Goal: Task Accomplishment & Management: Use online tool/utility

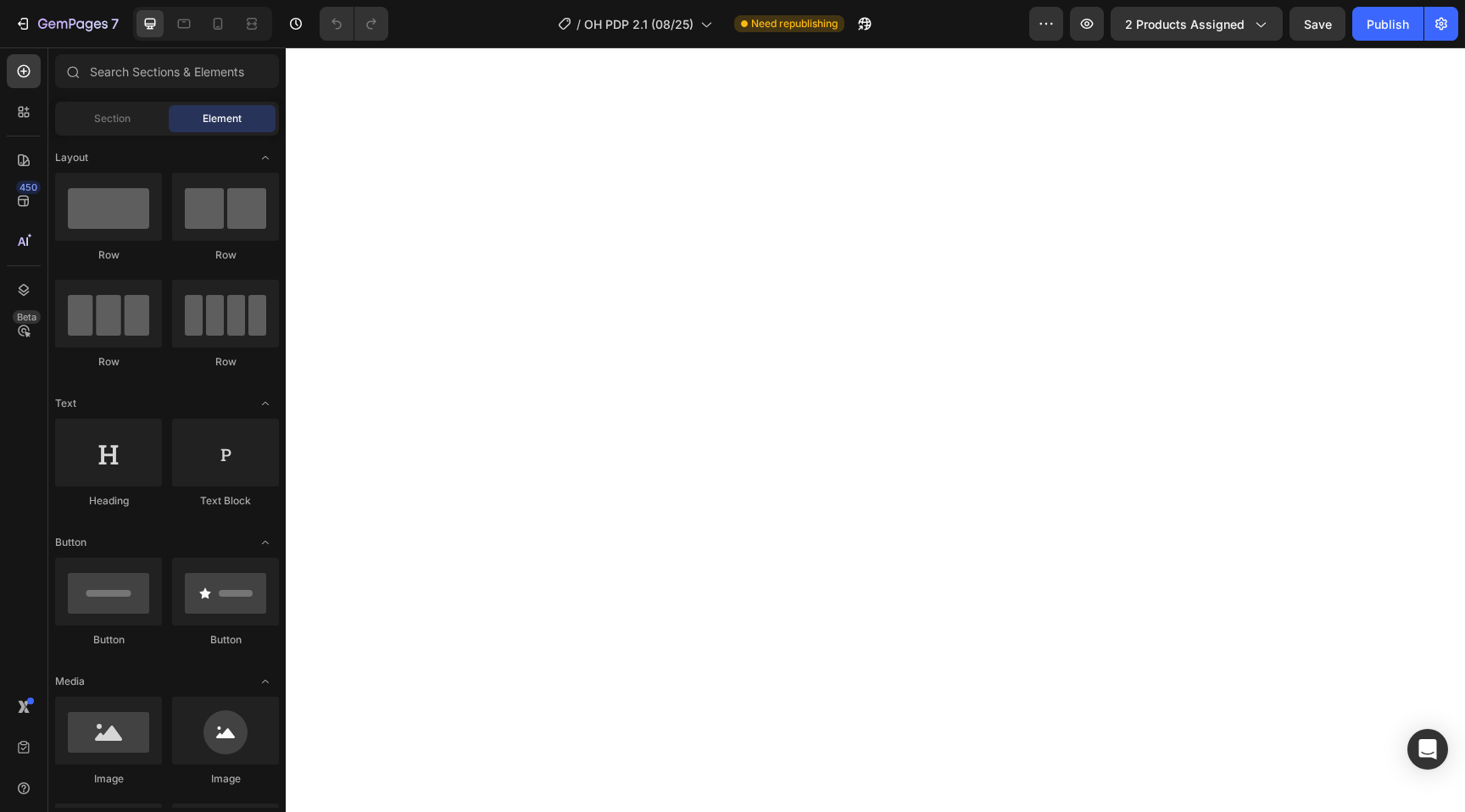
select select "36"
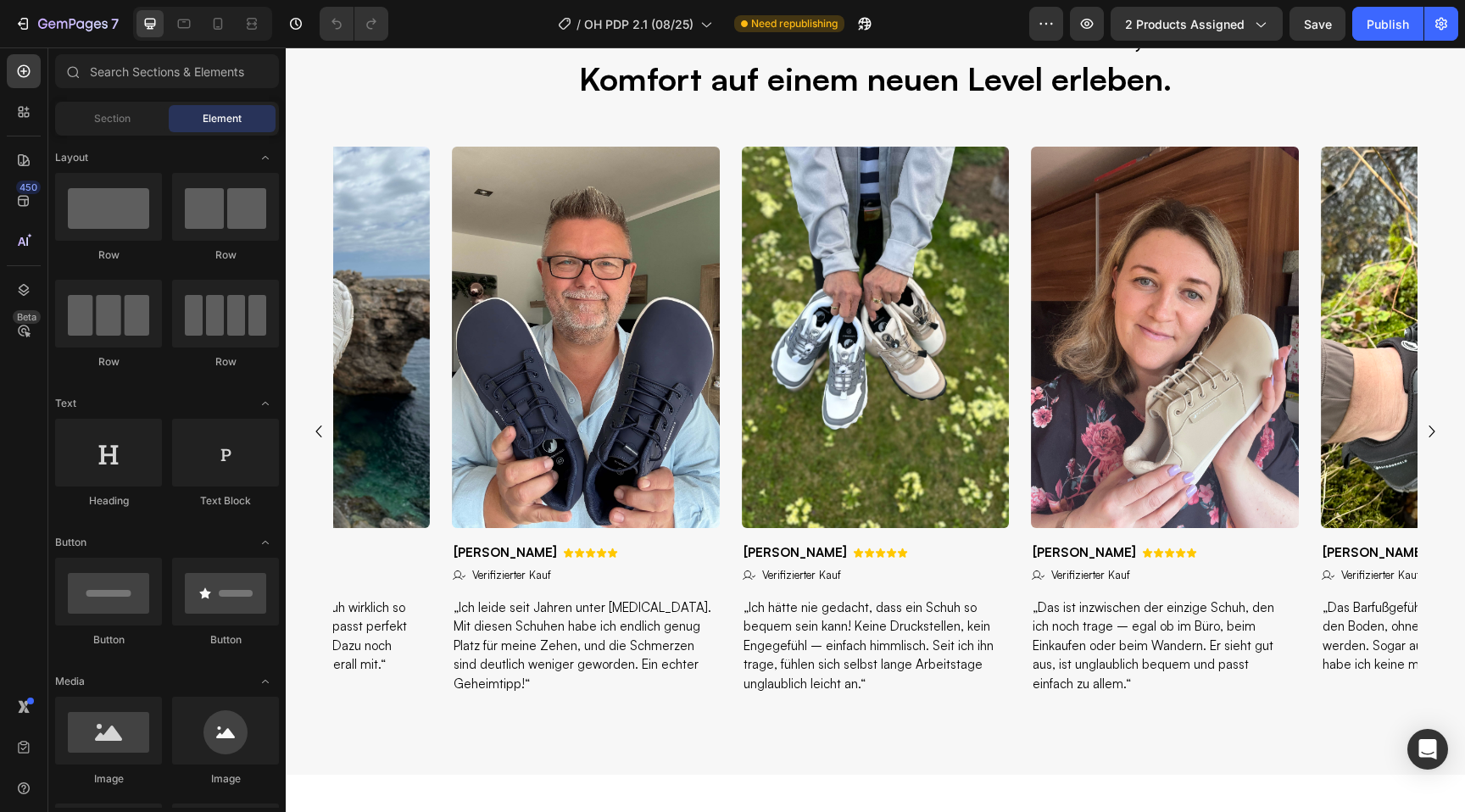
scroll to position [1242, 0]
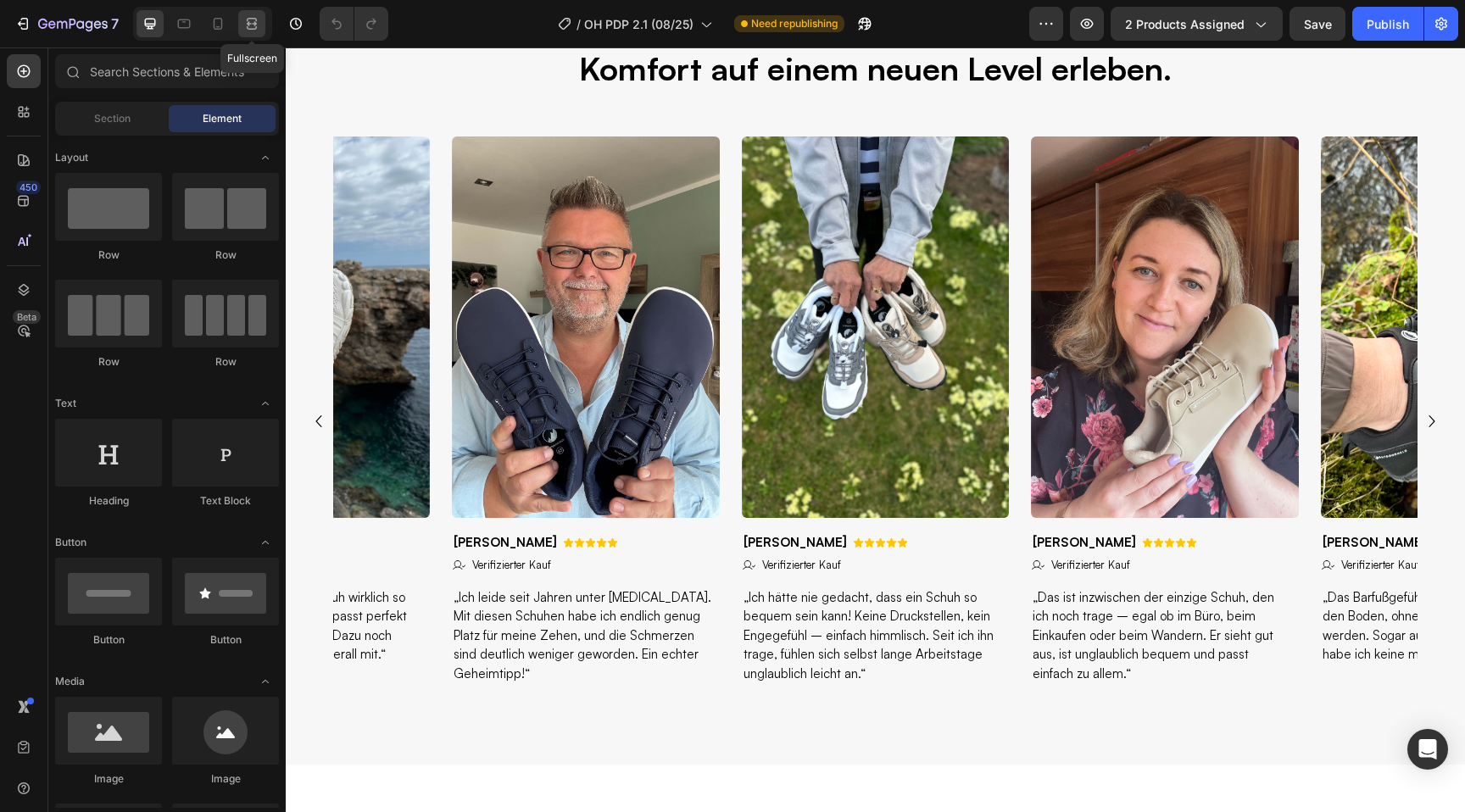
click at [248, 29] on icon at bounding box center [251, 24] width 17 height 17
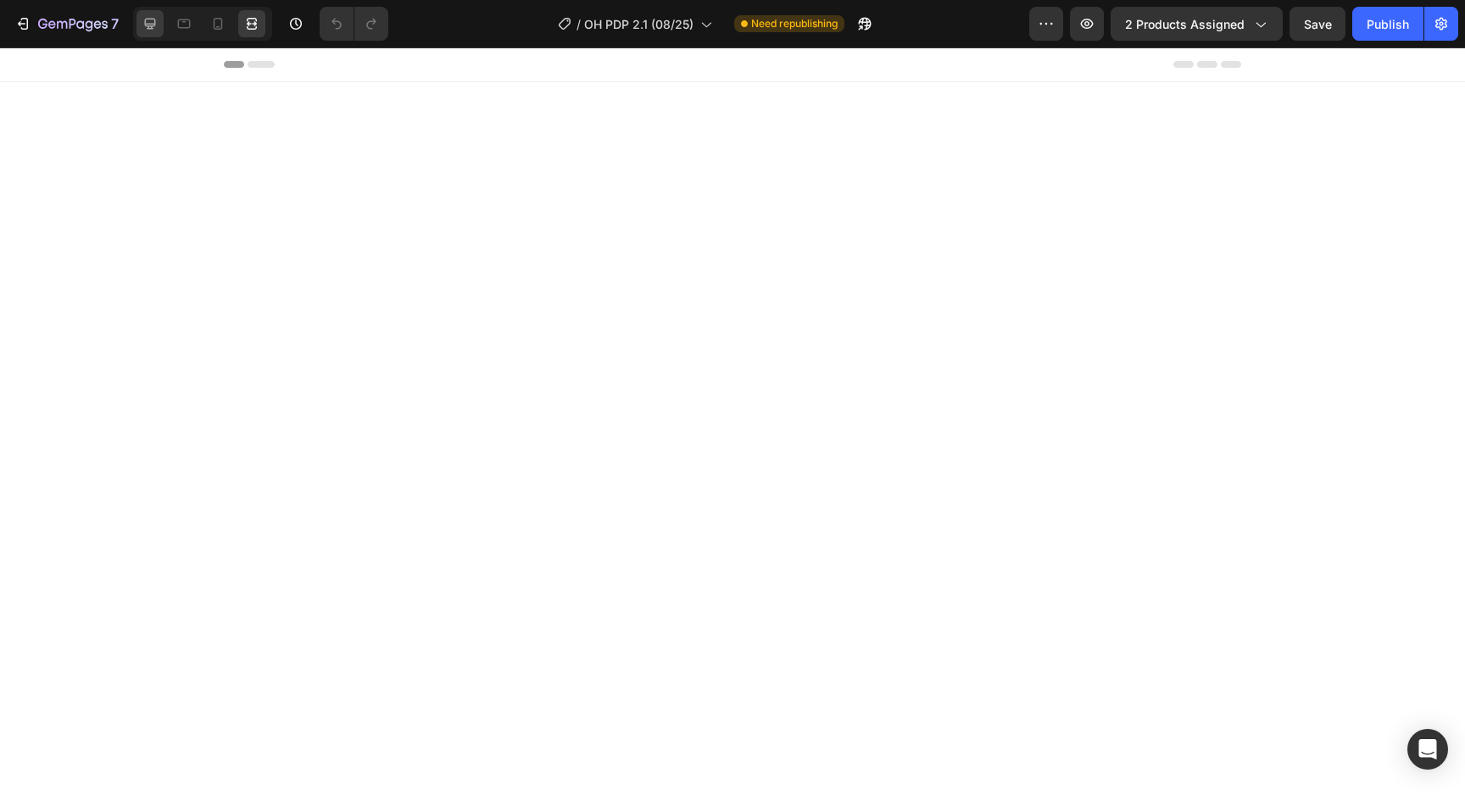
select select "36"
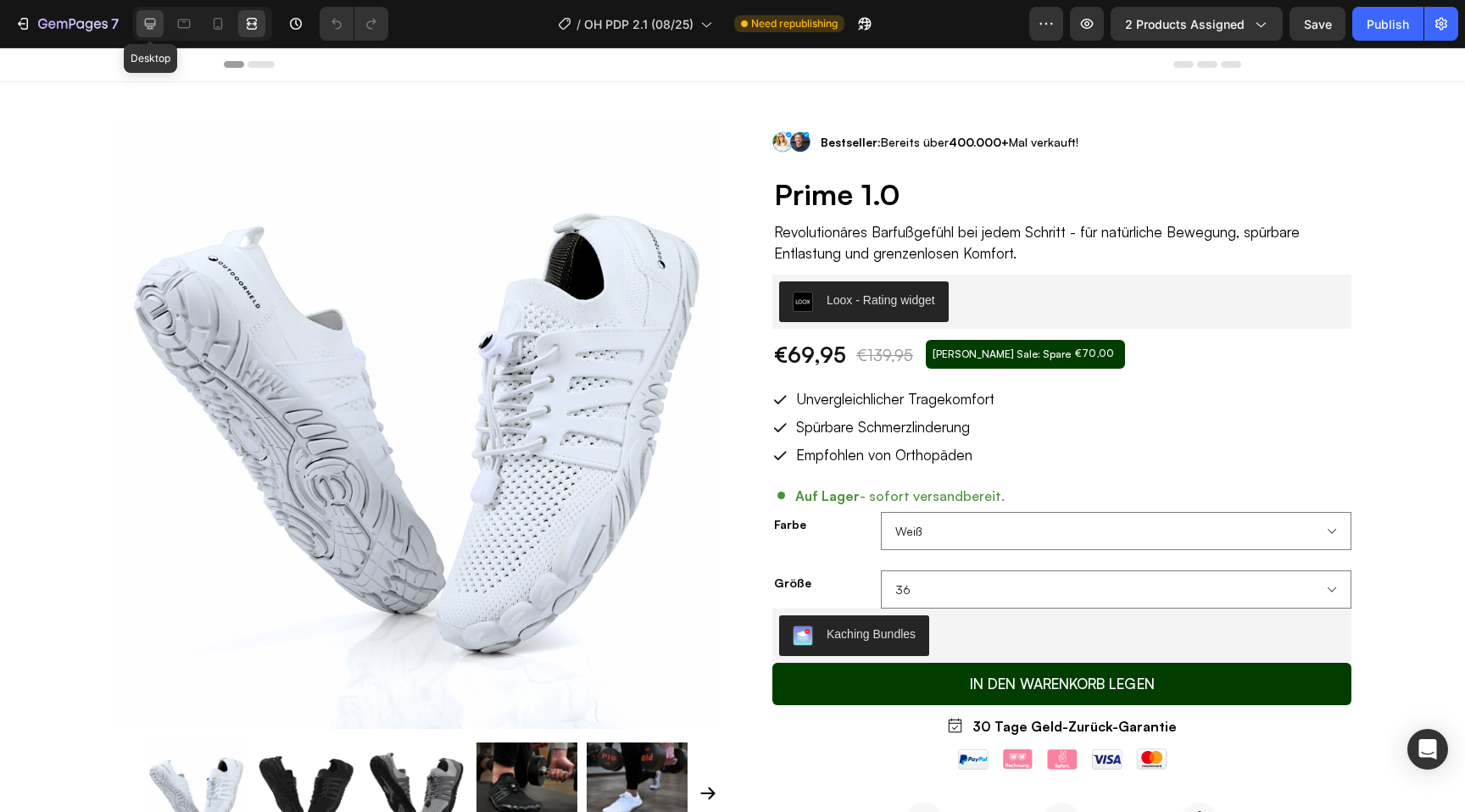
click at [147, 27] on icon at bounding box center [150, 24] width 17 height 17
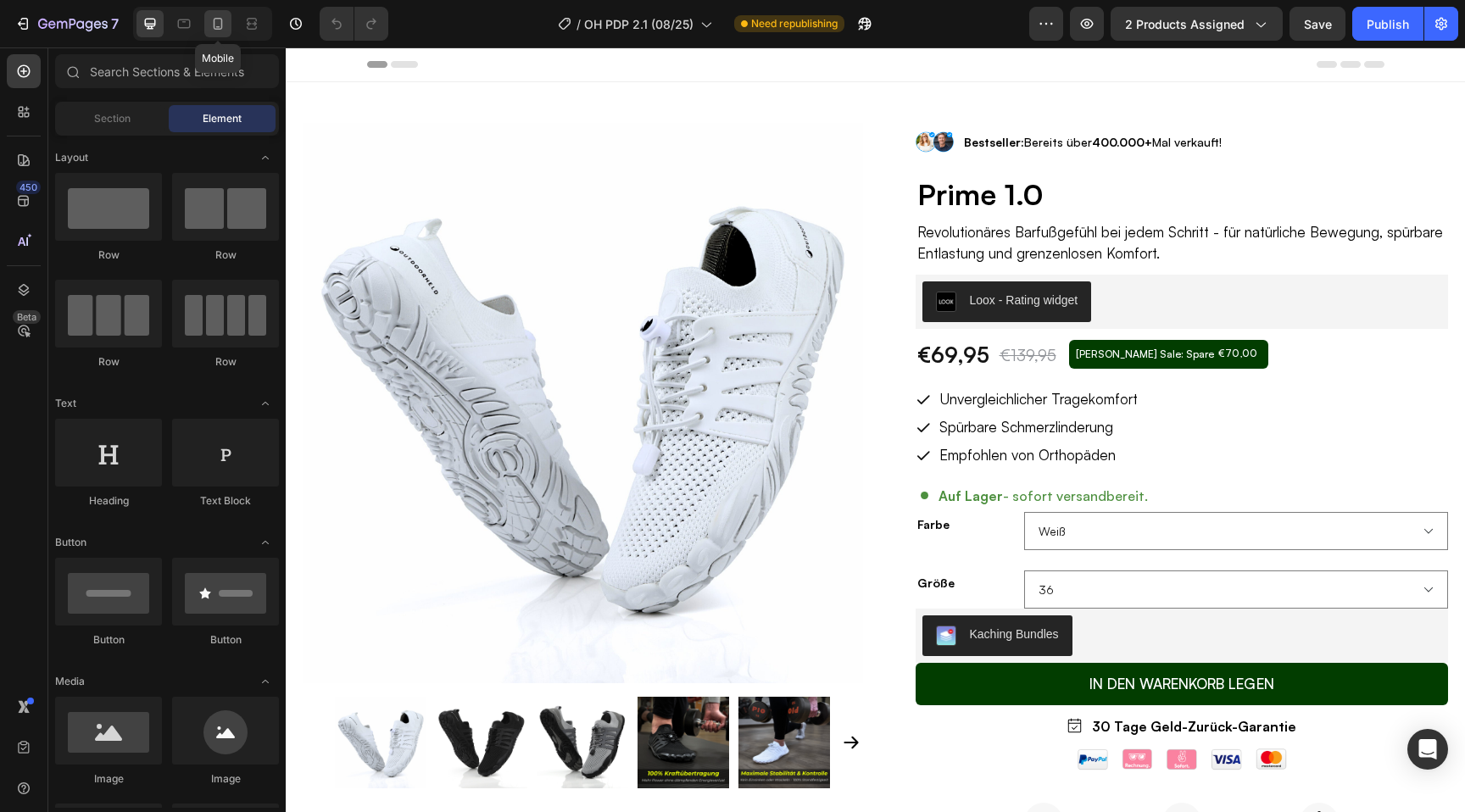
click at [213, 16] on icon at bounding box center [218, 24] width 17 height 17
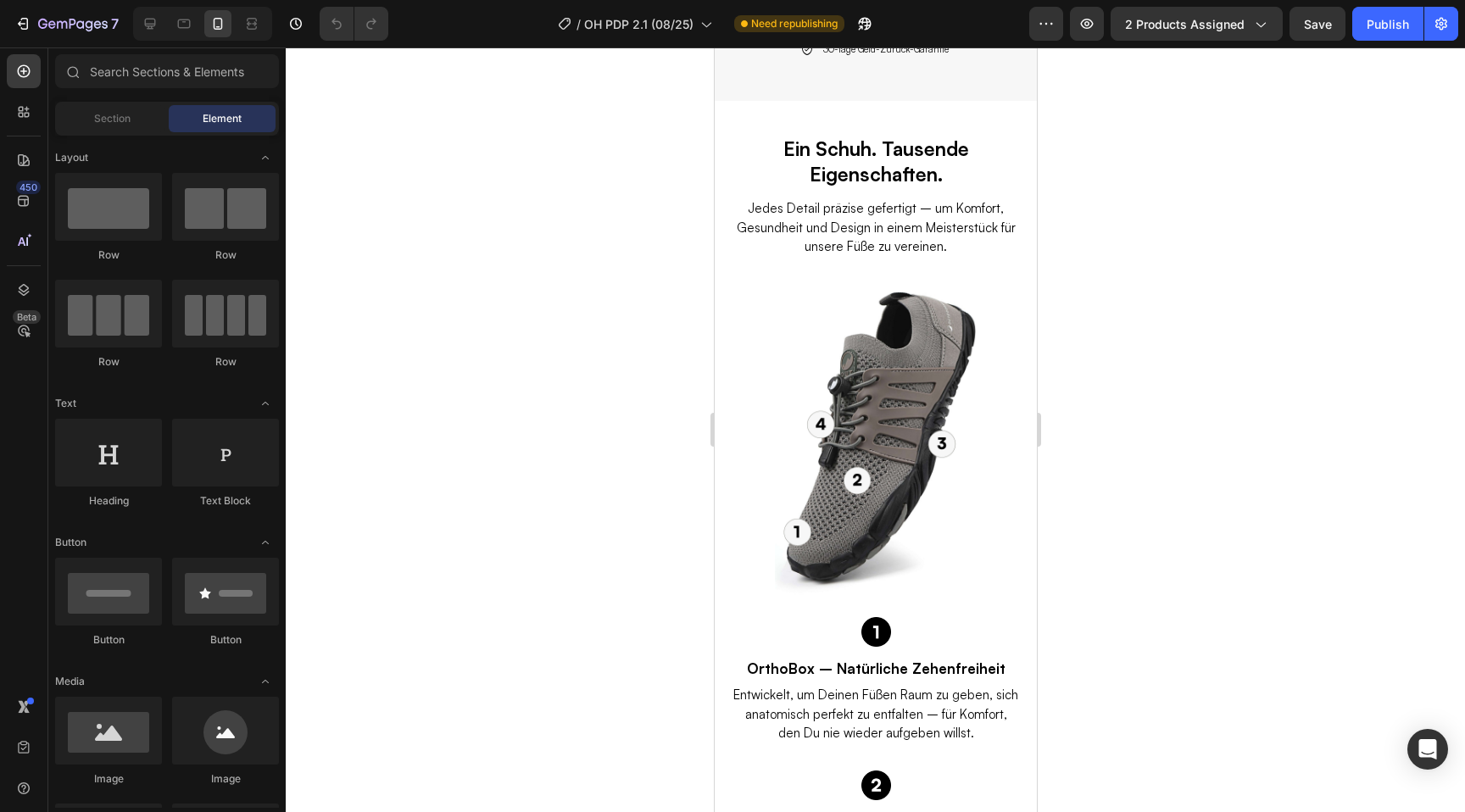
scroll to position [3500, 0]
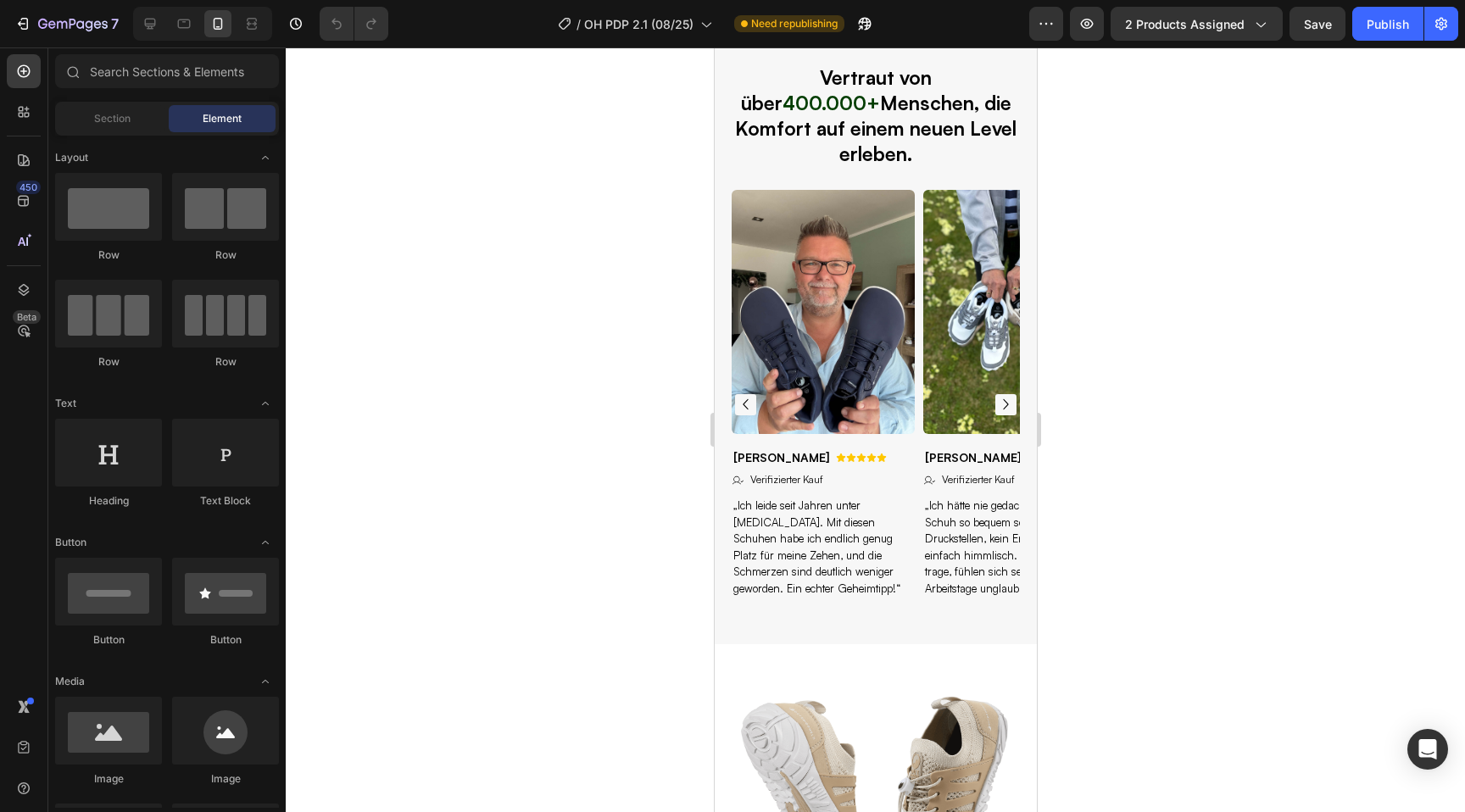
select select "36"
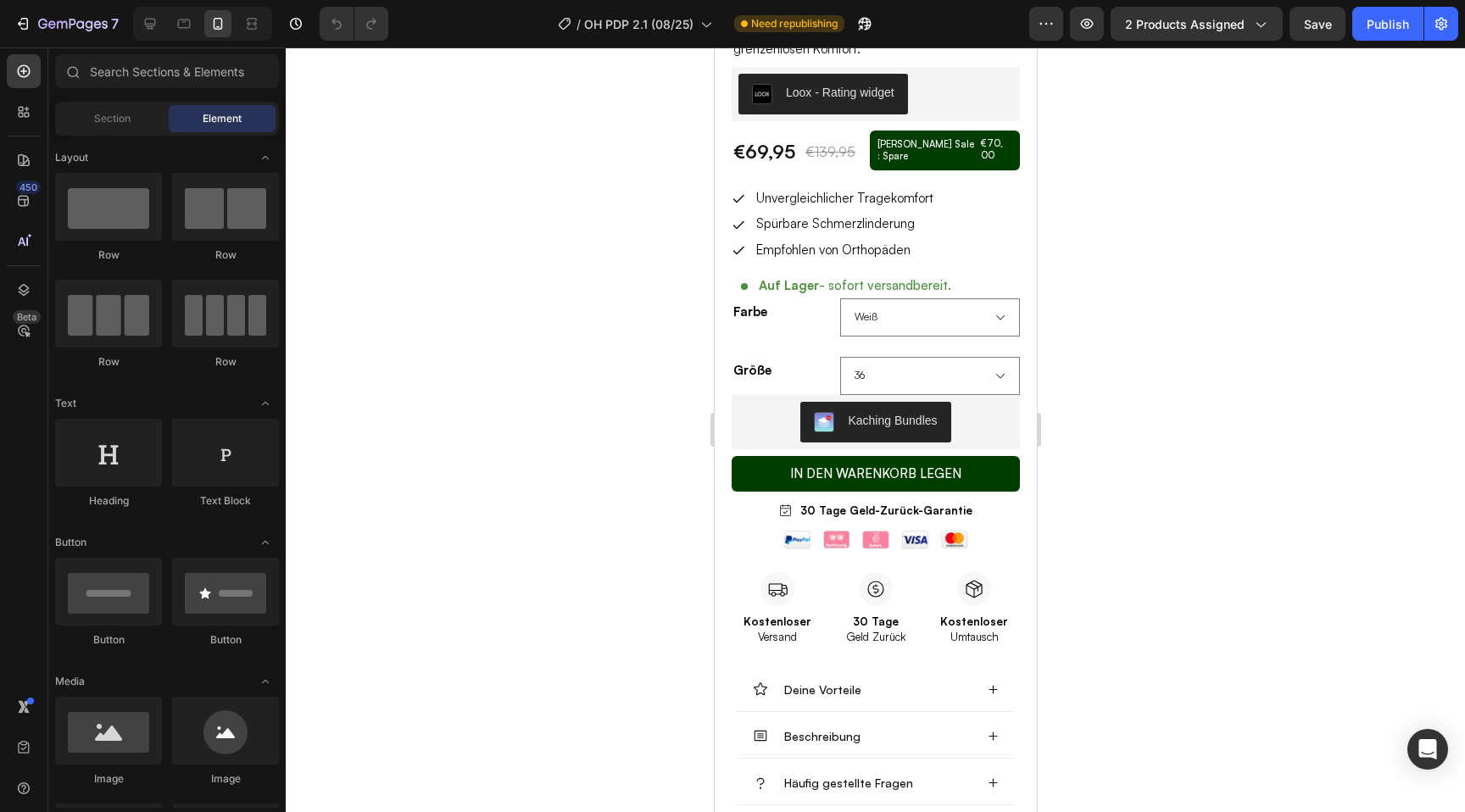
scroll to position [549, 0]
click at [1384, 16] on div "Publish" at bounding box center [1388, 24] width 42 height 18
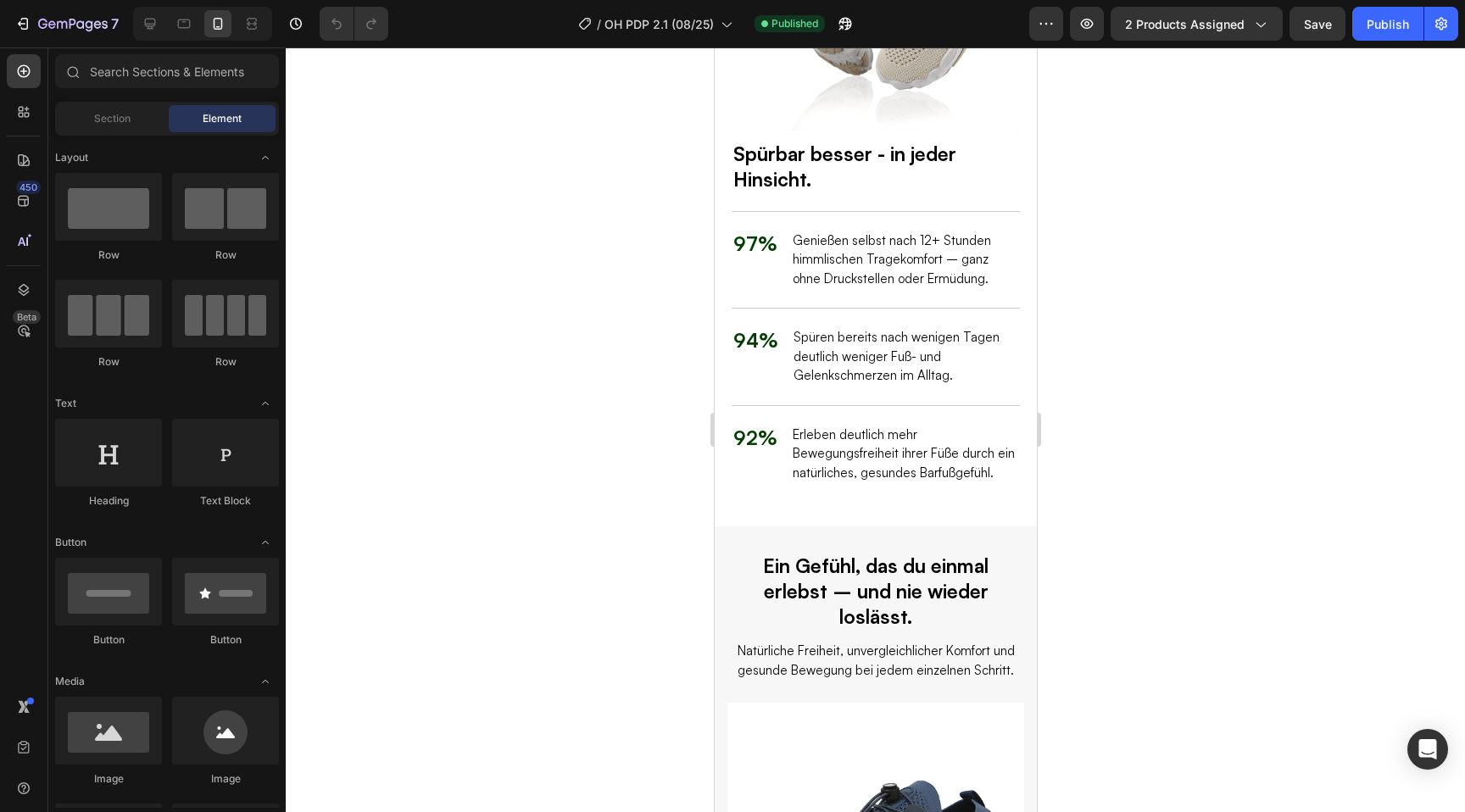
scroll to position [1560, 0]
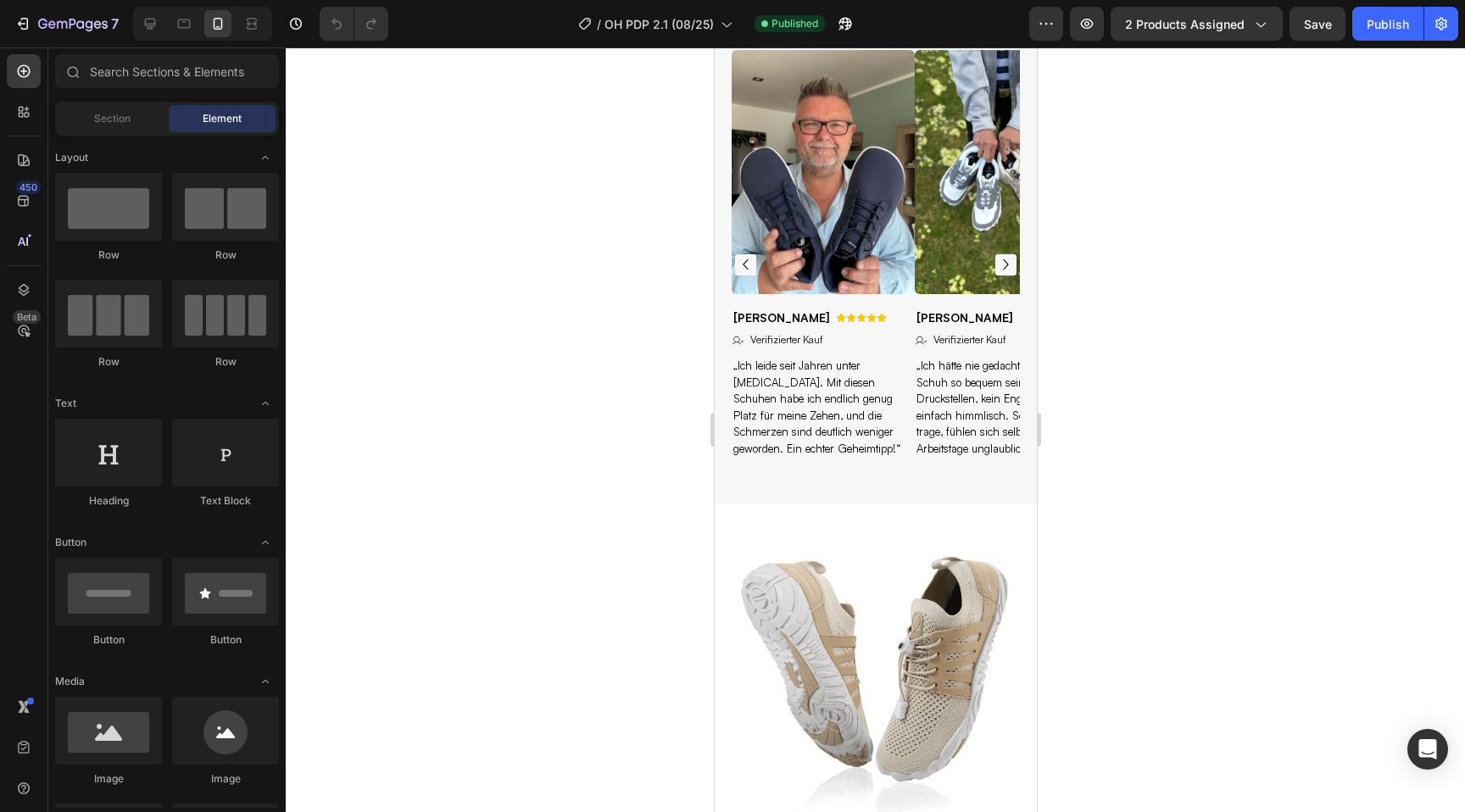
select select "36"
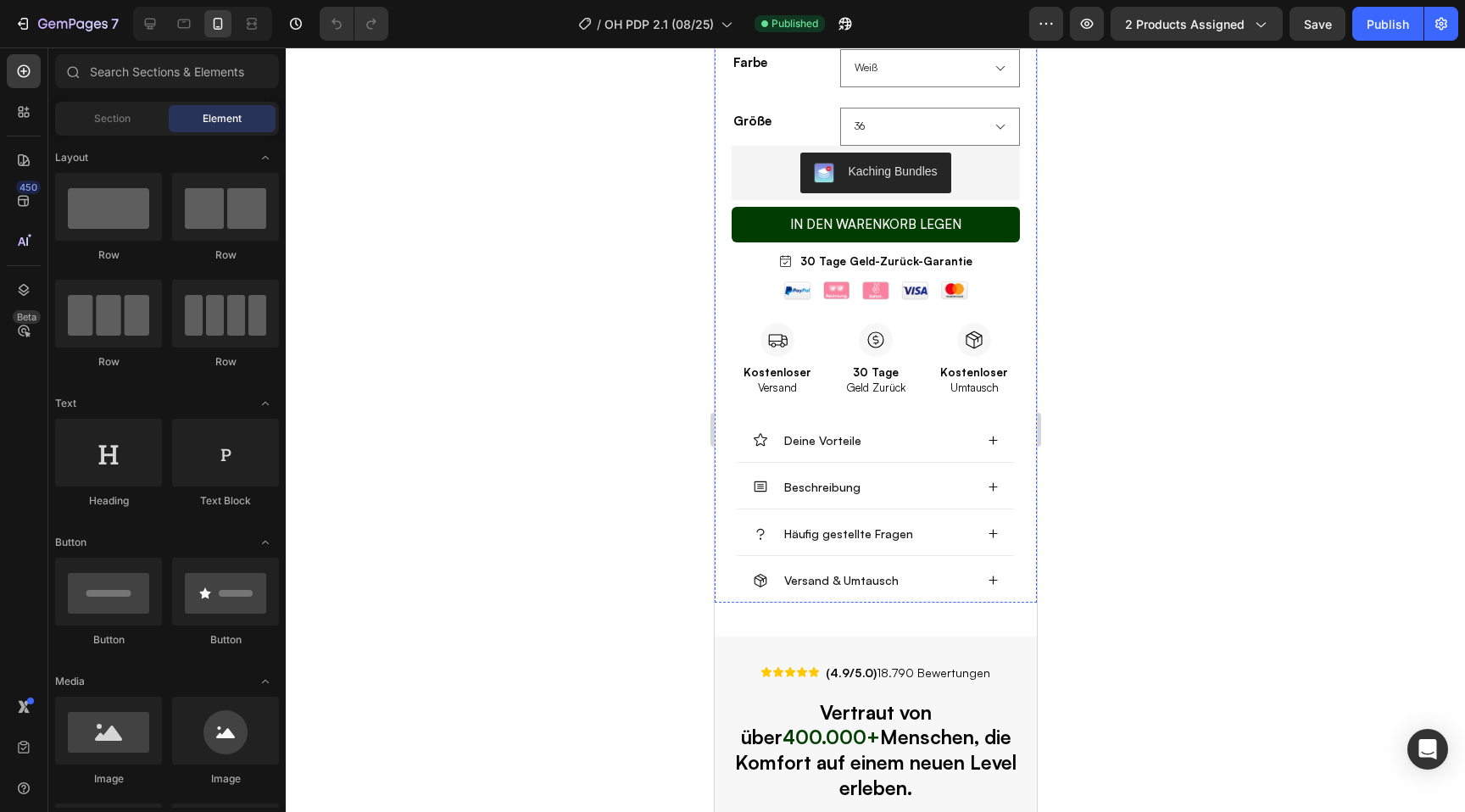
scroll to position [825, 0]
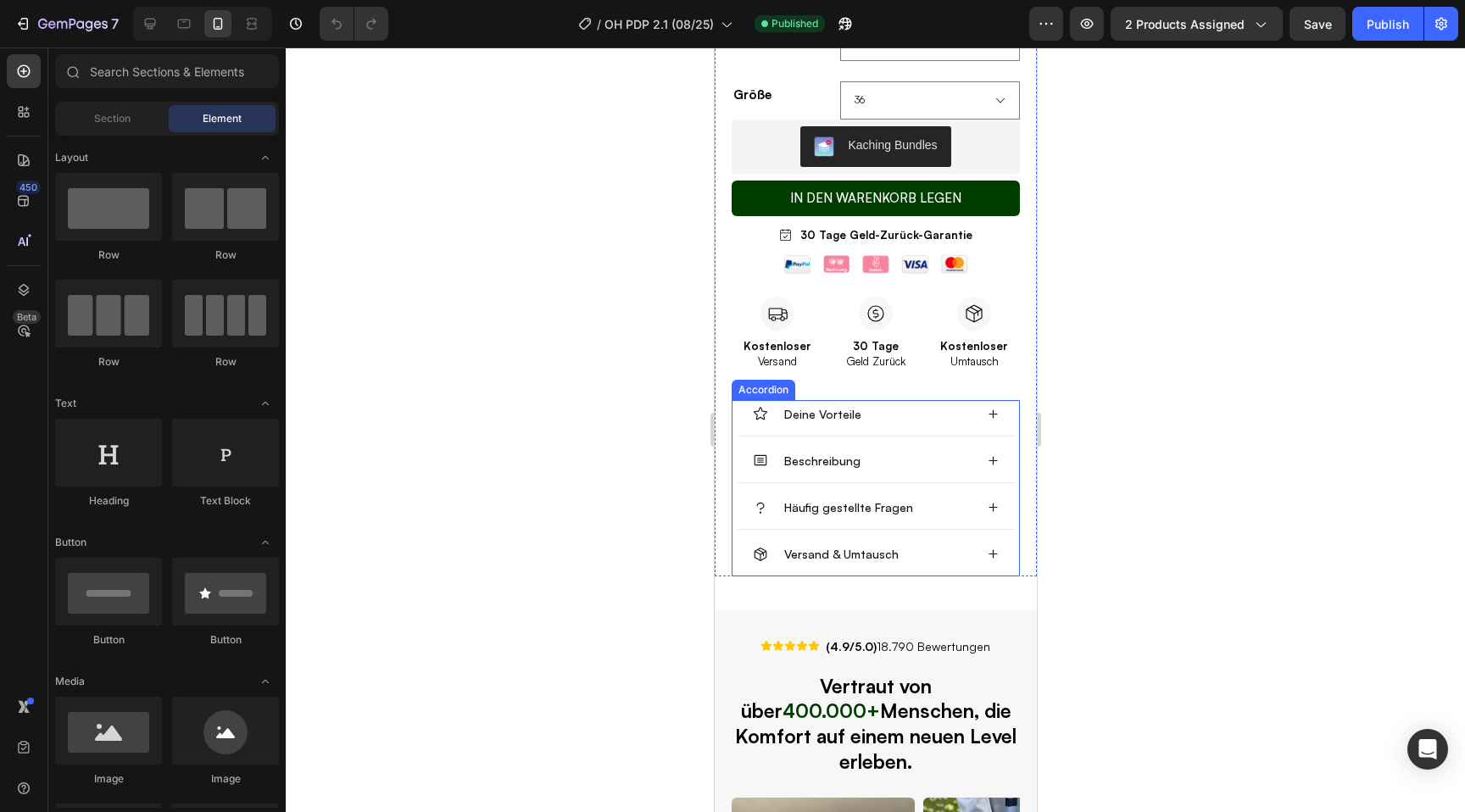
click at [994, 408] on icon at bounding box center [992, 413] width 11 height 11
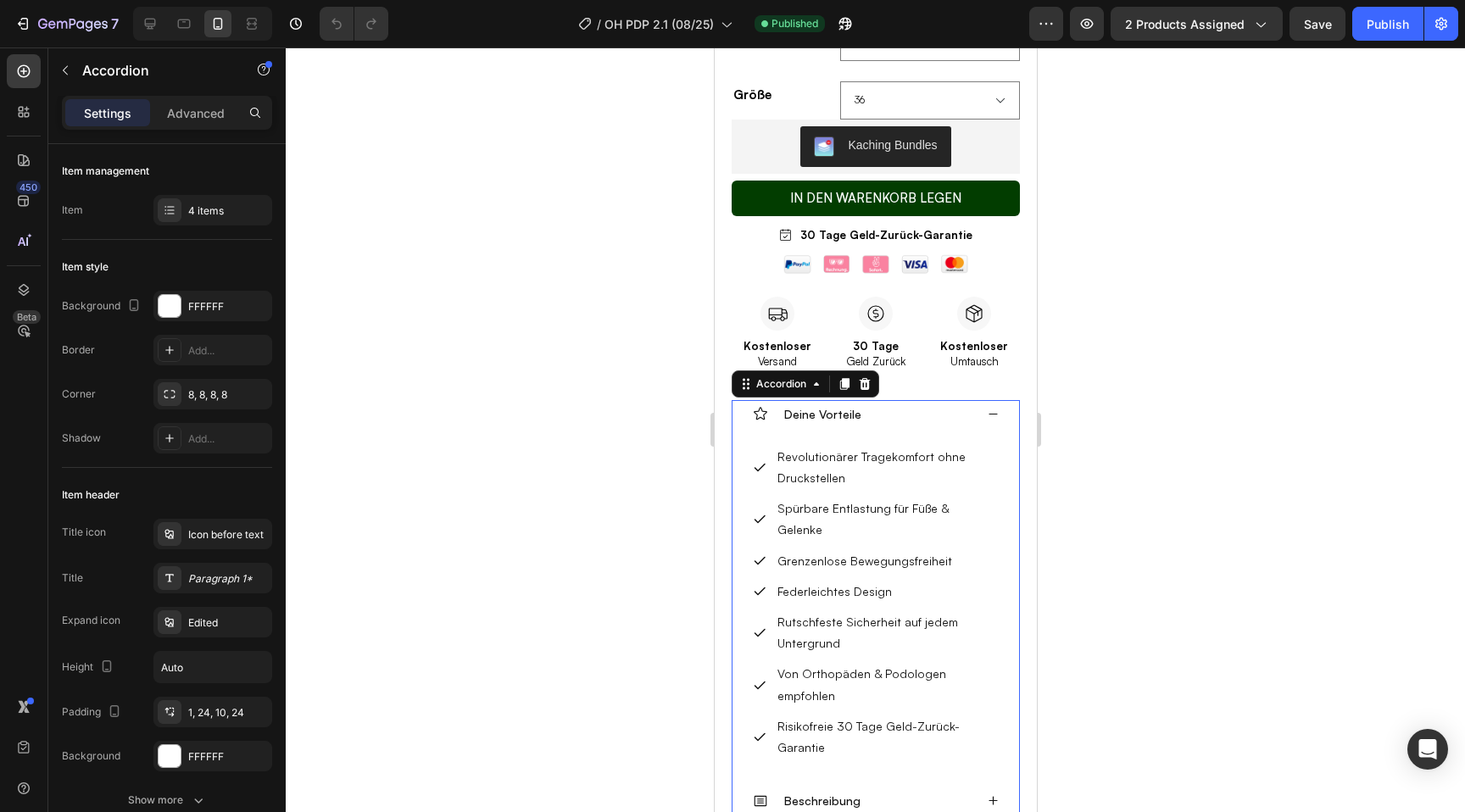
click at [994, 408] on icon at bounding box center [992, 413] width 11 height 11
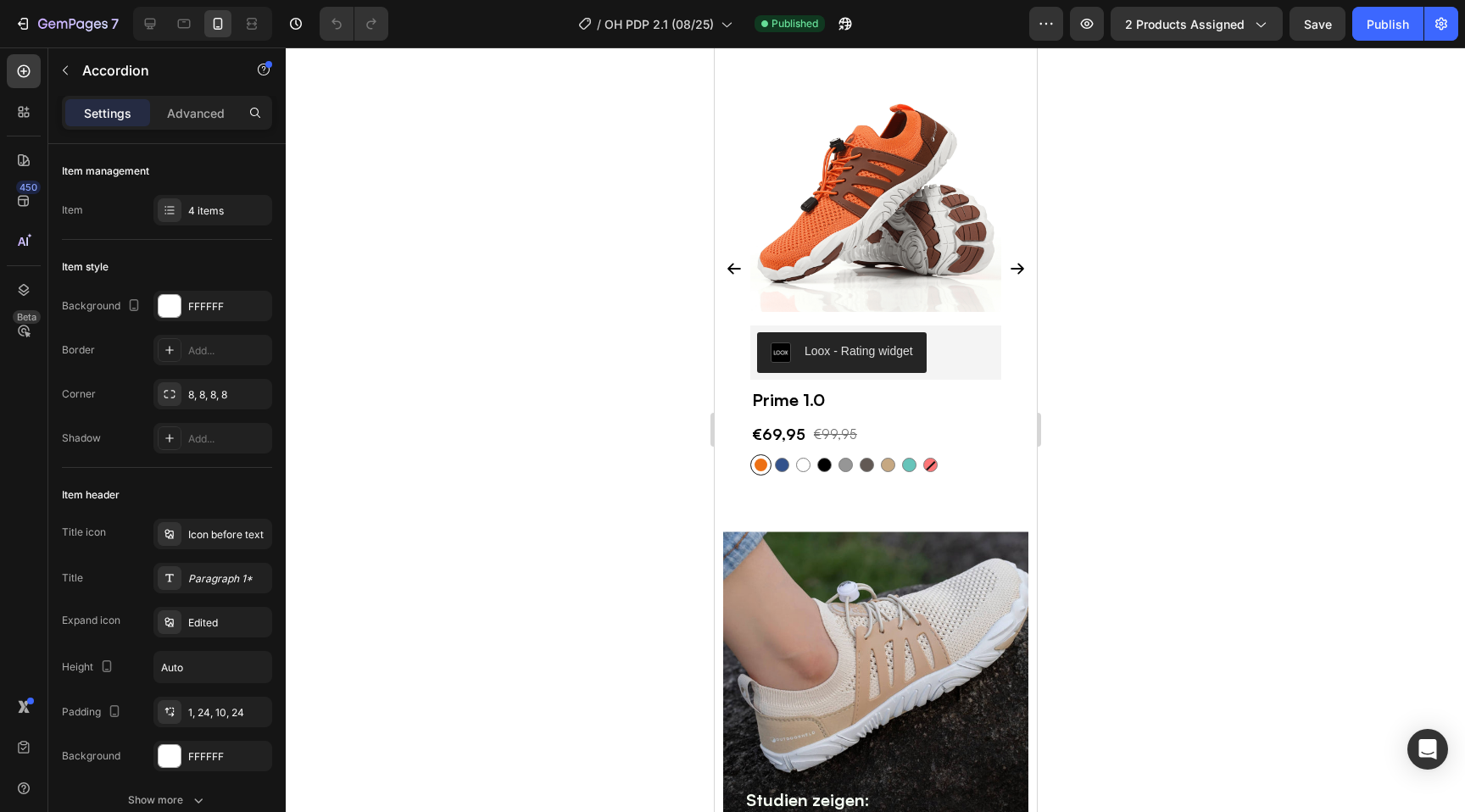
scroll to position [4894, 0]
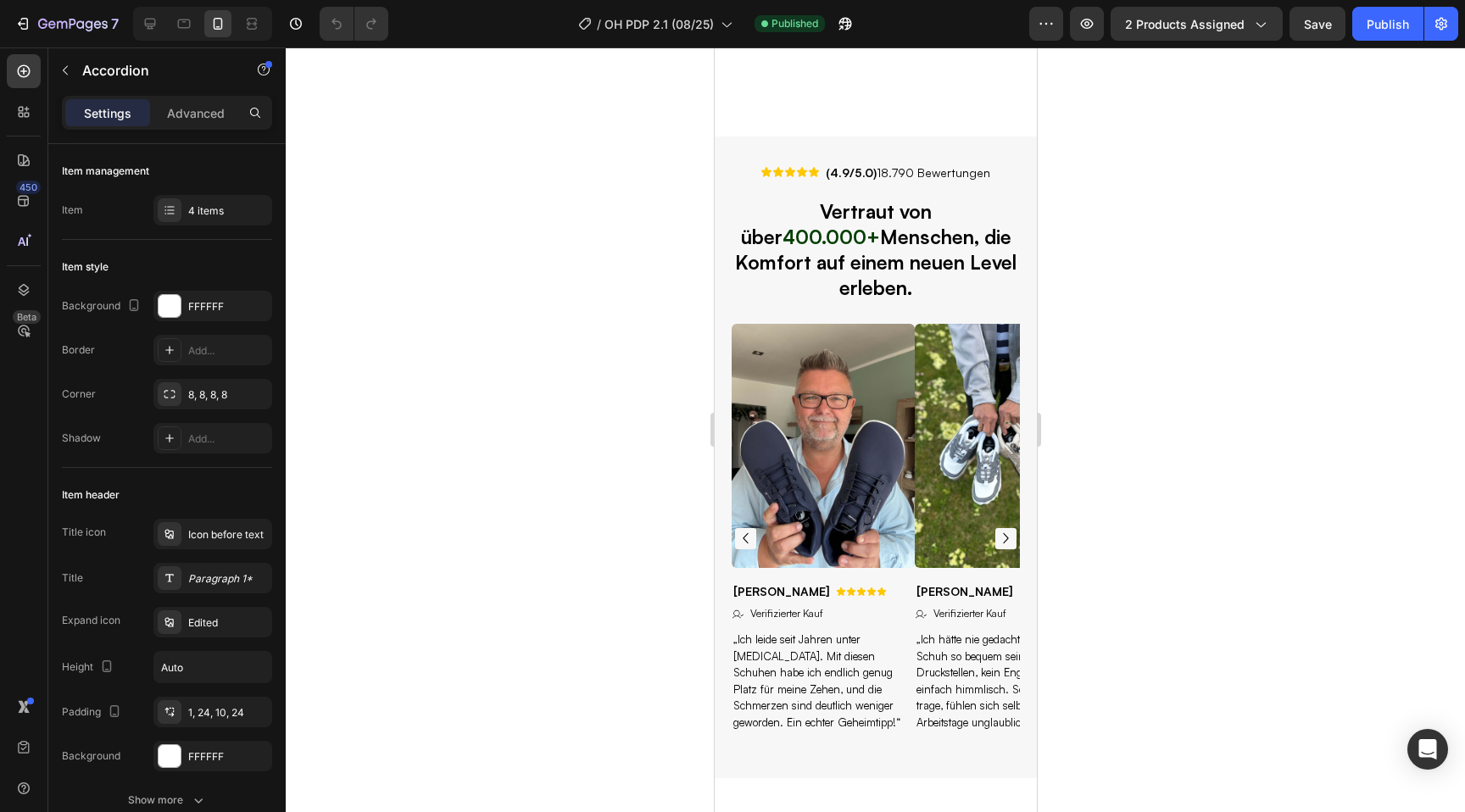
select select "36"
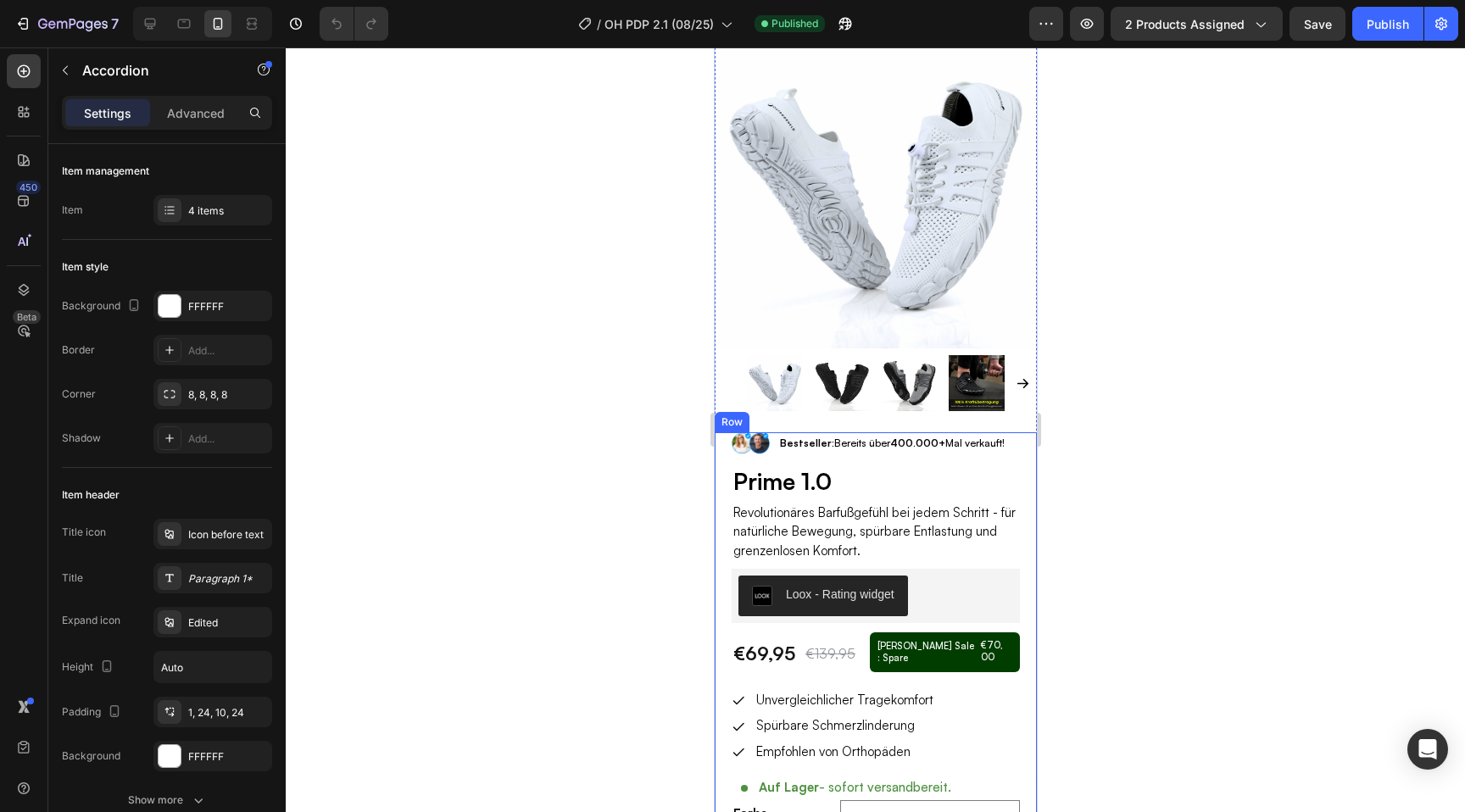
scroll to position [23, 0]
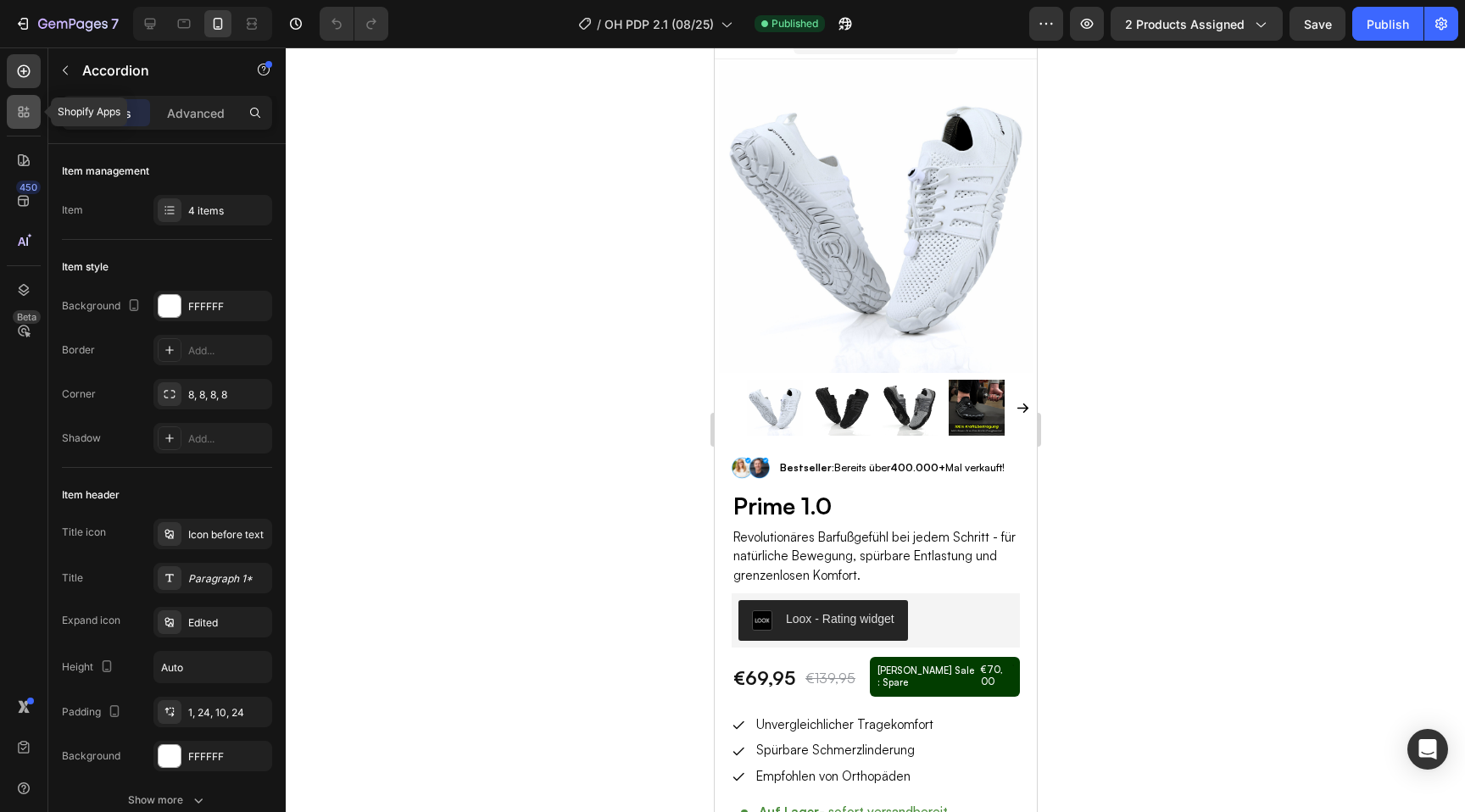
click at [19, 113] on icon at bounding box center [21, 115] width 5 height 5
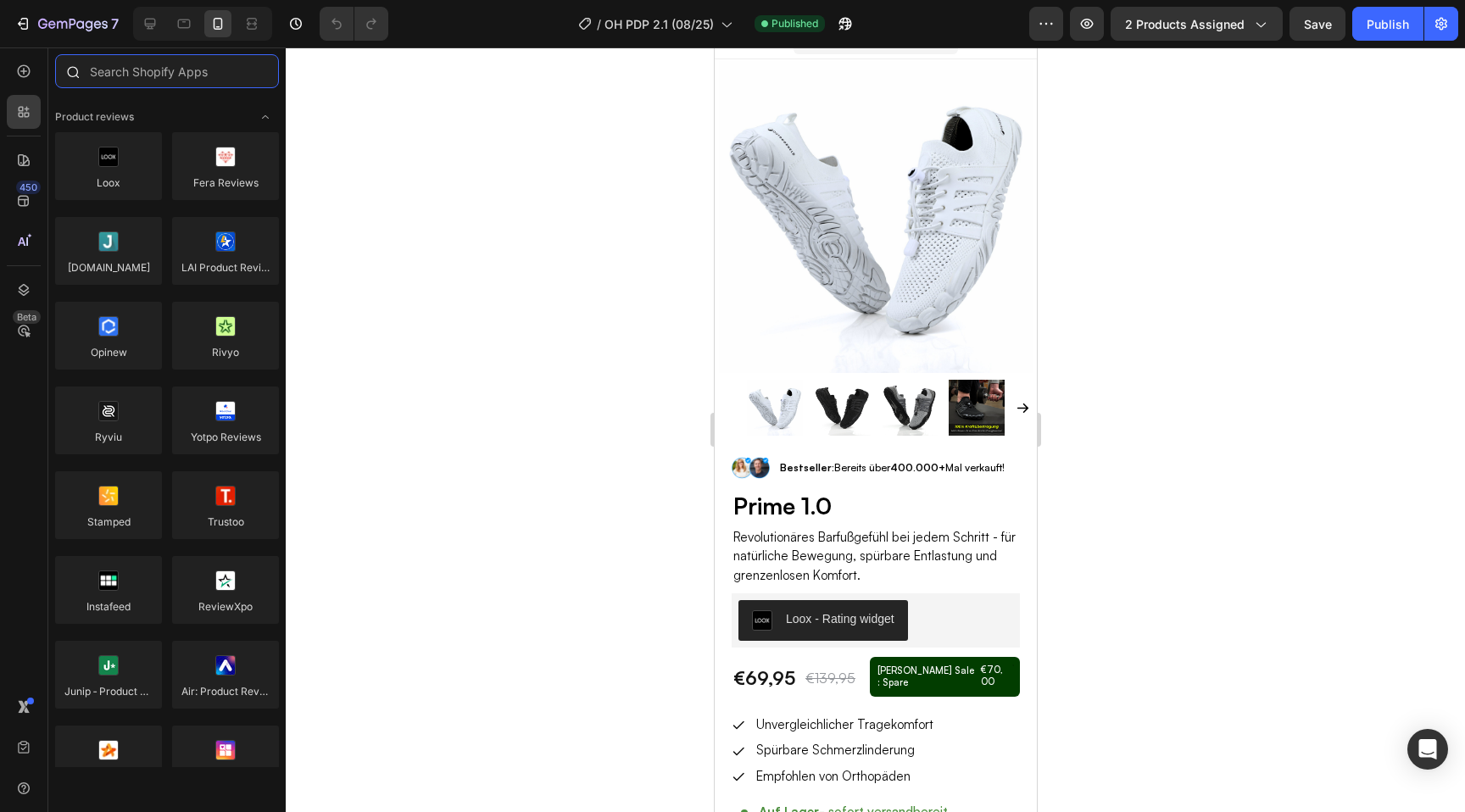
click at [132, 71] on input "text" at bounding box center [167, 71] width 223 height 34
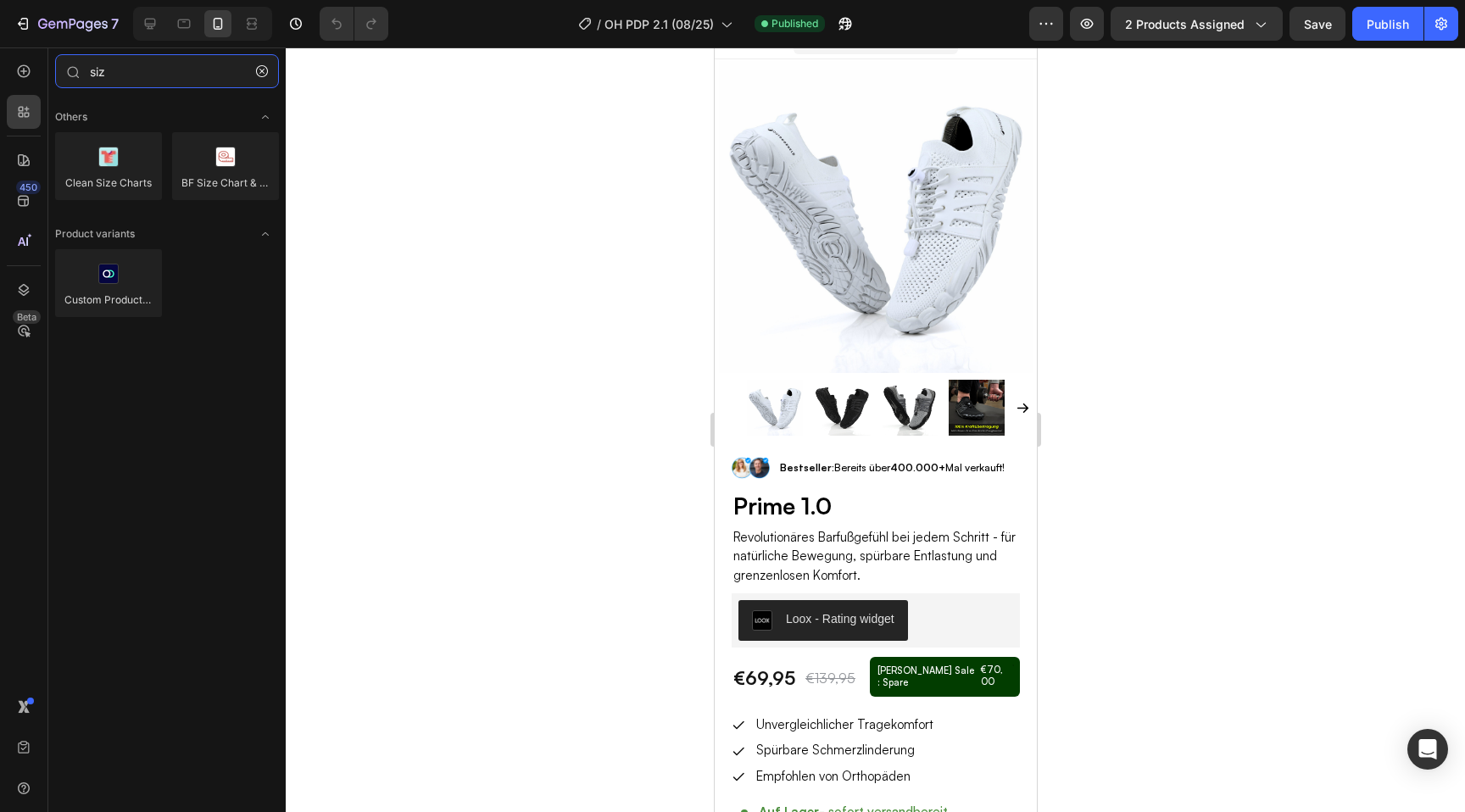
type input "siz"
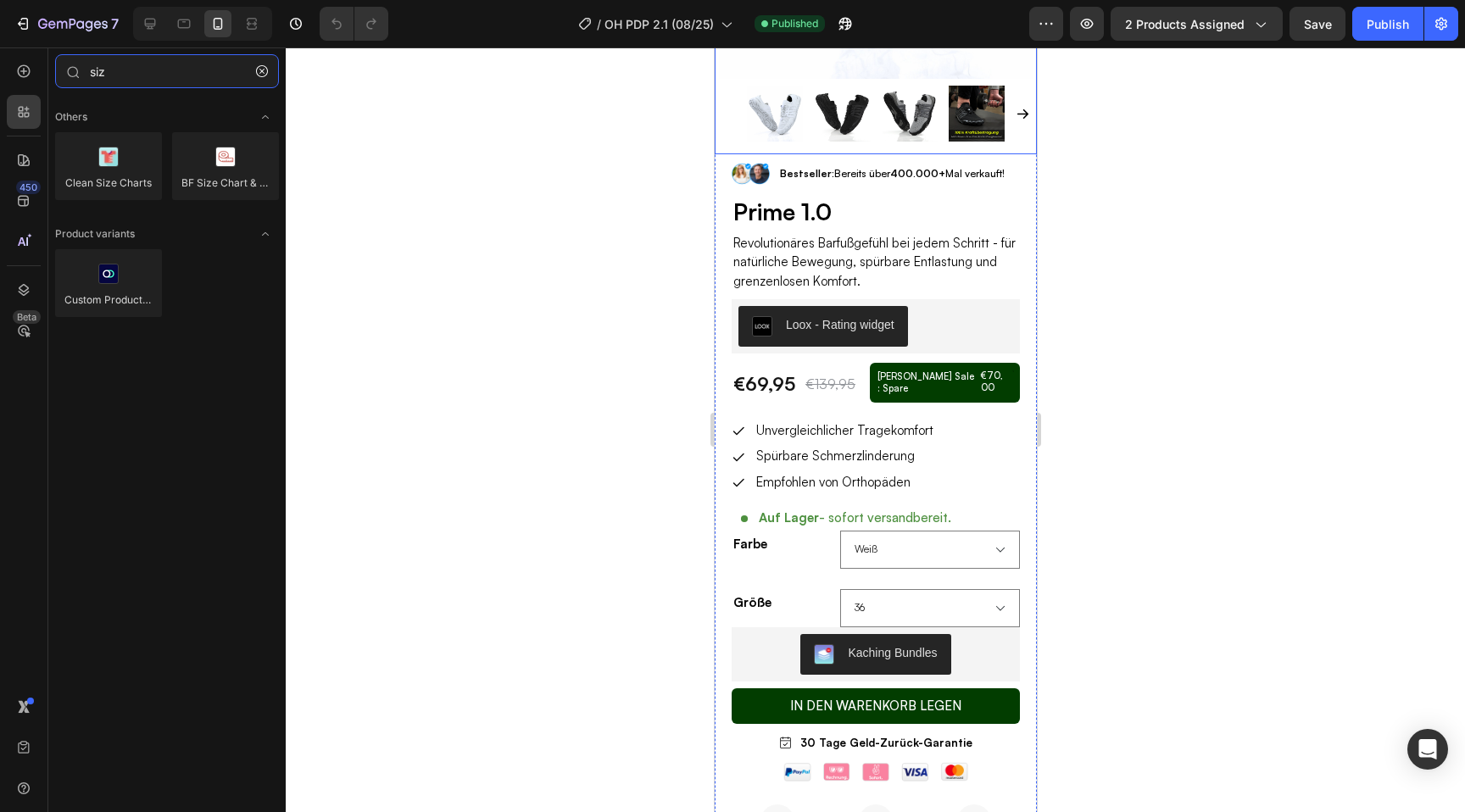
scroll to position [318, 0]
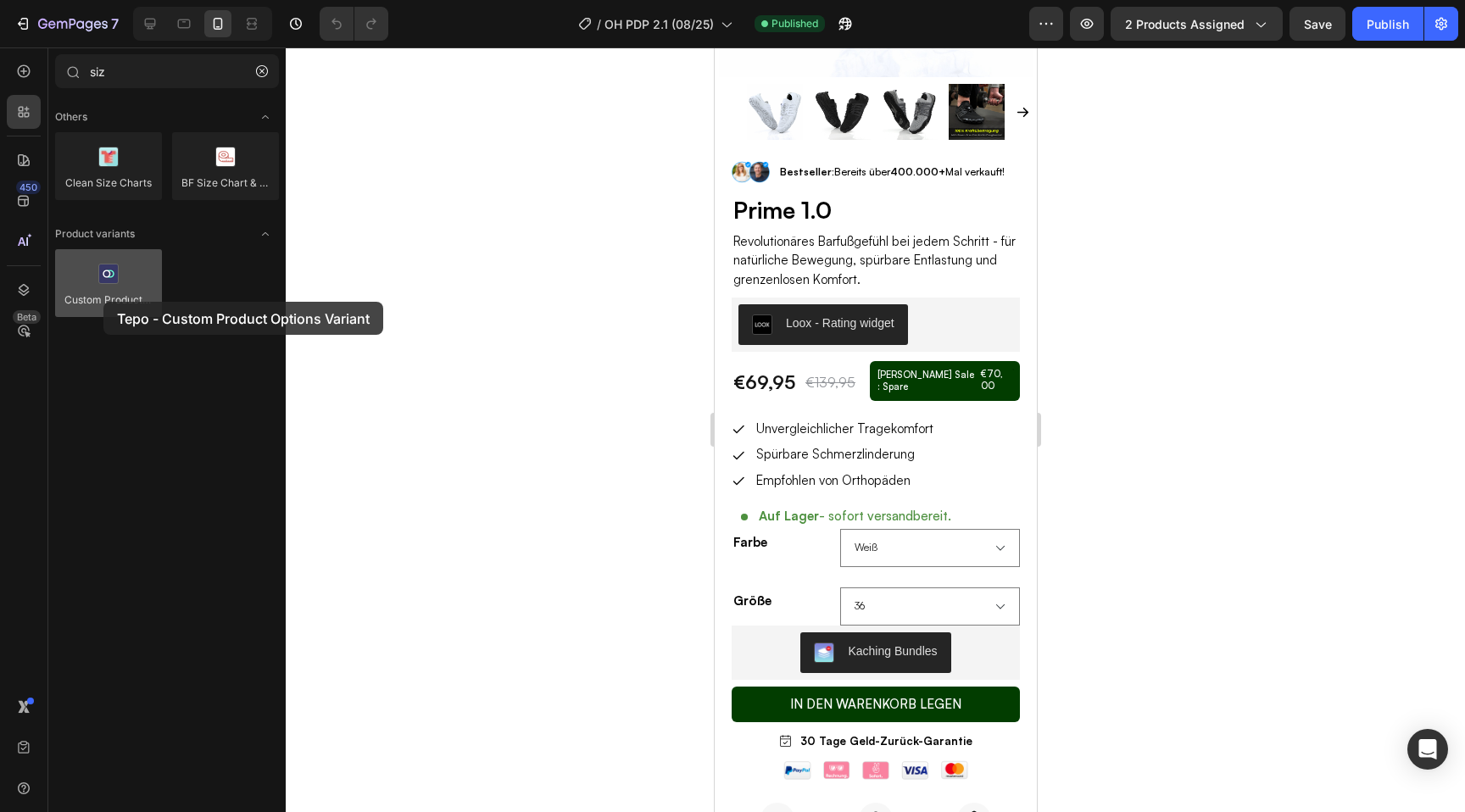
click at [104, 302] on div at bounding box center [108, 282] width 107 height 68
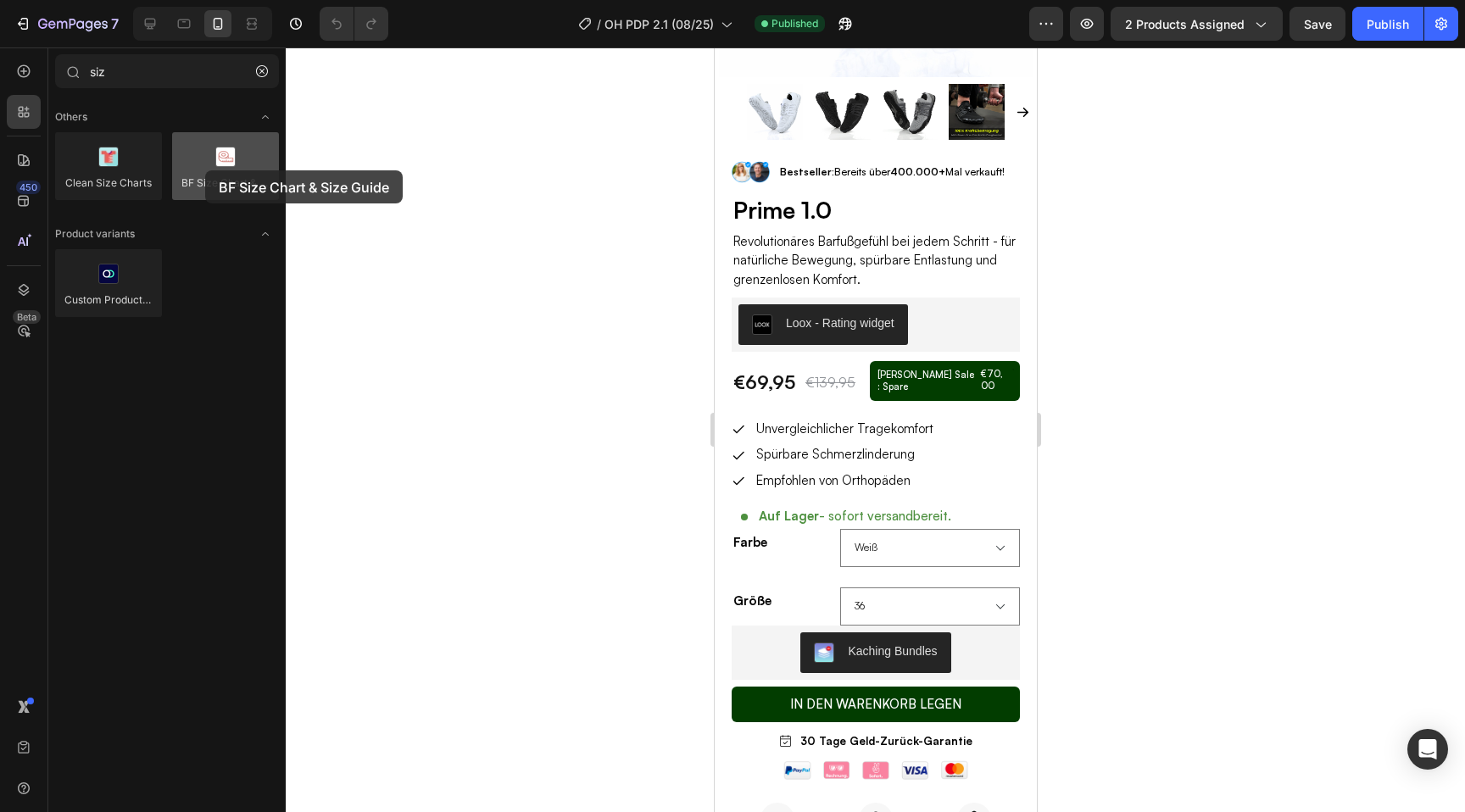
click at [205, 170] on div at bounding box center [225, 166] width 107 height 68
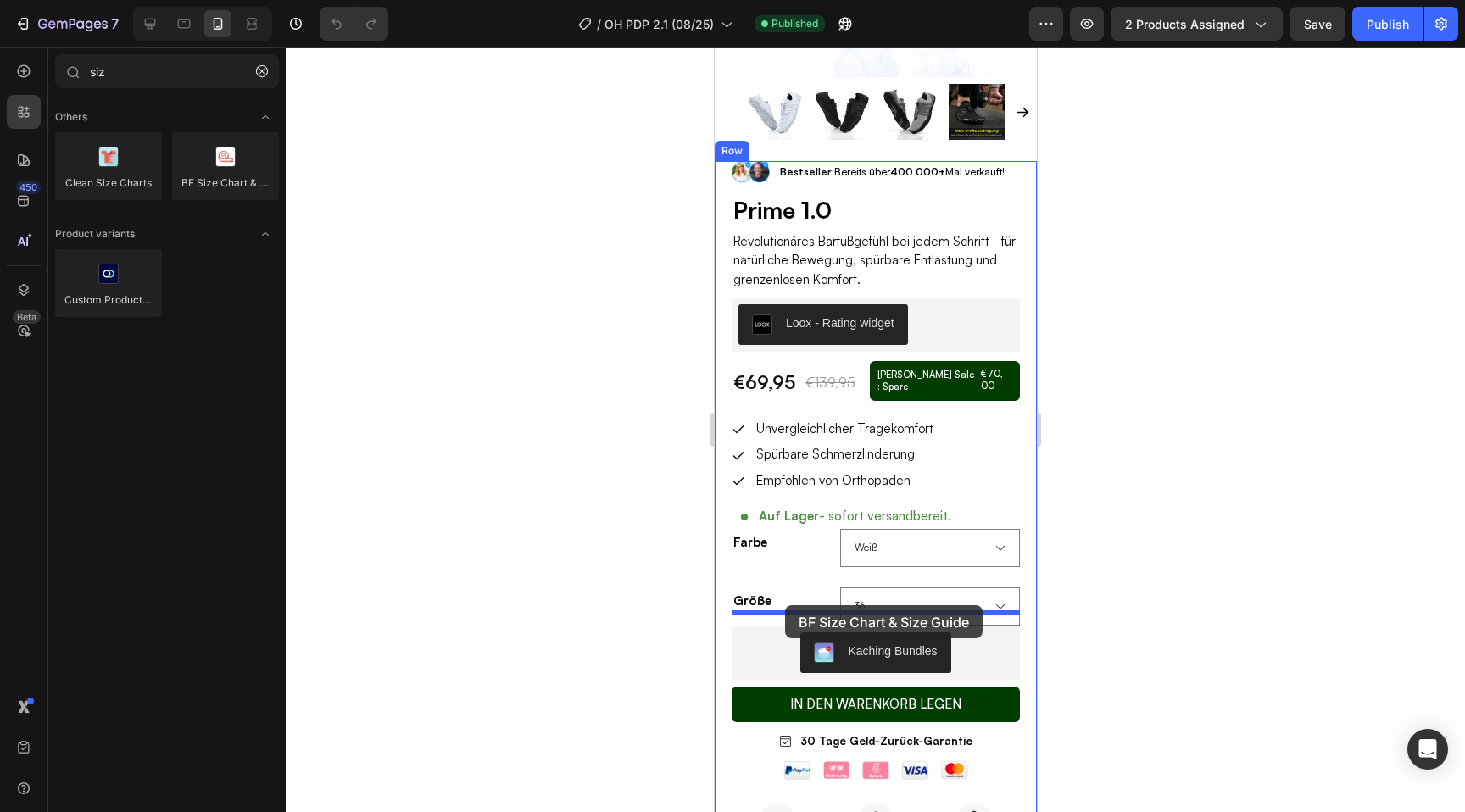
drag, startPoint x: 934, startPoint y: 220, endPoint x: 784, endPoint y: 605, distance: 413.2
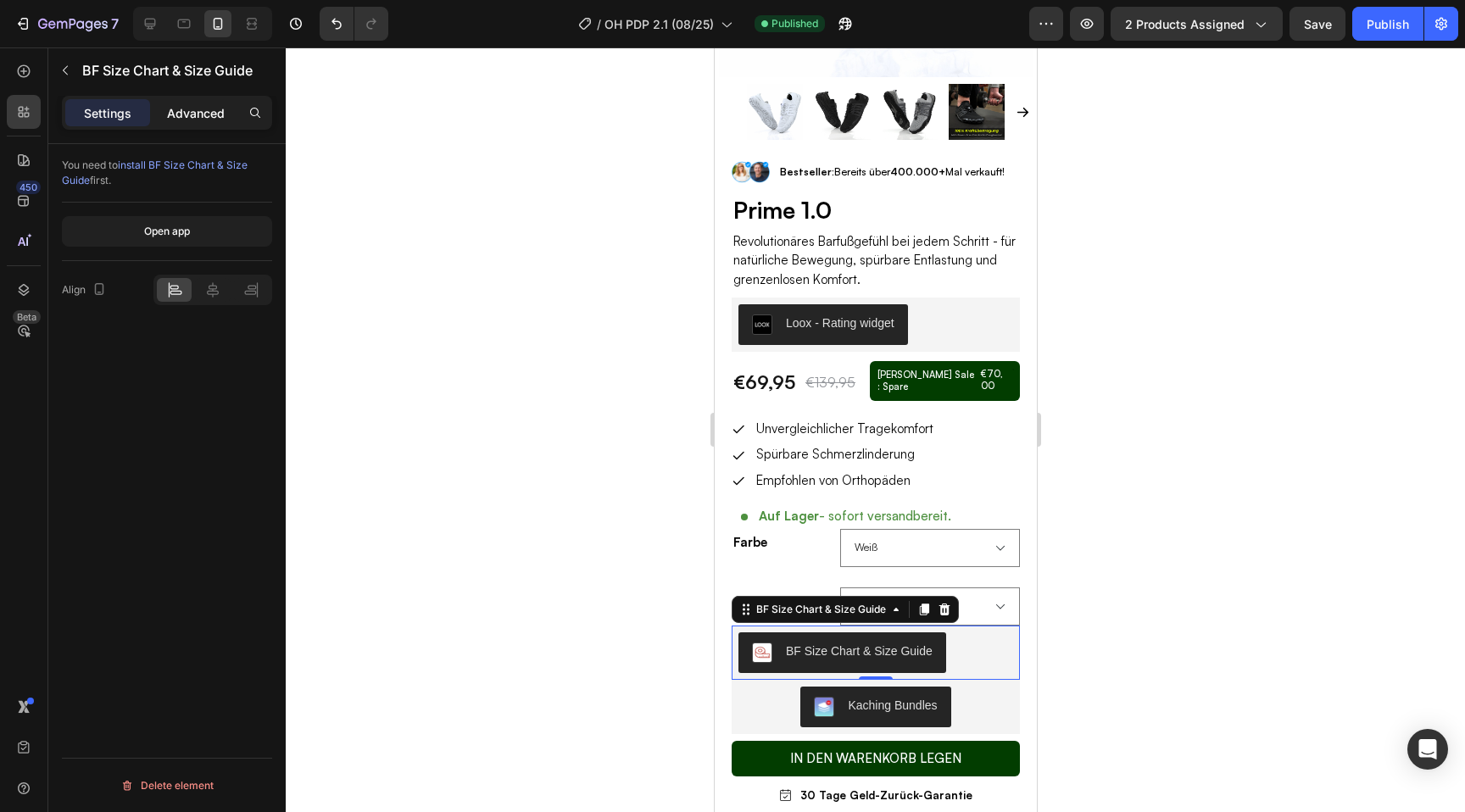
click at [179, 102] on div "Advanced" at bounding box center [196, 113] width 85 height 27
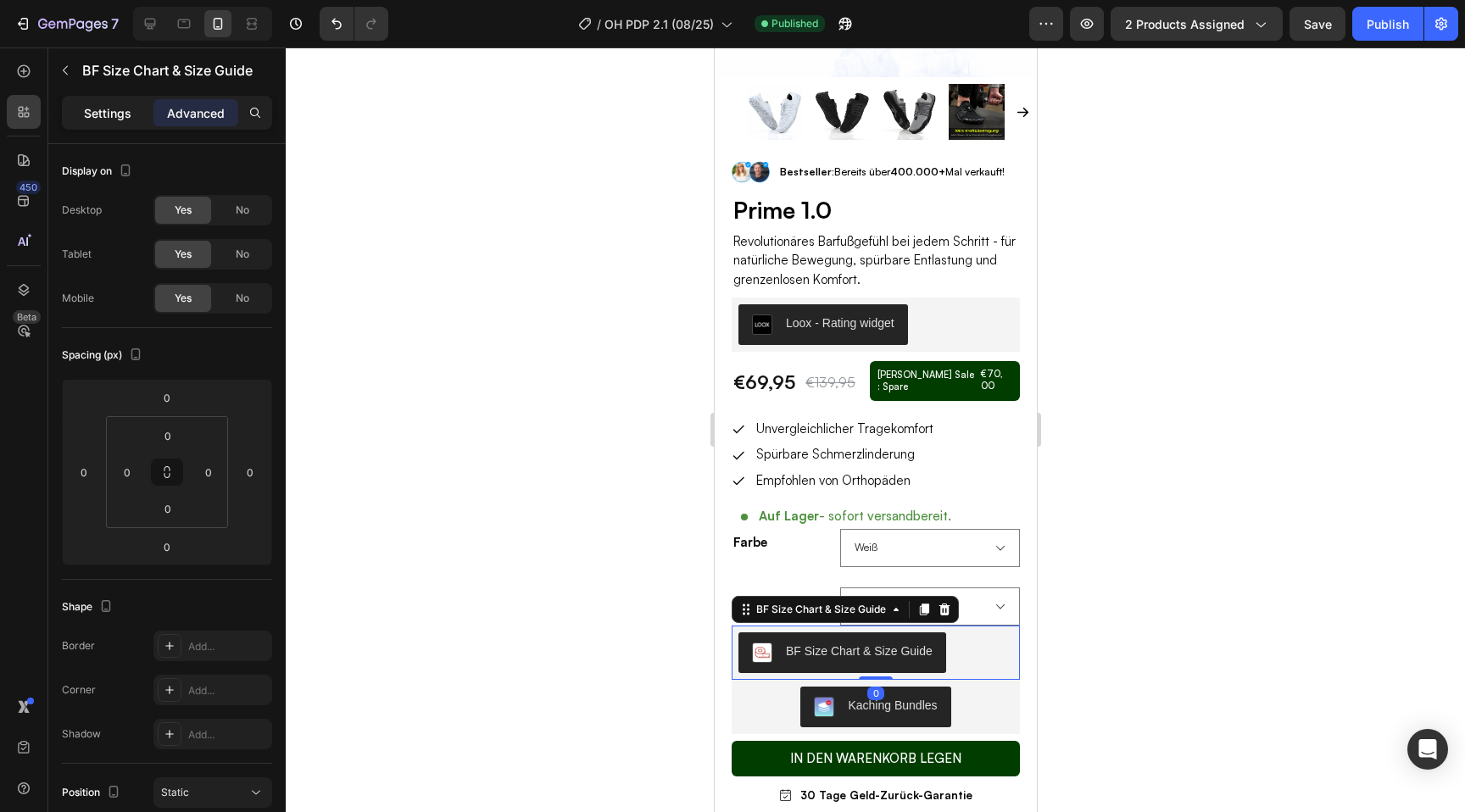
click at [112, 117] on p "Settings" at bounding box center [108, 113] width 47 height 18
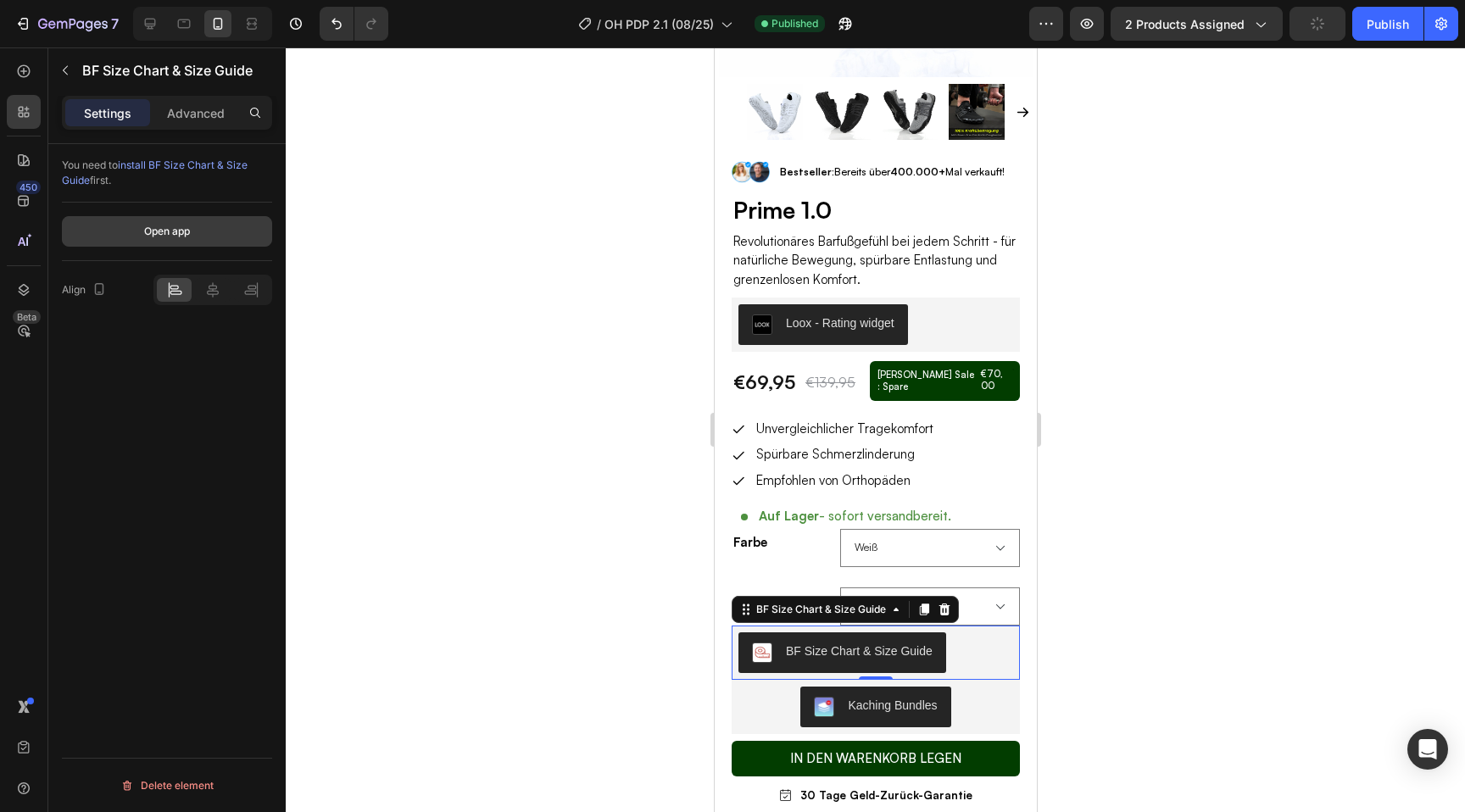
click at [174, 234] on div "Open app" at bounding box center [167, 231] width 46 height 16
click at [1225, 293] on div at bounding box center [876, 429] width 1180 height 765
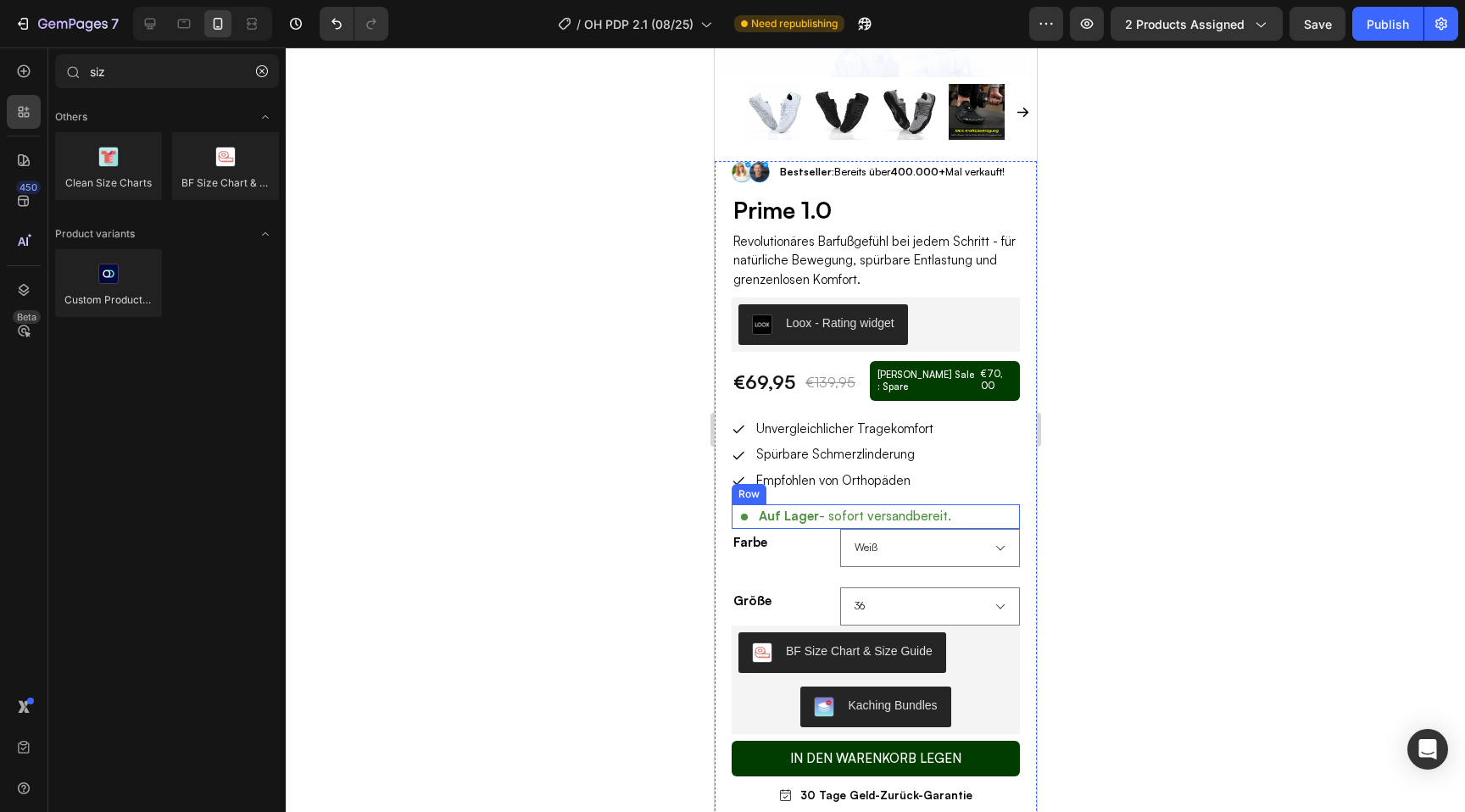
click at [964, 504] on div "Auf Lager - sofort versandbereit. Item List Row" at bounding box center [875, 516] width 288 height 24
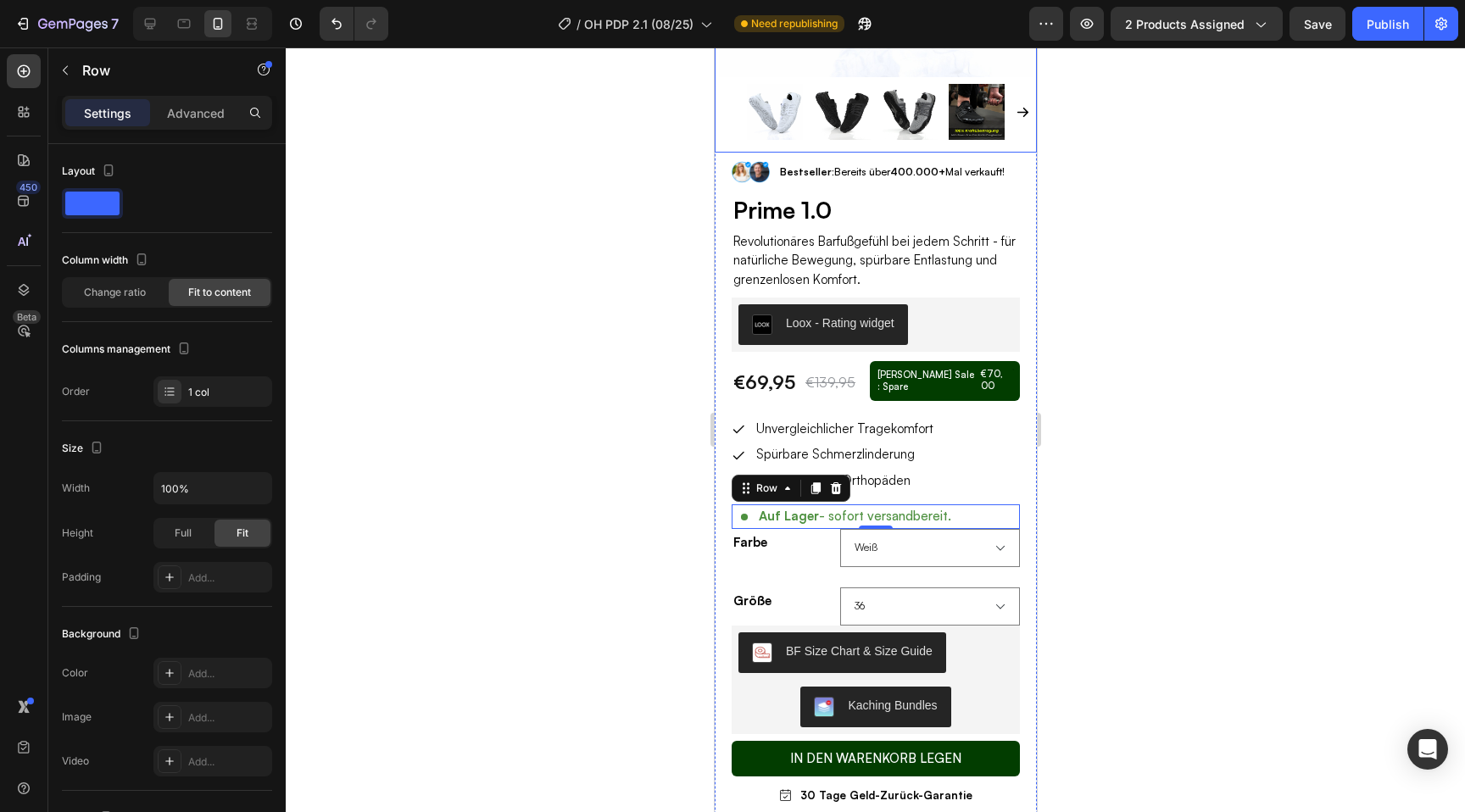
click at [1194, 120] on div at bounding box center [876, 429] width 1180 height 765
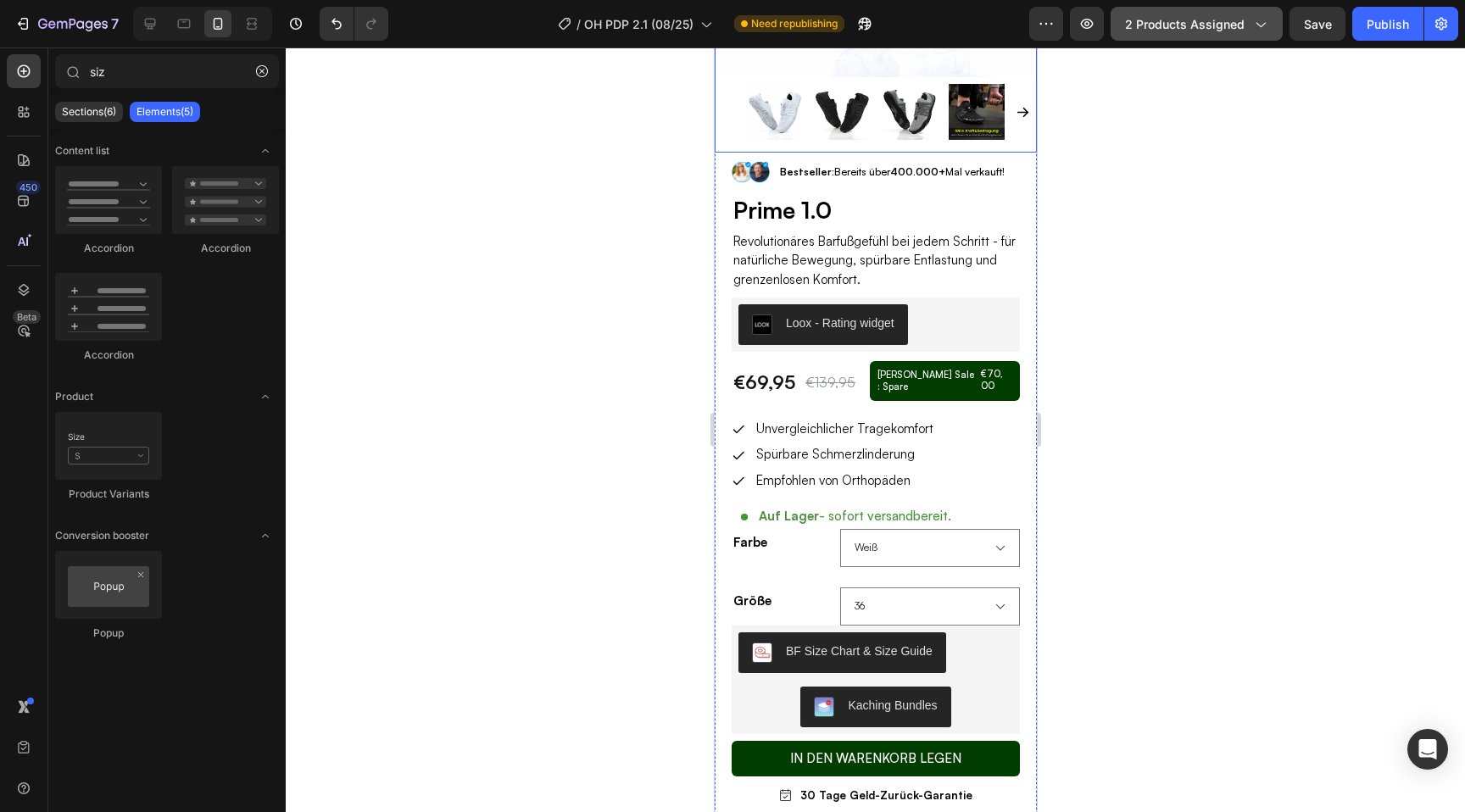
click at [1237, 27] on span "2 products assigned" at bounding box center [1185, 24] width 120 height 18
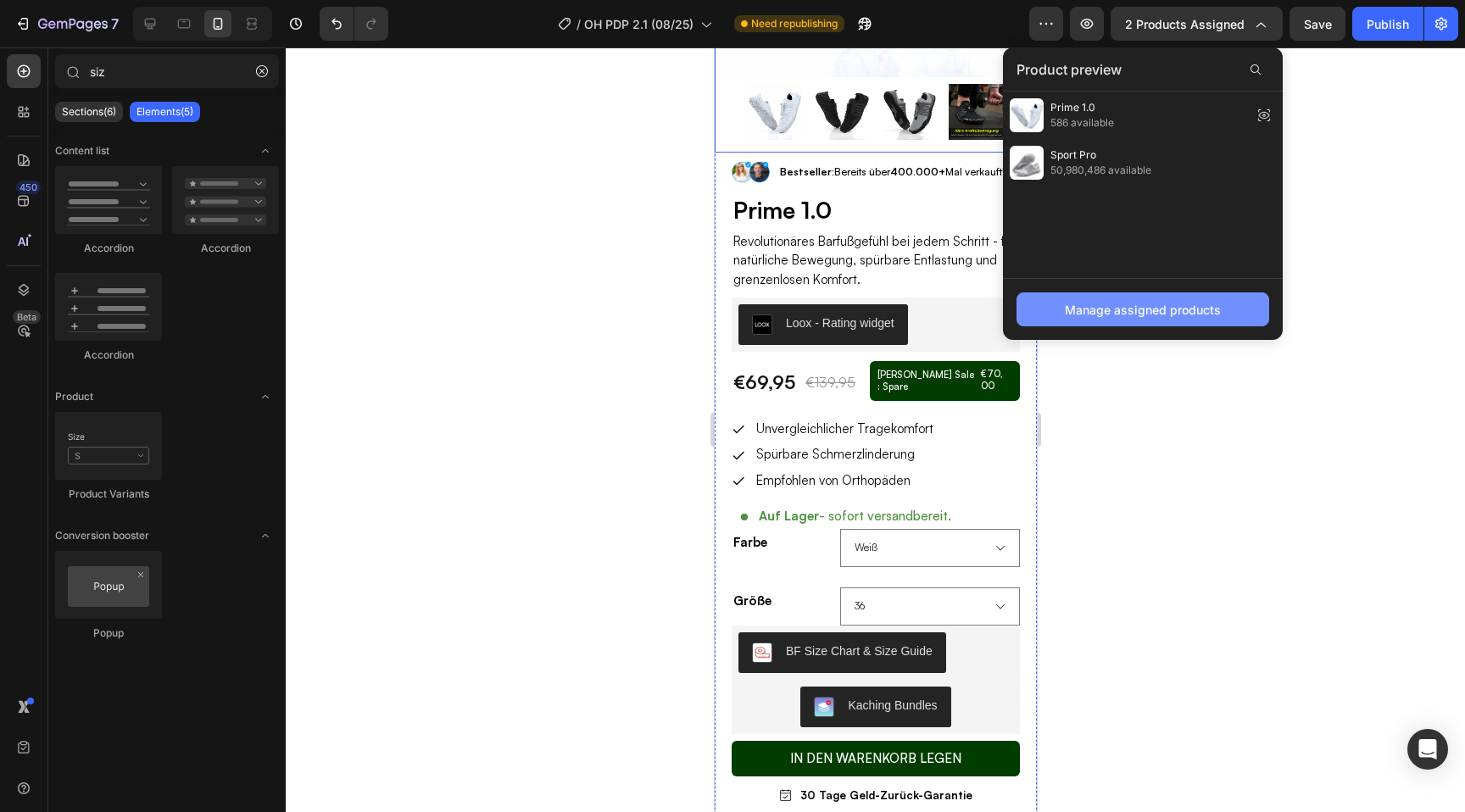
click at [1124, 308] on div "Manage assigned products" at bounding box center [1143, 310] width 156 height 18
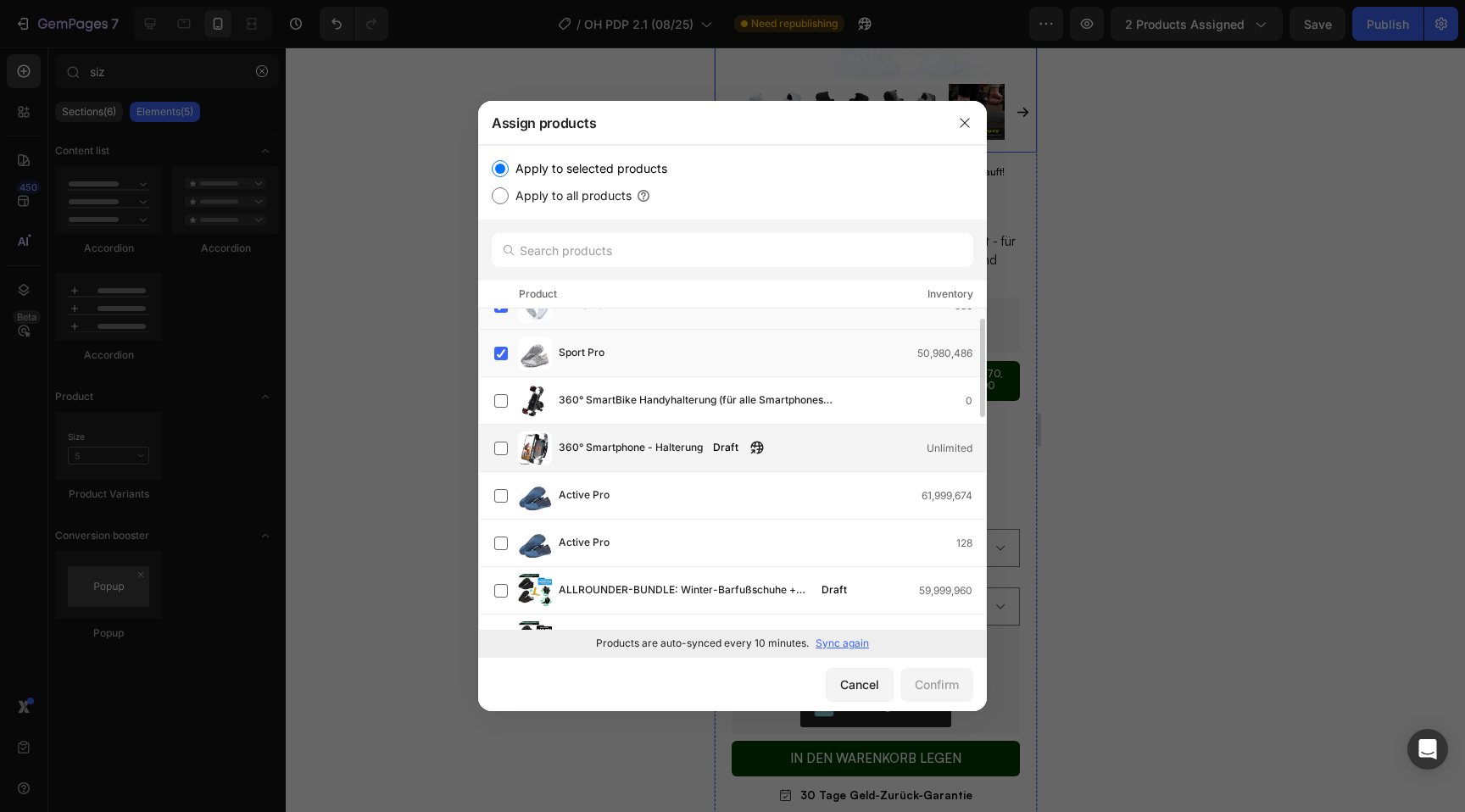
scroll to position [28, 0]
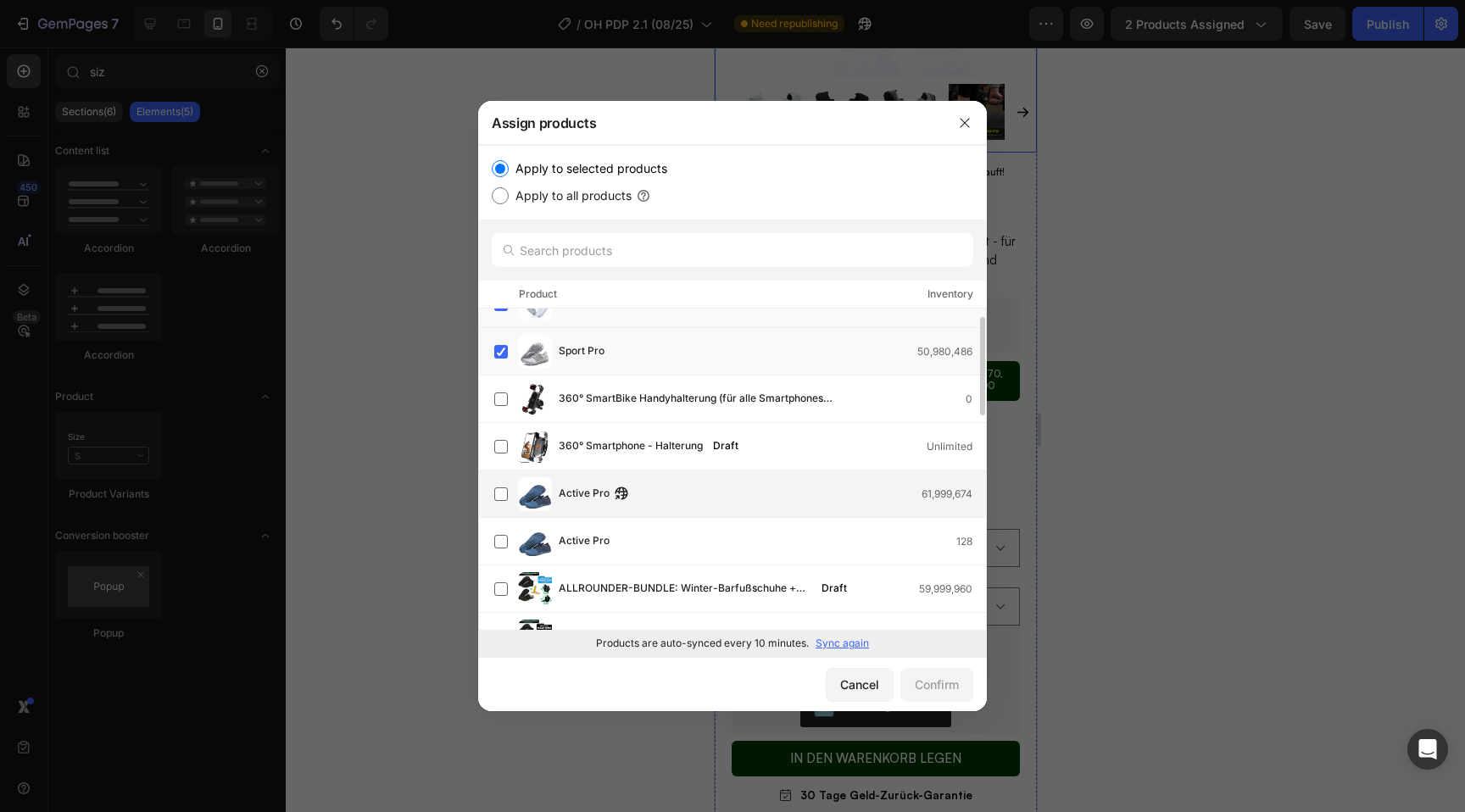
click at [510, 481] on div "Active Pro 61,999,674" at bounding box center [741, 494] width 492 height 34
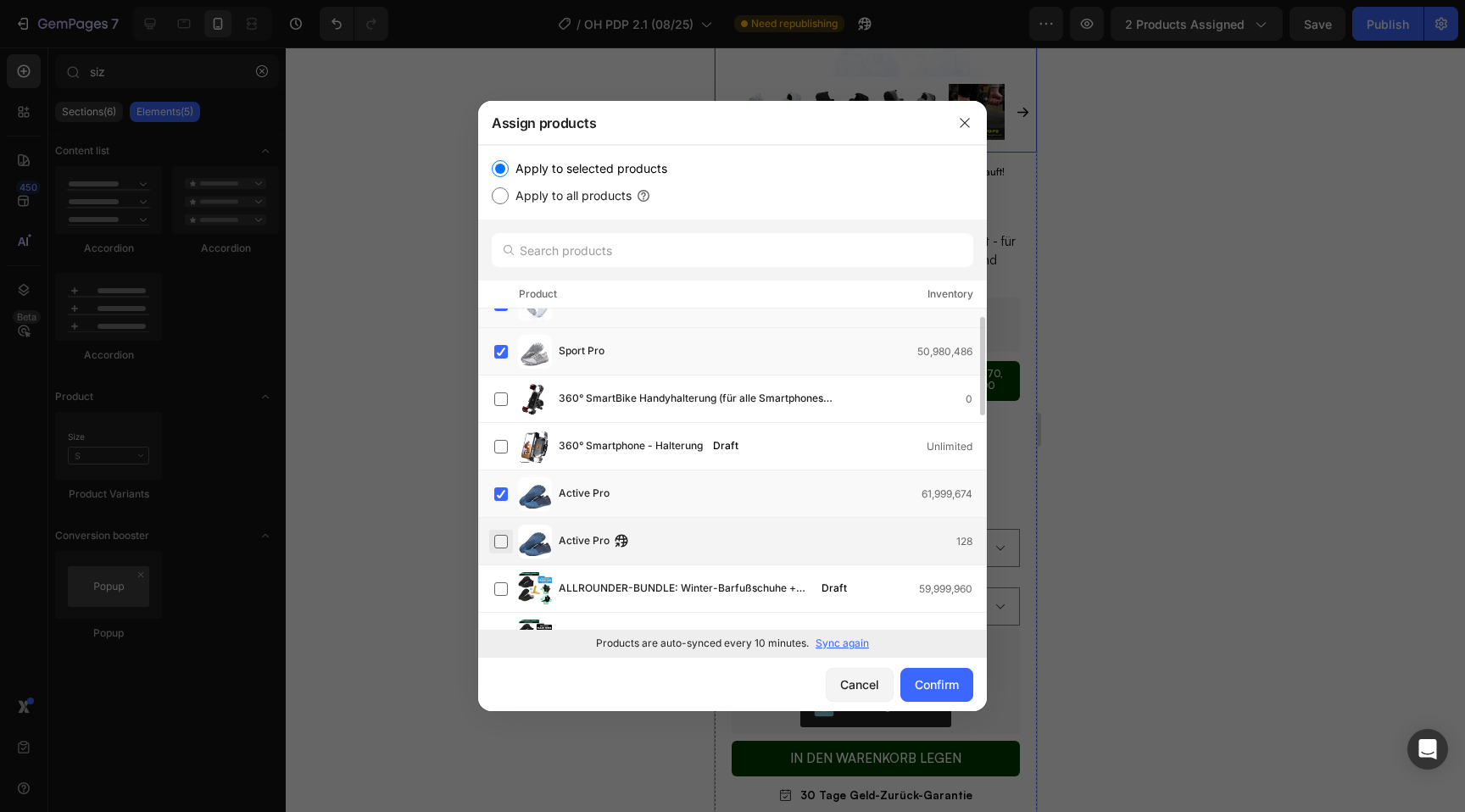
click at [508, 540] on label at bounding box center [502, 542] width 14 height 14
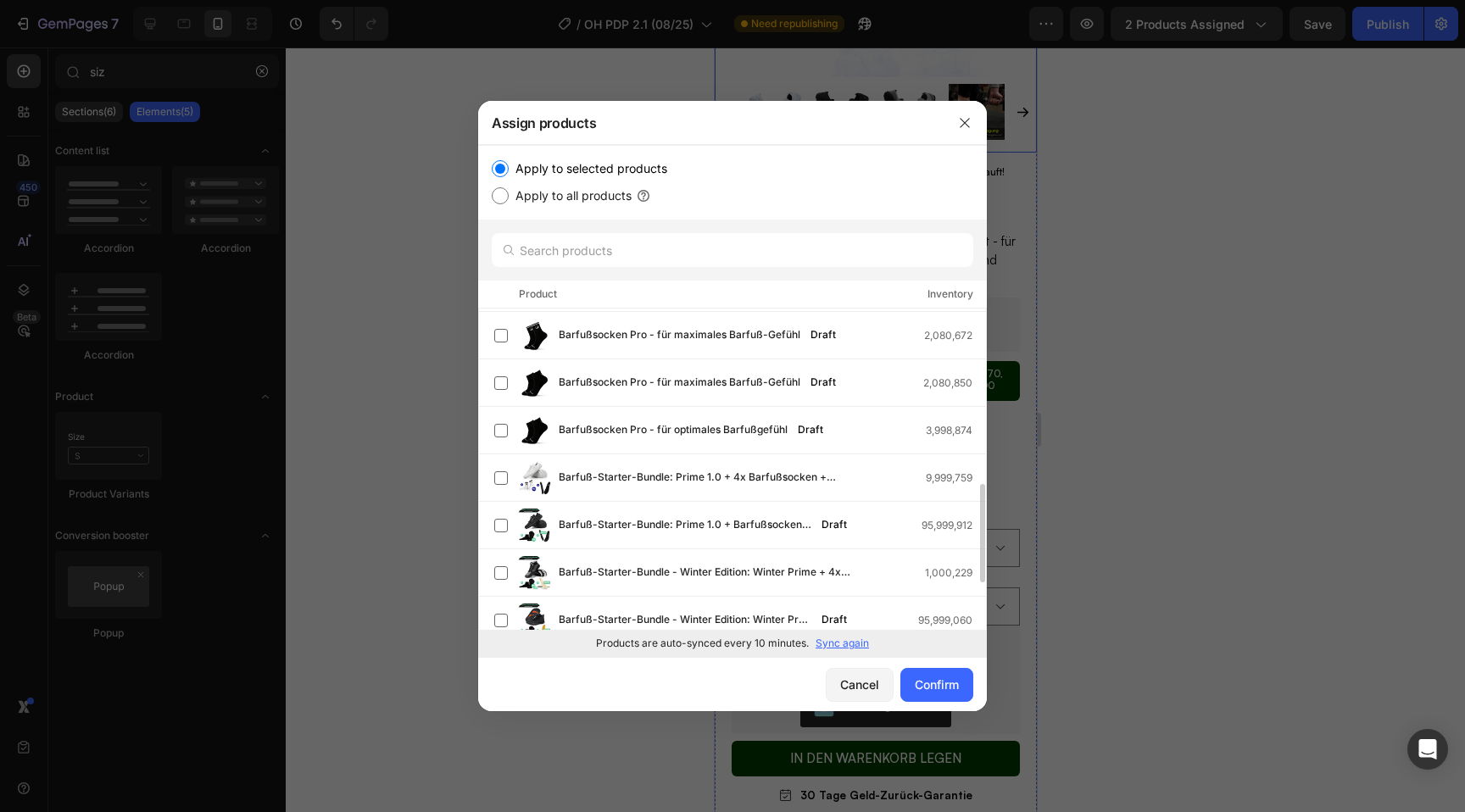
scroll to position [567, 0]
click at [501, 473] on label at bounding box center [502, 477] width 14 height 14
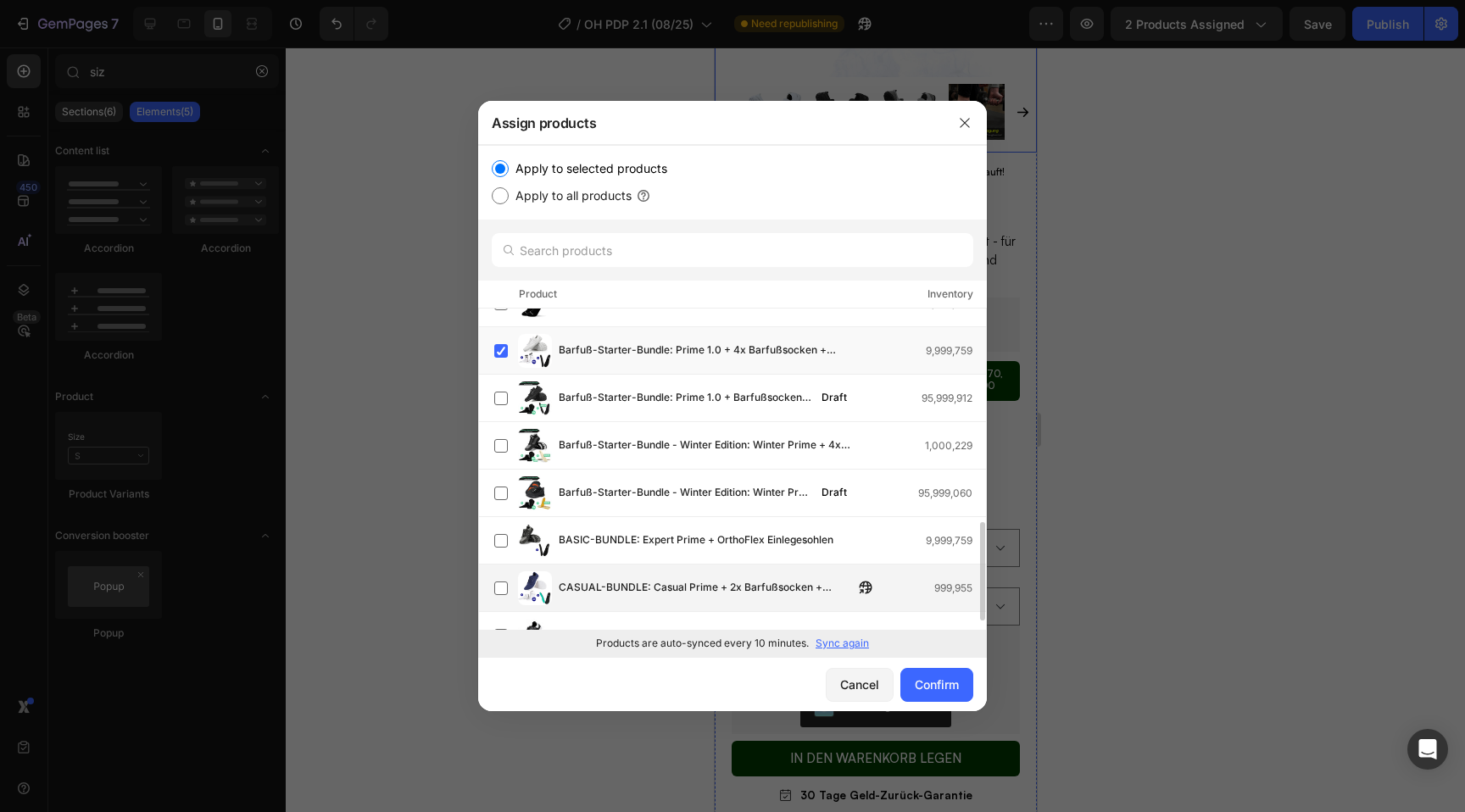
scroll to position [723, 0]
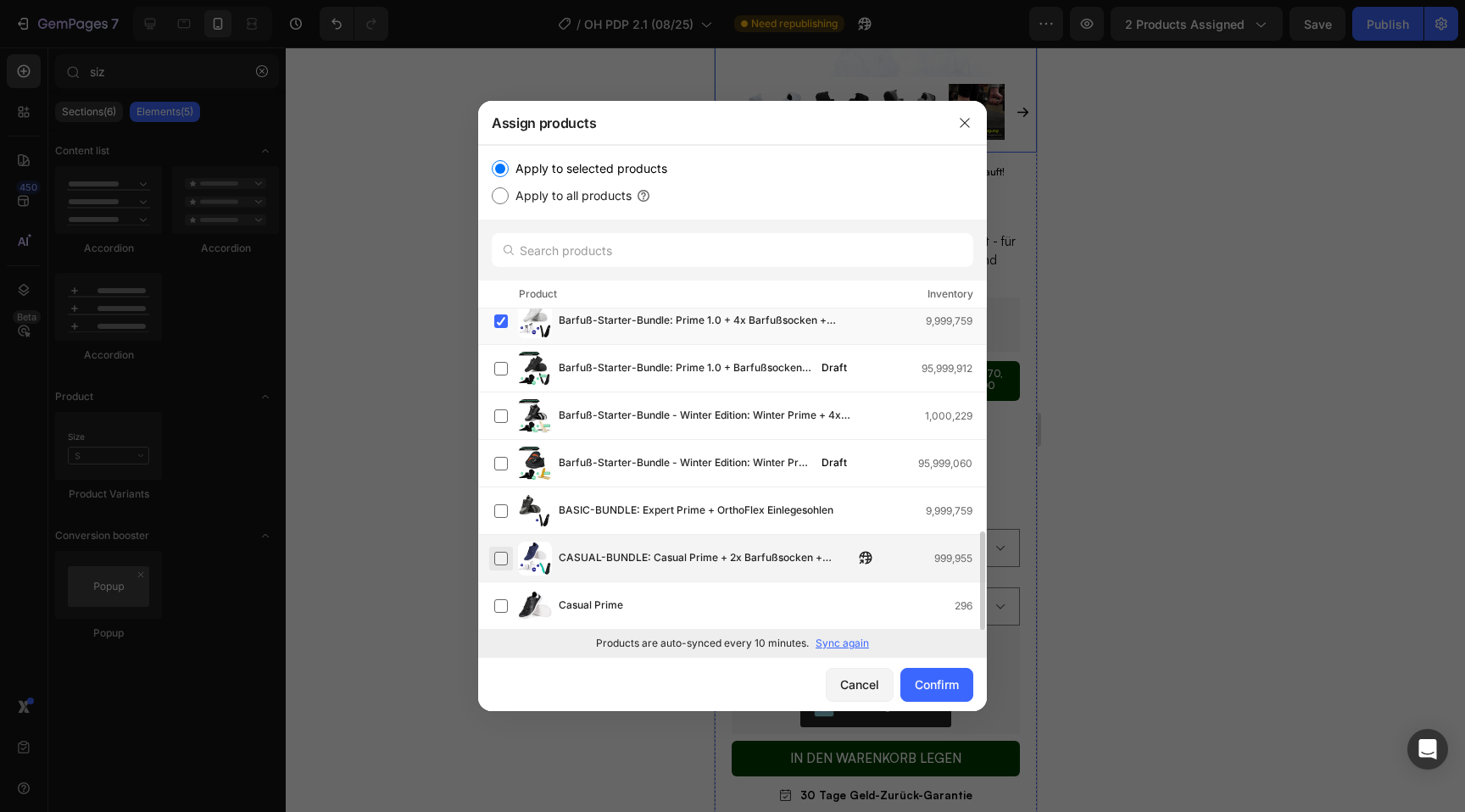
click at [501, 551] on label at bounding box center [502, 558] width 14 height 14
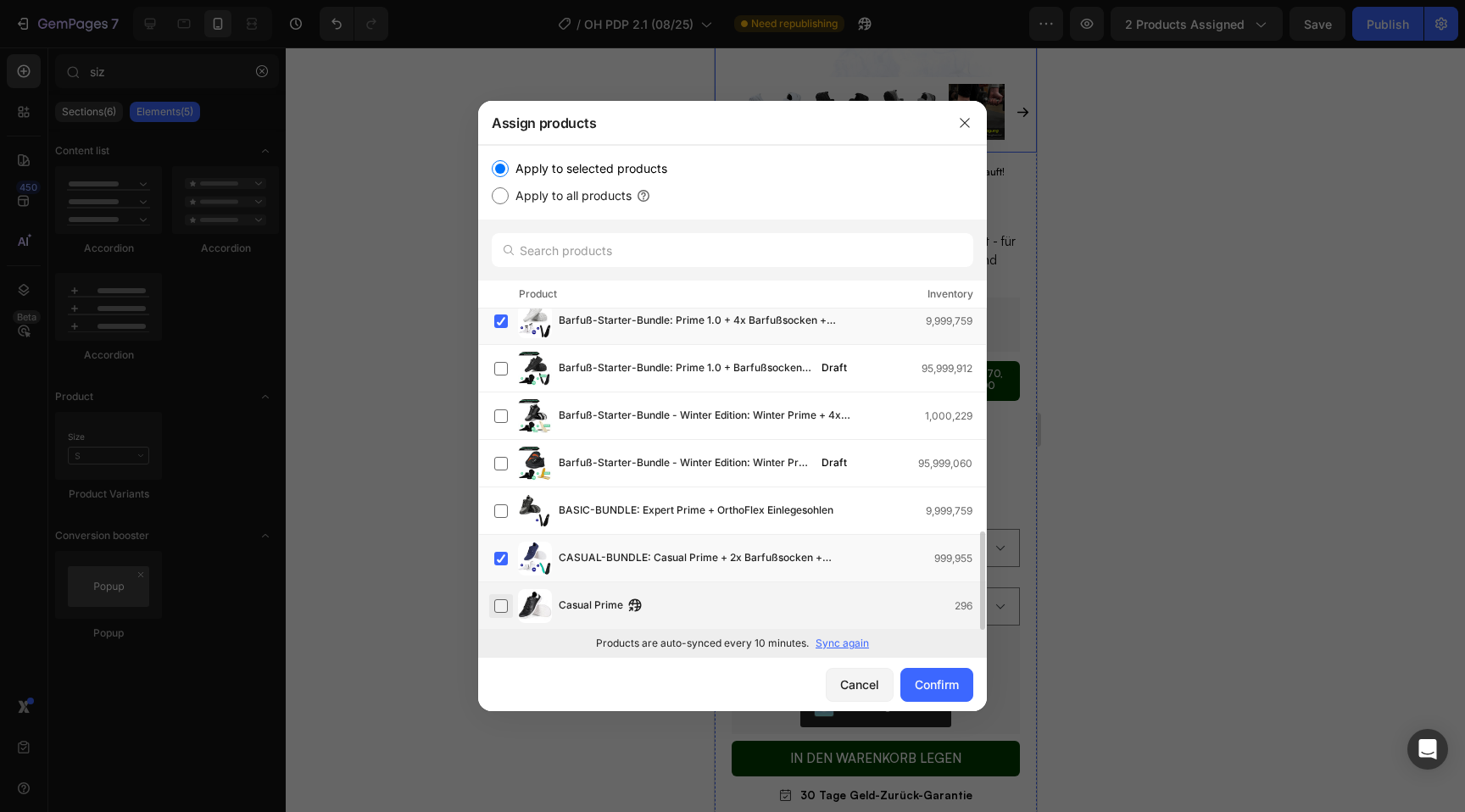
click at [500, 605] on label at bounding box center [502, 606] width 14 height 14
click at [854, 676] on div "Cancel" at bounding box center [860, 685] width 39 height 18
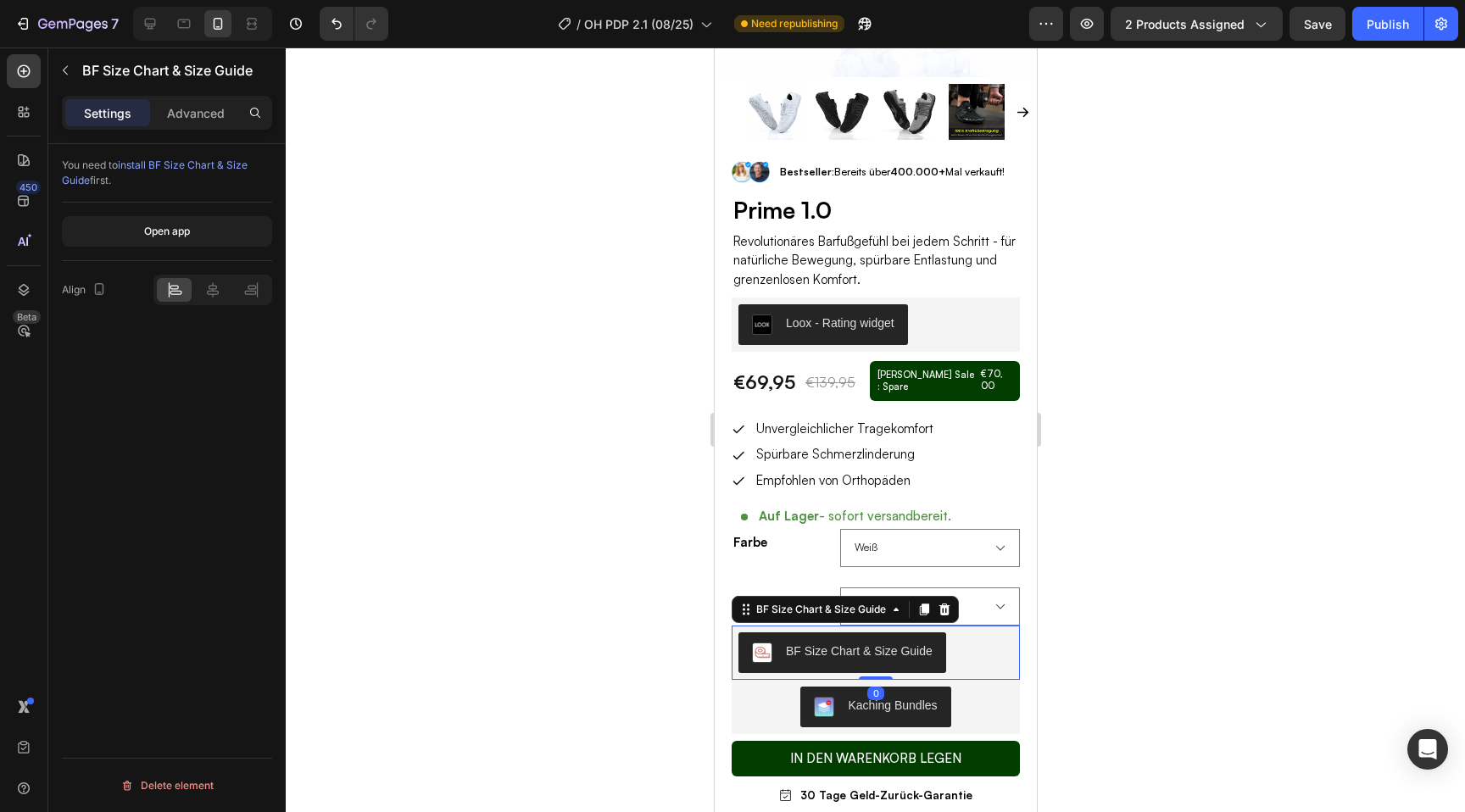
click at [784, 651] on button "BF Size Chart & Size Guide" at bounding box center [842, 653] width 208 height 41
click at [757, 753] on button "In den Warenkorb legen" at bounding box center [875, 758] width 288 height 35
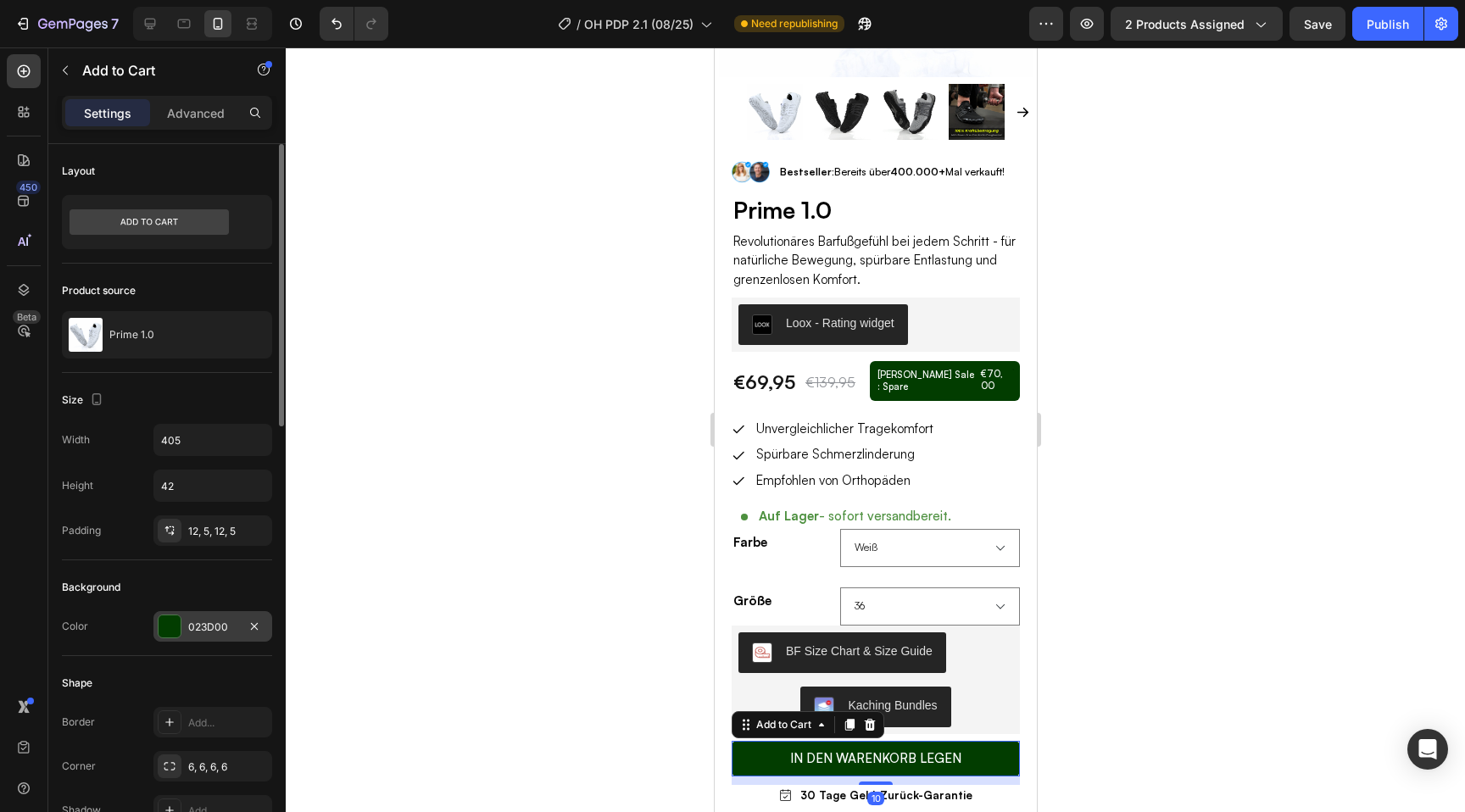
click at [204, 620] on div "023D00" at bounding box center [213, 628] width 49 height 16
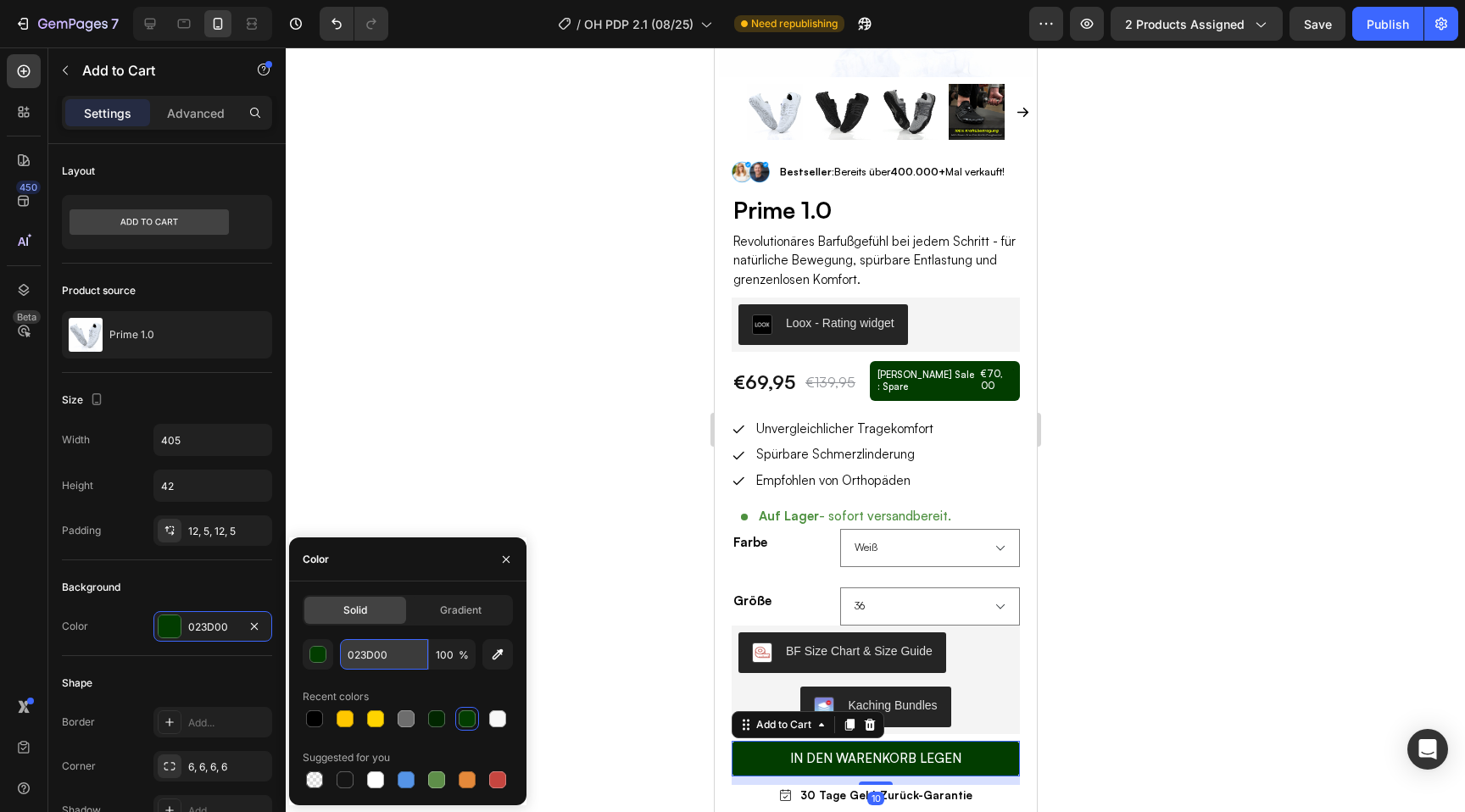
click at [381, 648] on input "023D00" at bounding box center [384, 653] width 88 height 30
click at [394, 648] on input "023D00" at bounding box center [384, 653] width 88 height 30
click at [513, 554] on icon "button" at bounding box center [507, 559] width 14 height 14
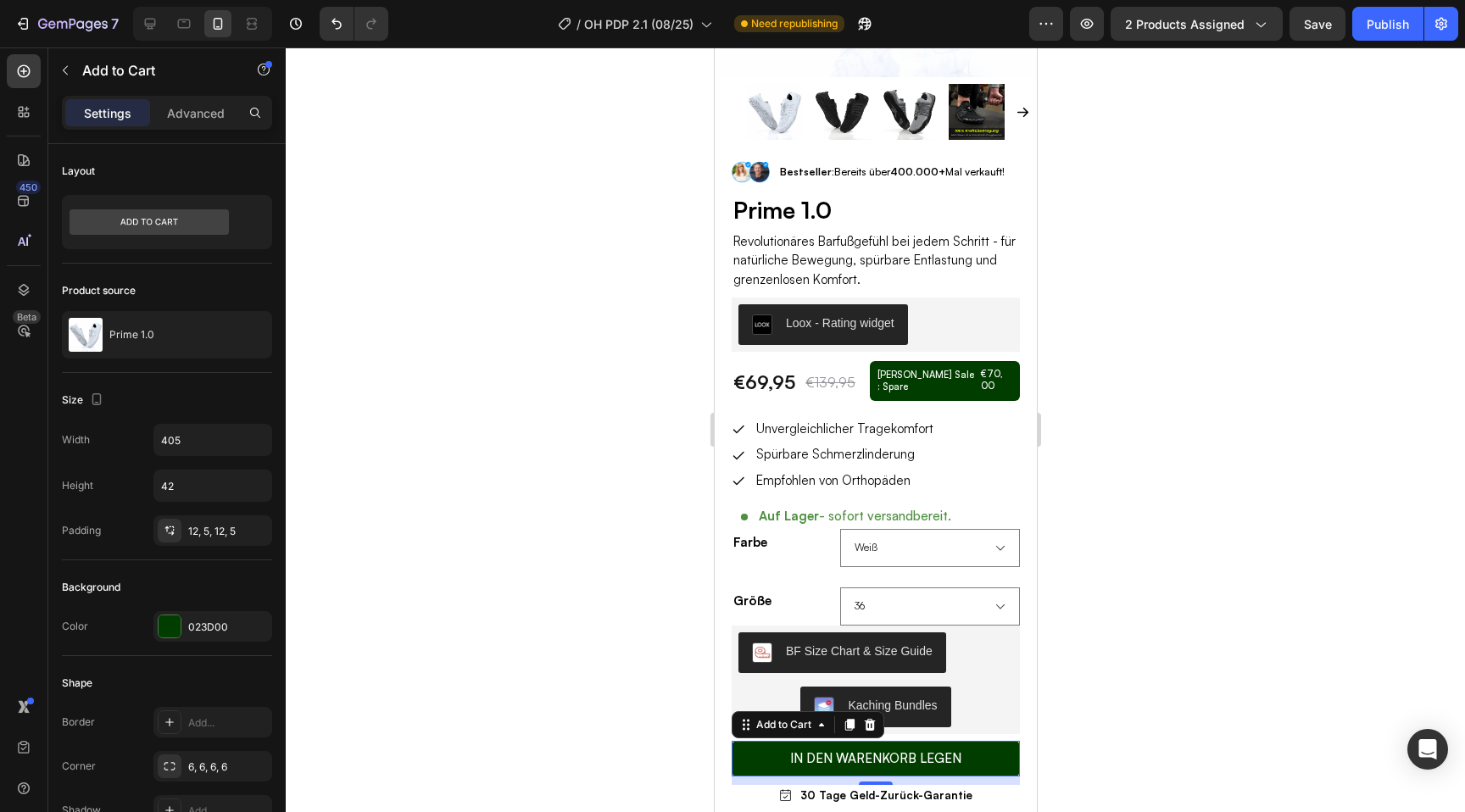
click at [1253, 504] on div at bounding box center [876, 429] width 1180 height 765
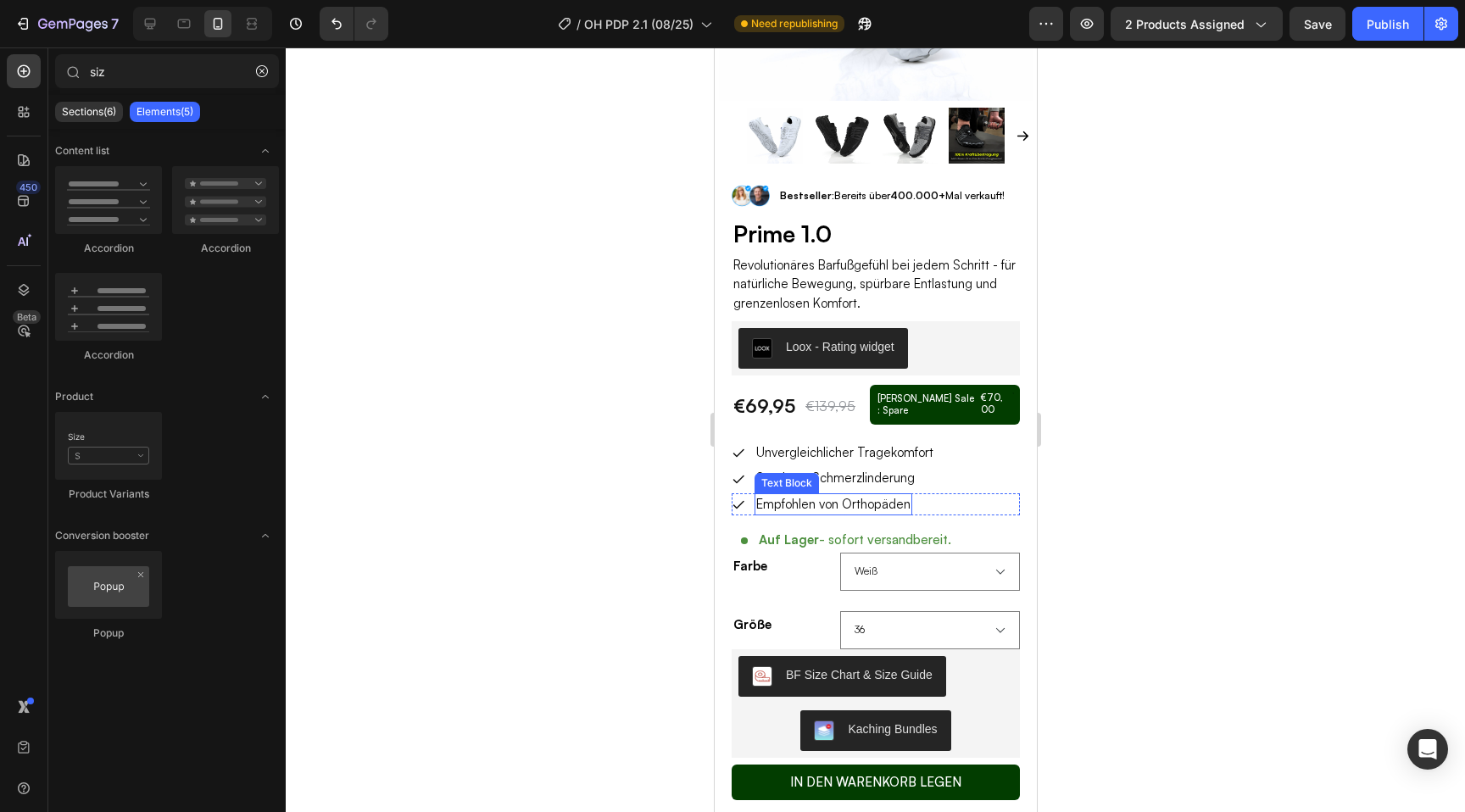
scroll to position [334, 0]
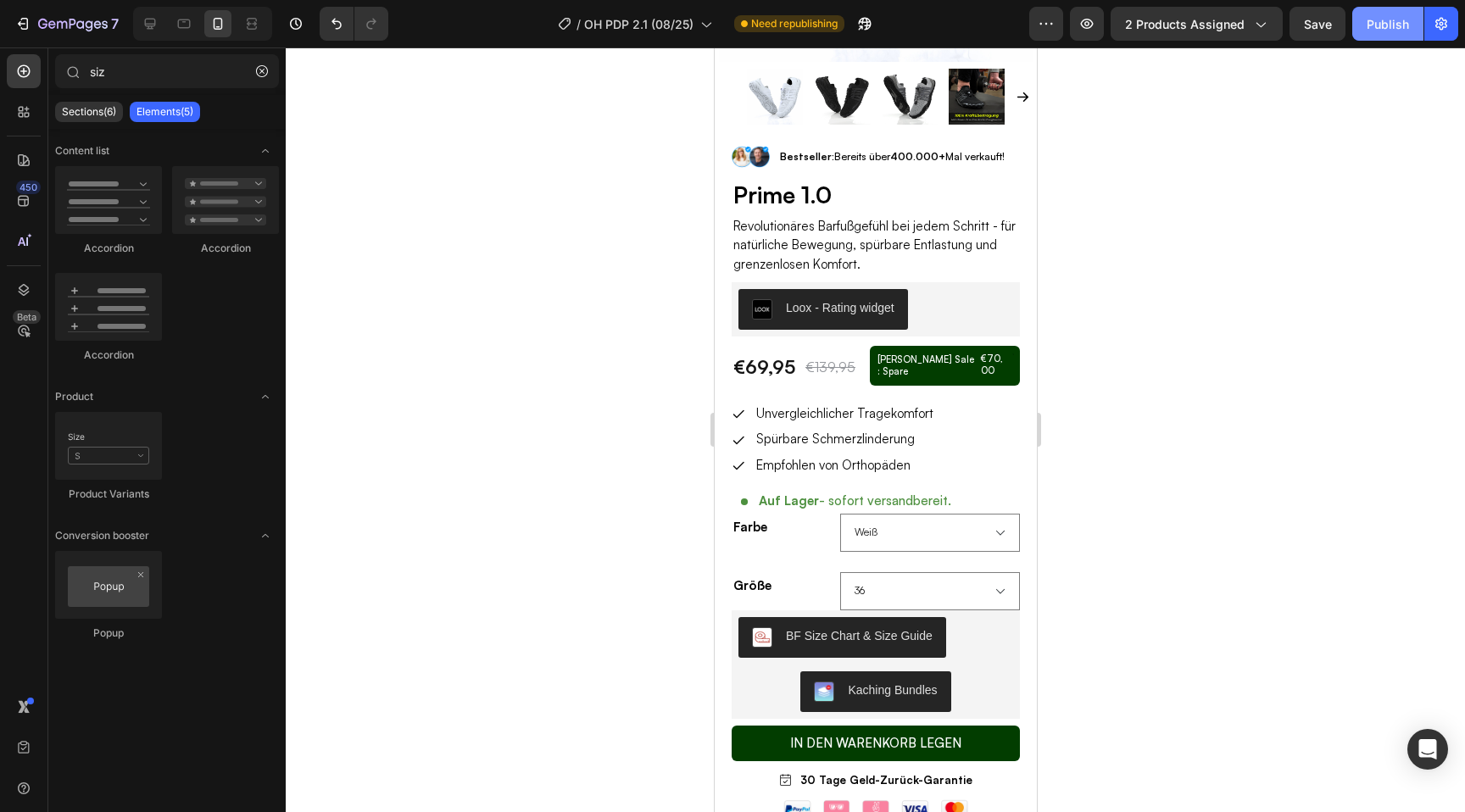
click at [1383, 21] on div "Publish" at bounding box center [1388, 24] width 42 height 18
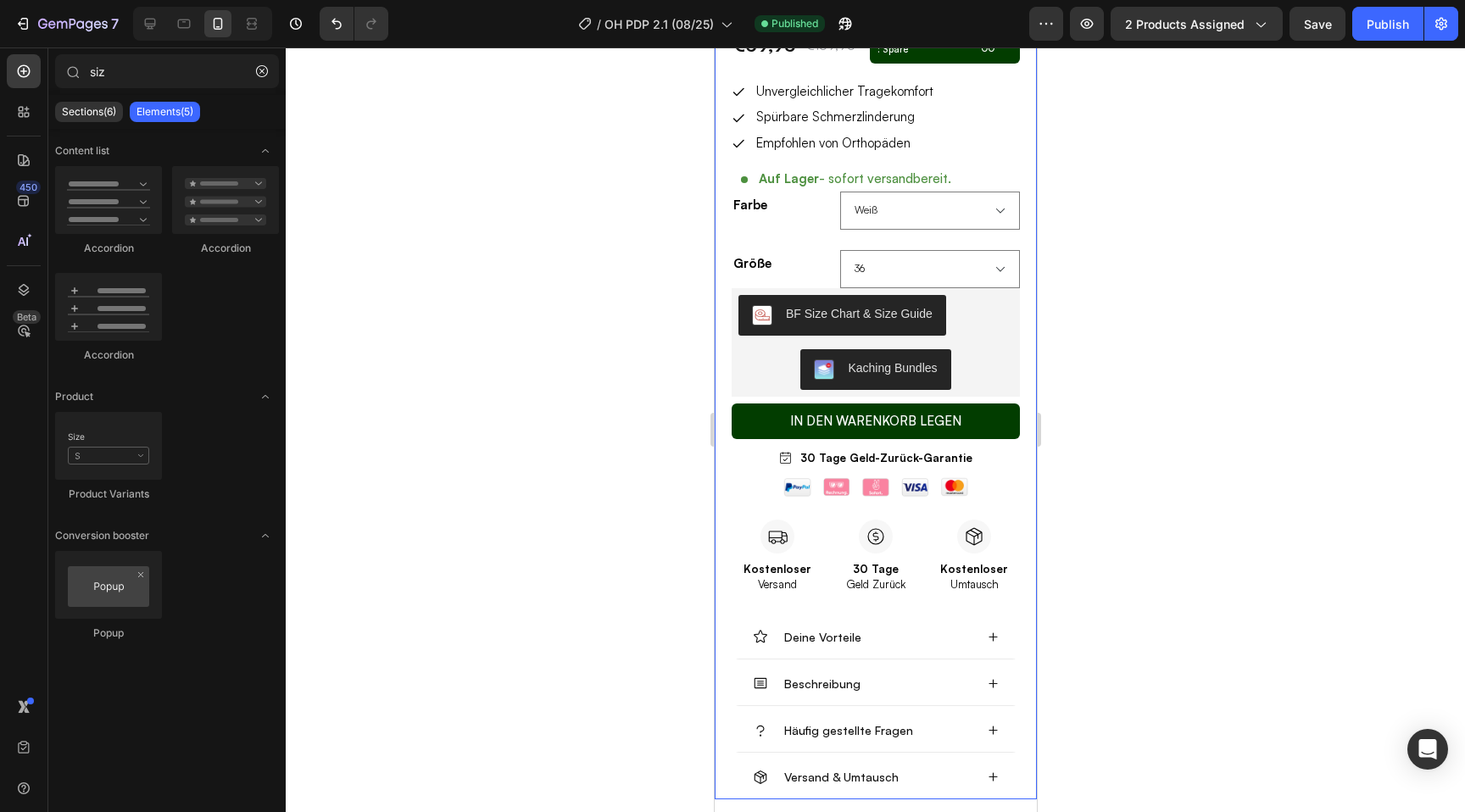
scroll to position [683, 0]
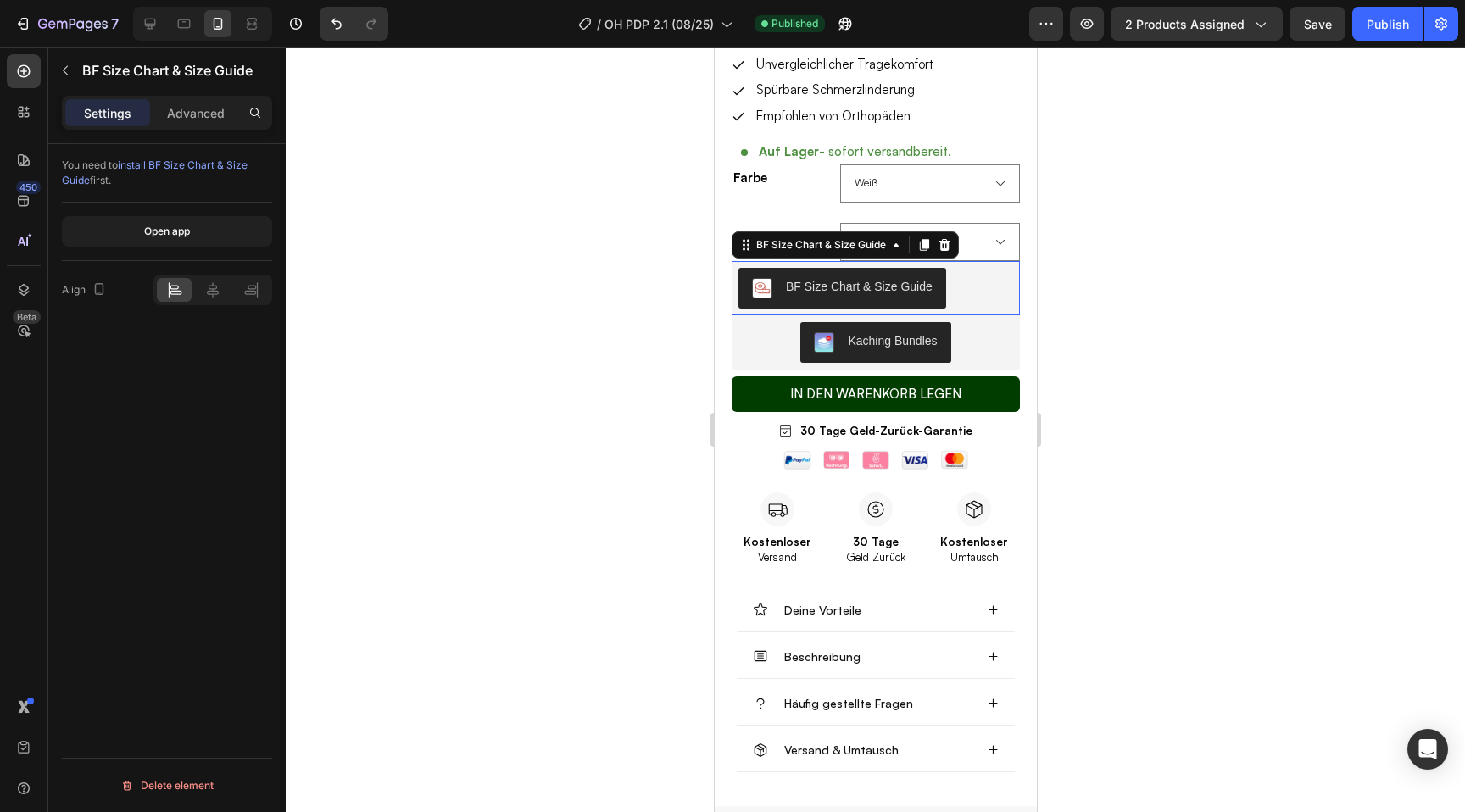
click at [976, 288] on div "BF Size Chart & Size Guide" at bounding box center [875, 288] width 274 height 41
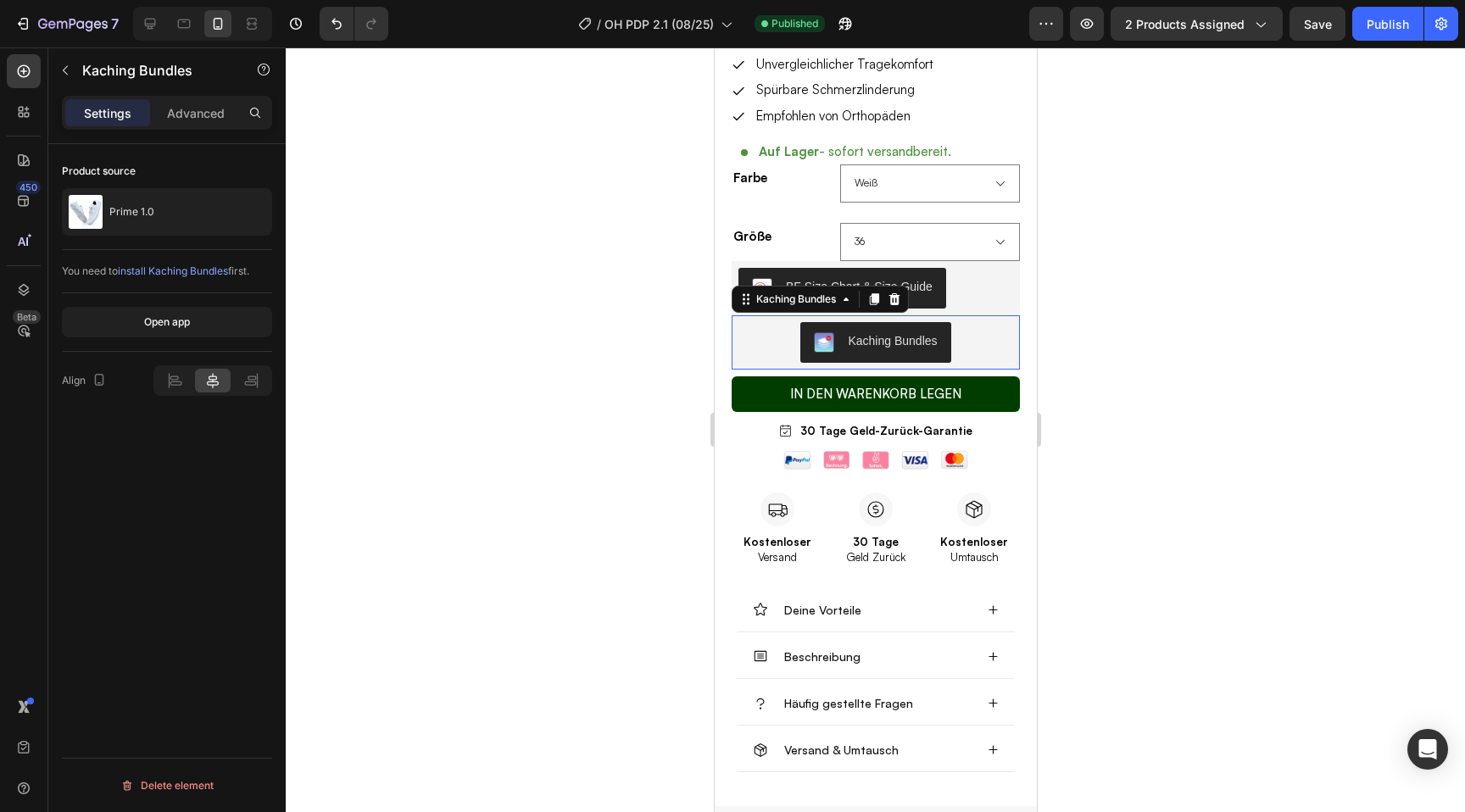
click at [992, 322] on div "Kaching Bundles" at bounding box center [875, 343] width 274 height 41
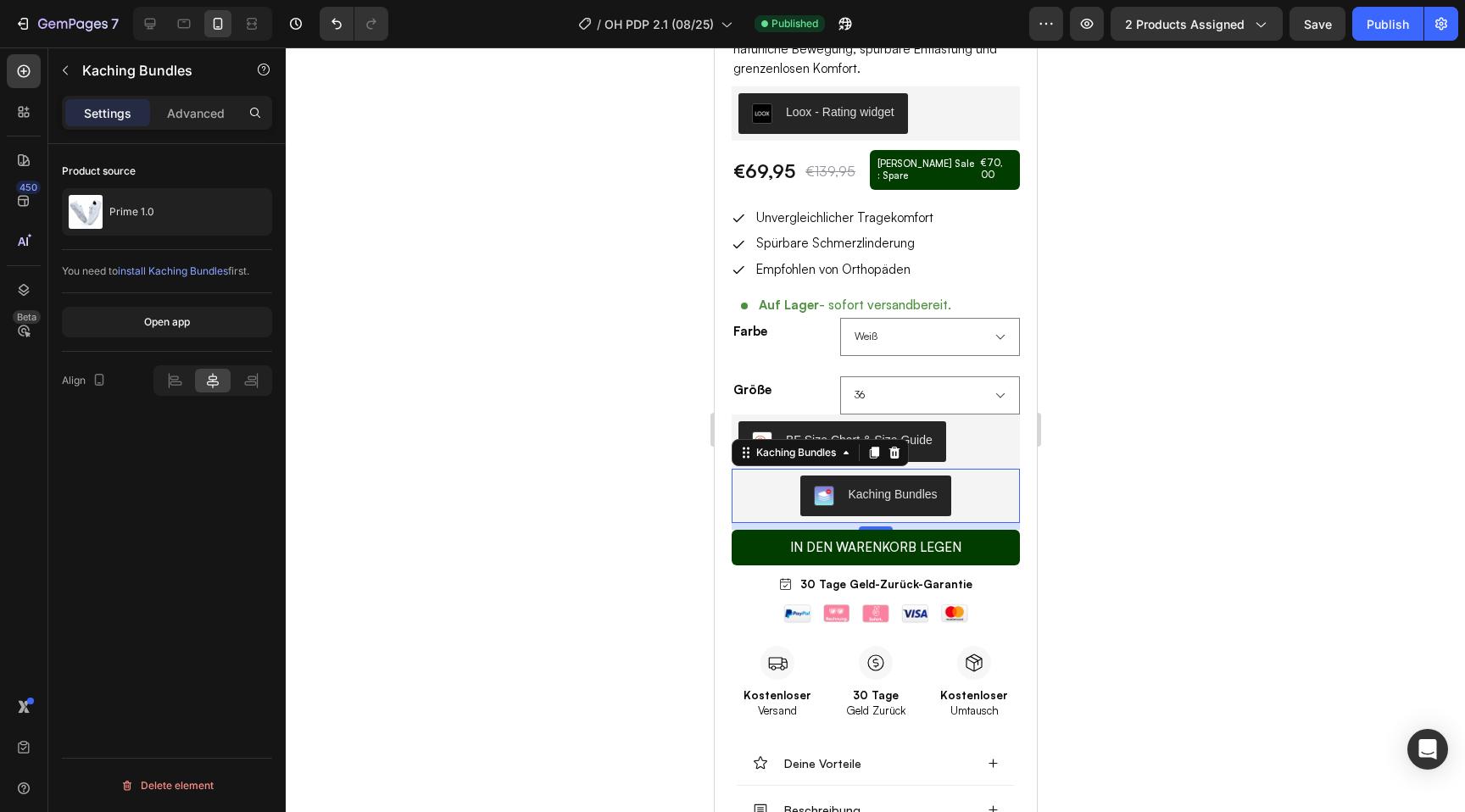
scroll to position [527, 0]
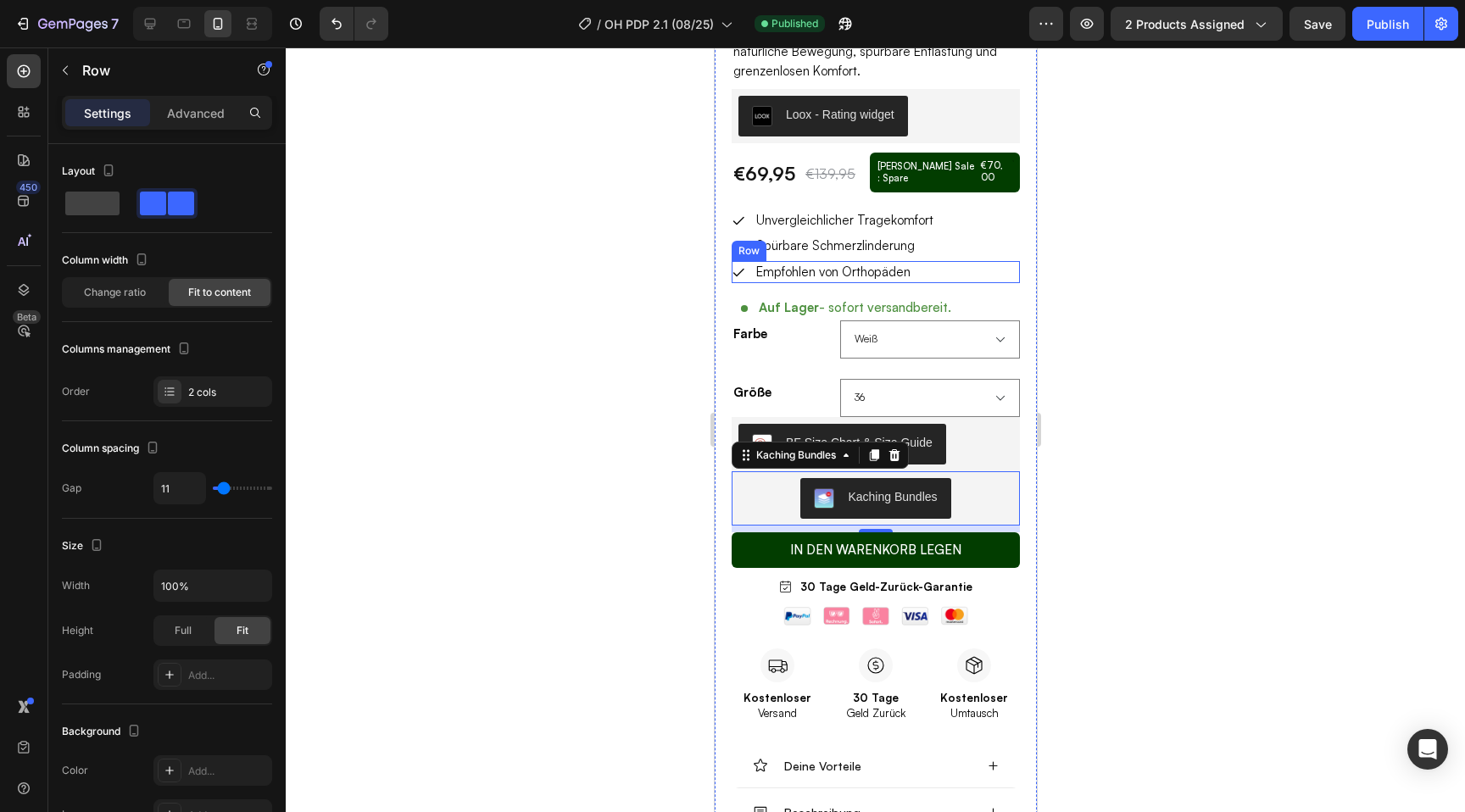
click at [957, 264] on div "Icon Empfohlen von Orthopäden Text Block Row" at bounding box center [875, 272] width 288 height 23
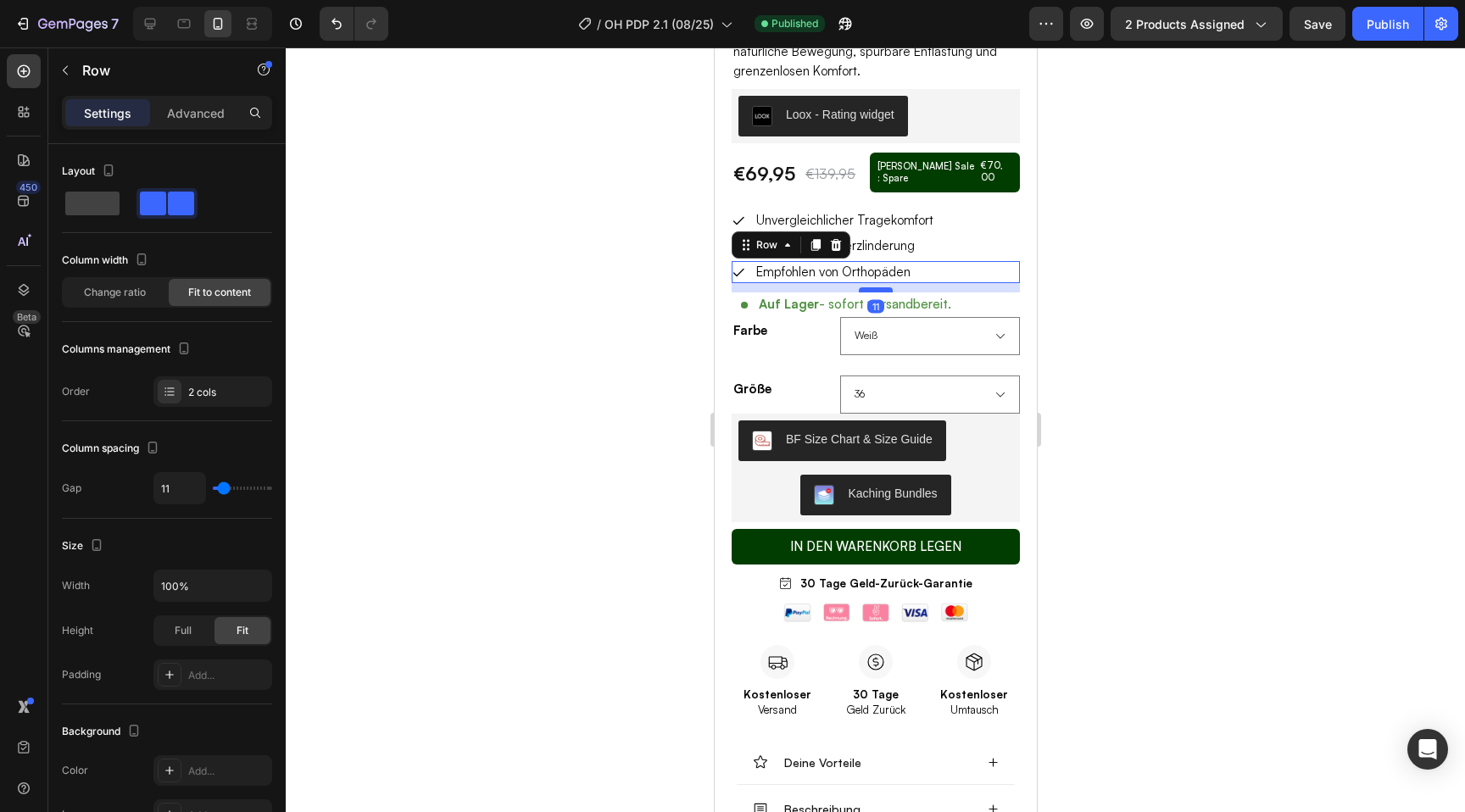
click at [880, 287] on div at bounding box center [875, 289] width 34 height 5
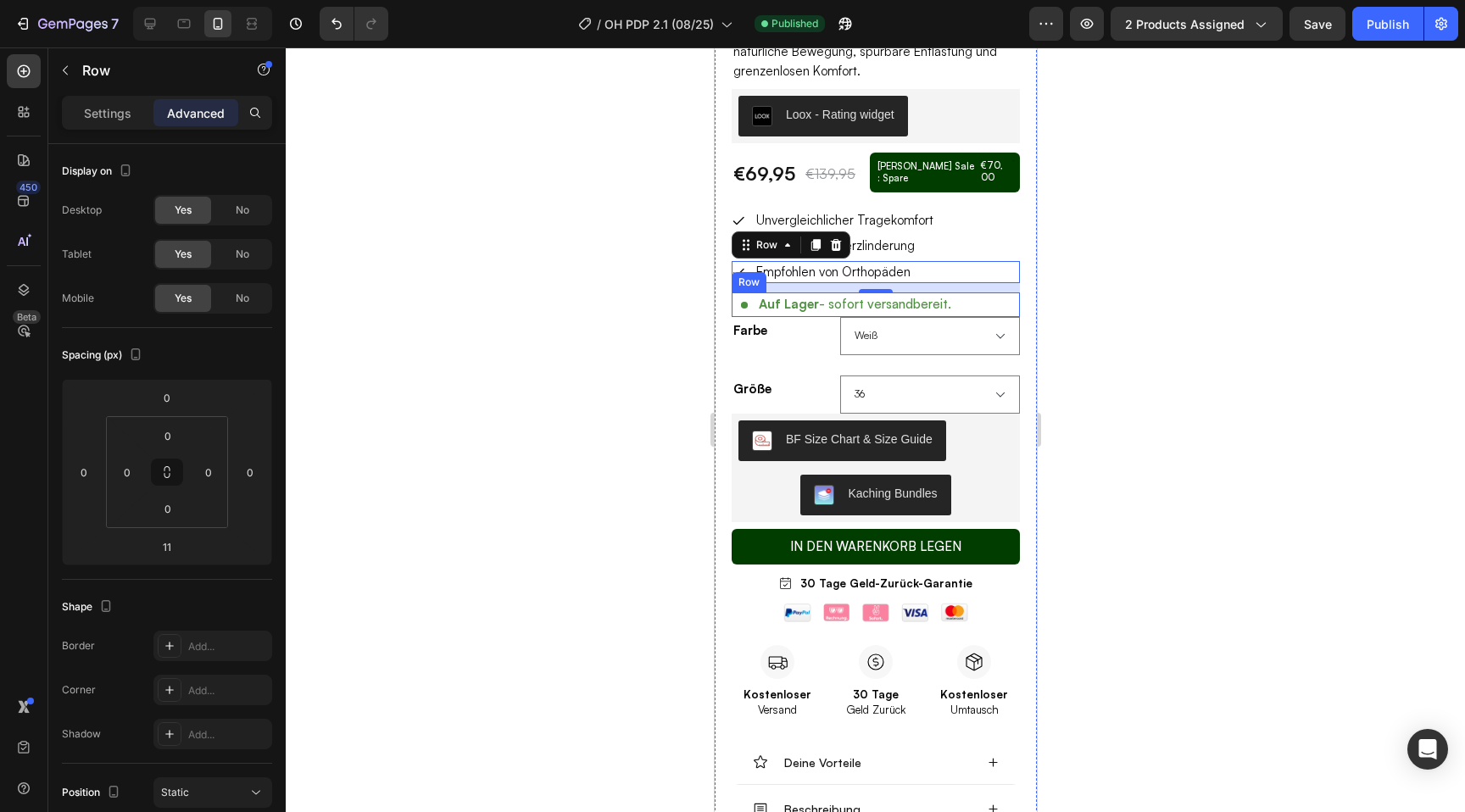
click at [973, 293] on div "Auf Lager - sofort versandbereit. Item List Row" at bounding box center [875, 305] width 288 height 24
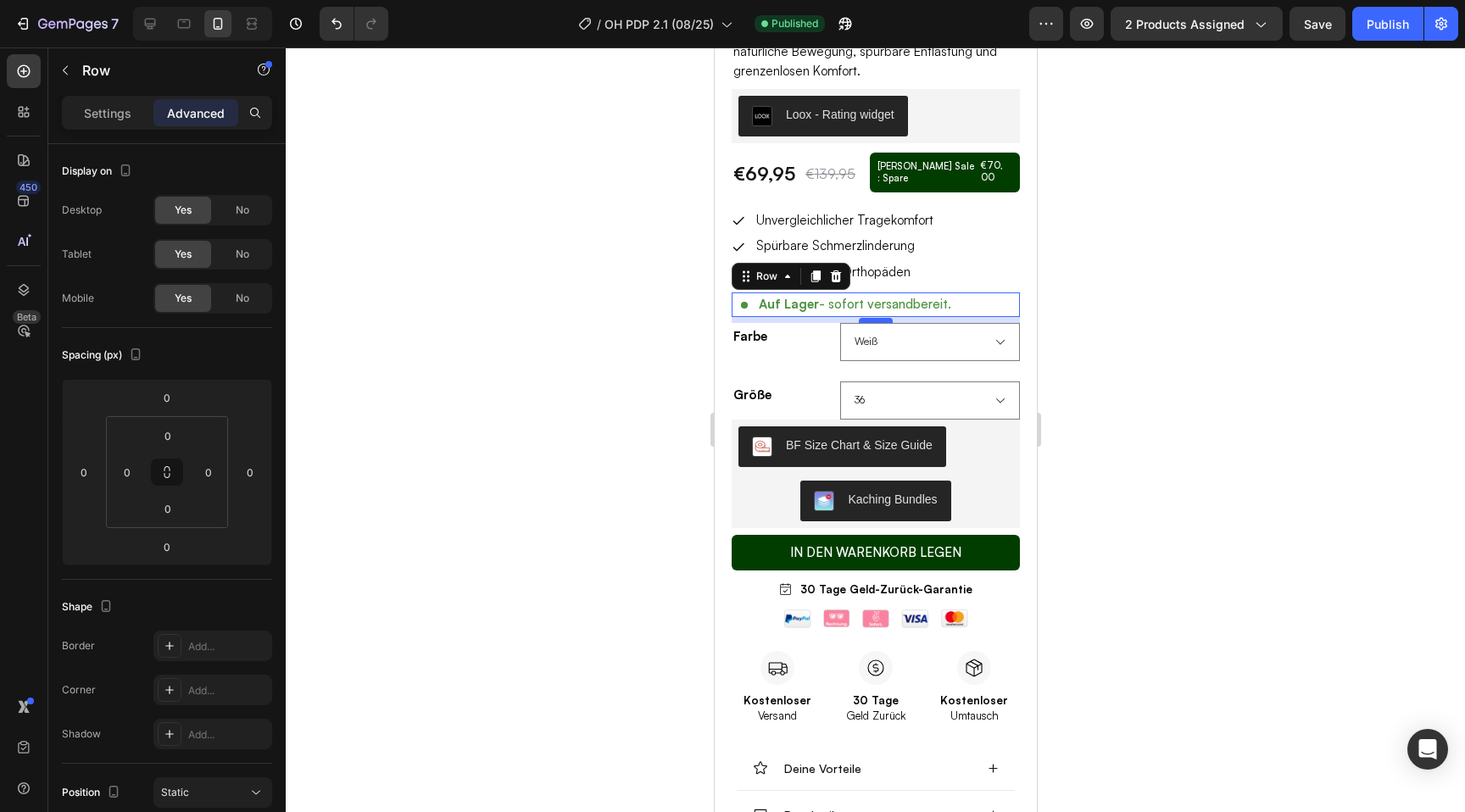
click at [877, 318] on div at bounding box center [875, 320] width 34 height 5
type input "7"
click at [1391, 31] on div "Publish" at bounding box center [1388, 24] width 42 height 18
click at [545, 85] on div at bounding box center [876, 429] width 1180 height 765
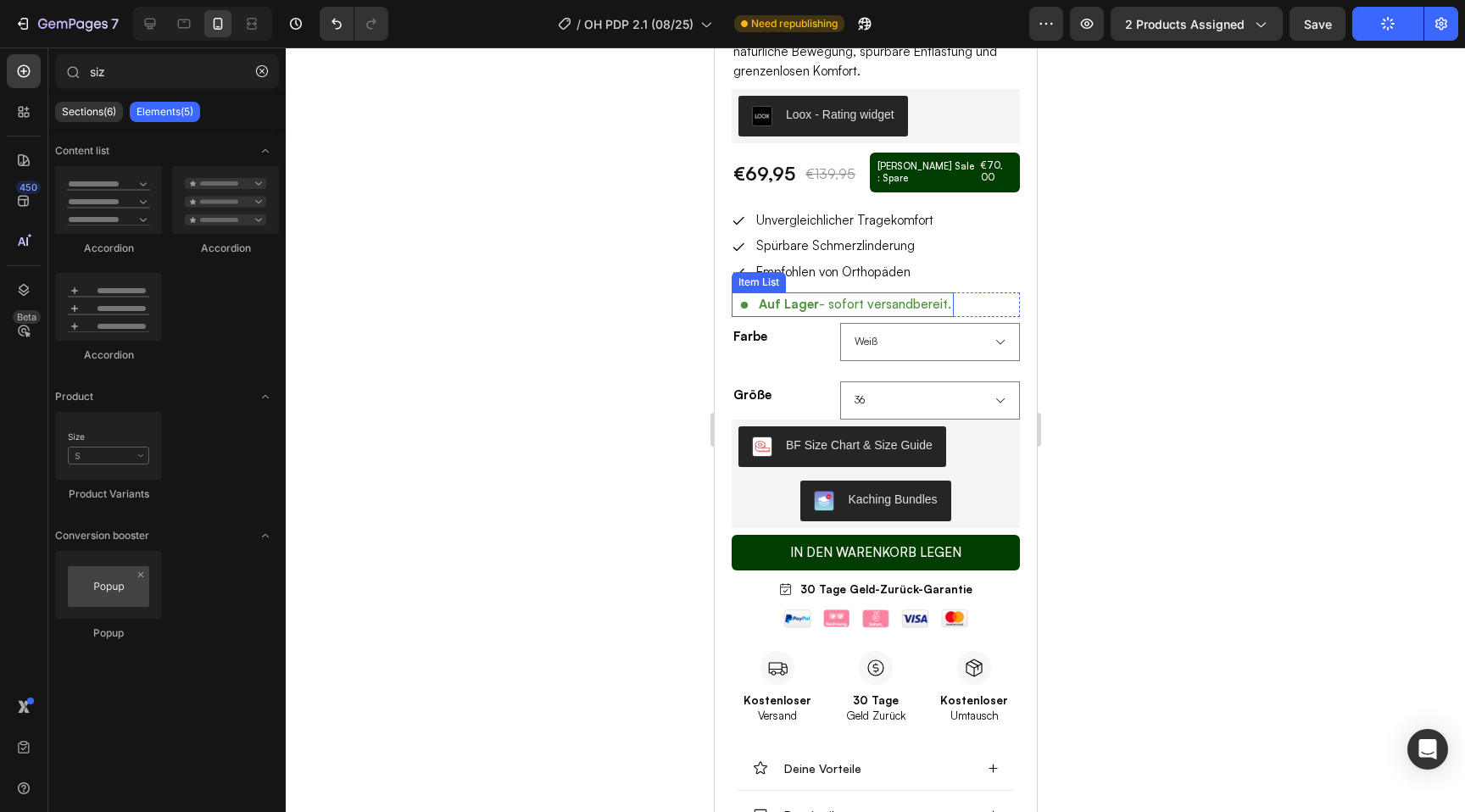
click at [954, 297] on div "Auf Lager - sofort versandbereit. Item List Row" at bounding box center [875, 305] width 288 height 24
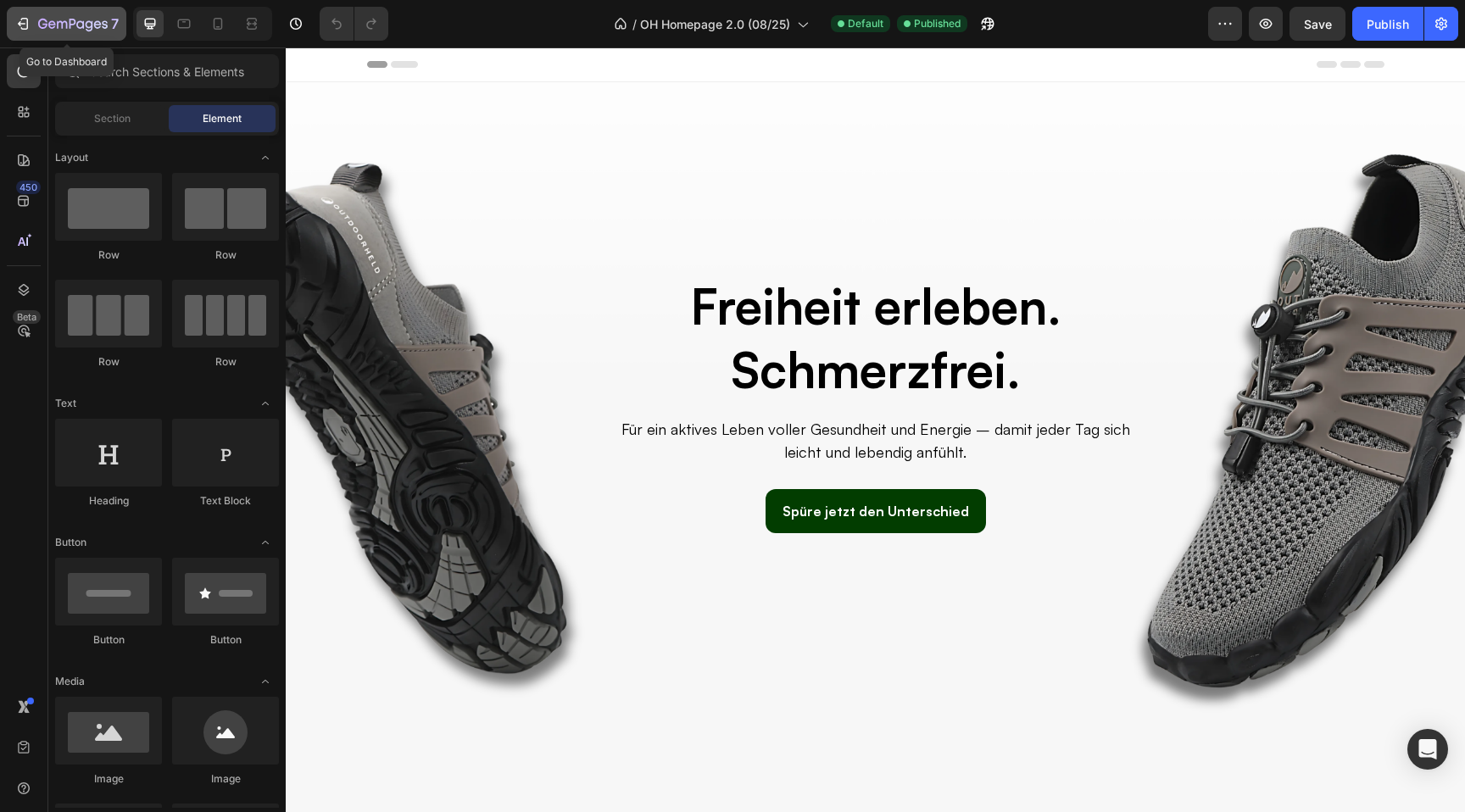
click at [50, 22] on icon "button" at bounding box center [52, 24] width 8 height 8
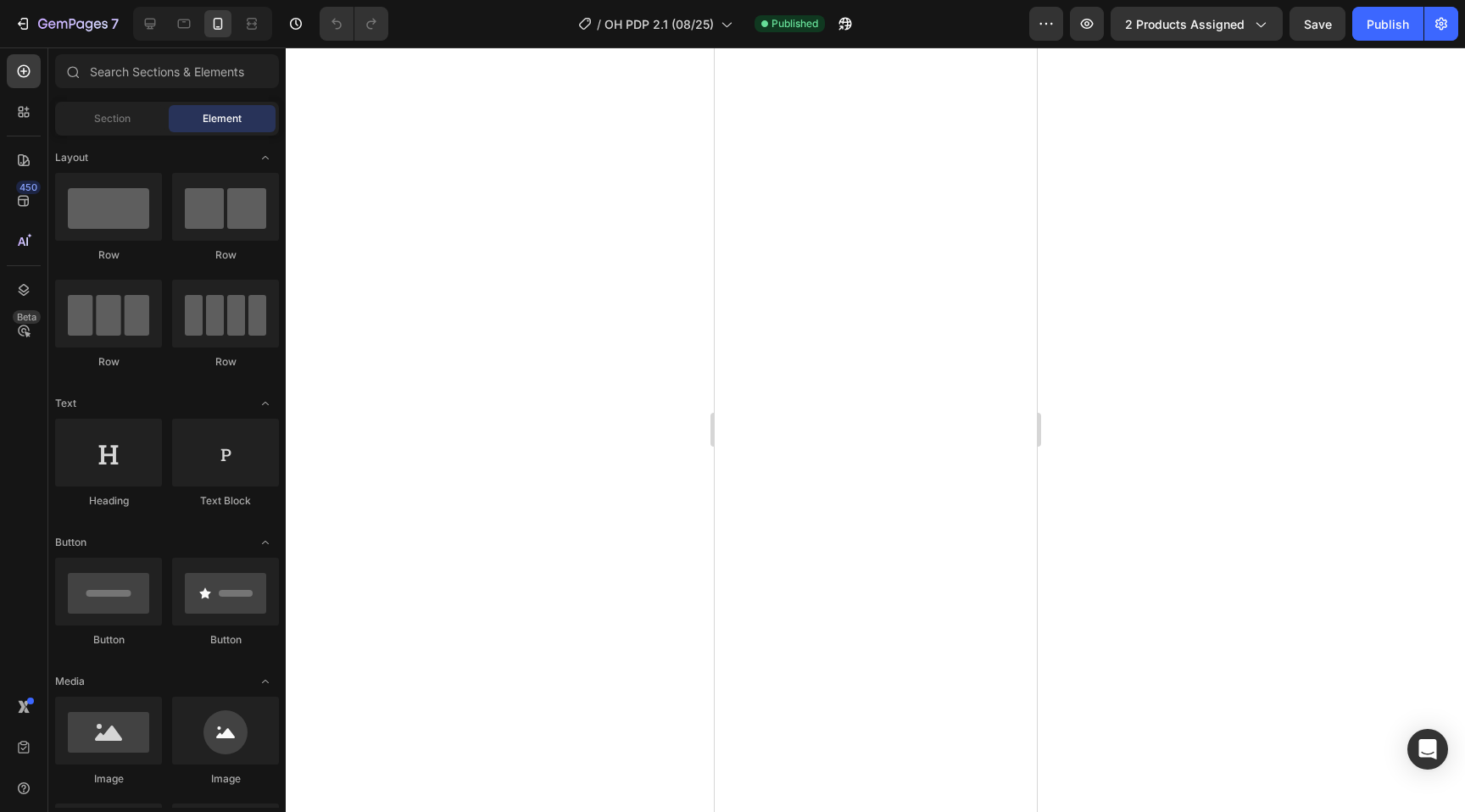
select select "36"
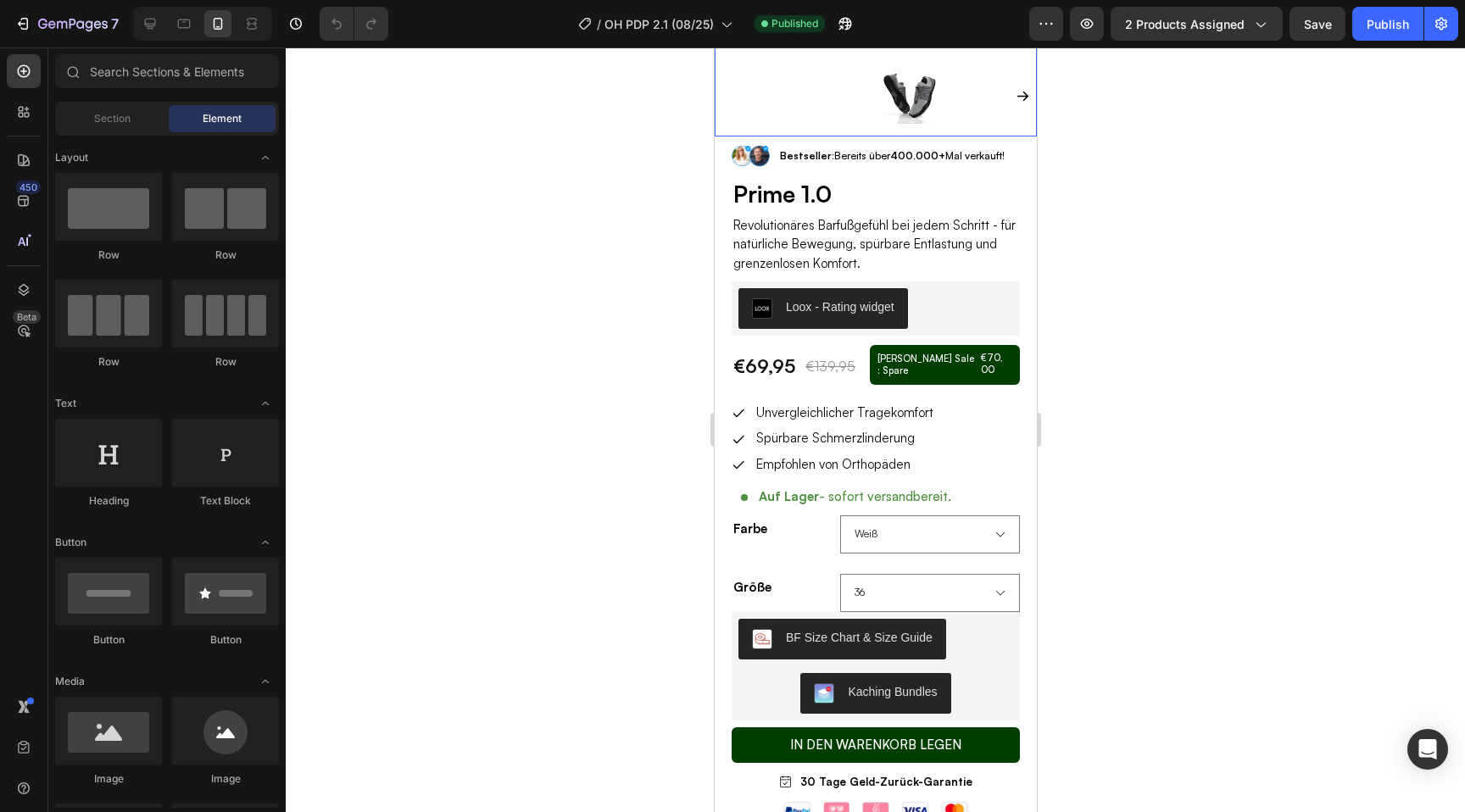
scroll to position [385, 0]
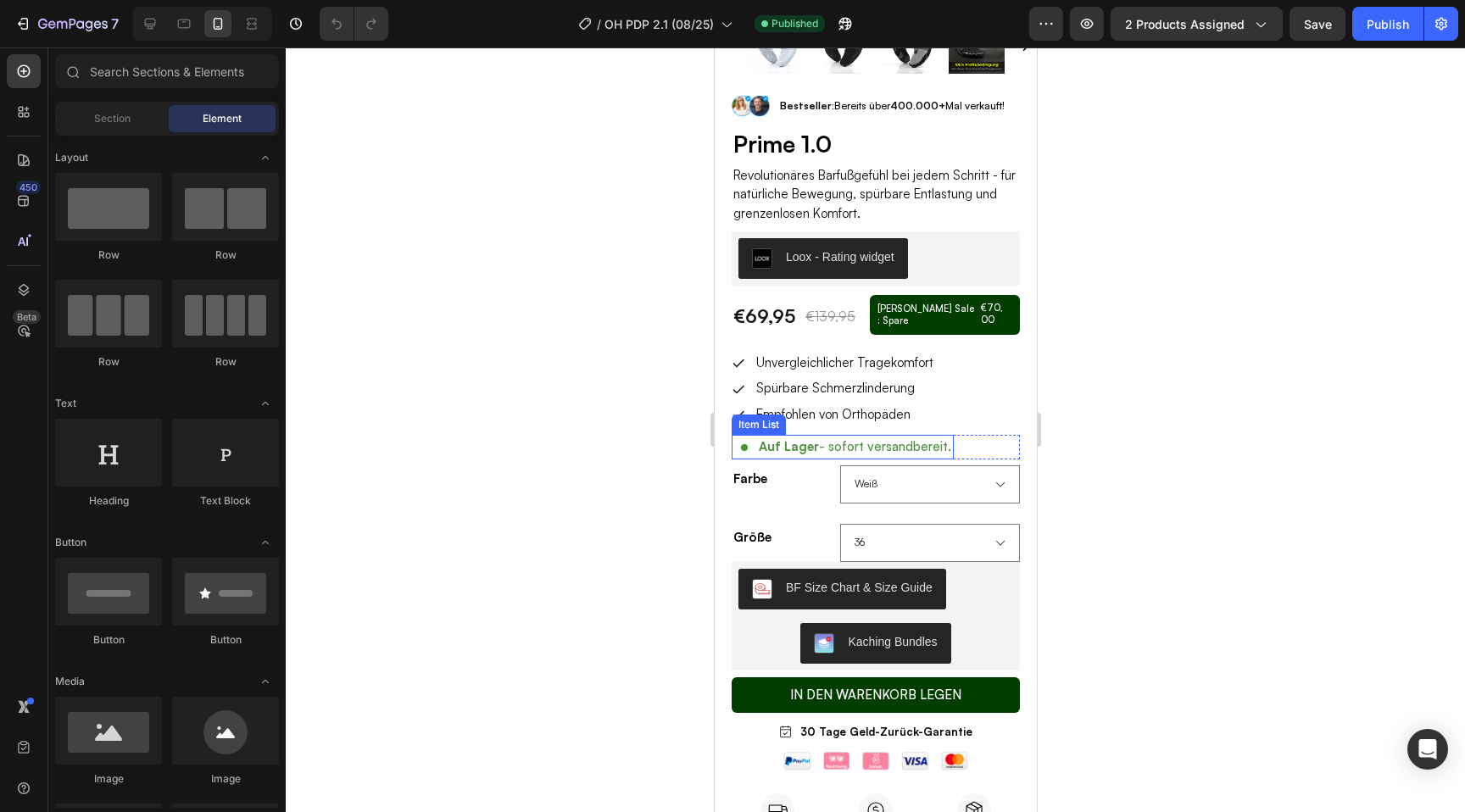
click at [948, 439] on div "Auf Lager - sofort versandbereit." at bounding box center [855, 447] width 198 height 24
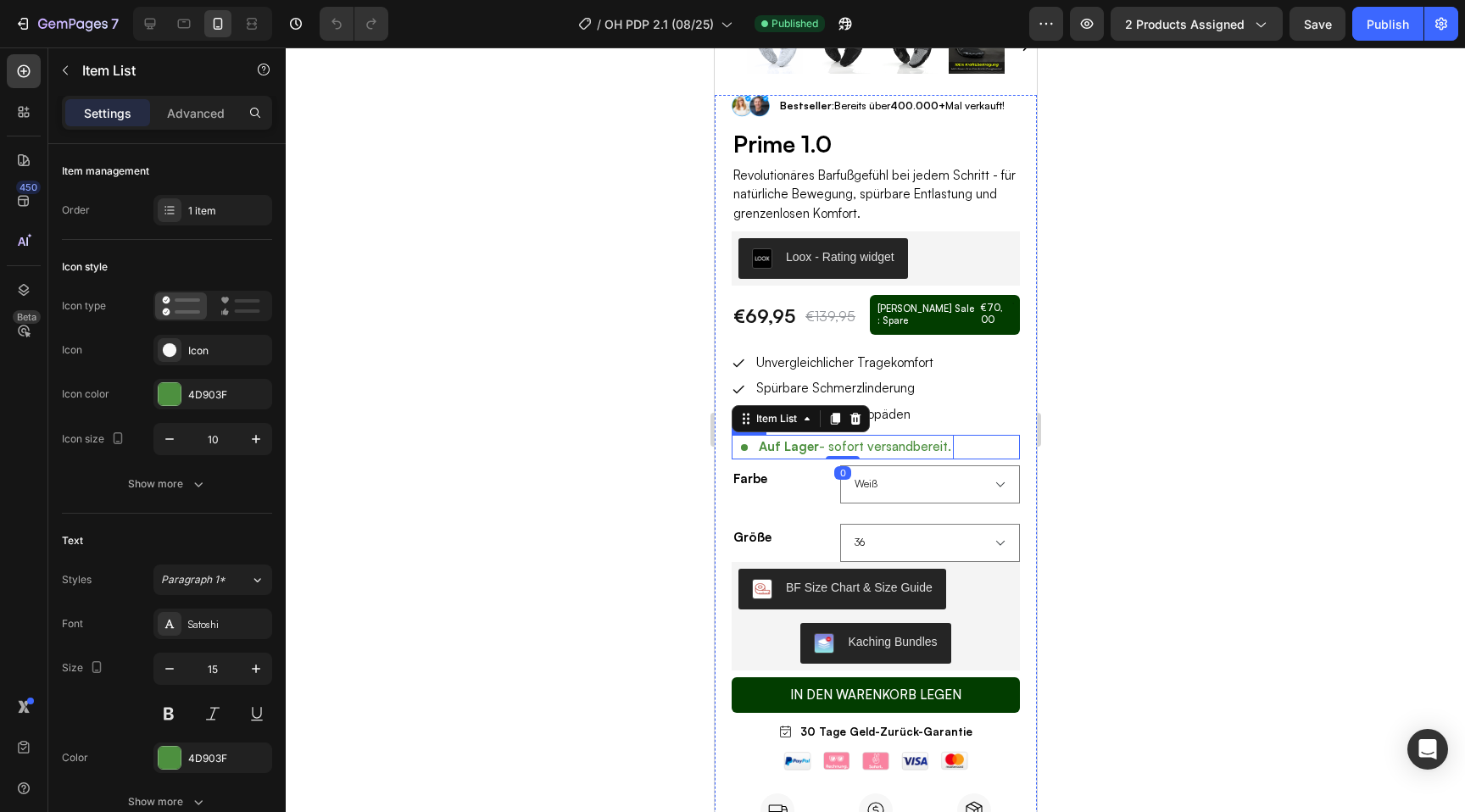
click at [975, 439] on div "Auf Lager - sofort versandbereit. Item List 0 Row" at bounding box center [875, 447] width 288 height 24
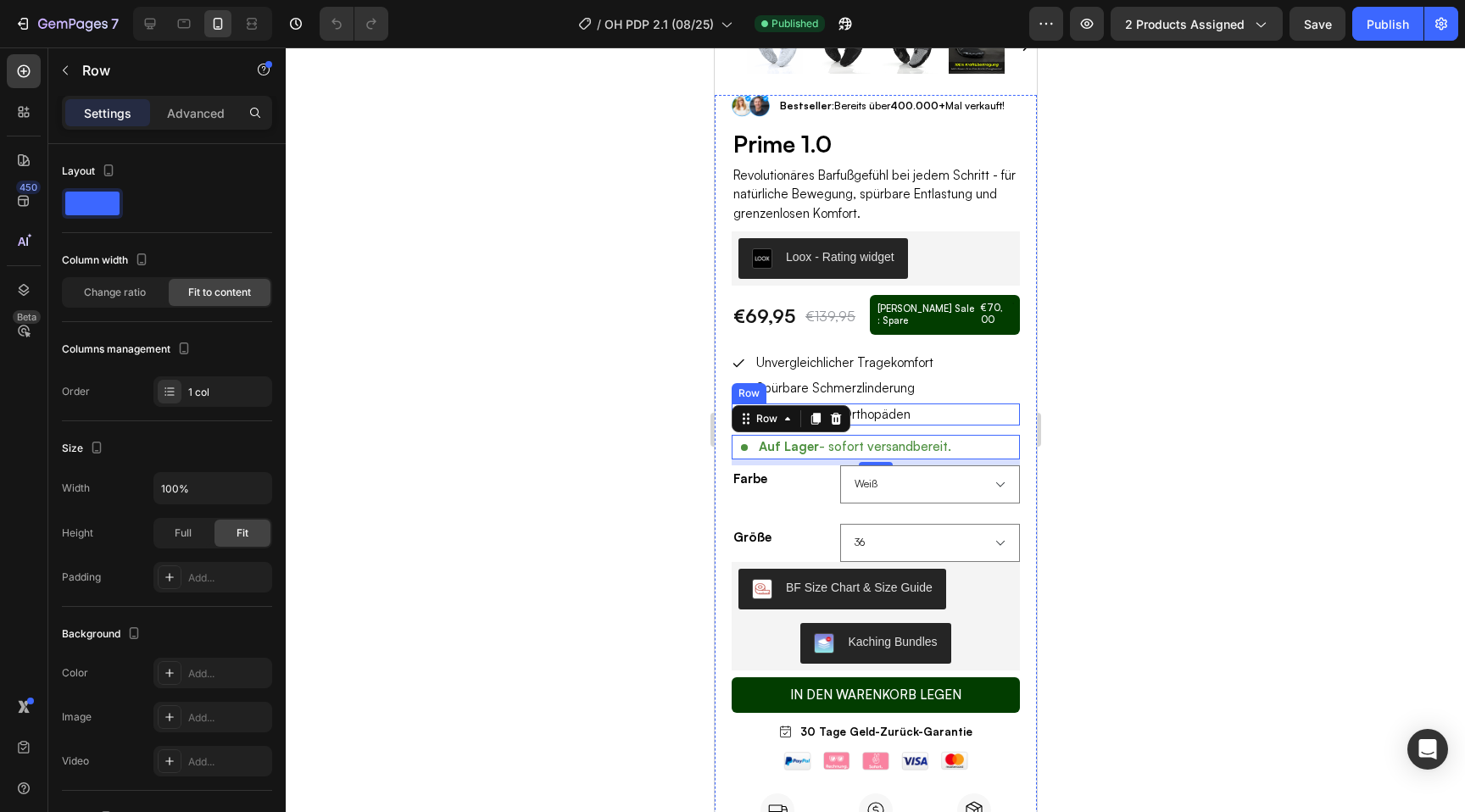
click at [945, 404] on div "Icon Empfohlen von Orthopäden Text Block Row" at bounding box center [875, 414] width 288 height 23
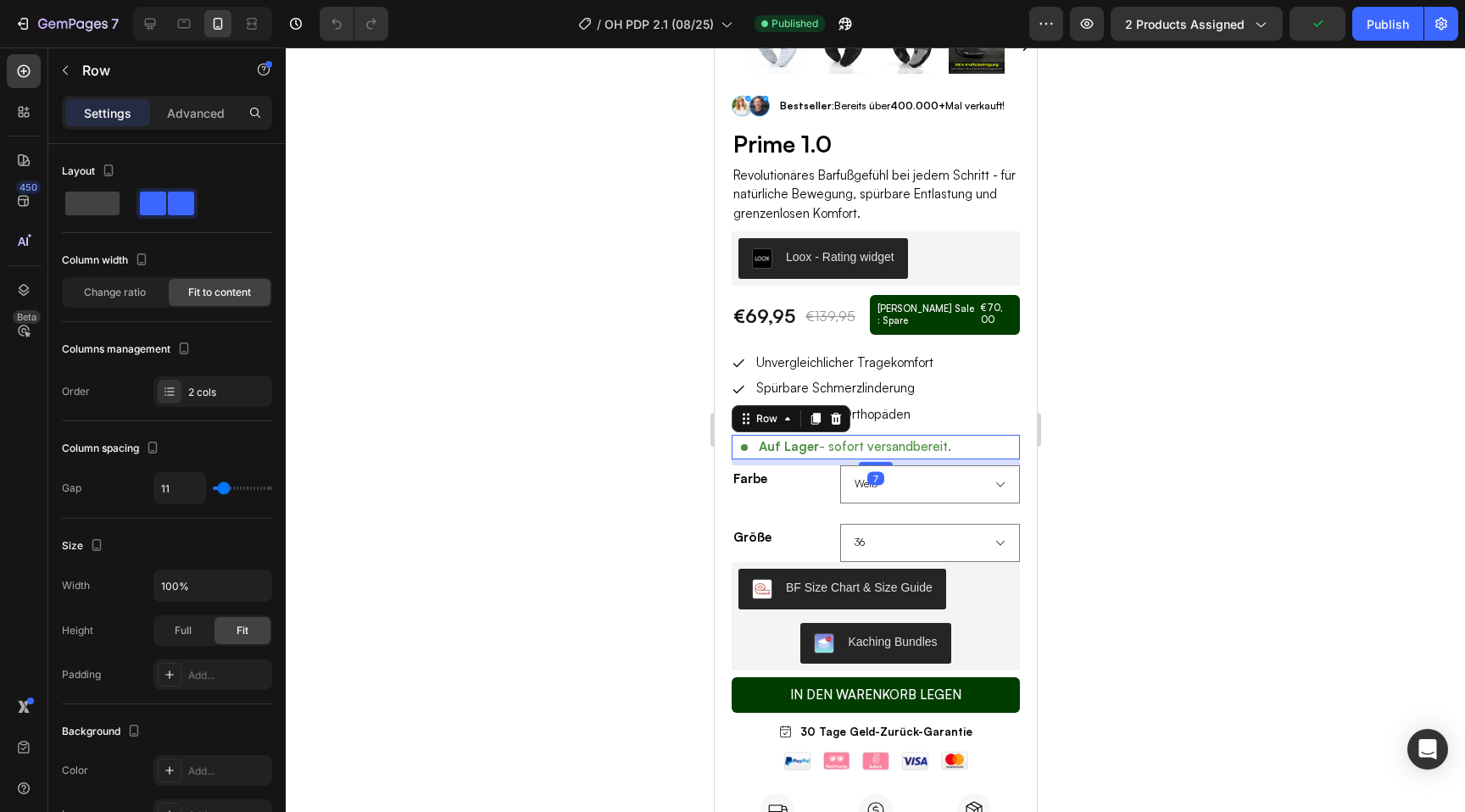
click at [973, 436] on div "Auf Lager - sofort versandbereit. Item List Row 7" at bounding box center [875, 447] width 288 height 24
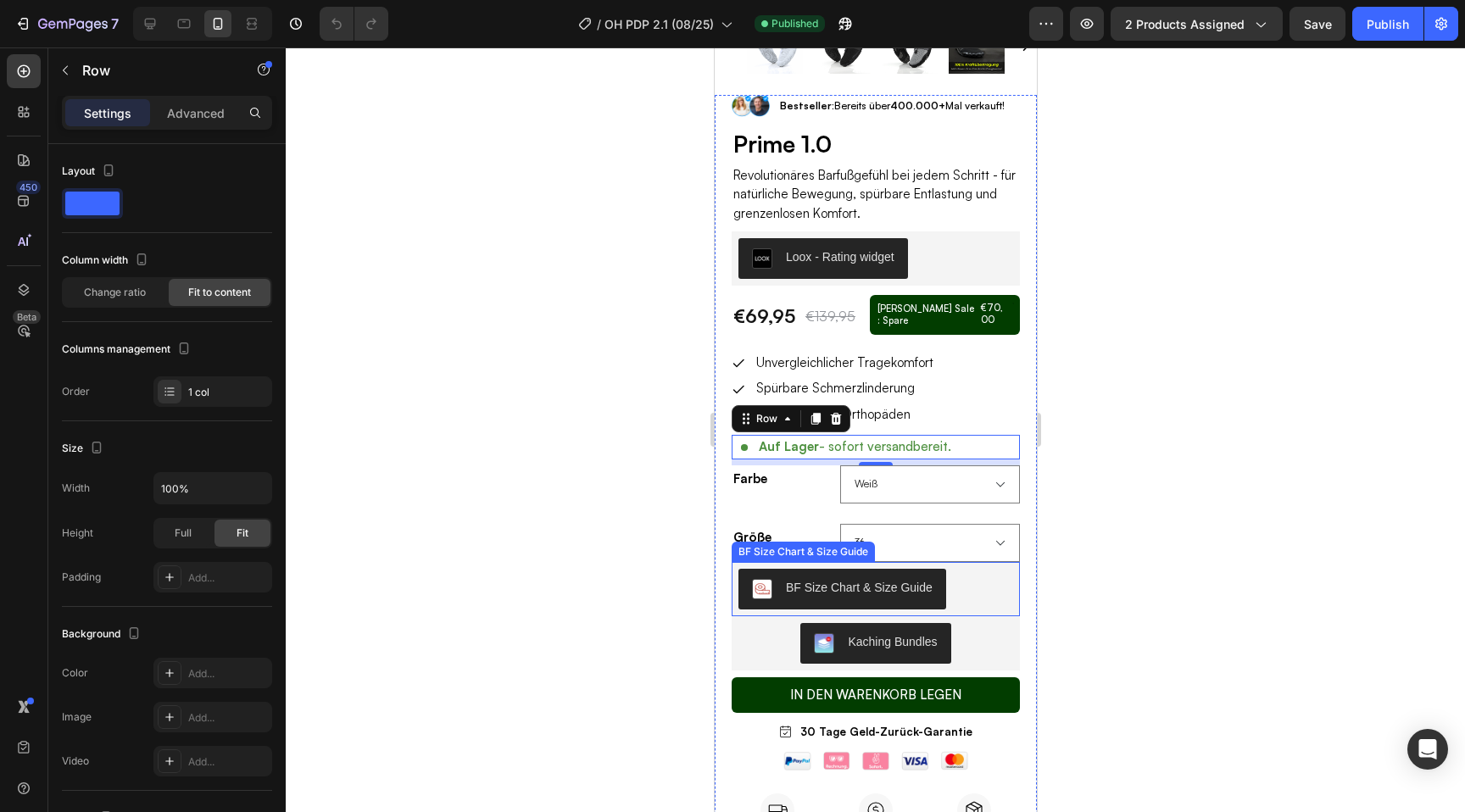
click at [989, 570] on div "BF Size Chart & Size Guide" at bounding box center [875, 590] width 274 height 41
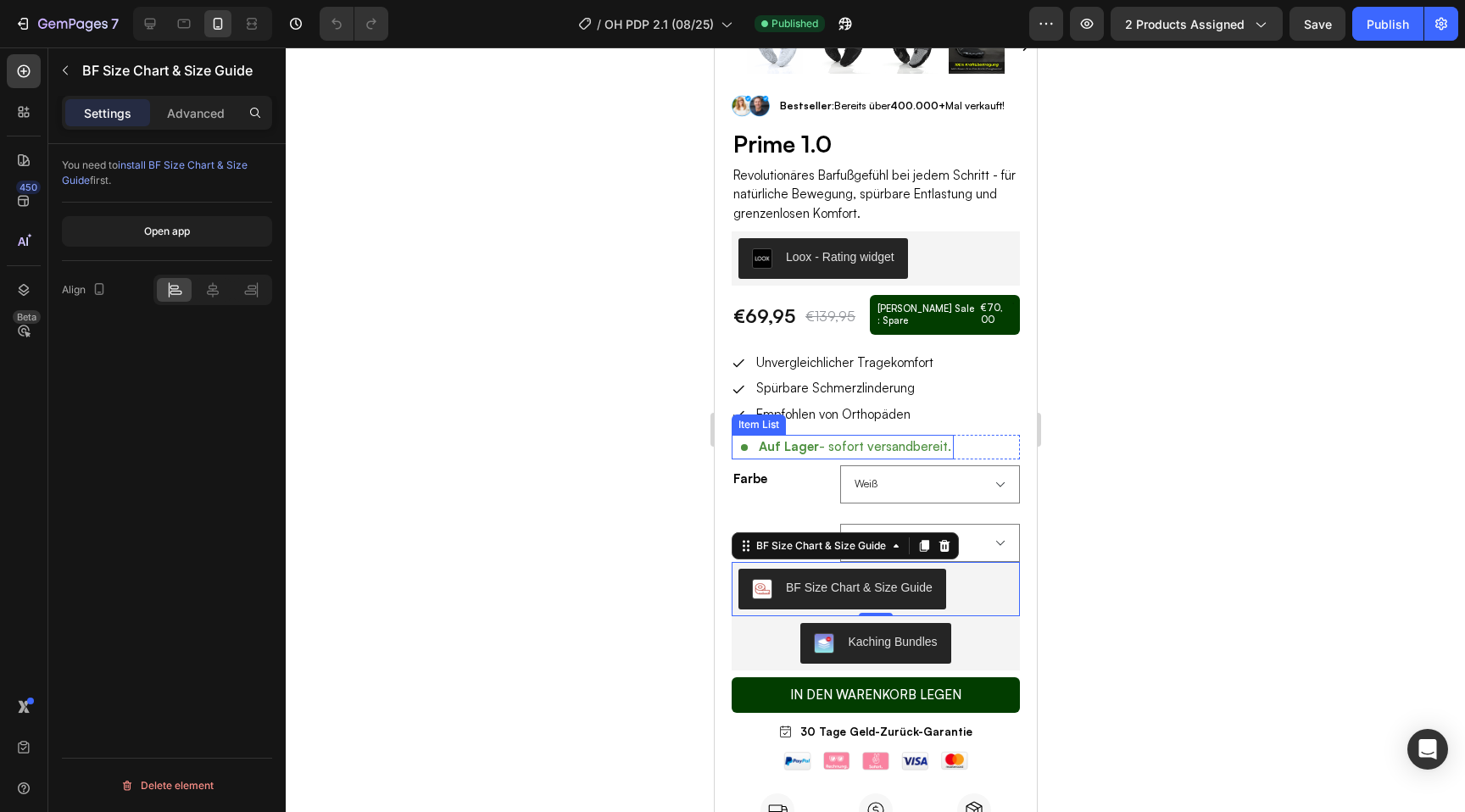
click at [733, 438] on div "Auf Lager - sofort versandbereit." at bounding box center [842, 447] width 222 height 24
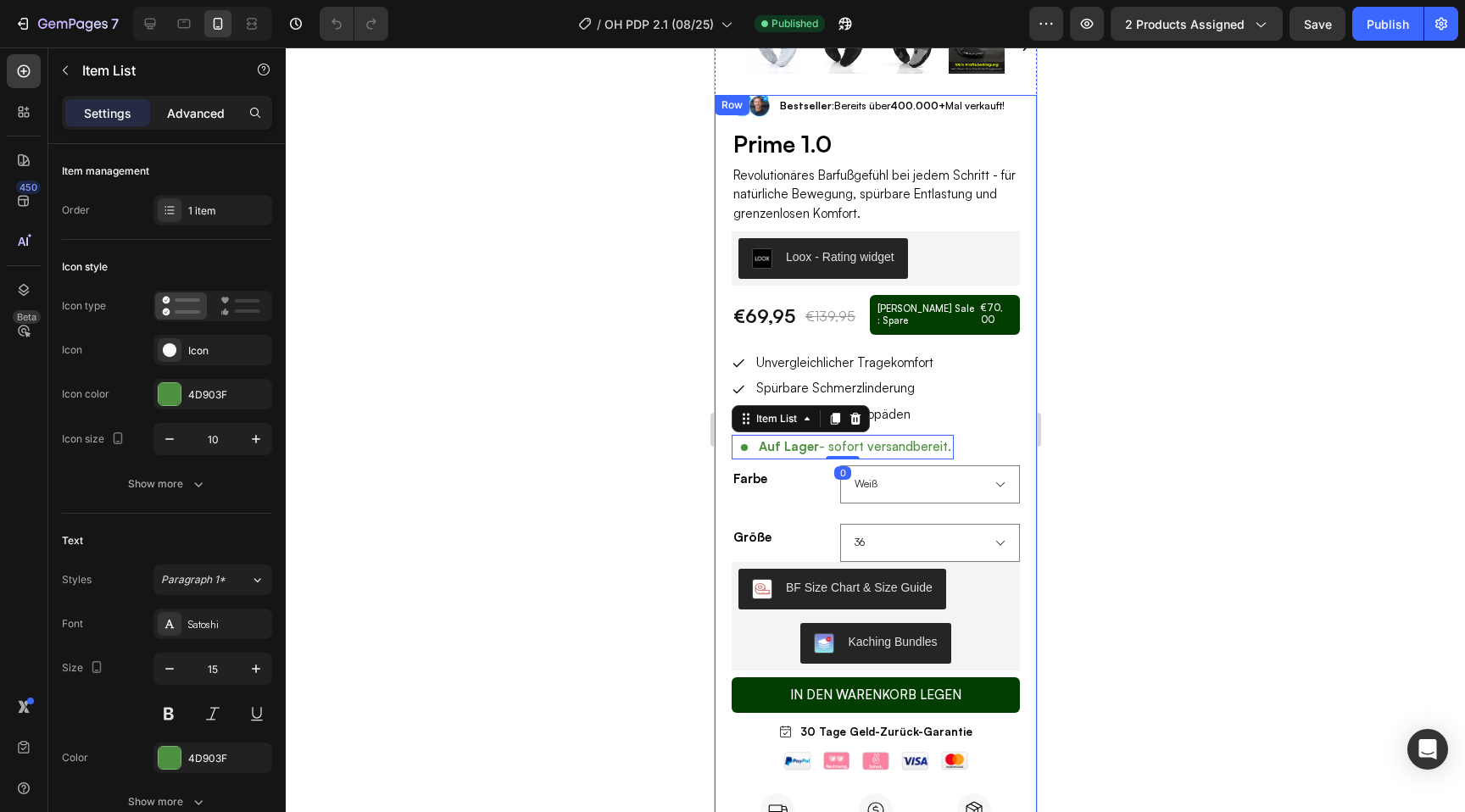
click at [198, 121] on p "Advanced" at bounding box center [195, 113] width 58 height 18
type input "100%"
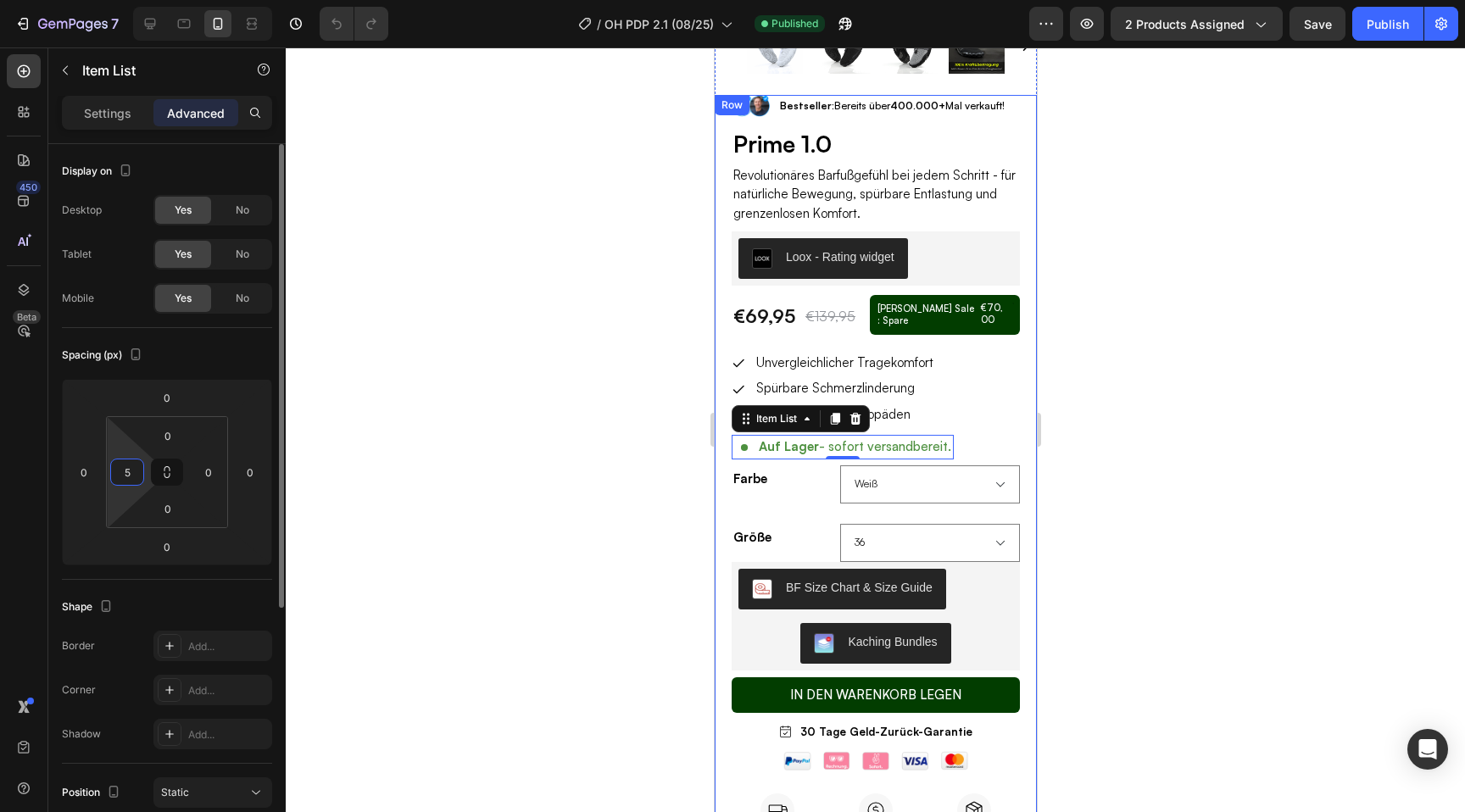
click at [125, 473] on input "5" at bounding box center [127, 472] width 25 height 25
type input "2"
click at [618, 443] on div at bounding box center [876, 429] width 1180 height 765
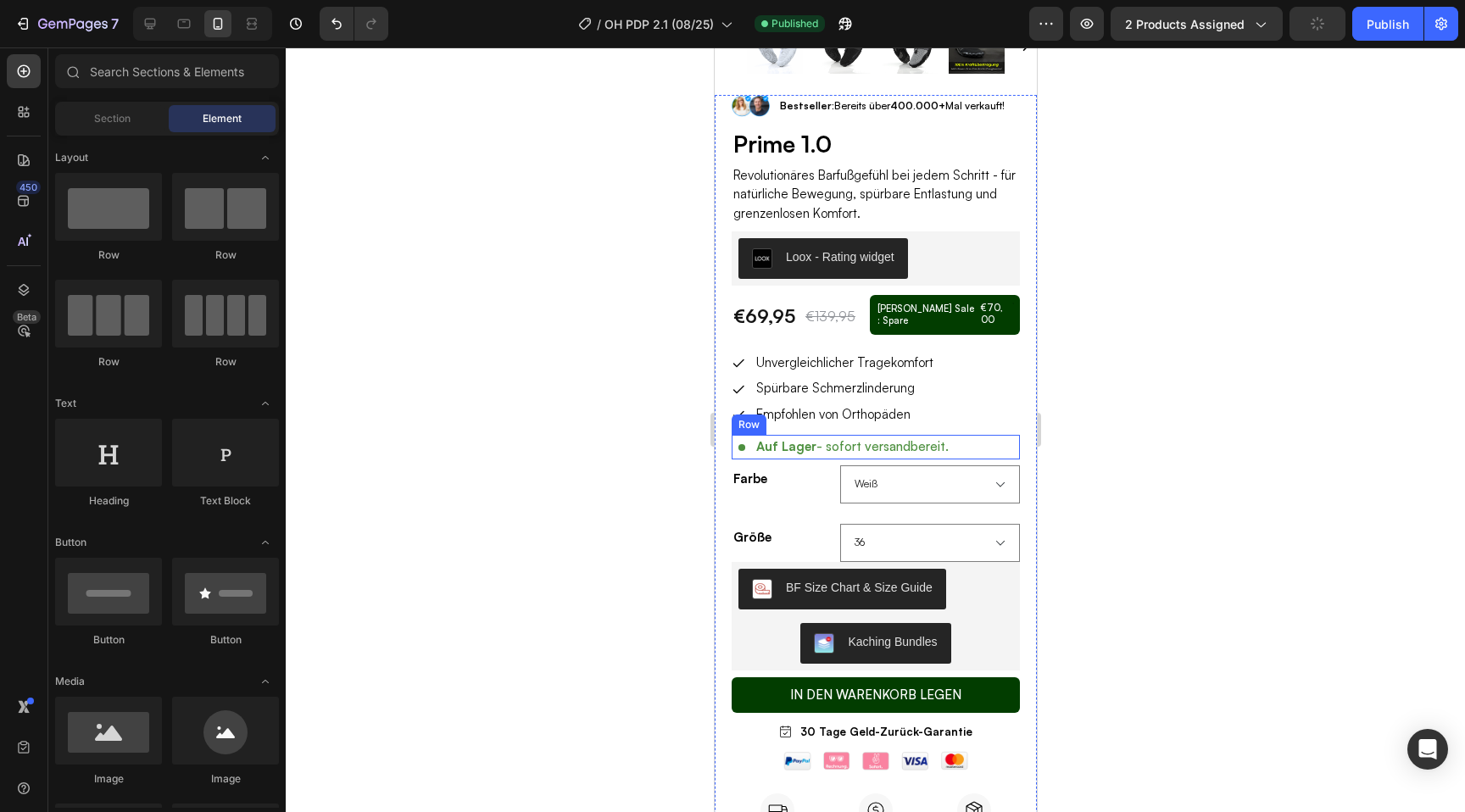
click at [973, 435] on div "Auf Lager - sofort versandbereit. Item List Row" at bounding box center [875, 447] width 288 height 24
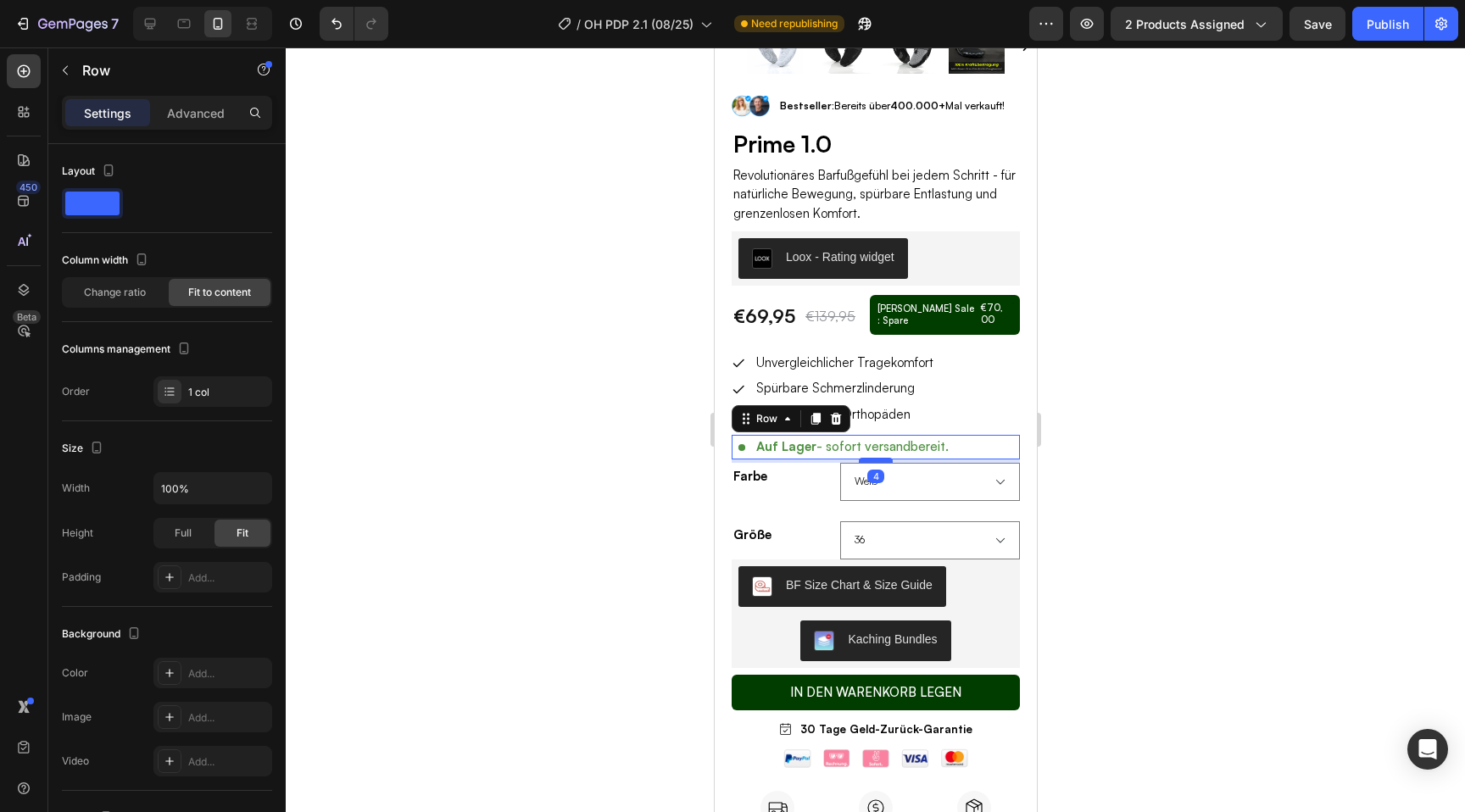
click at [870, 457] on div at bounding box center [875, 459] width 34 height 5
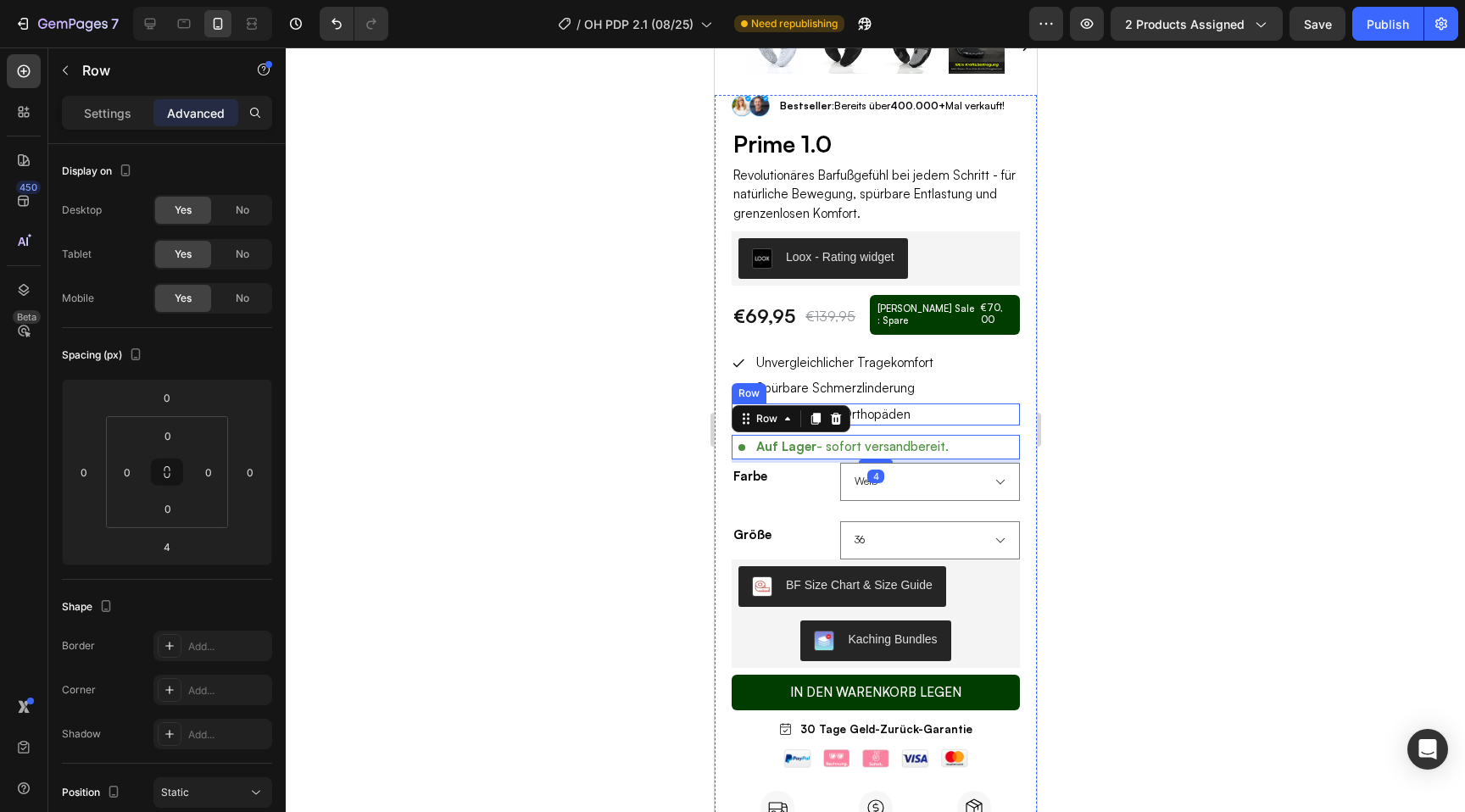
click at [942, 408] on div "Icon Empfohlen von Orthopäden Text Block Row" at bounding box center [875, 414] width 288 height 23
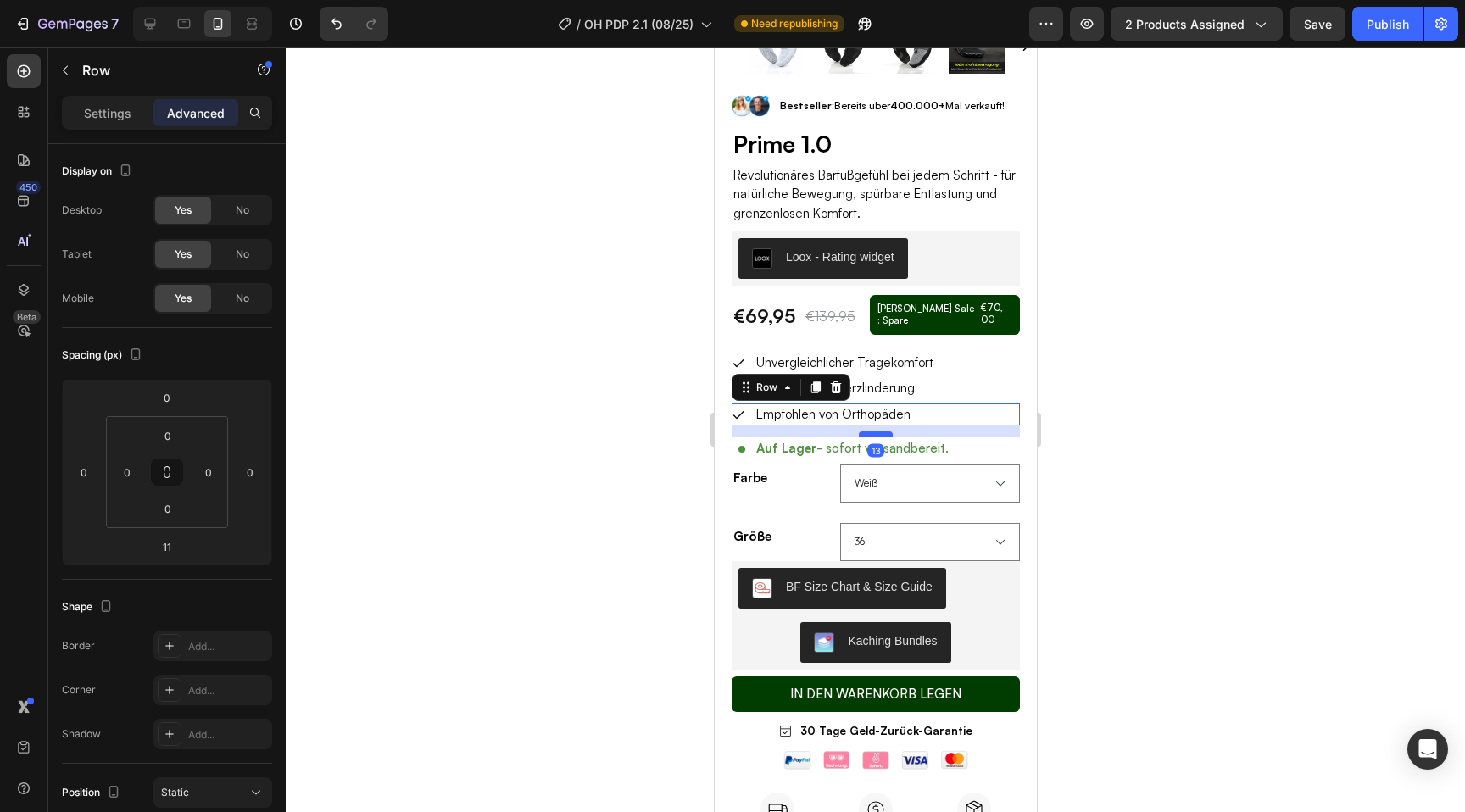
click at [879, 431] on div at bounding box center [875, 433] width 34 height 5
type input "13"
click at [1389, 28] on div "Publish" at bounding box center [1388, 24] width 42 height 18
click at [1201, 22] on span "2 products assigned" at bounding box center [1185, 24] width 120 height 18
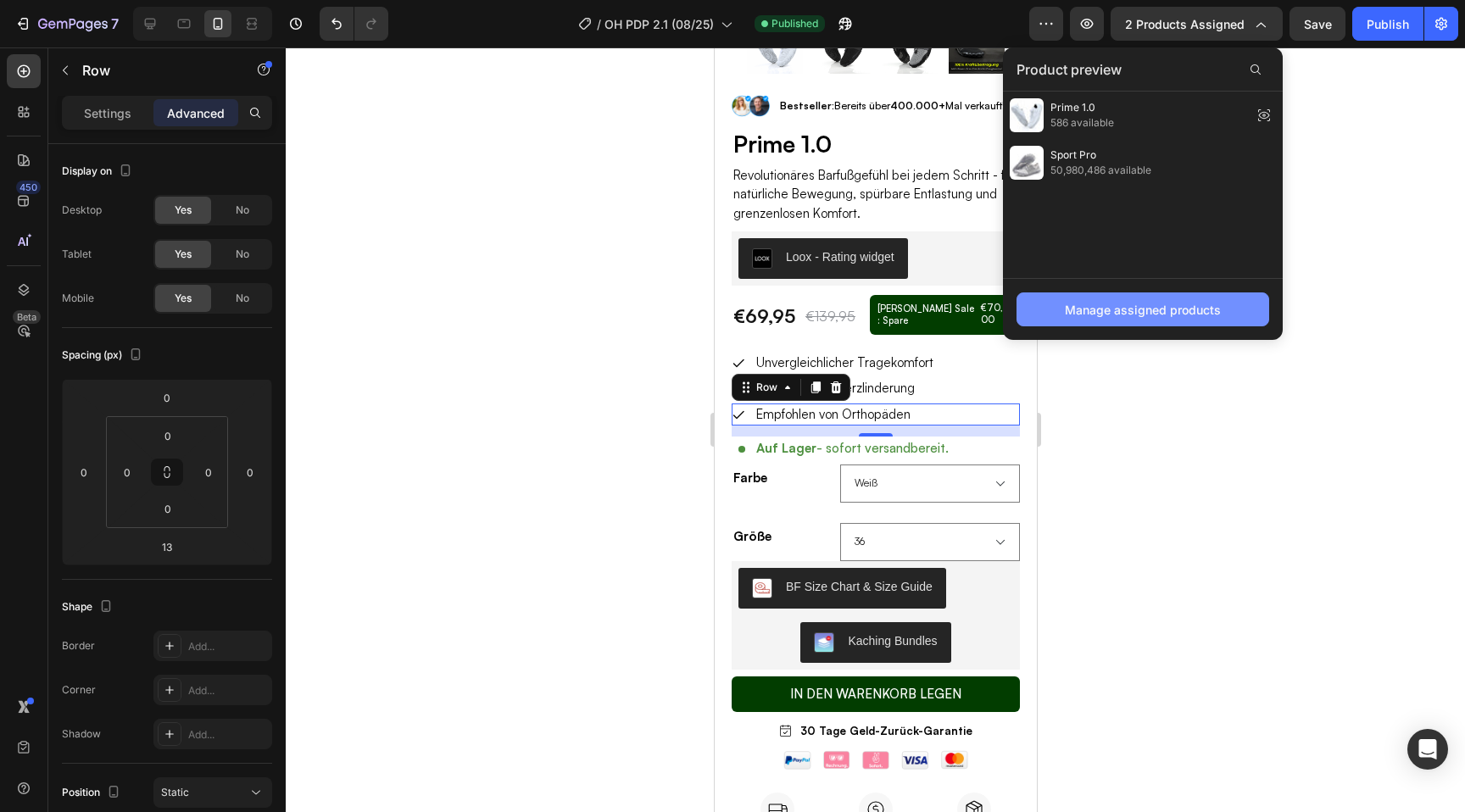
click at [1091, 299] on button "Manage assigned products" at bounding box center [1144, 310] width 253 height 34
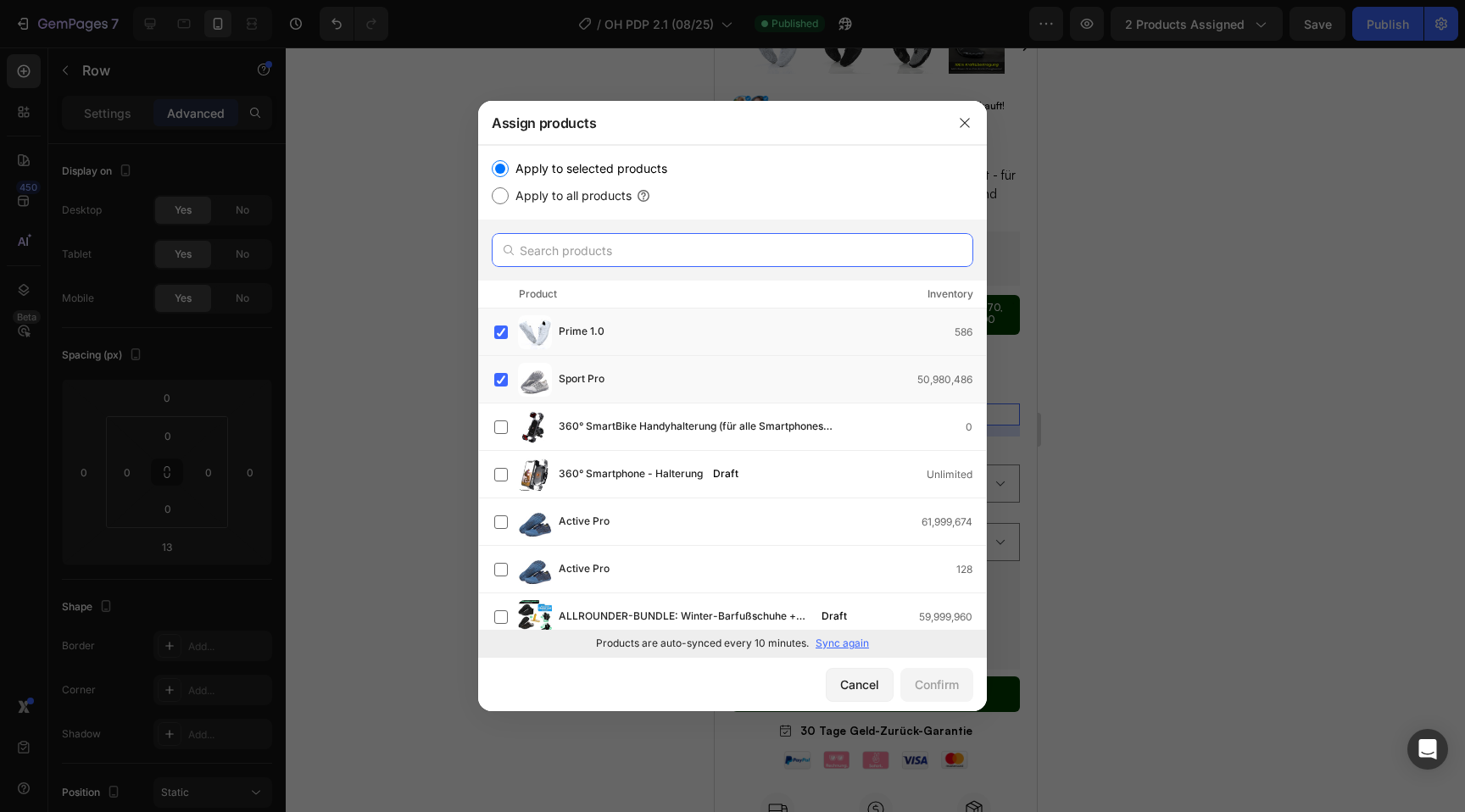
click at [664, 255] on input "text" at bounding box center [733, 250] width 482 height 34
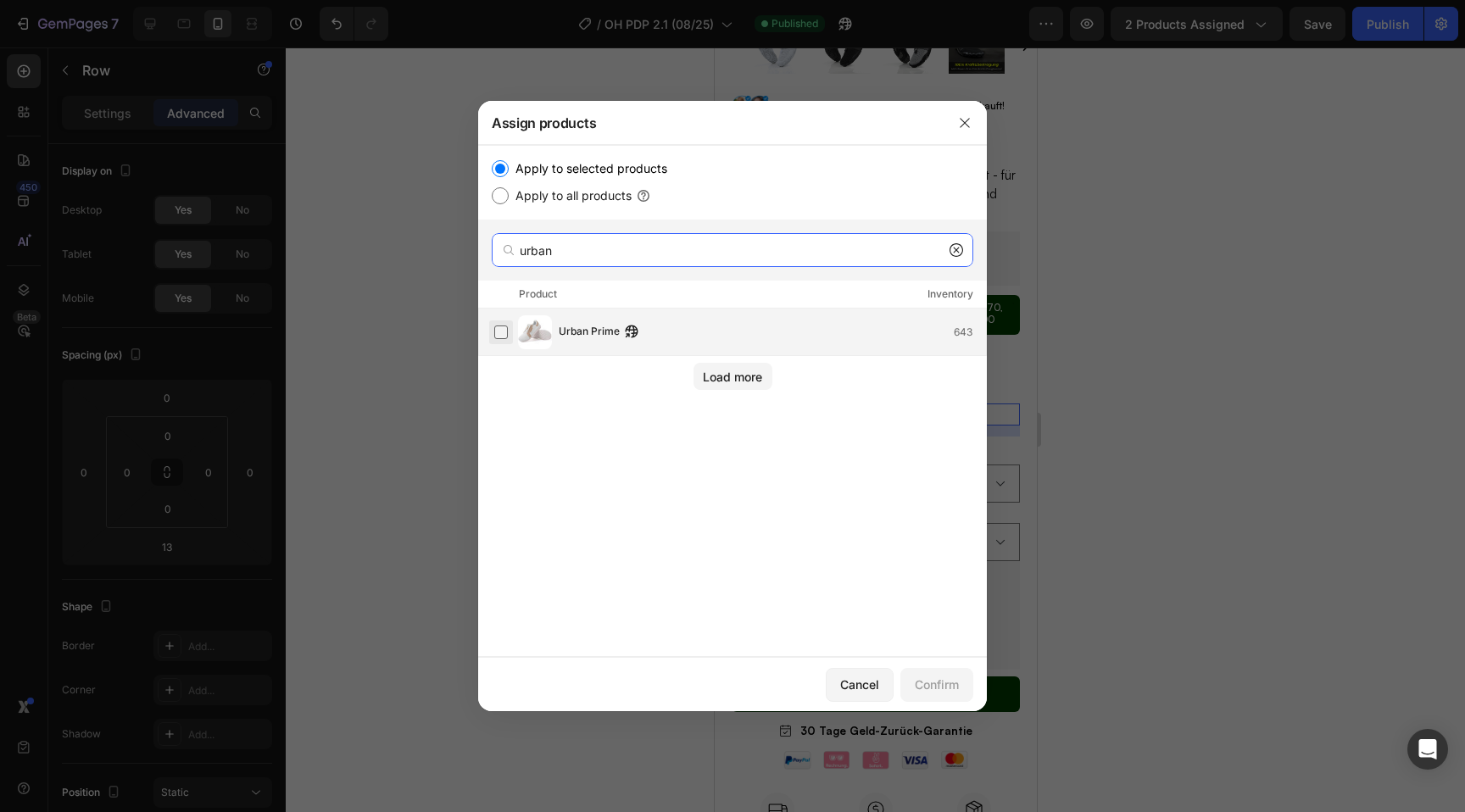
type input "urban"
click at [508, 327] on label at bounding box center [502, 332] width 14 height 14
click at [957, 685] on div "Confirm" at bounding box center [937, 685] width 44 height 18
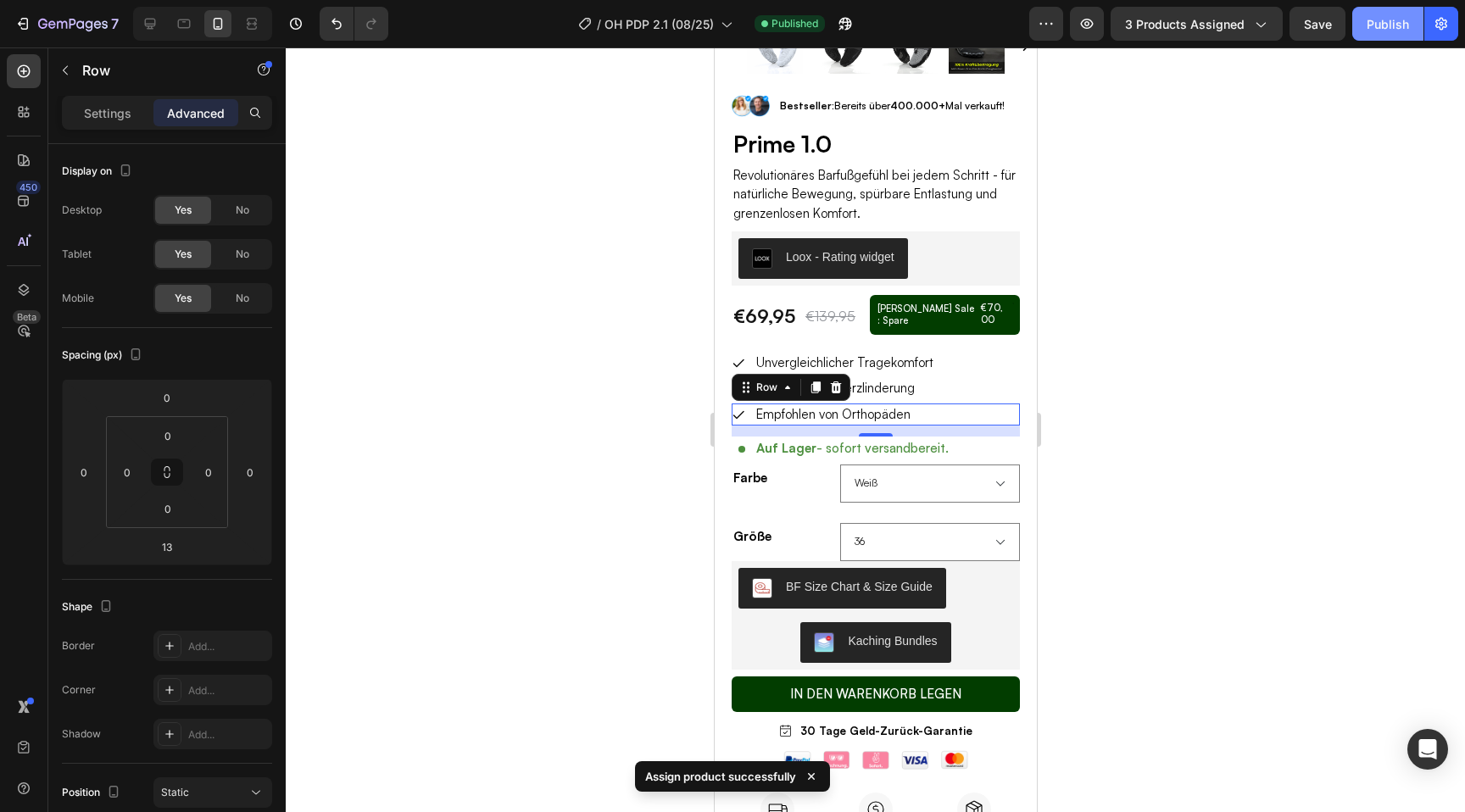
click at [1388, 24] on div "Publish" at bounding box center [1388, 24] width 42 height 18
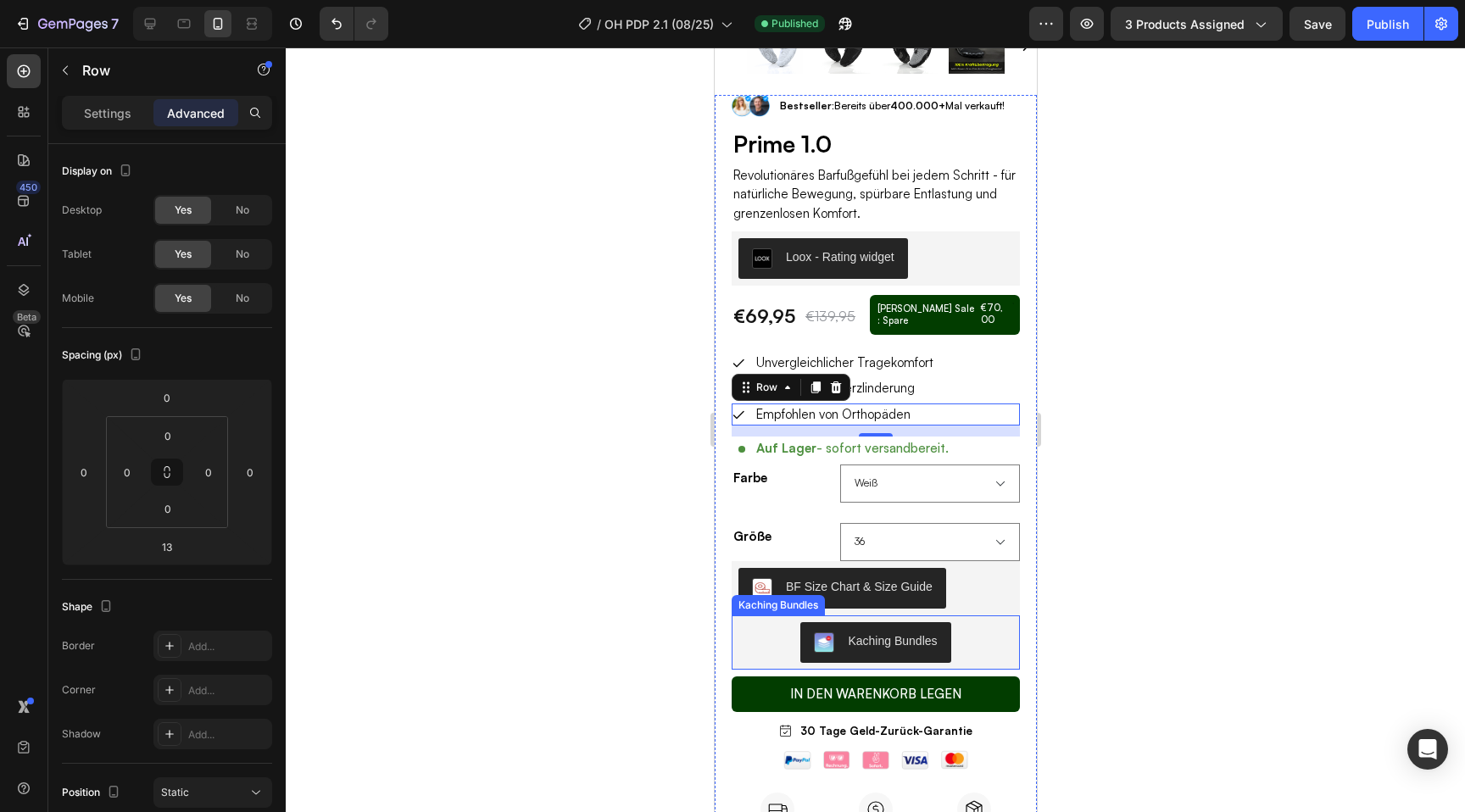
click at [772, 632] on div "Kaching Bundles" at bounding box center [875, 643] width 274 height 41
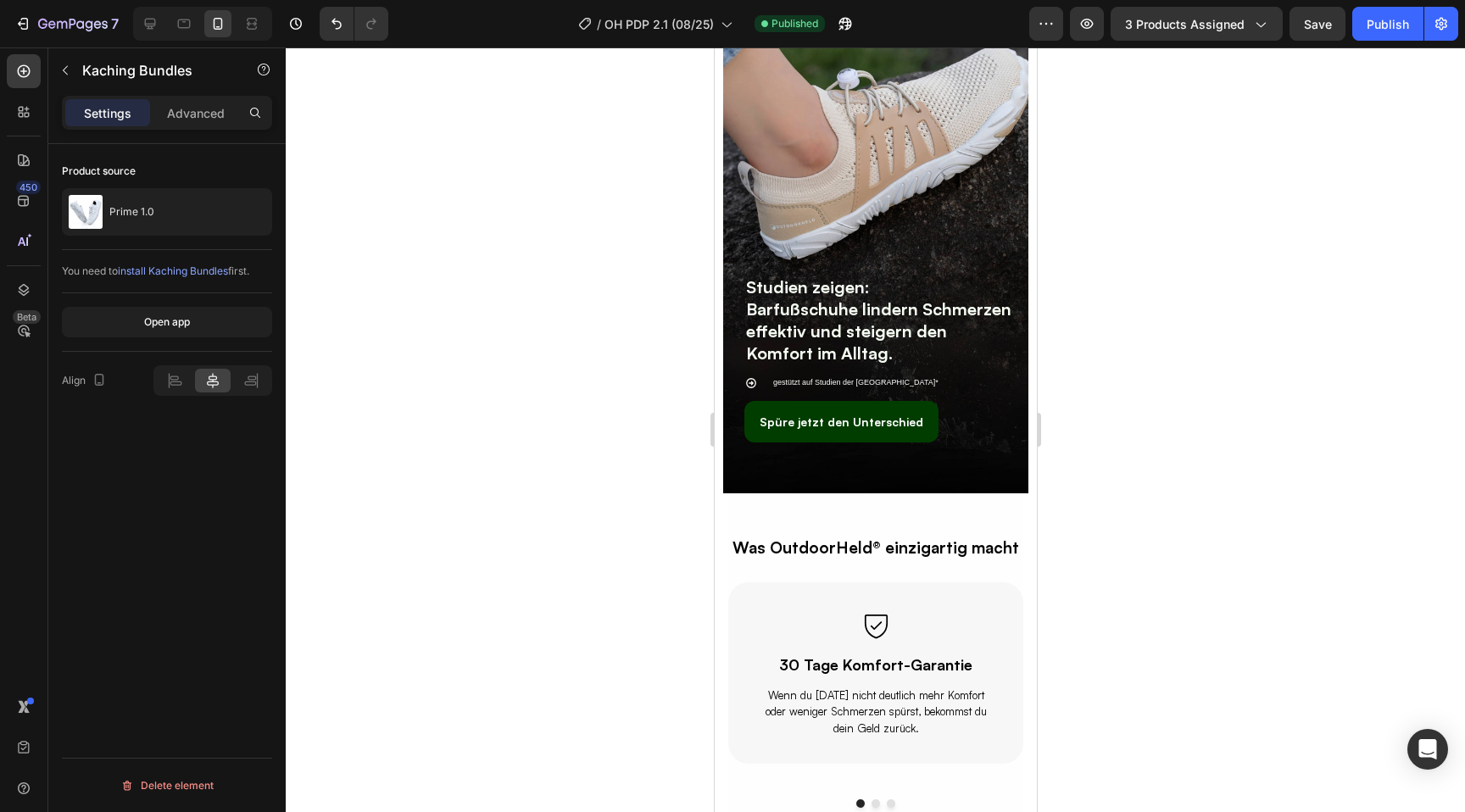
scroll to position [5728, 0]
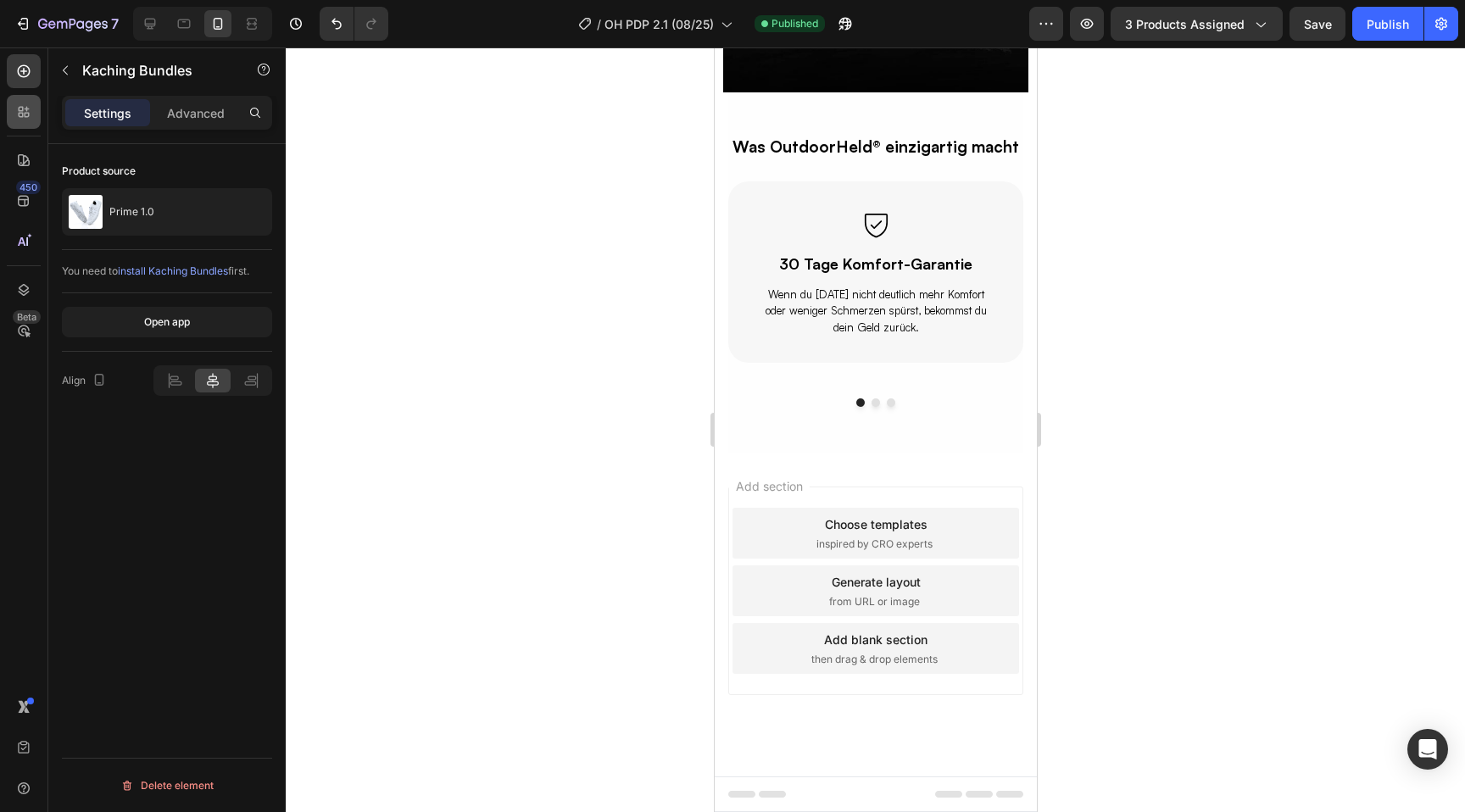
click at [17, 106] on icon at bounding box center [24, 112] width 17 height 17
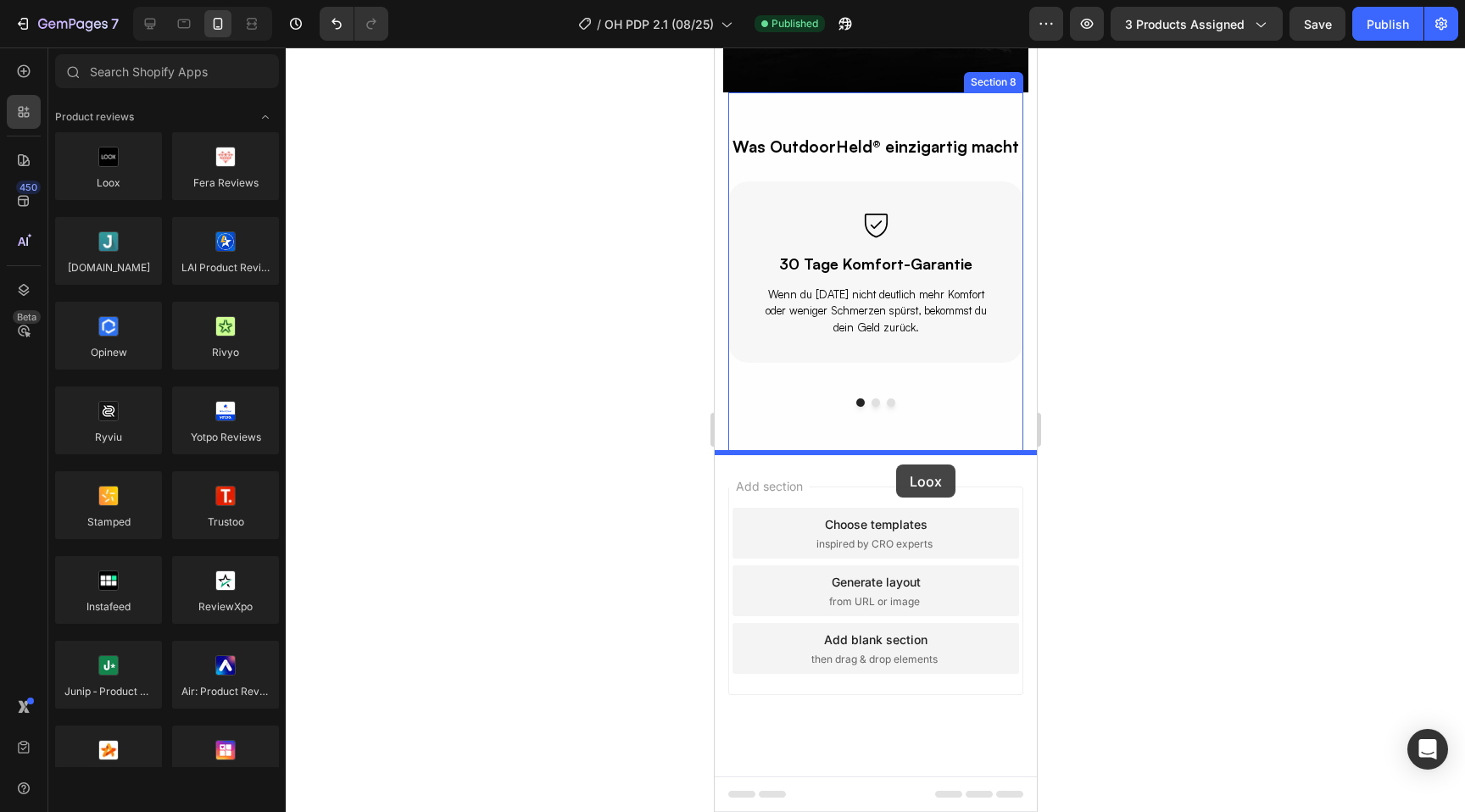
drag, startPoint x: 833, startPoint y: 223, endPoint x: 896, endPoint y: 464, distance: 249.1
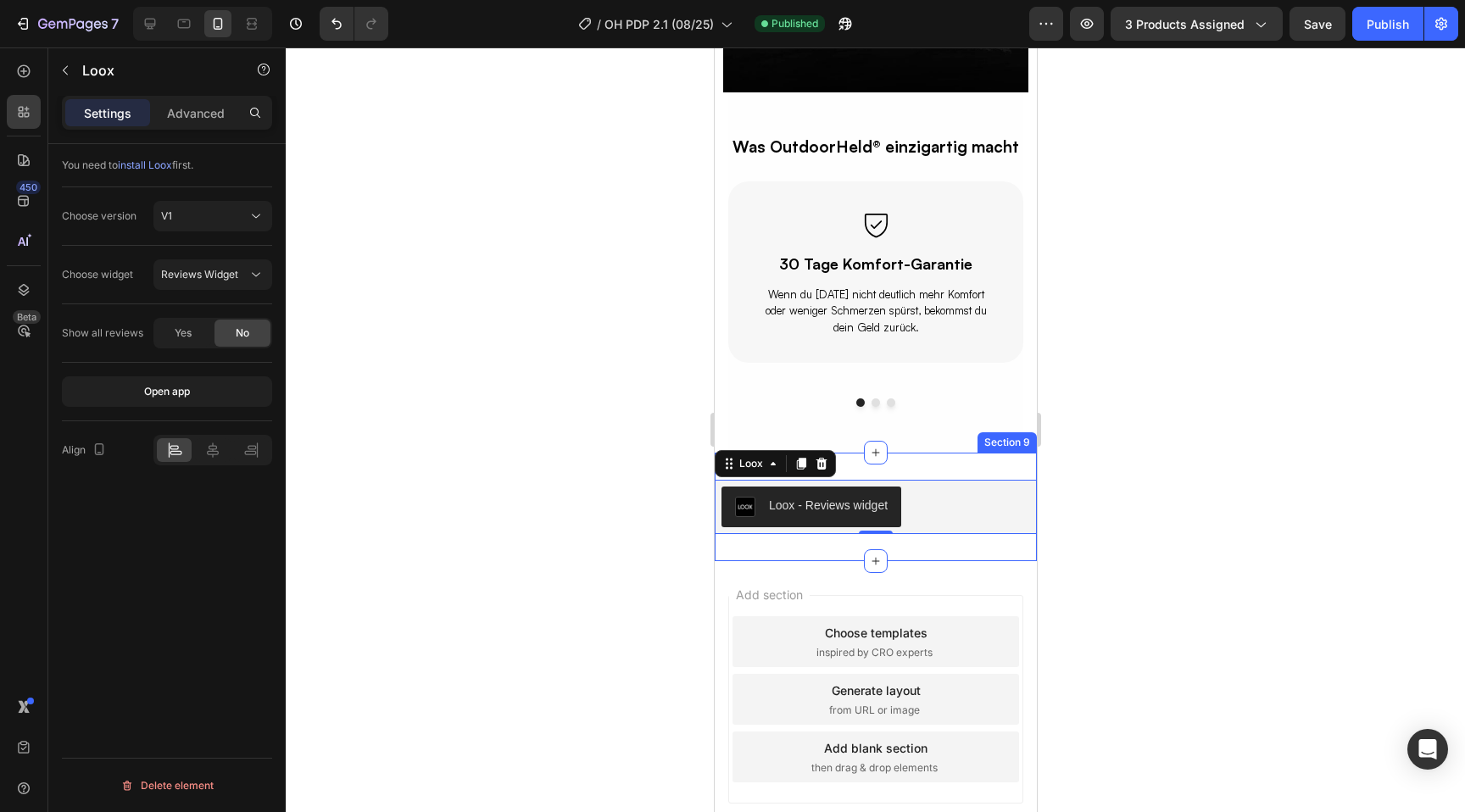
click at [921, 461] on div "Loox - Reviews widget Loox 0 Section 9" at bounding box center [875, 506] width 322 height 109
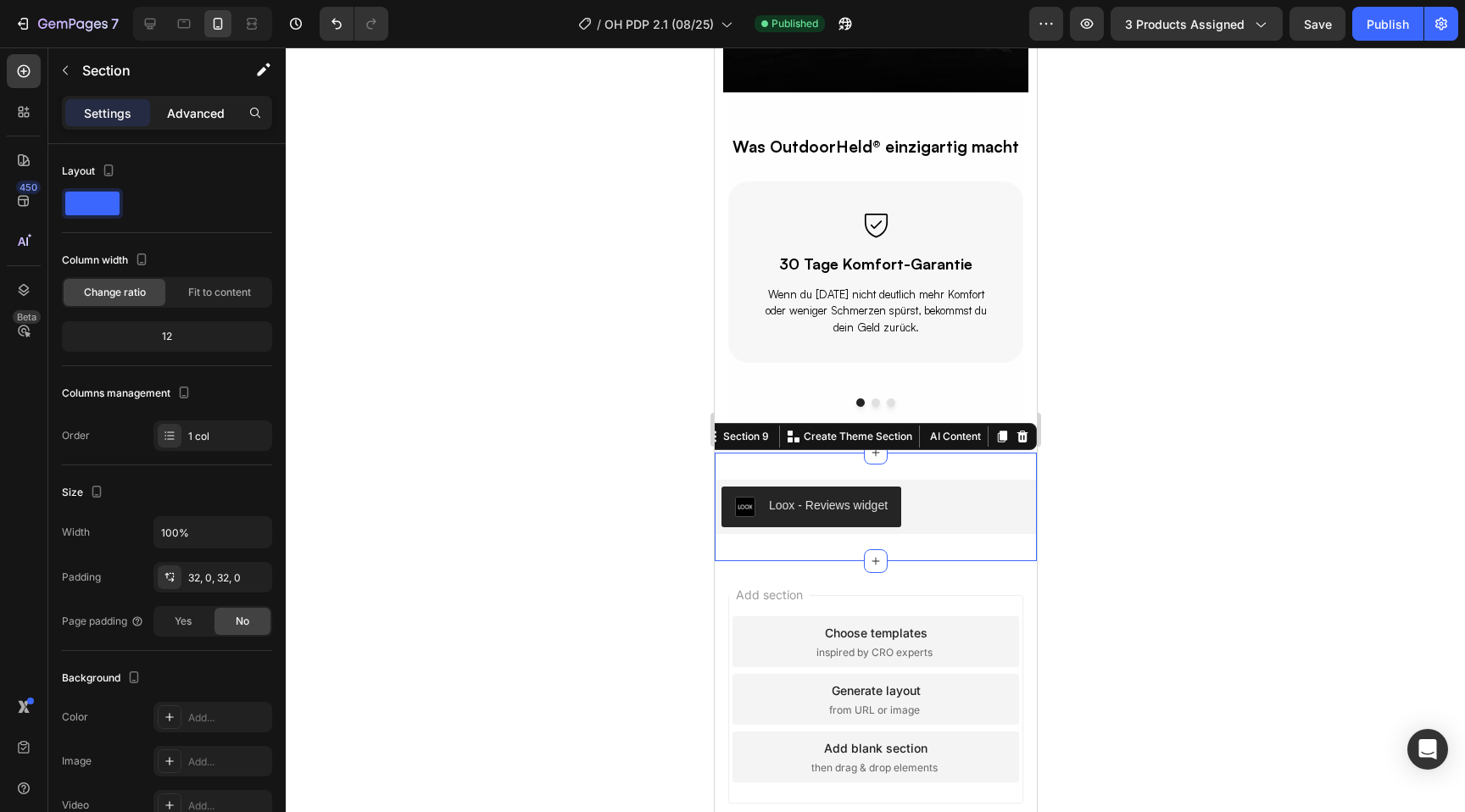
click at [194, 110] on p "Advanced" at bounding box center [195, 113] width 58 height 18
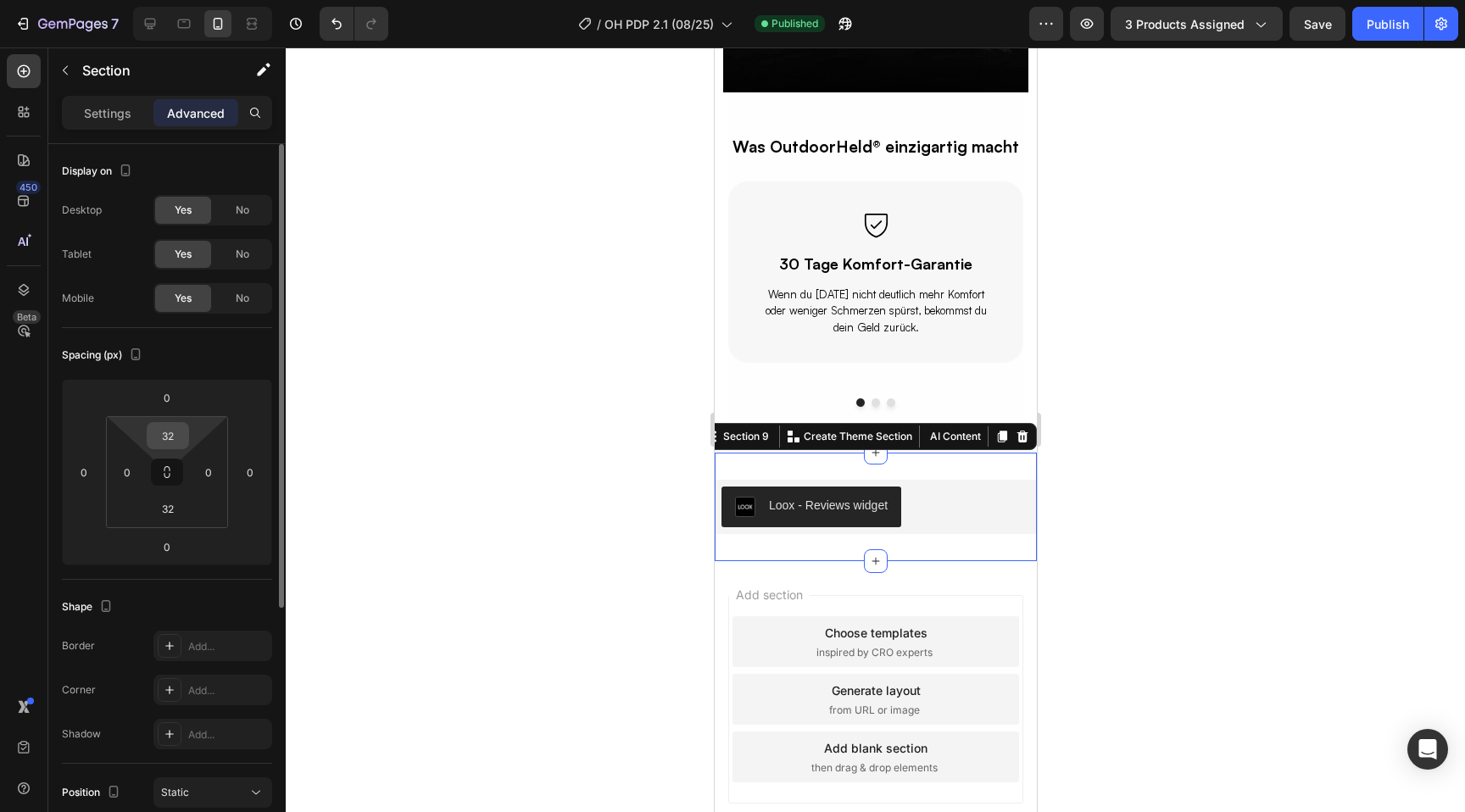
click at [172, 438] on input "32" at bounding box center [168, 436] width 34 height 25
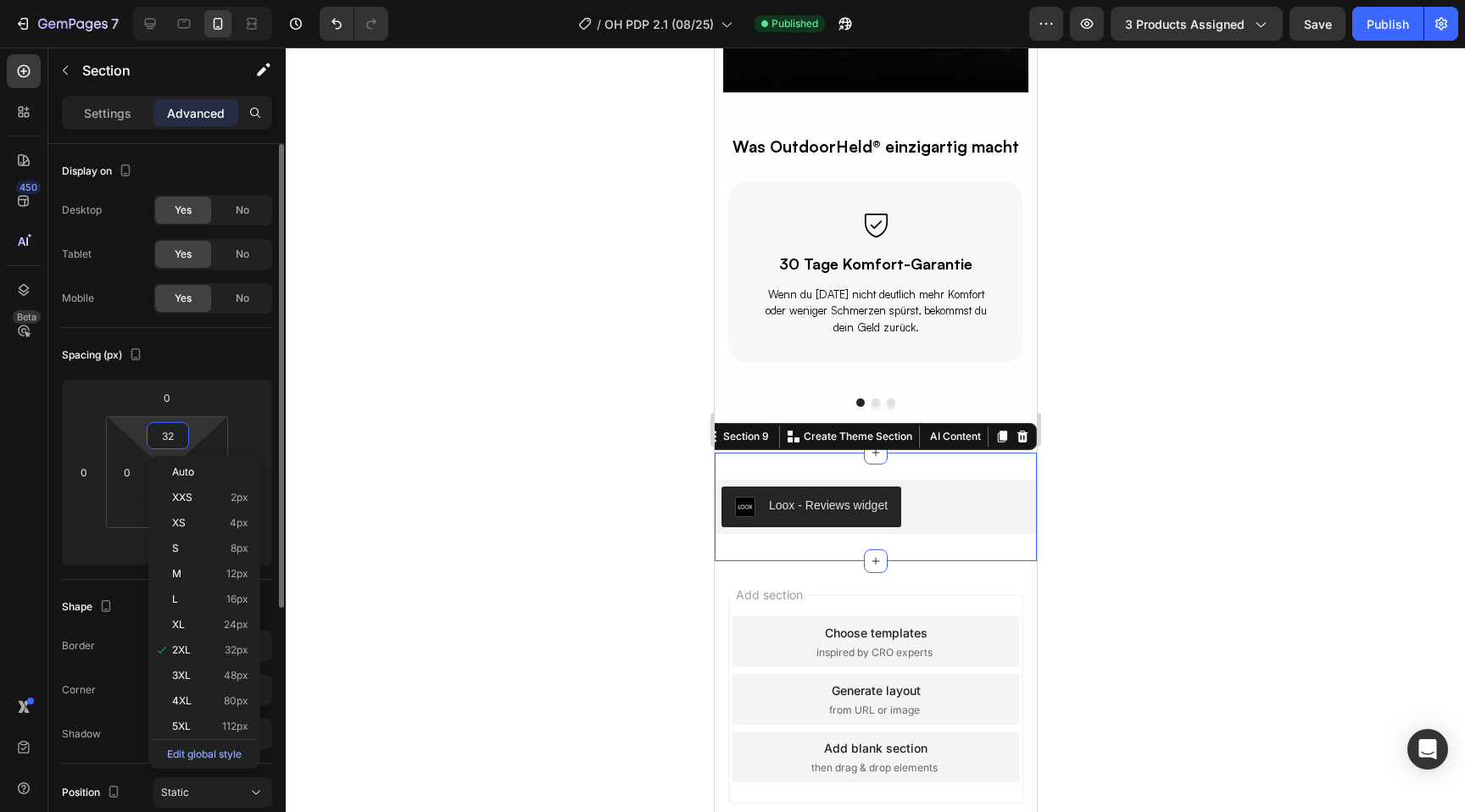
click at [172, 438] on input "32" at bounding box center [168, 436] width 34 height 25
type input "0"
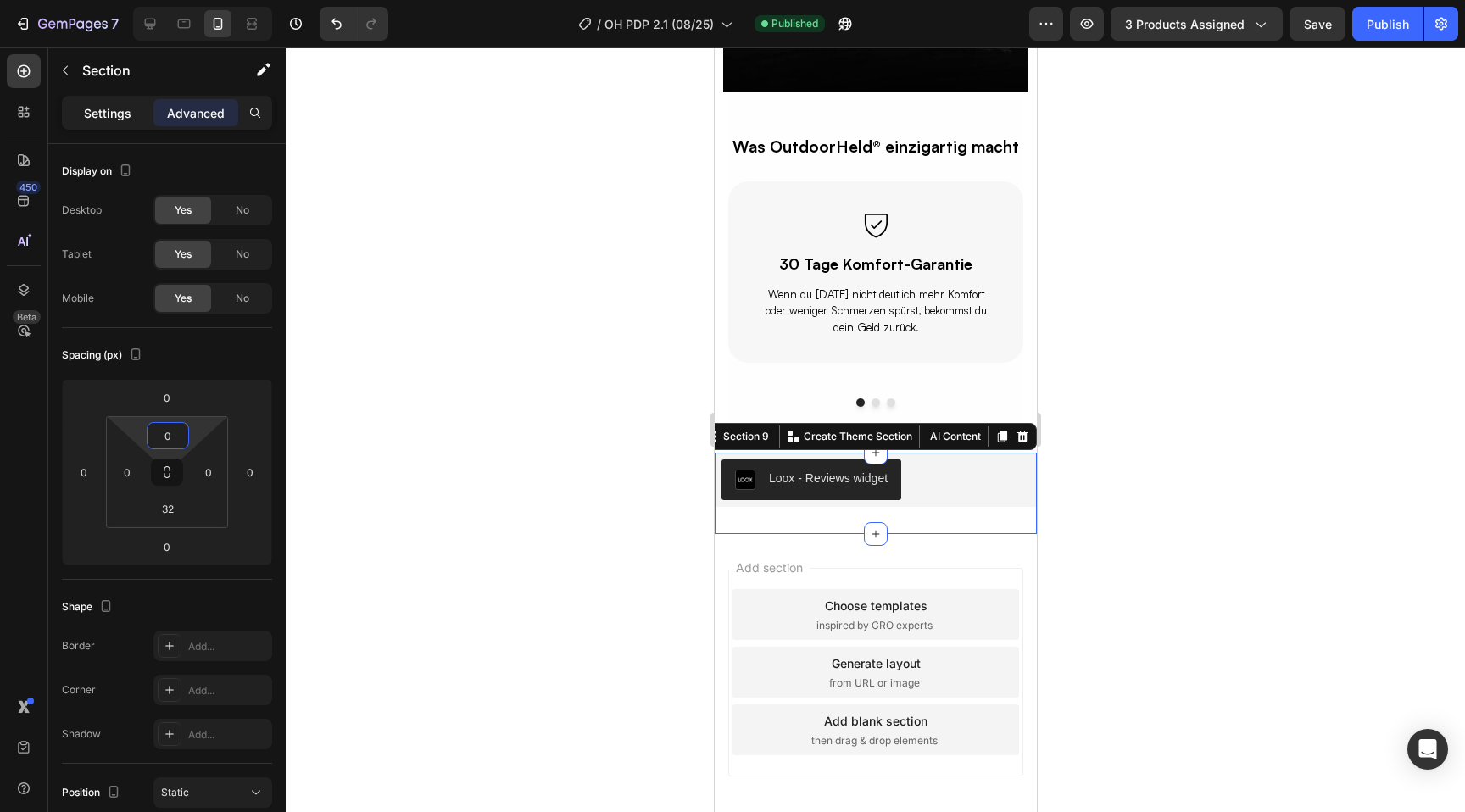
click at [117, 101] on div "Settings" at bounding box center [108, 113] width 85 height 27
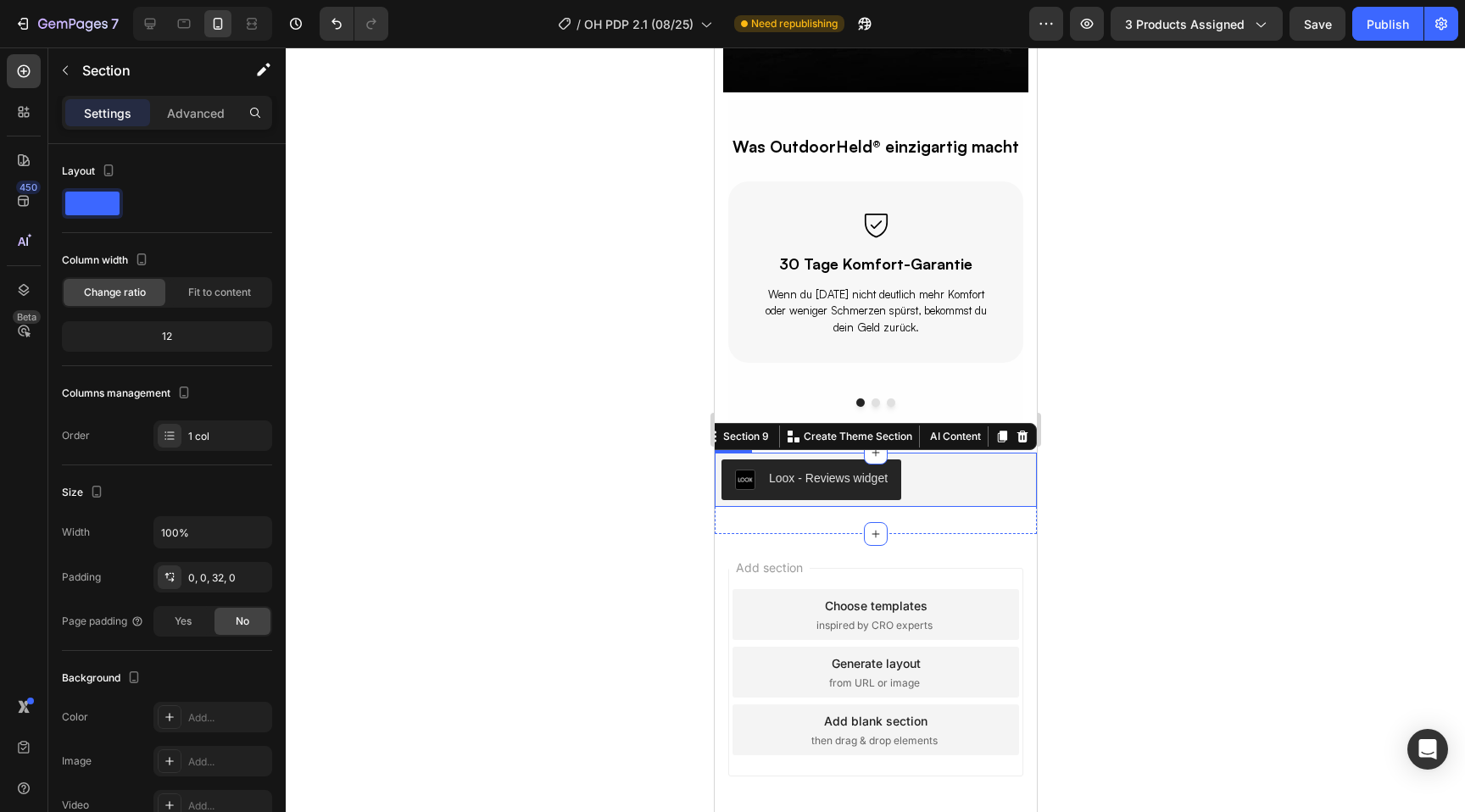
click at [864, 490] on button "Loox - Reviews widget" at bounding box center [810, 480] width 179 height 41
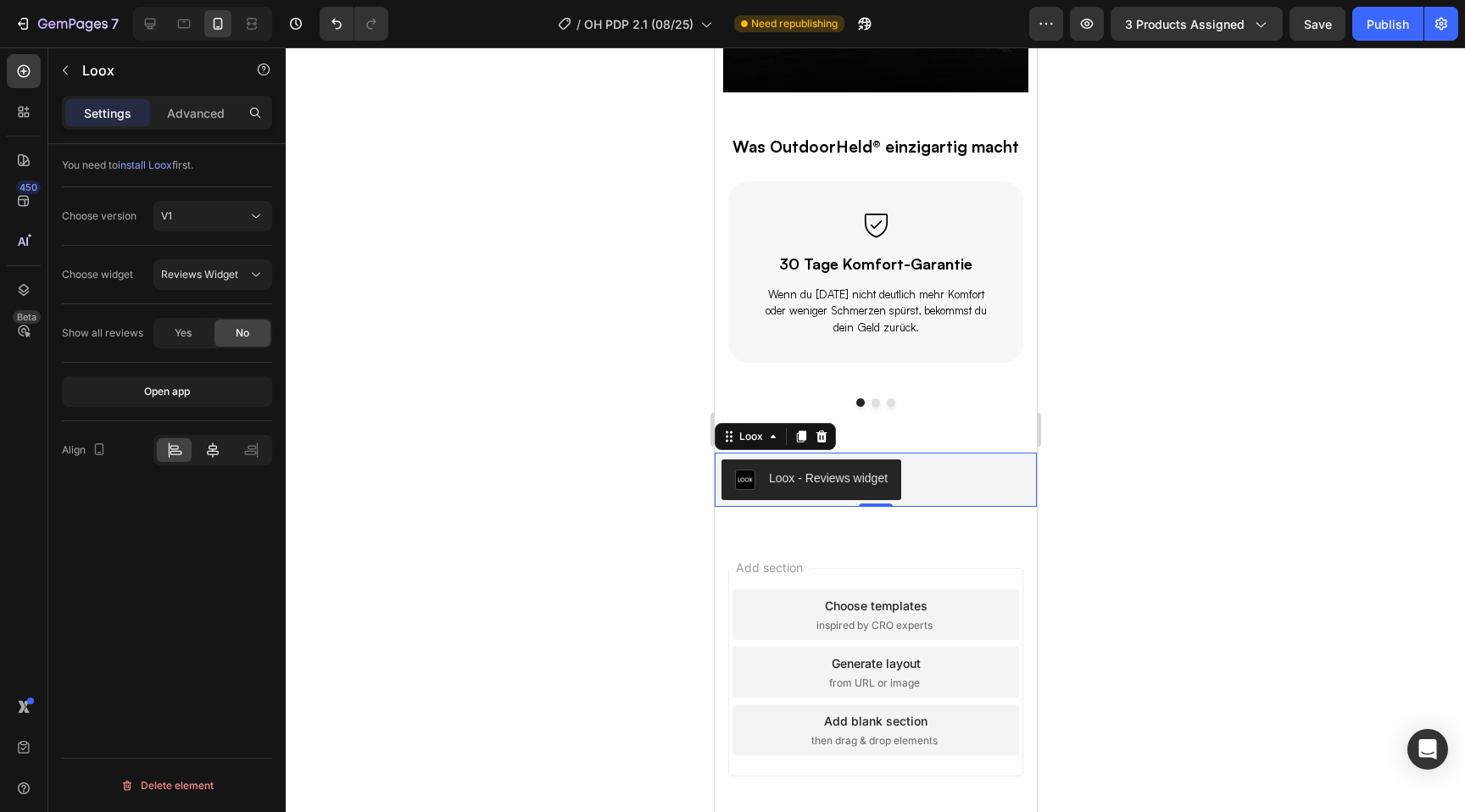
click at [218, 450] on icon at bounding box center [213, 450] width 17 height 17
click at [178, 451] on icon at bounding box center [174, 450] width 17 height 17
click at [209, 262] on button "Reviews Widget" at bounding box center [213, 274] width 119 height 30
click at [191, 336] on span "Yes" at bounding box center [182, 333] width 17 height 16
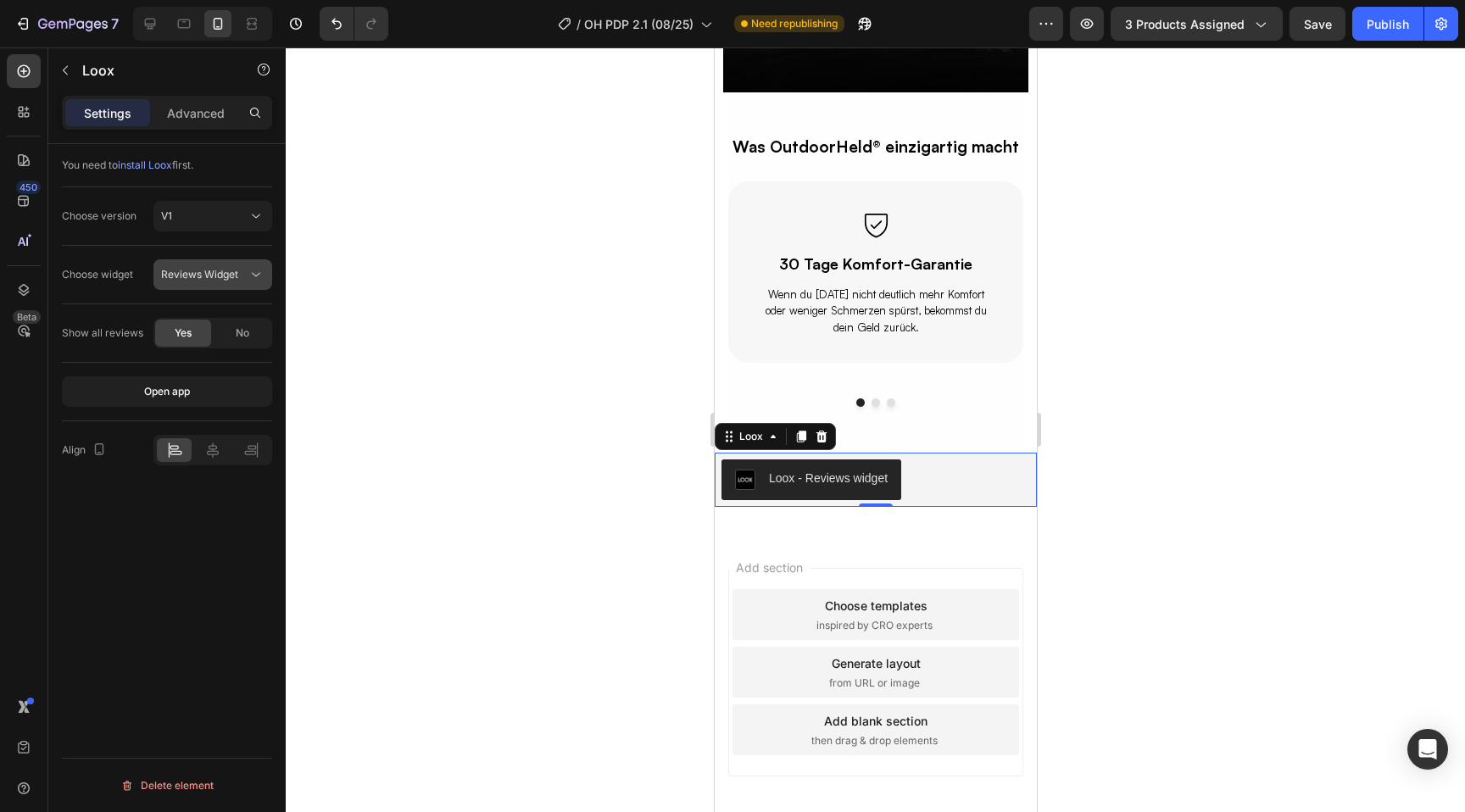
click at [222, 274] on span "Reviews Widget" at bounding box center [199, 273] width 77 height 13
click at [198, 264] on button "Reviews Widget" at bounding box center [213, 274] width 119 height 30
click at [152, 22] on icon at bounding box center [150, 24] width 17 height 17
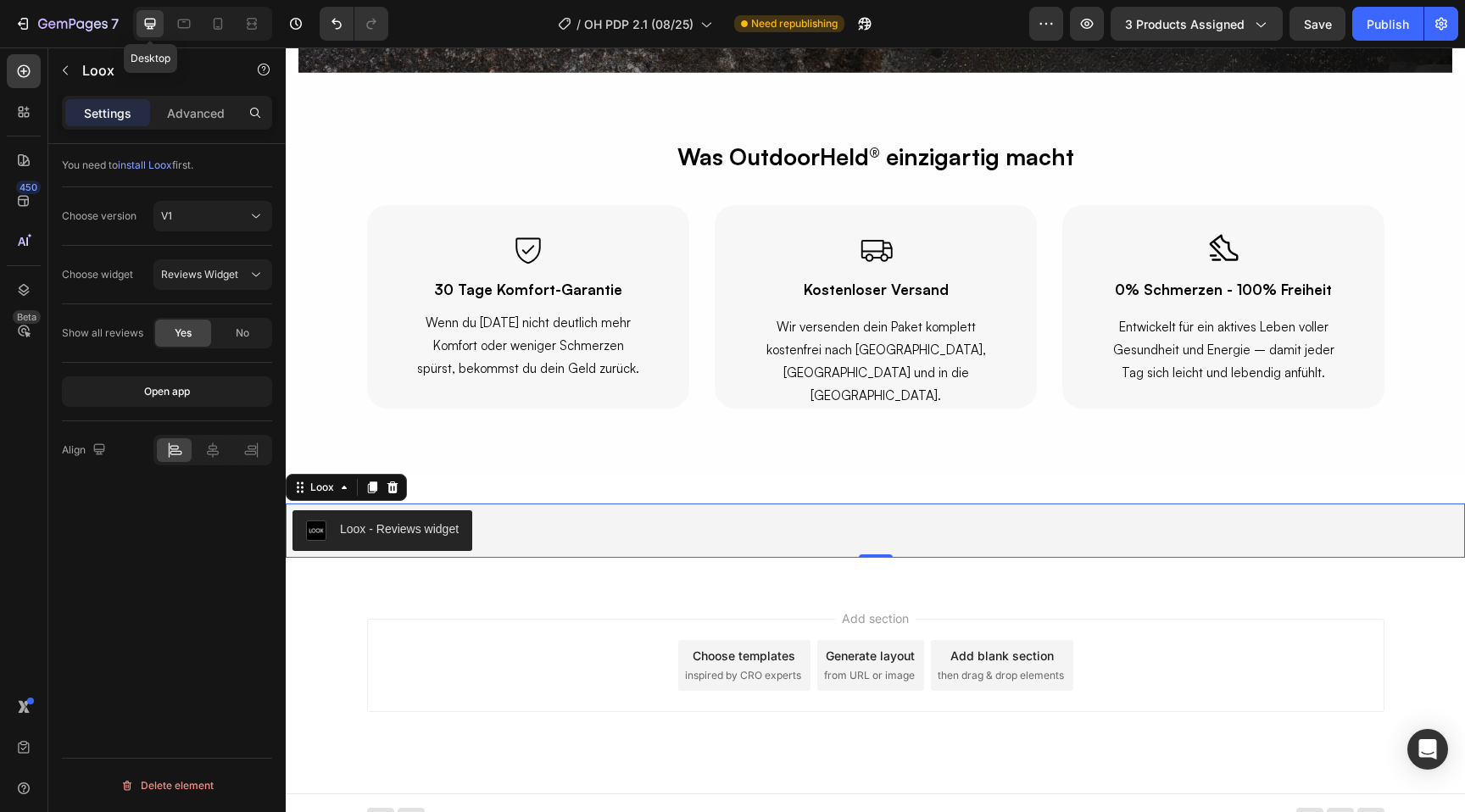
scroll to position [5940, 0]
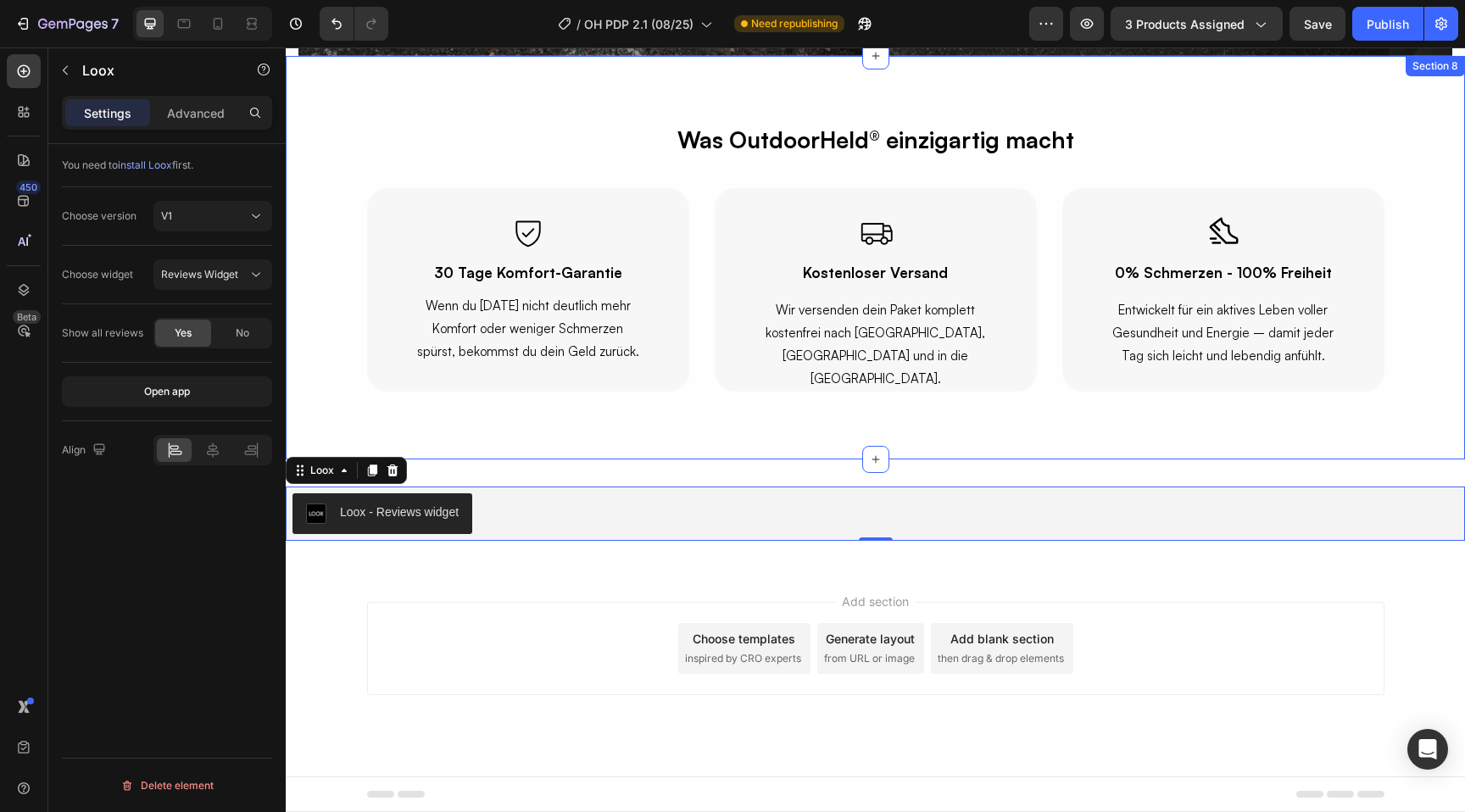
click at [322, 418] on div "Was OutdoorHeld® einzigartig macht Text Block Row Icon 30 Tage Komfort-Garantie…" at bounding box center [876, 258] width 1180 height 404
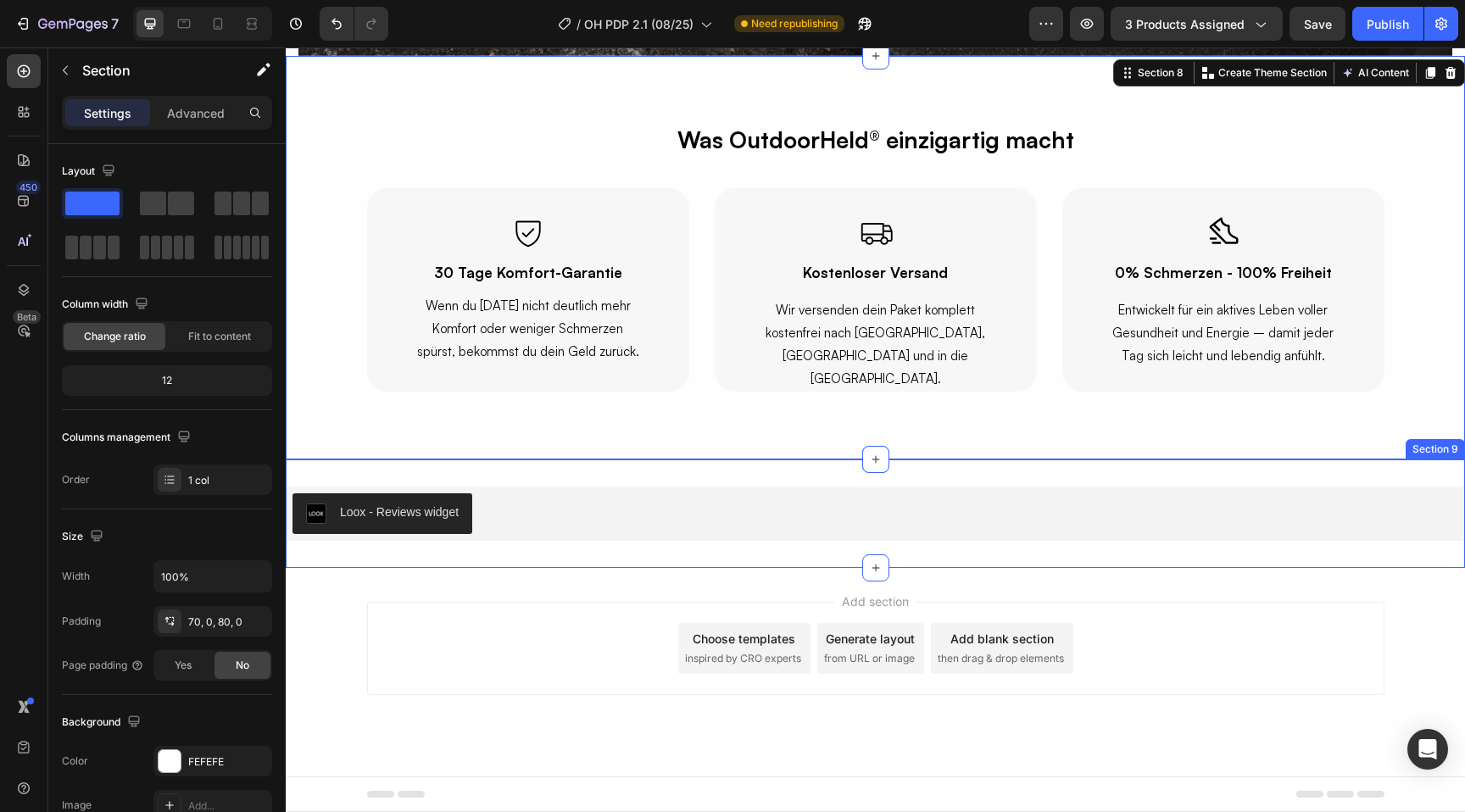
click at [543, 549] on div "Loox - Reviews widget Loox Section 9" at bounding box center [876, 513] width 1180 height 109
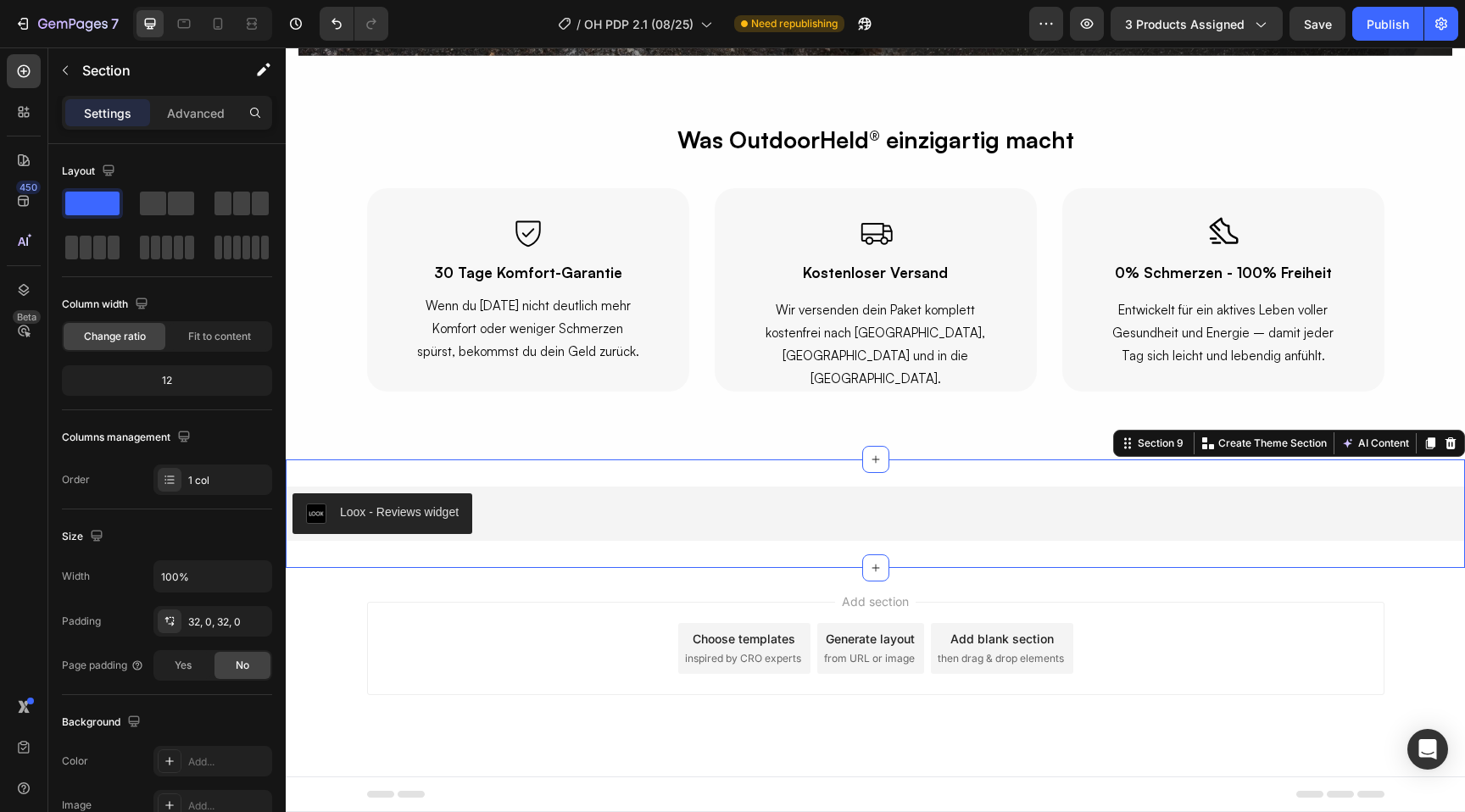
click at [512, 467] on div "Loox - Reviews widget Loox Section 9 Create Theme Section AI Content Write with…" at bounding box center [876, 513] width 1180 height 109
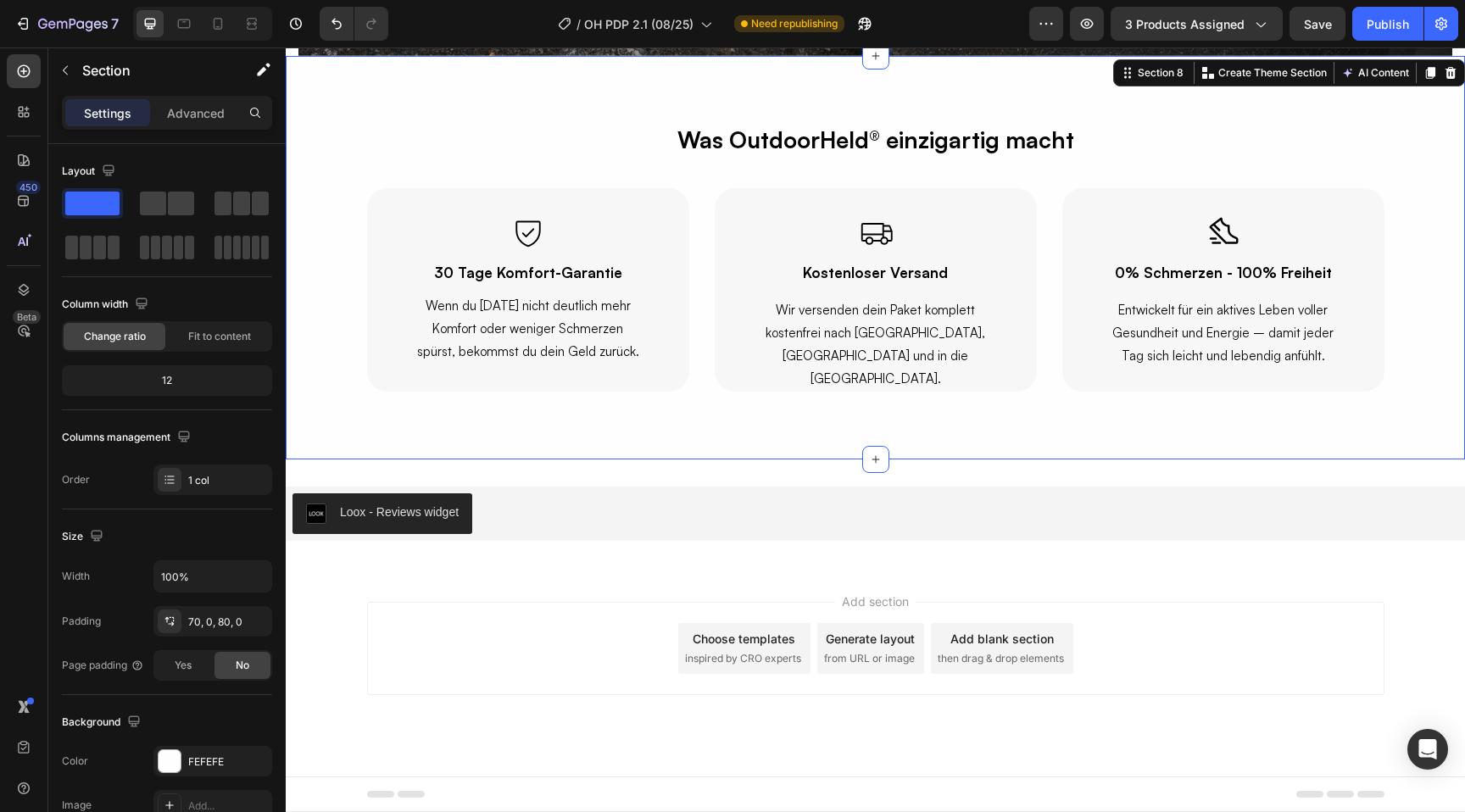
click at [467, 421] on div "Was OutdoorHeld® einzigartig macht Text Block Row Icon 30 Tage Komfort-Garantie…" at bounding box center [876, 258] width 1180 height 404
click at [522, 557] on div "Loox - Reviews widget Loox Section 9" at bounding box center [876, 513] width 1180 height 109
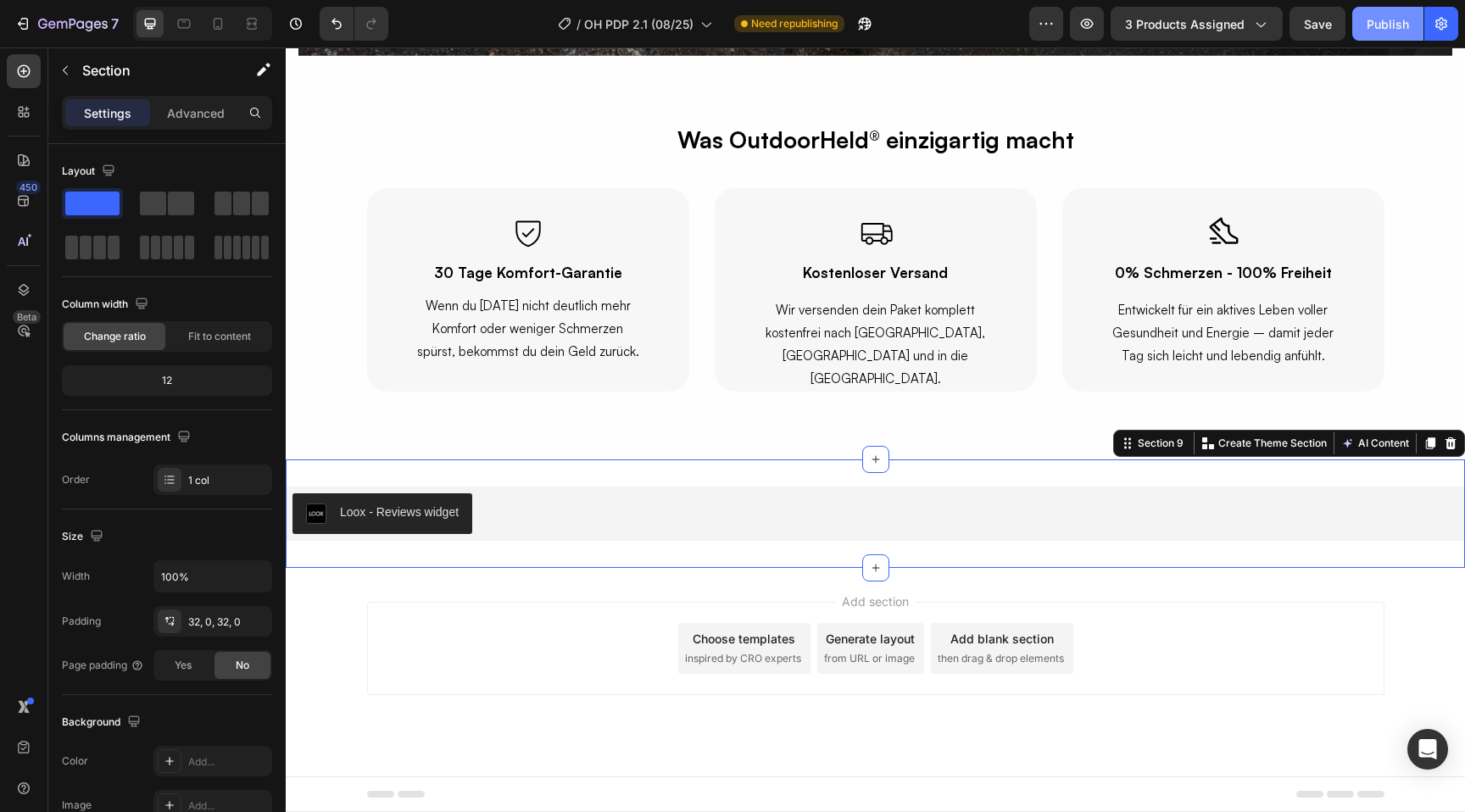
click at [1387, 24] on div "Publish" at bounding box center [1388, 24] width 42 height 18
click at [455, 470] on div "Loox - Reviews widget Loox Section 9 Create Theme Section AI Content Write with…" at bounding box center [876, 513] width 1180 height 109
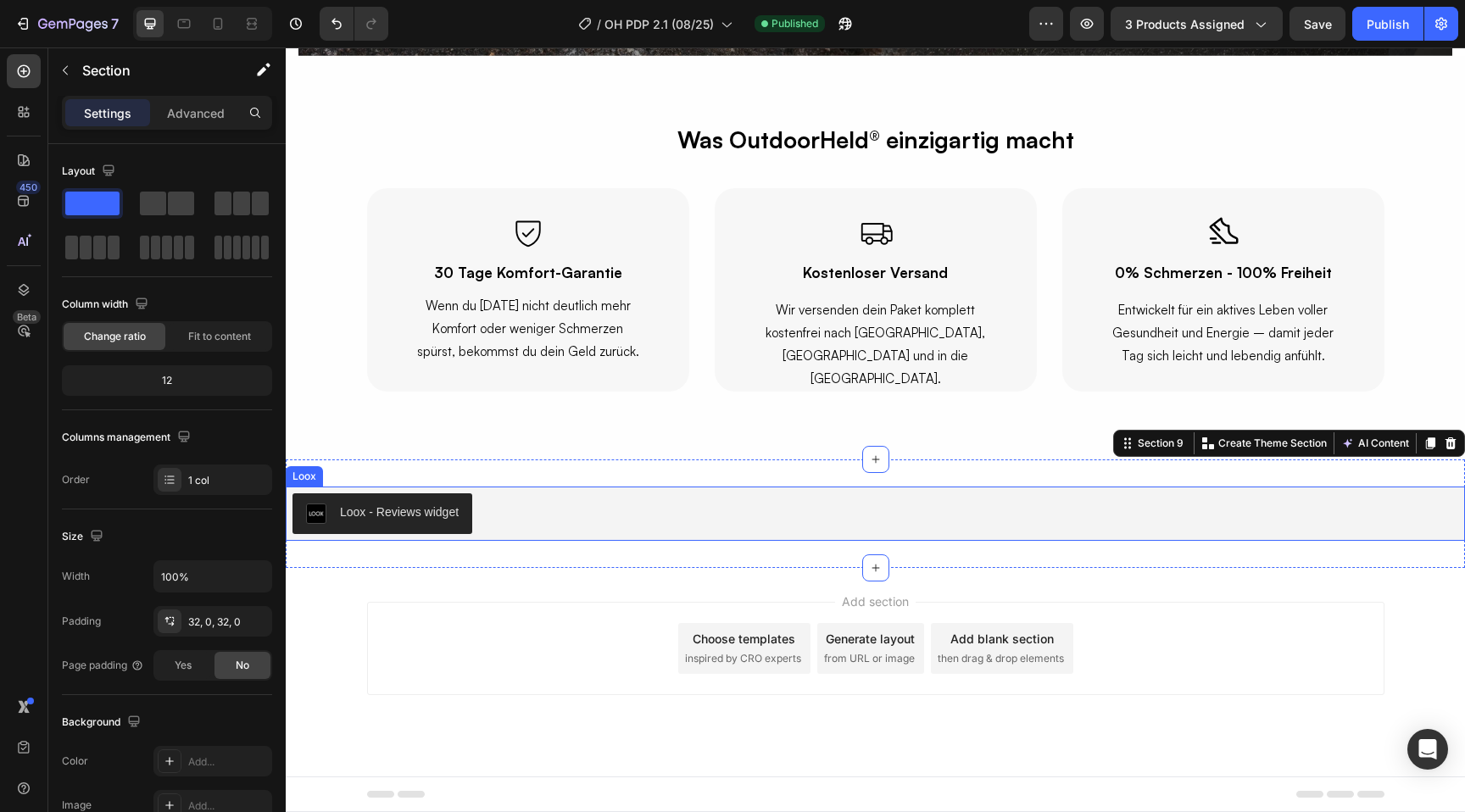
click at [405, 513] on div "Loox - Reviews widget" at bounding box center [399, 512] width 119 height 18
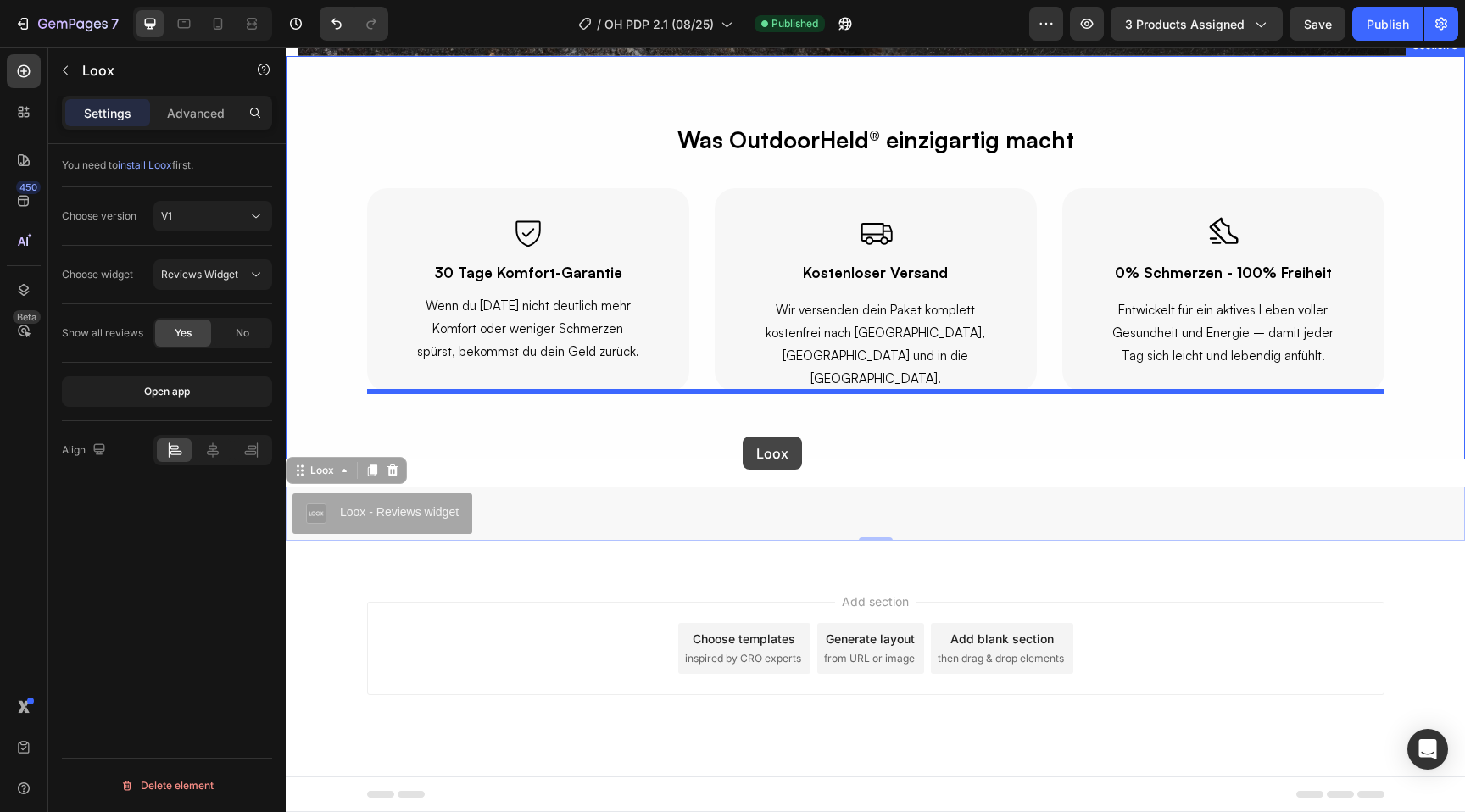
drag, startPoint x: 297, startPoint y: 463, endPoint x: 743, endPoint y: 437, distance: 446.8
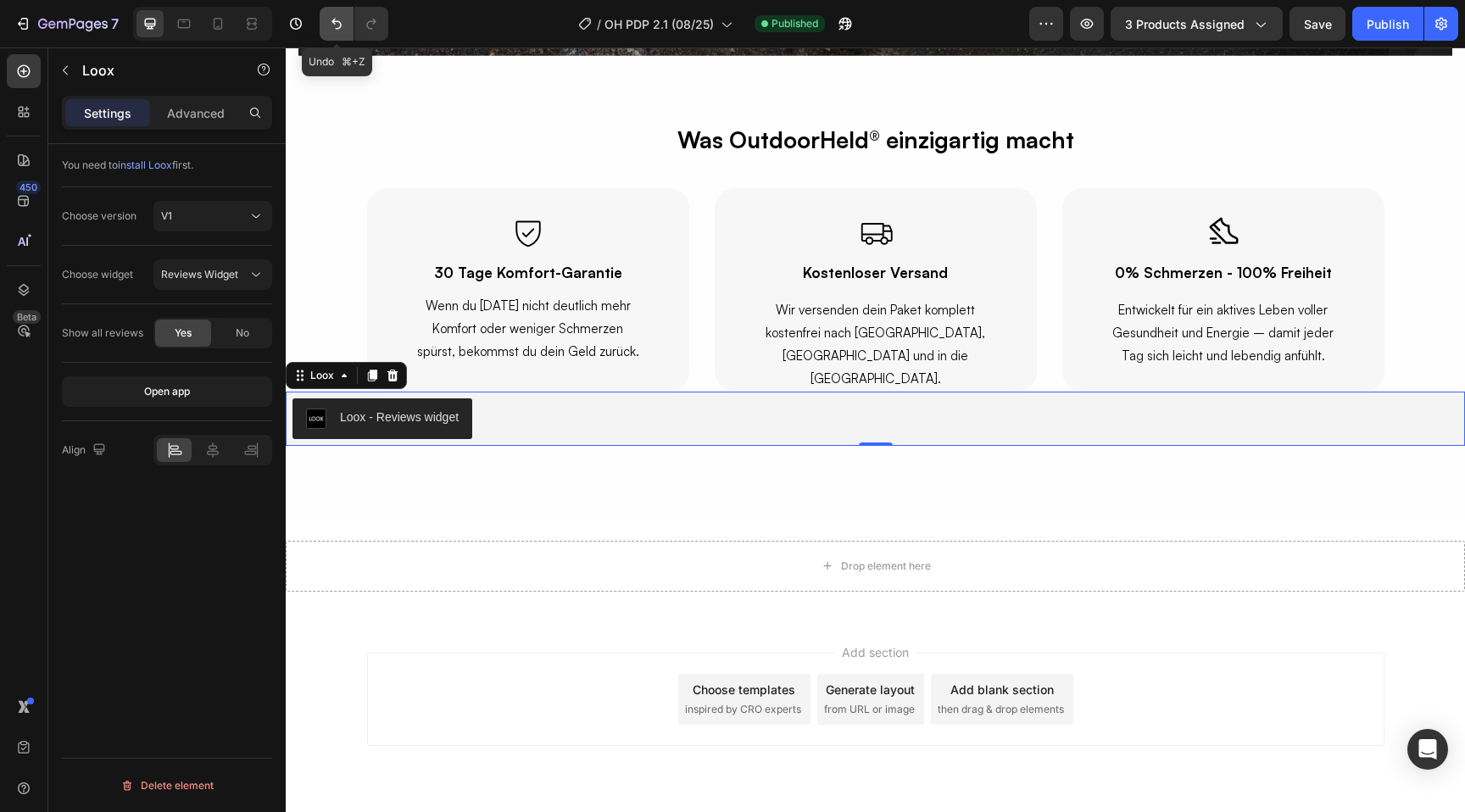
click at [330, 24] on icon "Undo/Redo" at bounding box center [336, 24] width 17 height 17
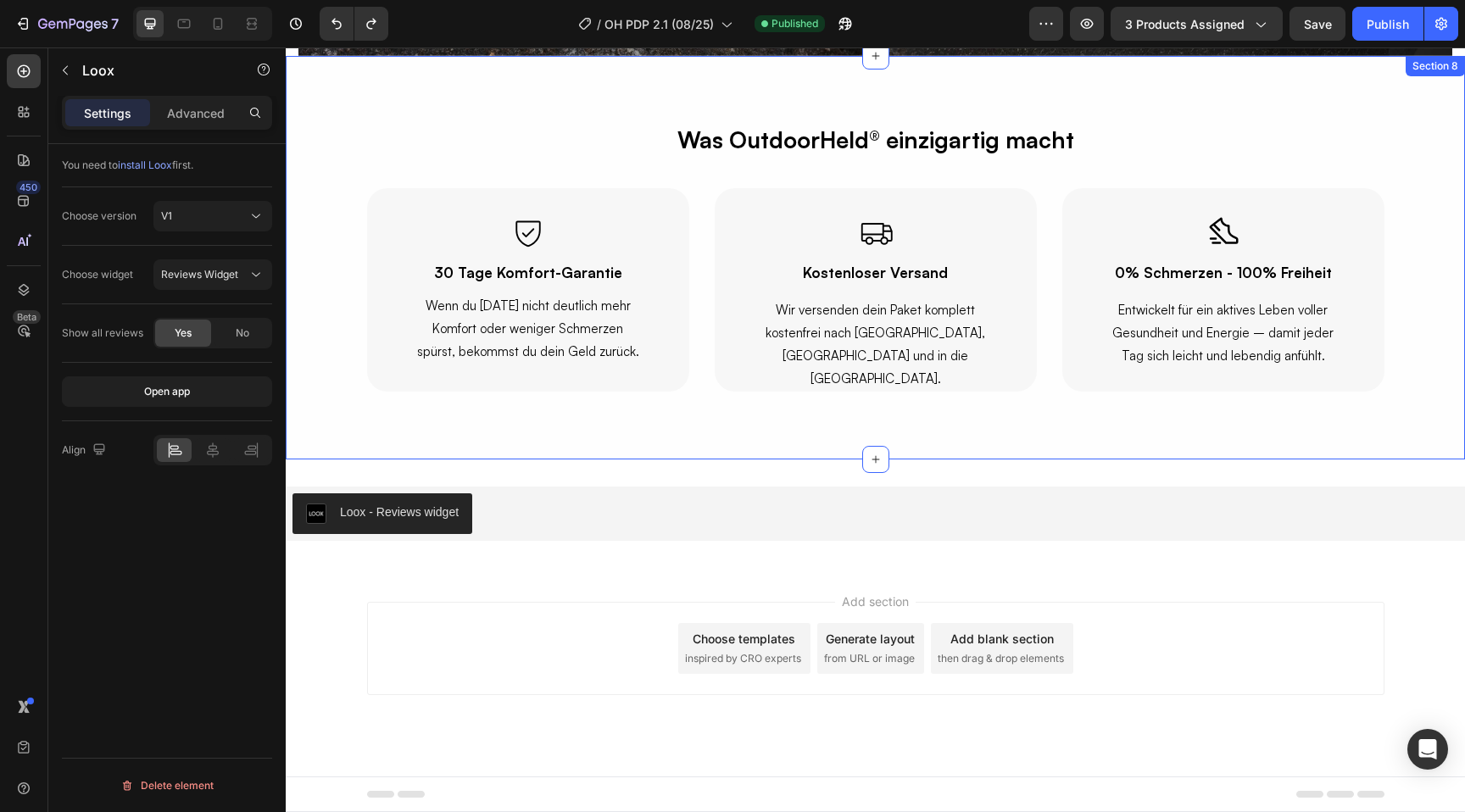
click at [606, 448] on div "Was OutdoorHeld® einzigartig macht Text Block Row Icon 30 Tage Komfort-Garantie…" at bounding box center [876, 258] width 1180 height 404
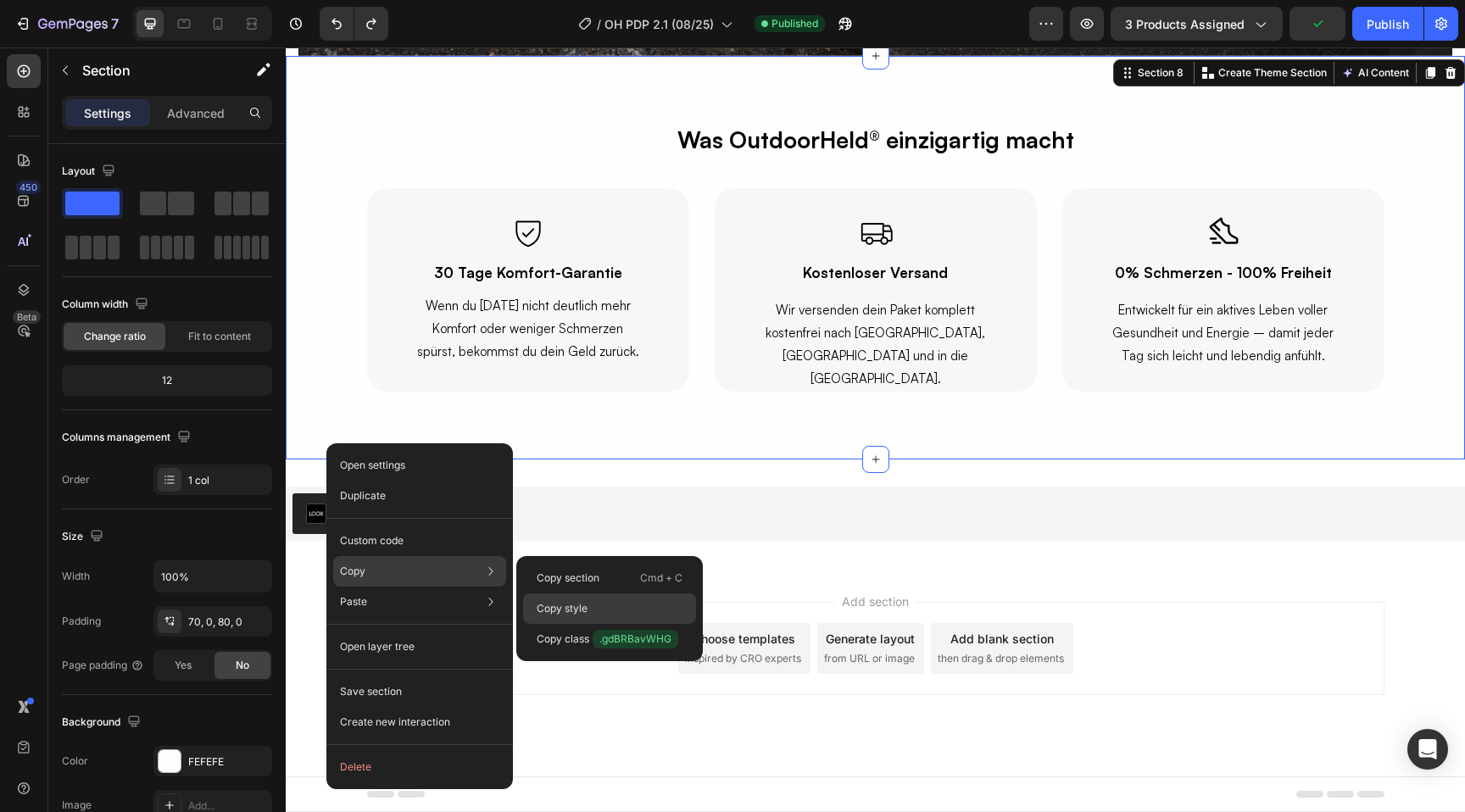
click at [565, 606] on p "Copy style" at bounding box center [562, 609] width 51 height 16
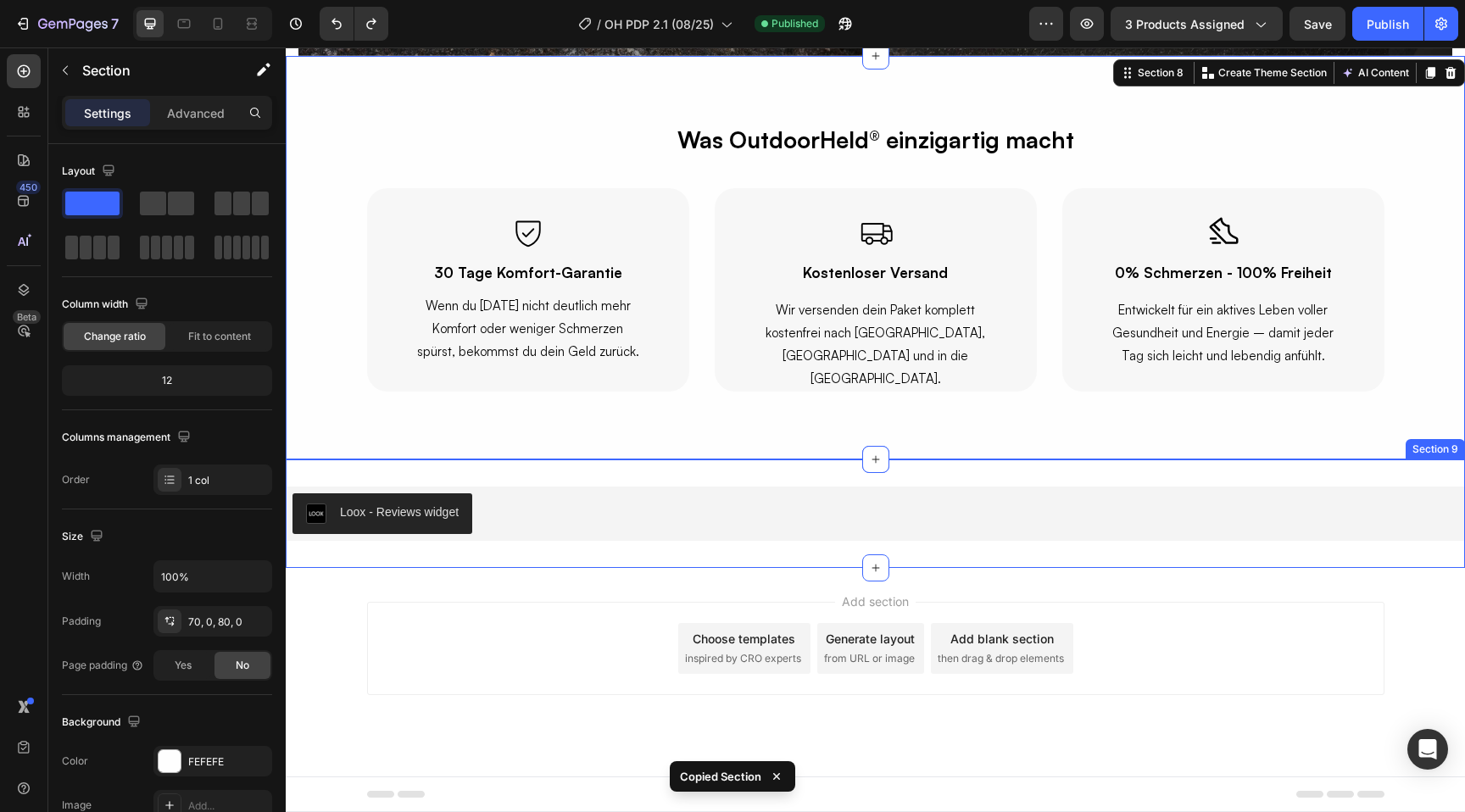
click at [482, 550] on div "Loox - Reviews widget Loox Section 9" at bounding box center [876, 513] width 1180 height 109
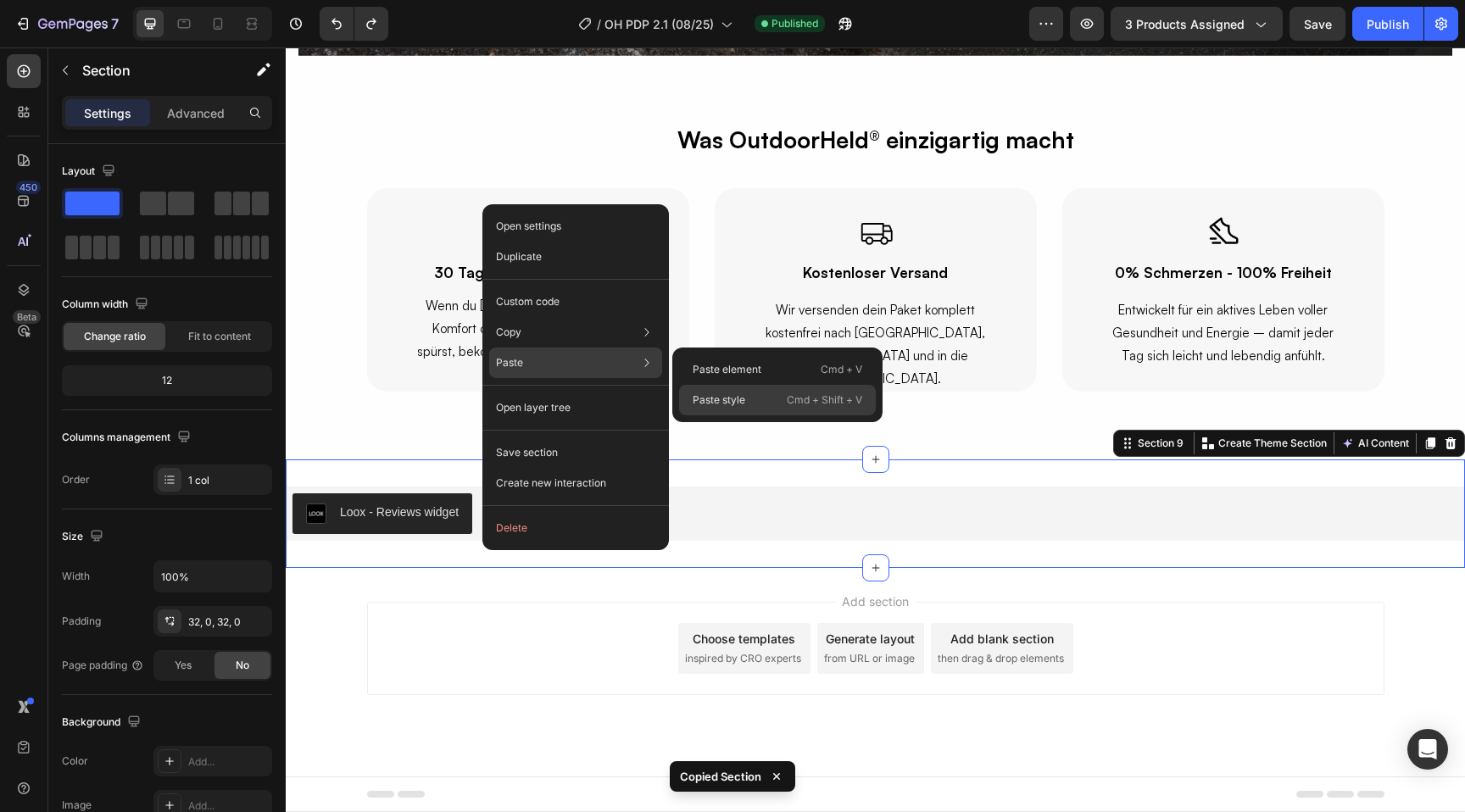
click at [715, 399] on p "Paste style" at bounding box center [719, 401] width 53 height 16
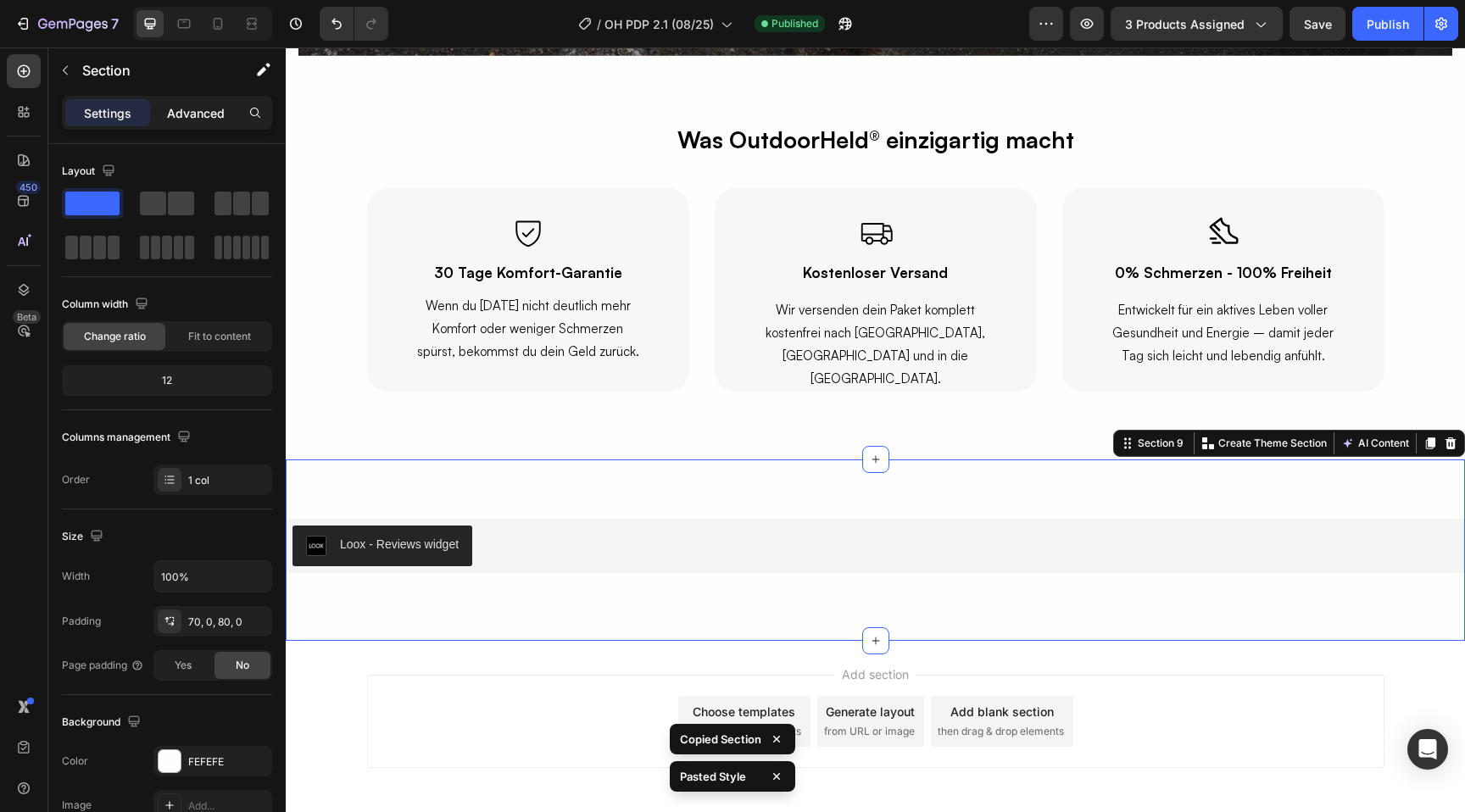
click at [184, 121] on p "Advanced" at bounding box center [195, 113] width 58 height 18
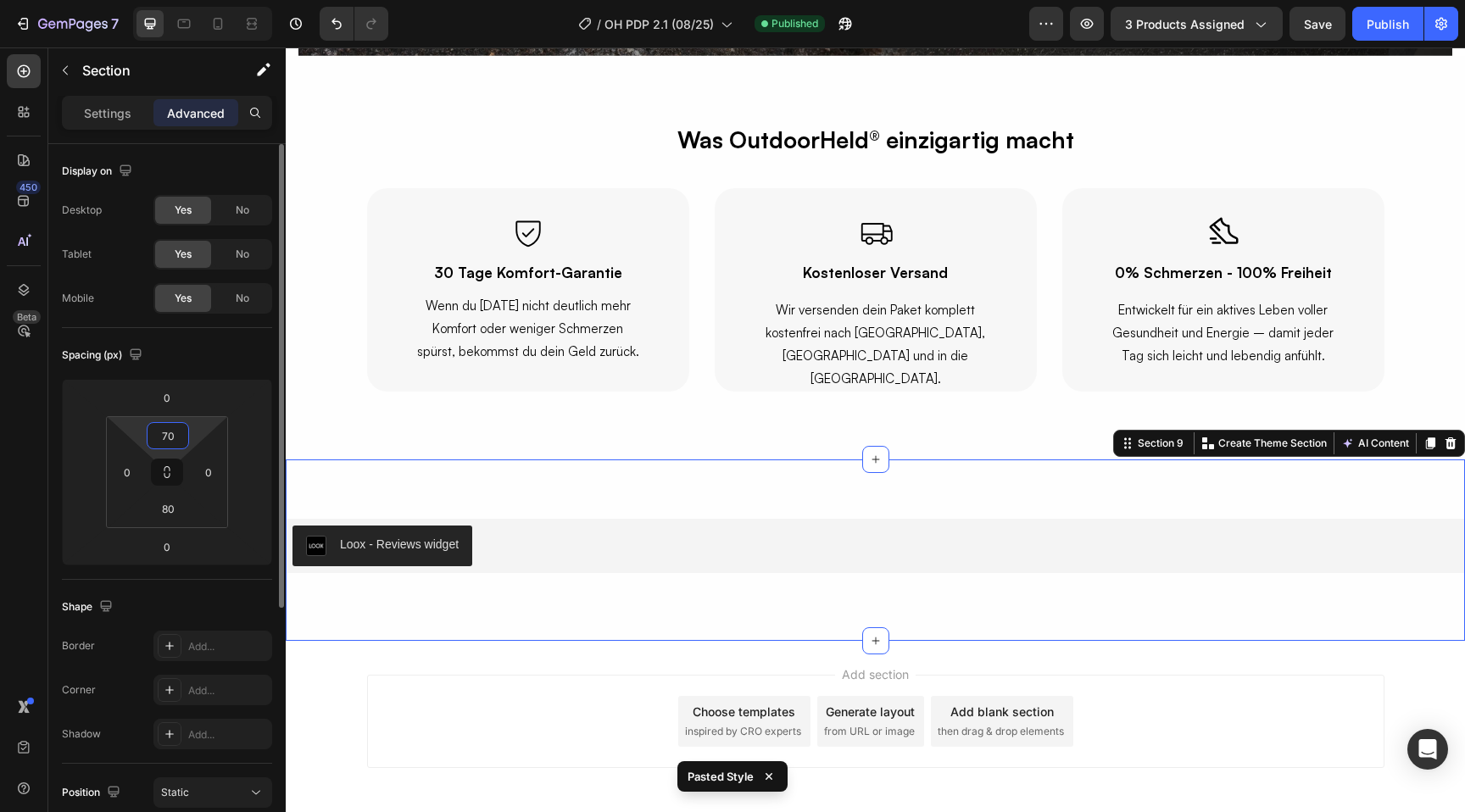
click at [172, 425] on input "70" at bounding box center [168, 436] width 34 height 25
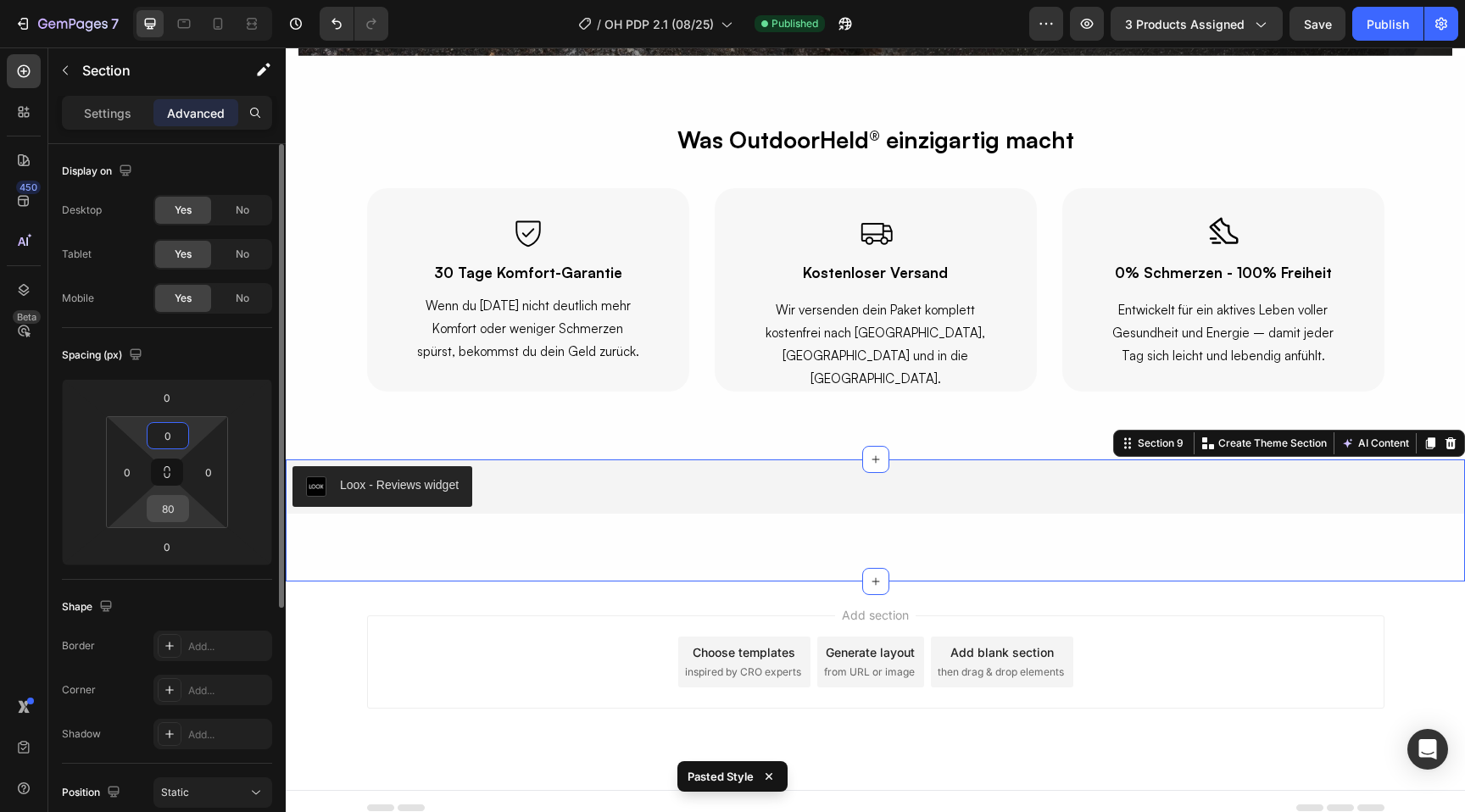
type input "0"
click at [173, 510] on input "80" at bounding box center [168, 508] width 34 height 25
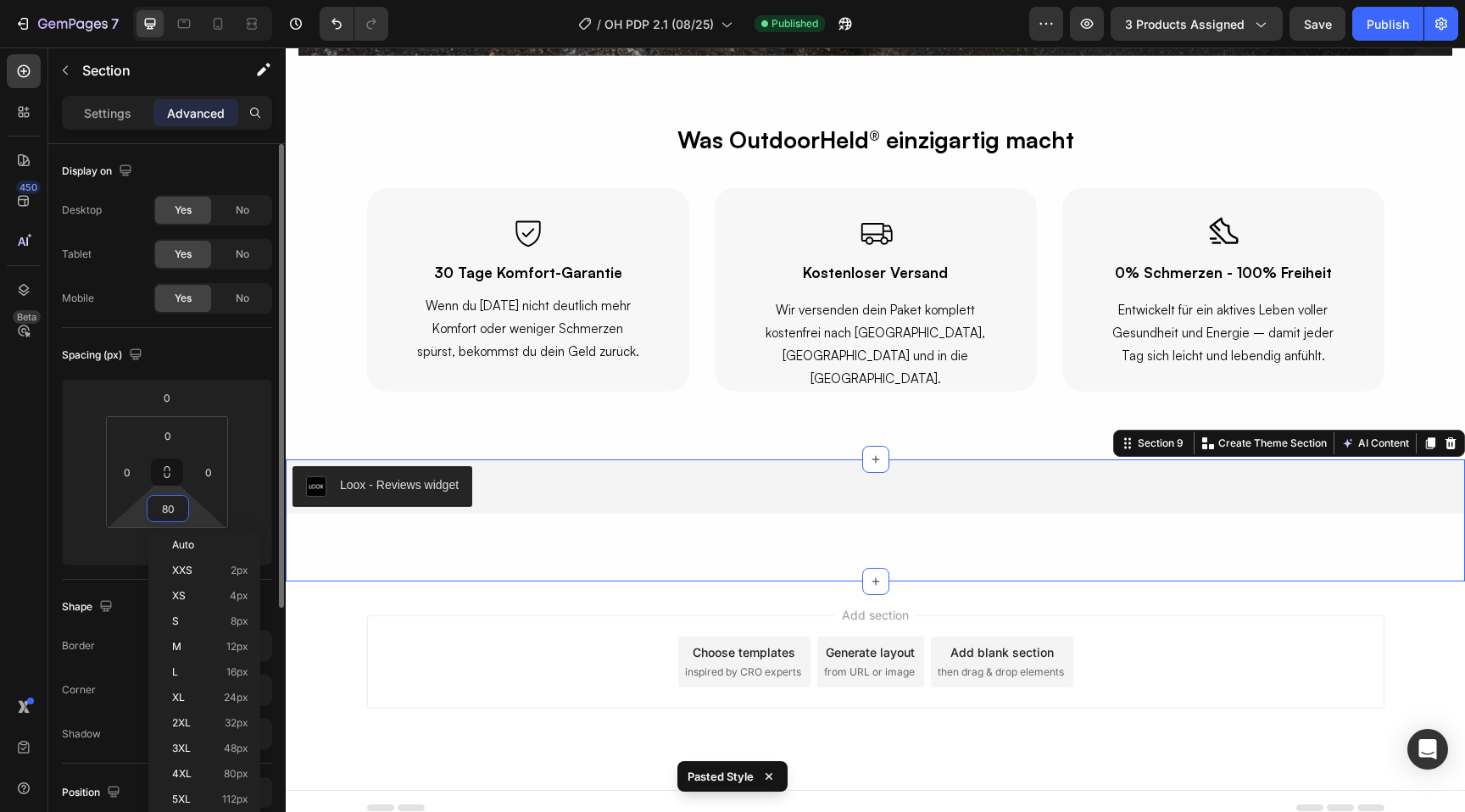
click at [173, 510] on input "80" at bounding box center [168, 508] width 34 height 25
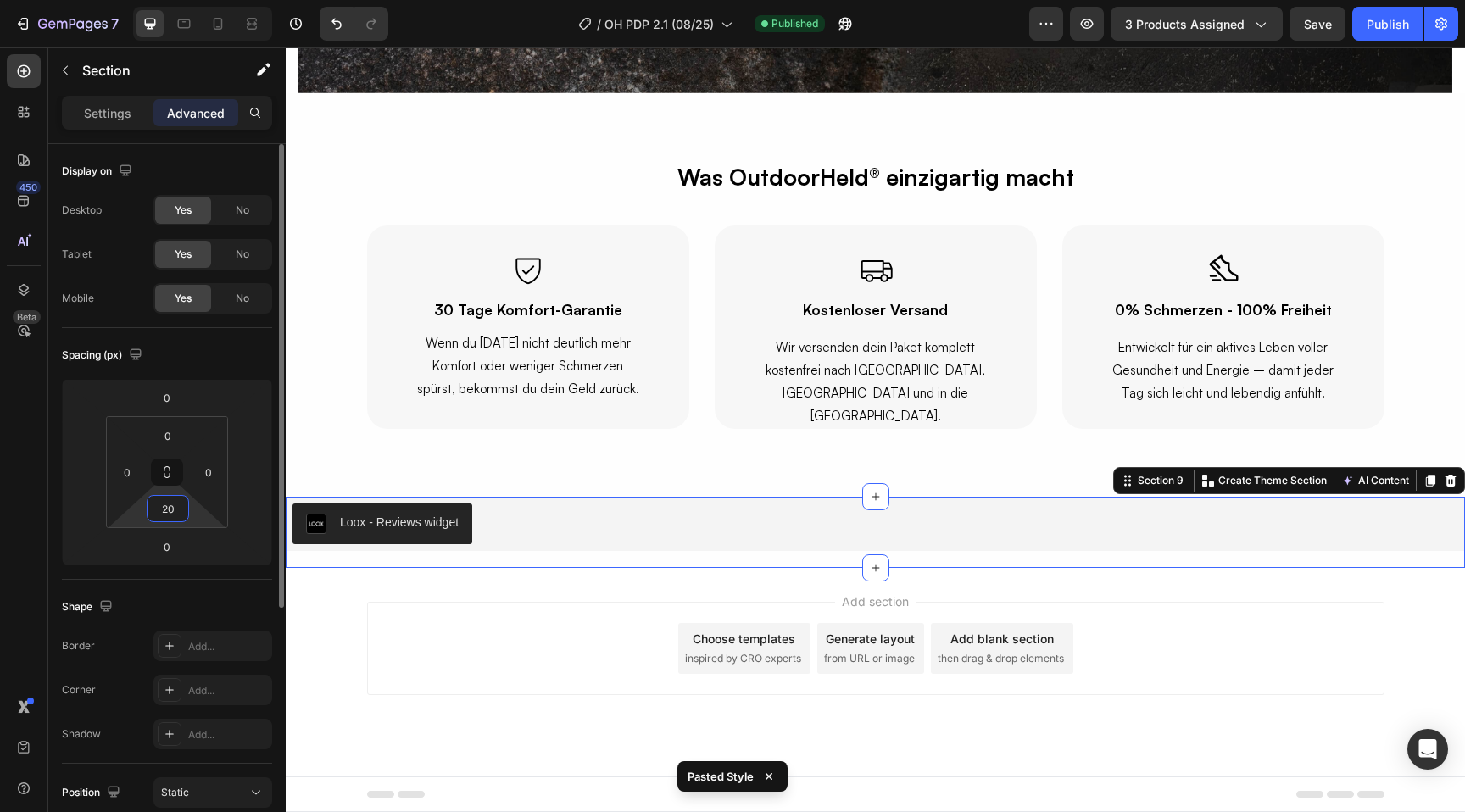
type input "2"
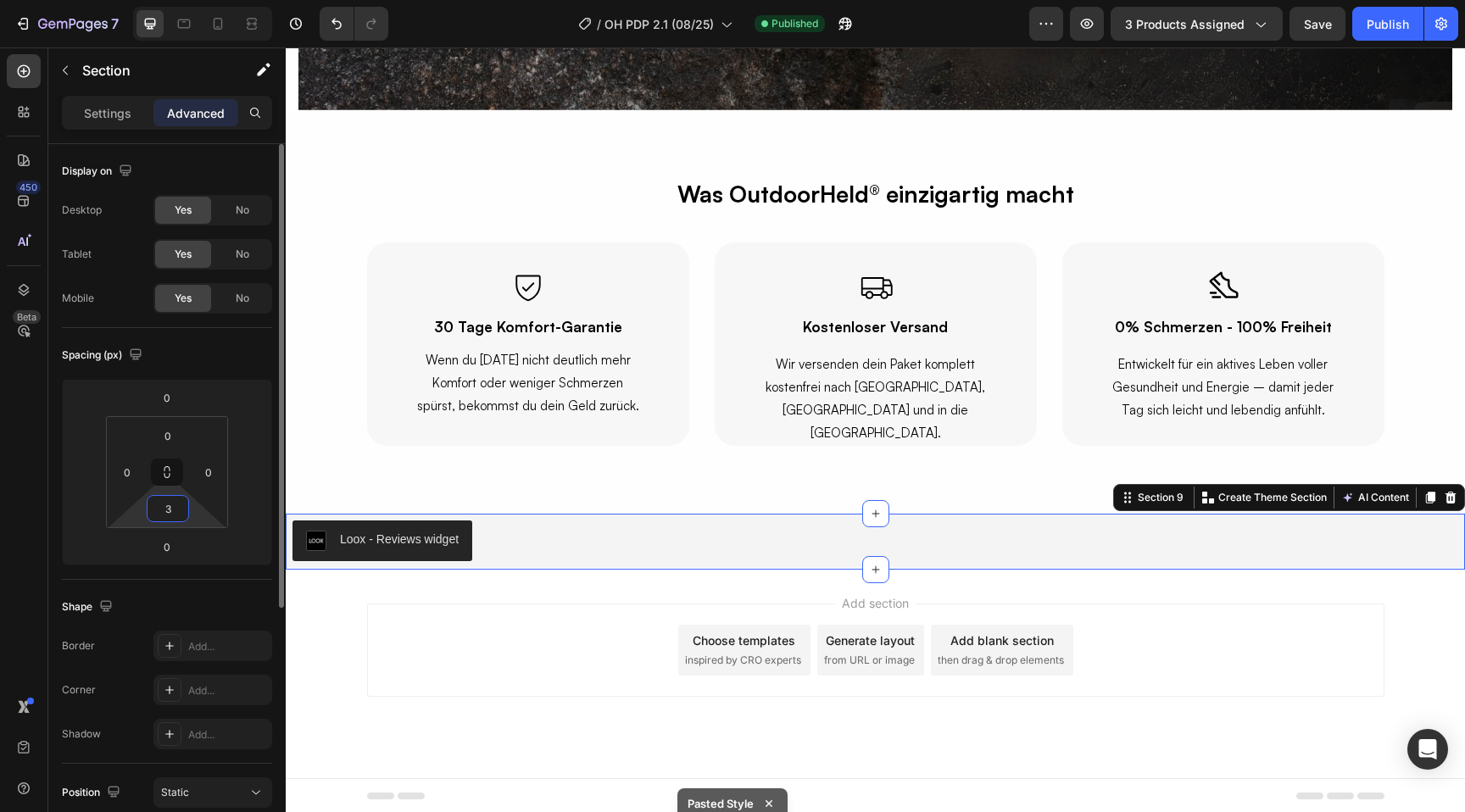
type input "30"
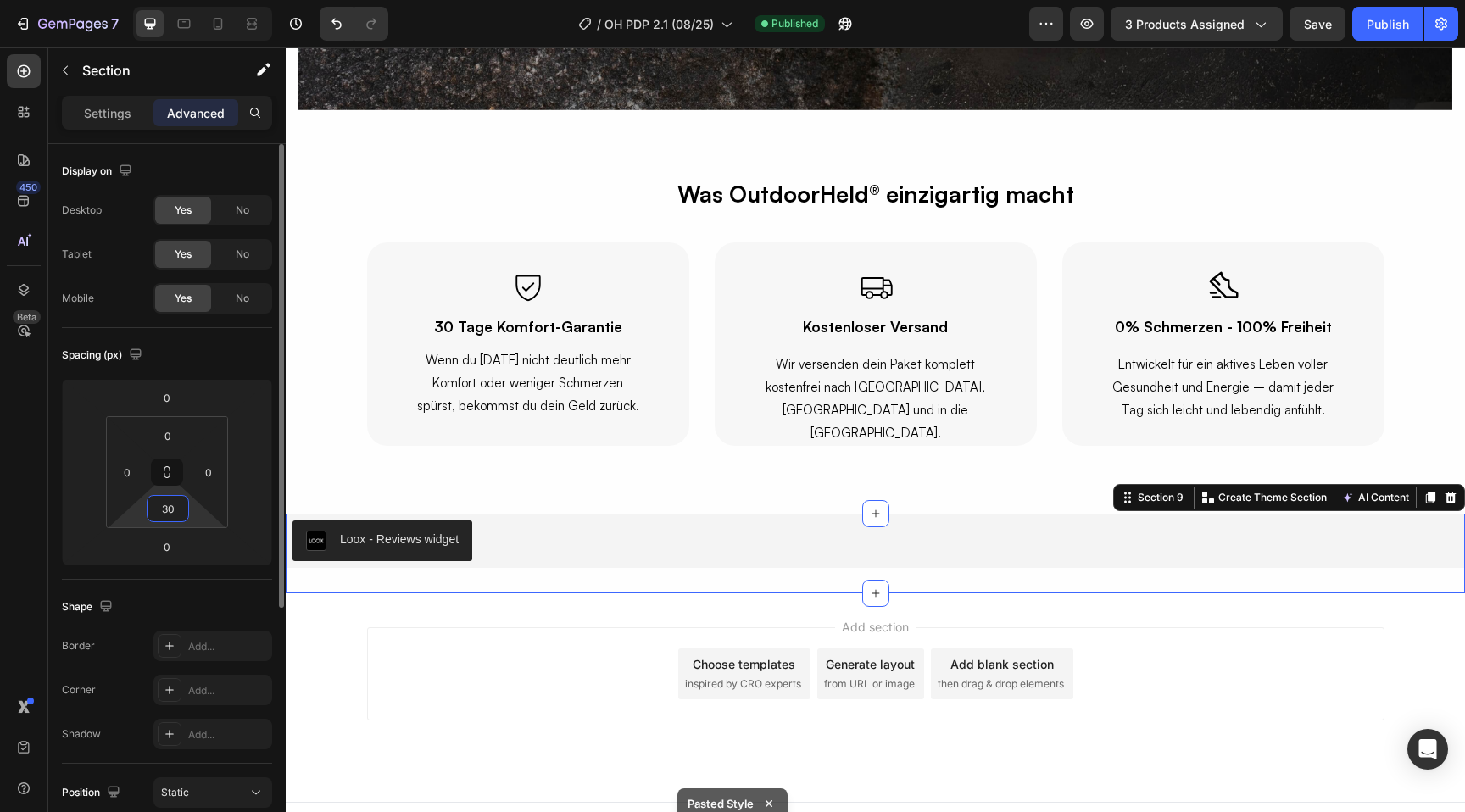
scroll to position [5910, 0]
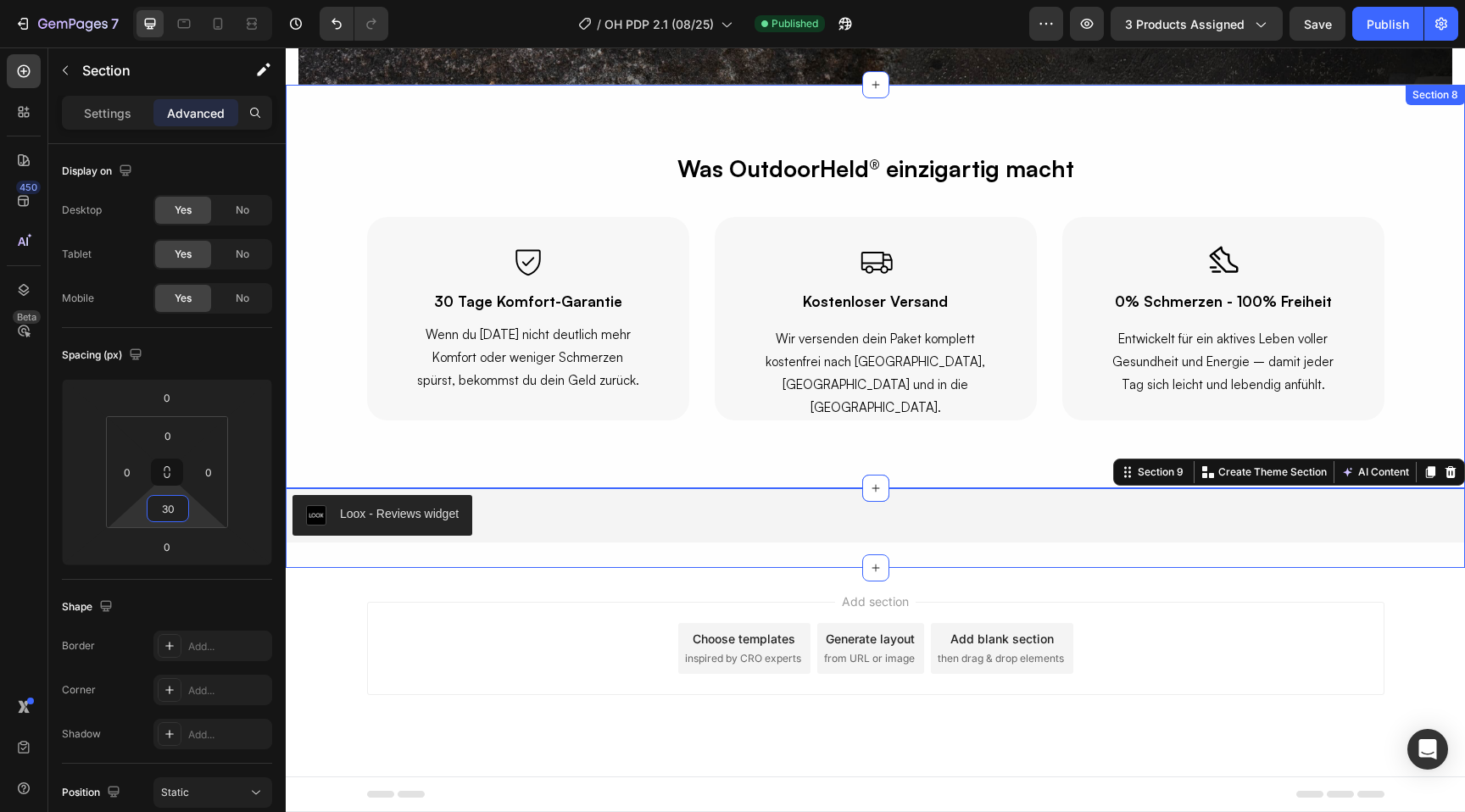
click at [323, 417] on div "Icon 30 Tage Komfort-Garantie Heading Wenn du nach 30 Tagen nicht deutlich mehr…" at bounding box center [876, 319] width 1180 height 204
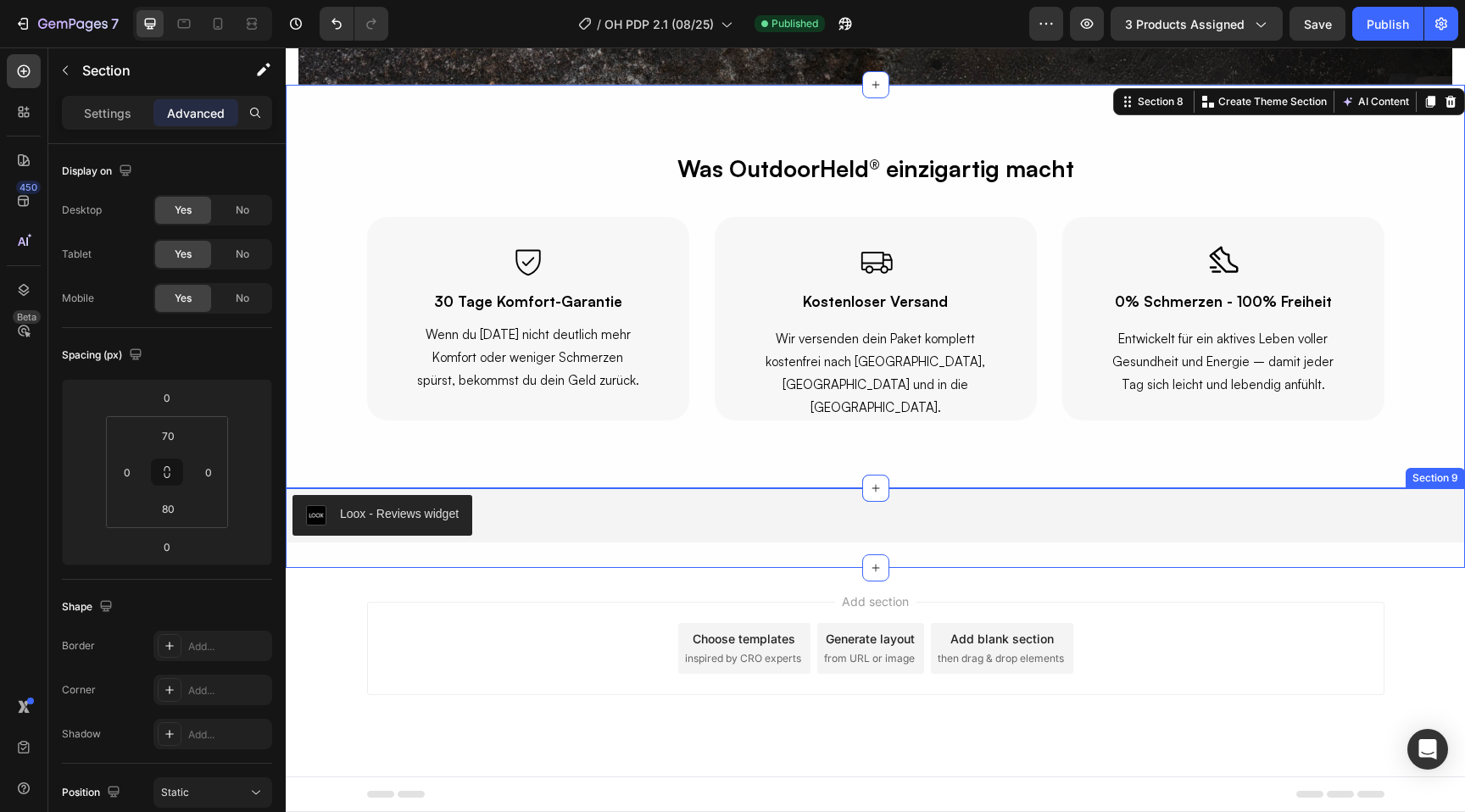
click at [519, 560] on div "Loox - Reviews widget Loox Section 9" at bounding box center [876, 527] width 1180 height 79
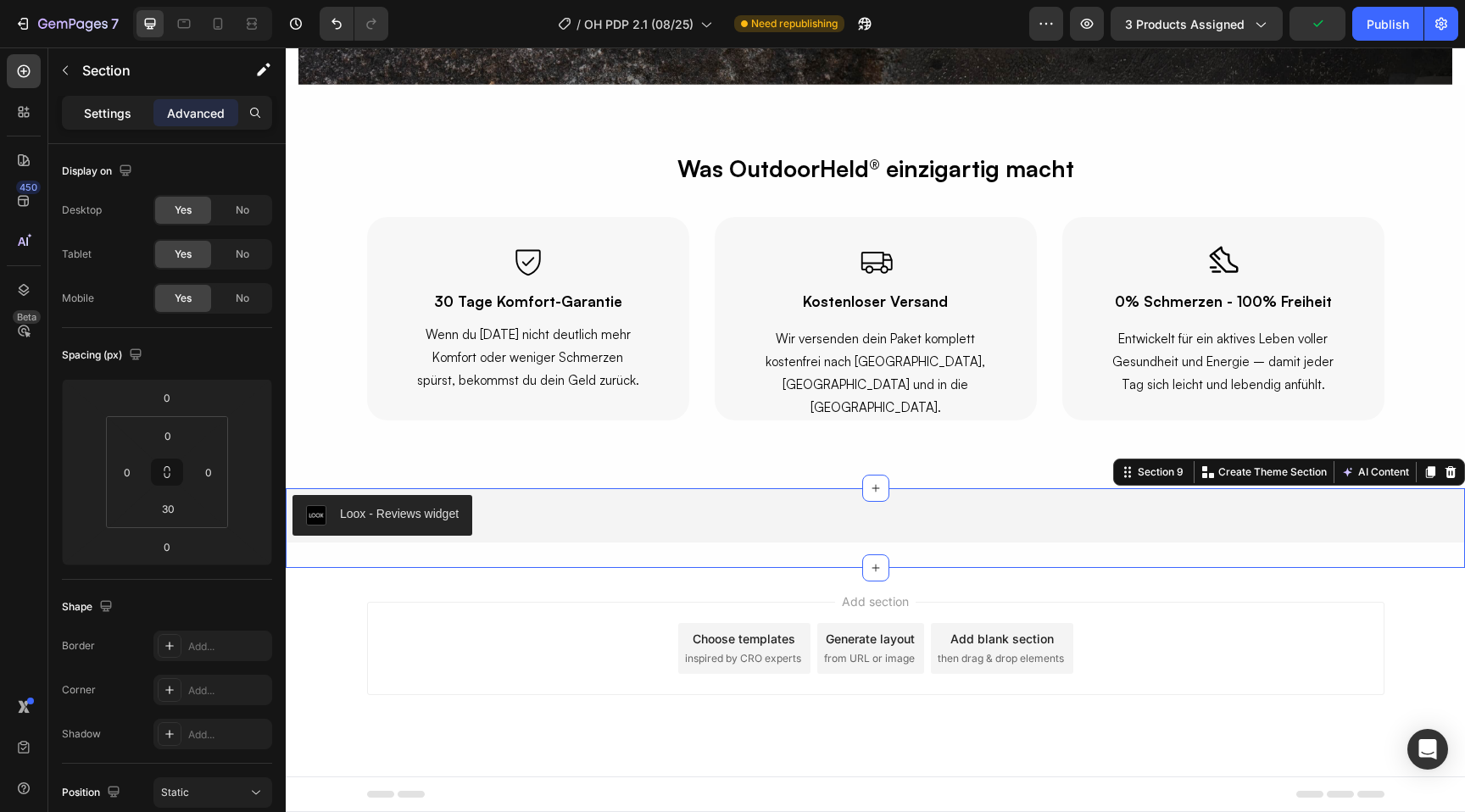
click at [118, 110] on p "Settings" at bounding box center [108, 113] width 47 height 18
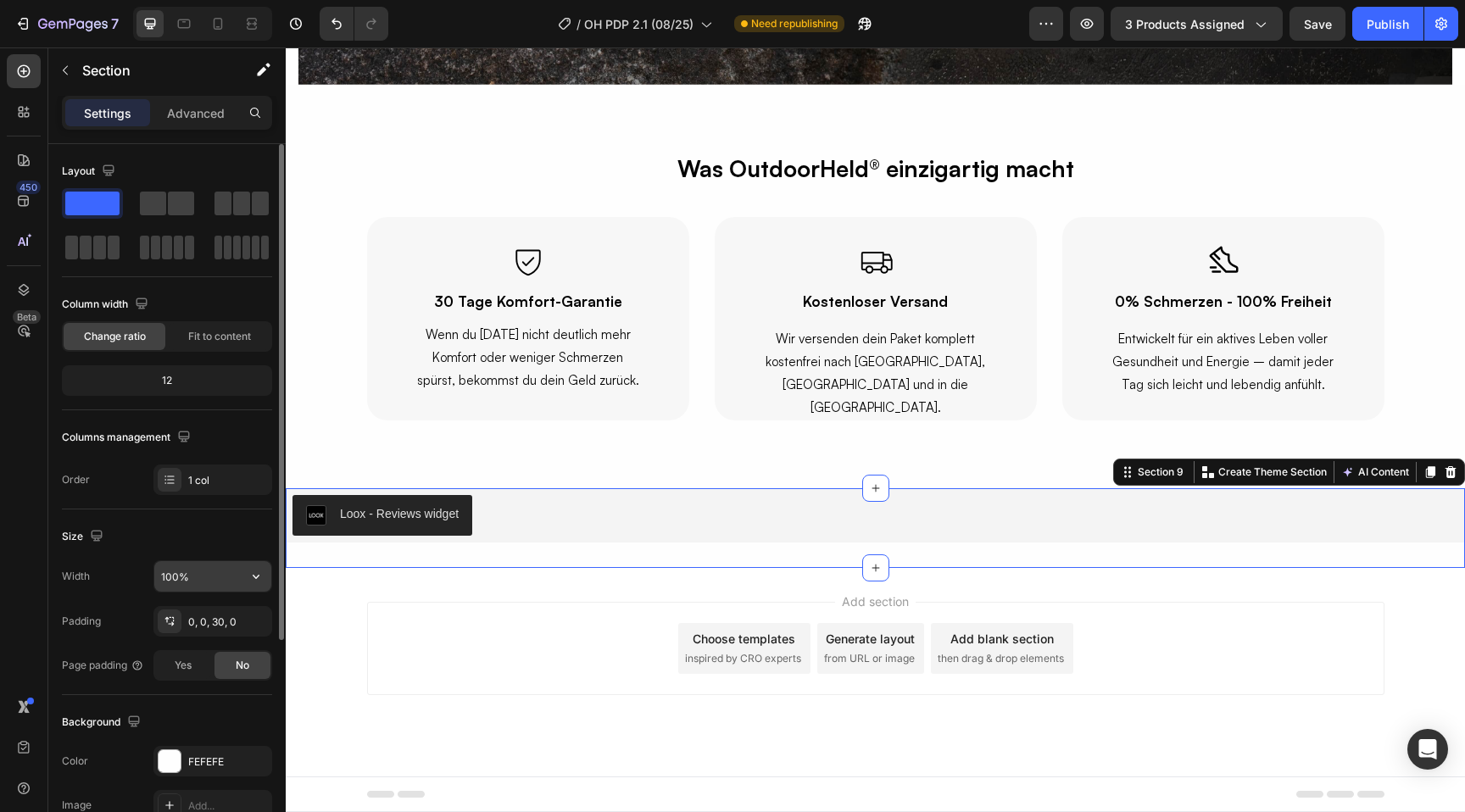
click at [173, 577] on input "100%" at bounding box center [212, 576] width 117 height 30
click at [251, 583] on icon "button" at bounding box center [256, 576] width 17 height 17
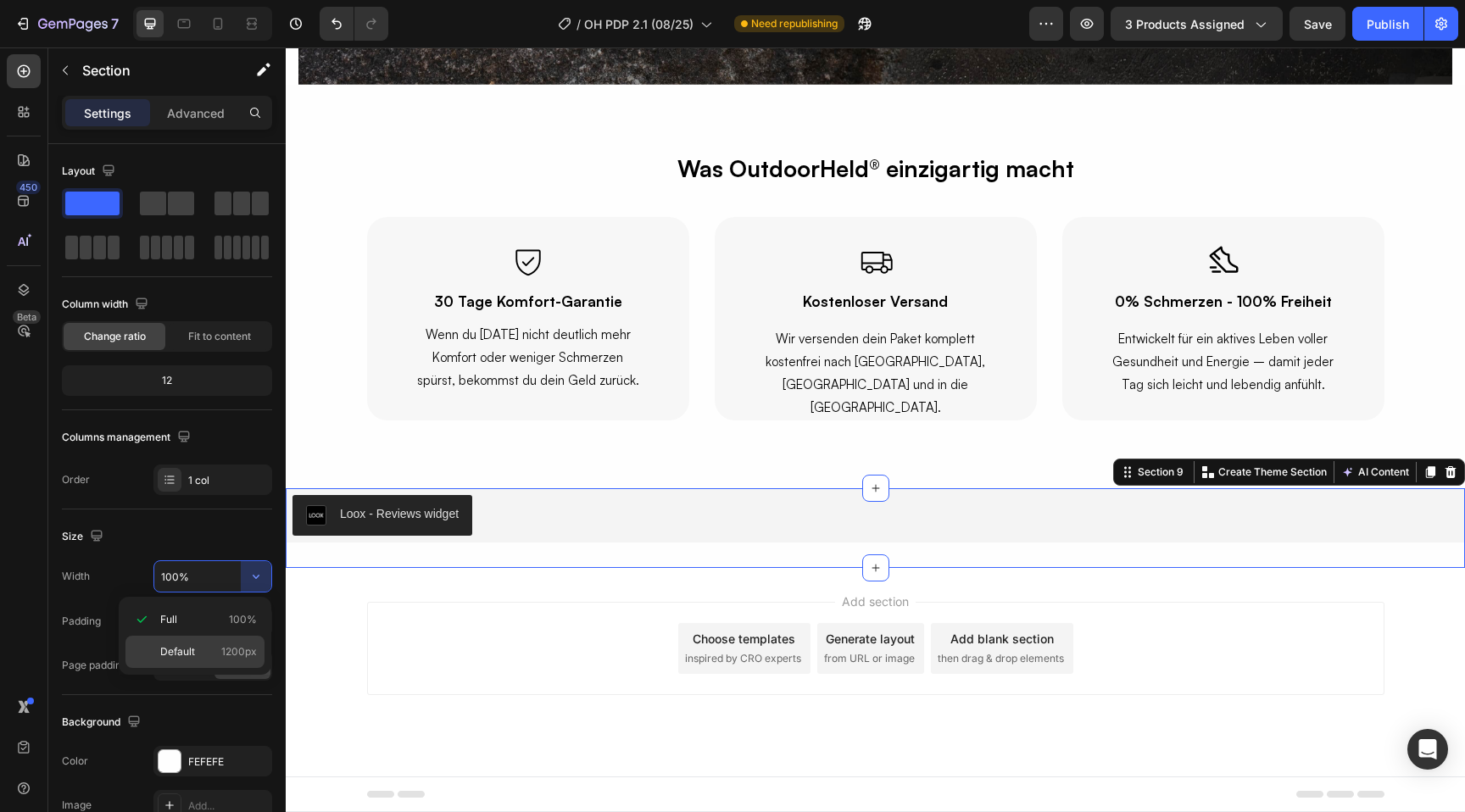
click at [222, 650] on span "1200px" at bounding box center [239, 652] width 35 height 16
type input "1200"
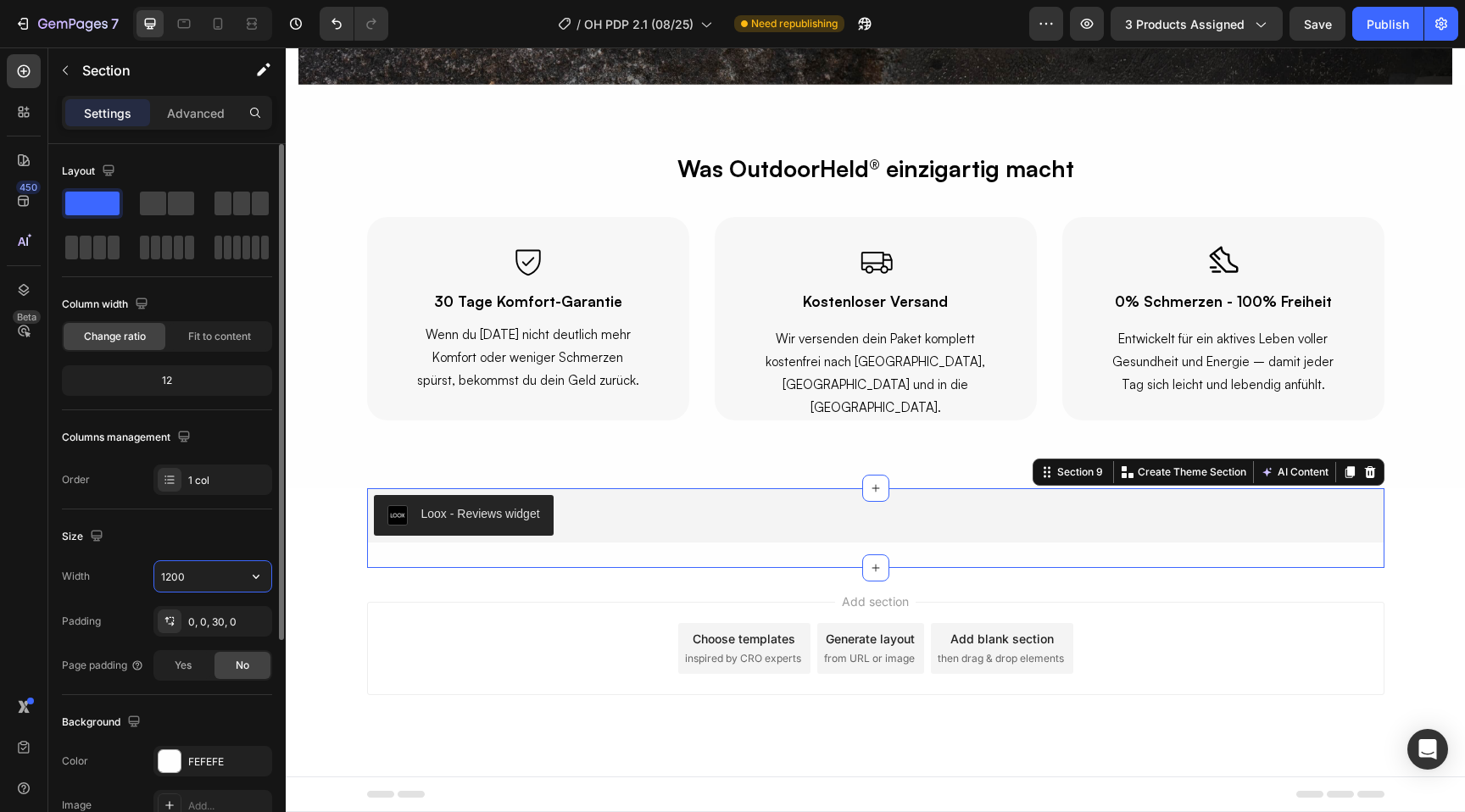
click at [170, 579] on input "1200" at bounding box center [212, 576] width 117 height 30
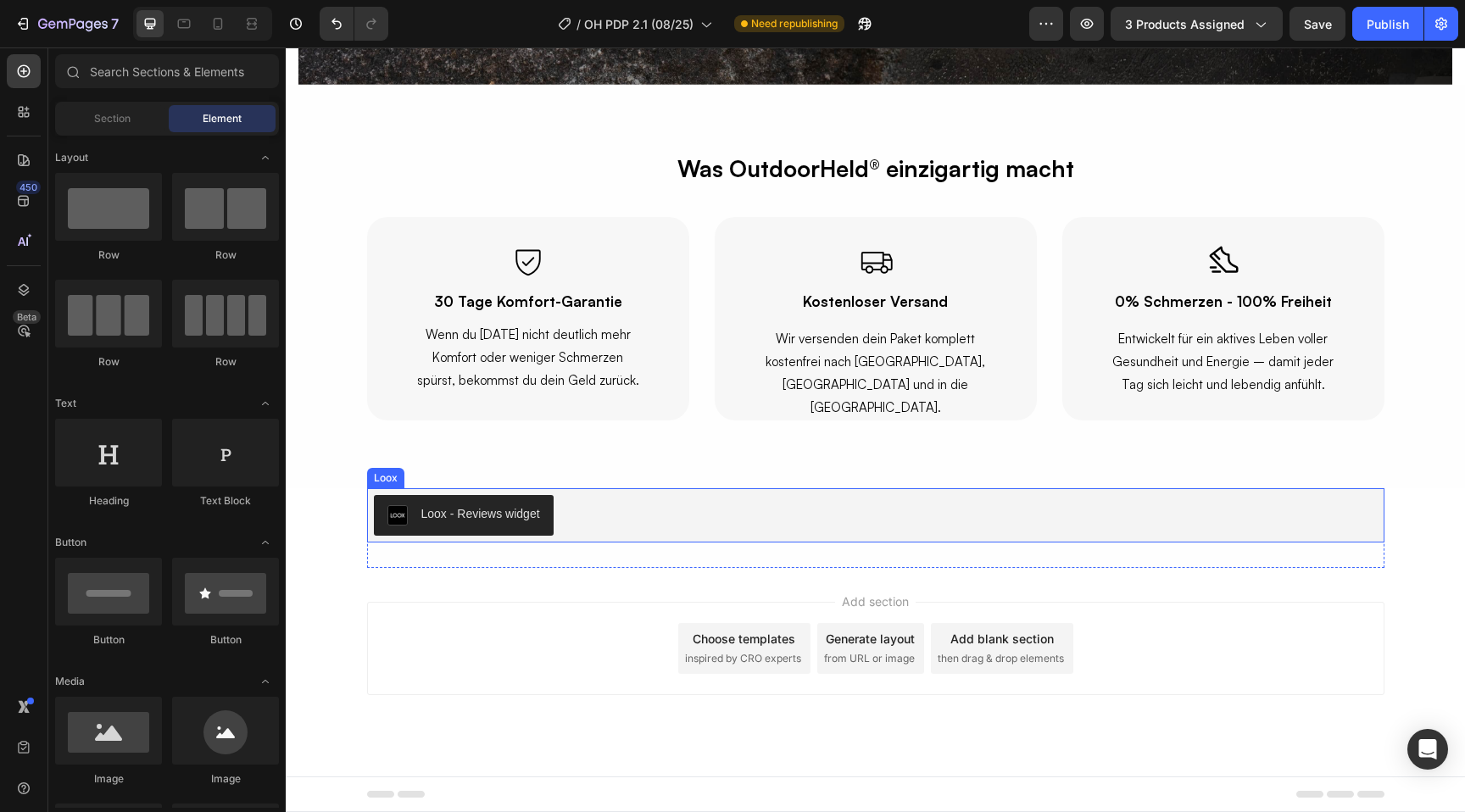
click at [665, 526] on div "Loox - Reviews widget" at bounding box center [876, 515] width 1004 height 41
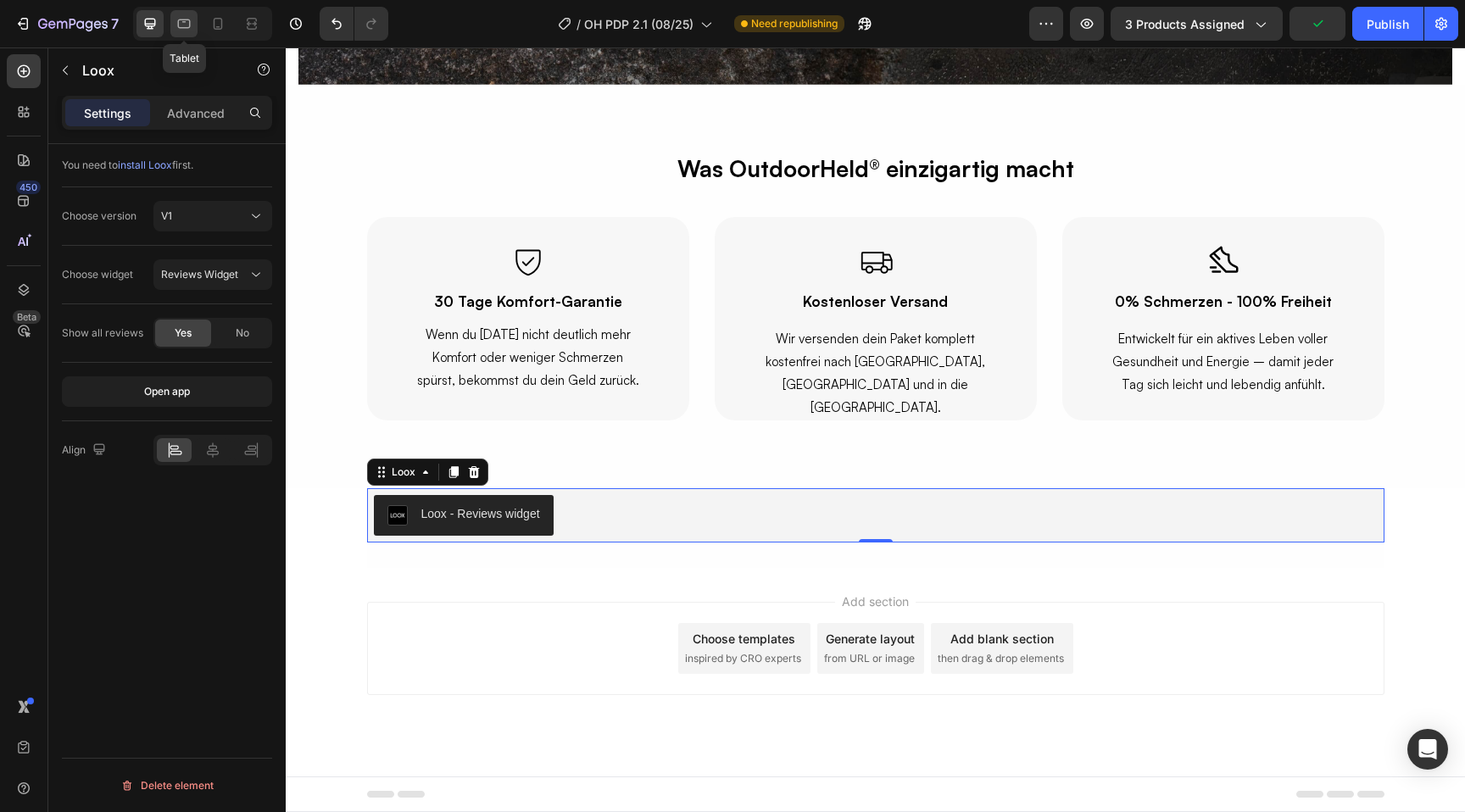
click at [190, 24] on icon at bounding box center [184, 24] width 13 height 10
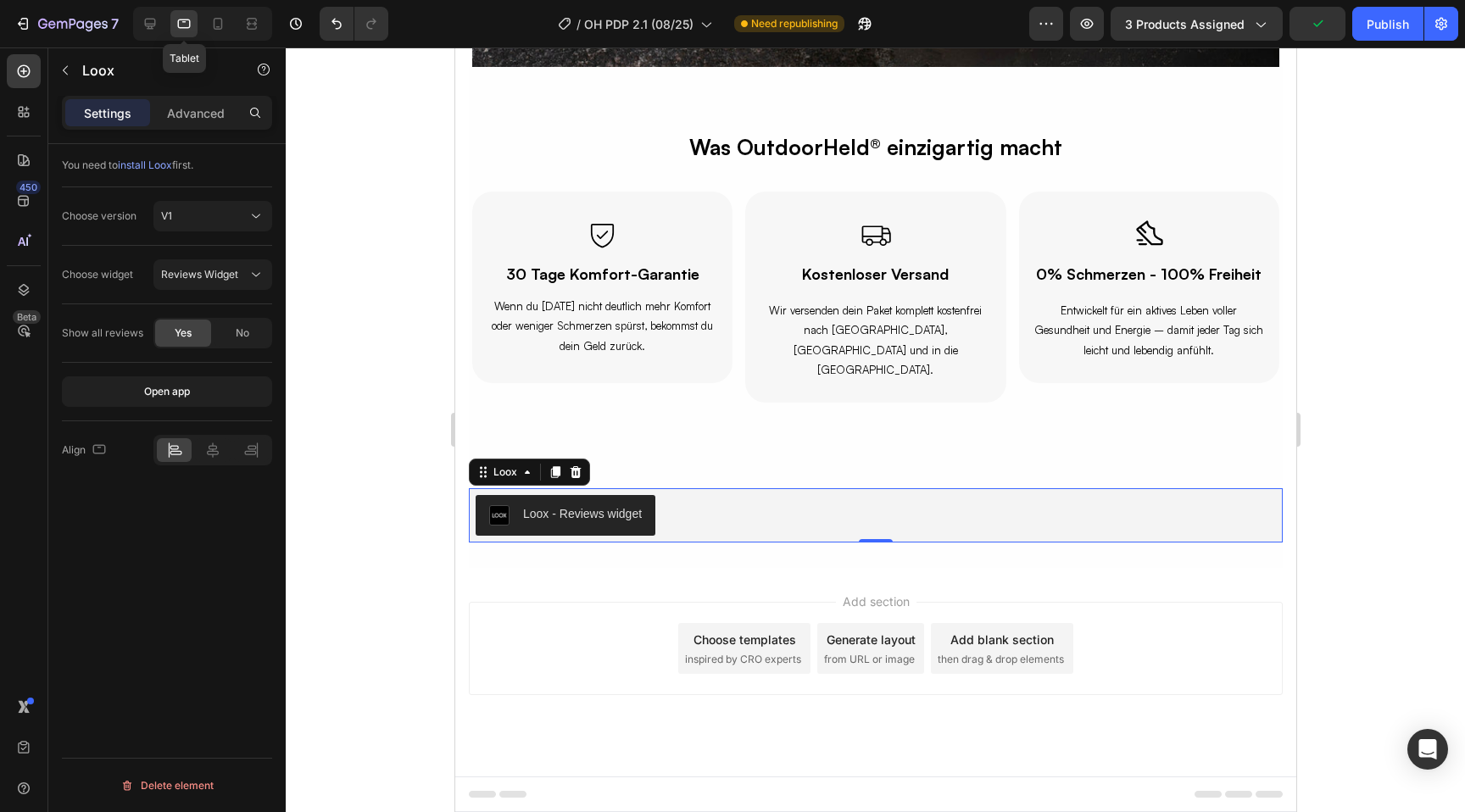
scroll to position [5595, 0]
click at [116, 104] on p "Settings" at bounding box center [108, 113] width 47 height 18
click at [680, 521] on div "Loox - Reviews widget" at bounding box center [875, 515] width 801 height 41
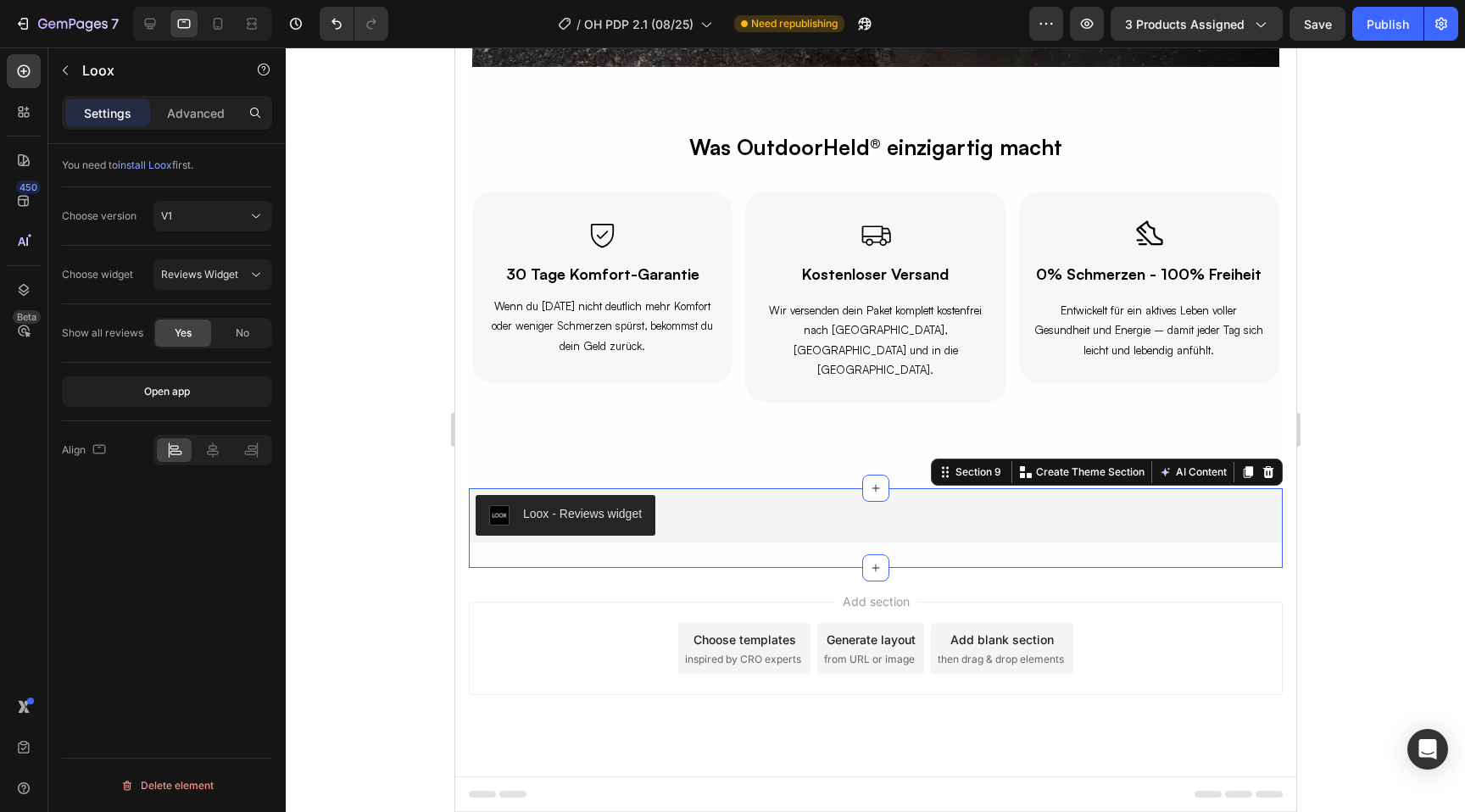
click at [656, 555] on div "Loox - Reviews widget Loox Section 9 Create Theme Section AI Content Write with…" at bounding box center [875, 527] width 814 height 79
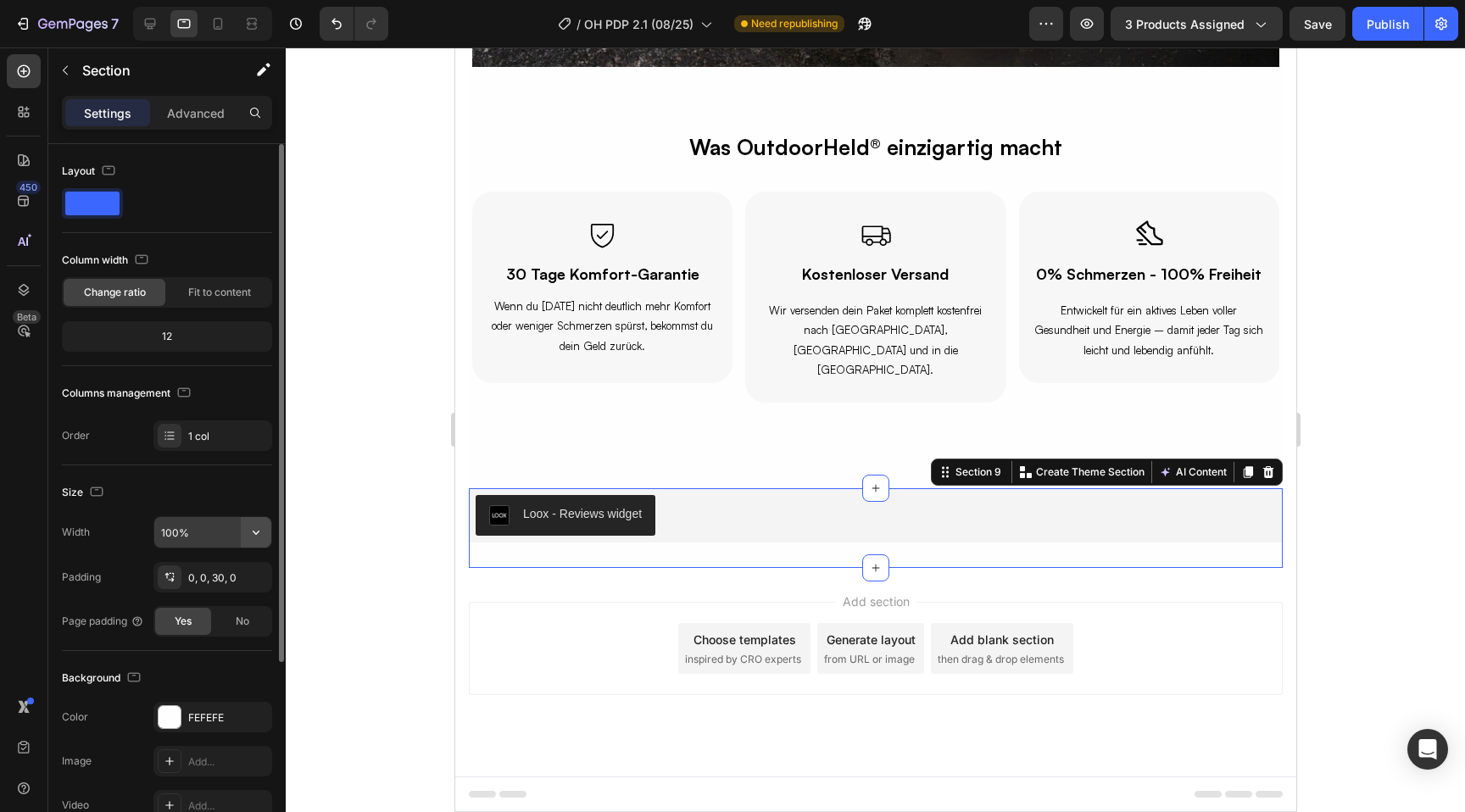
click at [255, 532] on icon "button" at bounding box center [256, 533] width 7 height 4
click at [192, 507] on div "Size Width 100% Padding 0, 0, 30, 0 Page padding Yes No" at bounding box center [167, 558] width 211 height 186
click at [192, 528] on input "100%" at bounding box center [212, 532] width 117 height 30
click at [257, 542] on button "button" at bounding box center [256, 532] width 30 height 30
click at [173, 535] on input "100%" at bounding box center [212, 532] width 117 height 30
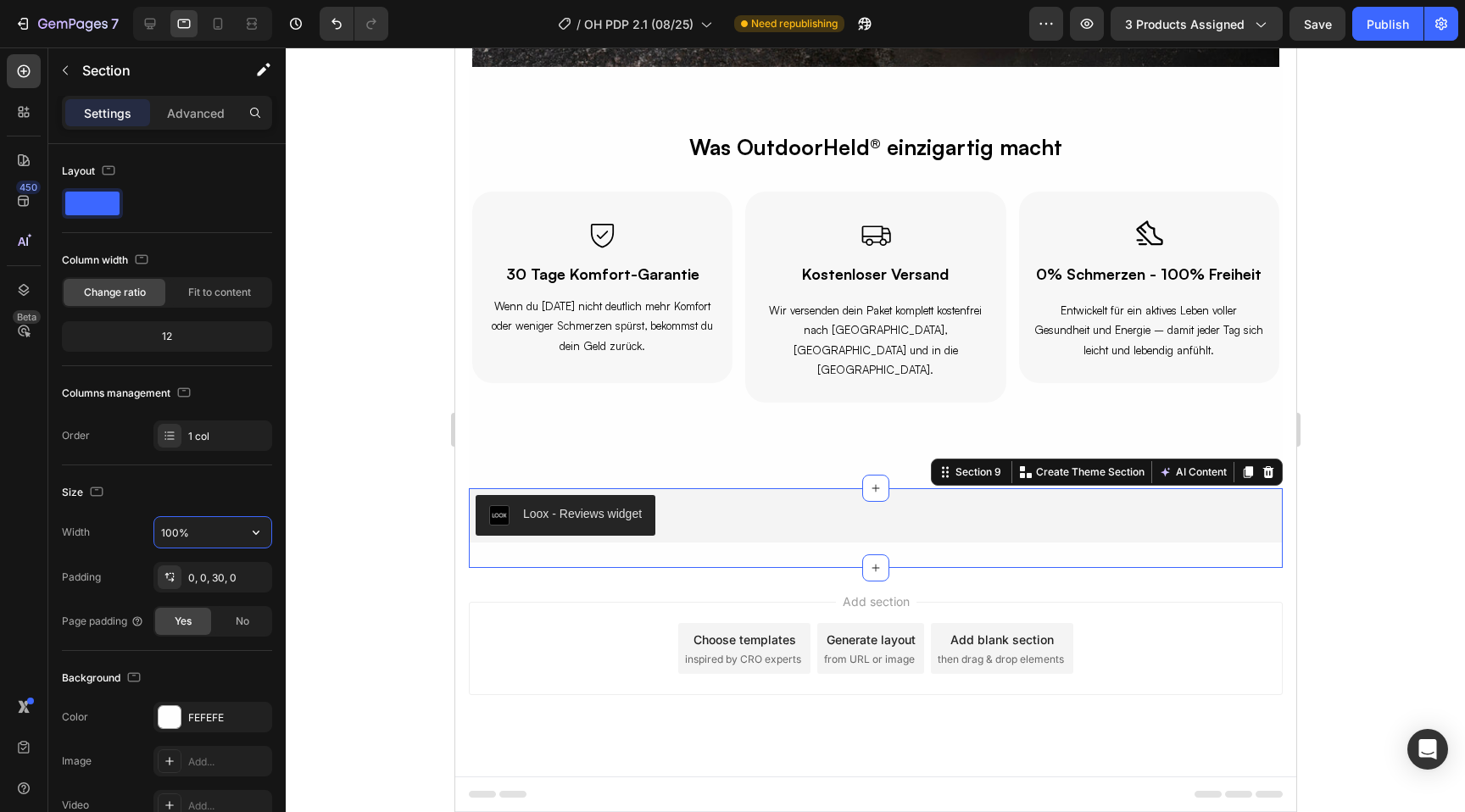
click at [173, 535] on input "100%" at bounding box center [212, 532] width 117 height 30
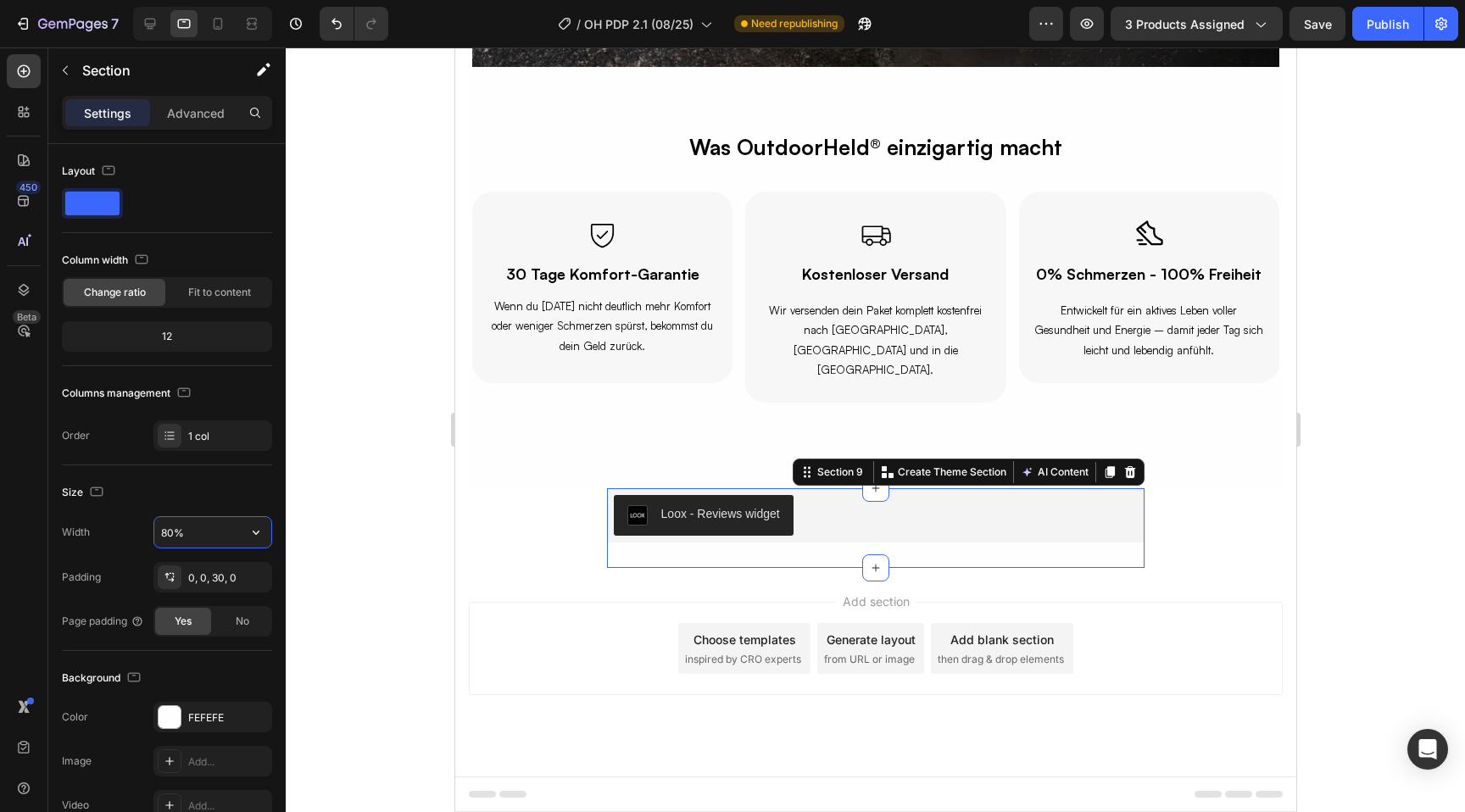
click at [173, 535] on input "80%" at bounding box center [212, 532] width 117 height 30
click at [161, 533] on input "80%" at bounding box center [212, 532] width 117 height 30
click at [162, 533] on input "80%" at bounding box center [212, 532] width 117 height 30
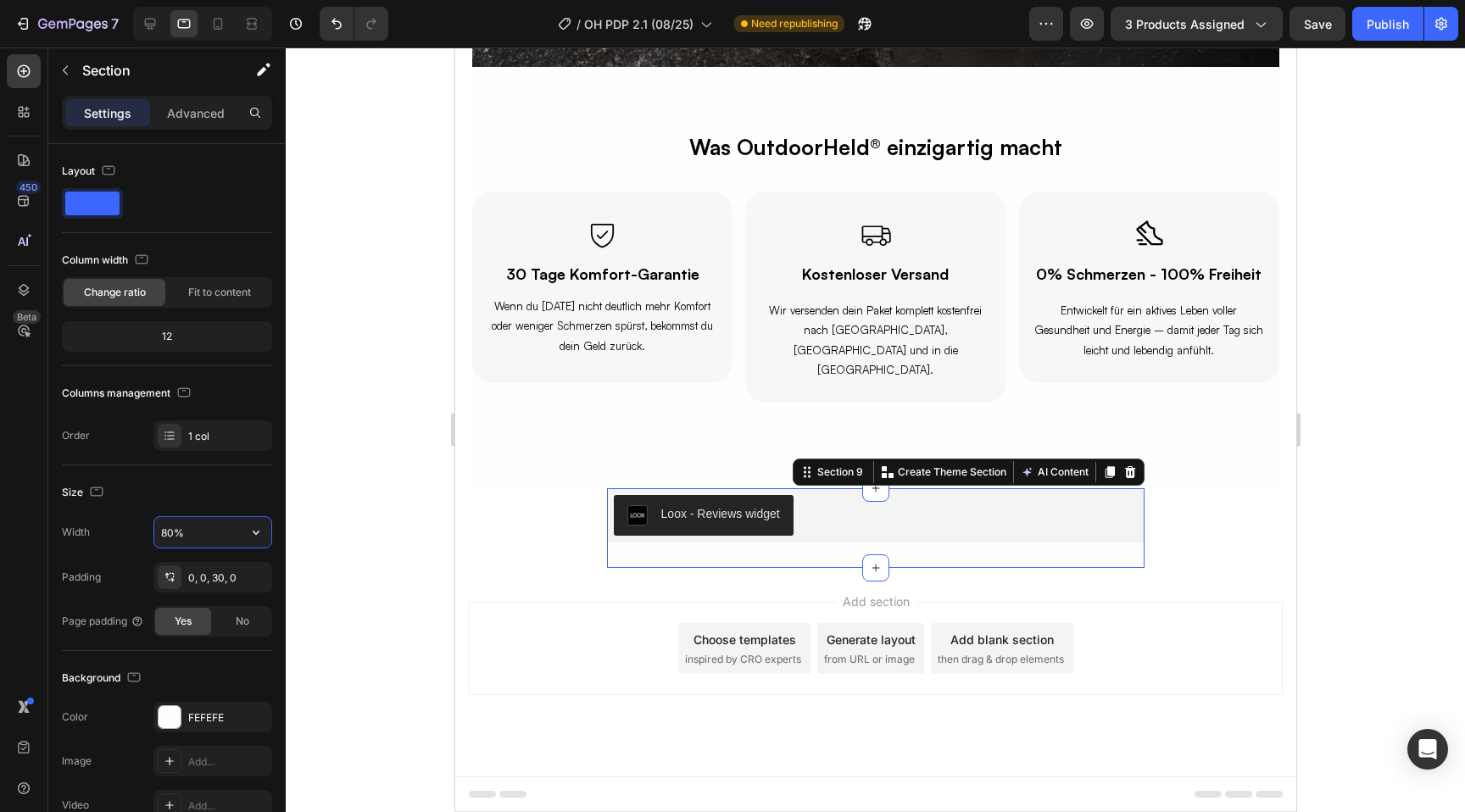
click at [162, 533] on input "80%" at bounding box center [212, 532] width 117 height 30
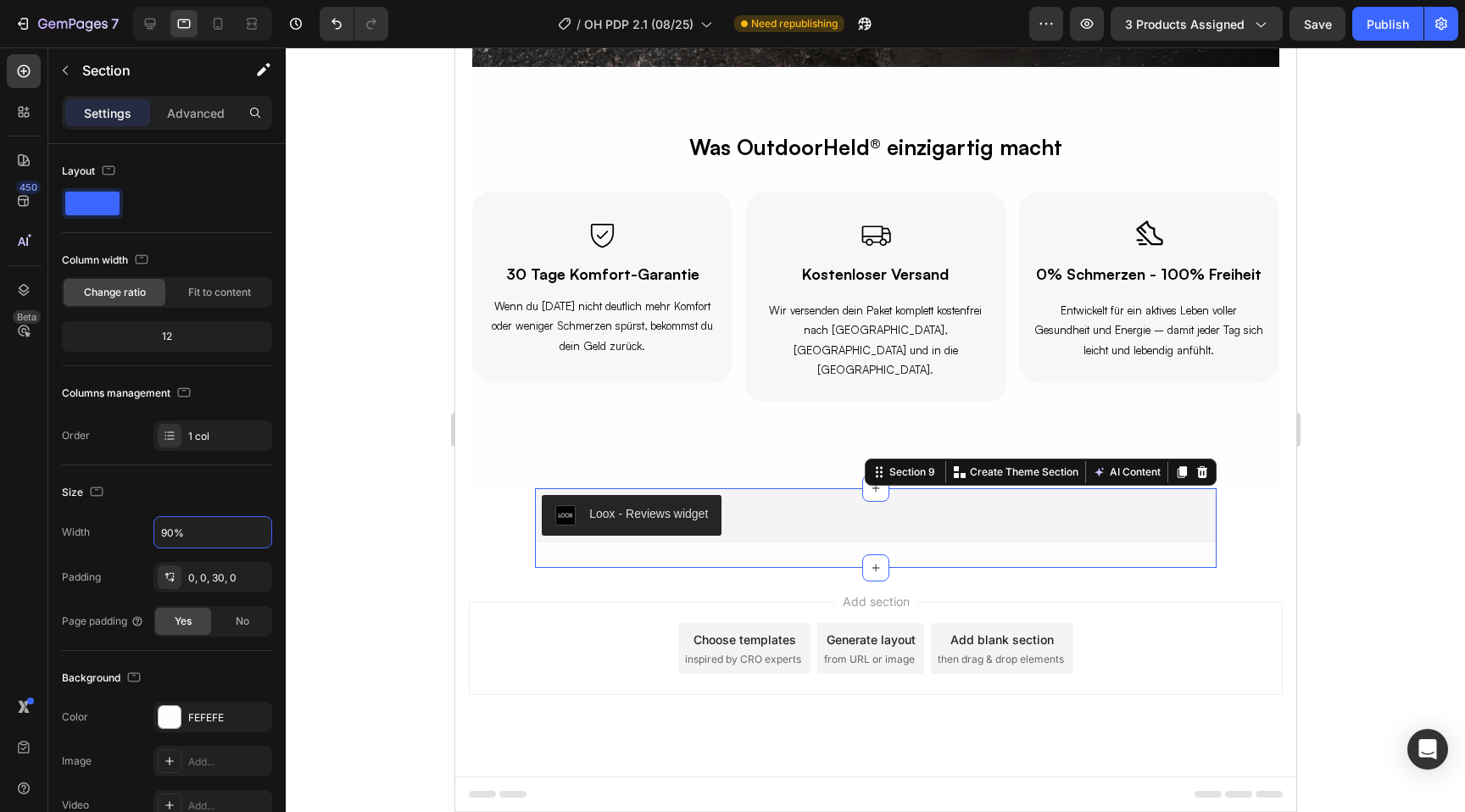
click at [182, 477] on div "Size Width 90% Padding 0, 0, 30, 0 Page padding Yes No" at bounding box center [167, 558] width 211 height 186
click at [148, 21] on icon at bounding box center [150, 24] width 17 height 17
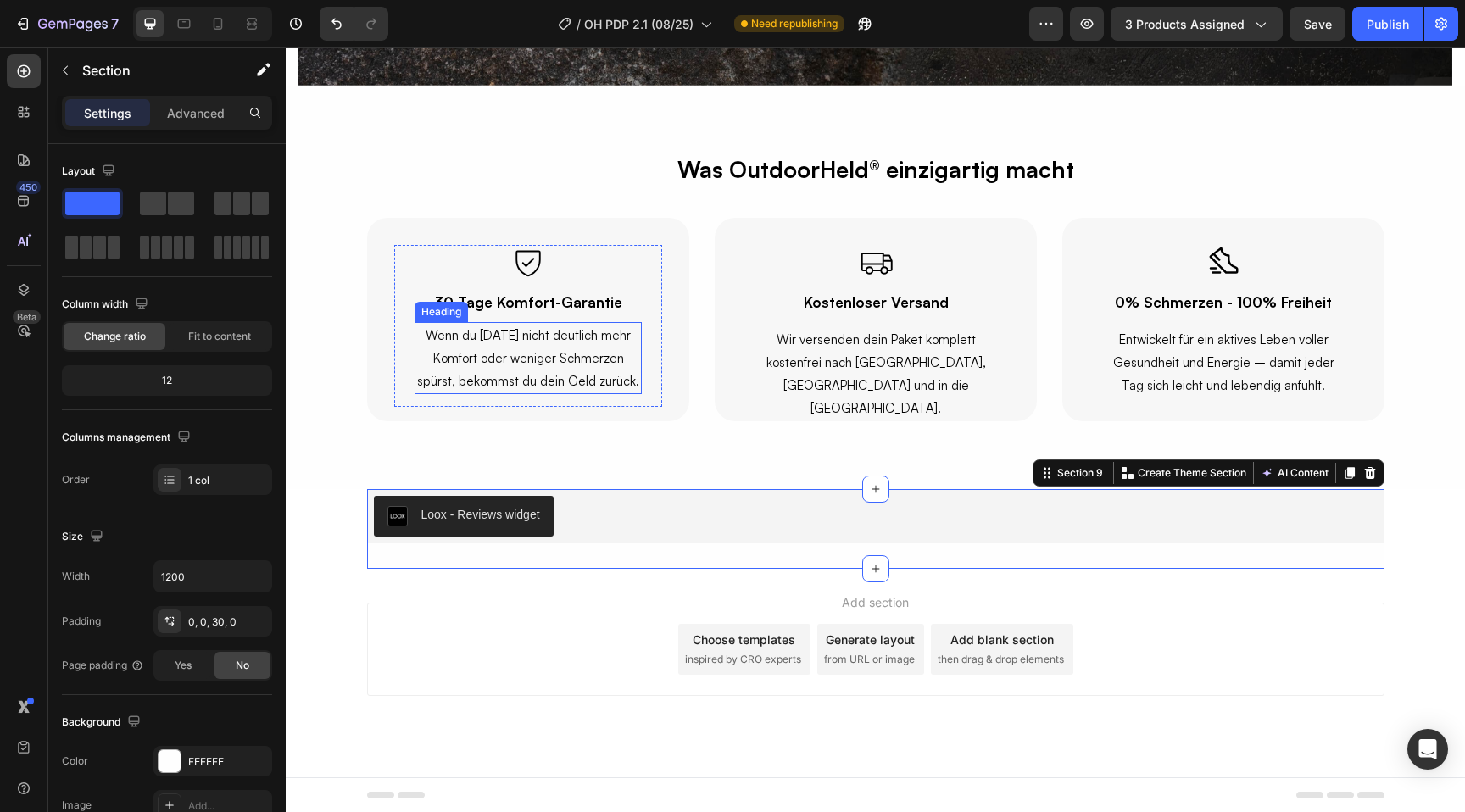
scroll to position [5910, 0]
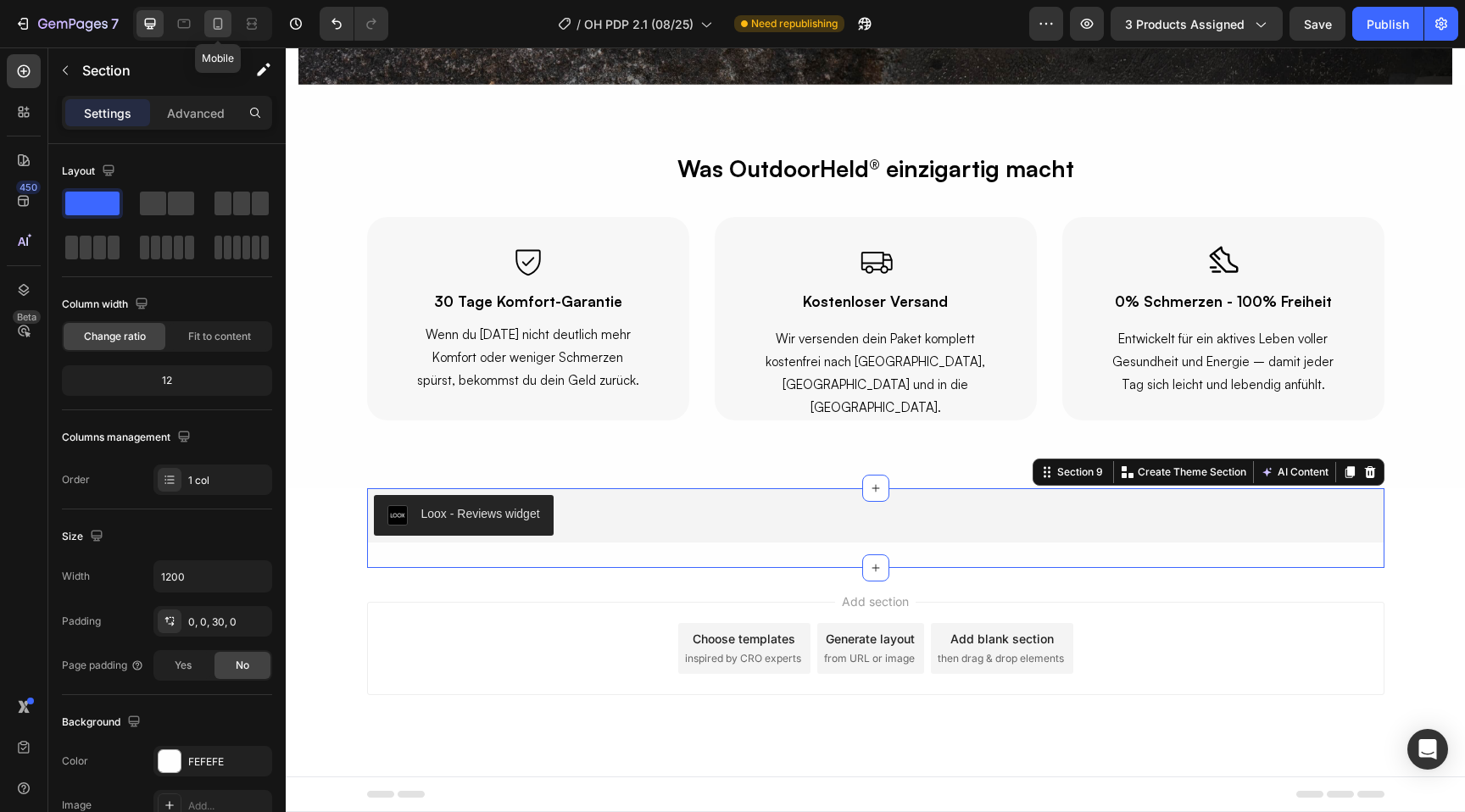
click at [215, 24] on icon at bounding box center [218, 24] width 17 height 17
type input "90%"
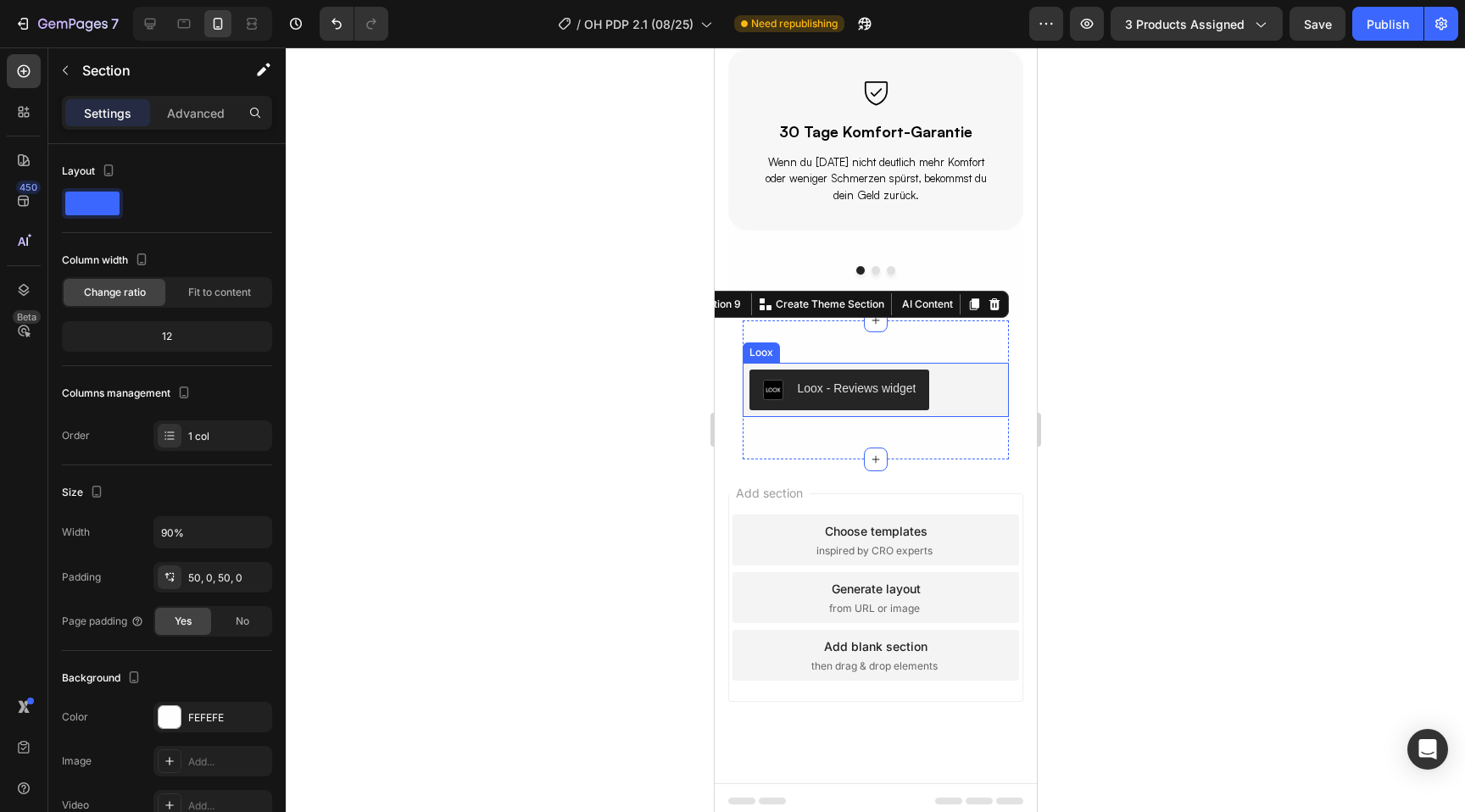
scroll to position [5841, 0]
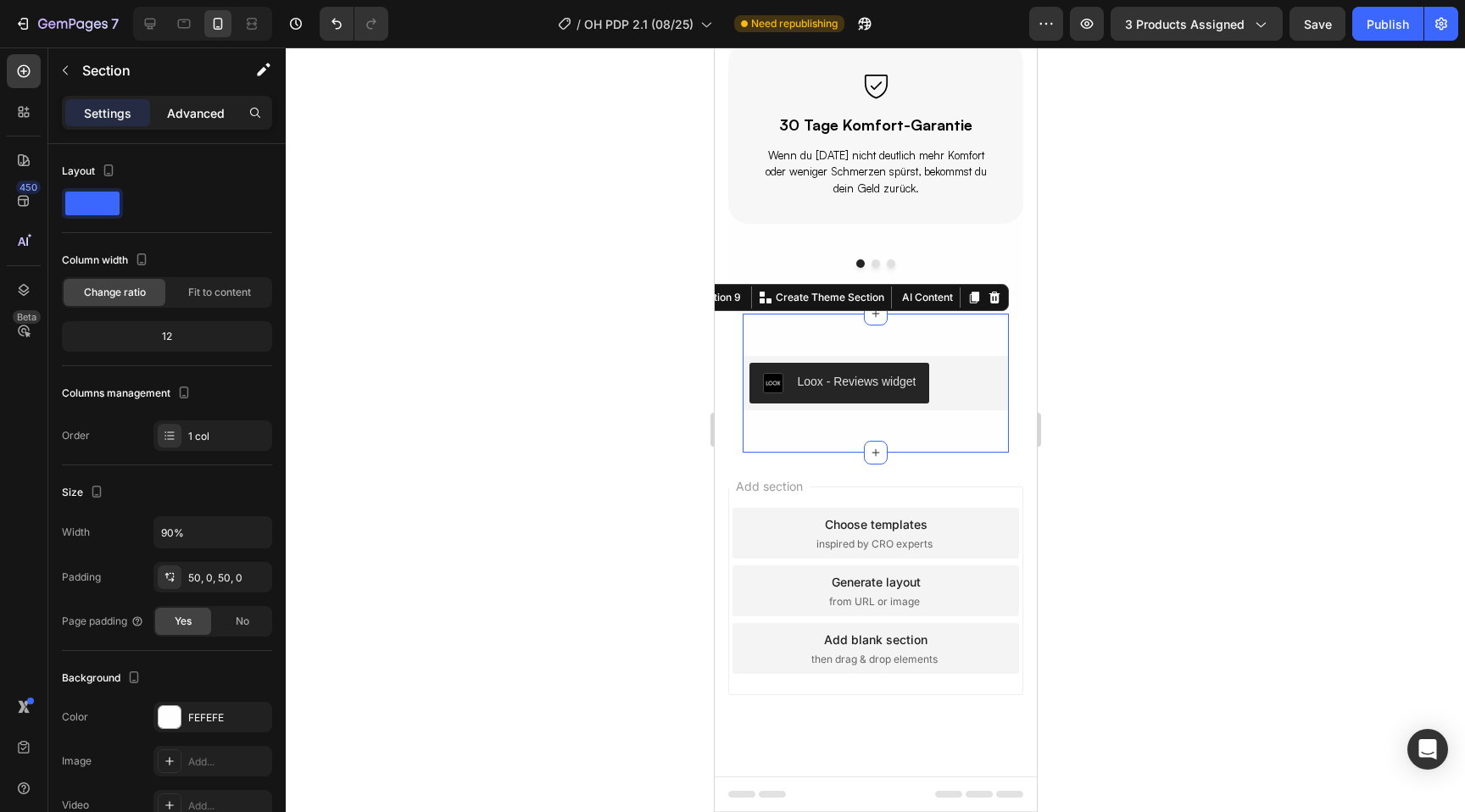
click at [195, 120] on p "Advanced" at bounding box center [195, 113] width 58 height 18
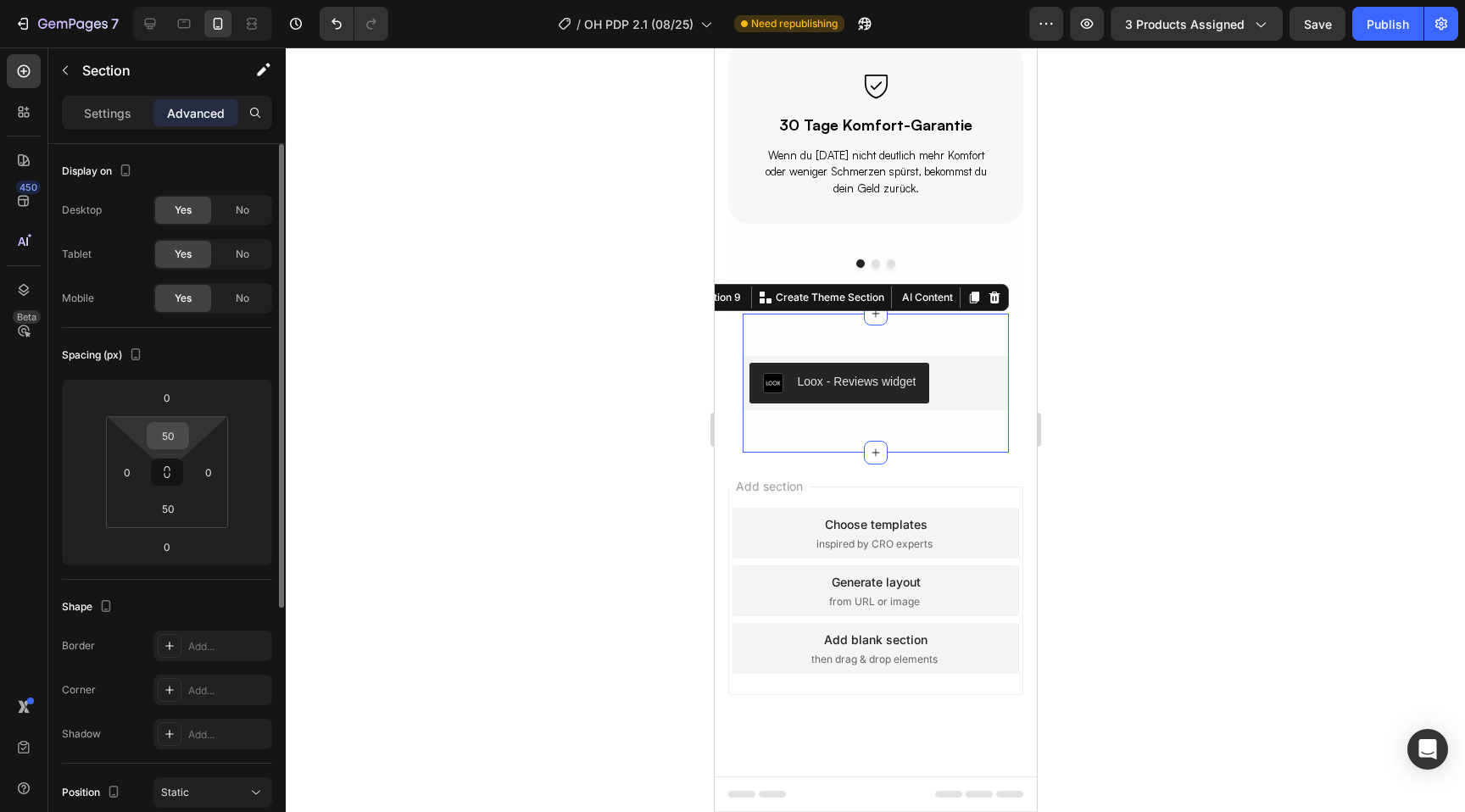
click at [174, 437] on input "50" at bounding box center [168, 436] width 34 height 25
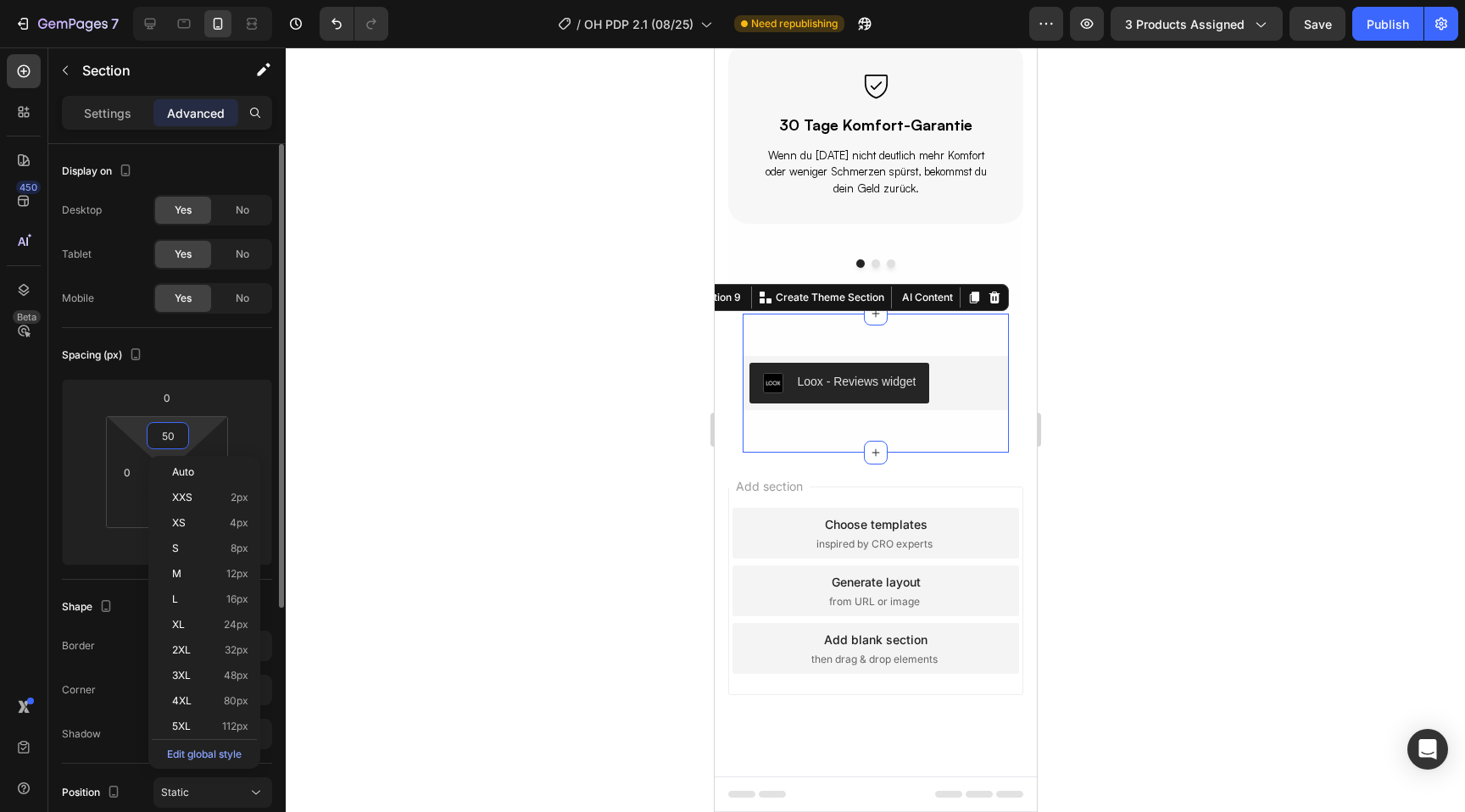
click at [174, 437] on input "50" at bounding box center [168, 436] width 34 height 25
type input "0"
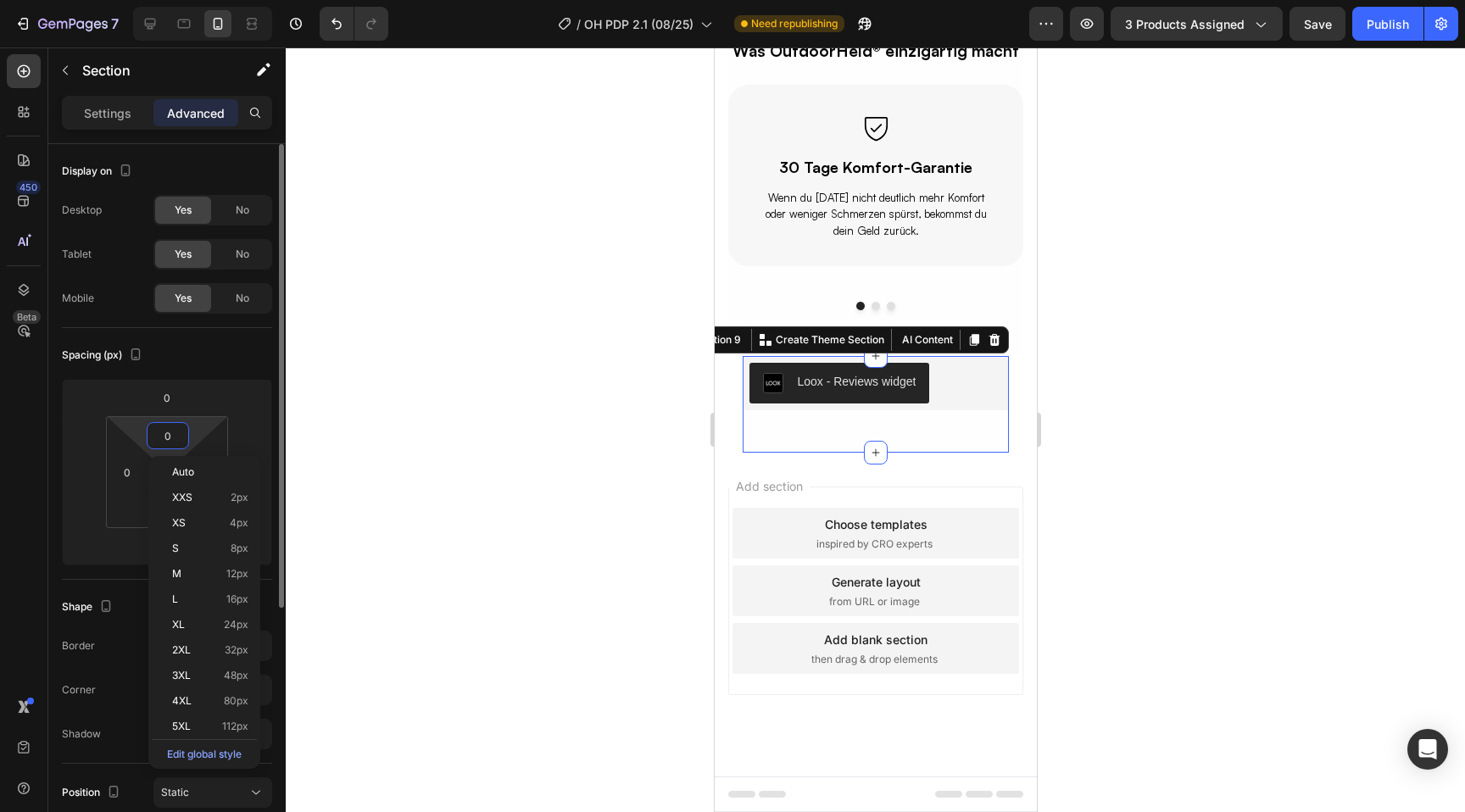
scroll to position [5799, 0]
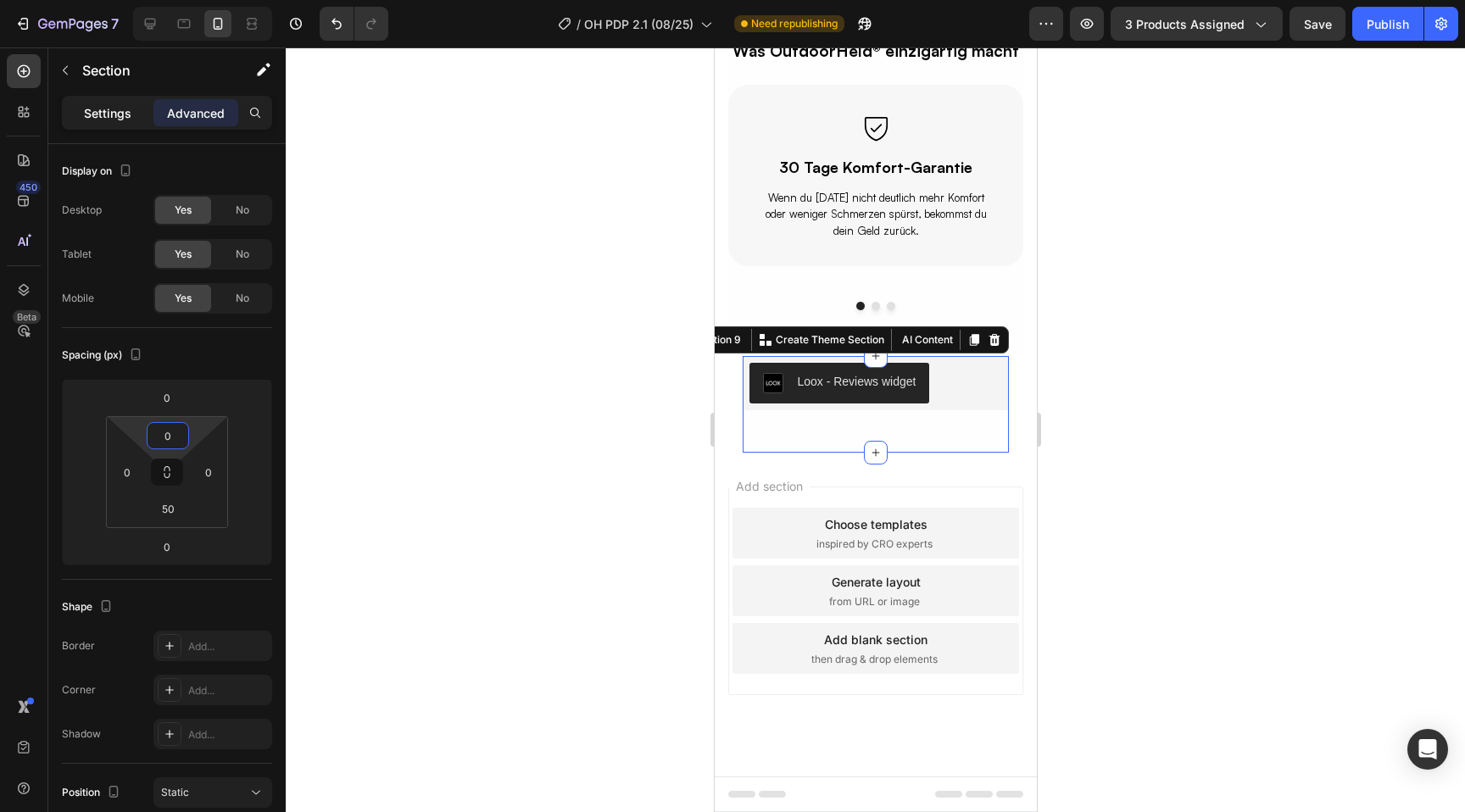
click at [107, 108] on p "Settings" at bounding box center [108, 113] width 47 height 18
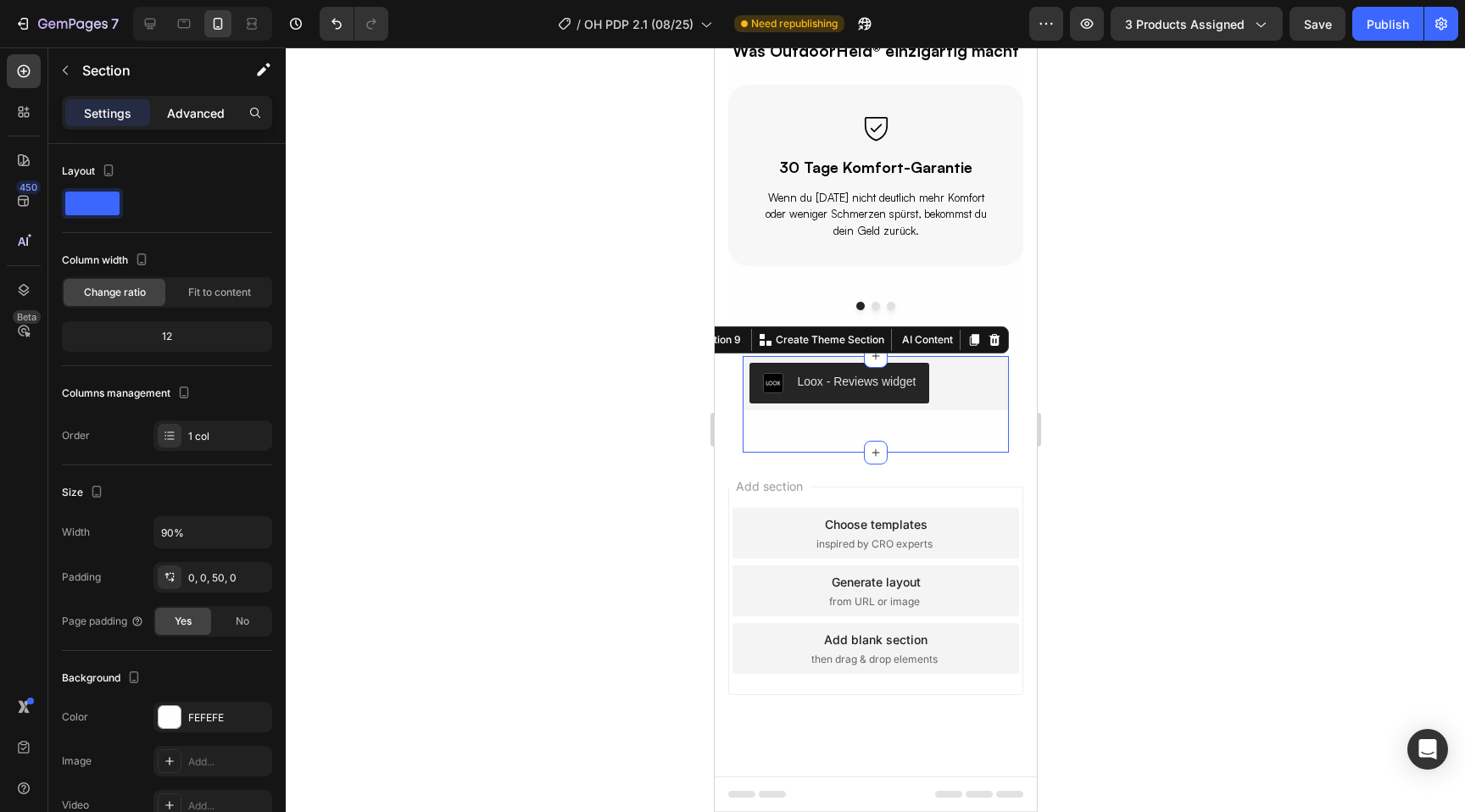
click at [190, 110] on p "Advanced" at bounding box center [195, 113] width 58 height 18
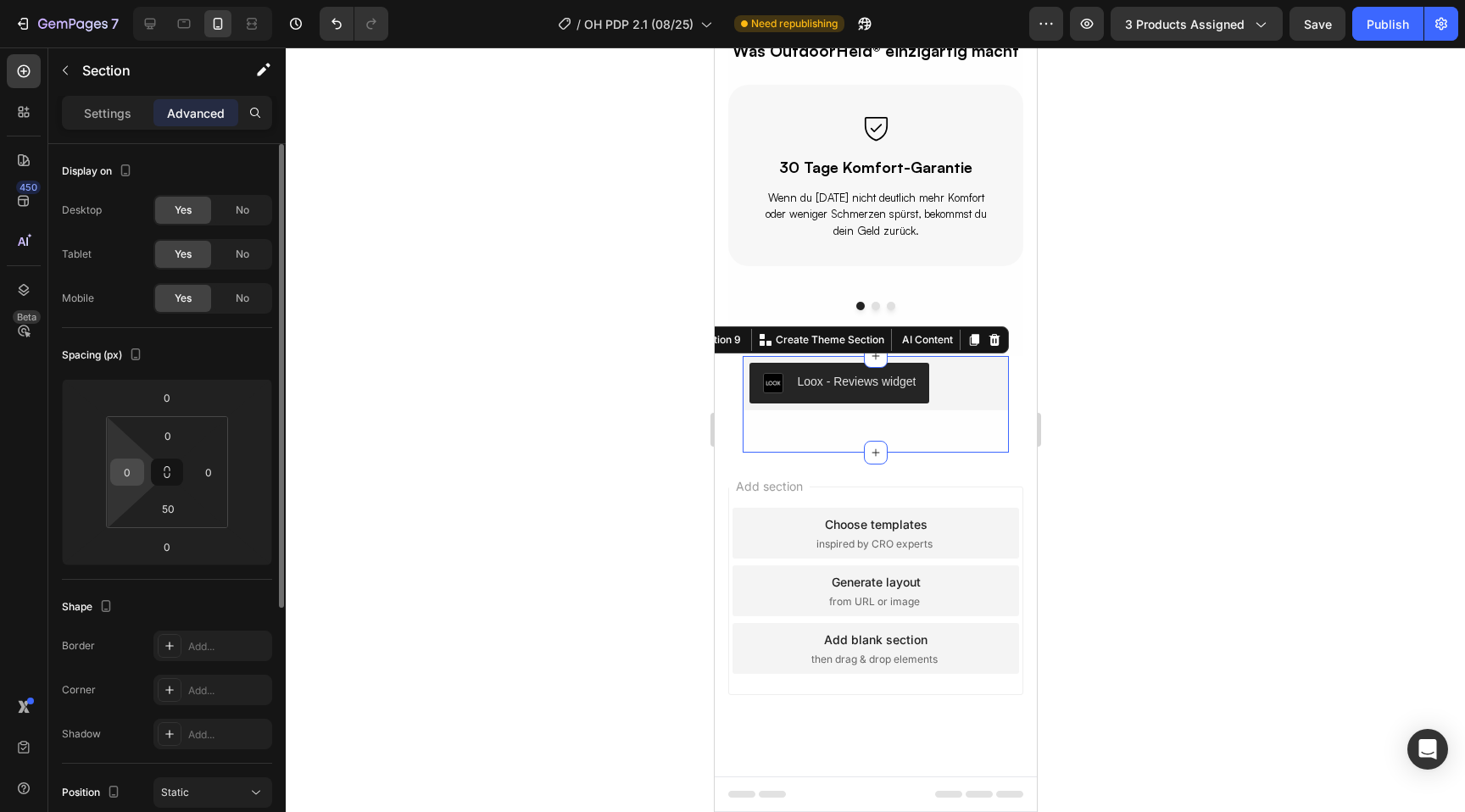
click at [127, 475] on input "0" at bounding box center [127, 472] width 25 height 25
click at [126, 117] on p "Settings" at bounding box center [108, 113] width 47 height 18
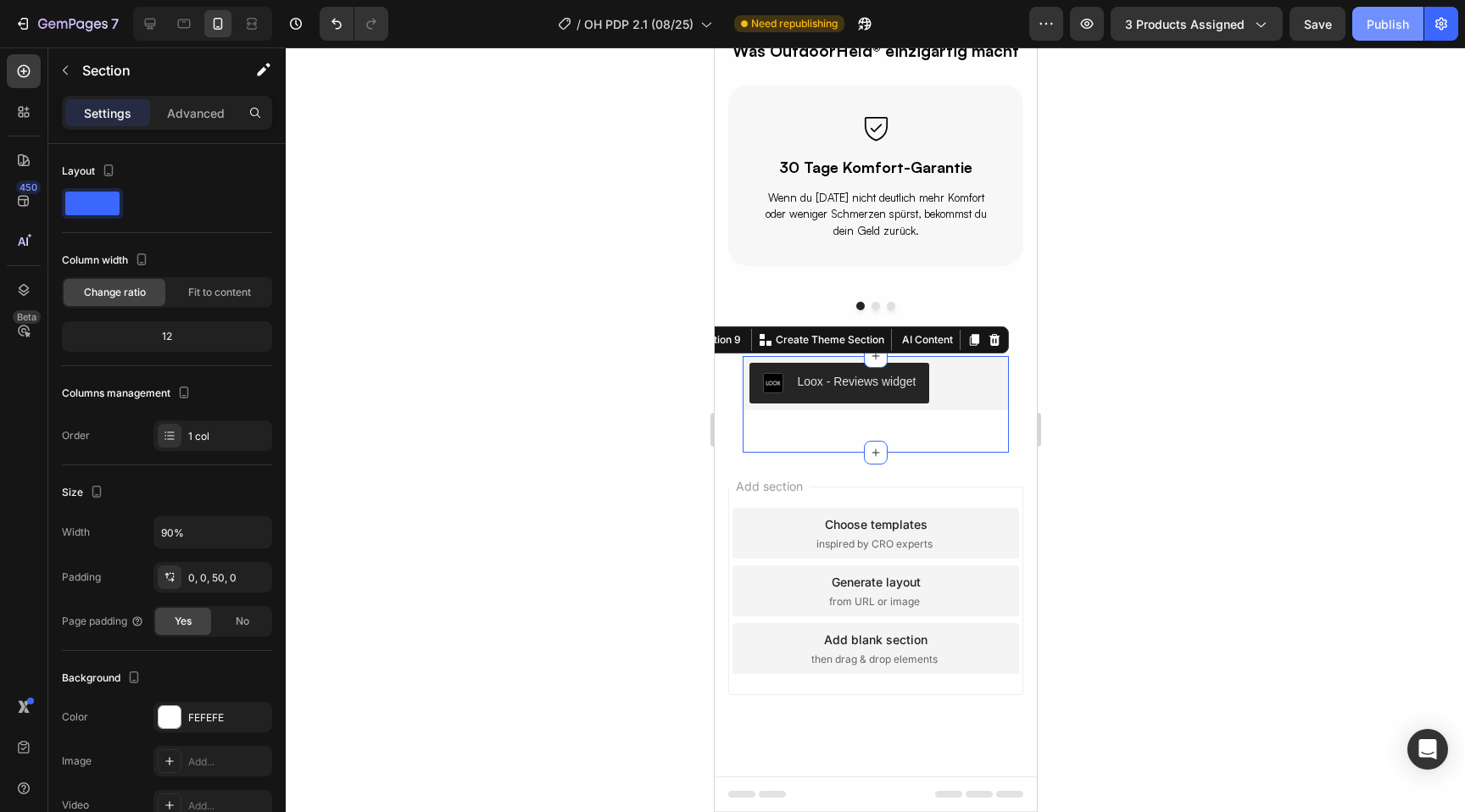
click at [1392, 22] on div "Publish" at bounding box center [1388, 24] width 42 height 18
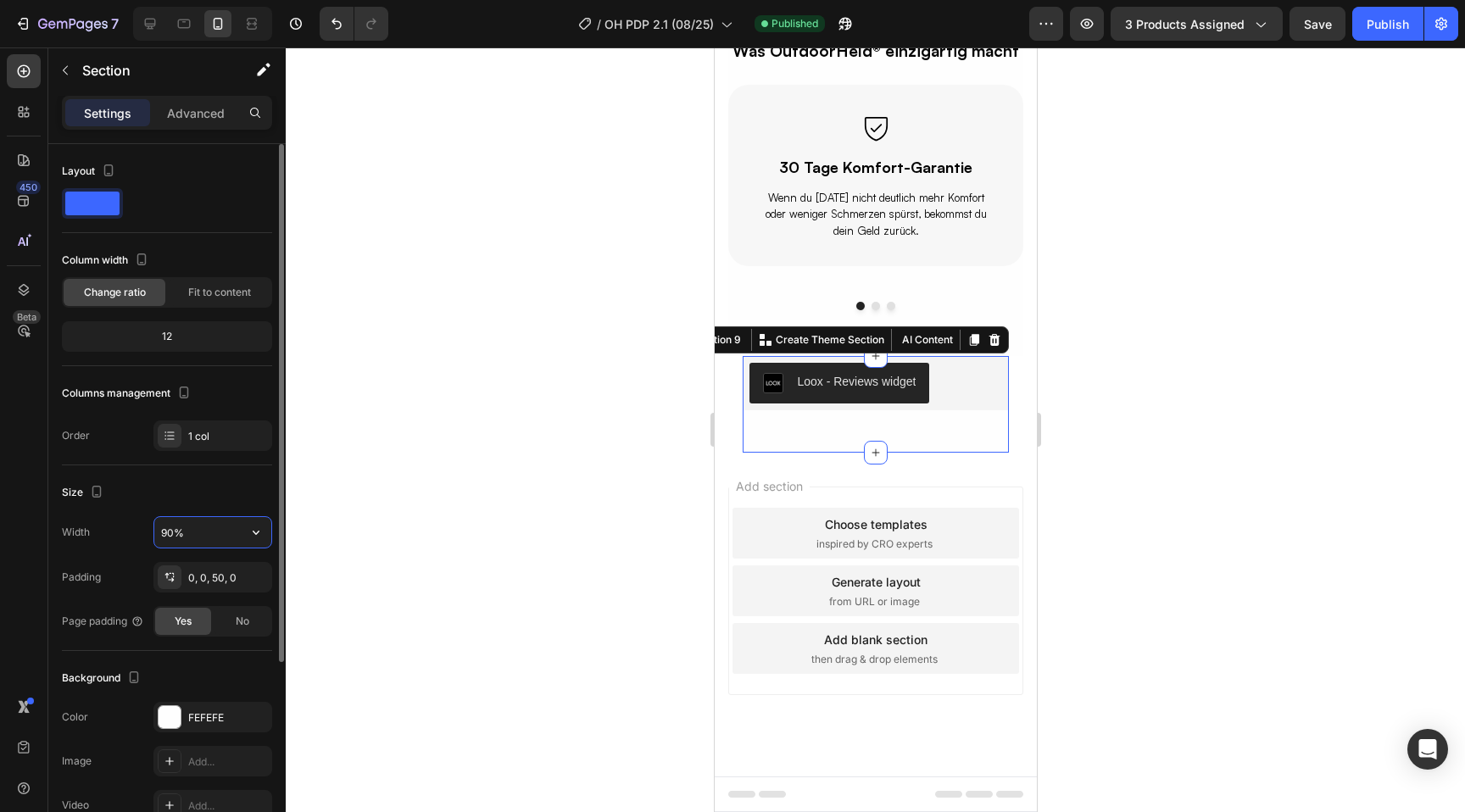
click at [176, 528] on input "90%" at bounding box center [212, 532] width 117 height 30
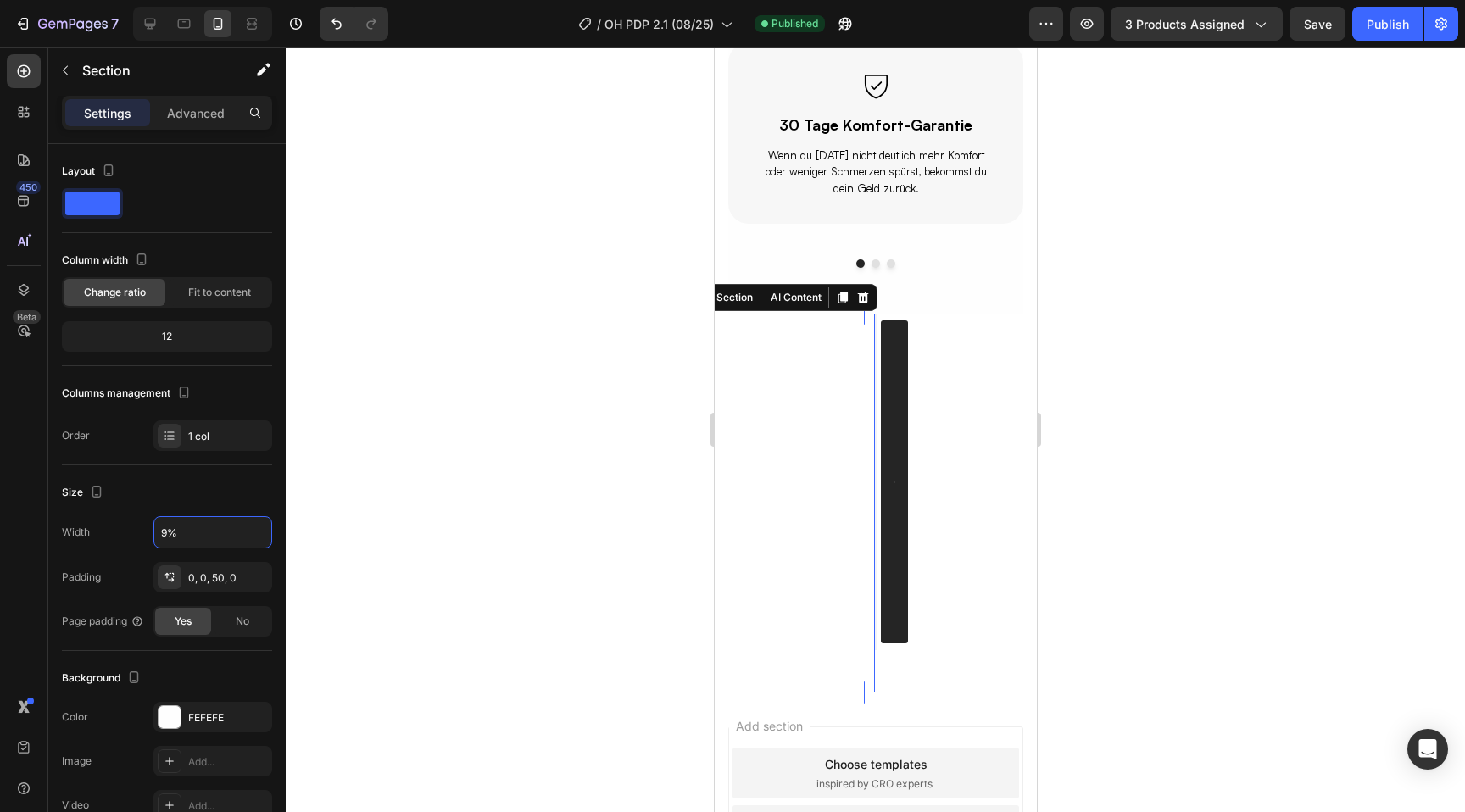
type input "95%"
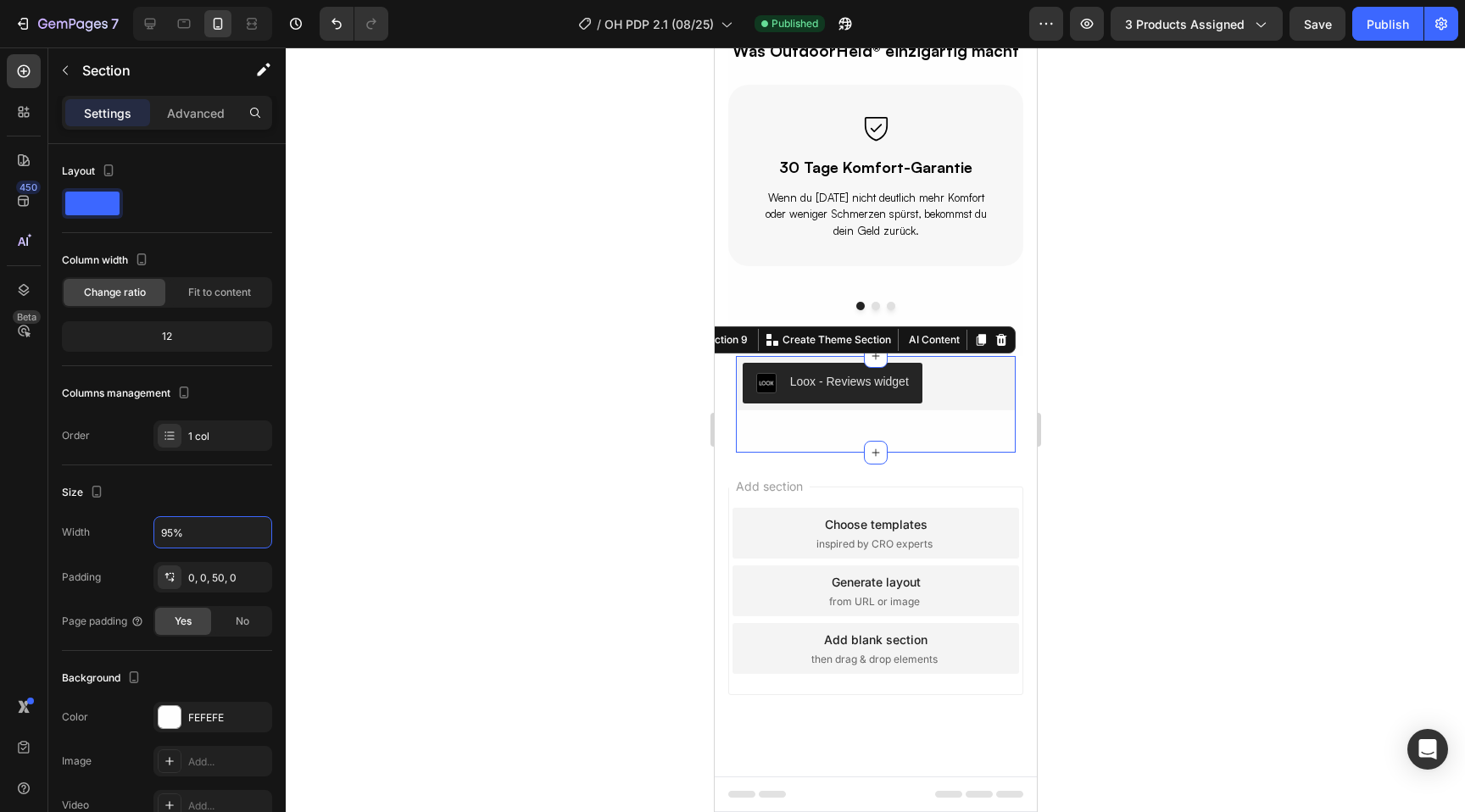
click at [660, 418] on div at bounding box center [876, 429] width 1180 height 765
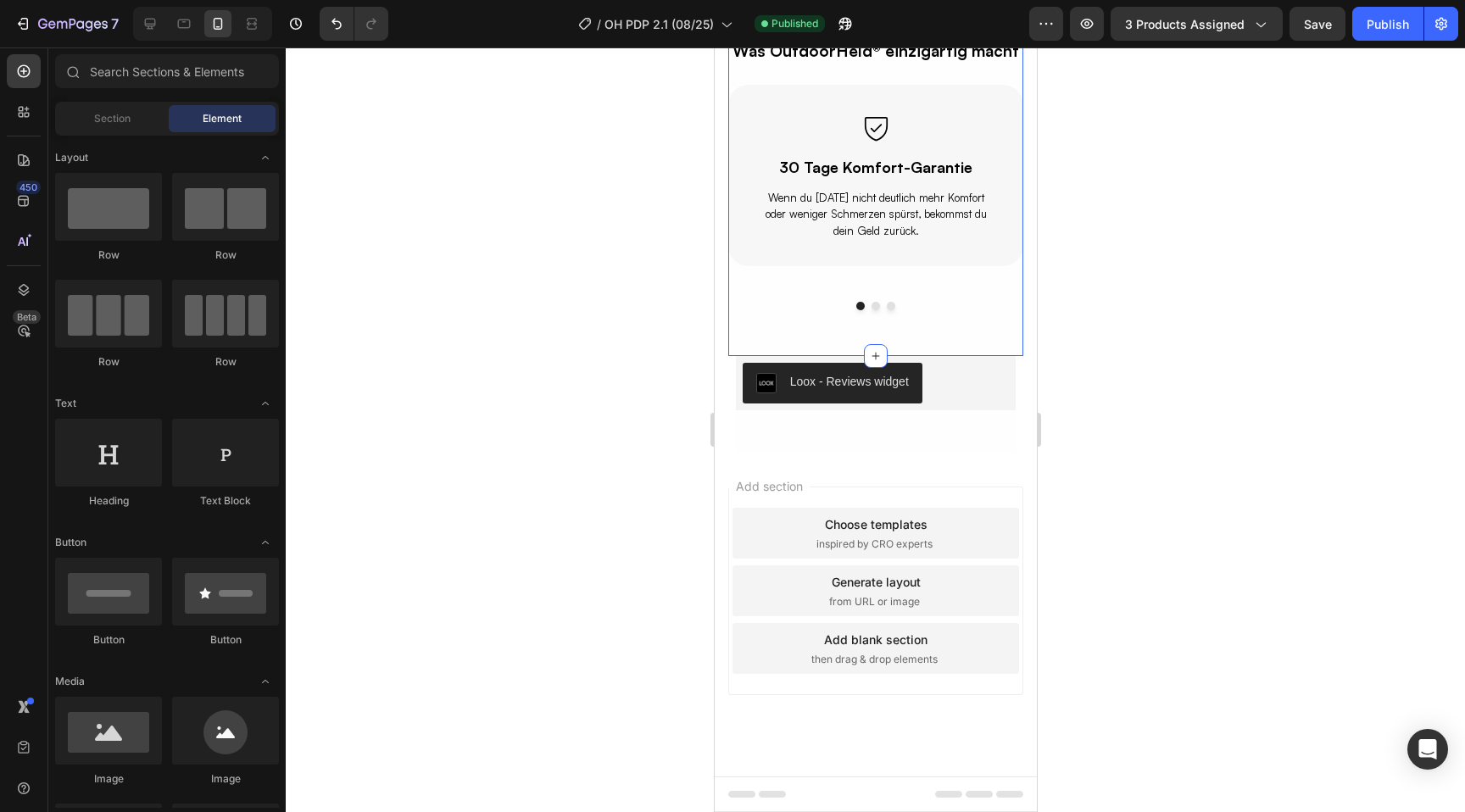
click at [815, 329] on div "Was OutdoorHeld® einzigartig macht Text Block Row Icon 30 Tage Komfort-Garantie…" at bounding box center [874, 177] width 295 height 360
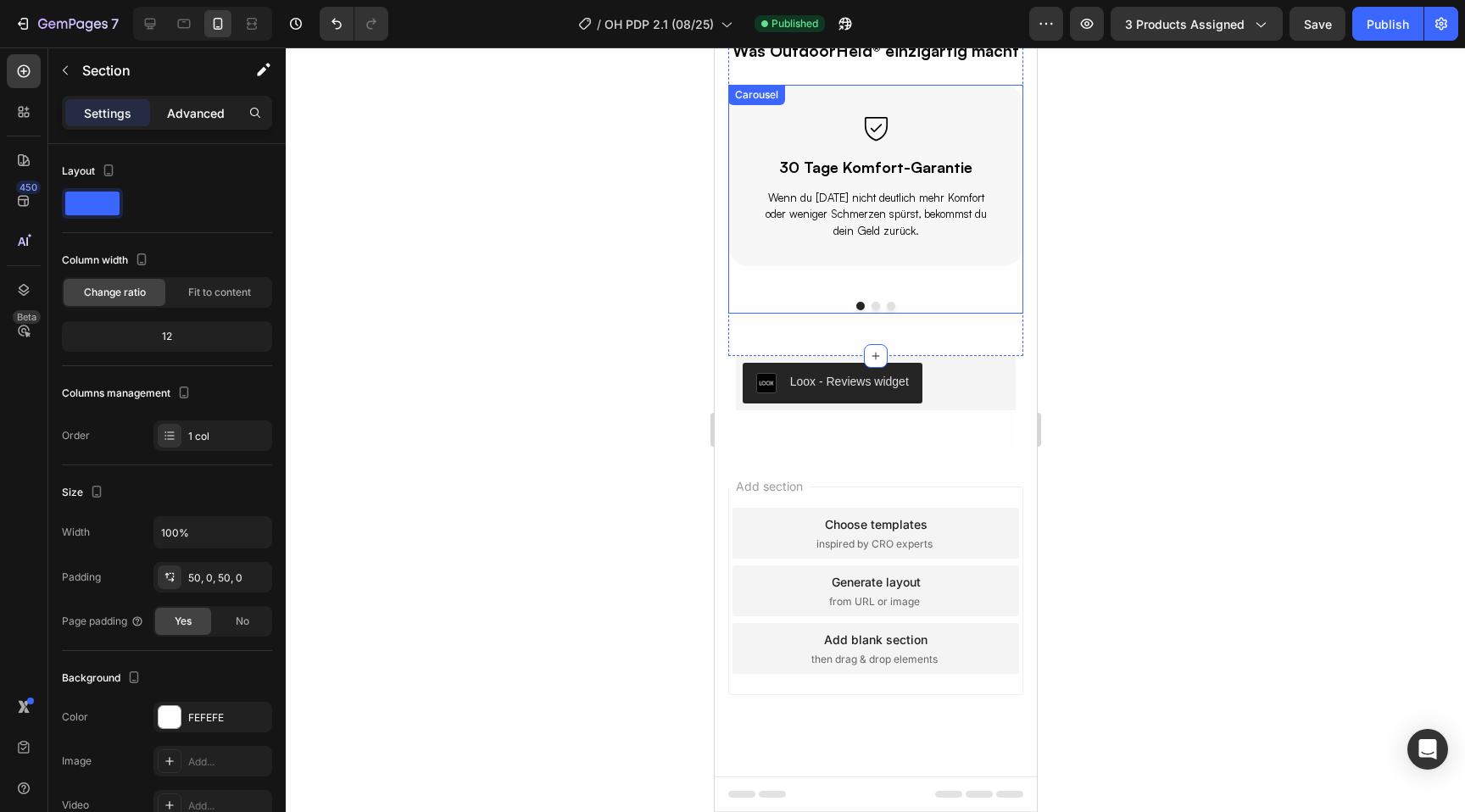
click at [177, 113] on p "Advanced" at bounding box center [195, 113] width 58 height 18
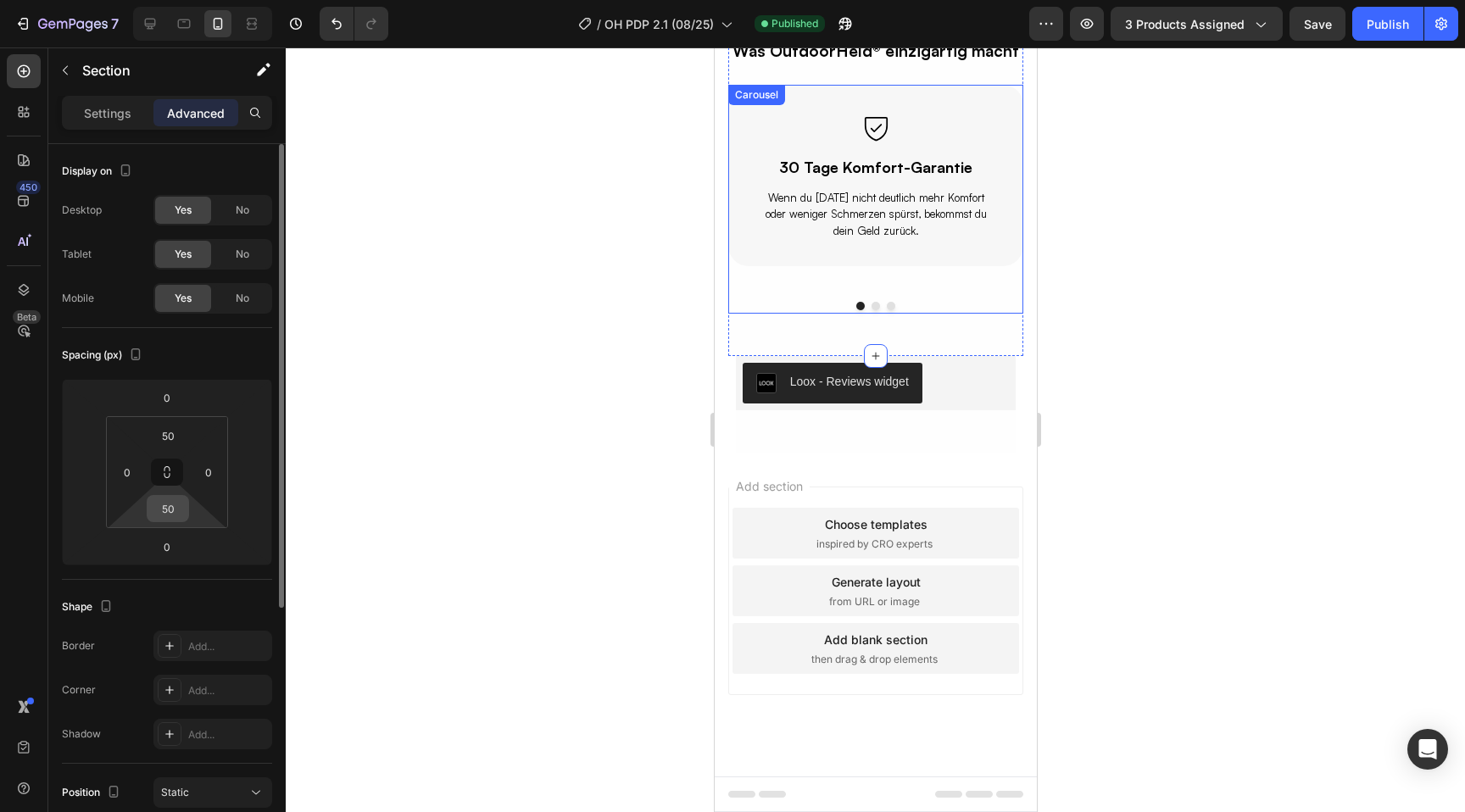
click at [170, 509] on input "50" at bounding box center [168, 508] width 34 height 25
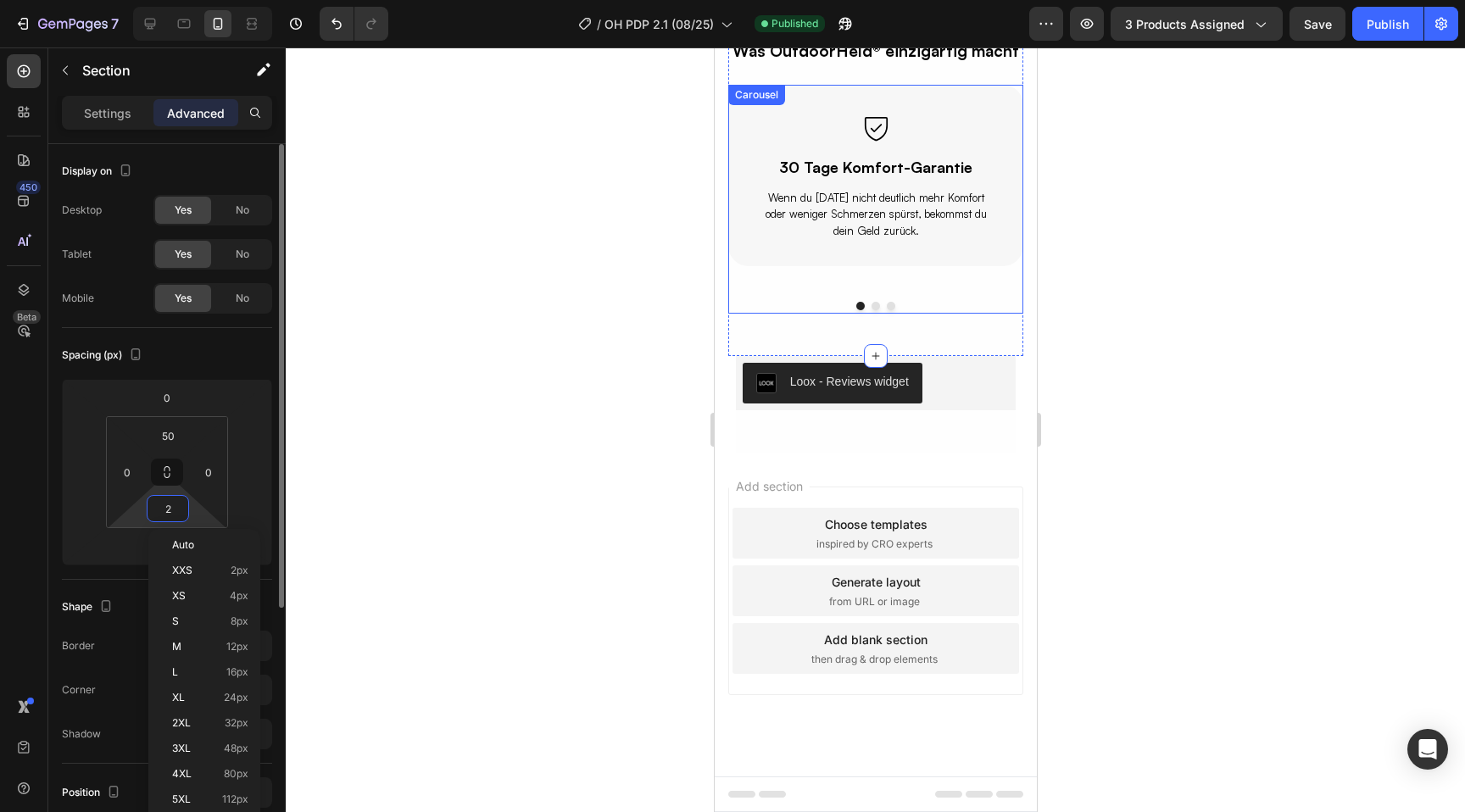
scroll to position [5757, 0]
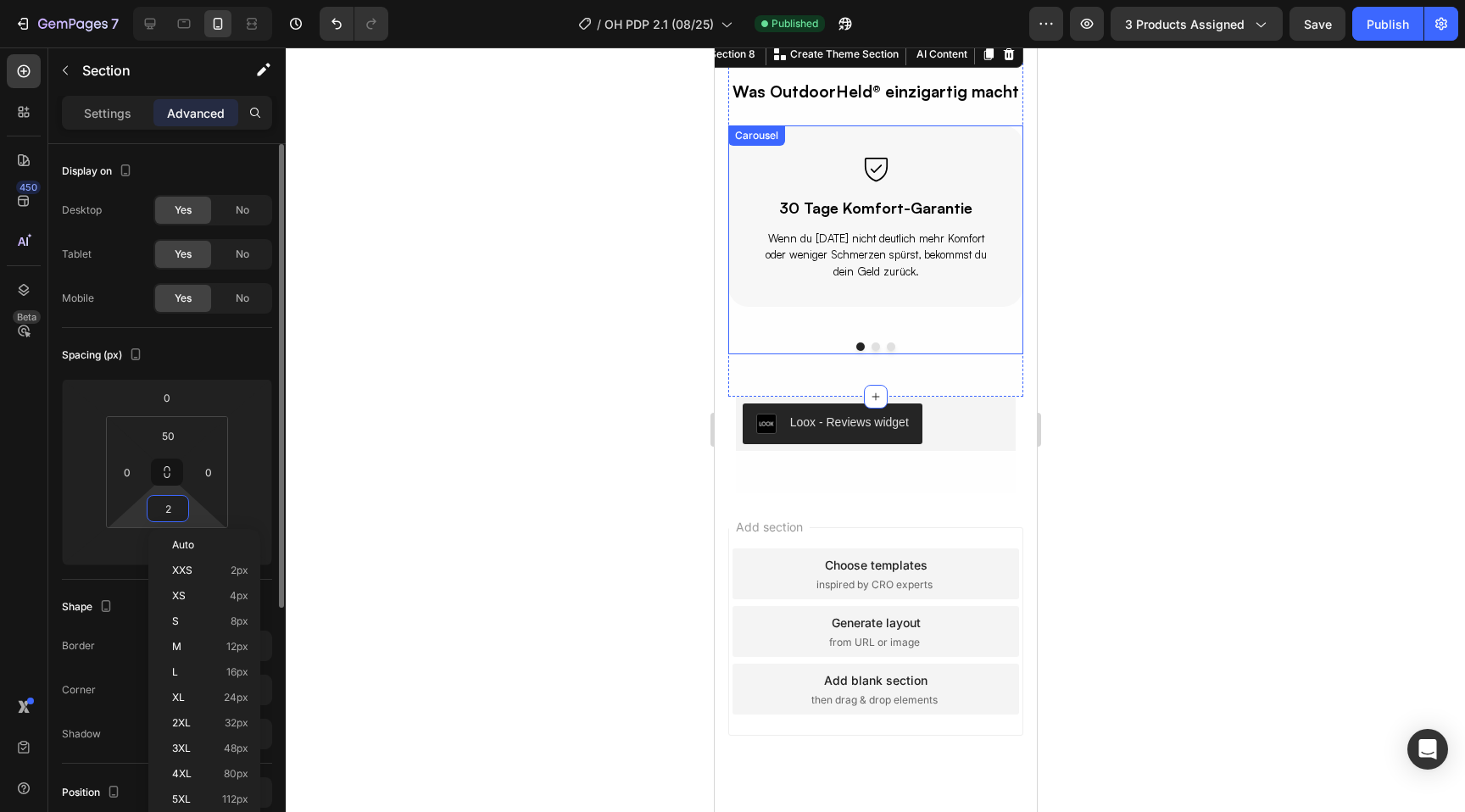
type input "20"
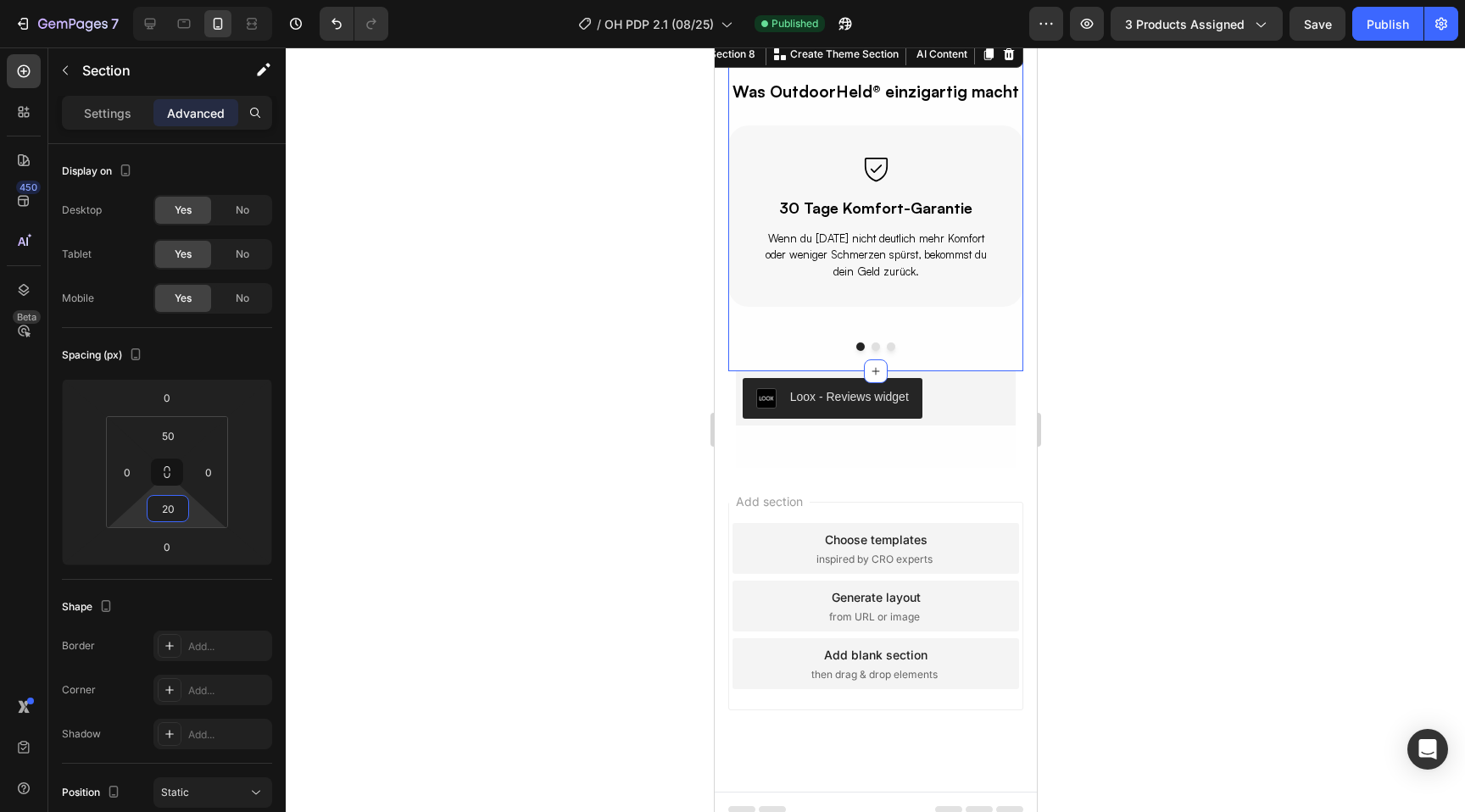
click at [1144, 426] on div at bounding box center [876, 429] width 1180 height 765
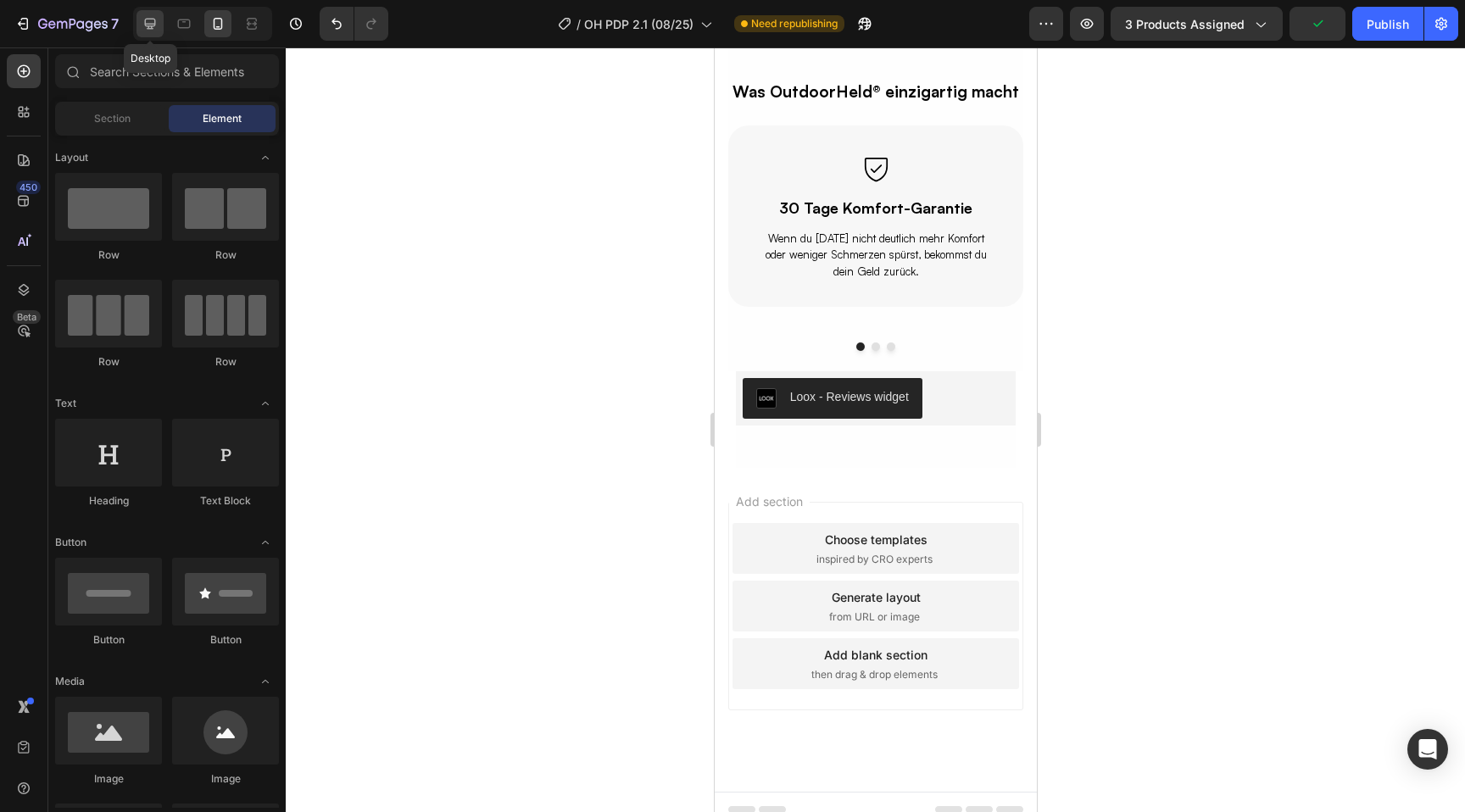
click at [152, 22] on icon at bounding box center [150, 24] width 17 height 17
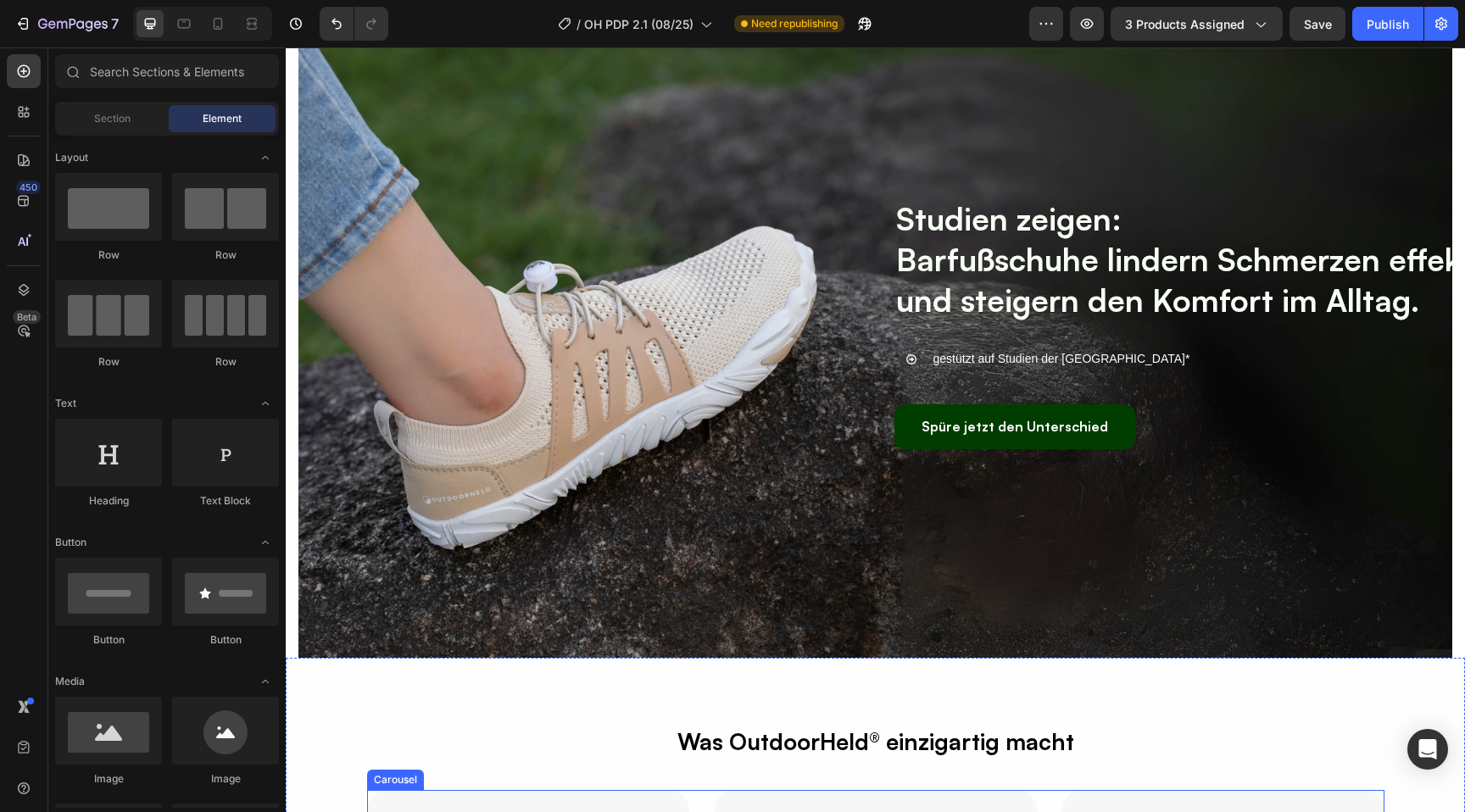
scroll to position [5641, 0]
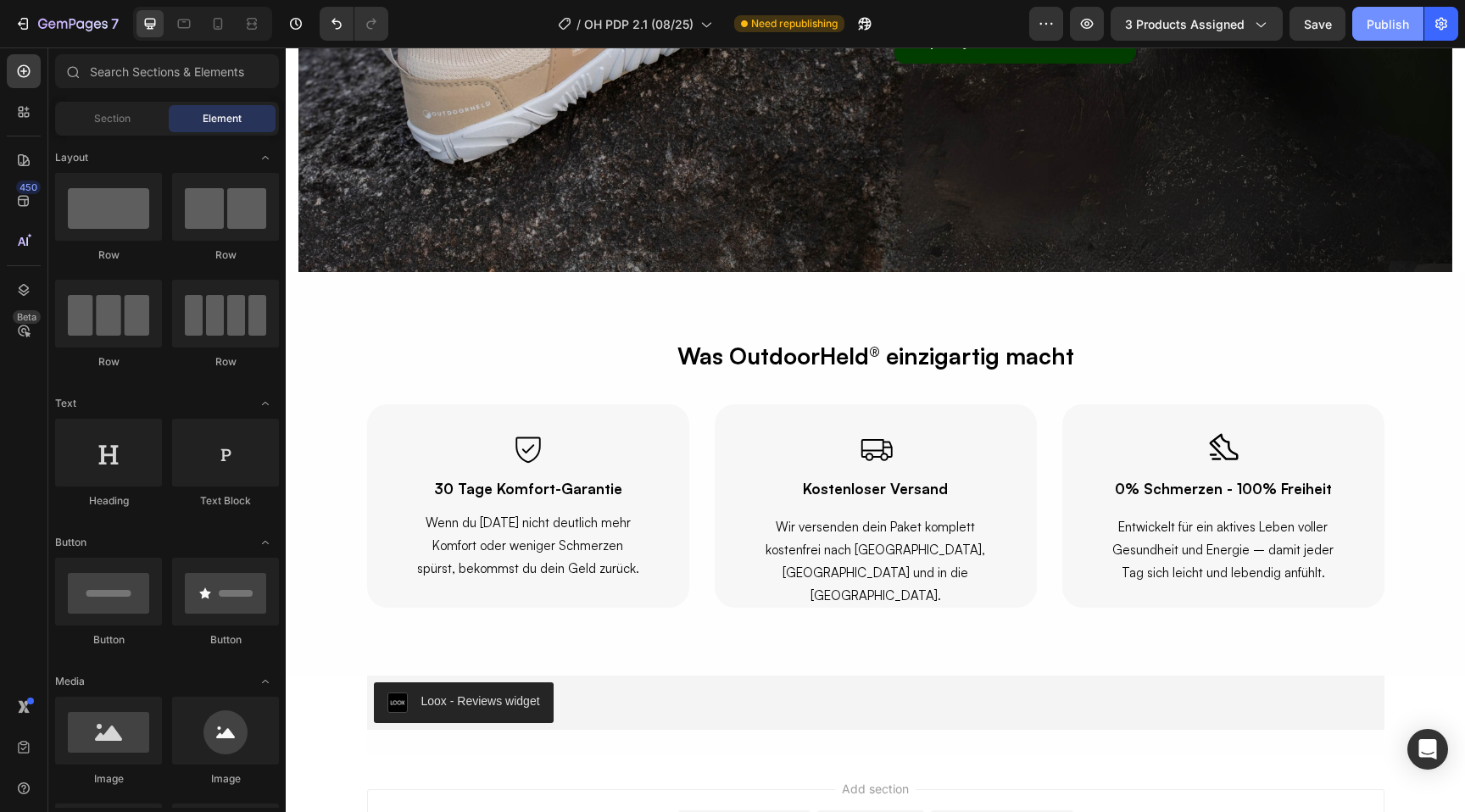
click at [1391, 16] on div "Publish" at bounding box center [1388, 24] width 42 height 18
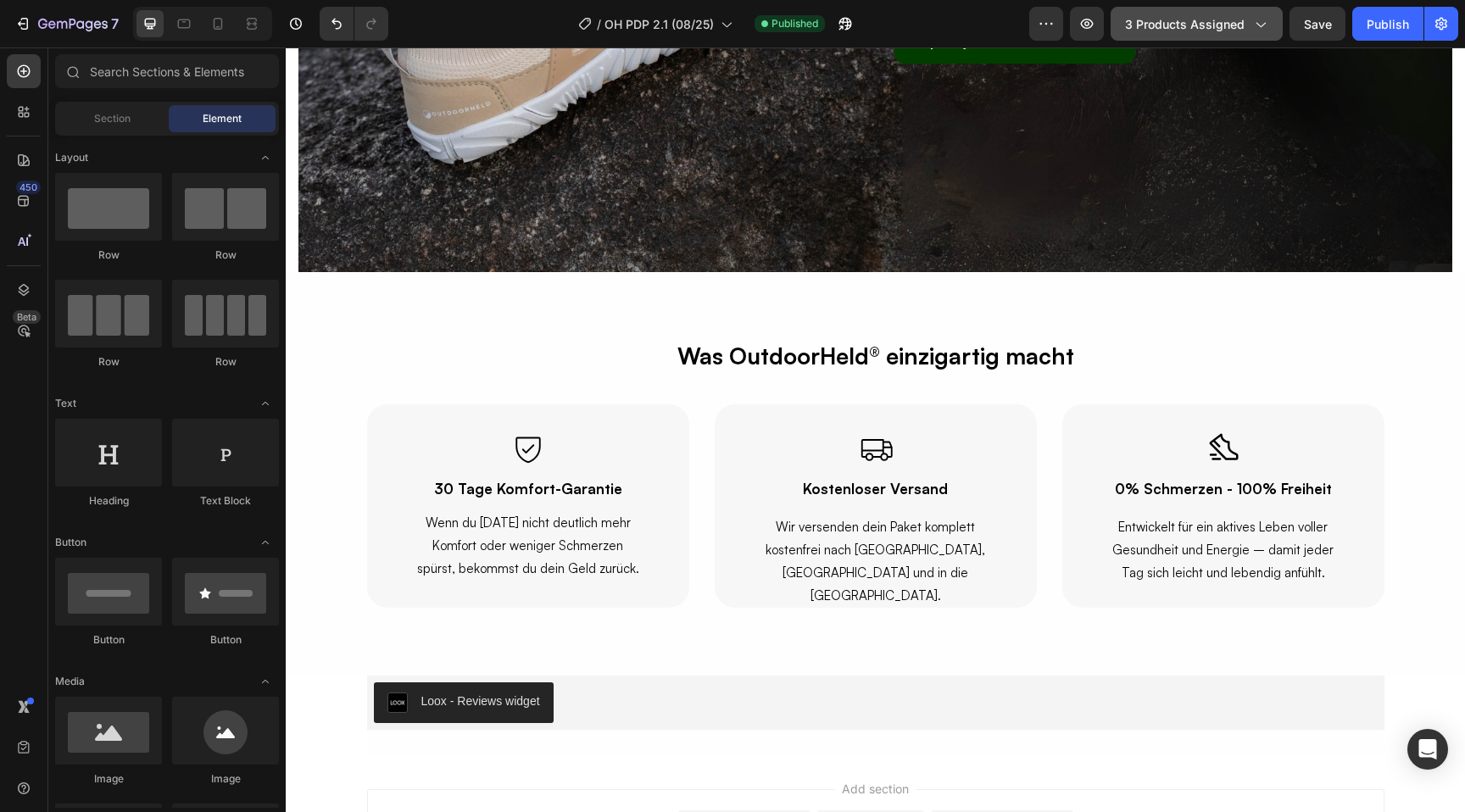
click at [1170, 28] on span "3 products assigned" at bounding box center [1185, 24] width 120 height 18
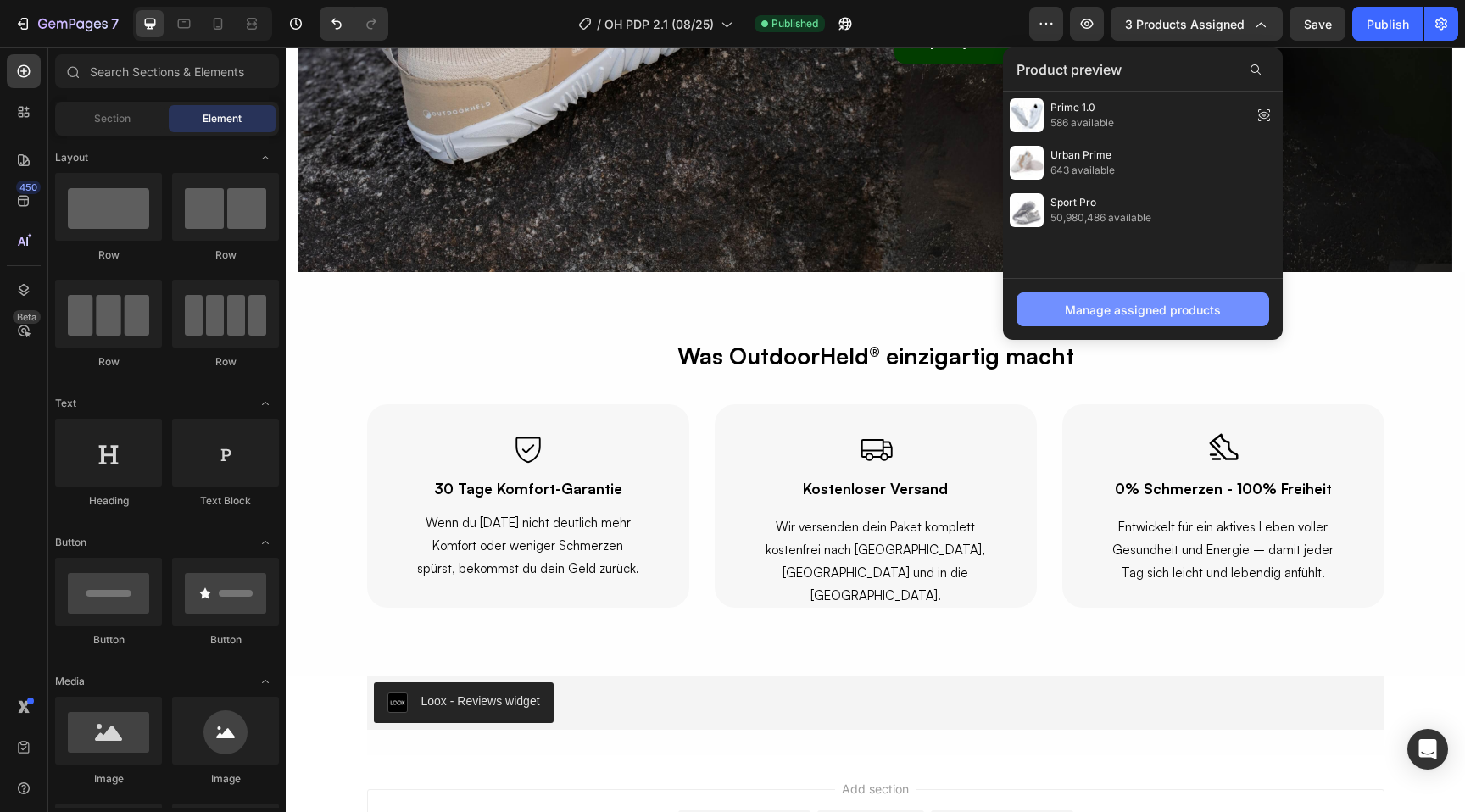
click at [1104, 314] on div "Manage assigned products" at bounding box center [1143, 310] width 156 height 18
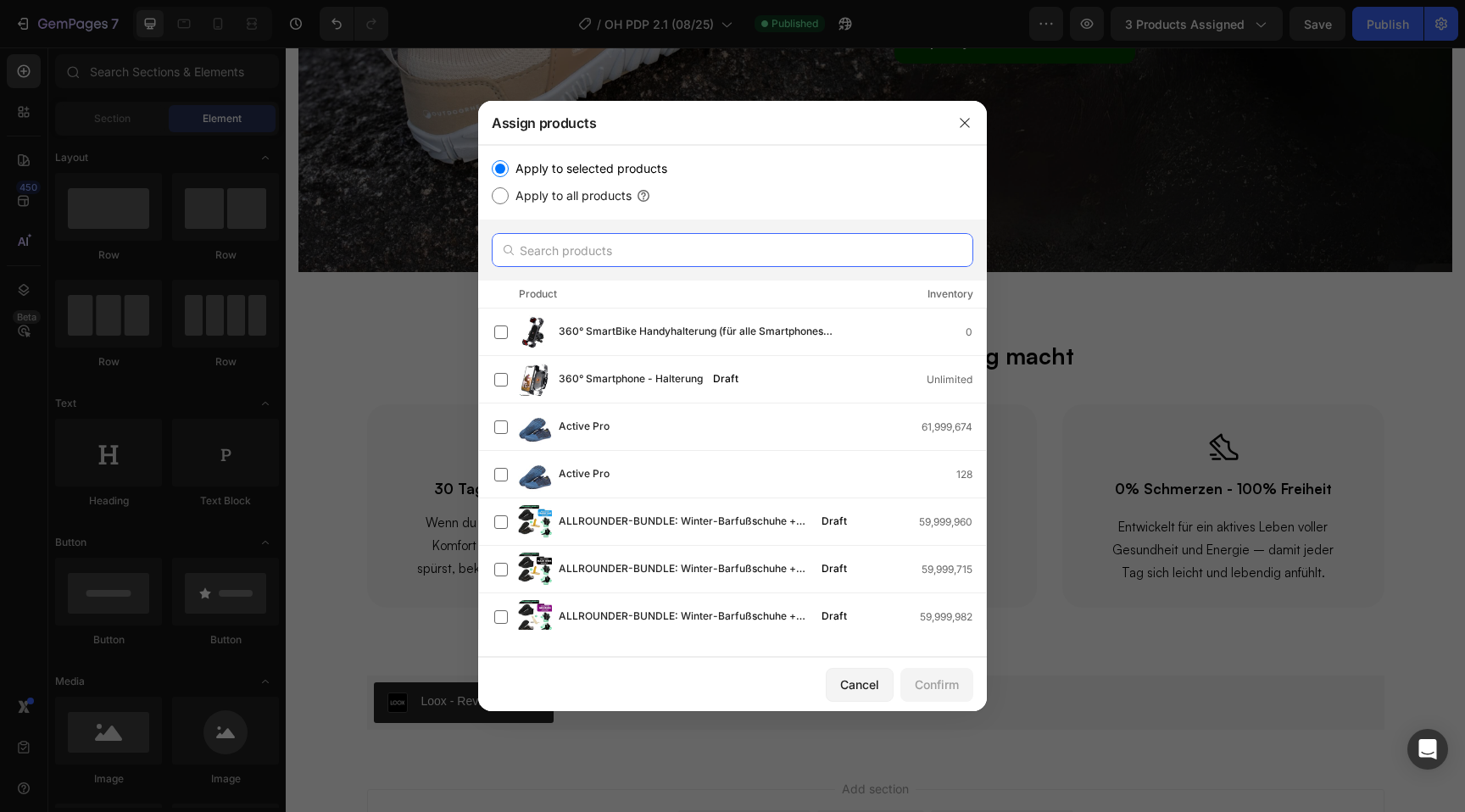
click at [663, 250] on input "text" at bounding box center [733, 250] width 482 height 34
click at [496, 425] on label at bounding box center [502, 427] width 14 height 14
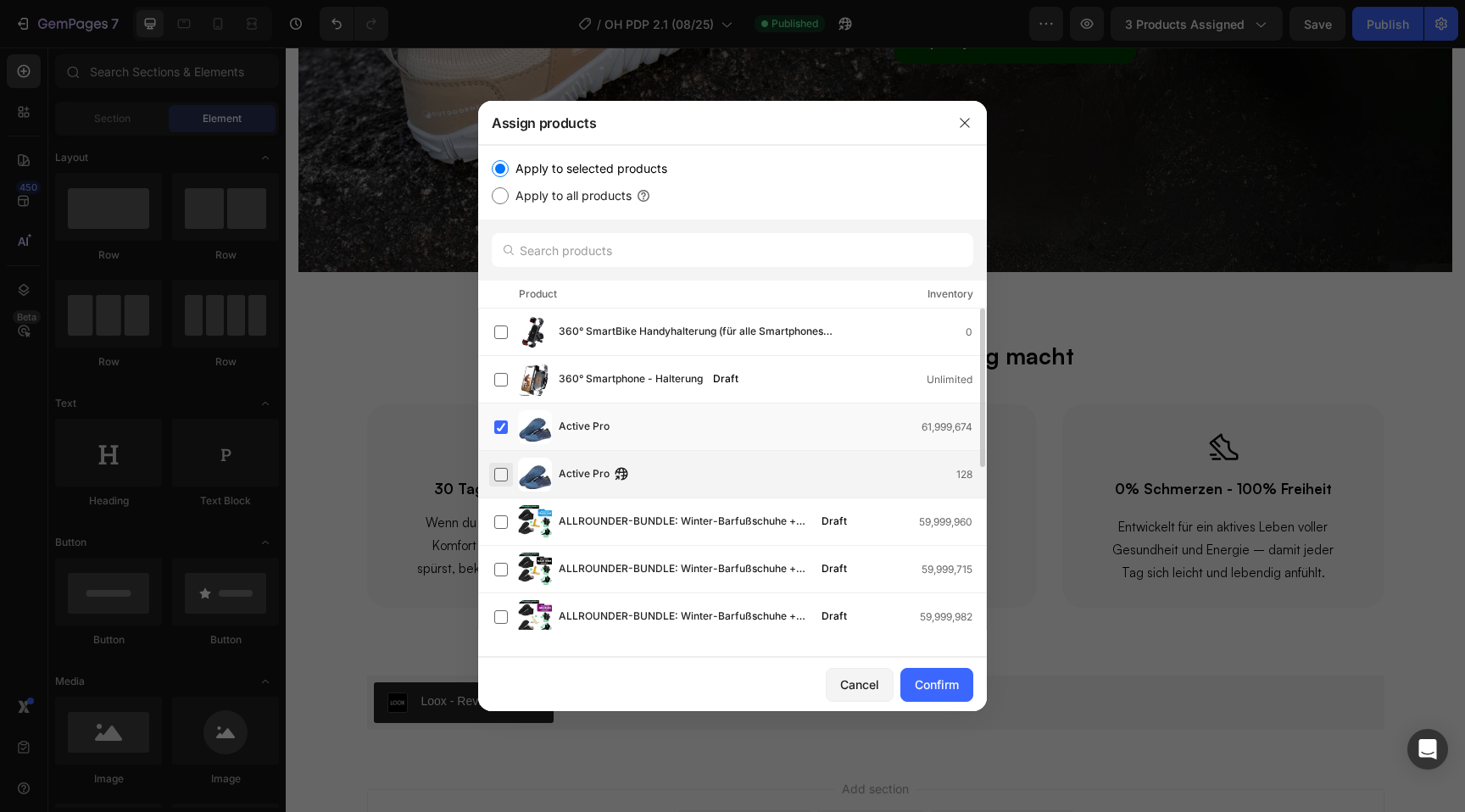
click at [497, 474] on label at bounding box center [502, 475] width 14 height 14
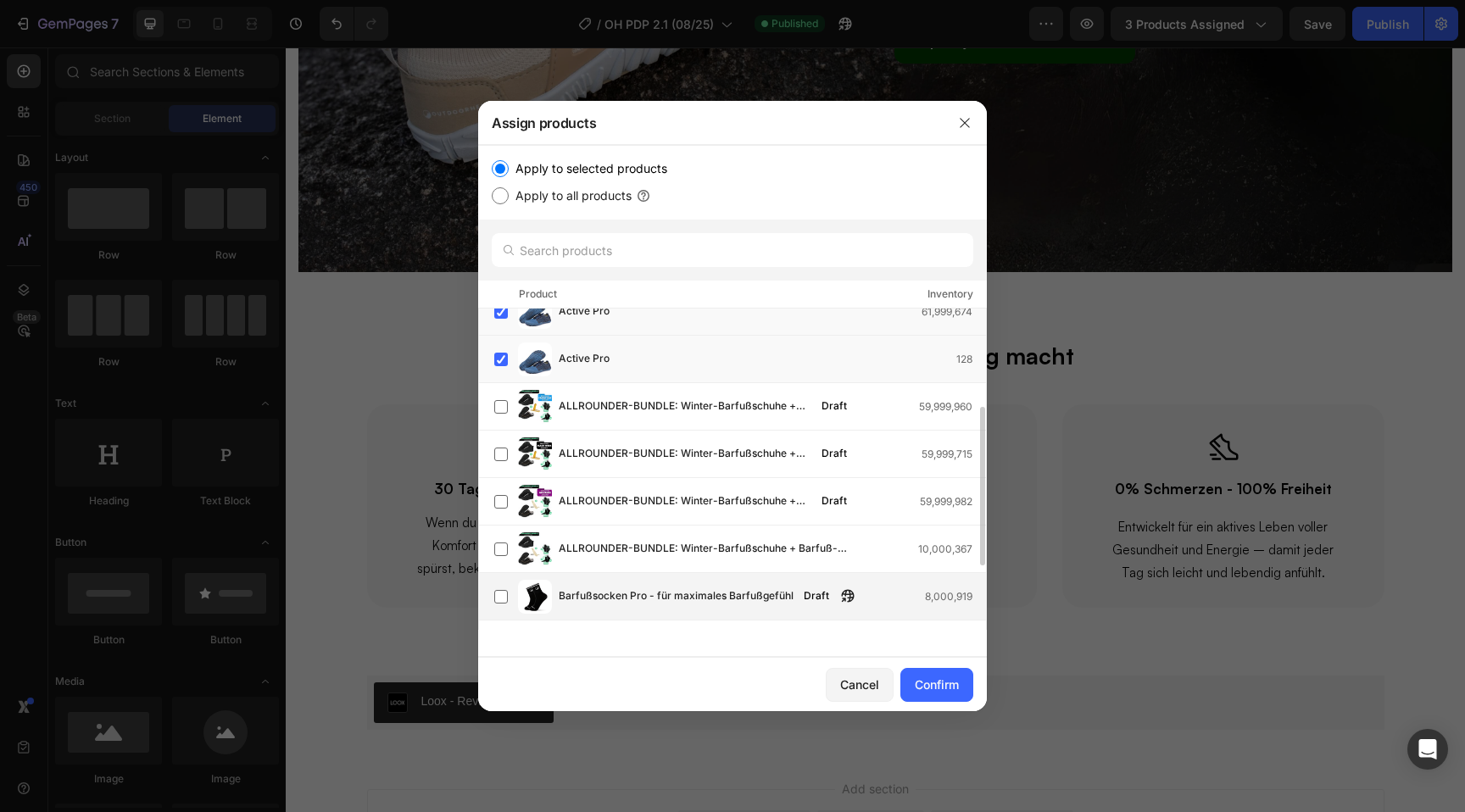
scroll to position [108, 0]
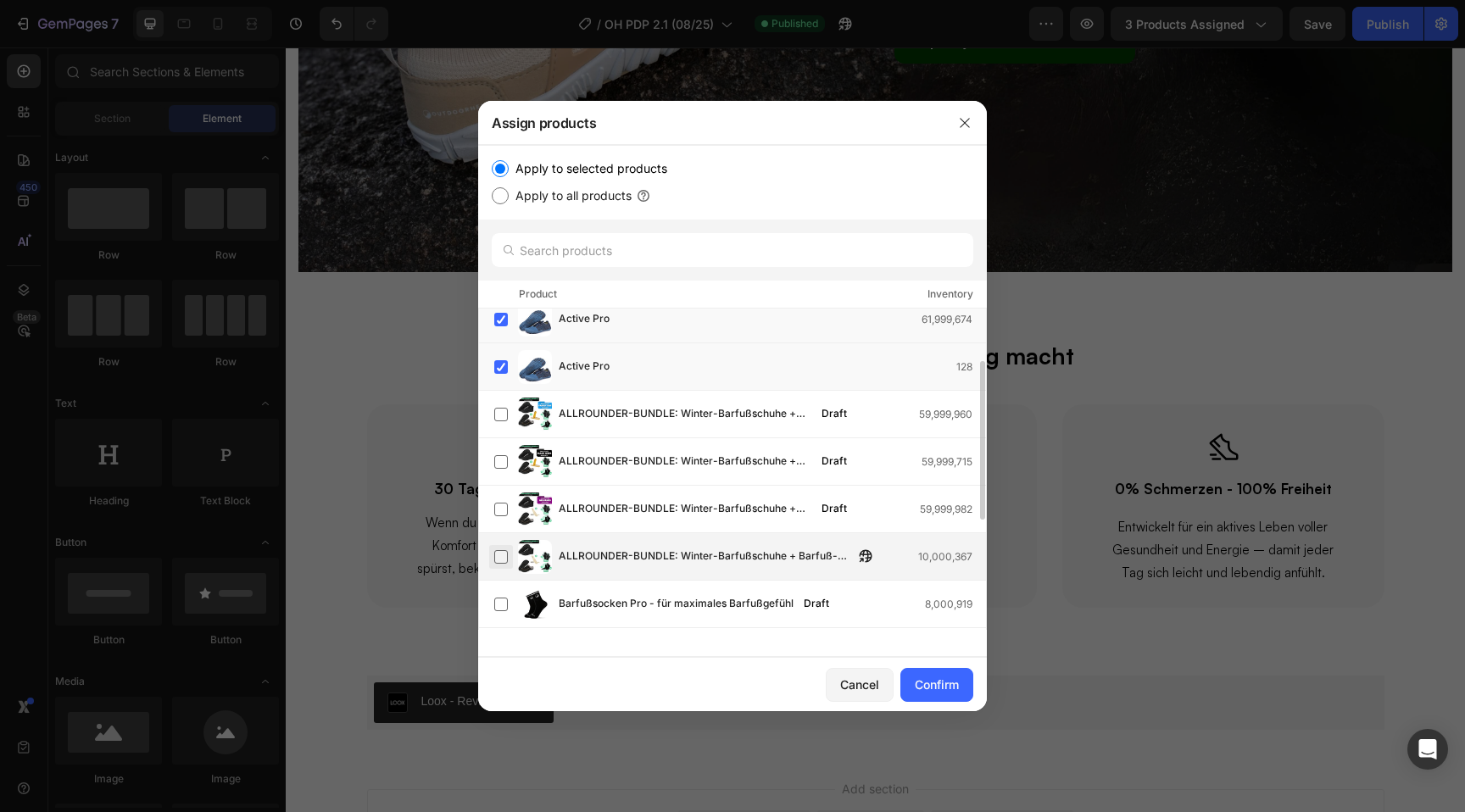
click at [499, 557] on label at bounding box center [502, 557] width 14 height 14
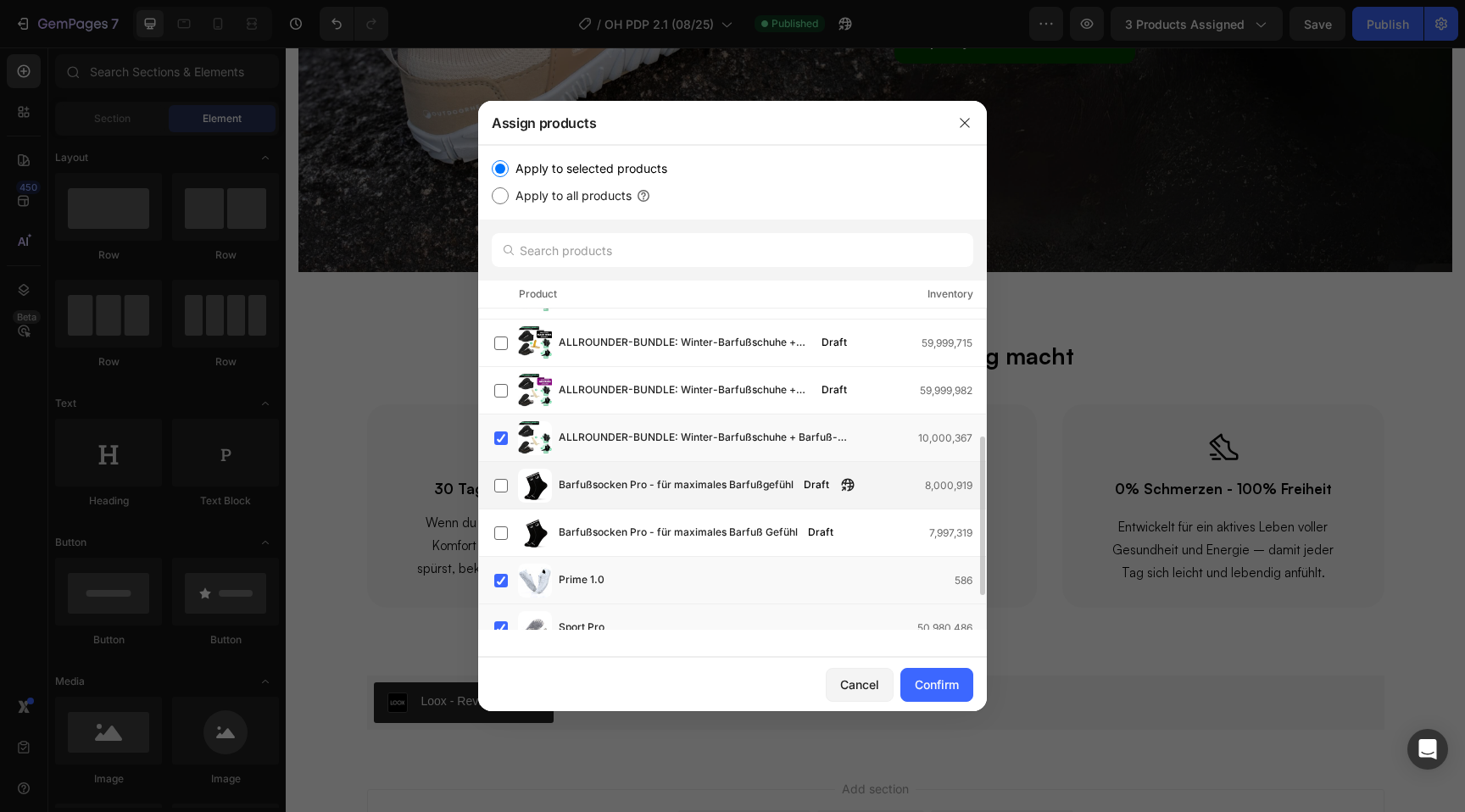
scroll to position [252, 0]
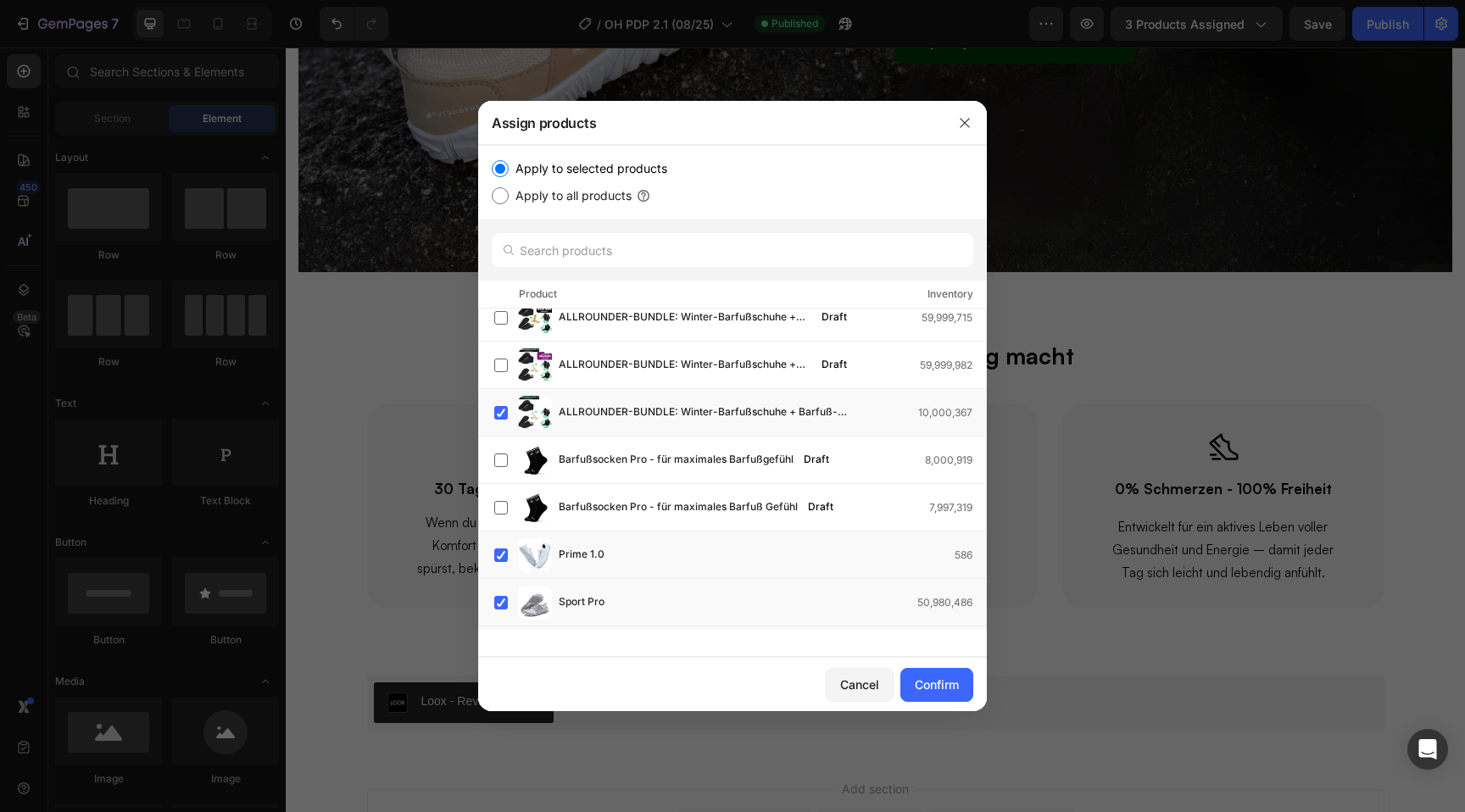
click at [854, 210] on div "Apply to selected products Apply to all products" at bounding box center [732, 182] width 509 height 74
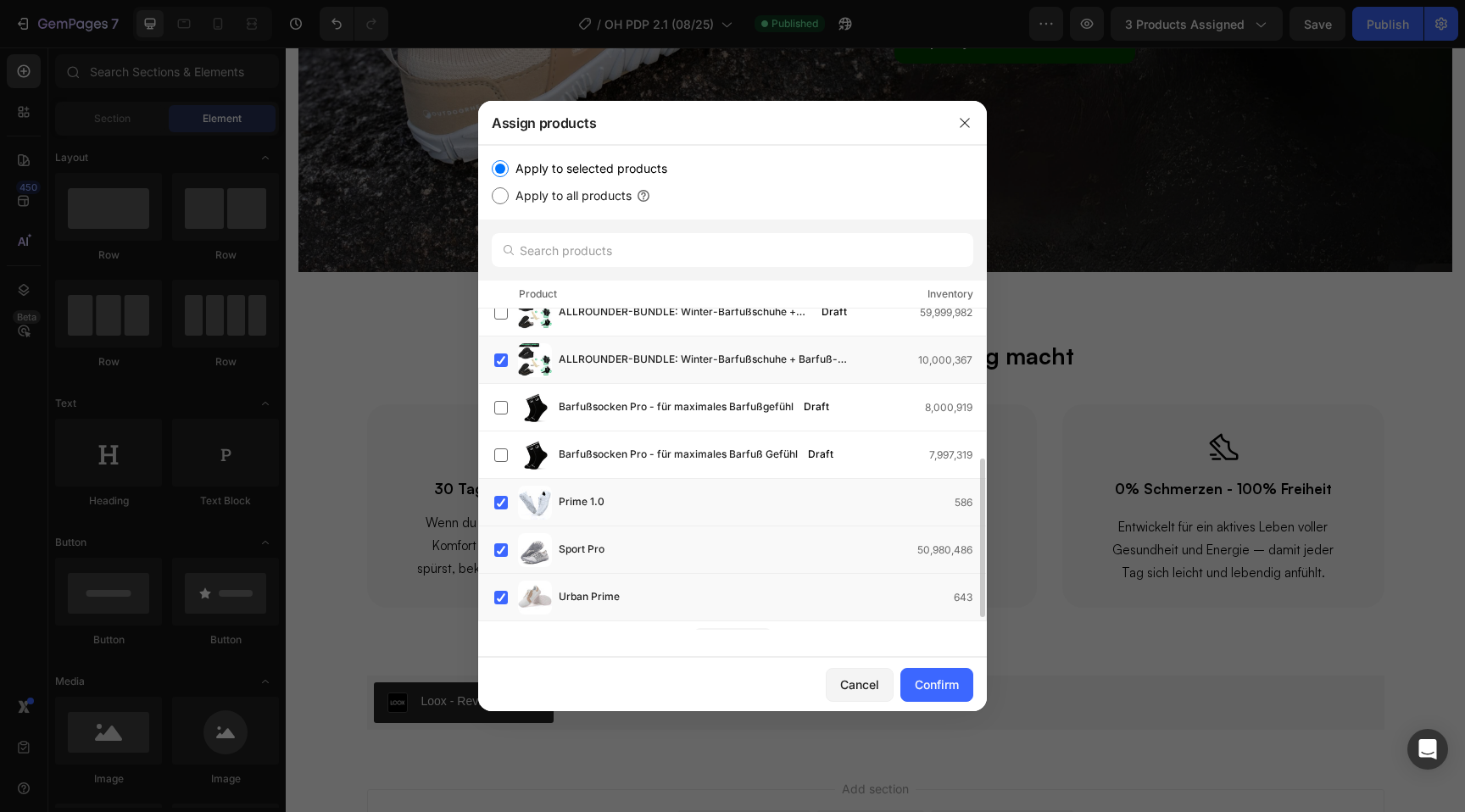
scroll to position [330, 0]
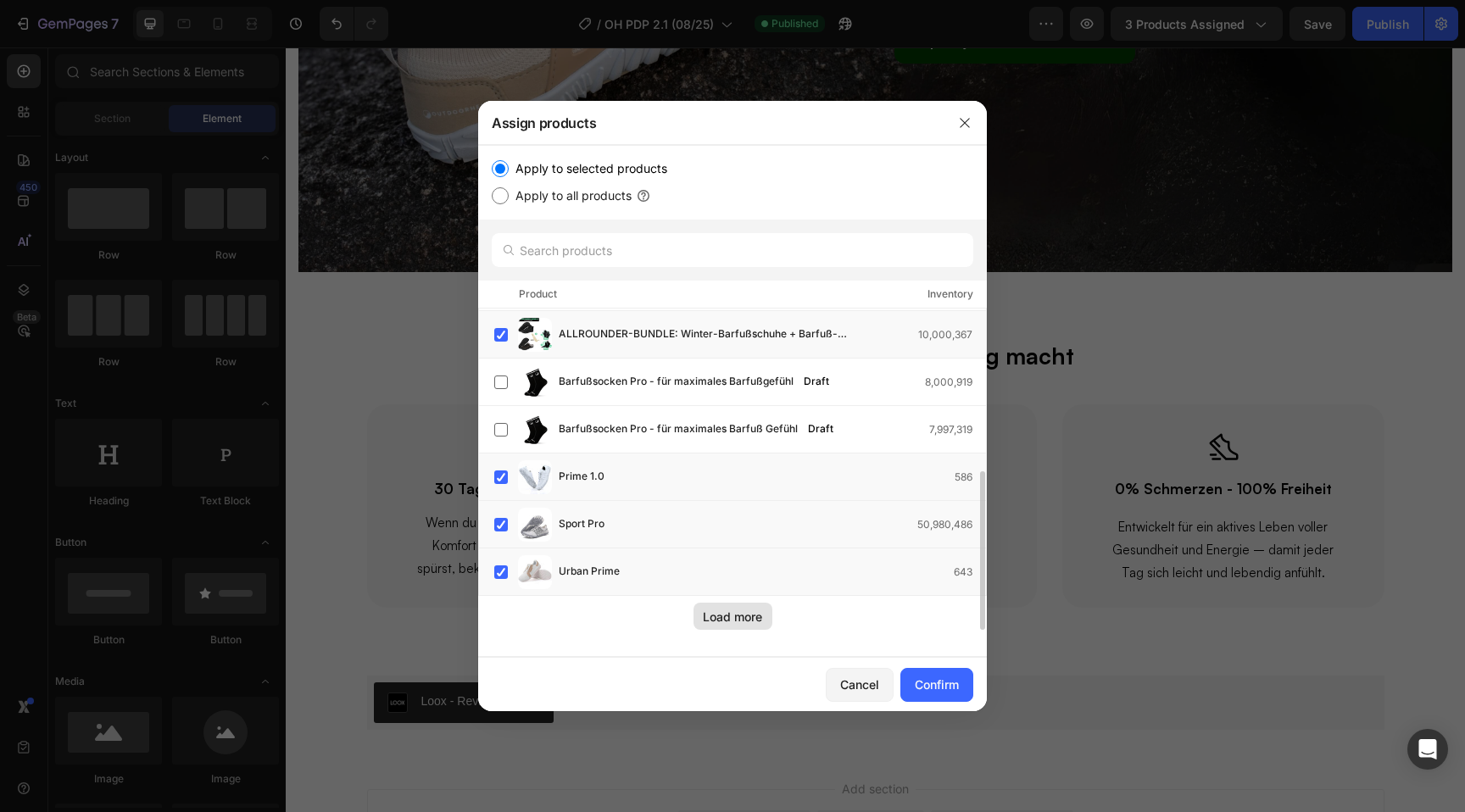
click at [718, 608] on div "Load more" at bounding box center [732, 616] width 60 height 18
click at [739, 625] on div "Load more" at bounding box center [732, 616] width 60 height 18
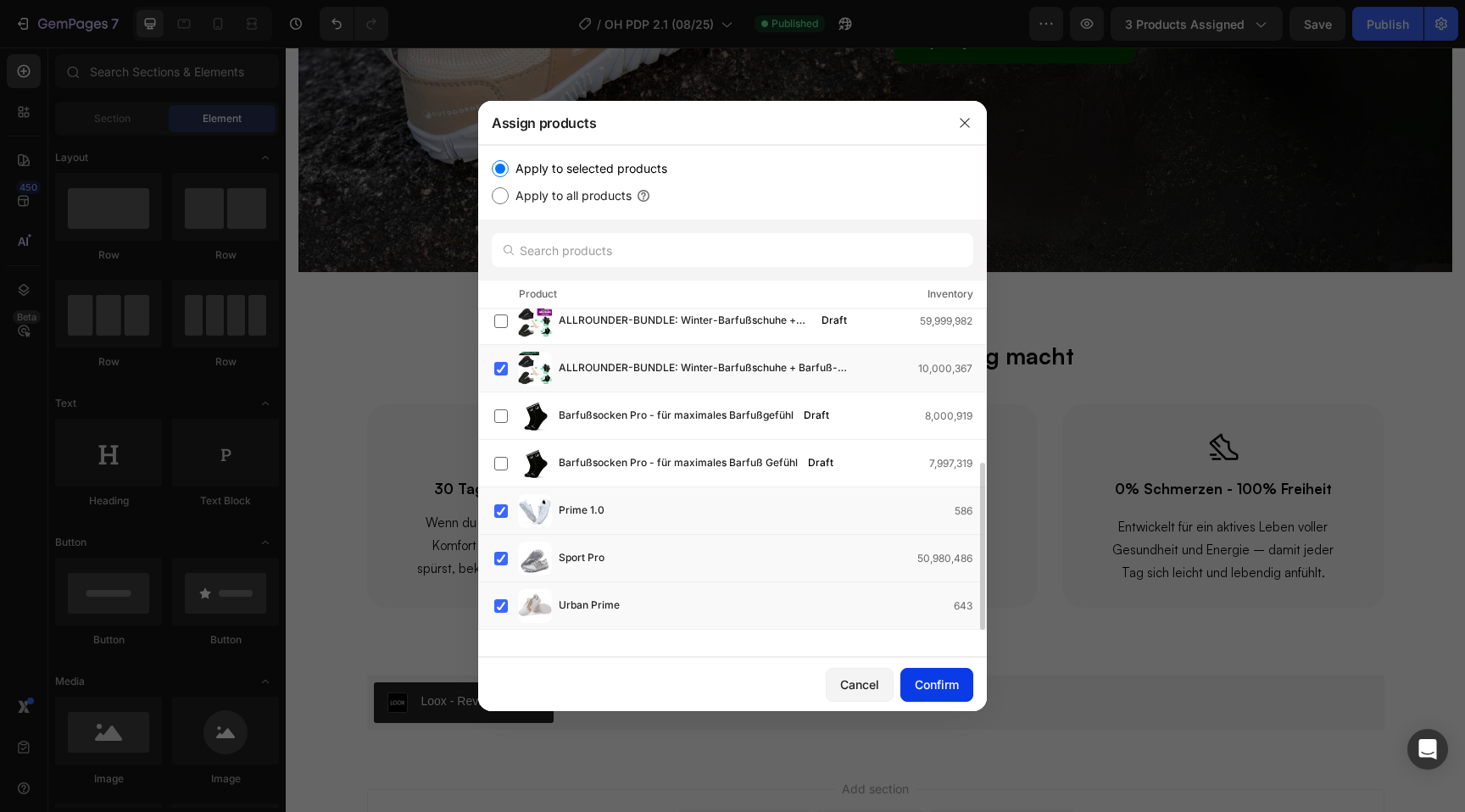
click at [946, 668] on button "Confirm" at bounding box center [937, 685] width 73 height 34
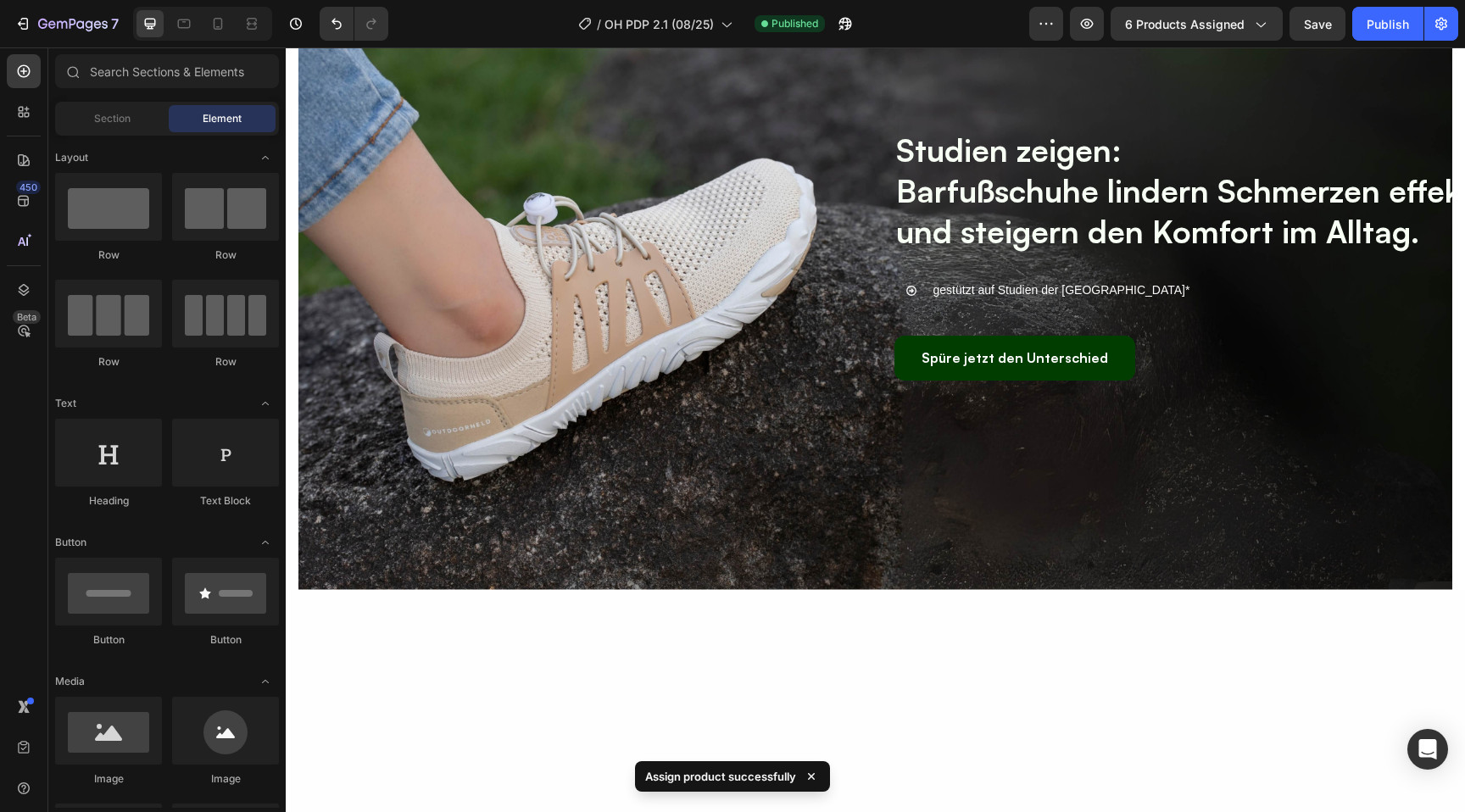
scroll to position [4587, 0]
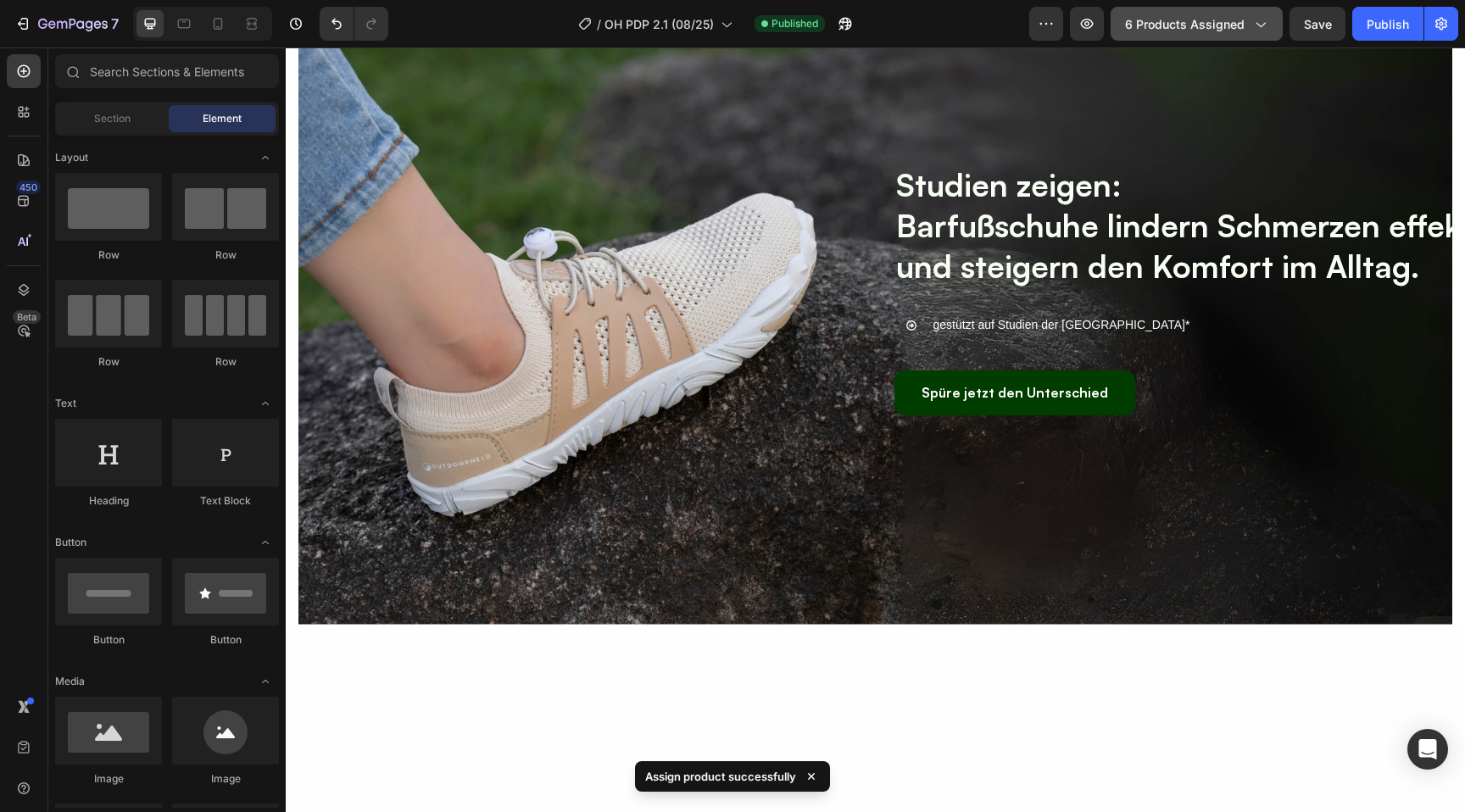
click at [1196, 16] on span "6 products assigned" at bounding box center [1185, 24] width 120 height 18
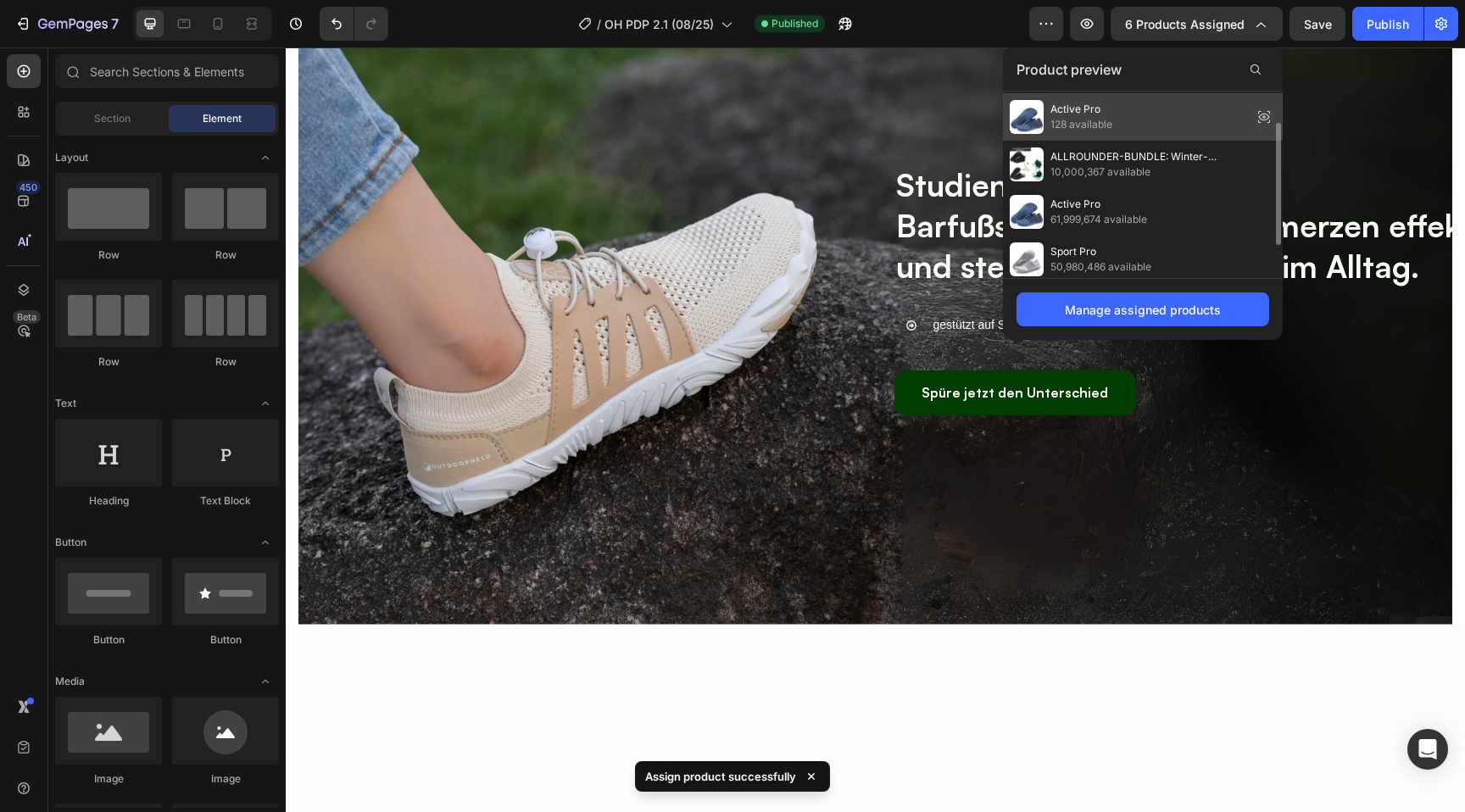
scroll to position [98, 0]
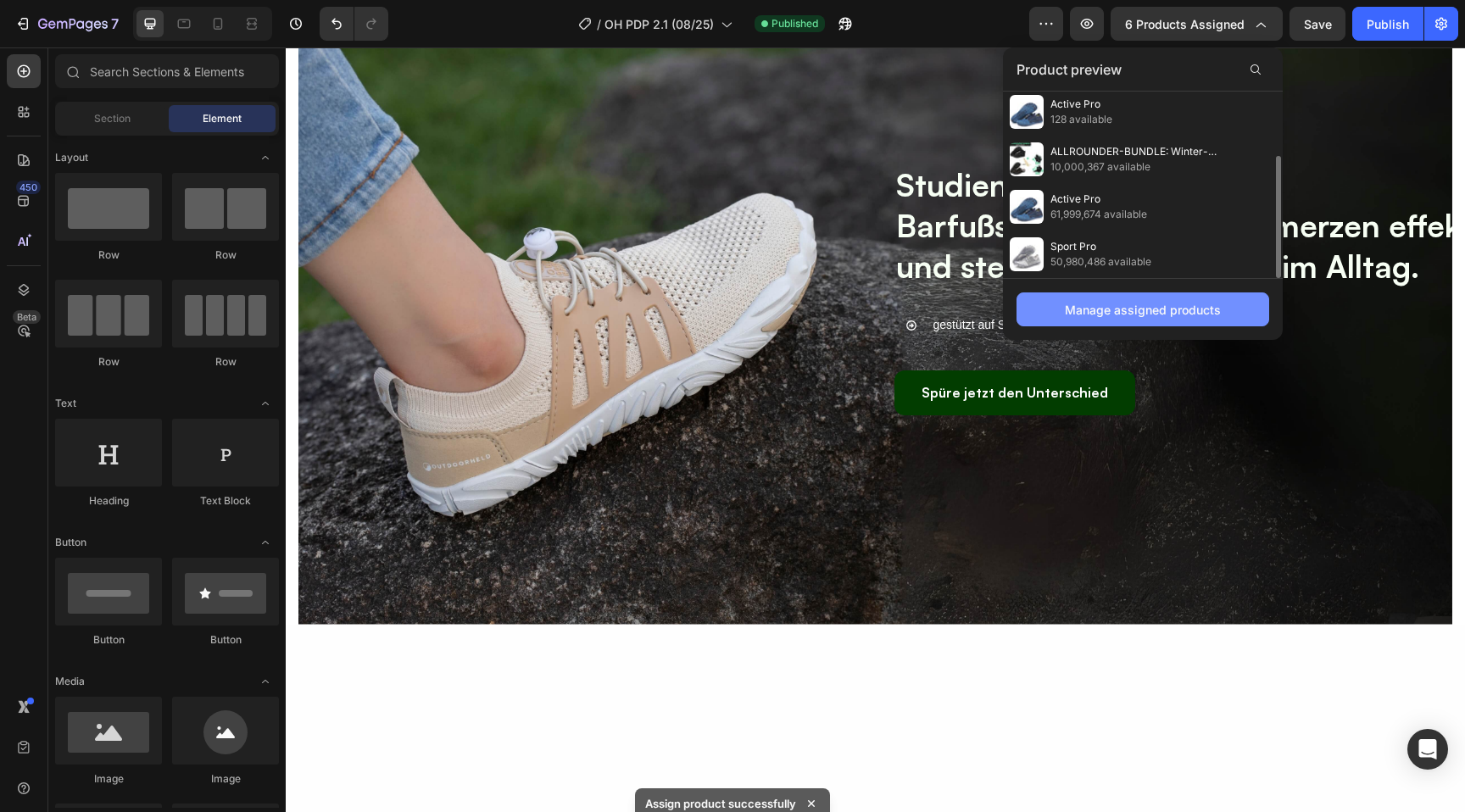
click at [1091, 301] on div "Manage assigned products" at bounding box center [1143, 310] width 156 height 18
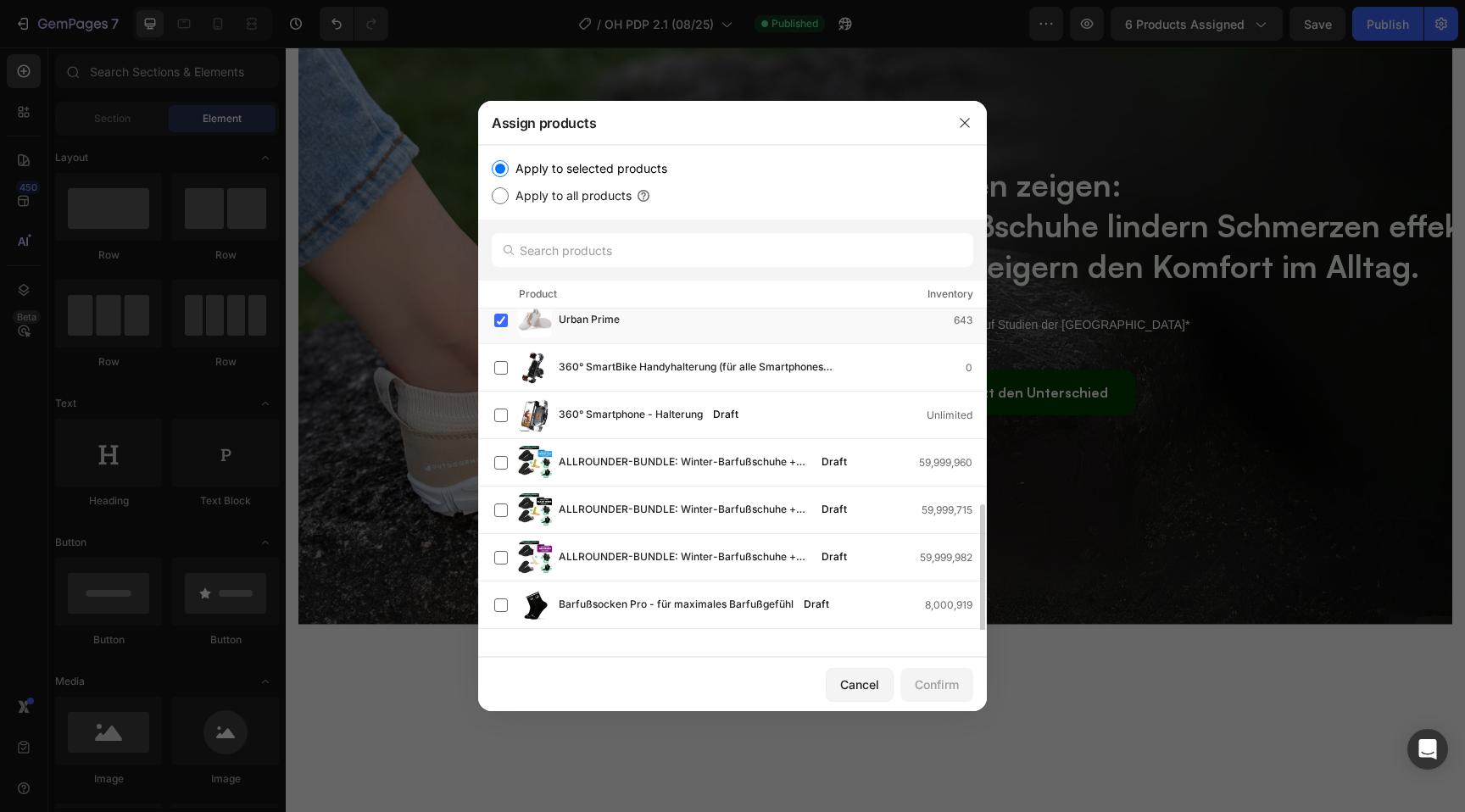
scroll to position [330, 0]
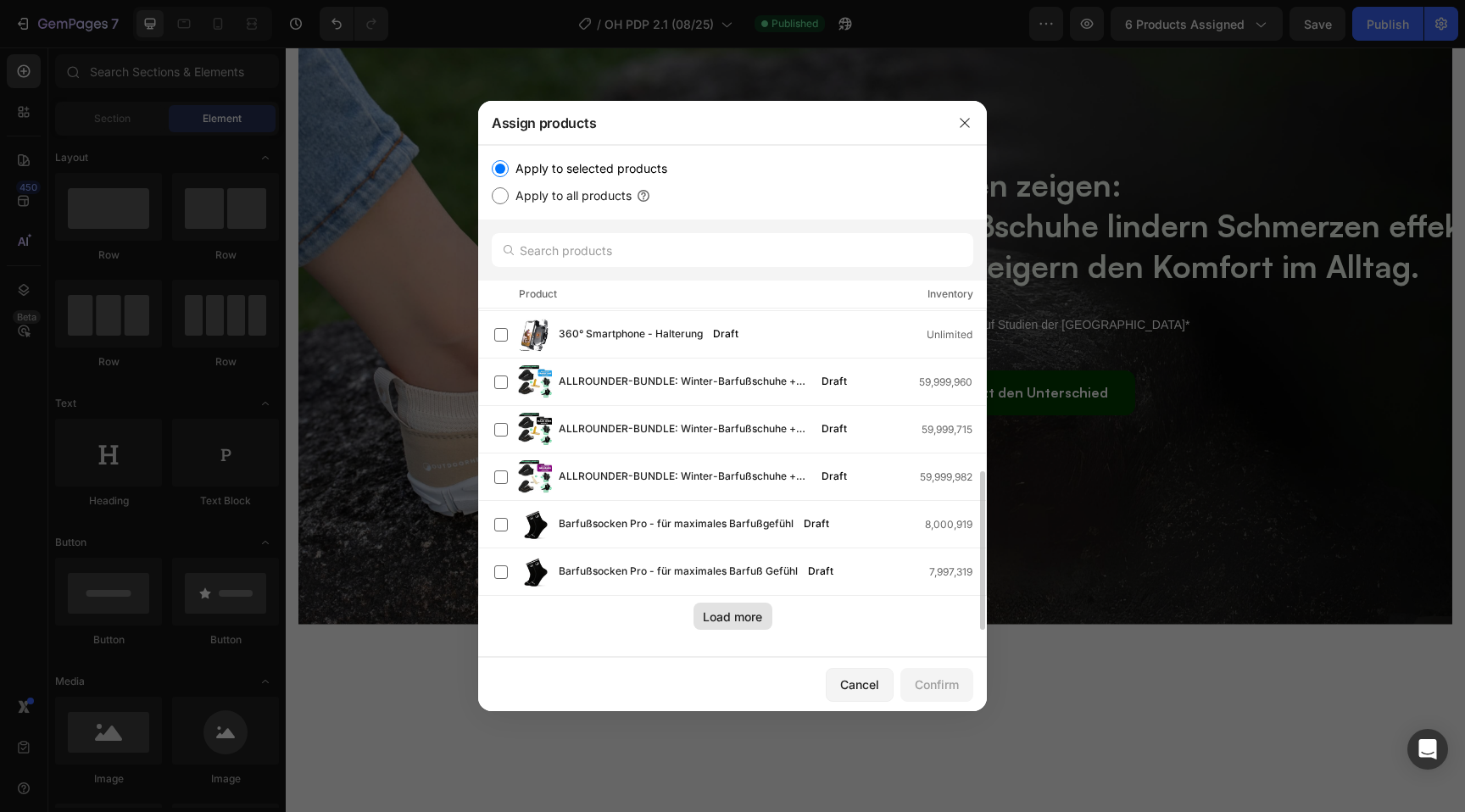
click at [723, 616] on div "Load more" at bounding box center [732, 616] width 60 height 18
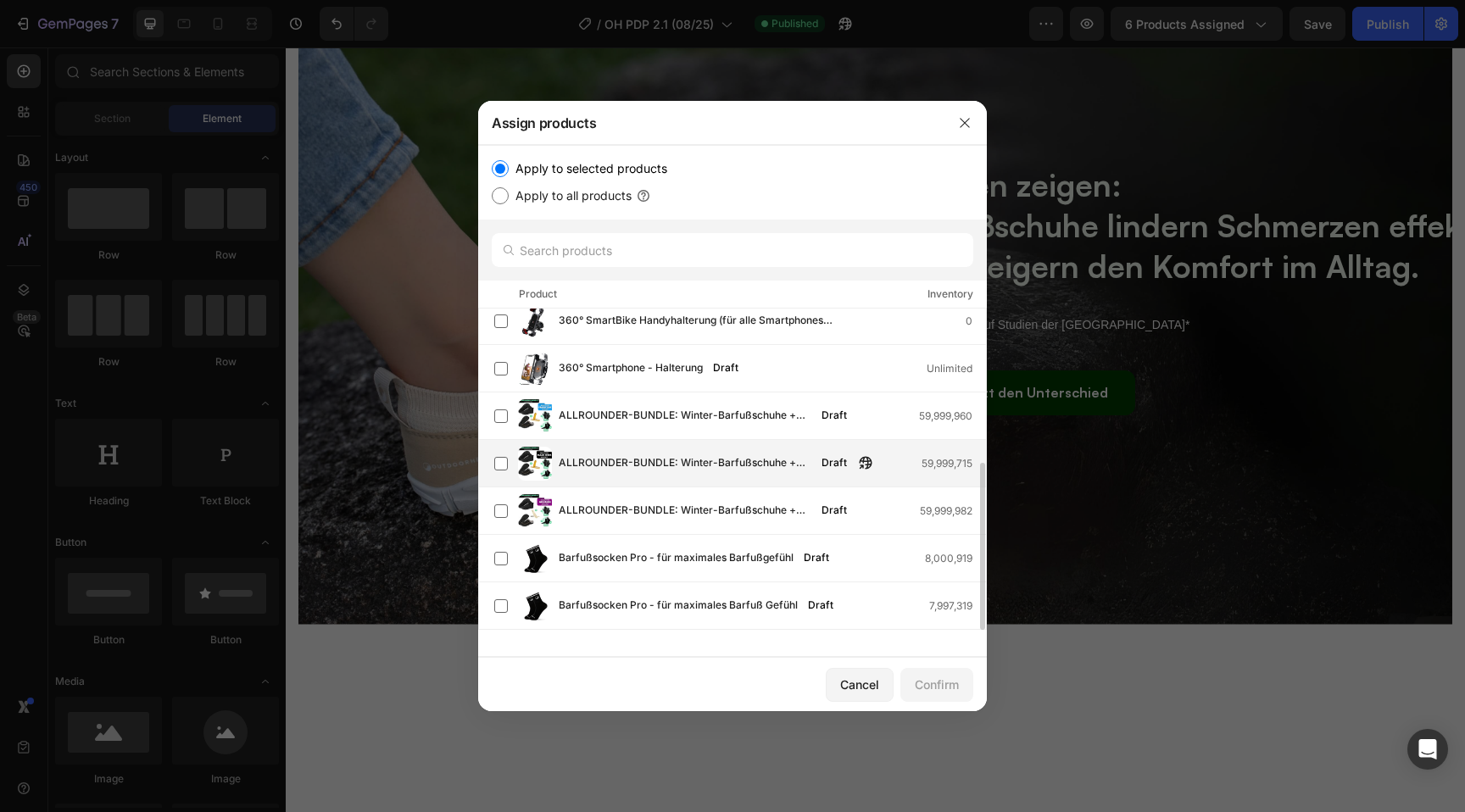
scroll to position [0, 0]
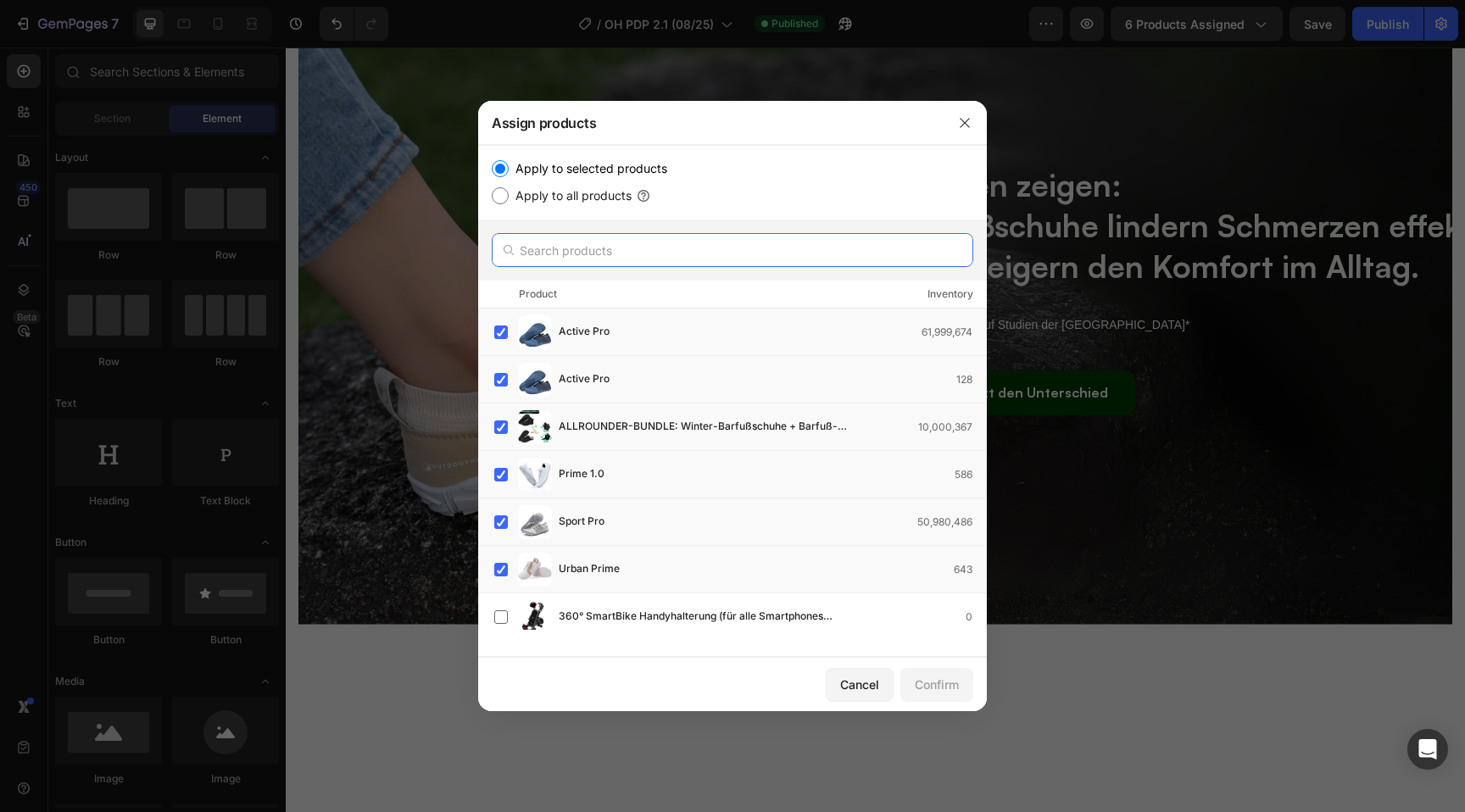
click at [551, 242] on input "text" at bounding box center [733, 250] width 482 height 34
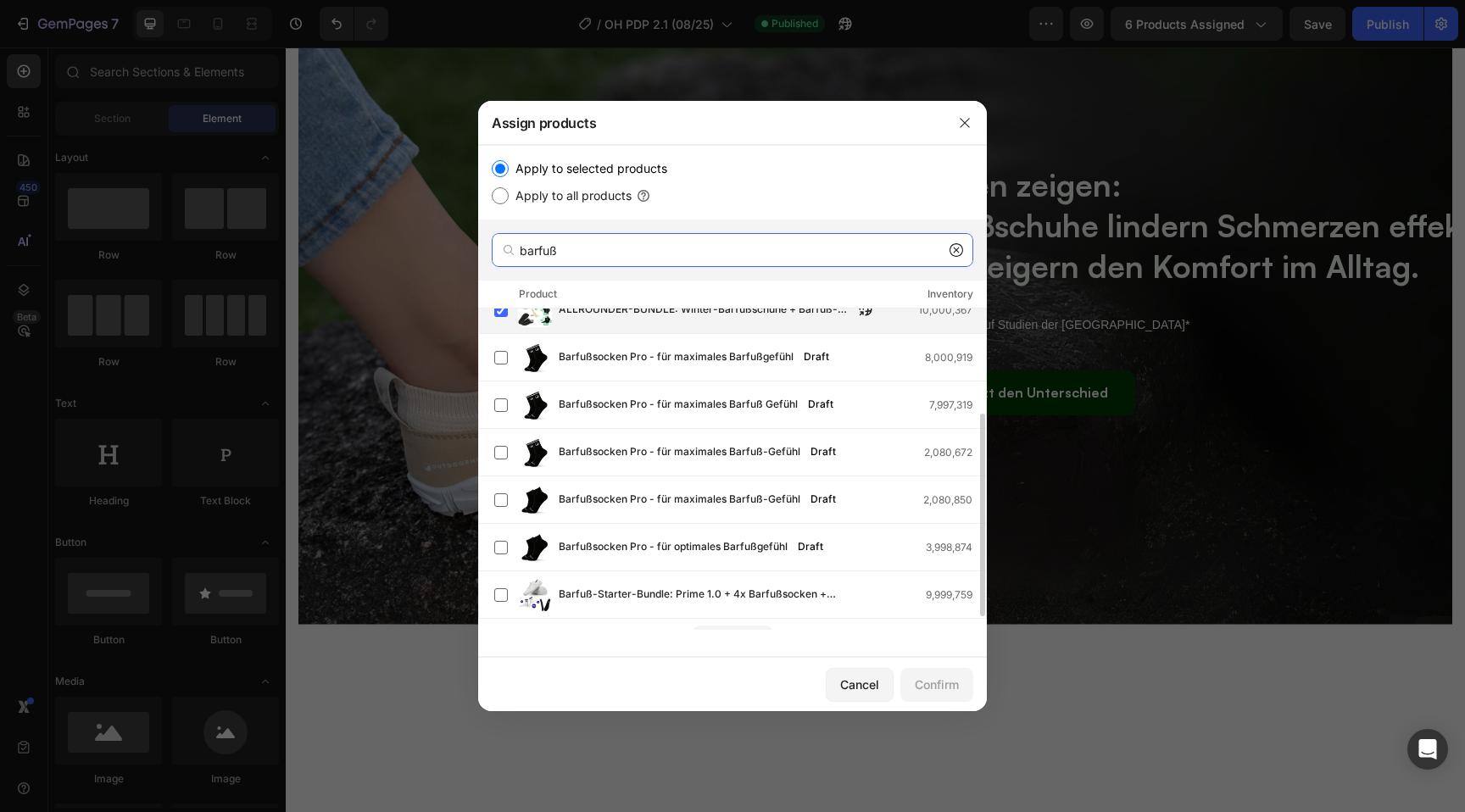
scroll to position [175, 0]
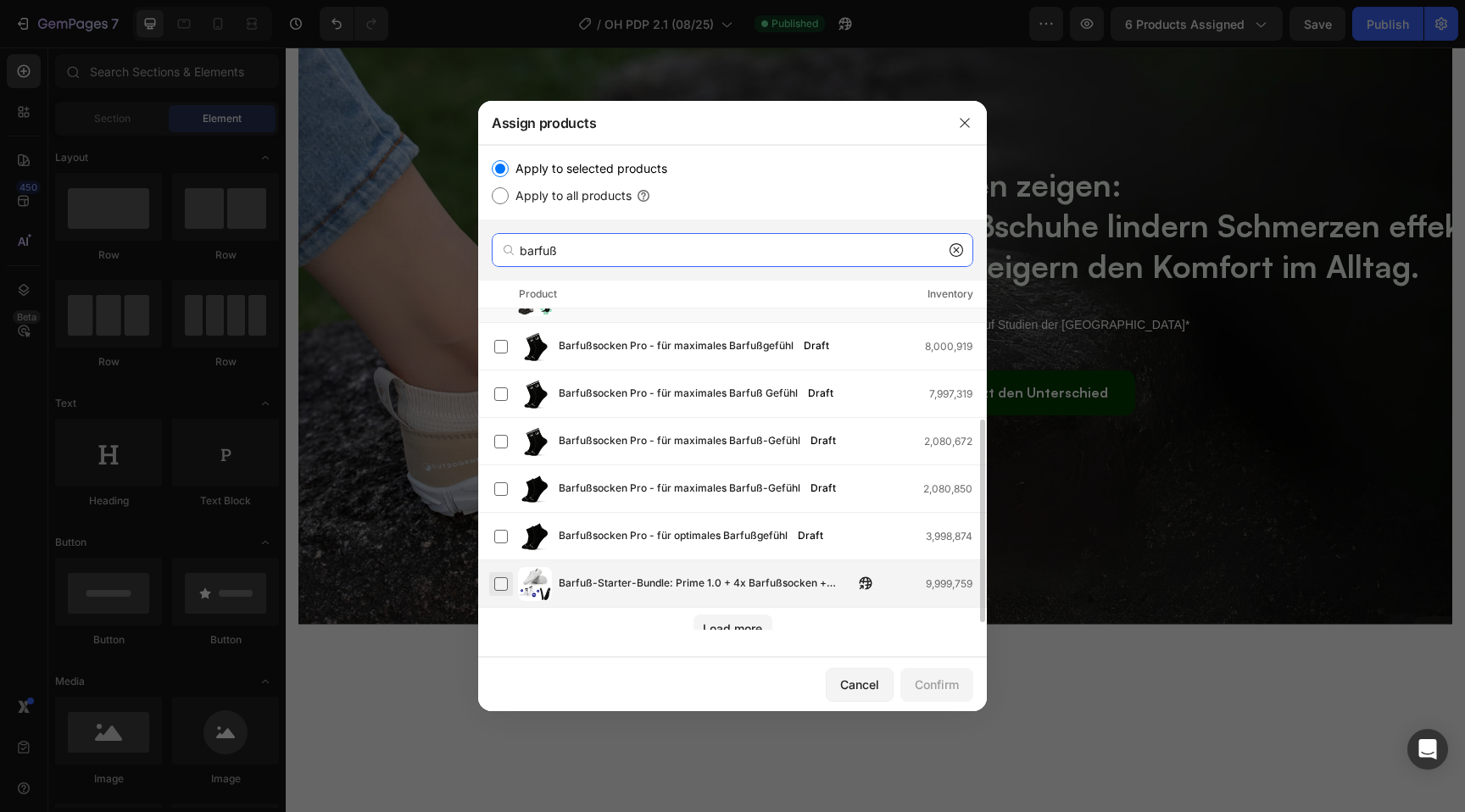
type input "barfuß"
click at [497, 585] on label at bounding box center [502, 584] width 14 height 14
click at [568, 250] on input "barfuß" at bounding box center [733, 250] width 482 height 34
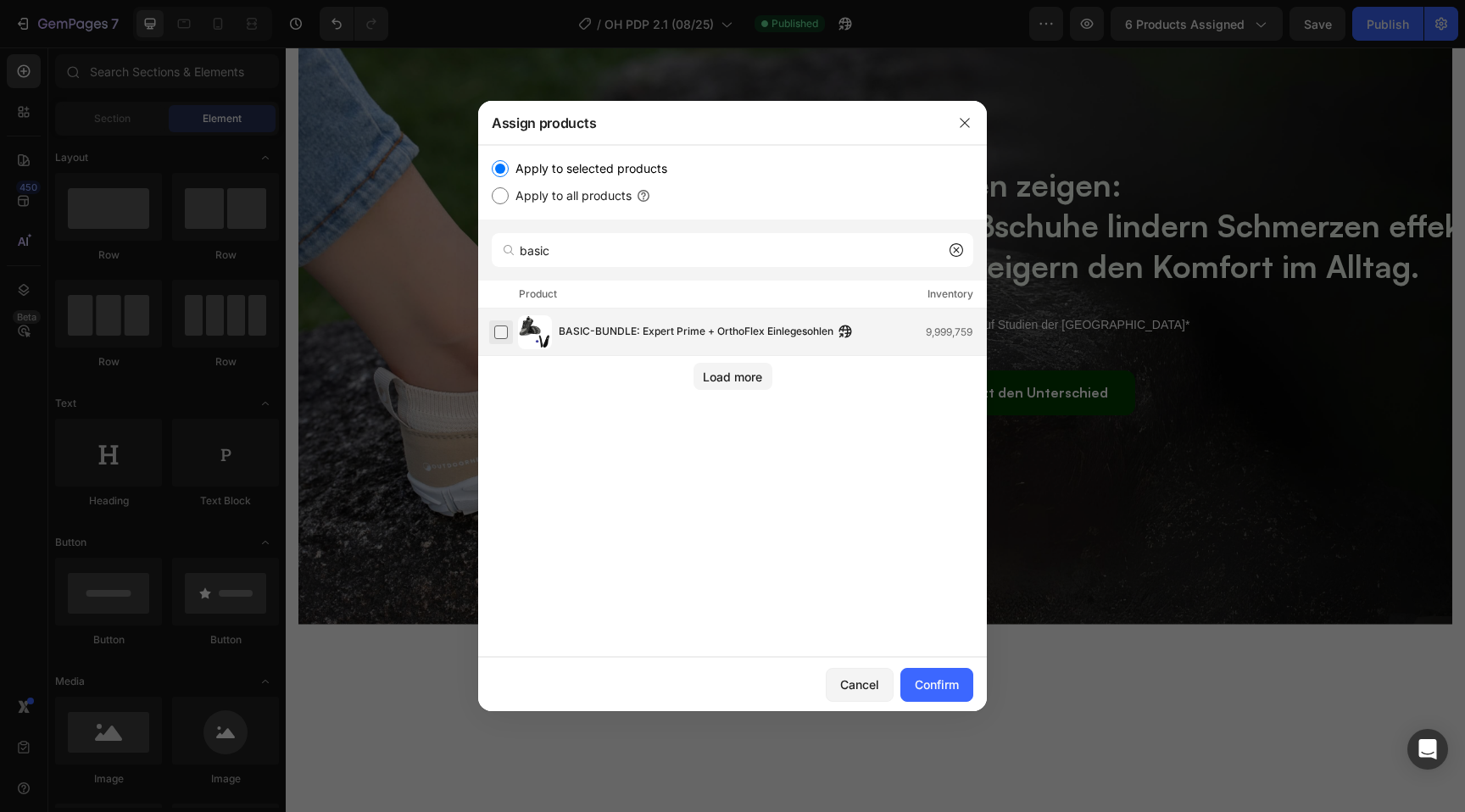
click at [501, 334] on label at bounding box center [502, 332] width 14 height 14
click at [667, 247] on input "basic" at bounding box center [733, 250] width 482 height 34
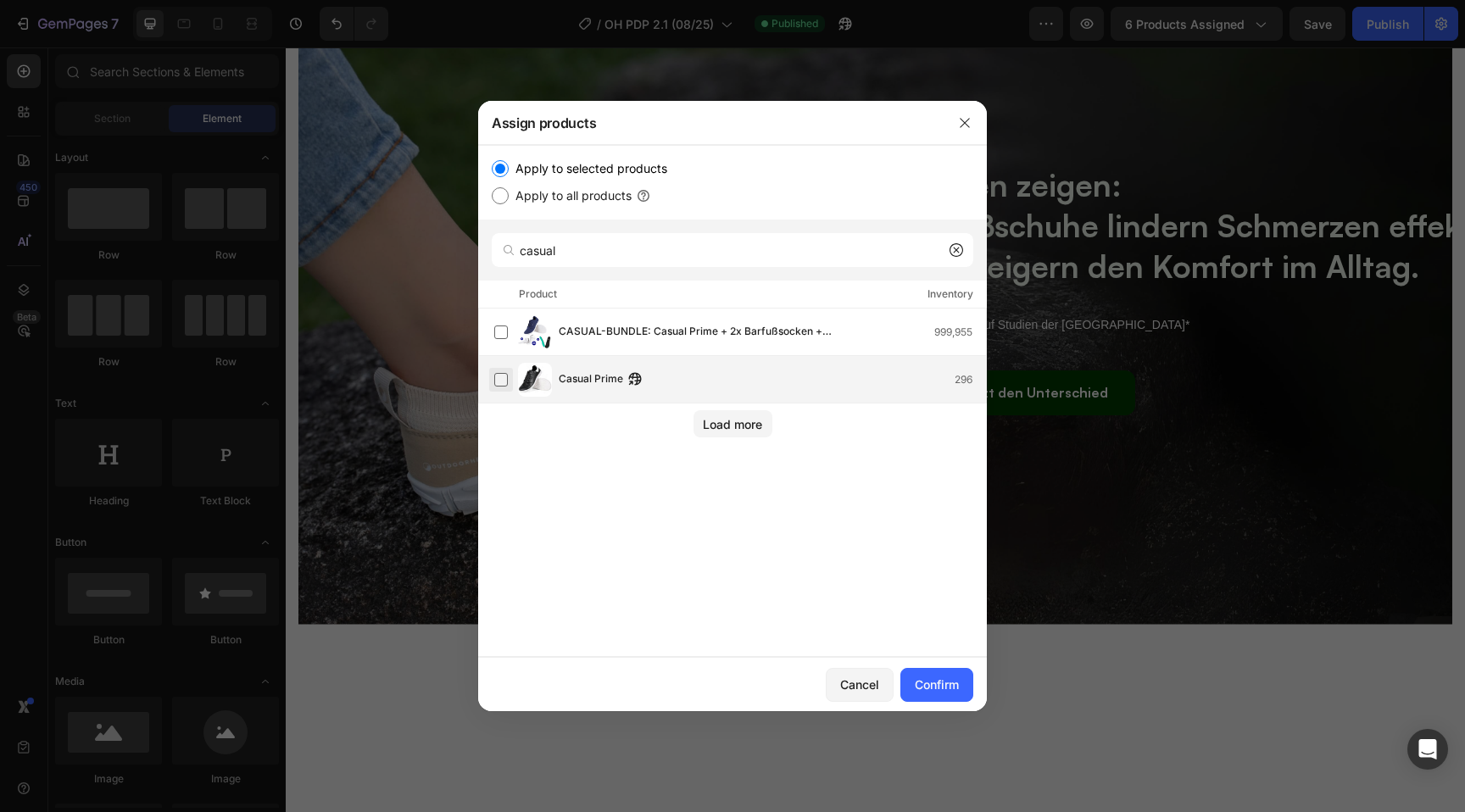
click at [503, 381] on label at bounding box center [502, 380] width 14 height 14
click at [501, 329] on label at bounding box center [502, 332] width 14 height 14
click at [652, 255] on input "casual" at bounding box center [733, 250] width 482 height 34
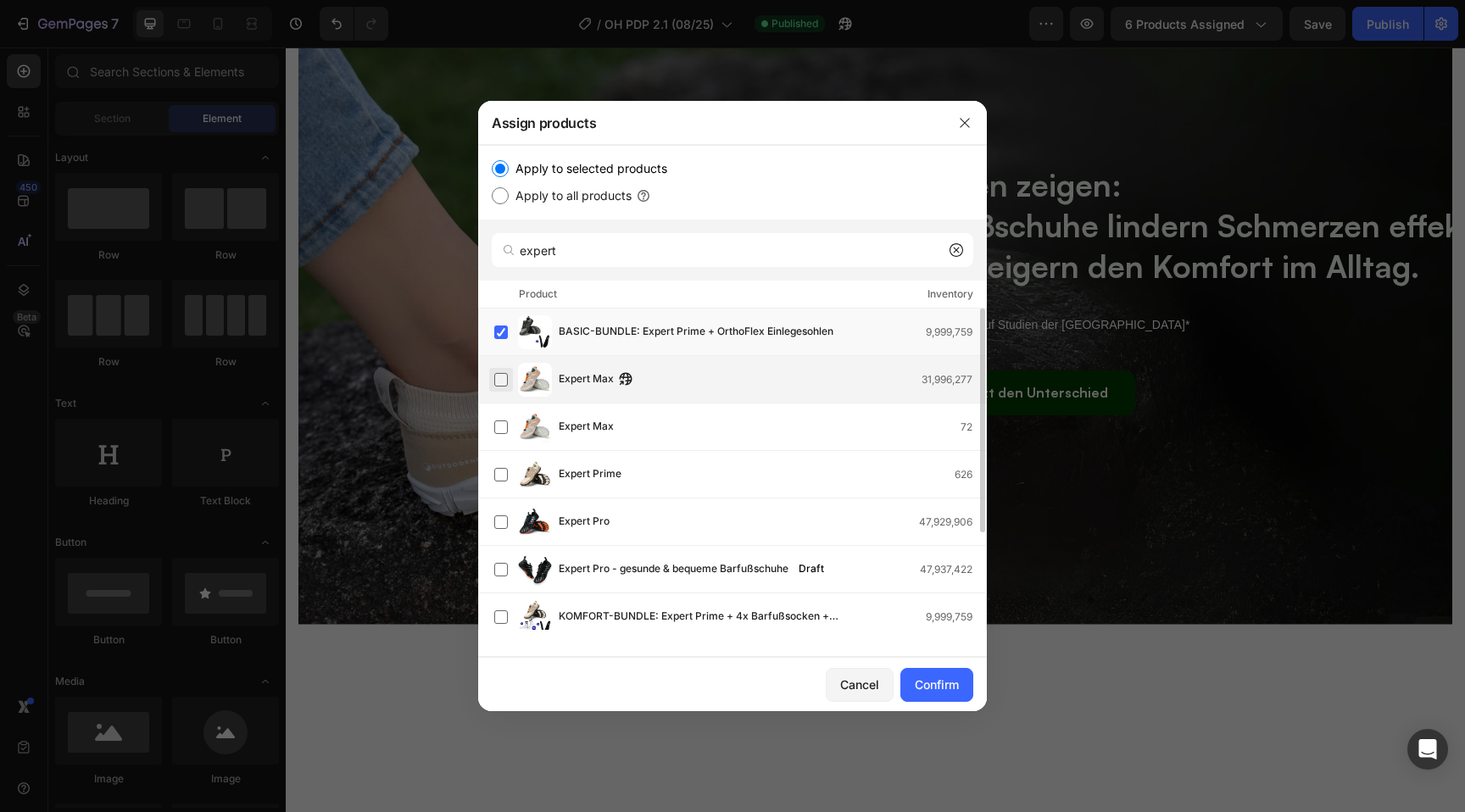
click at [508, 381] on label at bounding box center [502, 380] width 14 height 14
click at [508, 432] on label at bounding box center [502, 427] width 14 height 14
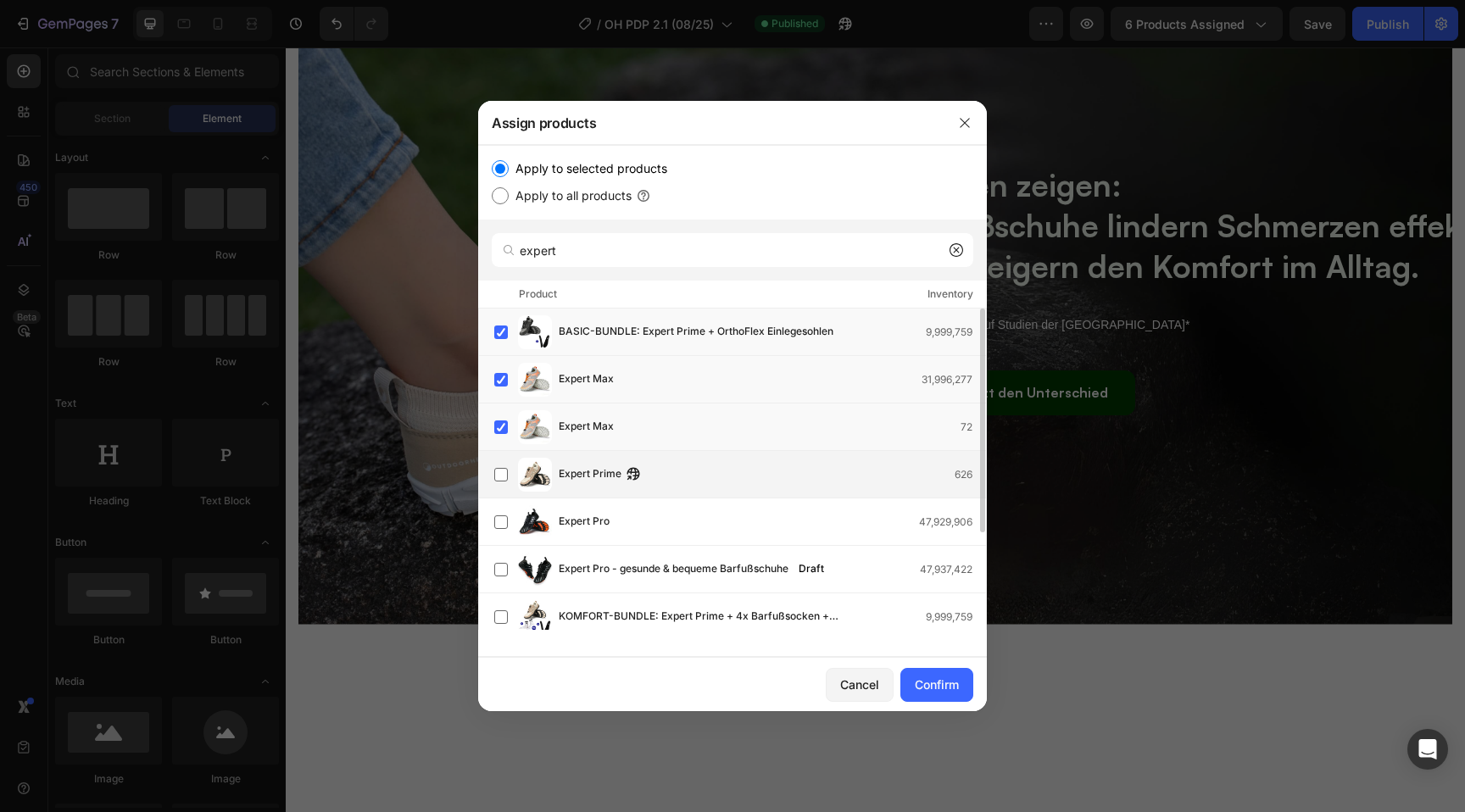
click at [508, 455] on div "Expert Prime 626" at bounding box center [732, 474] width 509 height 47
click at [499, 519] on label at bounding box center [502, 522] width 14 height 14
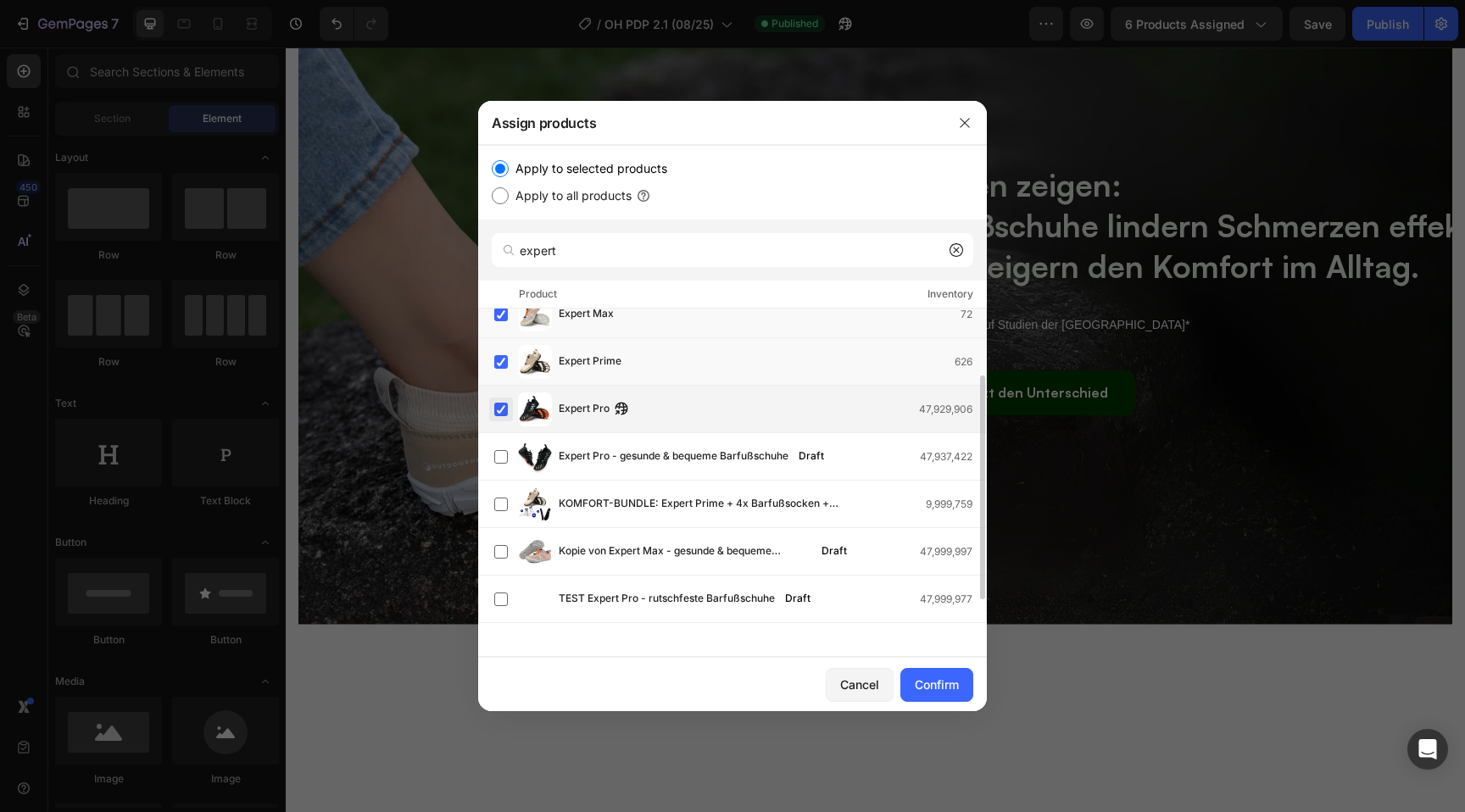
scroll to position [140, 0]
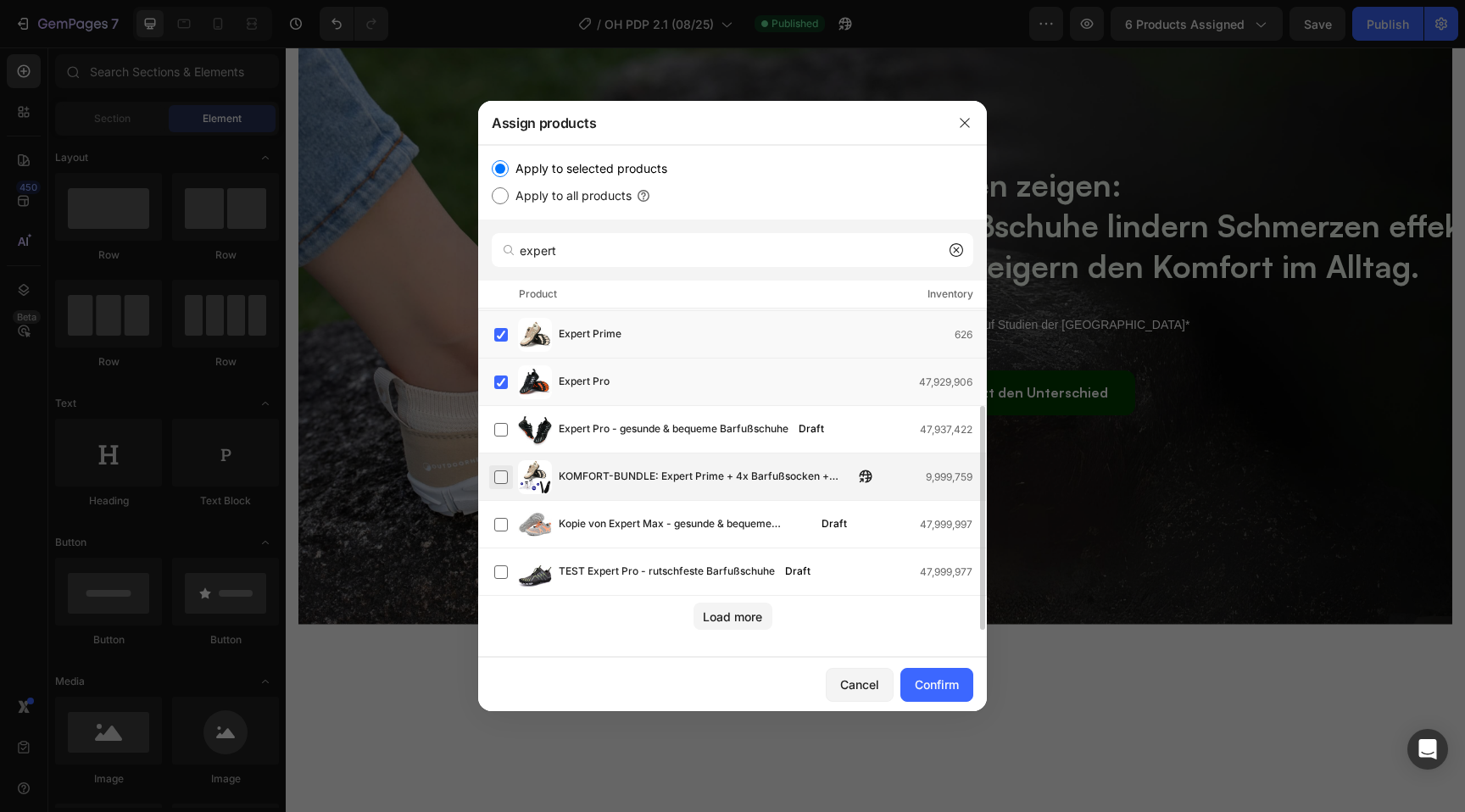
click at [495, 476] on label at bounding box center [502, 477] width 14 height 14
click at [716, 614] on div "Load more" at bounding box center [732, 616] width 60 height 18
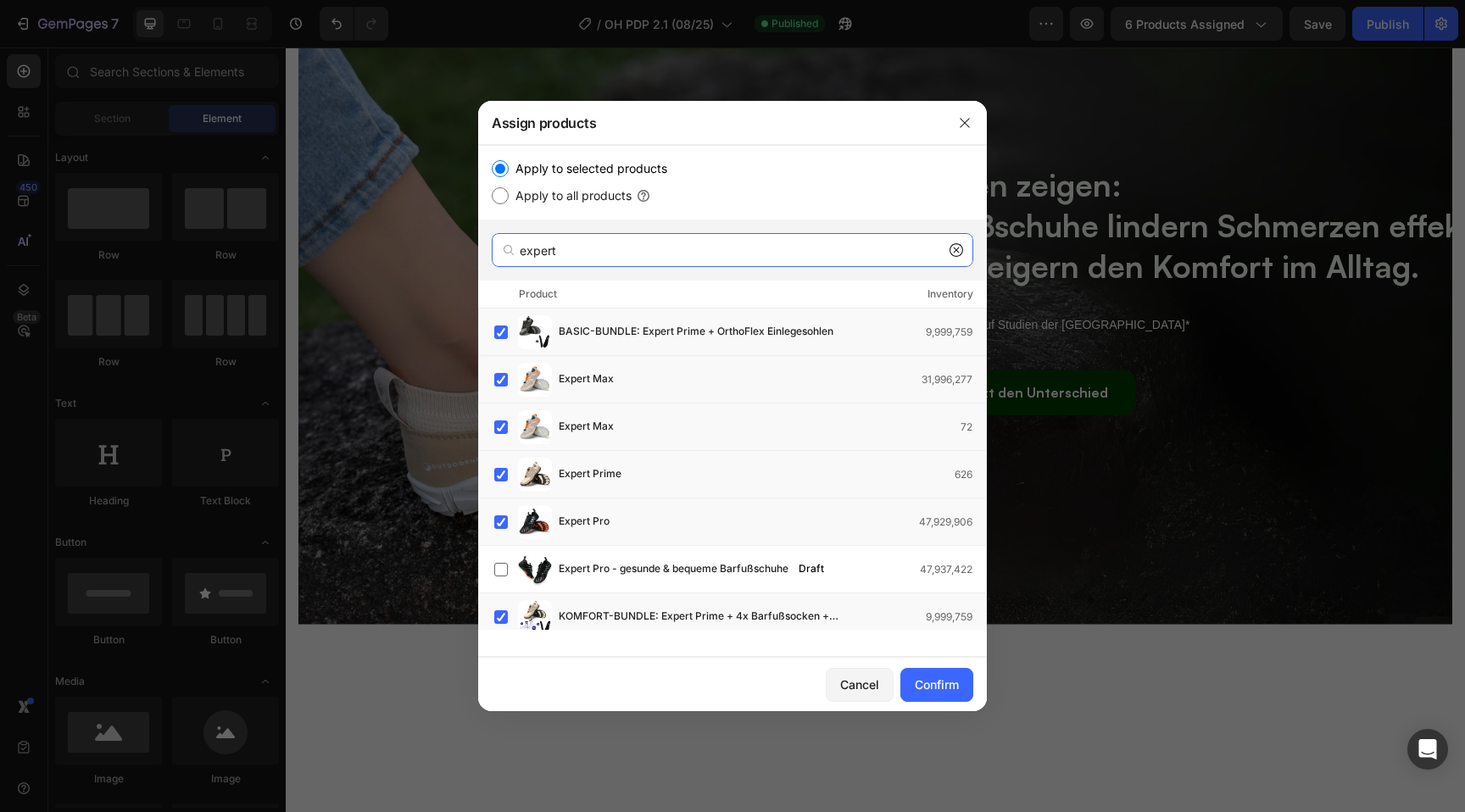
click at [622, 249] on input "expert" at bounding box center [733, 250] width 482 height 34
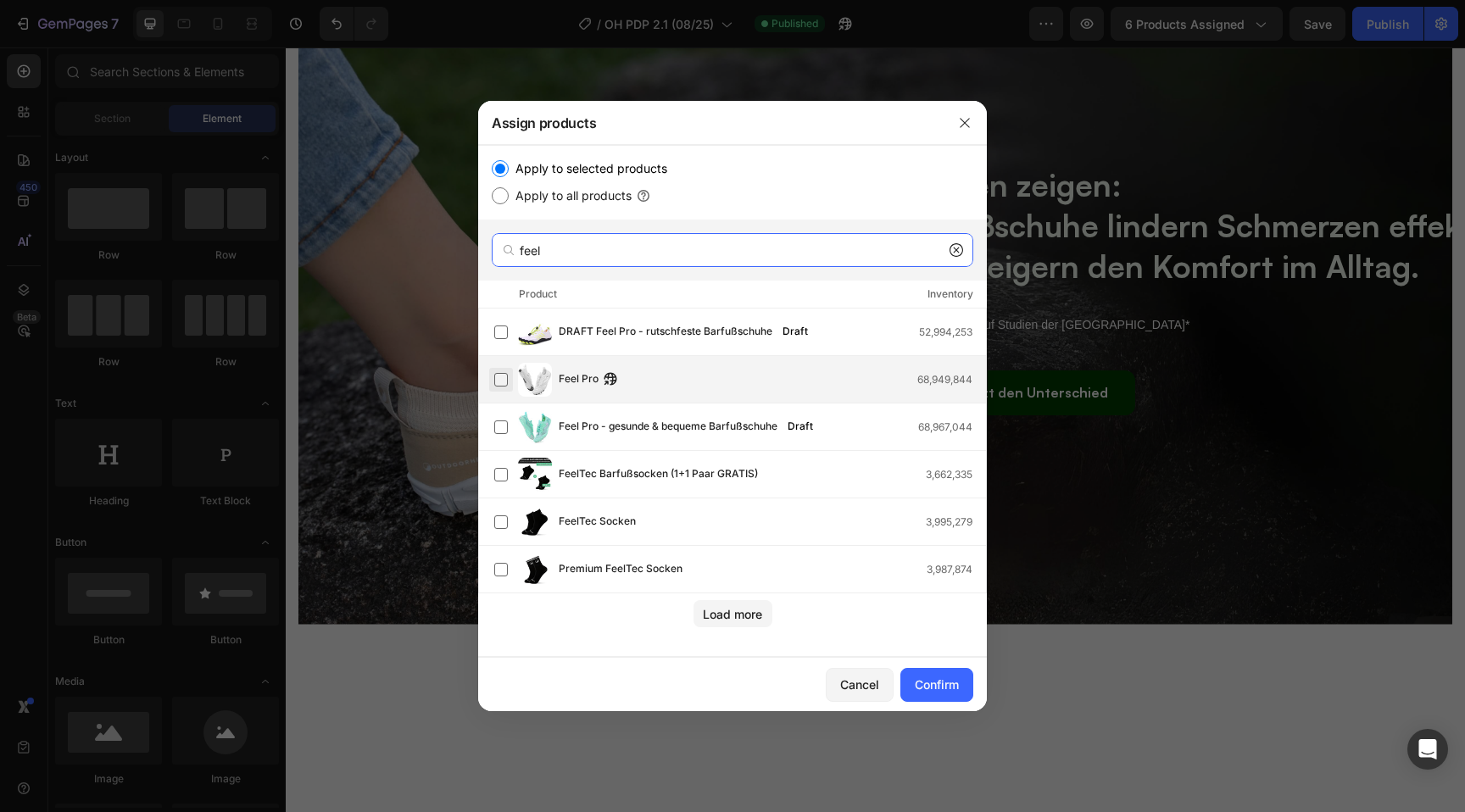
type input "feel"
click at [504, 380] on label at bounding box center [502, 380] width 14 height 14
click at [928, 681] on div "Confirm" at bounding box center [937, 685] width 44 height 18
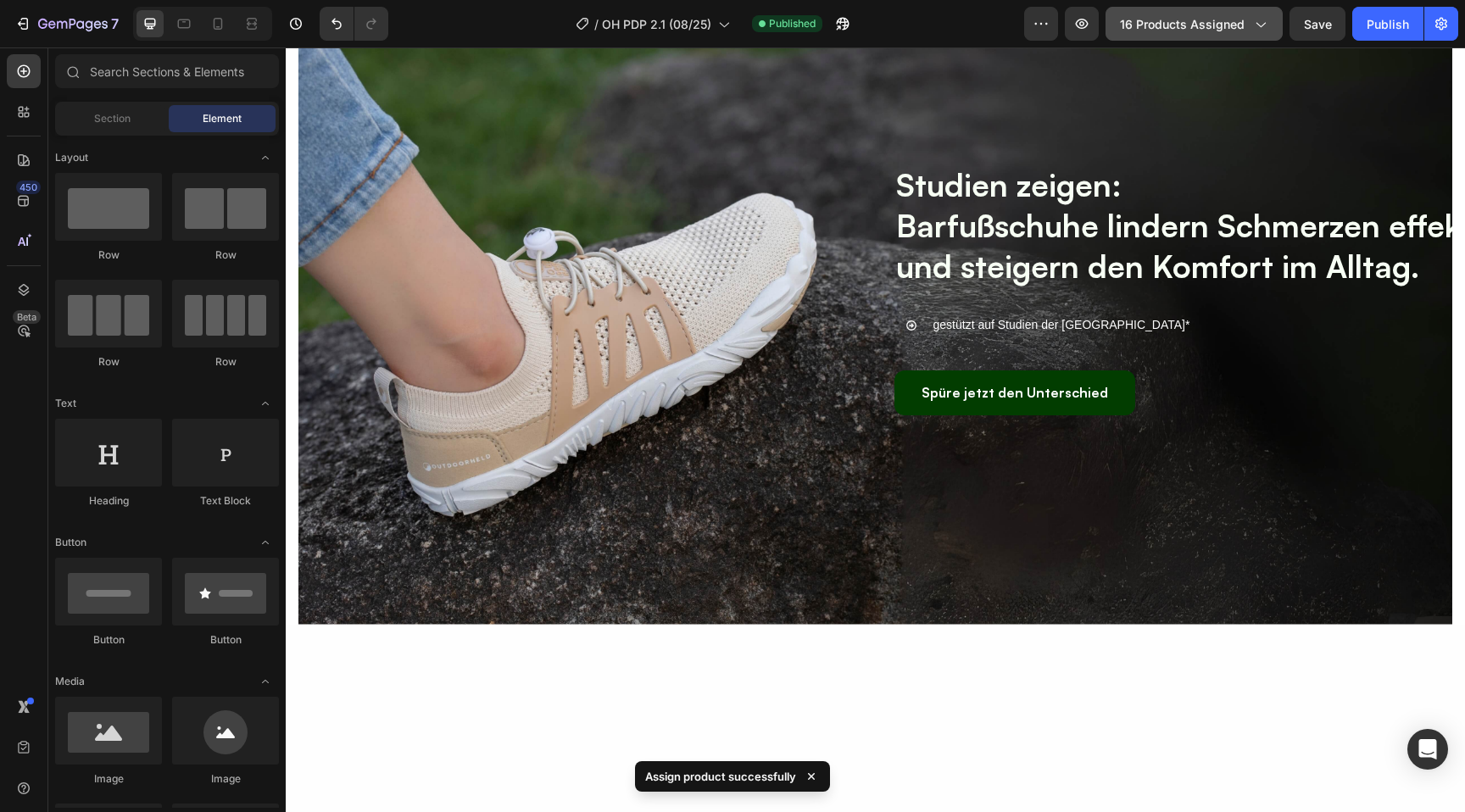
click at [1187, 34] on button "16 products assigned" at bounding box center [1194, 24] width 177 height 34
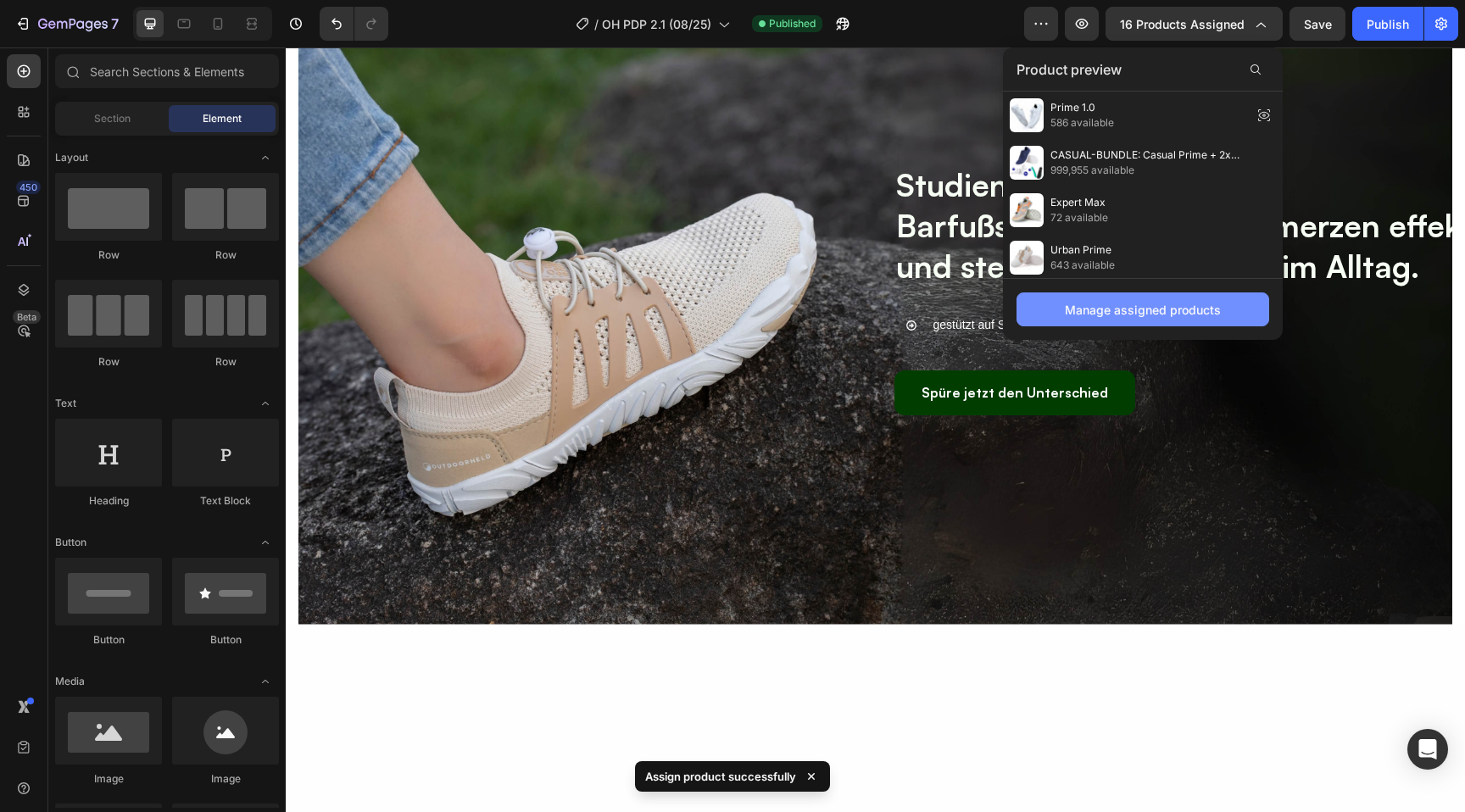
click at [1064, 304] on button "Manage assigned products" at bounding box center [1144, 310] width 253 height 34
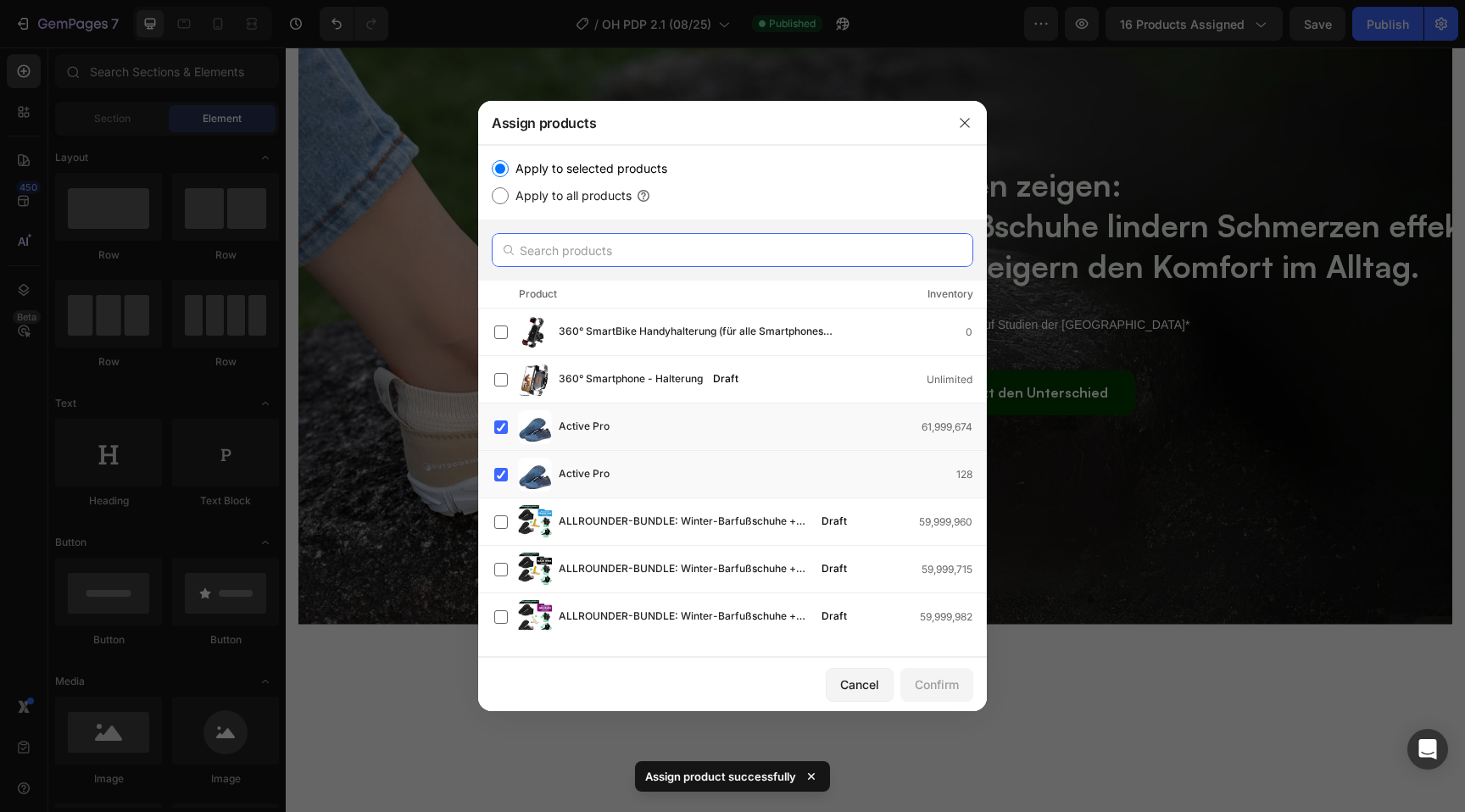
click at [550, 253] on input "text" at bounding box center [733, 250] width 482 height 34
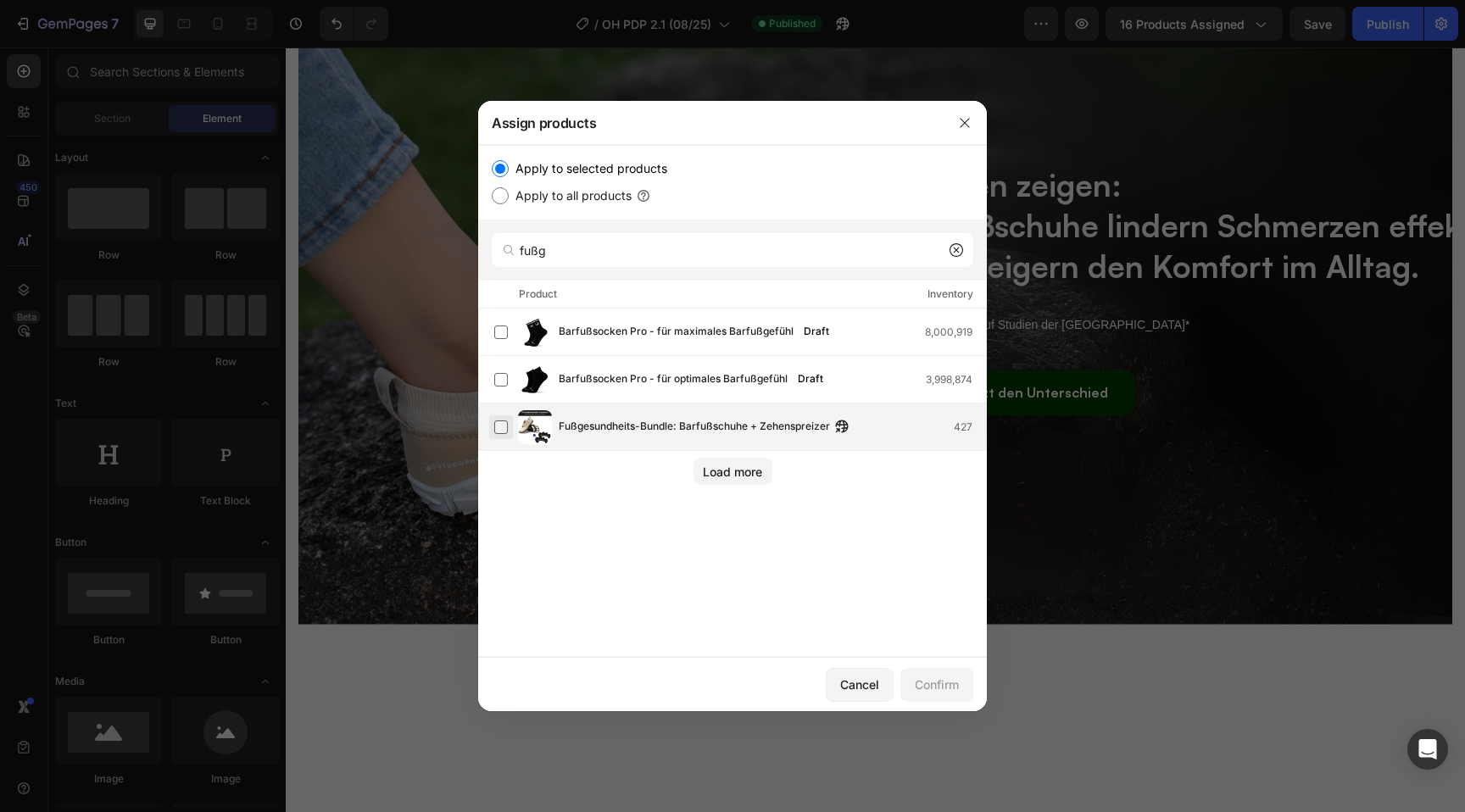
click at [495, 429] on label at bounding box center [502, 427] width 14 height 14
click at [561, 253] on input "fußg" at bounding box center [733, 250] width 482 height 34
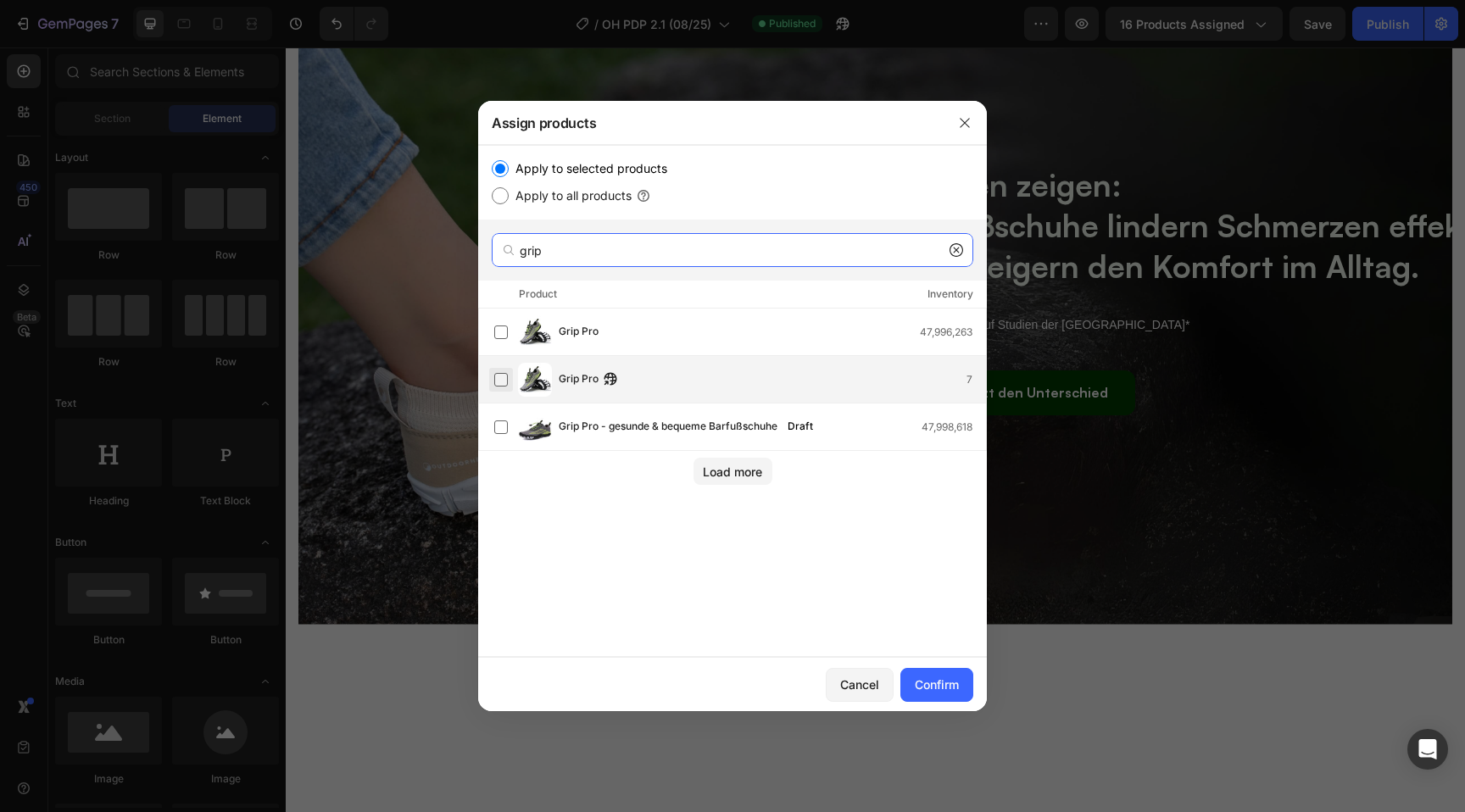
type input "grip"
click at [507, 387] on label at bounding box center [502, 380] width 14 height 14
click at [505, 336] on label at bounding box center [502, 332] width 14 height 14
click at [627, 254] on input "grip" at bounding box center [733, 250] width 482 height 34
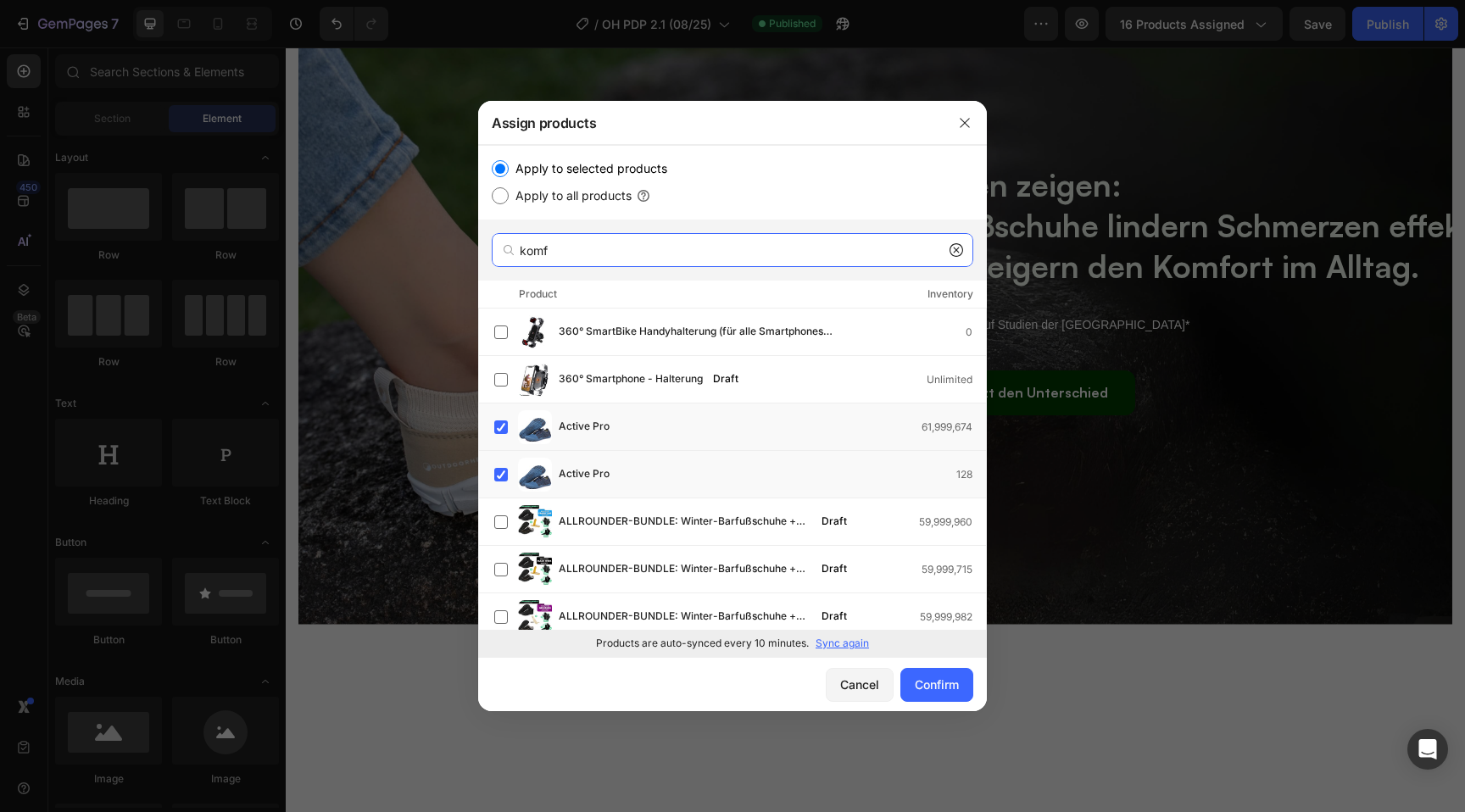
type input "komfo"
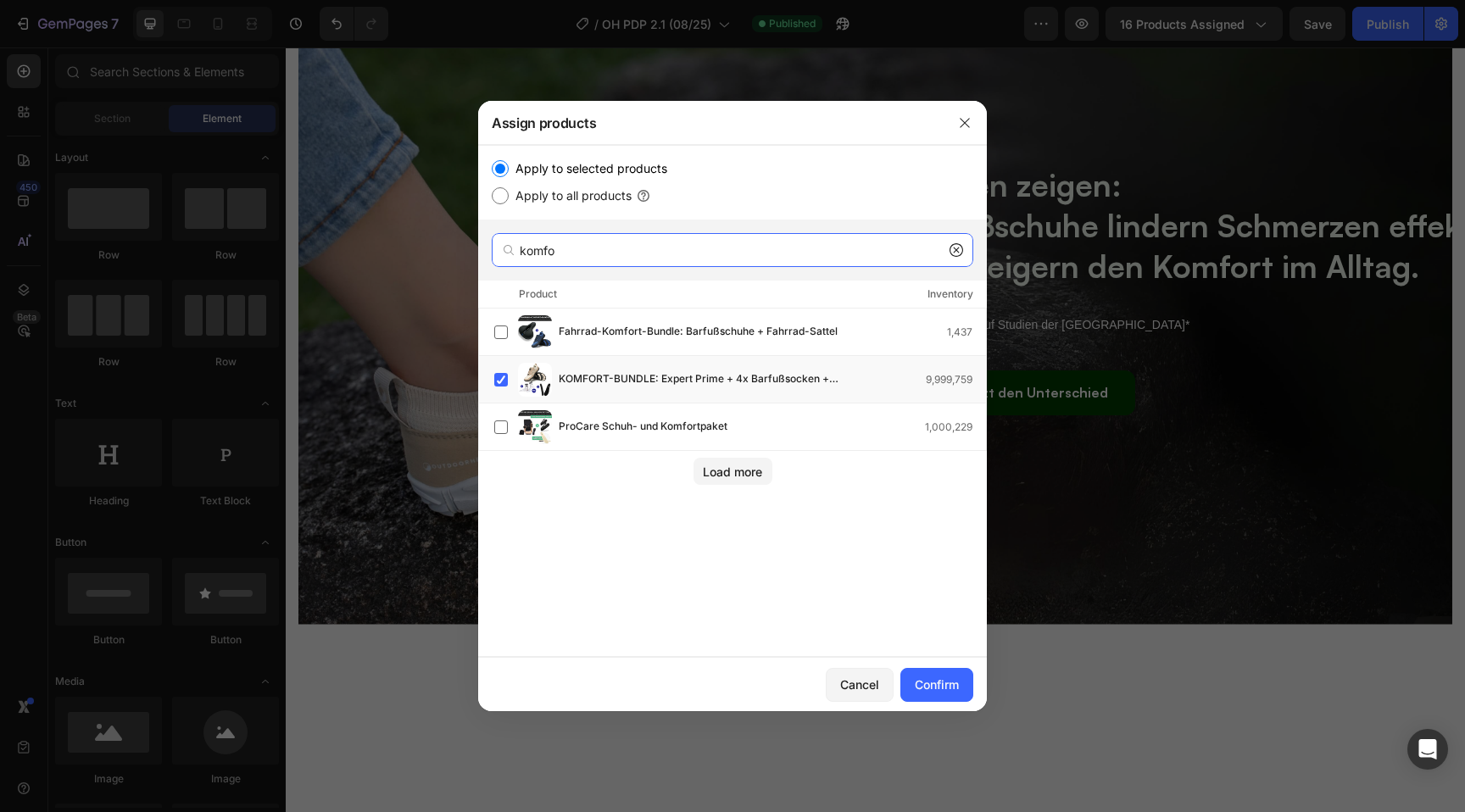
click at [657, 262] on input "komfo" at bounding box center [733, 250] width 482 height 34
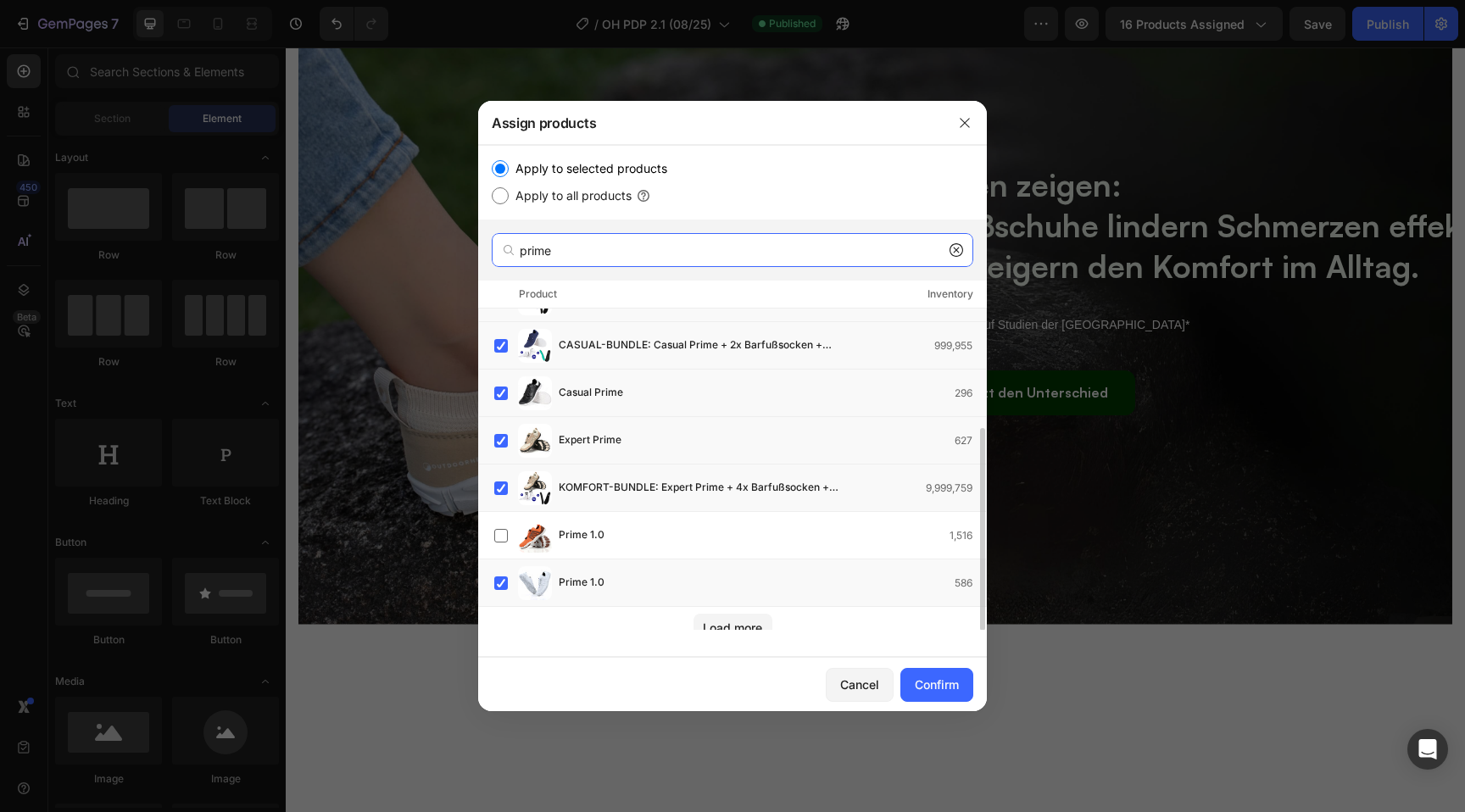
scroll to position [181, 0]
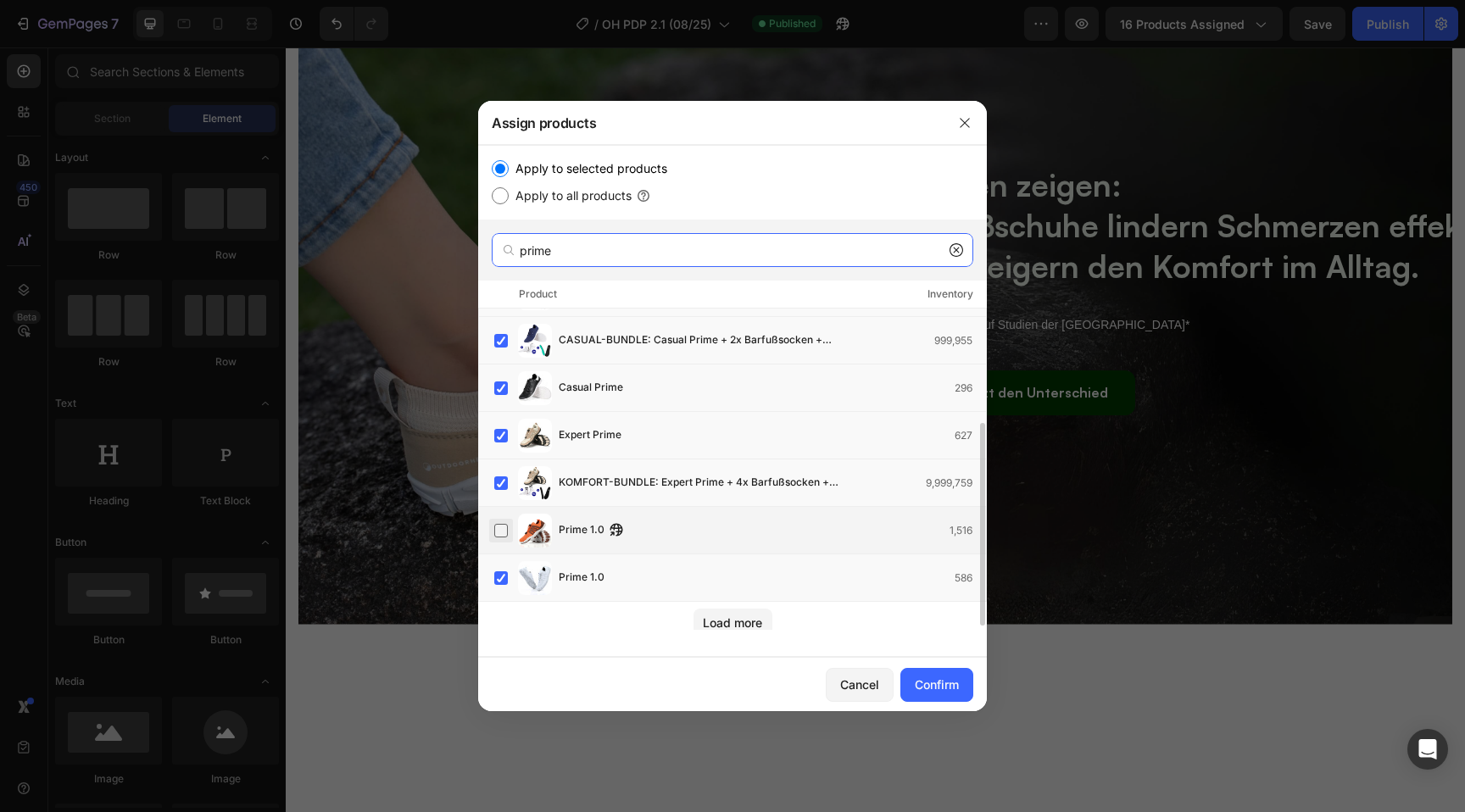
type input "prime"
click at [506, 532] on label at bounding box center [502, 531] width 14 height 14
click at [649, 256] on input "prime" at bounding box center [733, 250] width 482 height 34
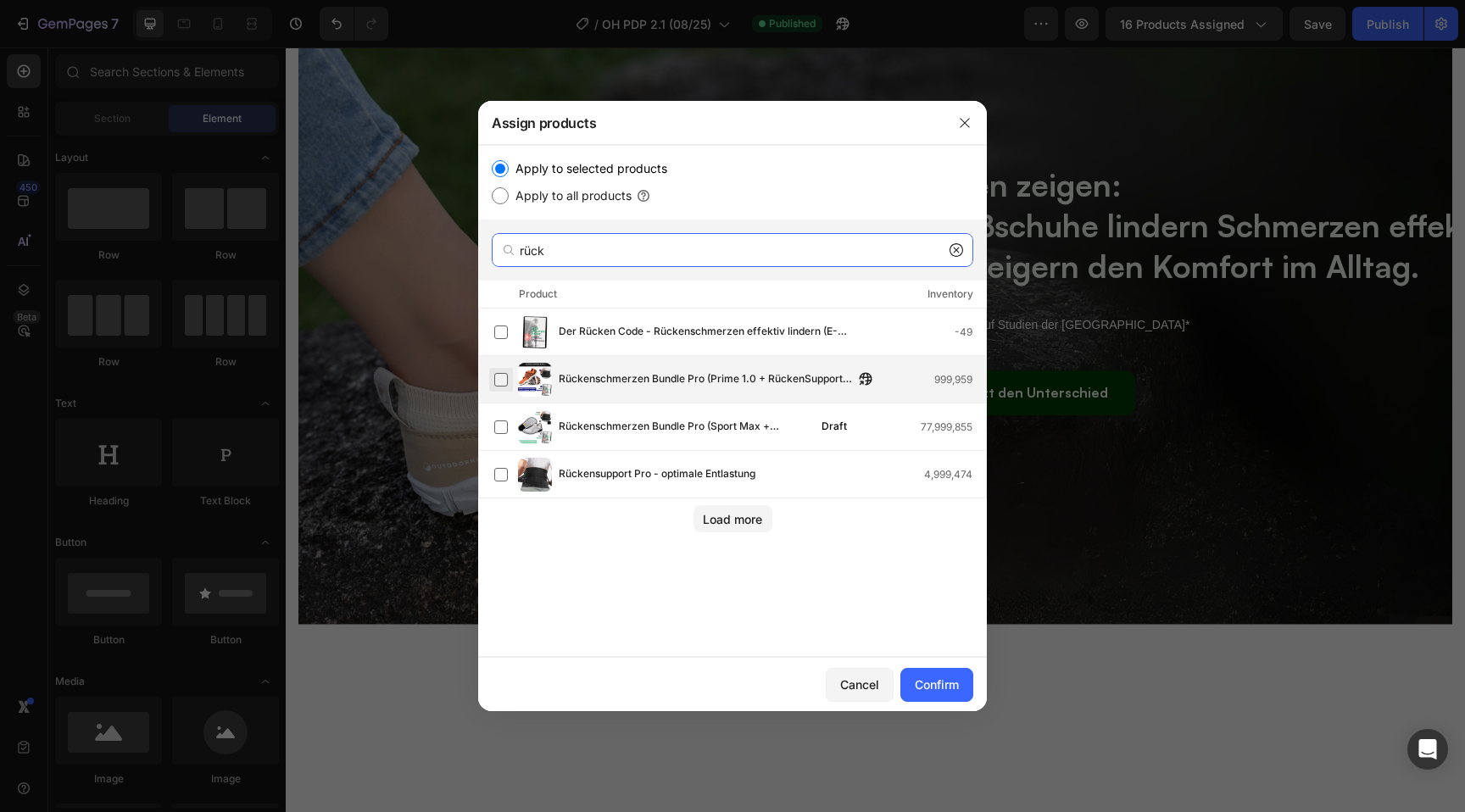
type input "rück"
click at [499, 373] on label at bounding box center [502, 380] width 14 height 14
click at [615, 262] on input "rück" at bounding box center [733, 250] width 482 height 34
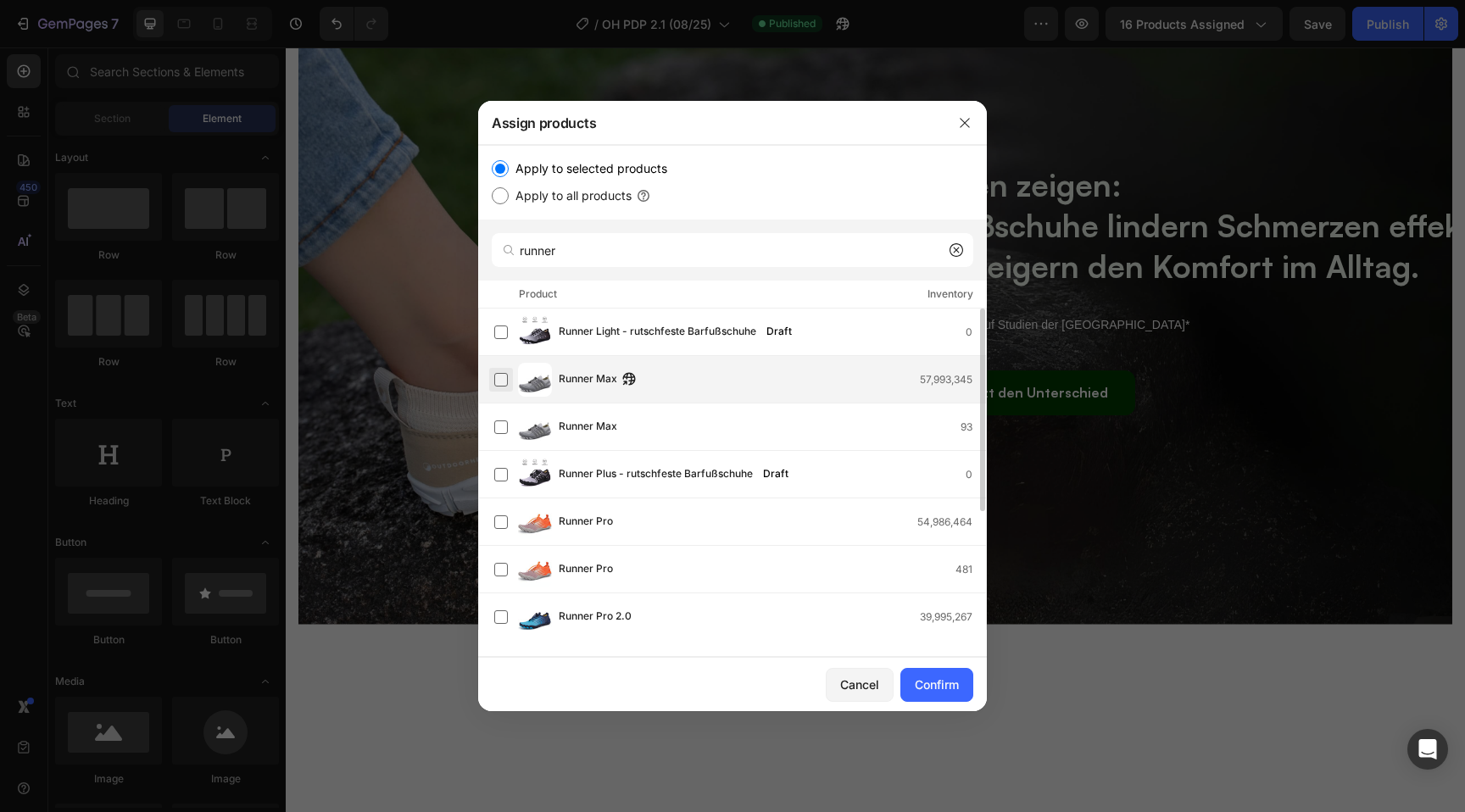
click at [501, 384] on label at bounding box center [502, 380] width 14 height 14
click at [501, 434] on label at bounding box center [502, 427] width 14 height 14
click at [499, 526] on label at bounding box center [502, 522] width 14 height 14
click at [499, 563] on label at bounding box center [502, 570] width 14 height 14
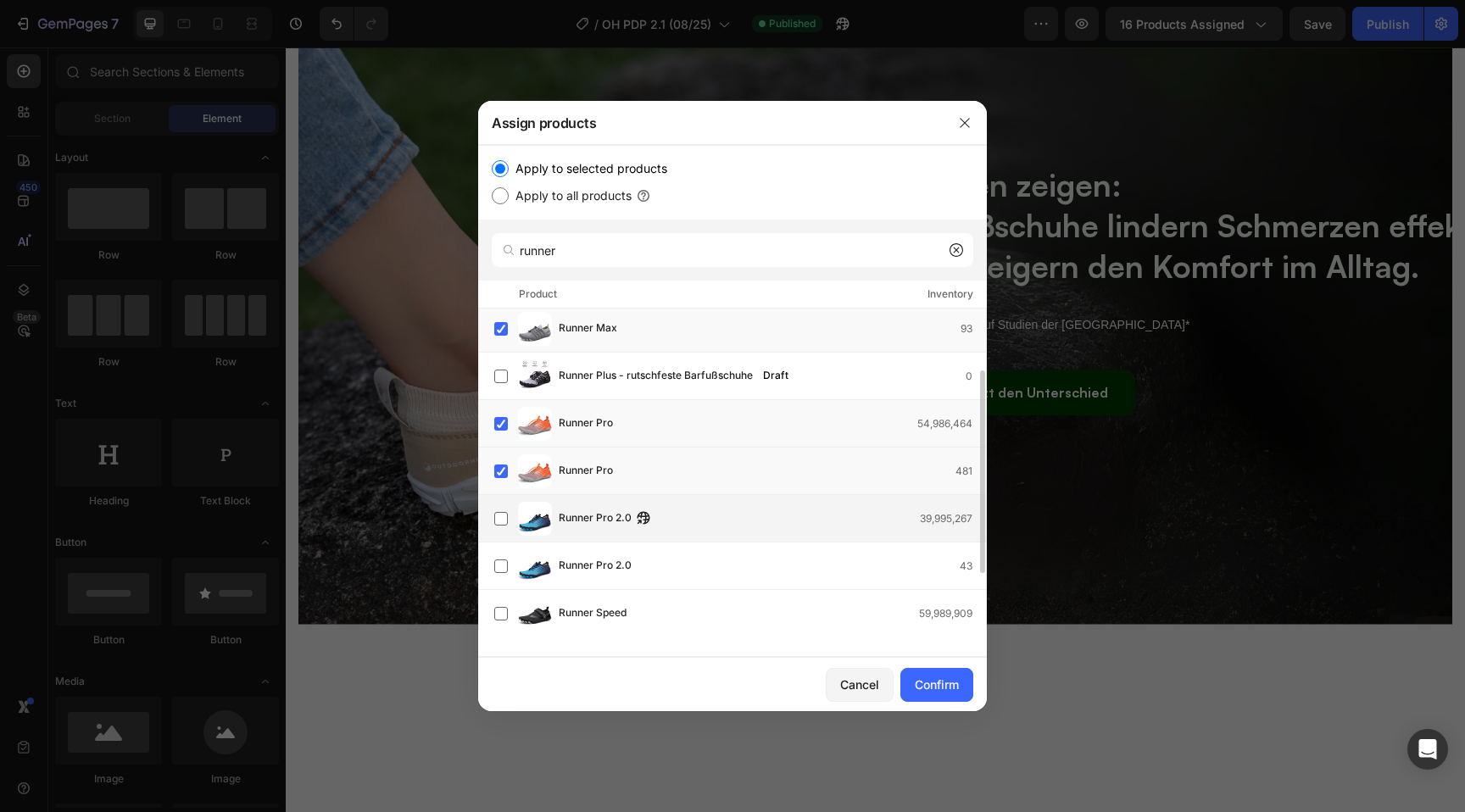
click at [499, 532] on div "Runner Pro 2.0 39,995,267" at bounding box center [741, 518] width 492 height 34
click at [499, 561] on label at bounding box center [502, 566] width 14 height 14
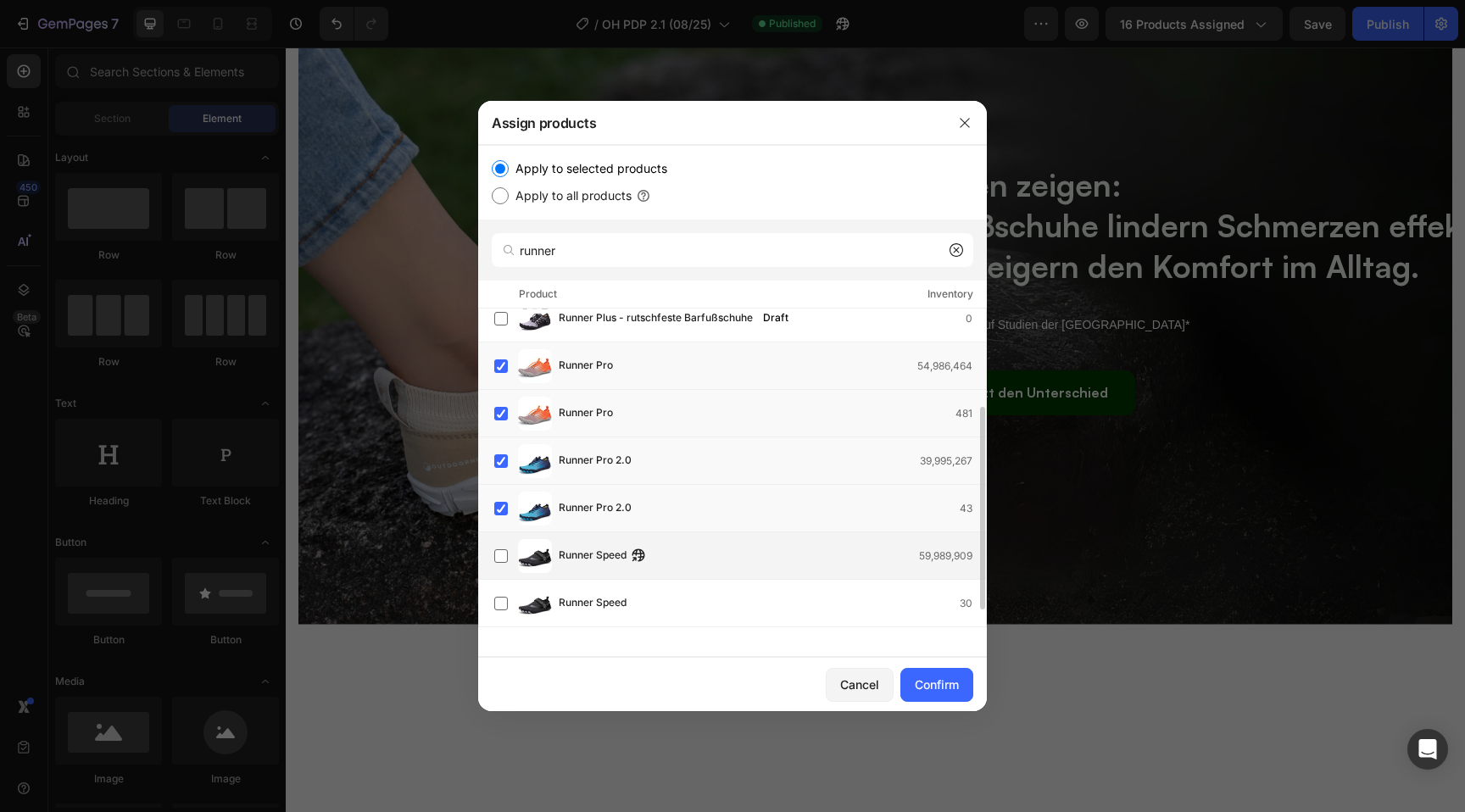
click at [499, 568] on div "Runner Speed 59,989,909" at bounding box center [741, 555] width 492 height 34
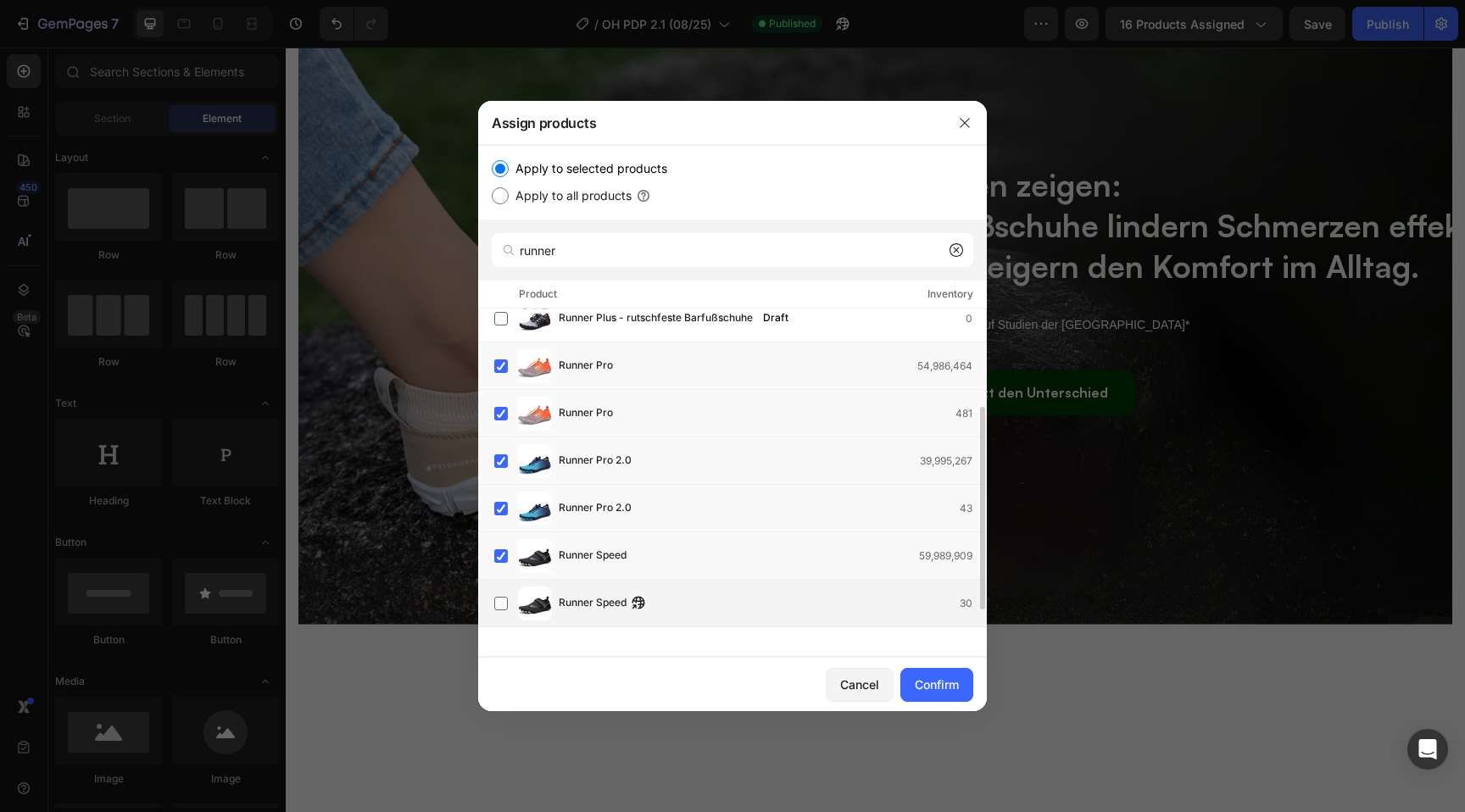
click at [499, 624] on div "Runner Speed 30" at bounding box center [732, 603] width 509 height 47
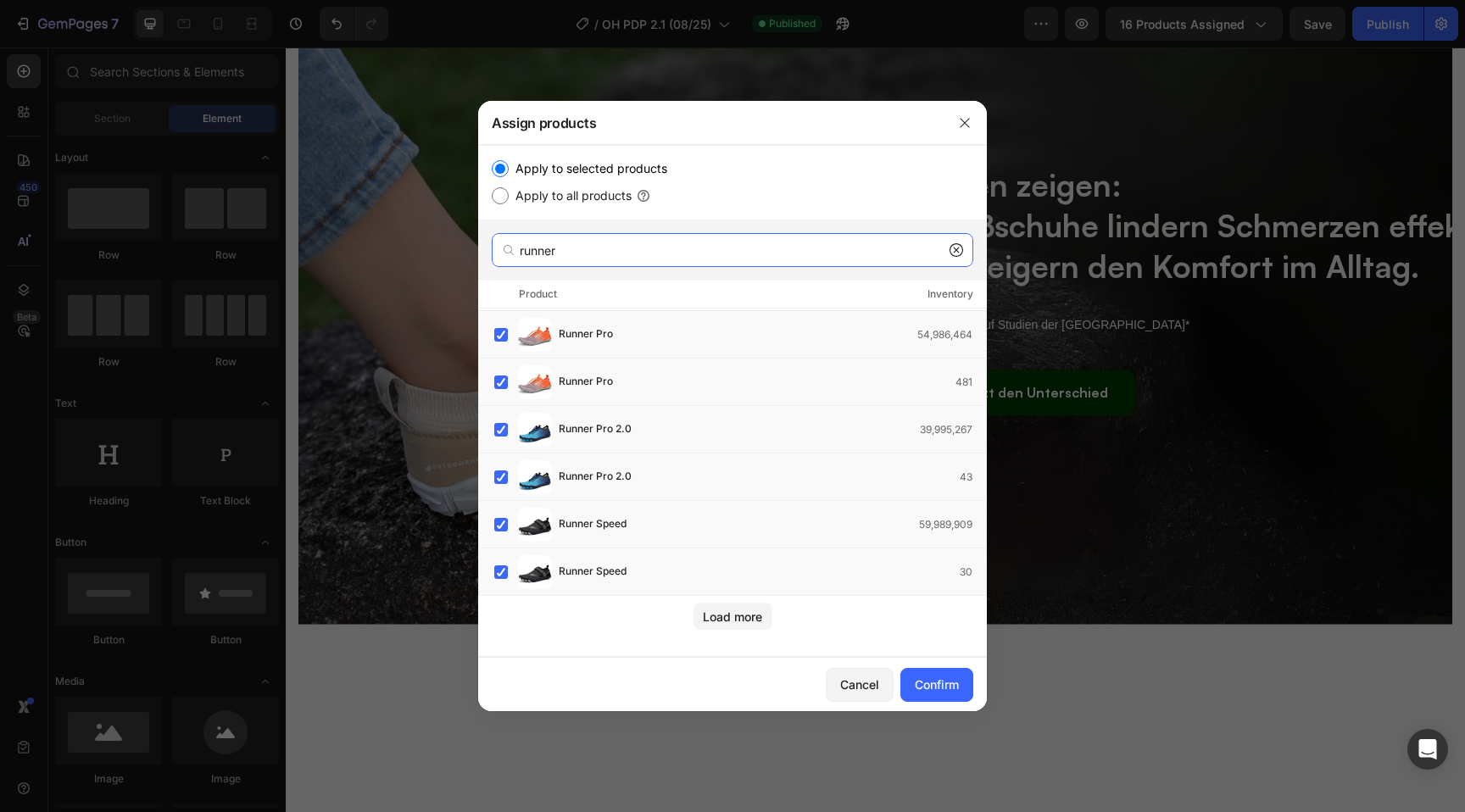
click at [610, 248] on input "runner" at bounding box center [733, 250] width 482 height 34
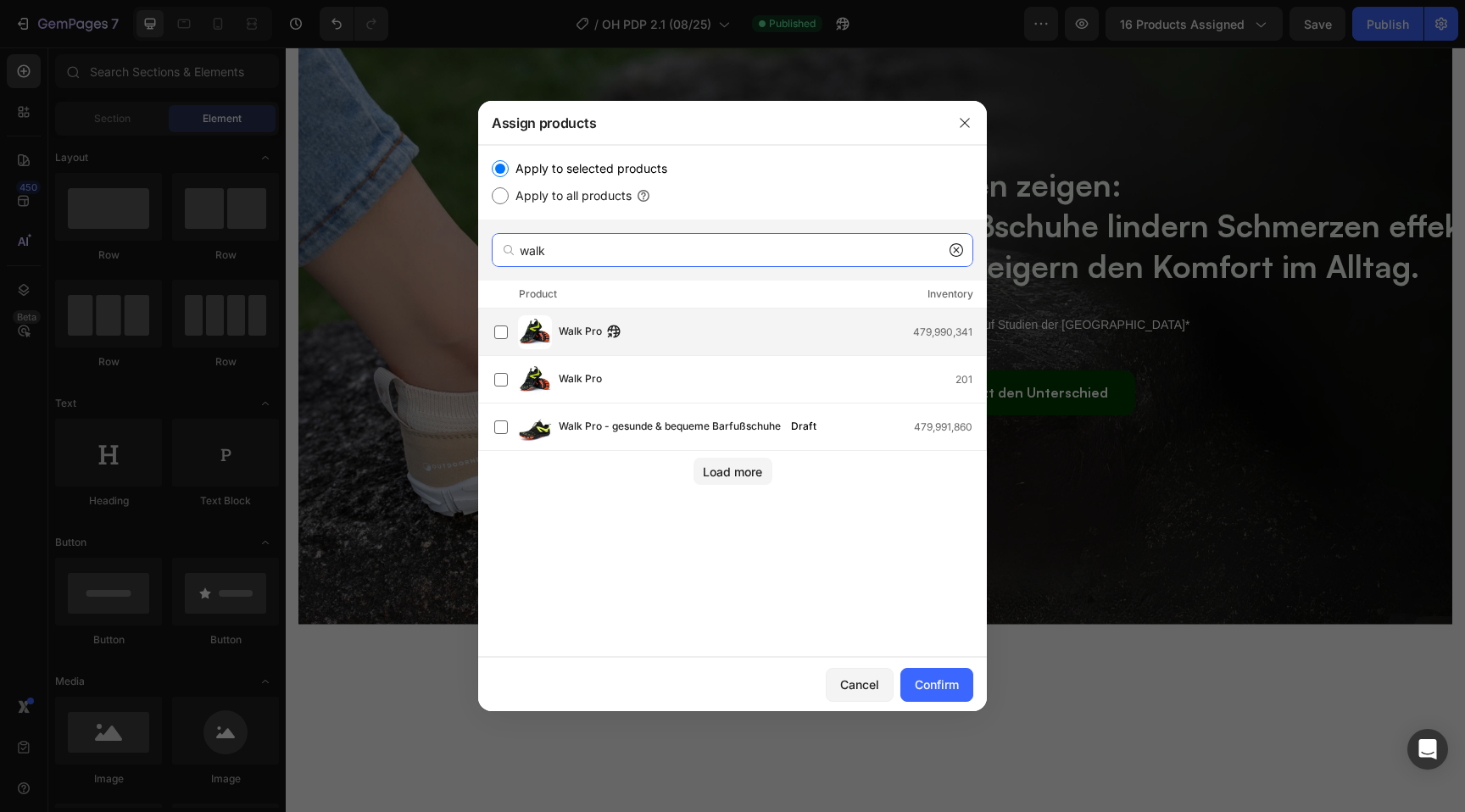
type input "walk"
click at [482, 333] on div "Walk Pro 479,990,341" at bounding box center [732, 332] width 509 height 47
click at [488, 379] on div "Walk Pro 201" at bounding box center [732, 379] width 509 height 47
click at [955, 686] on div "Confirm" at bounding box center [937, 685] width 44 height 18
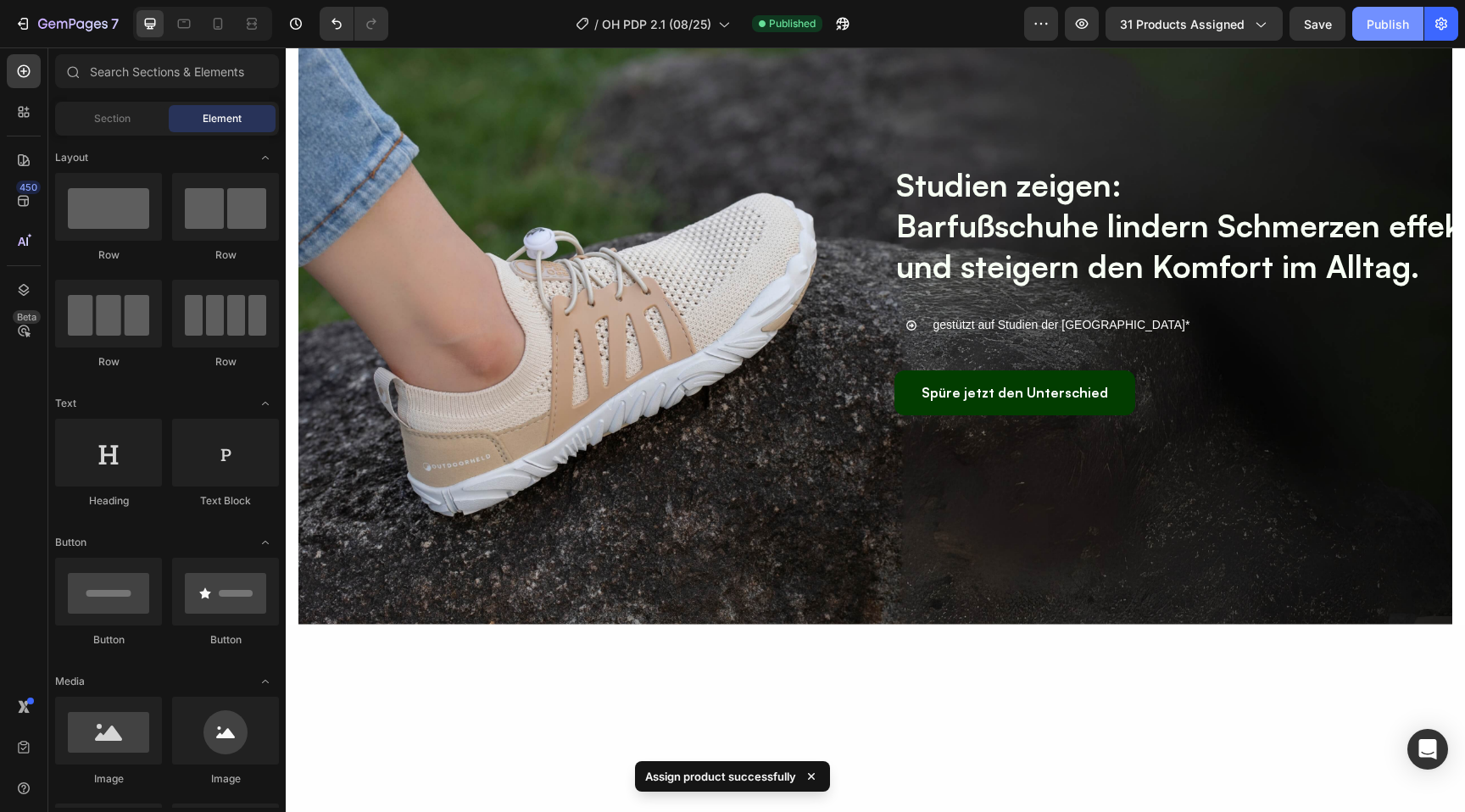
click at [1381, 25] on div "Publish" at bounding box center [1388, 24] width 42 height 18
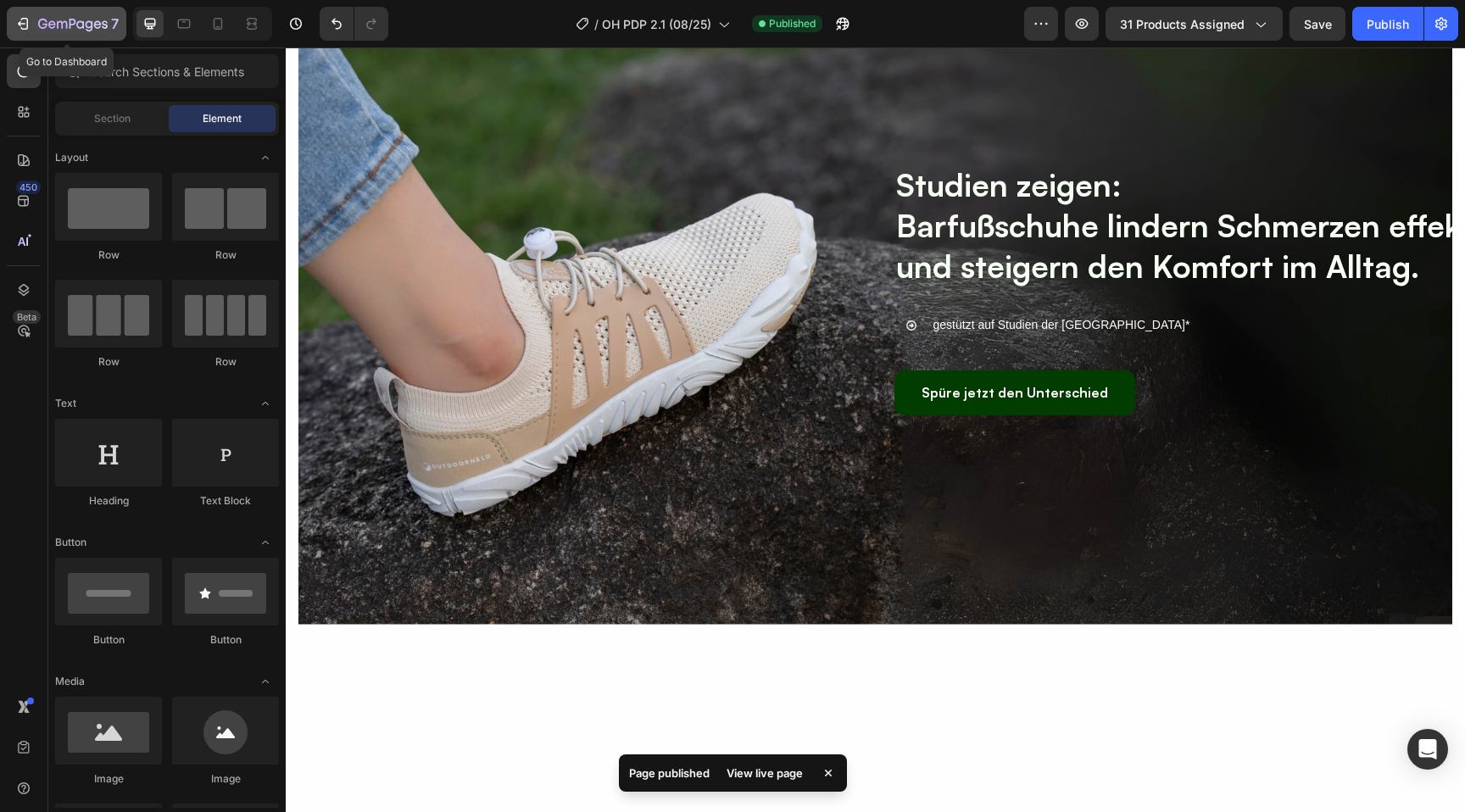
click at [59, 35] on button "7" at bounding box center [67, 24] width 120 height 34
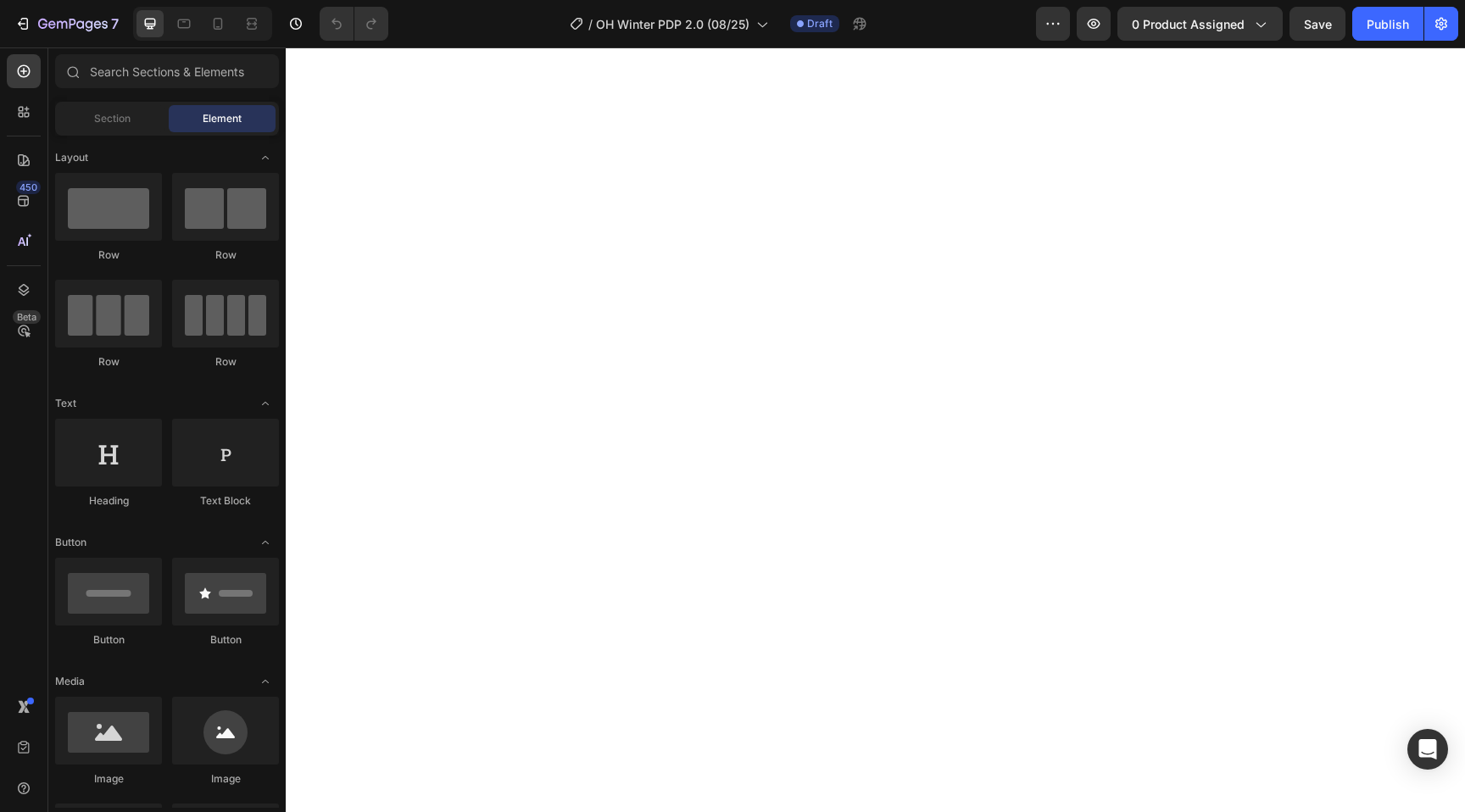
select select "36"
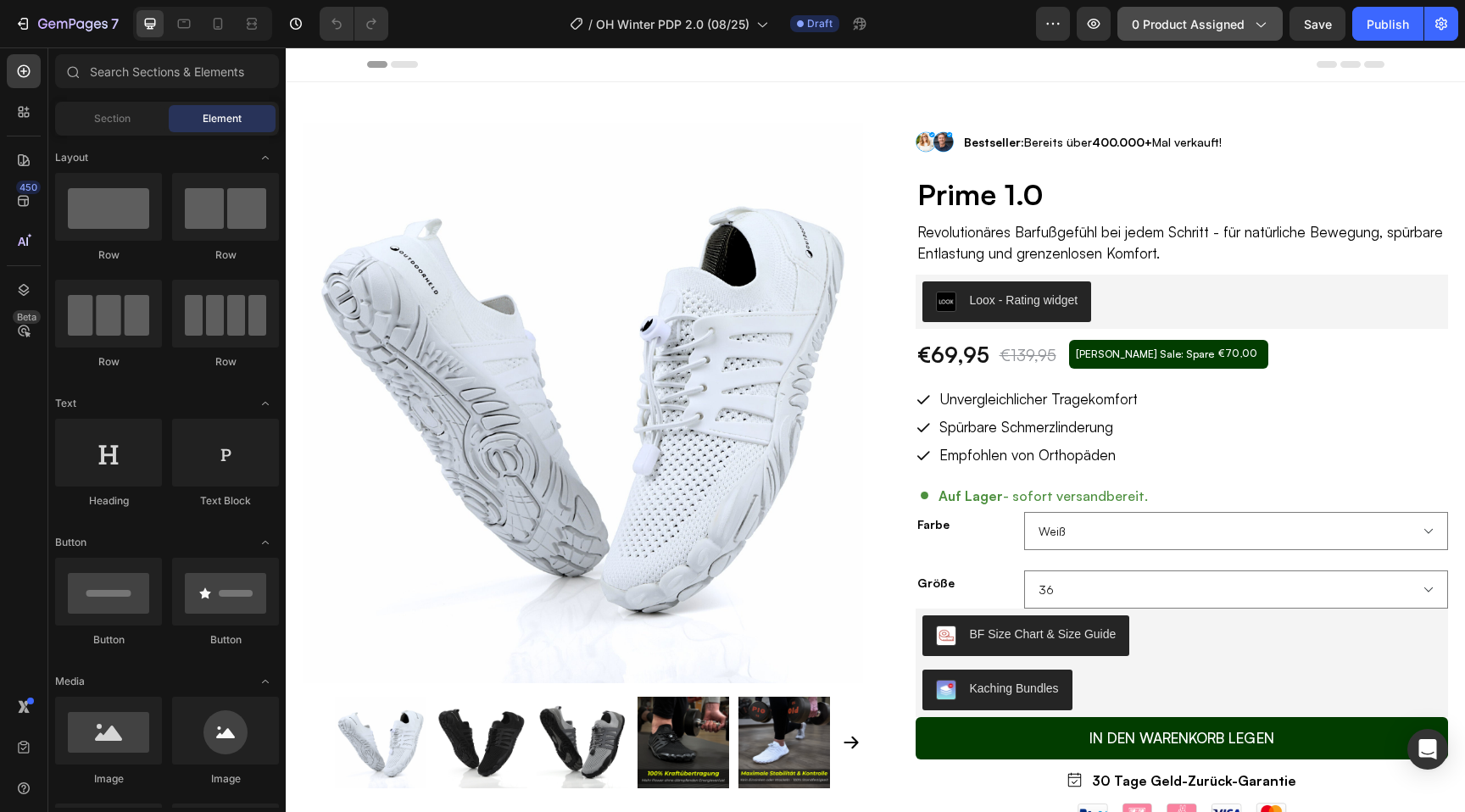
click at [1196, 26] on span "0 product assigned" at bounding box center [1188, 24] width 113 height 18
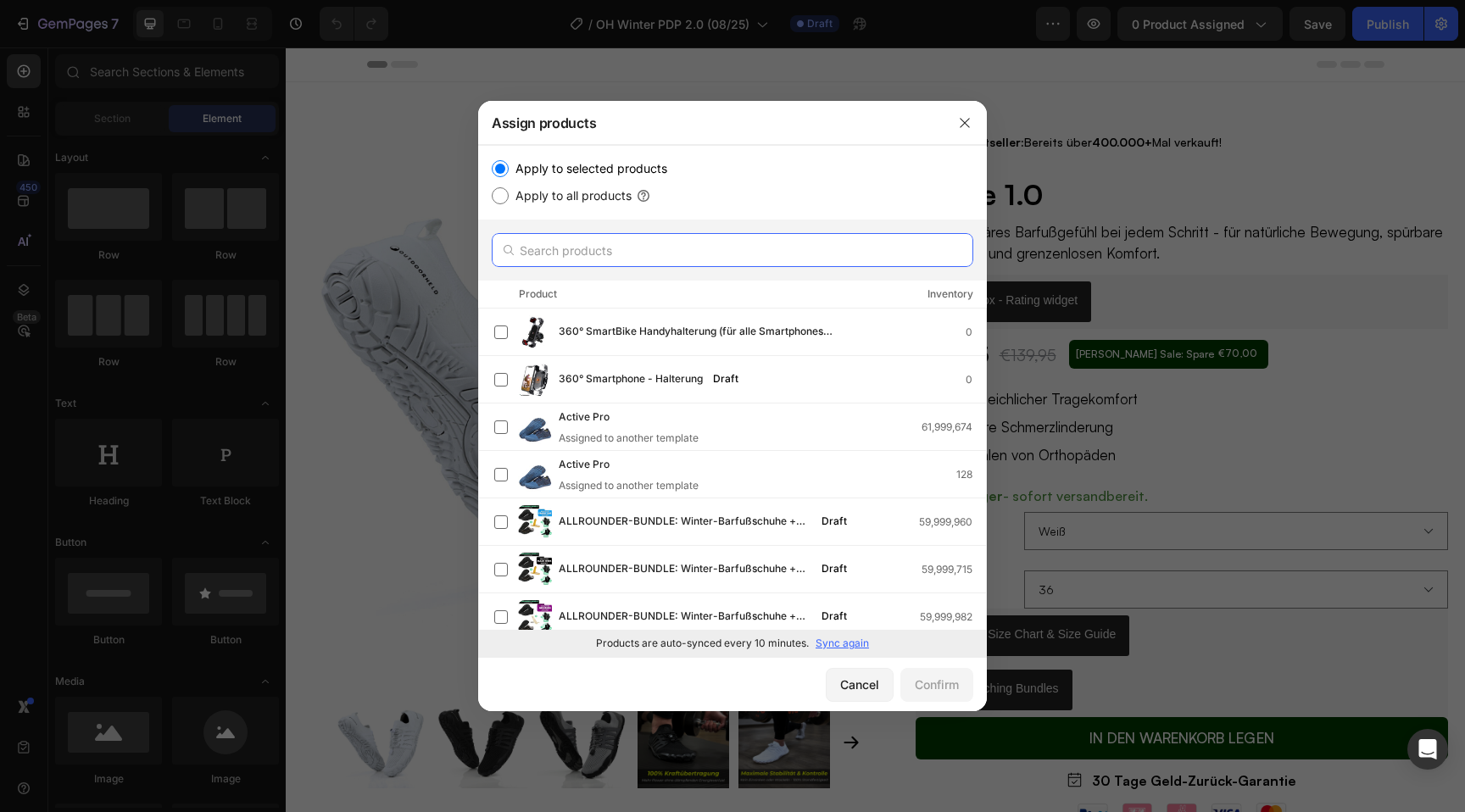
click at [631, 258] on input "text" at bounding box center [733, 250] width 482 height 34
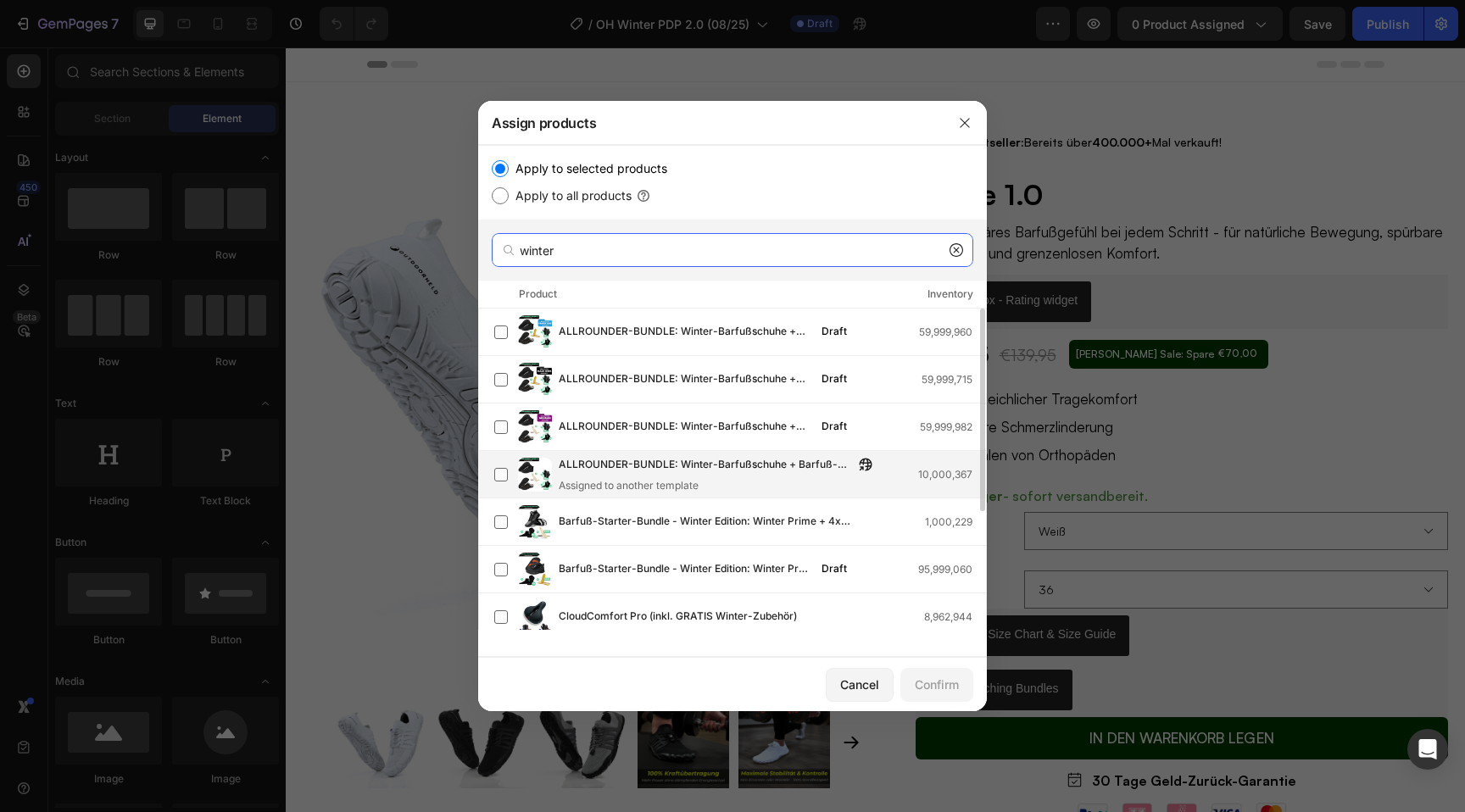
type input "winter"
click at [600, 462] on span "ALLROUNDER-BUNDLE: Winter-Barfußschuhe + Barfuß-Hausschuhe + Fleece-Einlegesohl…" at bounding box center [706, 465] width 295 height 19
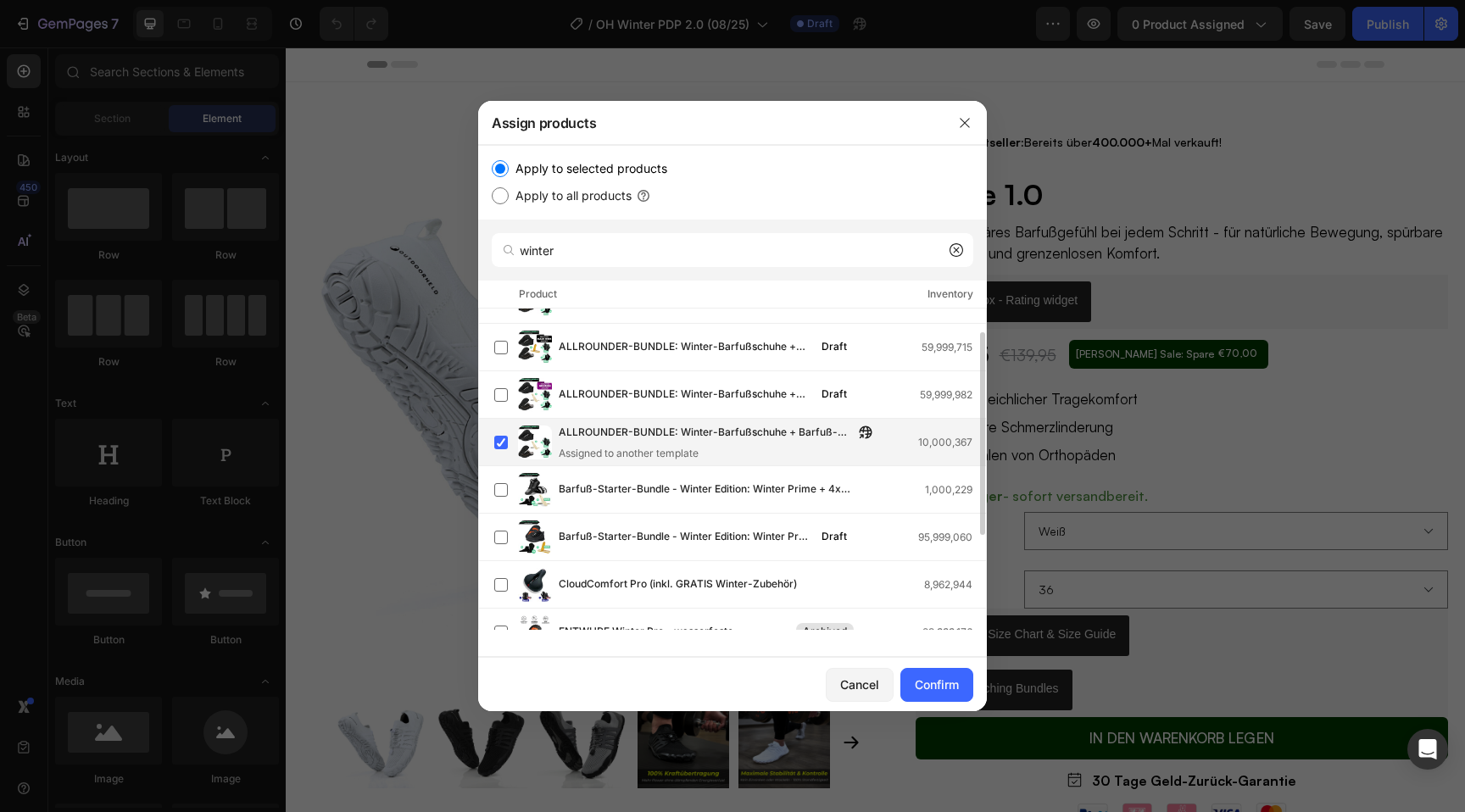
scroll to position [36, 0]
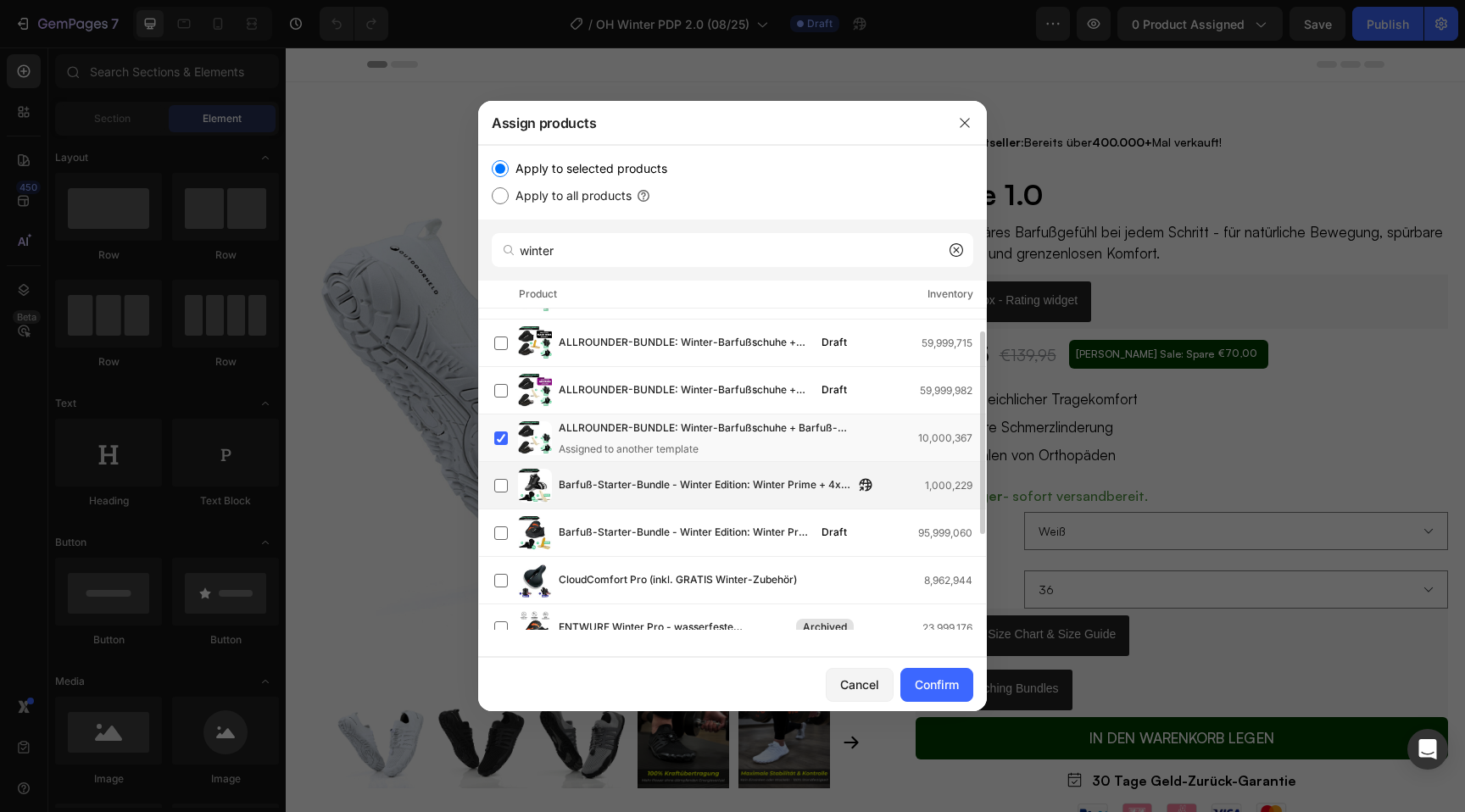
click at [558, 477] on div "Barfuß-Starter-Bundle - Winter Edition: Winter Prime + 4x GRATIS Barfußsocken +…" at bounding box center [741, 486] width 492 height 34
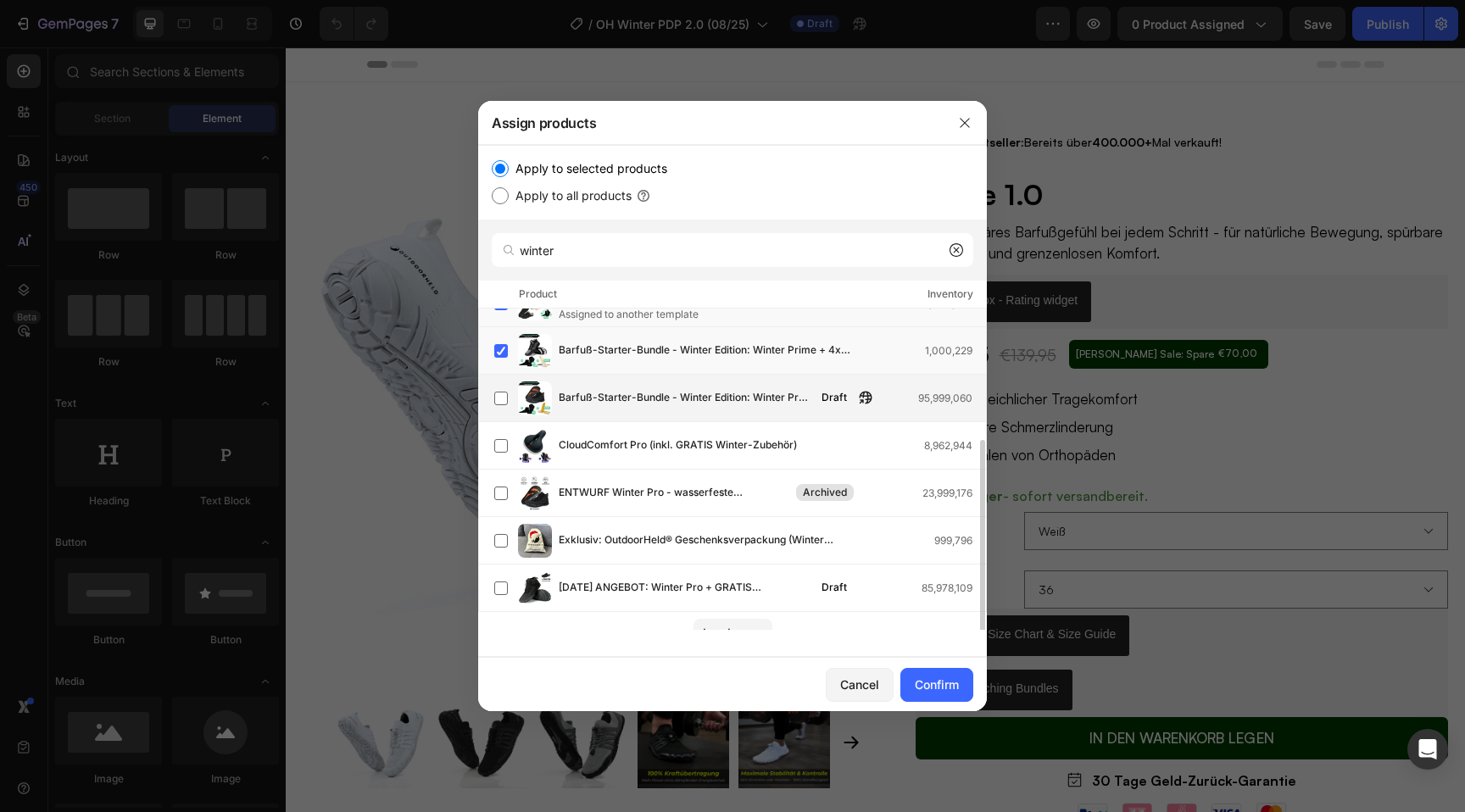
scroll to position [187, 0]
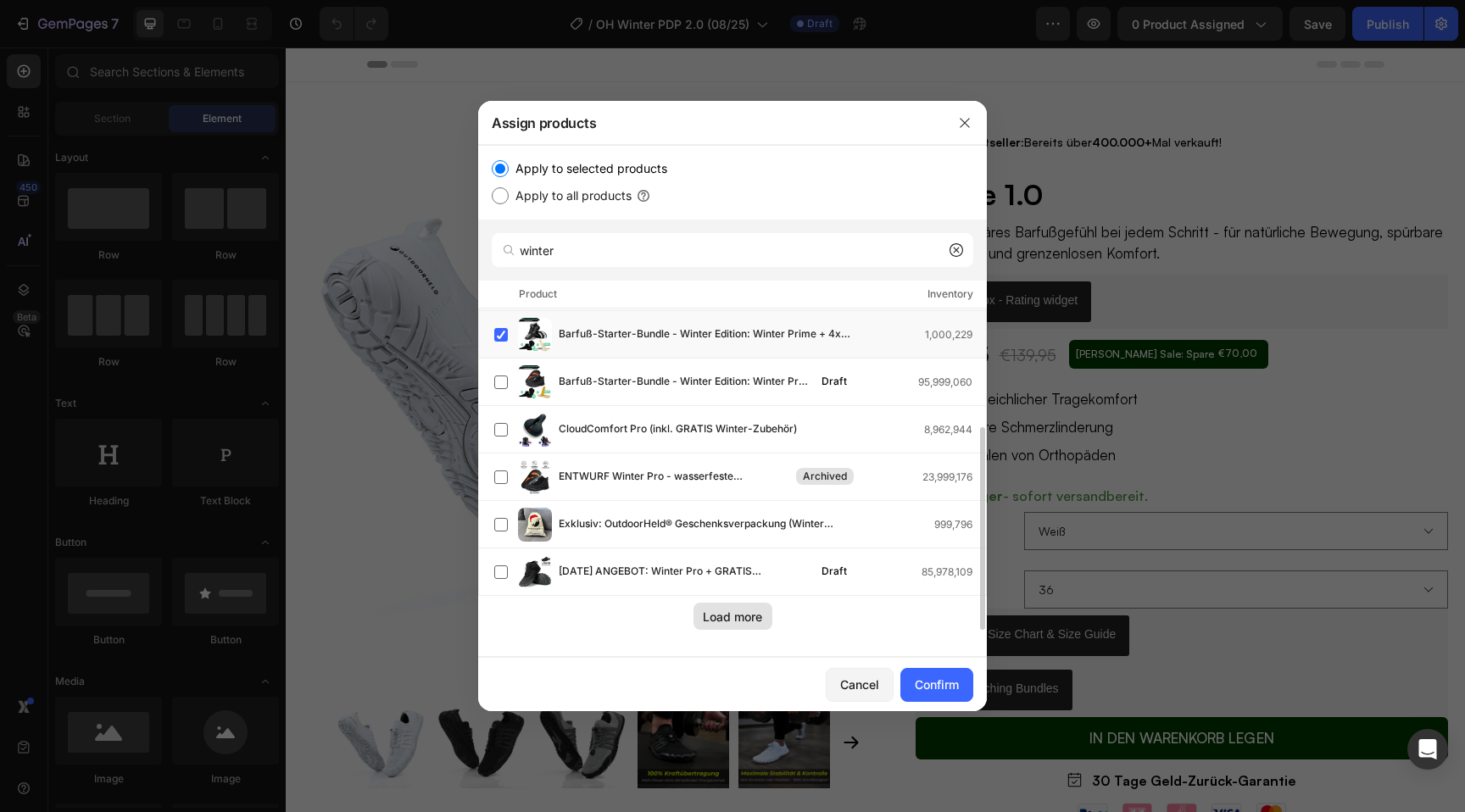
click at [724, 616] on div "Load more" at bounding box center [732, 616] width 60 height 18
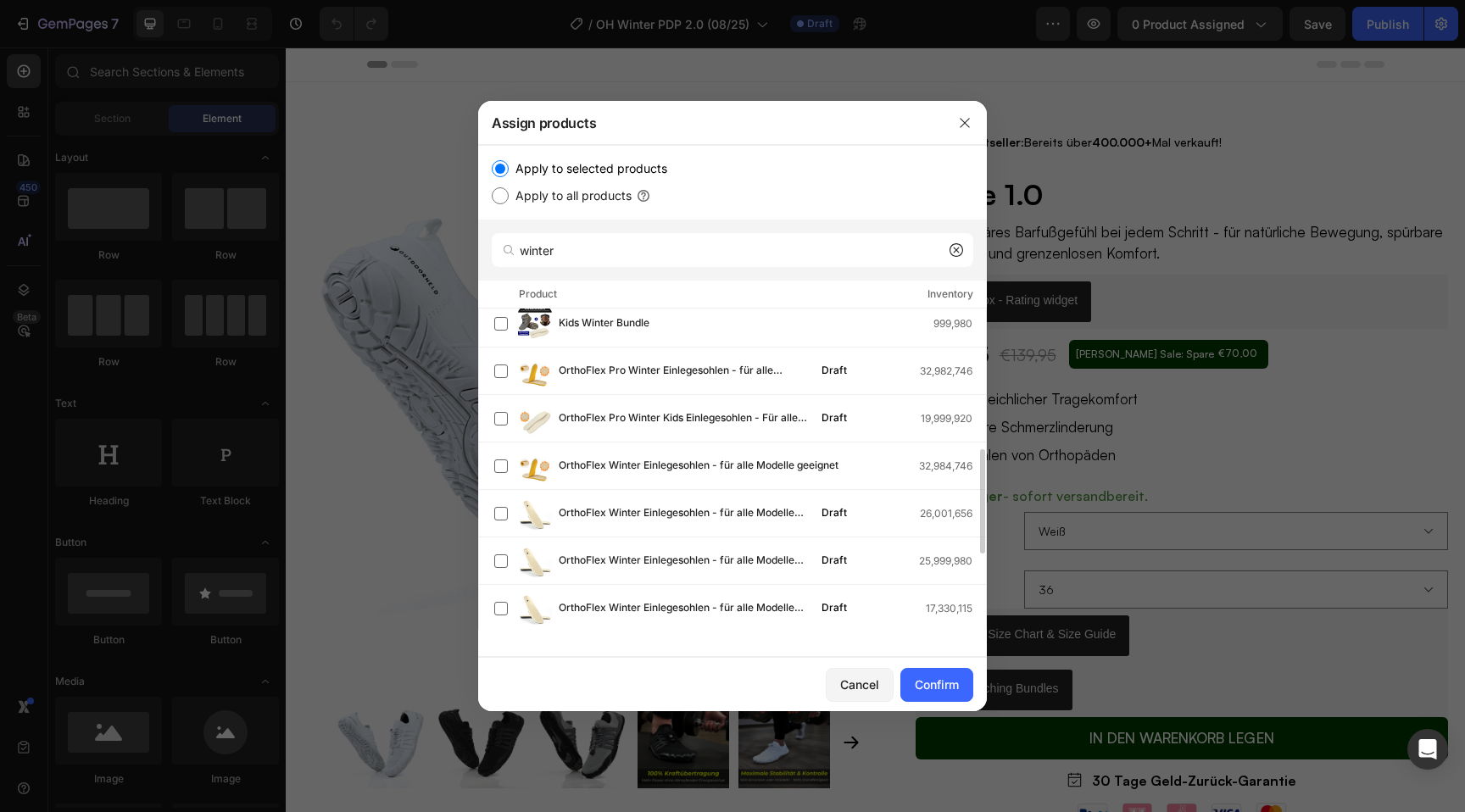
scroll to position [662, 0]
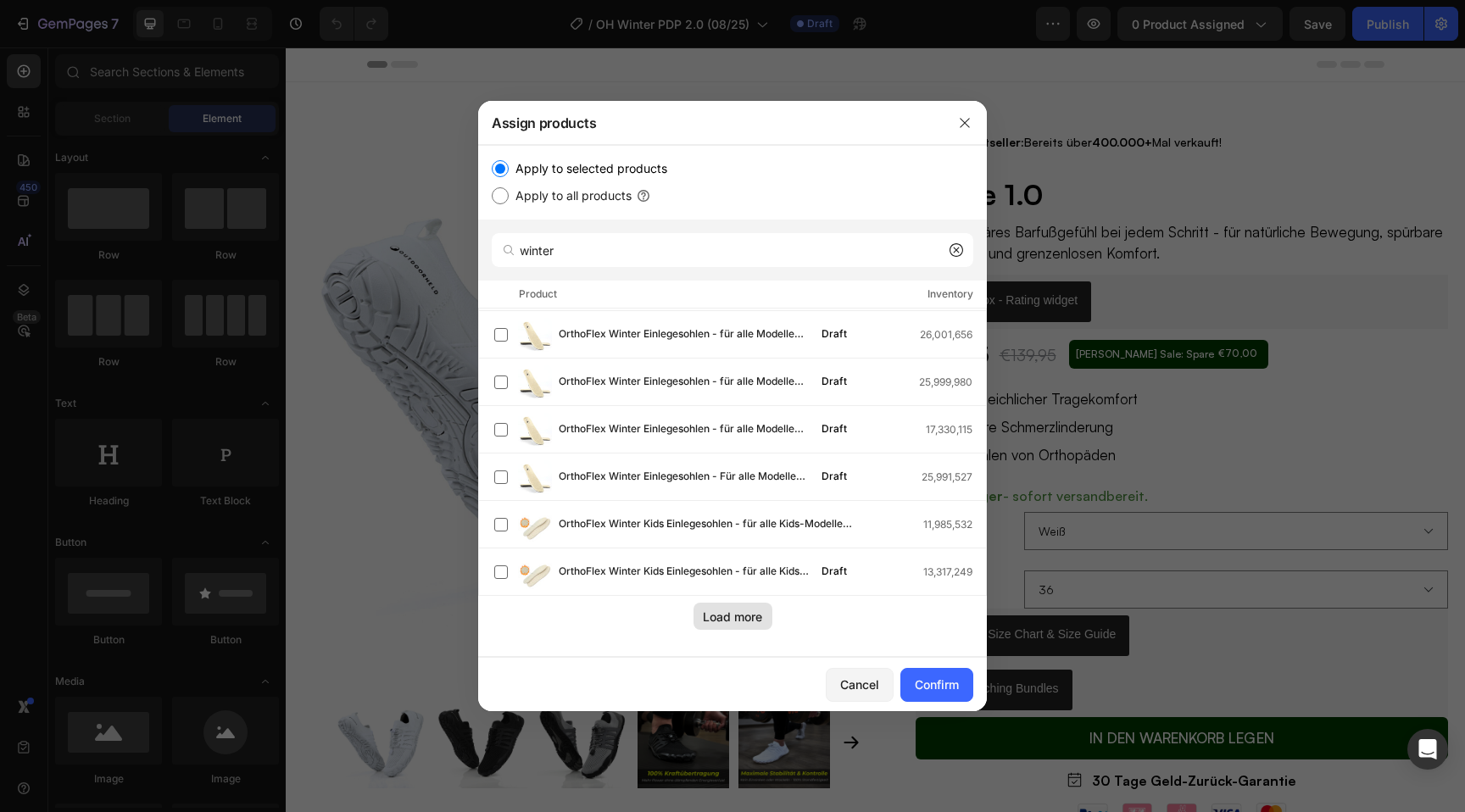
click at [725, 611] on div "Load more" at bounding box center [732, 616] width 60 height 18
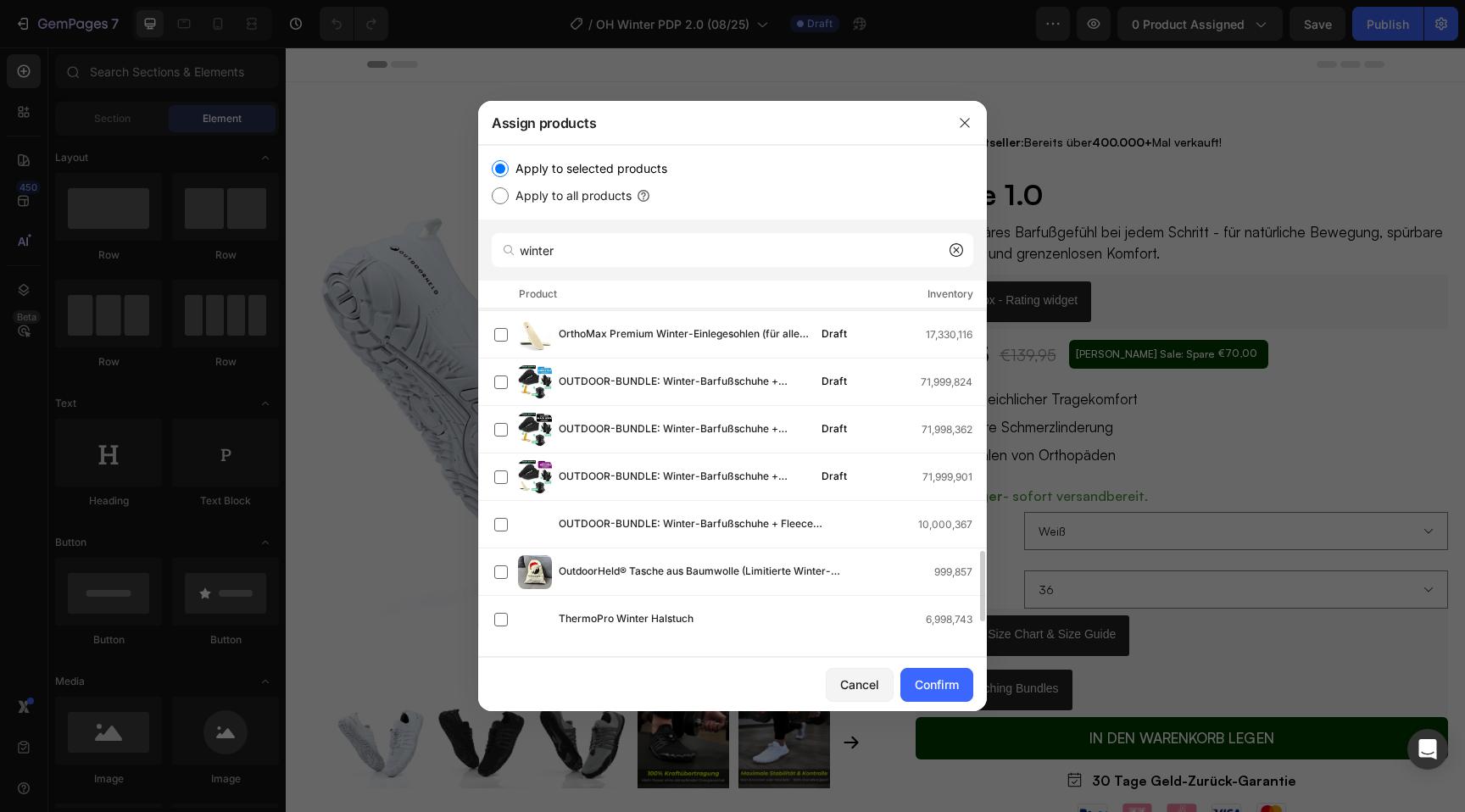
scroll to position [1092, 0]
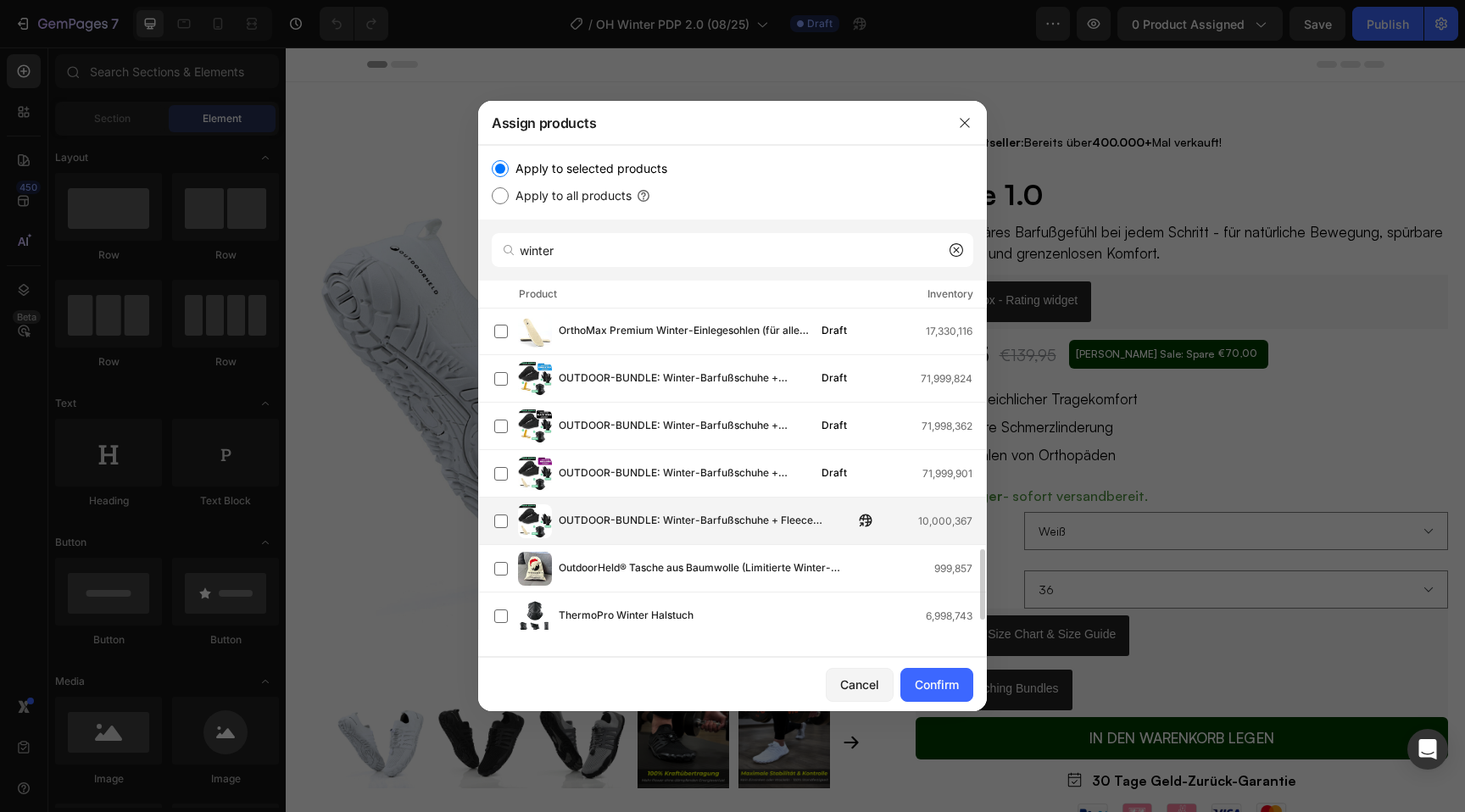
click at [694, 532] on div "OUTDOOR-BUNDLE: Winter-Barfußschuhe + Fleece Einlegesohlen + GRATIS Thermo Hand…" at bounding box center [741, 521] width 492 height 34
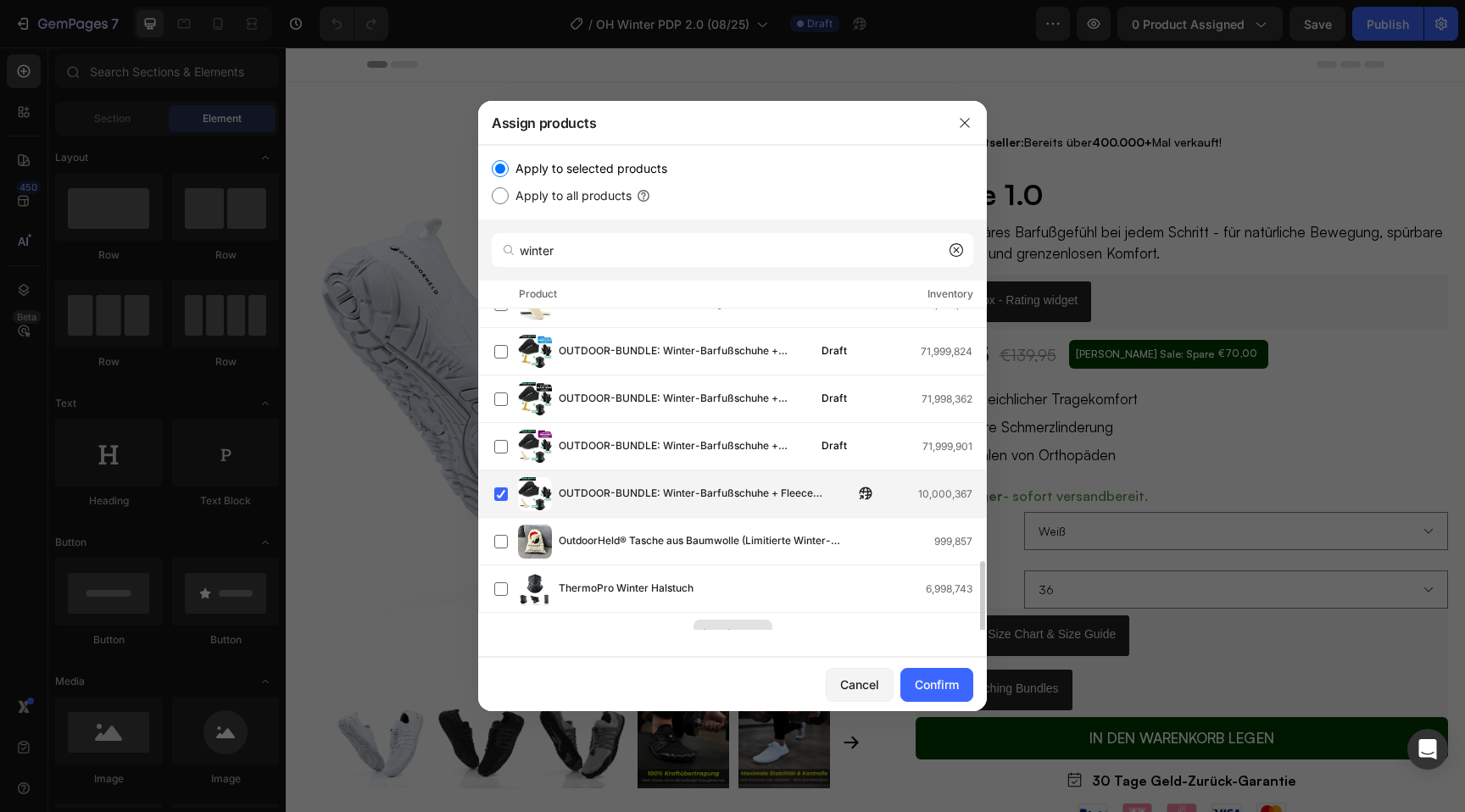
scroll to position [1136, 0]
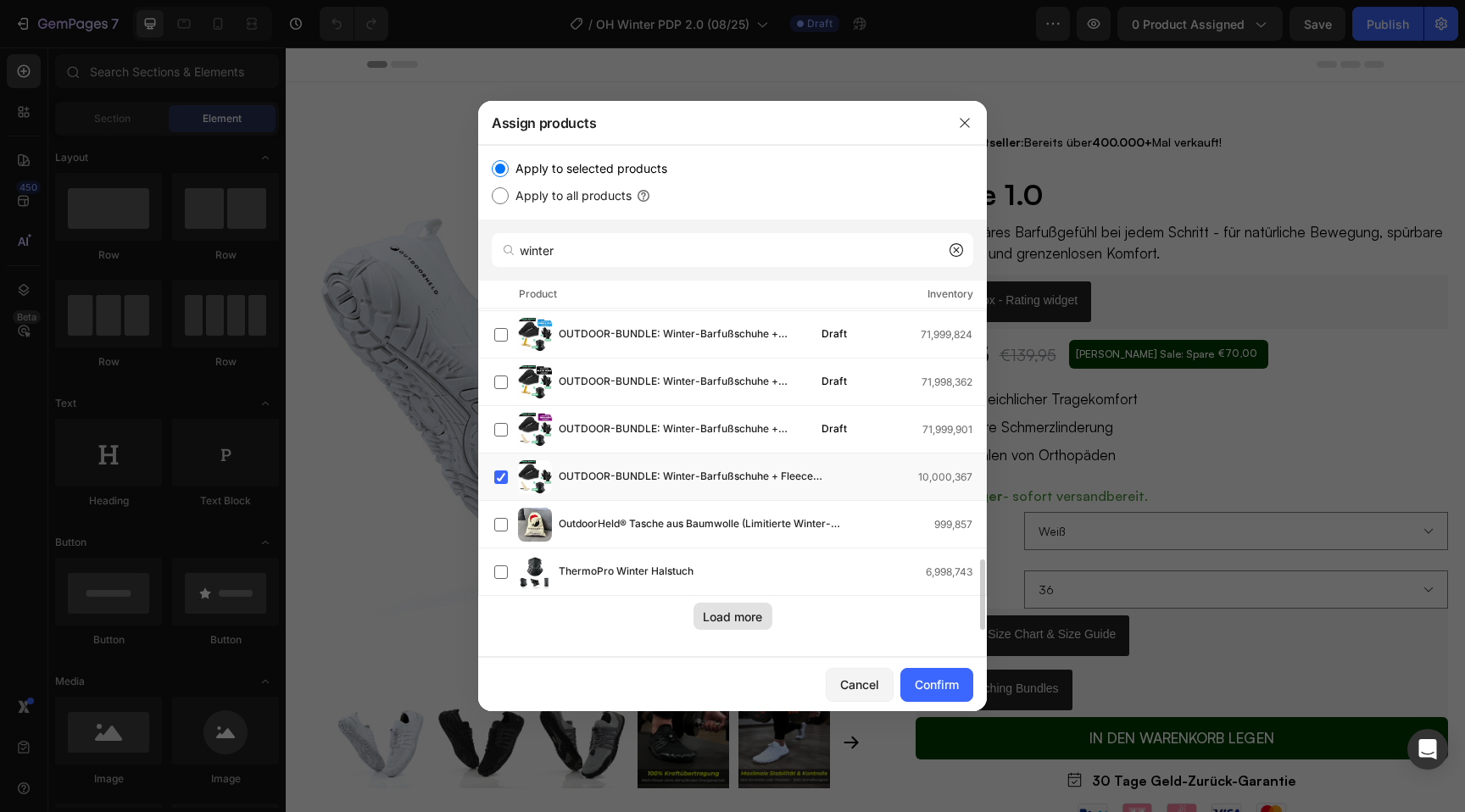
click at [747, 610] on div "Load more" at bounding box center [732, 616] width 60 height 18
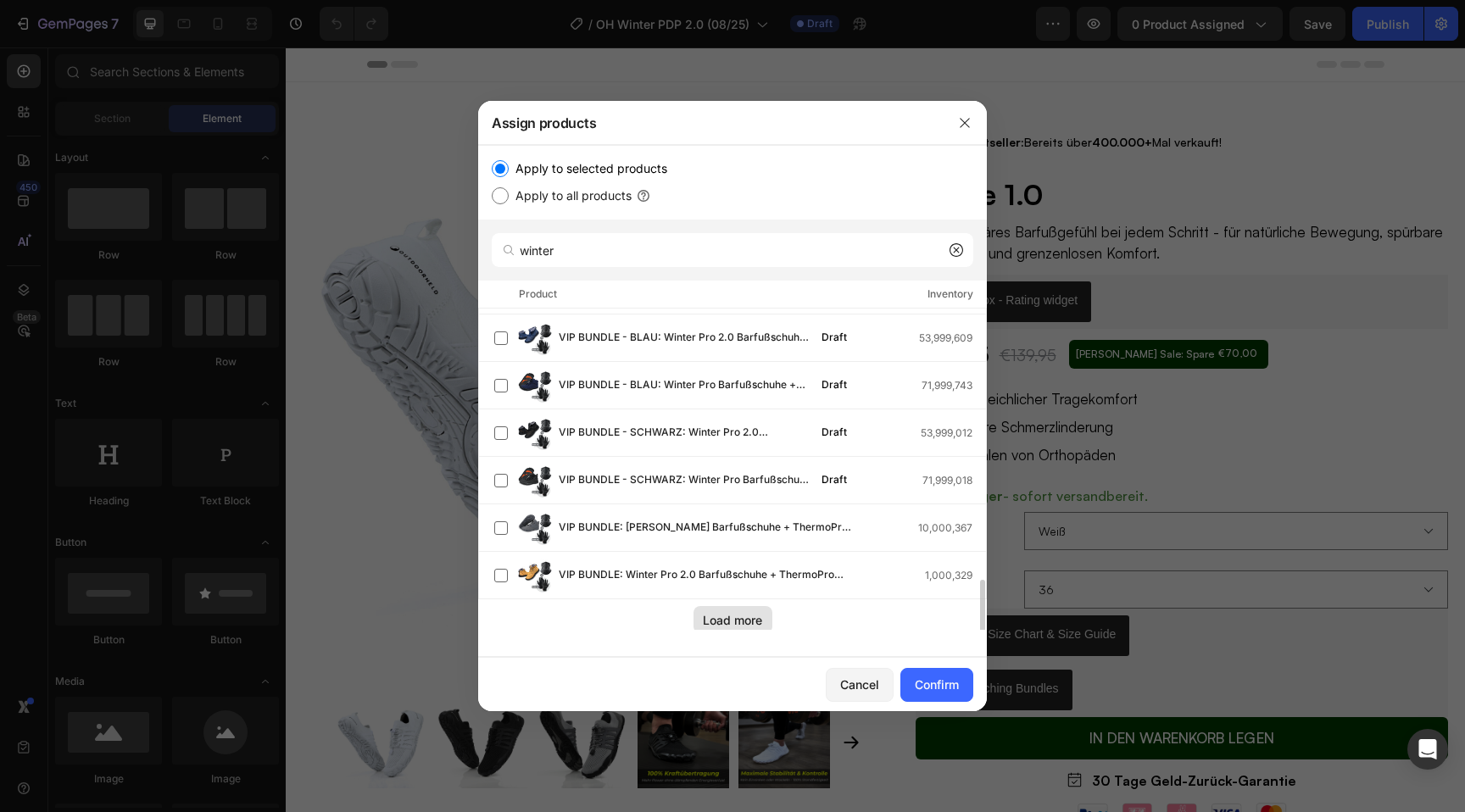
scroll to position [1611, 0]
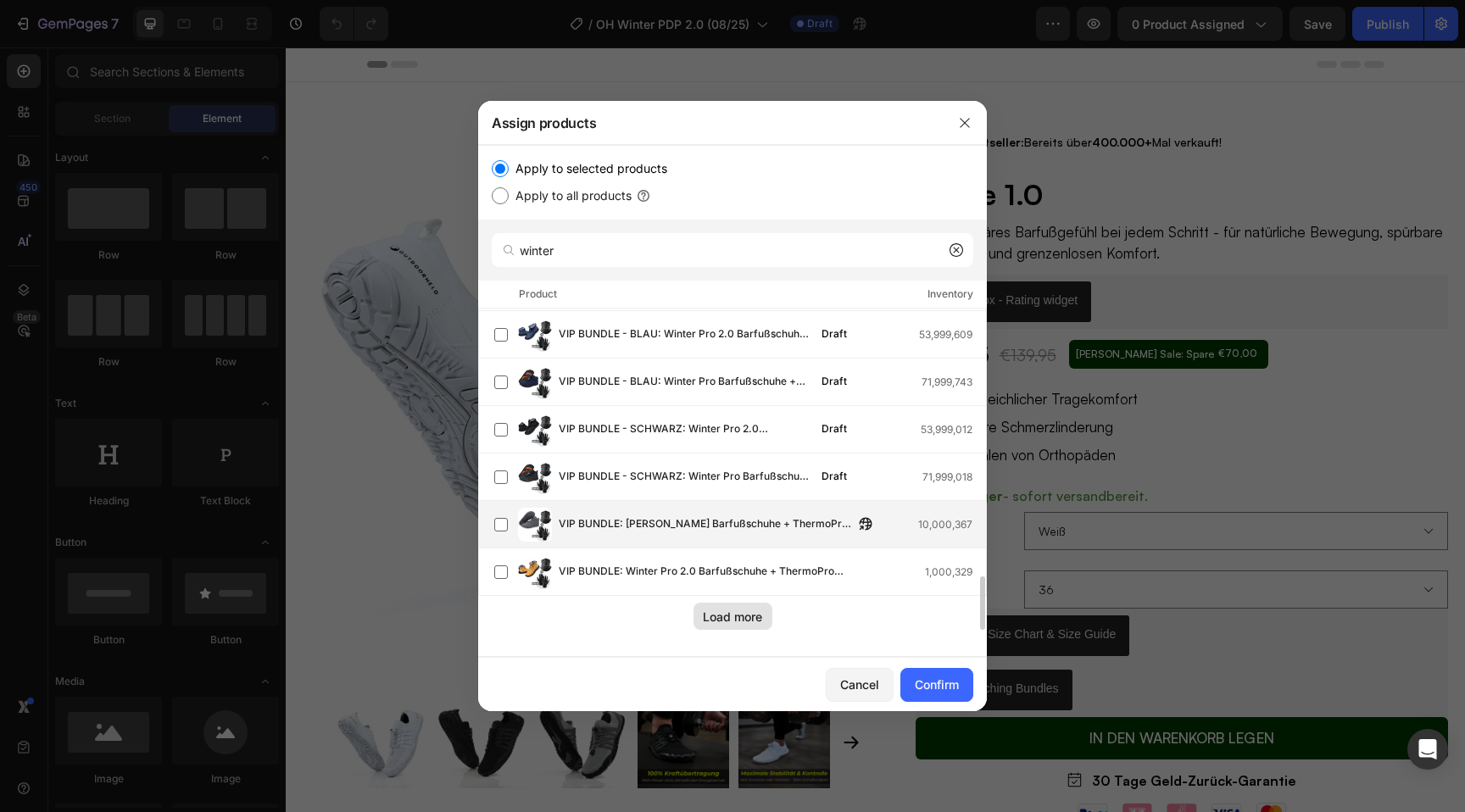
click at [667, 528] on span "VIP BUNDLE: [PERSON_NAME] Barfußschuhe + ThermoPro Halstuch + GRATIS ThermoPro …" at bounding box center [706, 524] width 295 height 19
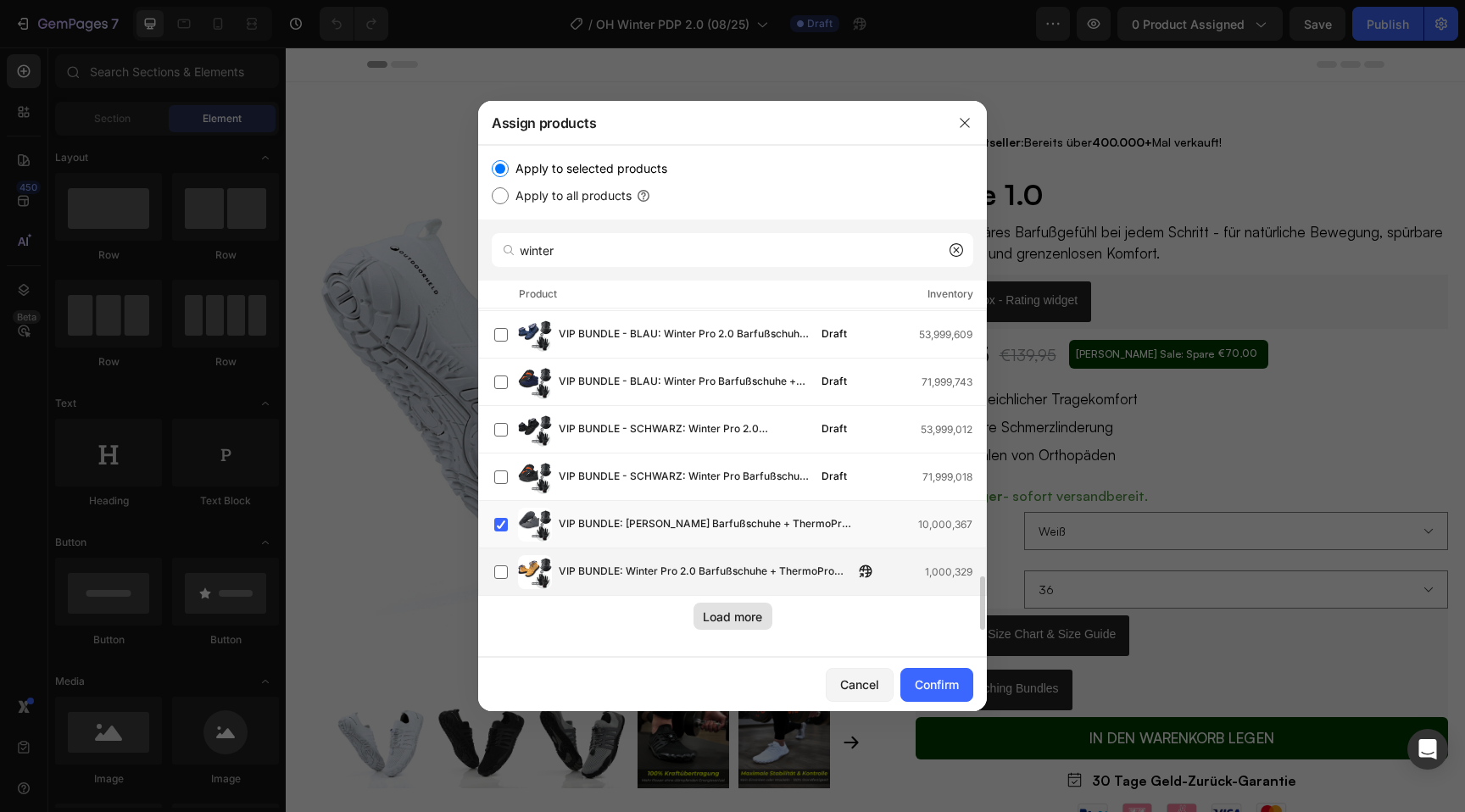
click at [675, 563] on span "VIP BUNDLE: Winter Pro 2.0 Barfußschuhe + ThermoPro Halstuch + GRATIS ThermoPro…" at bounding box center [706, 572] width 295 height 19
click at [728, 607] on div "Load more" at bounding box center [732, 616] width 60 height 18
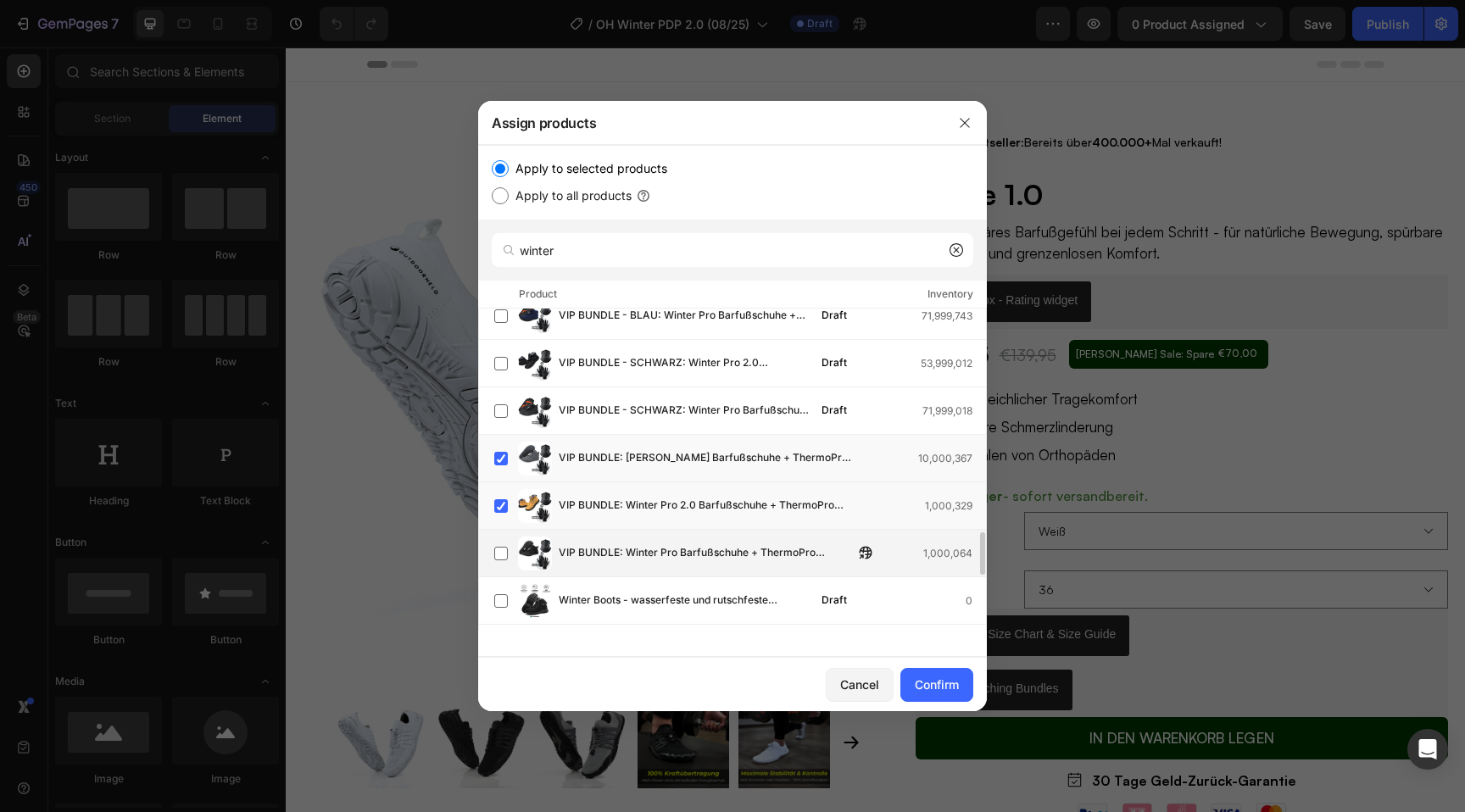
click at [661, 545] on span "VIP BUNDLE: Winter Pro Barfußschuhe + ThermoPro Halstuch + GRATIS ThermoPro Han…" at bounding box center [706, 553] width 295 height 19
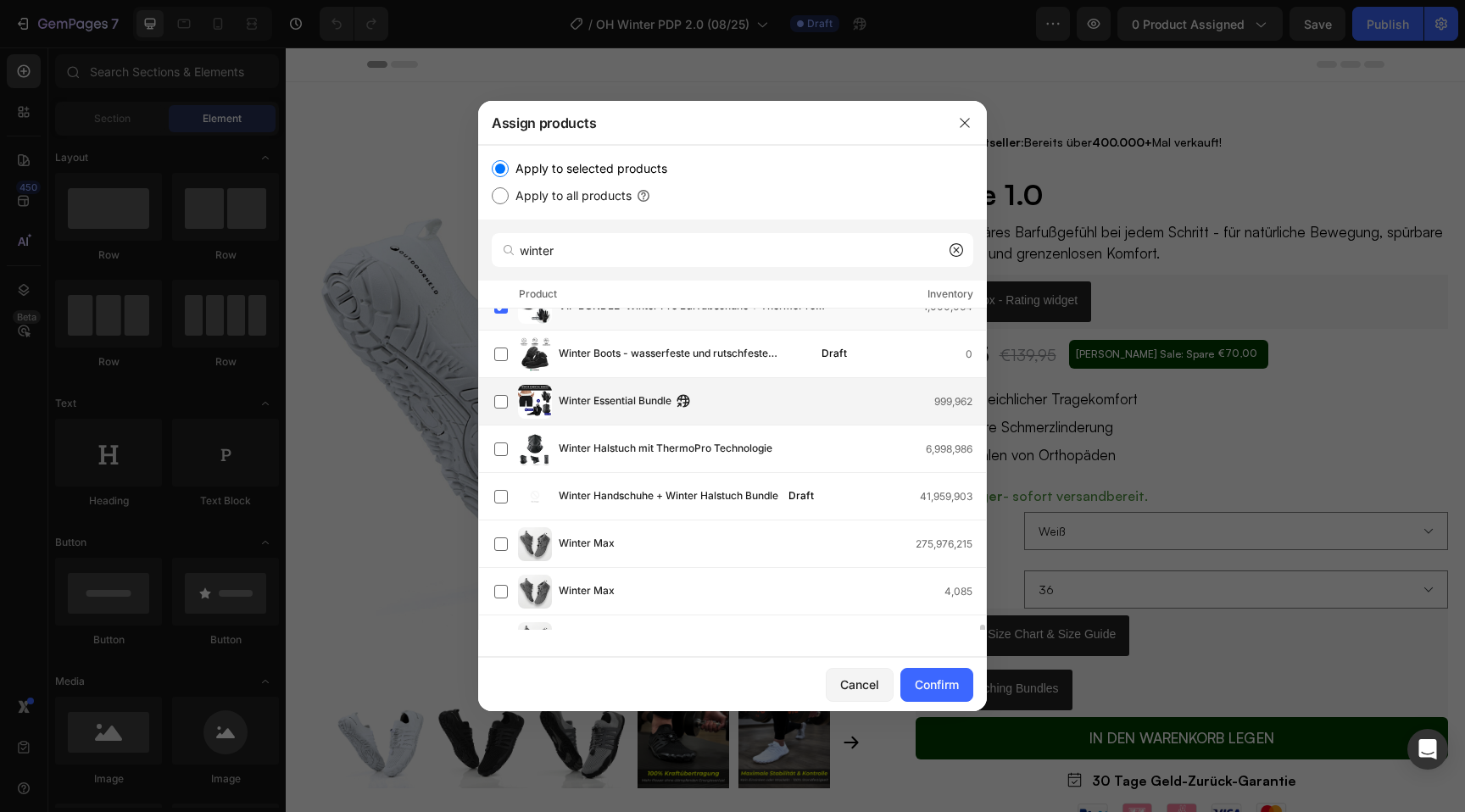
scroll to position [1997, 0]
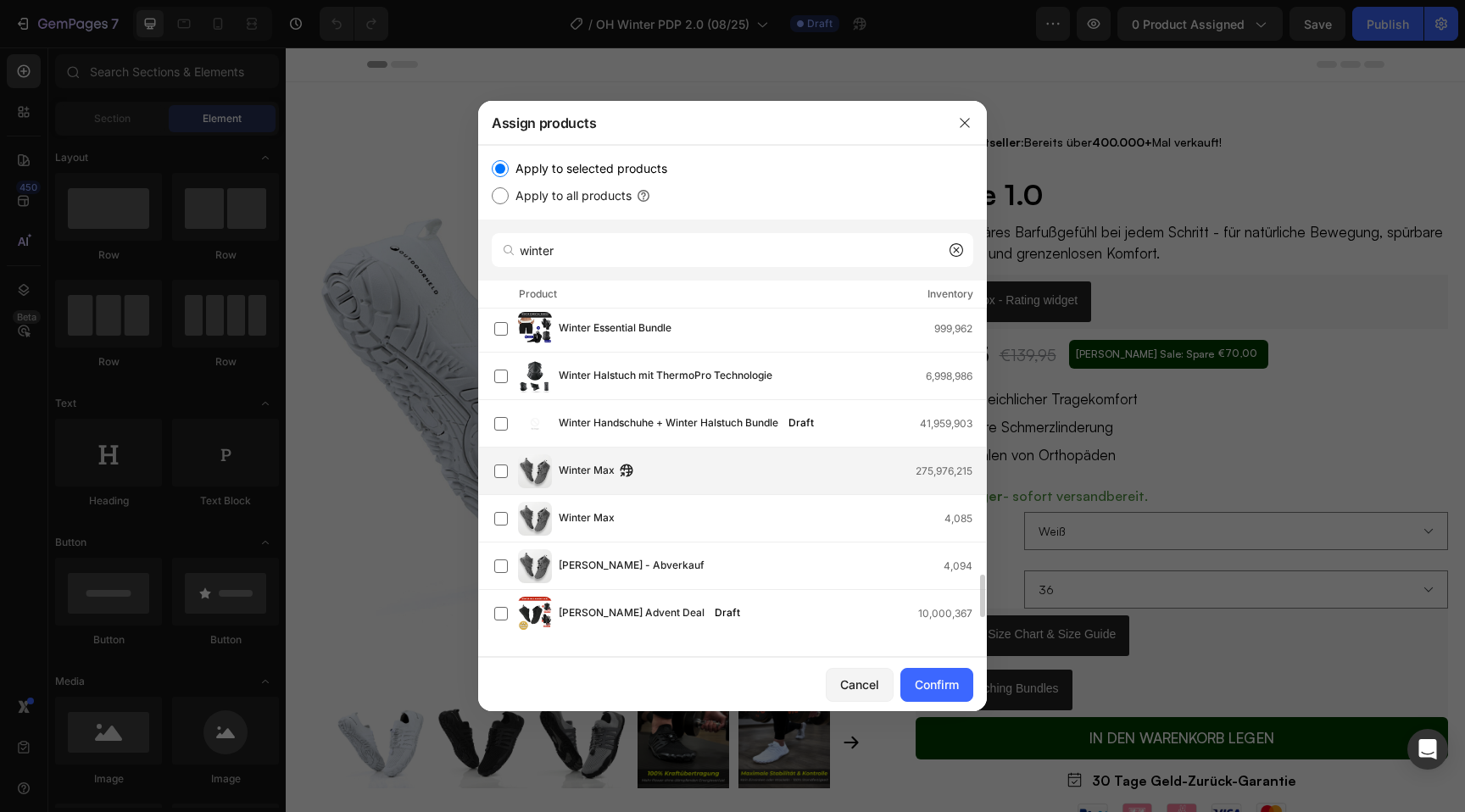
click at [738, 472] on div "[PERSON_NAME] 275,976,215" at bounding box center [772, 471] width 427 height 19
click at [738, 505] on div "[PERSON_NAME] 4,085" at bounding box center [741, 518] width 492 height 34
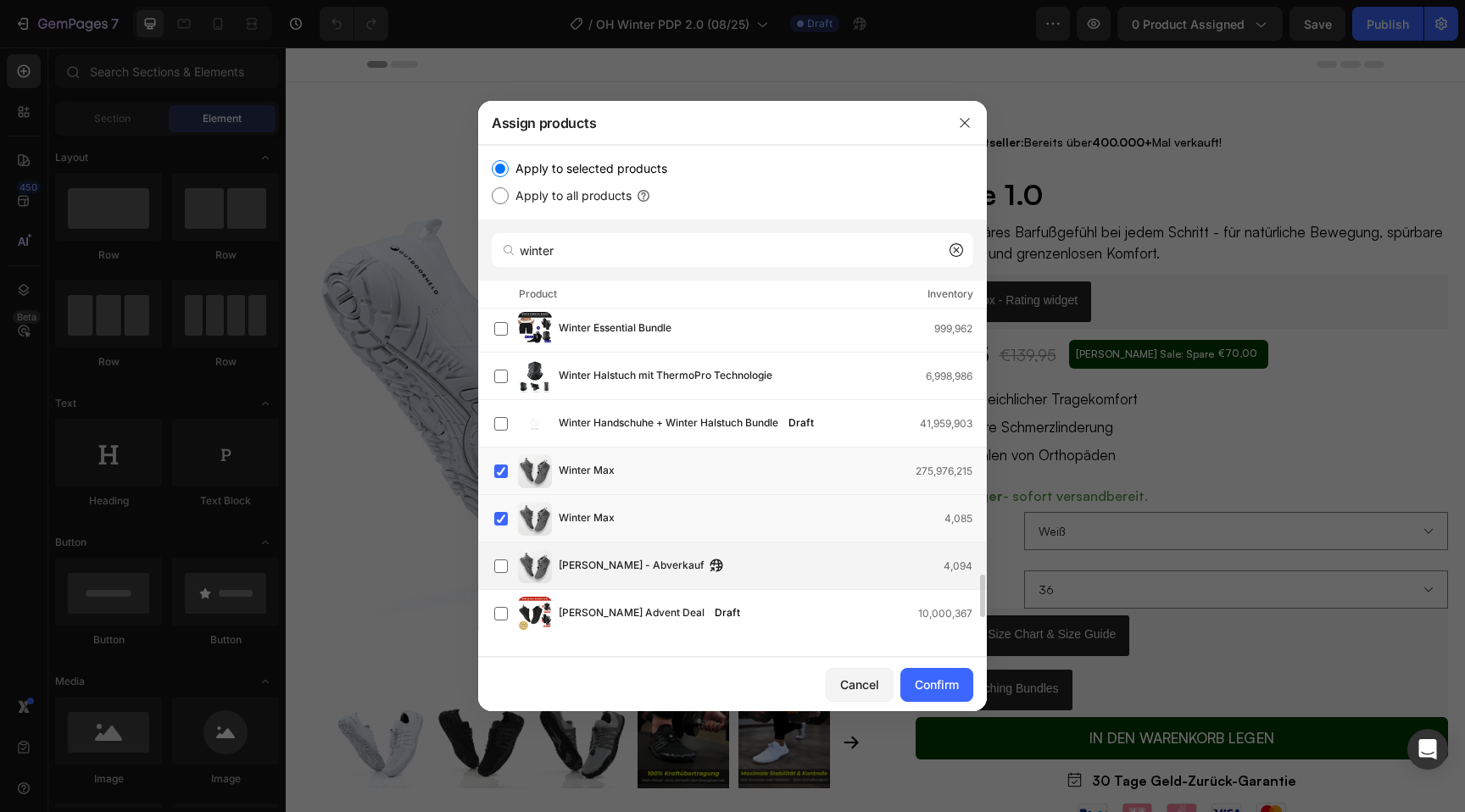
click at [747, 581] on div "[PERSON_NAME] - Abverkauf 4,094" at bounding box center [741, 566] width 492 height 34
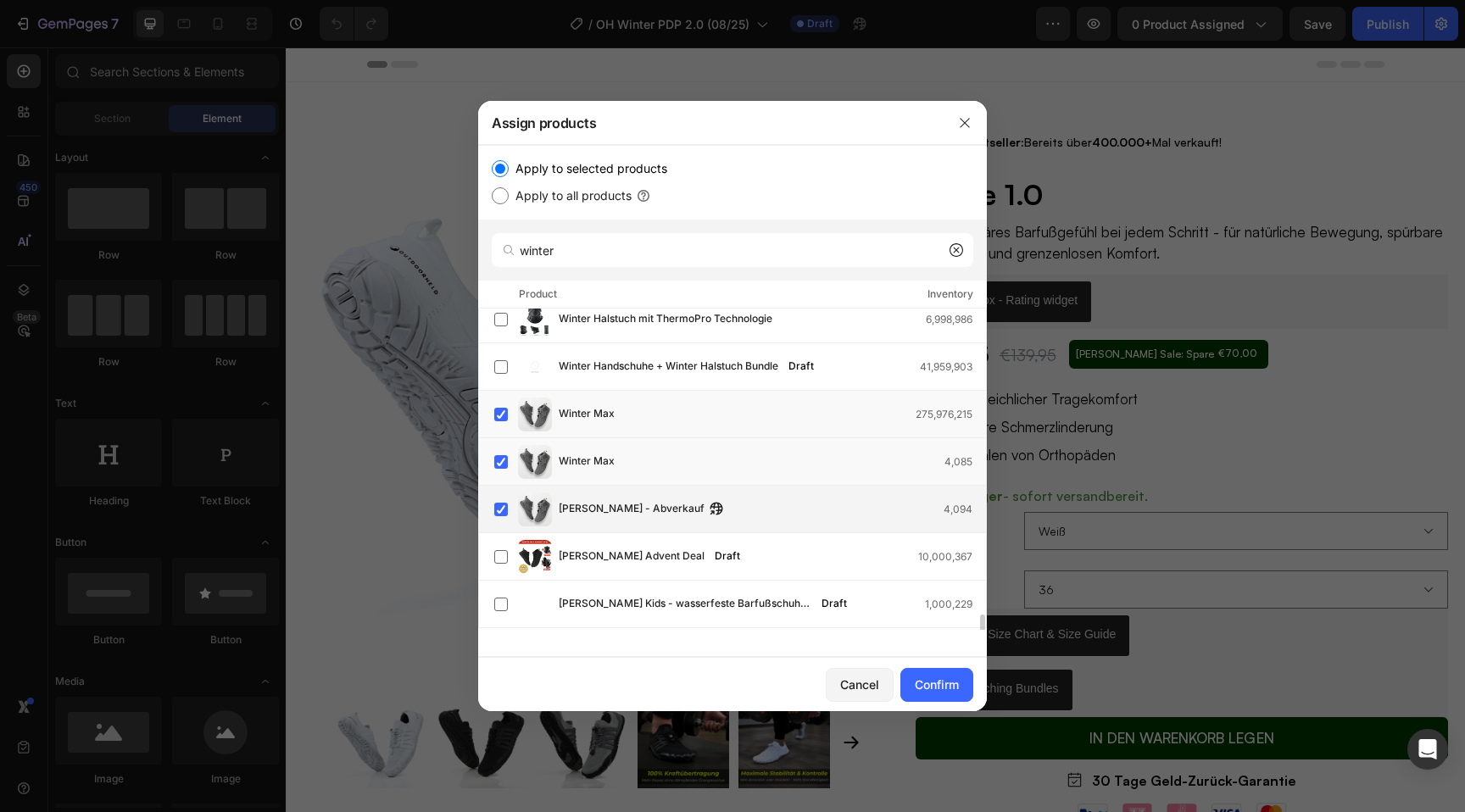
scroll to position [2086, 0]
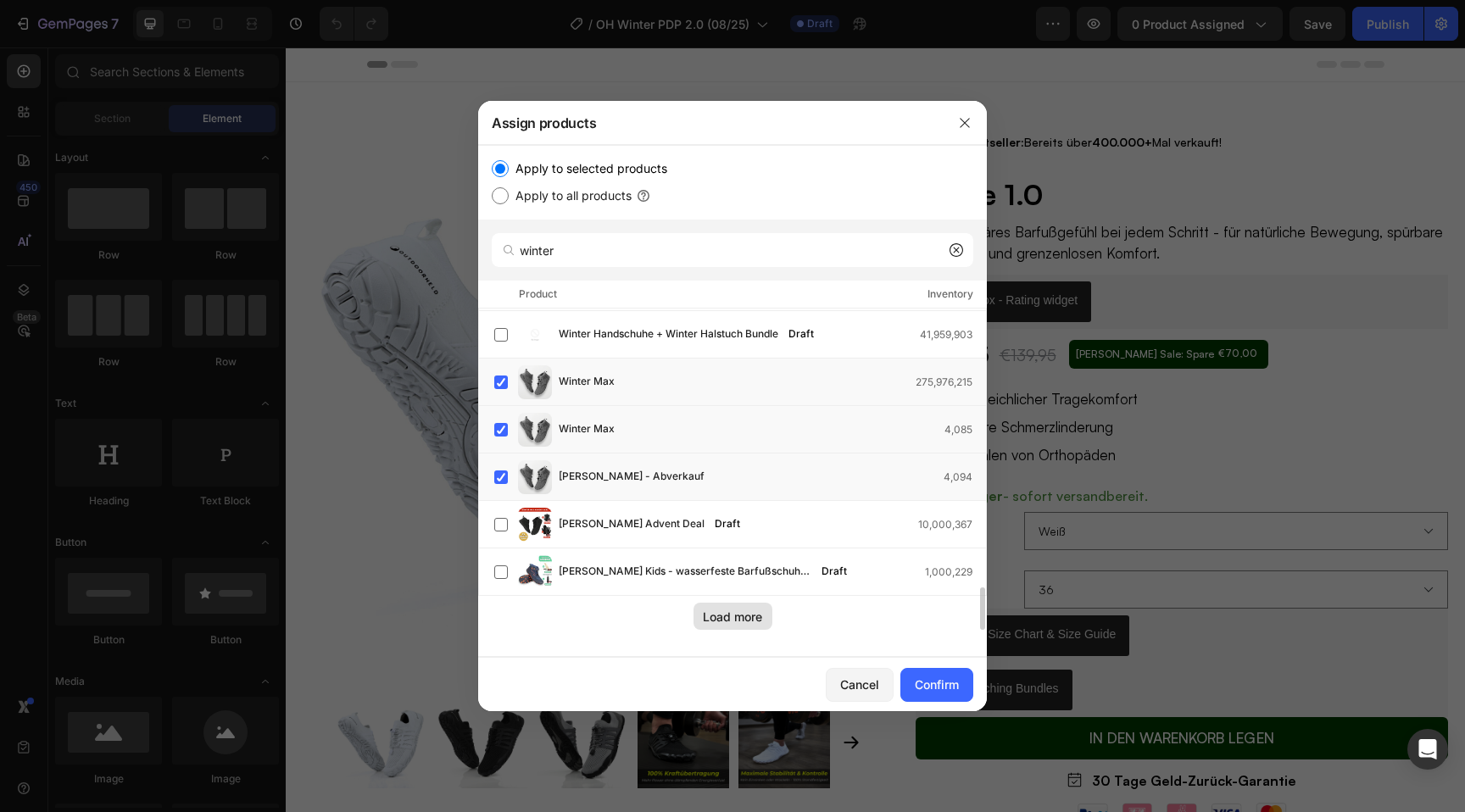
click at [739, 623] on div "Load more" at bounding box center [732, 616] width 60 height 18
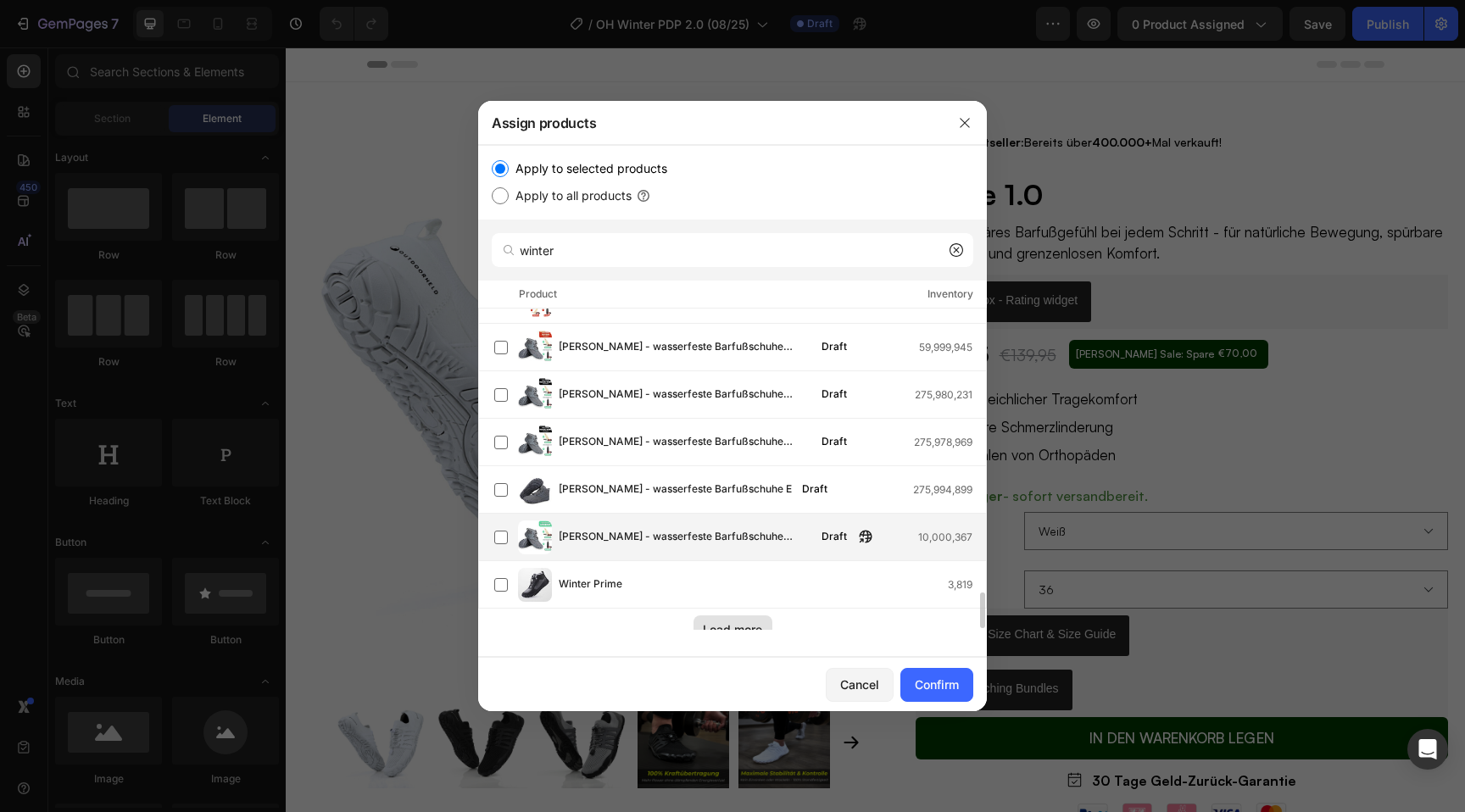
scroll to position [2560, 0]
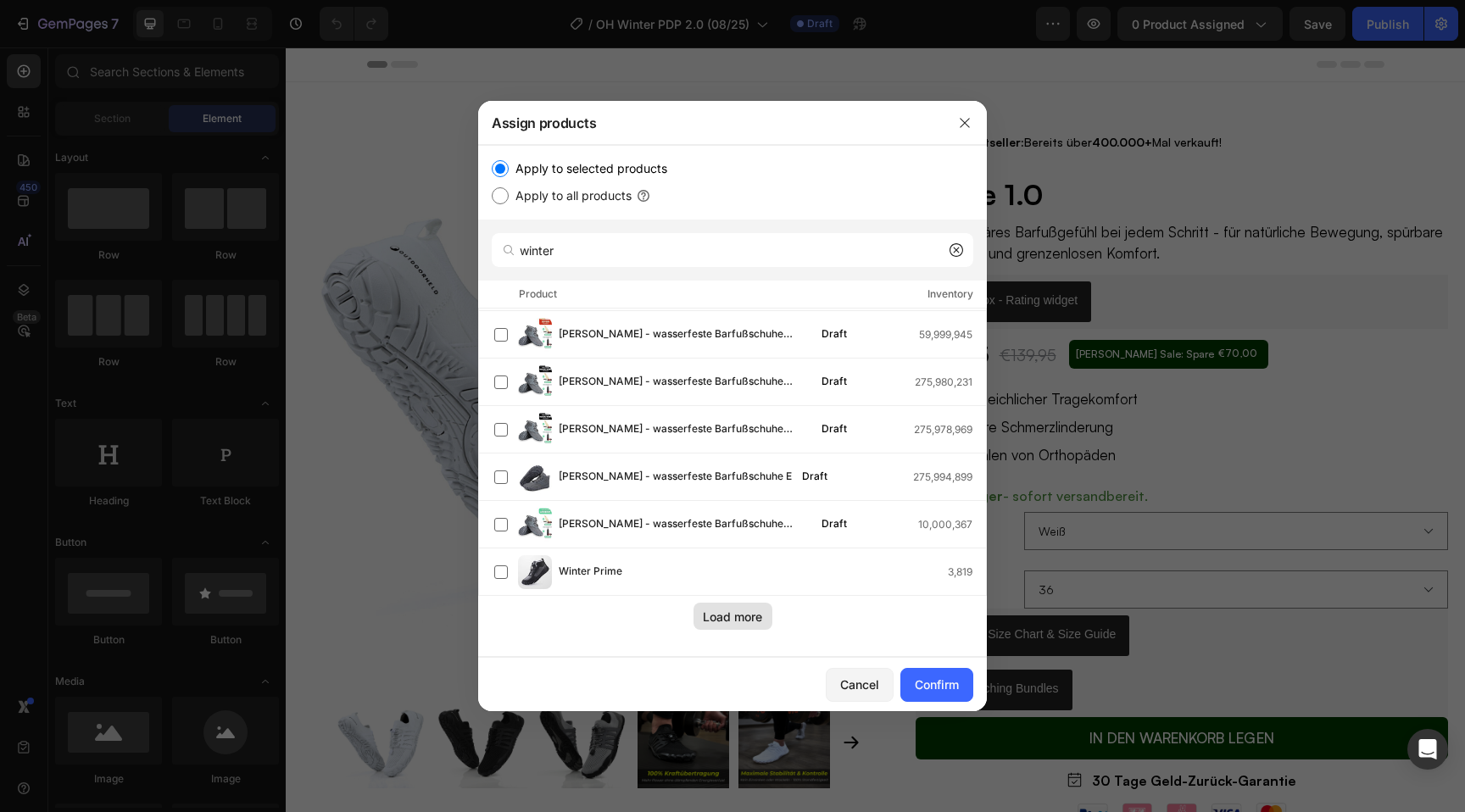
click at [714, 619] on div "Load more" at bounding box center [732, 616] width 60 height 18
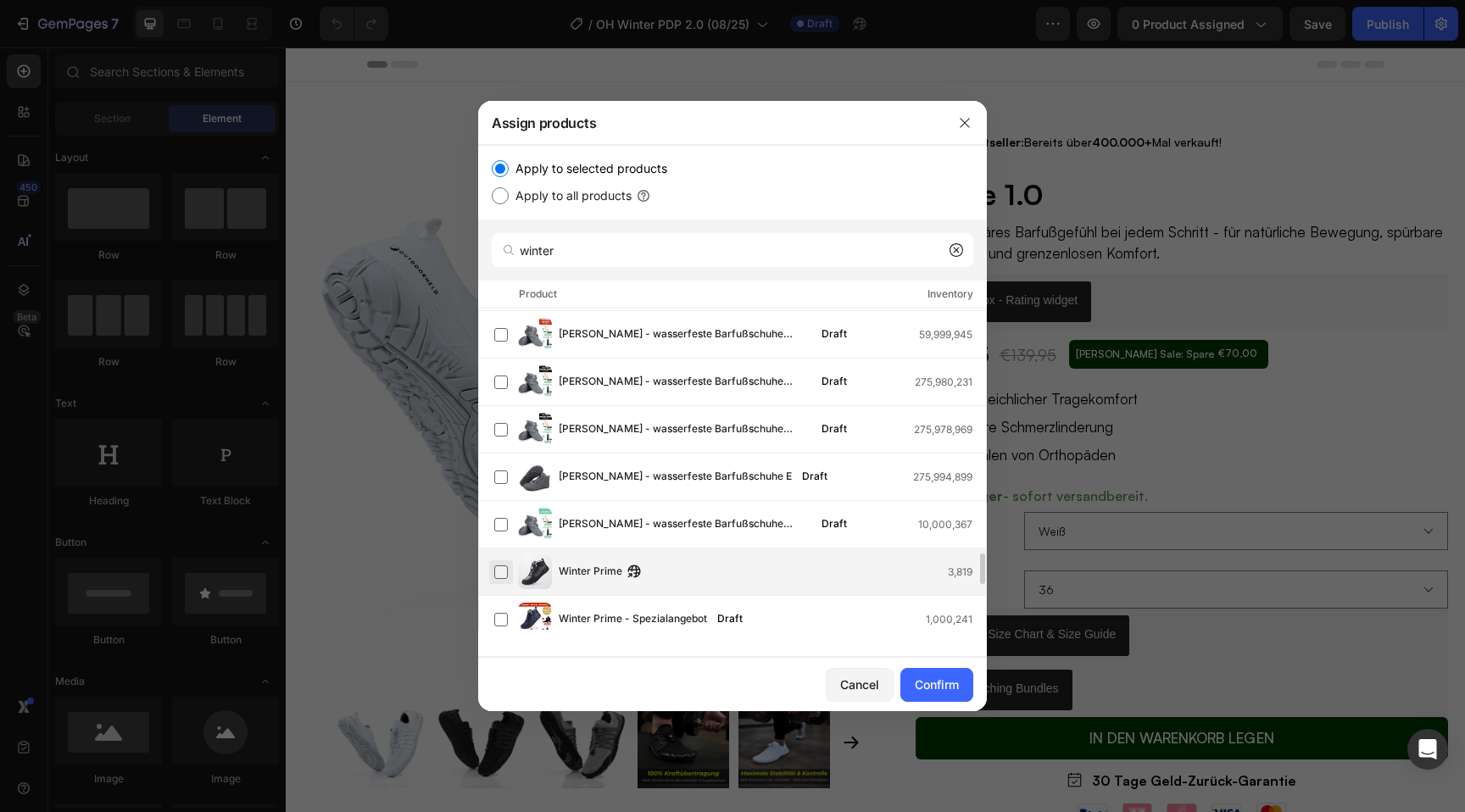
click at [502, 572] on label at bounding box center [502, 572] width 14 height 14
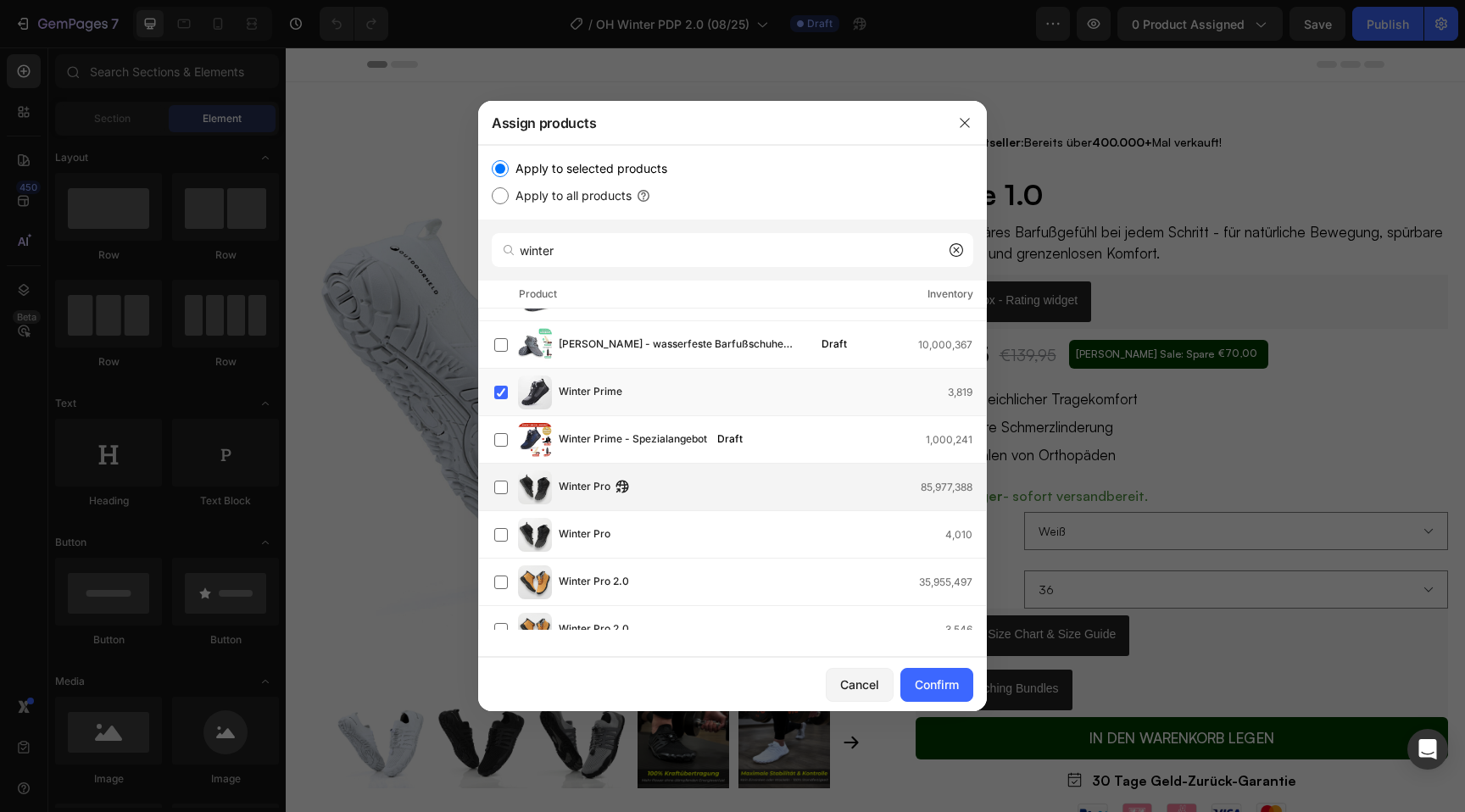
scroll to position [2797, 0]
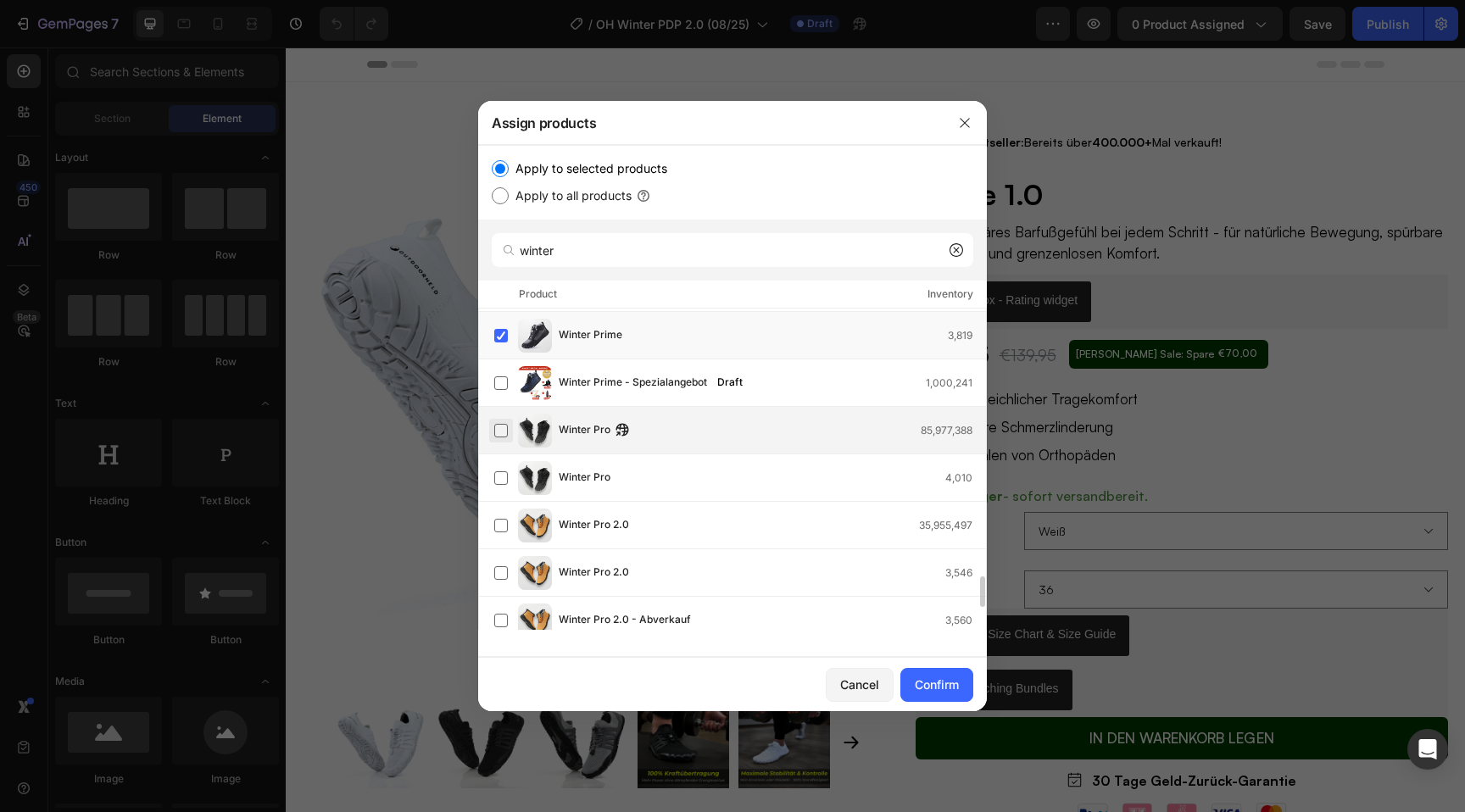
click at [502, 430] on label at bounding box center [502, 431] width 14 height 14
click at [502, 478] on label at bounding box center [502, 478] width 14 height 14
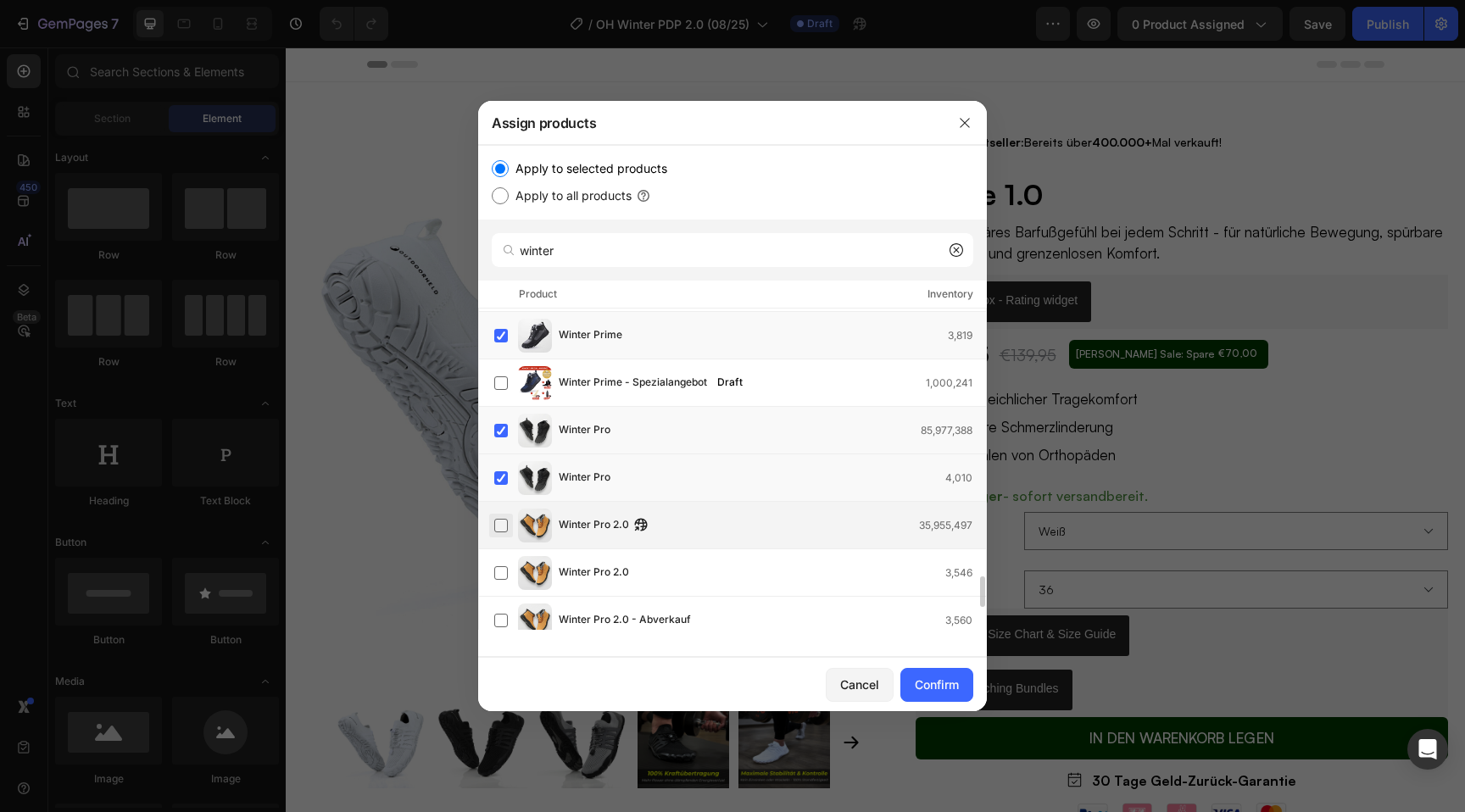
click at [502, 525] on label at bounding box center [502, 526] width 14 height 14
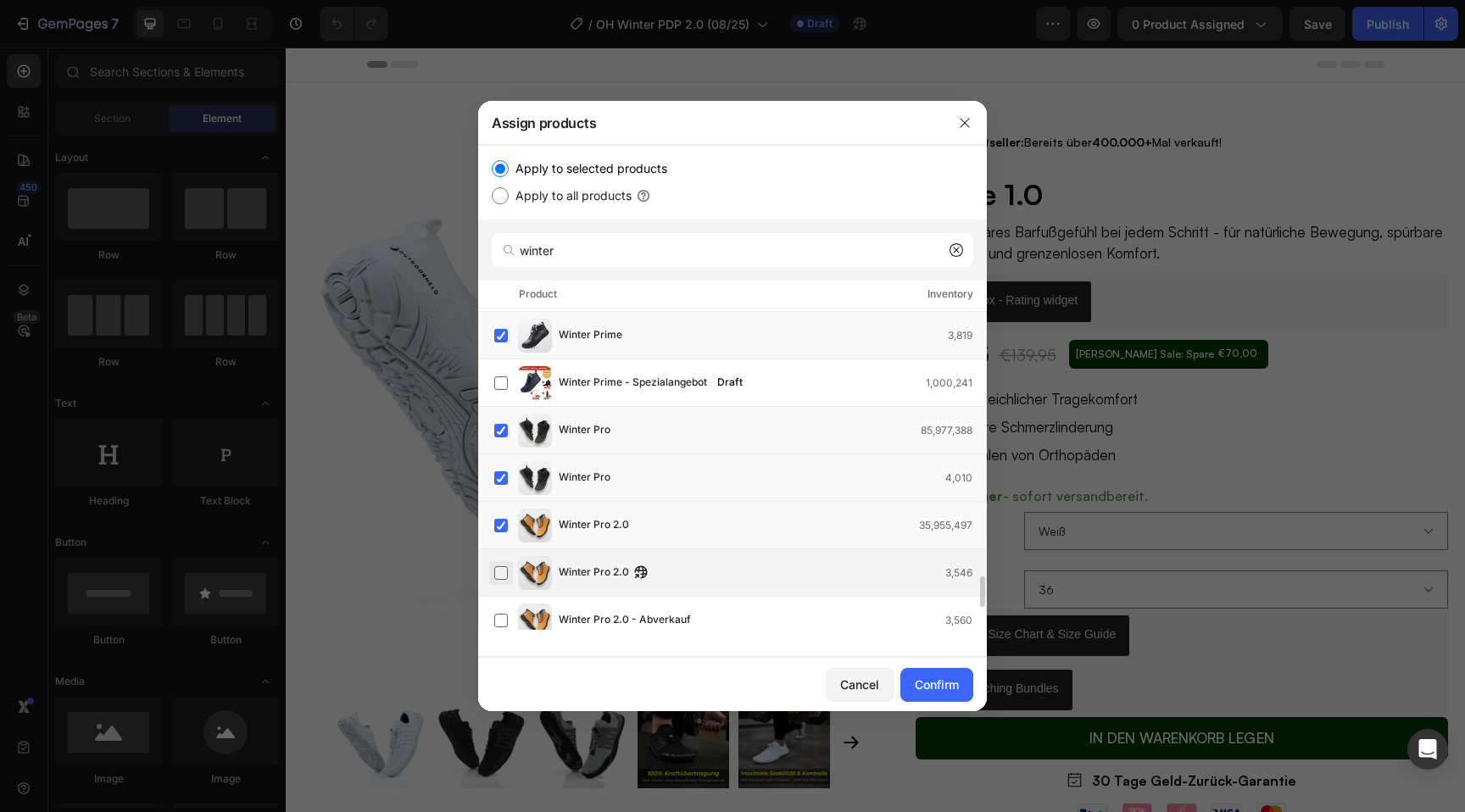
click at [503, 576] on label at bounding box center [502, 573] width 14 height 14
click at [503, 623] on label at bounding box center [502, 621] width 14 height 14
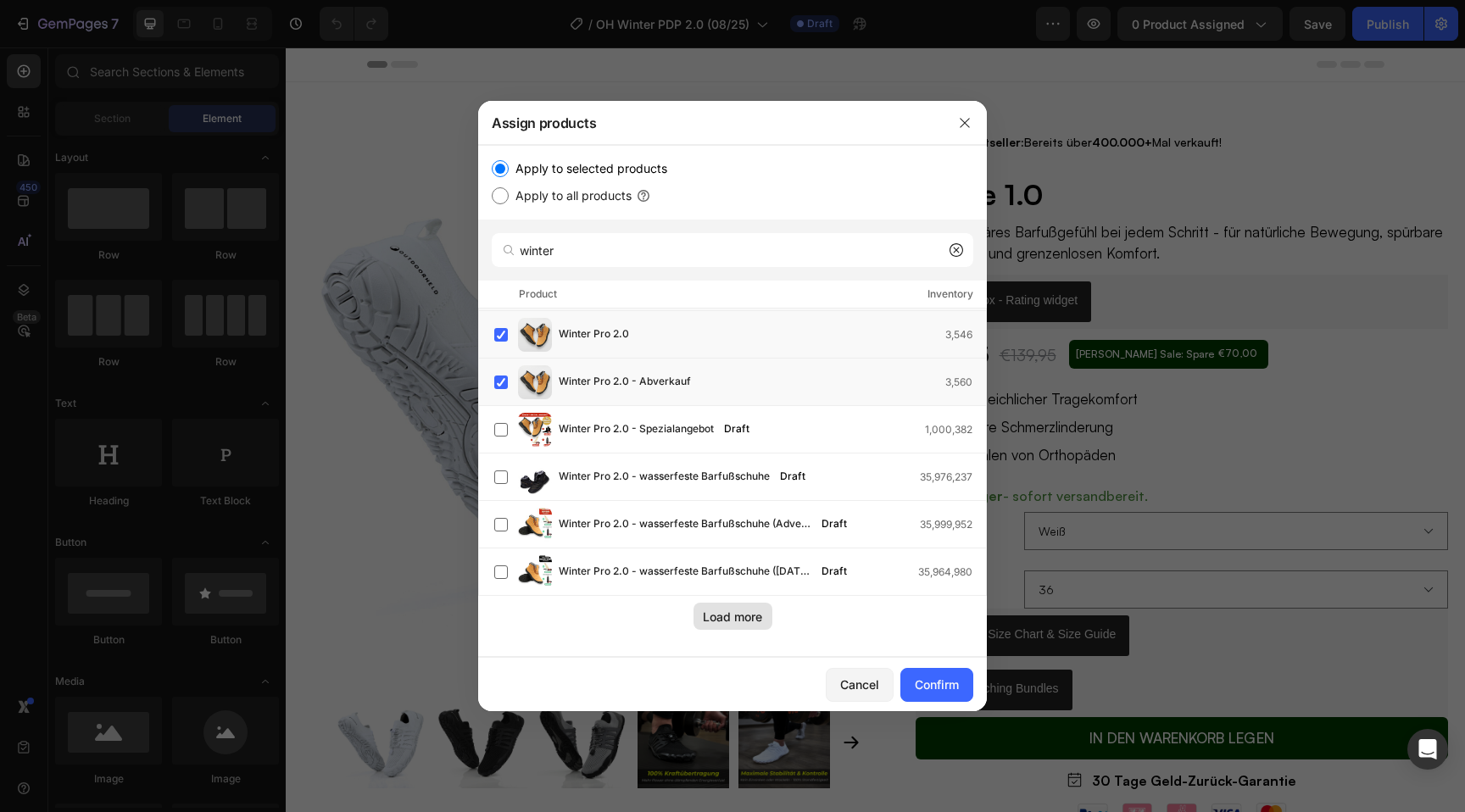
click at [739, 614] on div "Load more" at bounding box center [732, 616] width 60 height 18
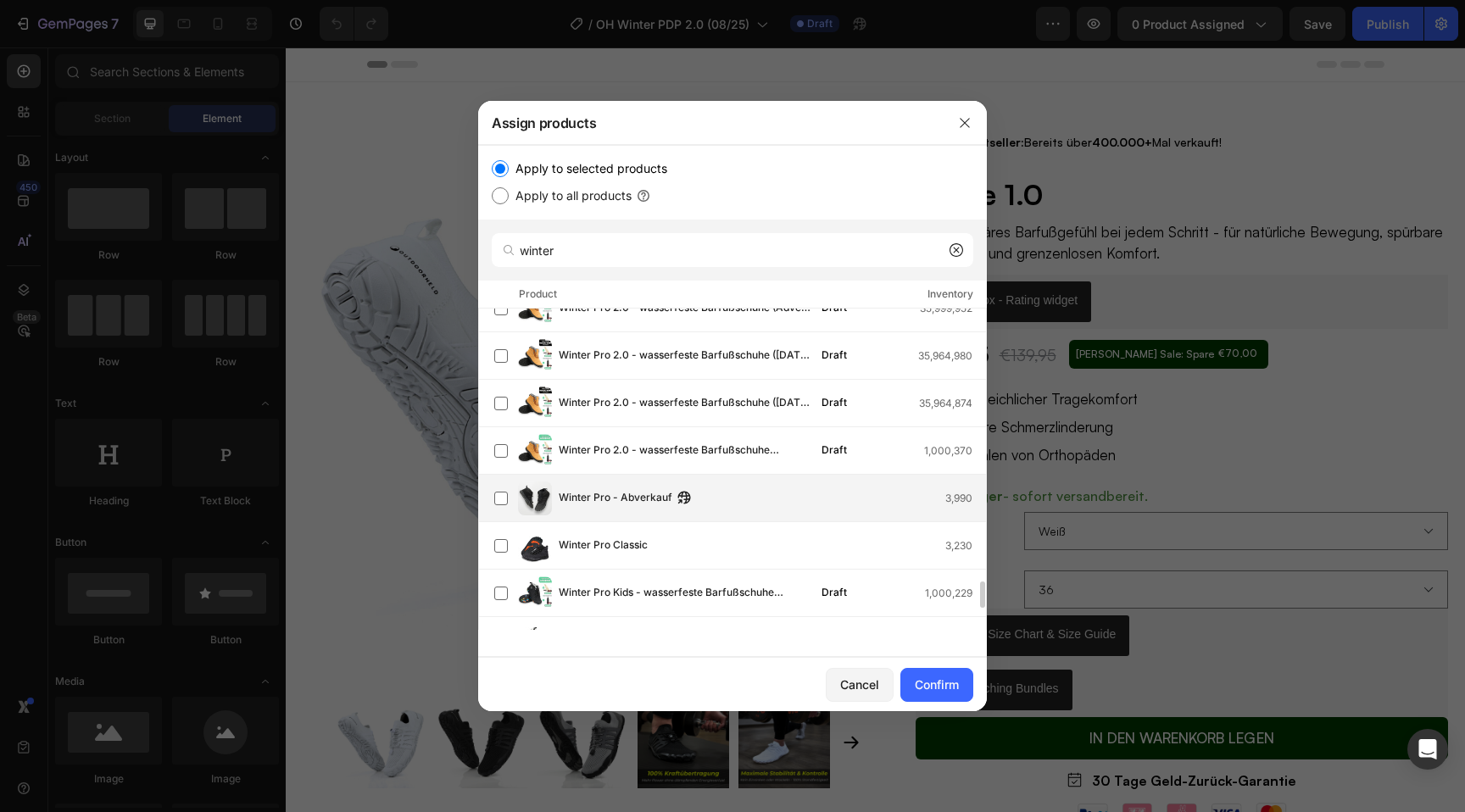
click at [642, 488] on div "Winter Pro - Abverkauf 3,990" at bounding box center [741, 499] width 492 height 34
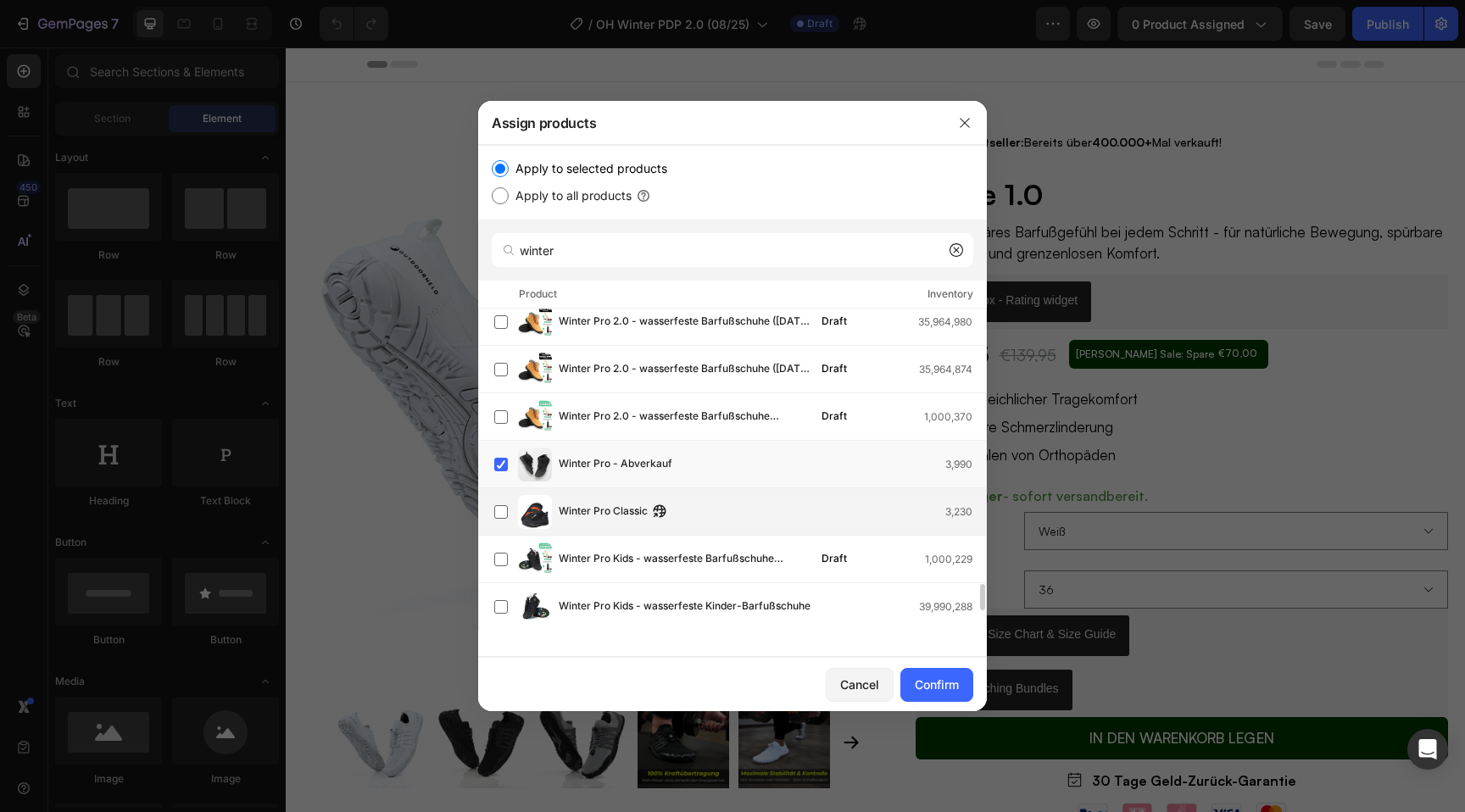
click at [589, 522] on div "Winter Pro Classic 3,230" at bounding box center [741, 511] width 492 height 34
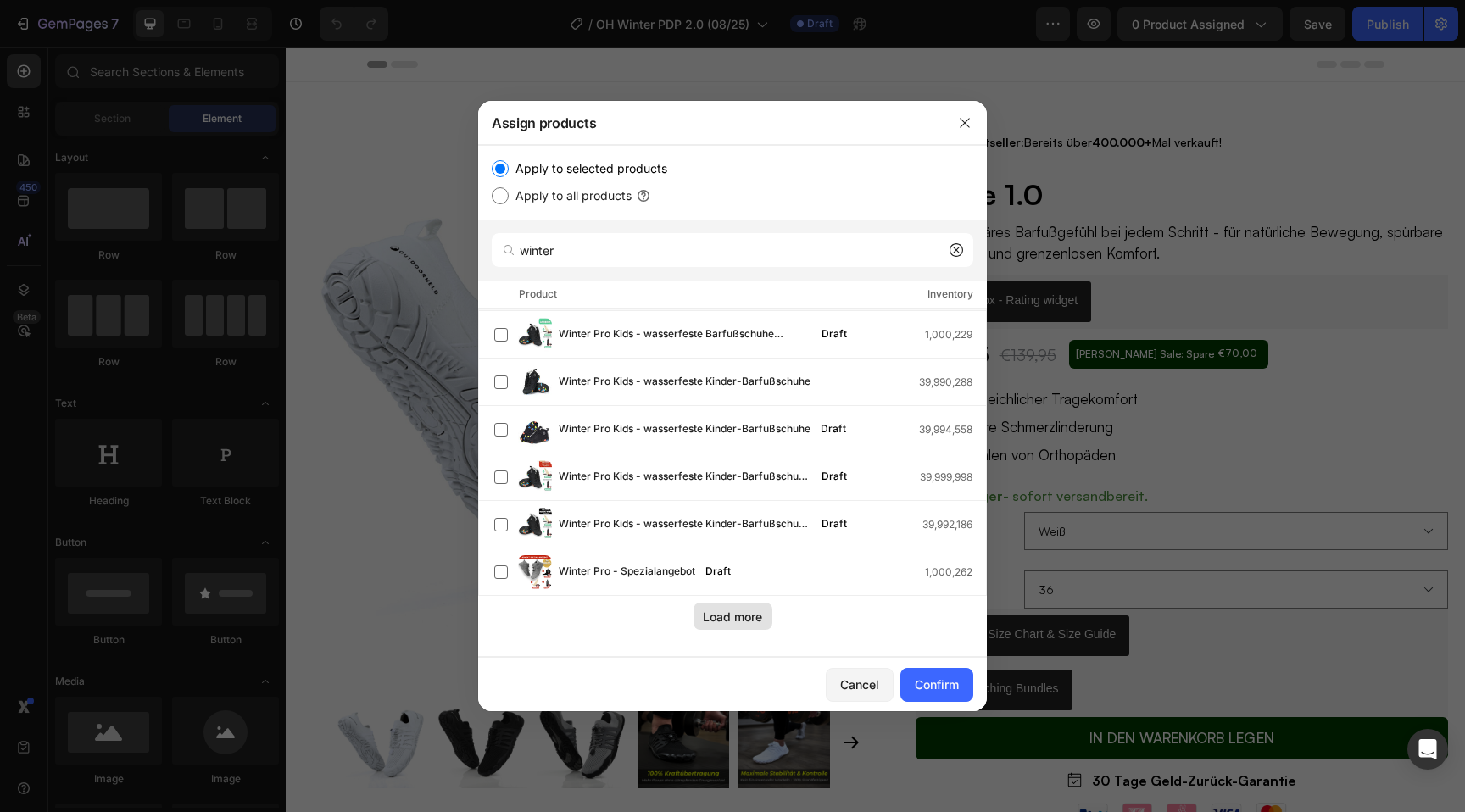
click at [732, 619] on div "Load more" at bounding box center [732, 616] width 60 height 18
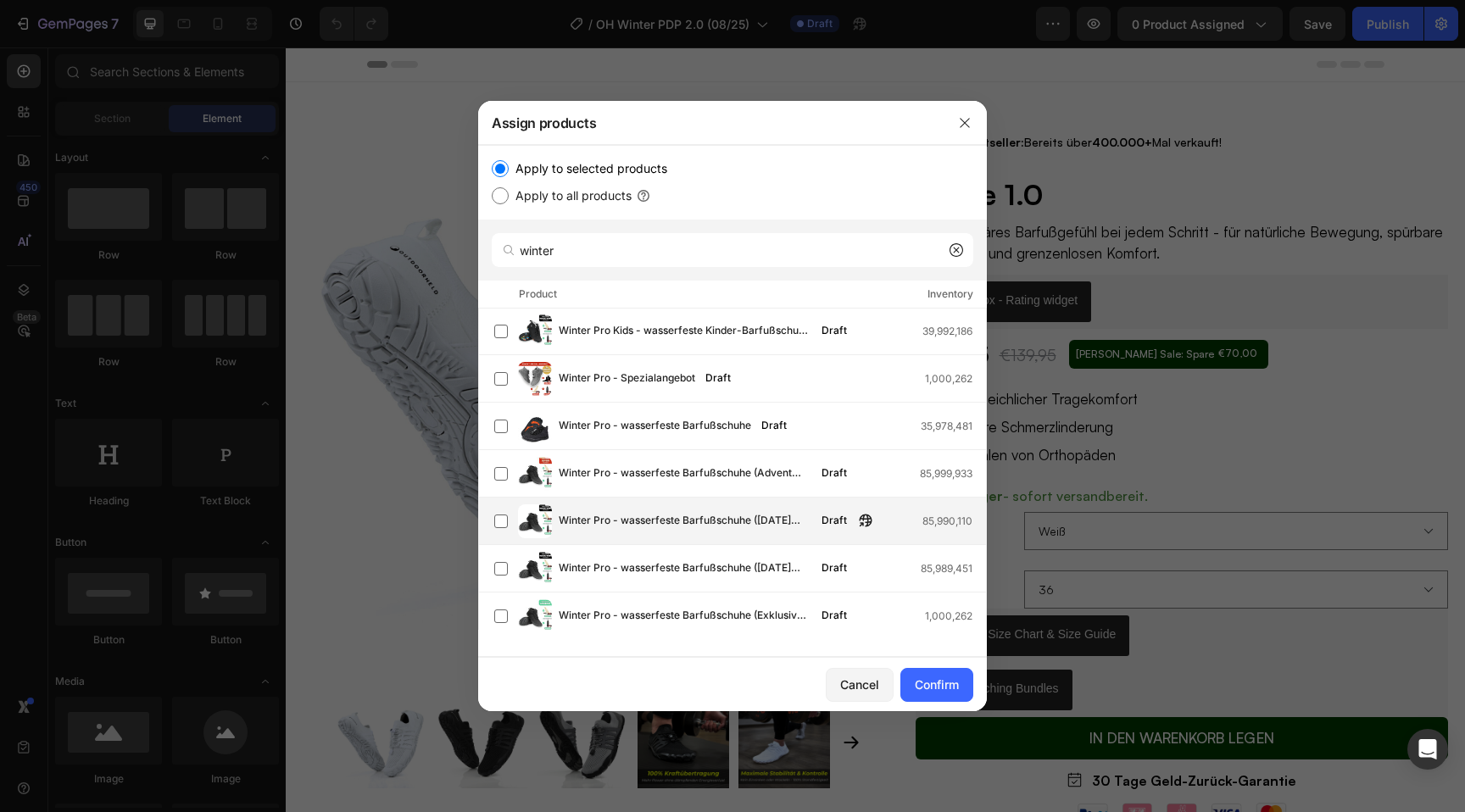
scroll to position [3843, 0]
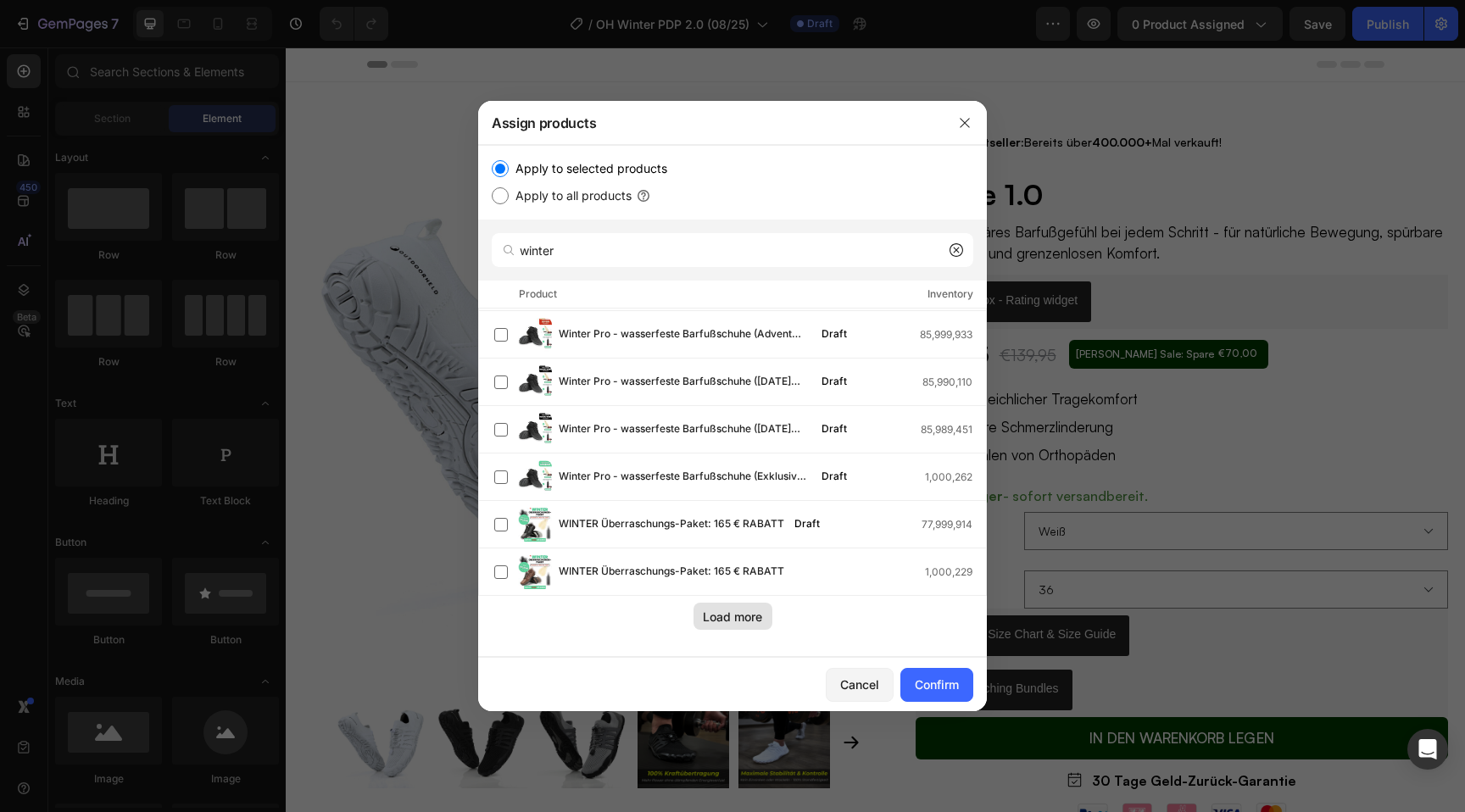
click at [716, 621] on div "Load more" at bounding box center [732, 616] width 60 height 18
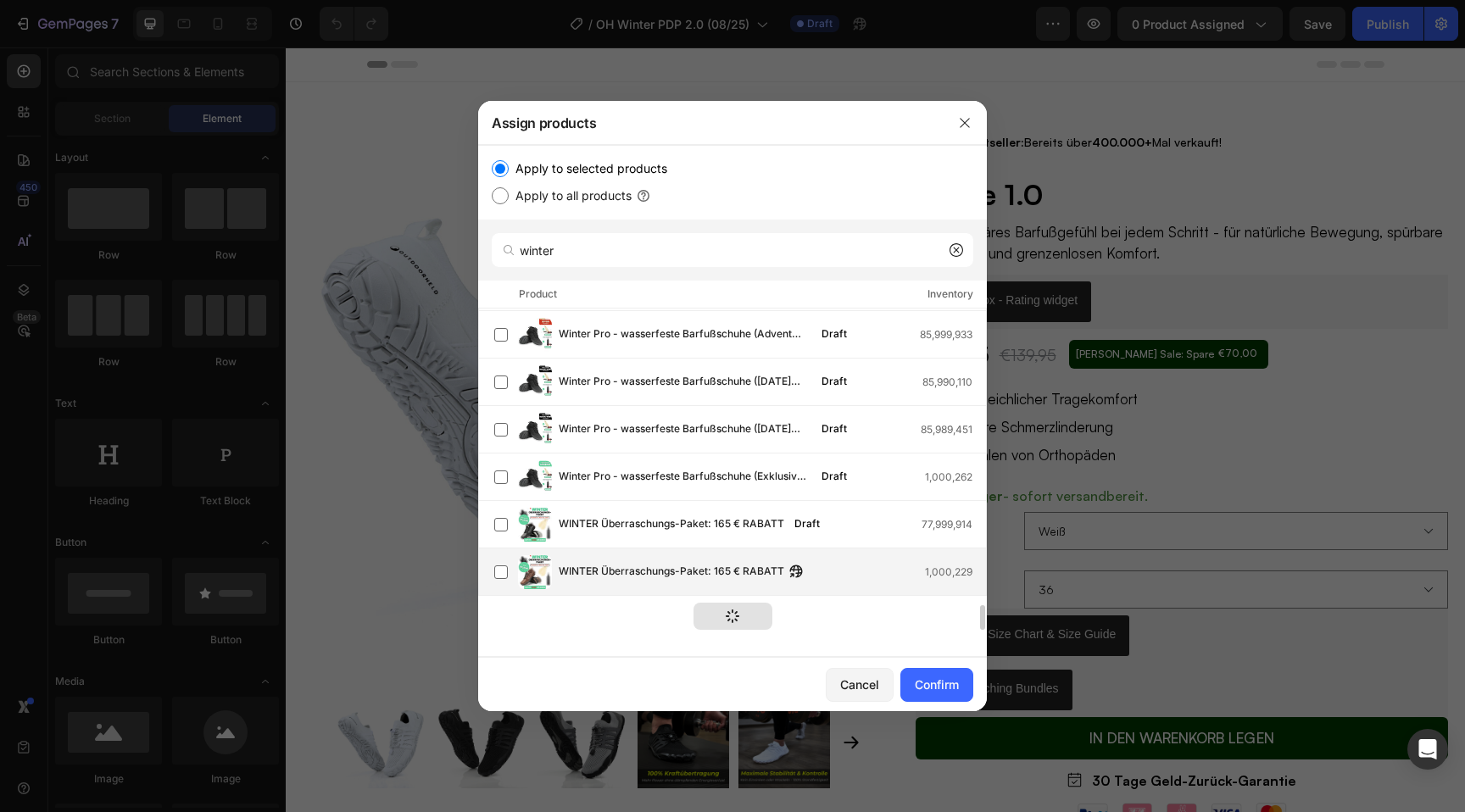
scroll to position [3808, 0]
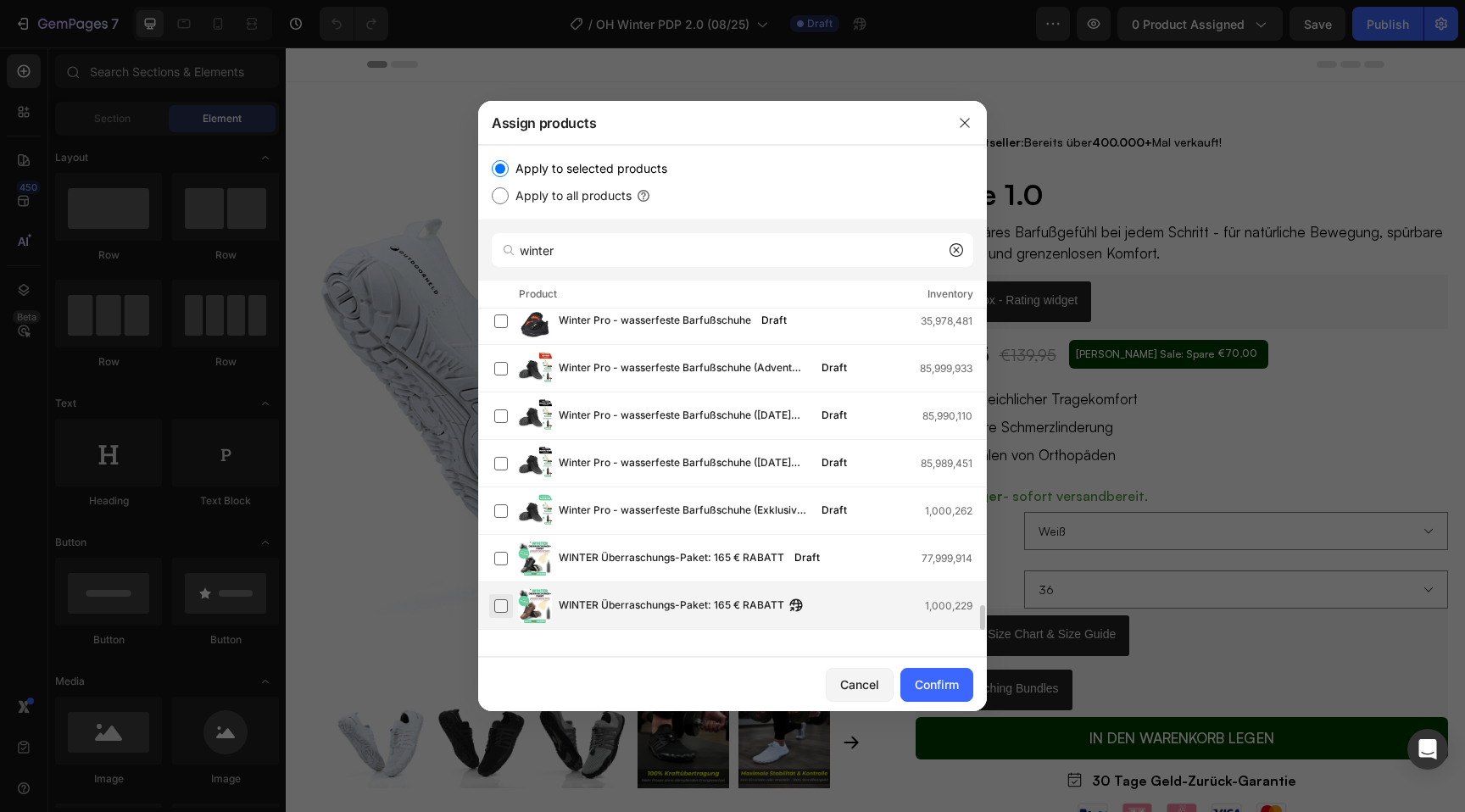
click at [500, 602] on label at bounding box center [502, 606] width 14 height 14
click at [930, 683] on div "Confirm" at bounding box center [937, 685] width 44 height 18
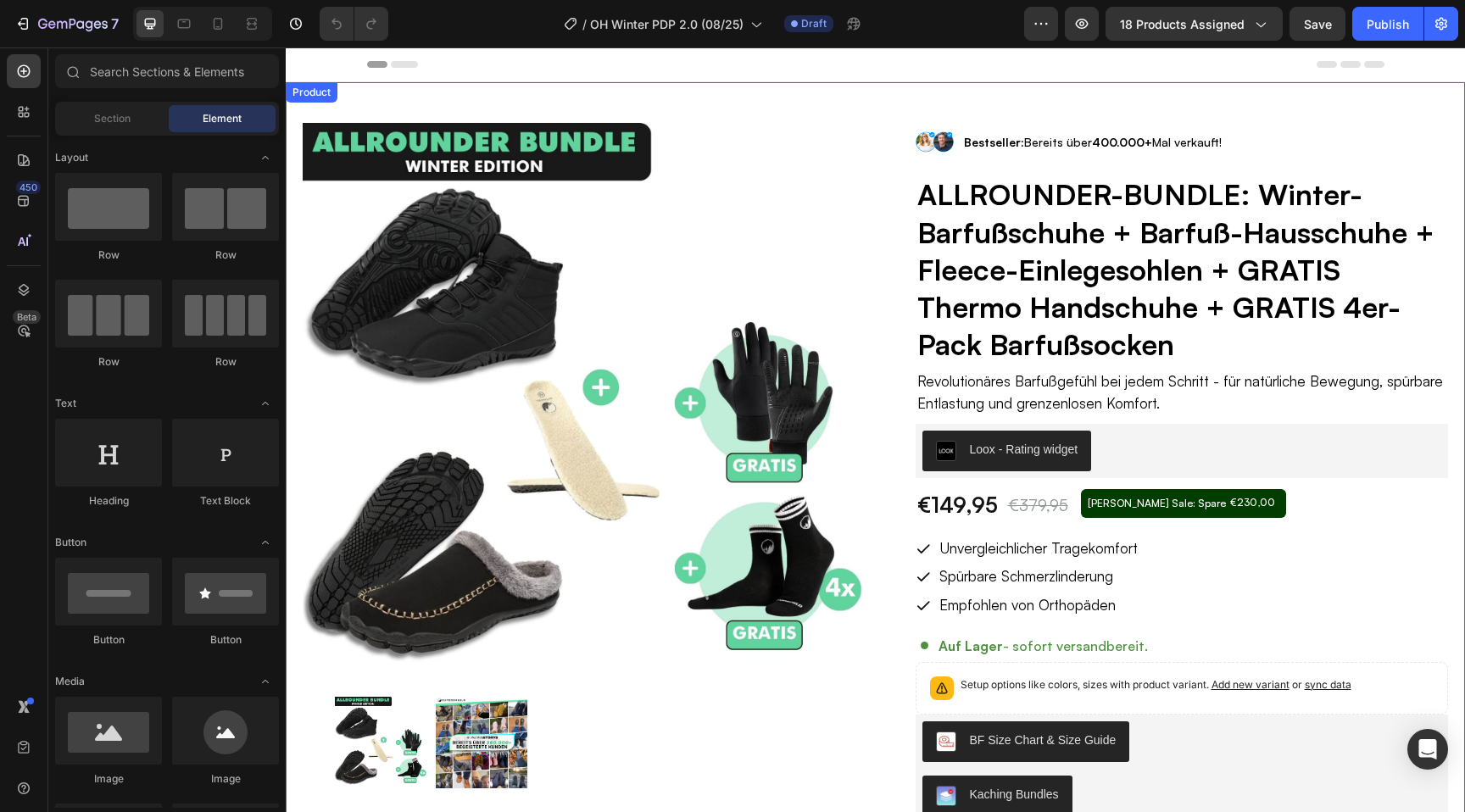
click at [874, 310] on div "Product Images Row Image Bestseller: Bereits über 400.000+ Mal verkauft! Text B…" at bounding box center [876, 668] width 1180 height 1172
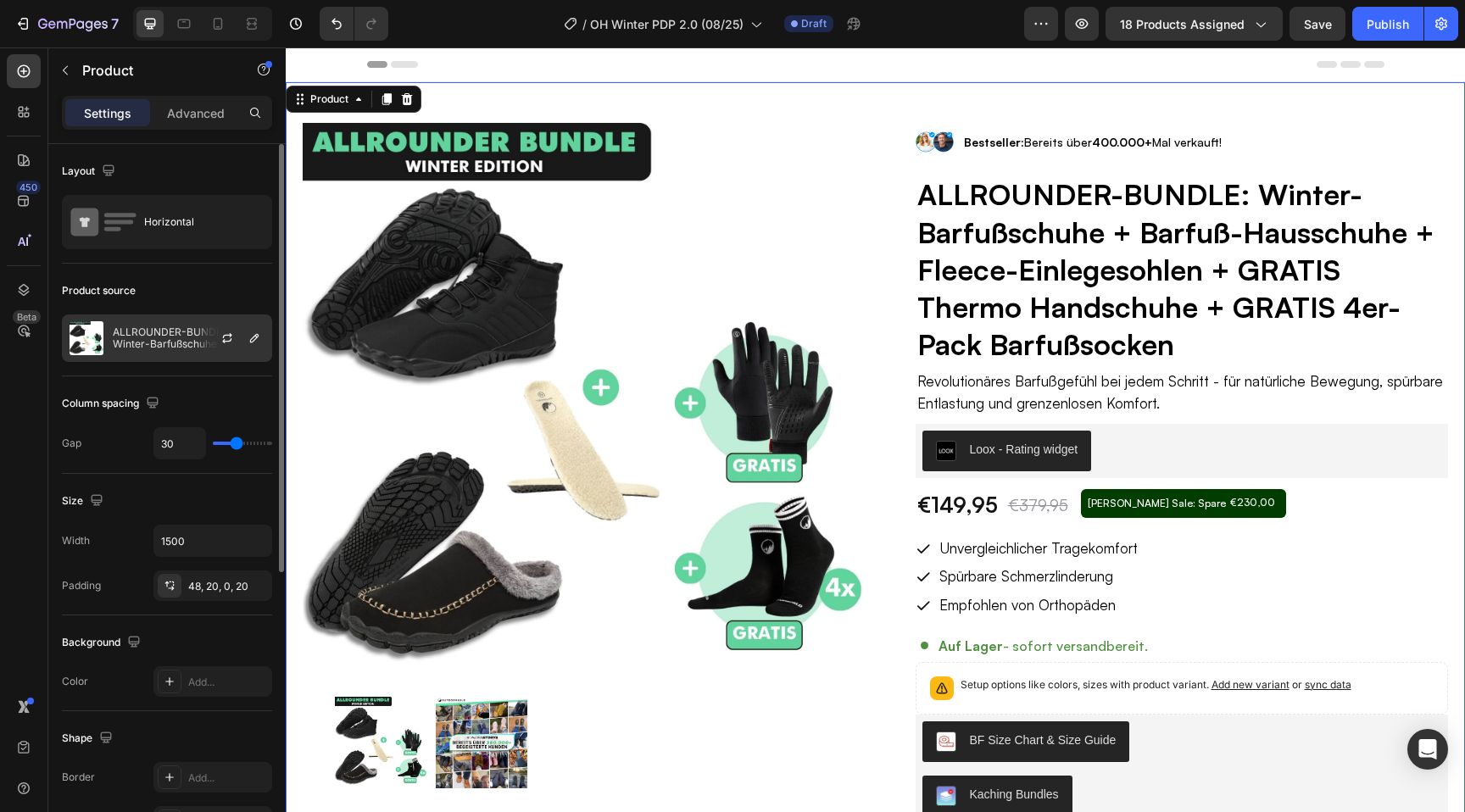
click at [182, 336] on p "ALLROUNDER-BUNDLE: Winter-Barfußschuhe + Barfuß-Hausschuhe + Fleece-Einlegesohl…" at bounding box center [188, 338] width 152 height 24
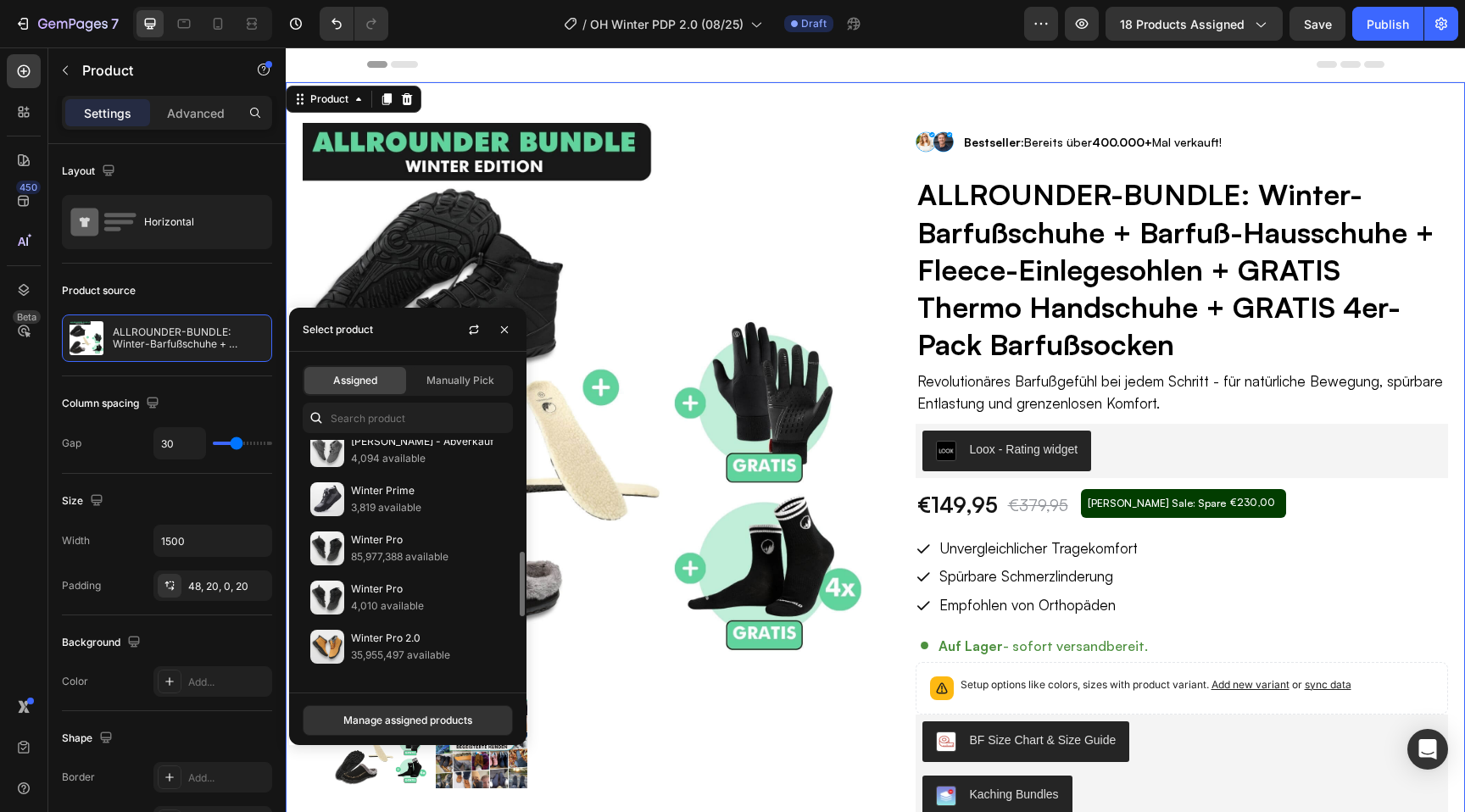
scroll to position [398, 0]
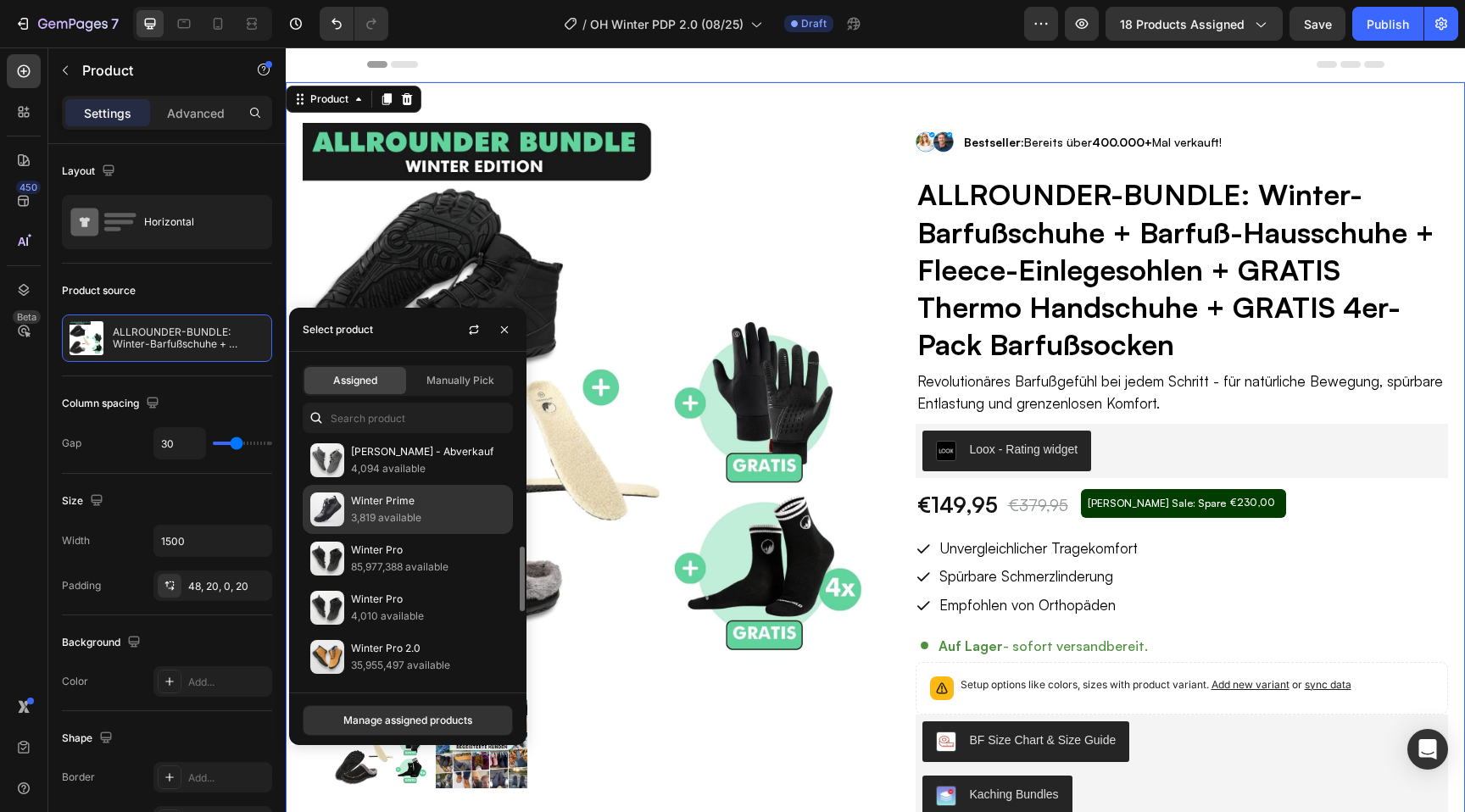
click at [387, 507] on p "Winter Prime" at bounding box center [427, 501] width 154 height 17
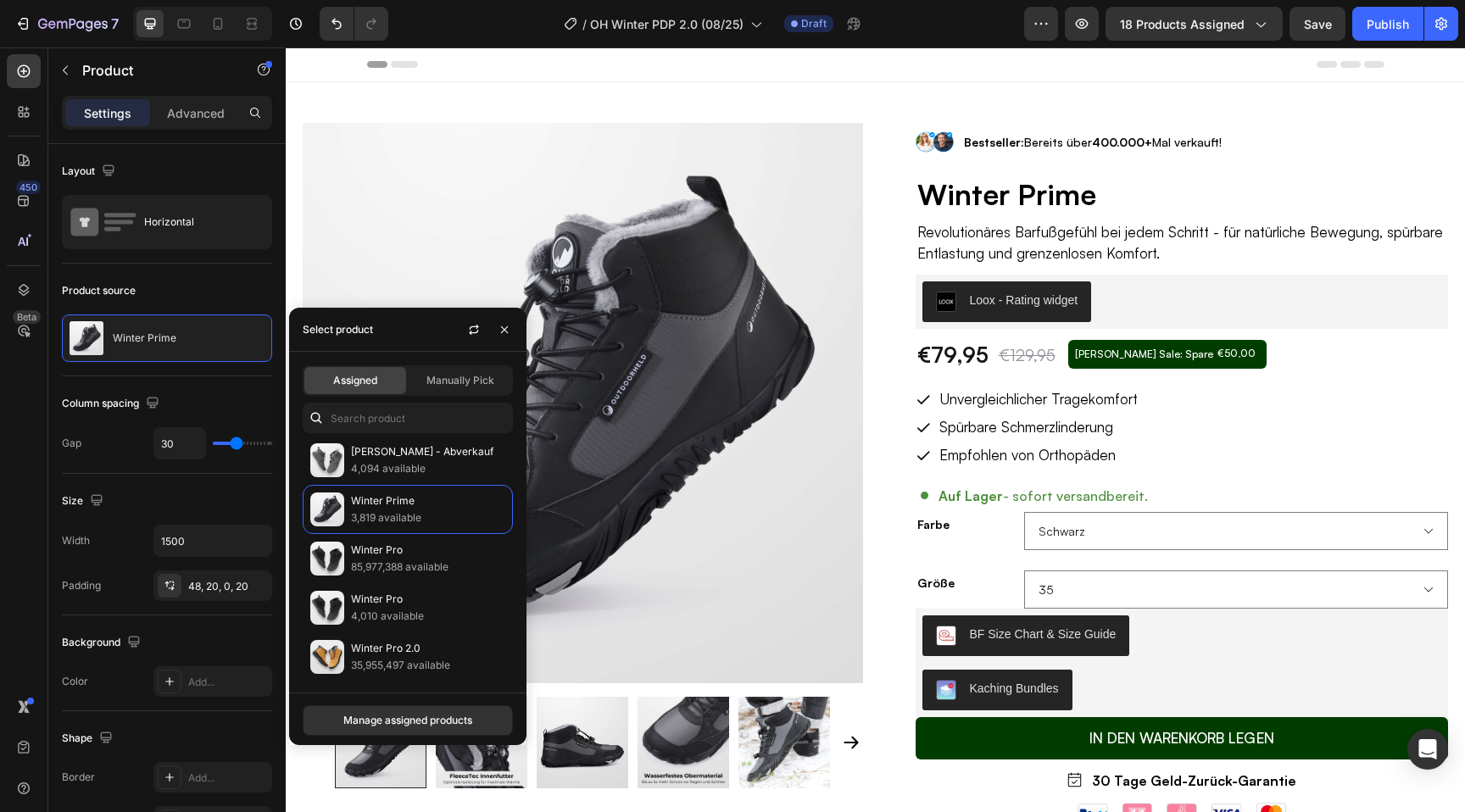
click at [841, 94] on div "Product Images Row Image Bestseller: Bereits über 400.000+ Mal verkauft! Text B…" at bounding box center [876, 615] width 1180 height 1067
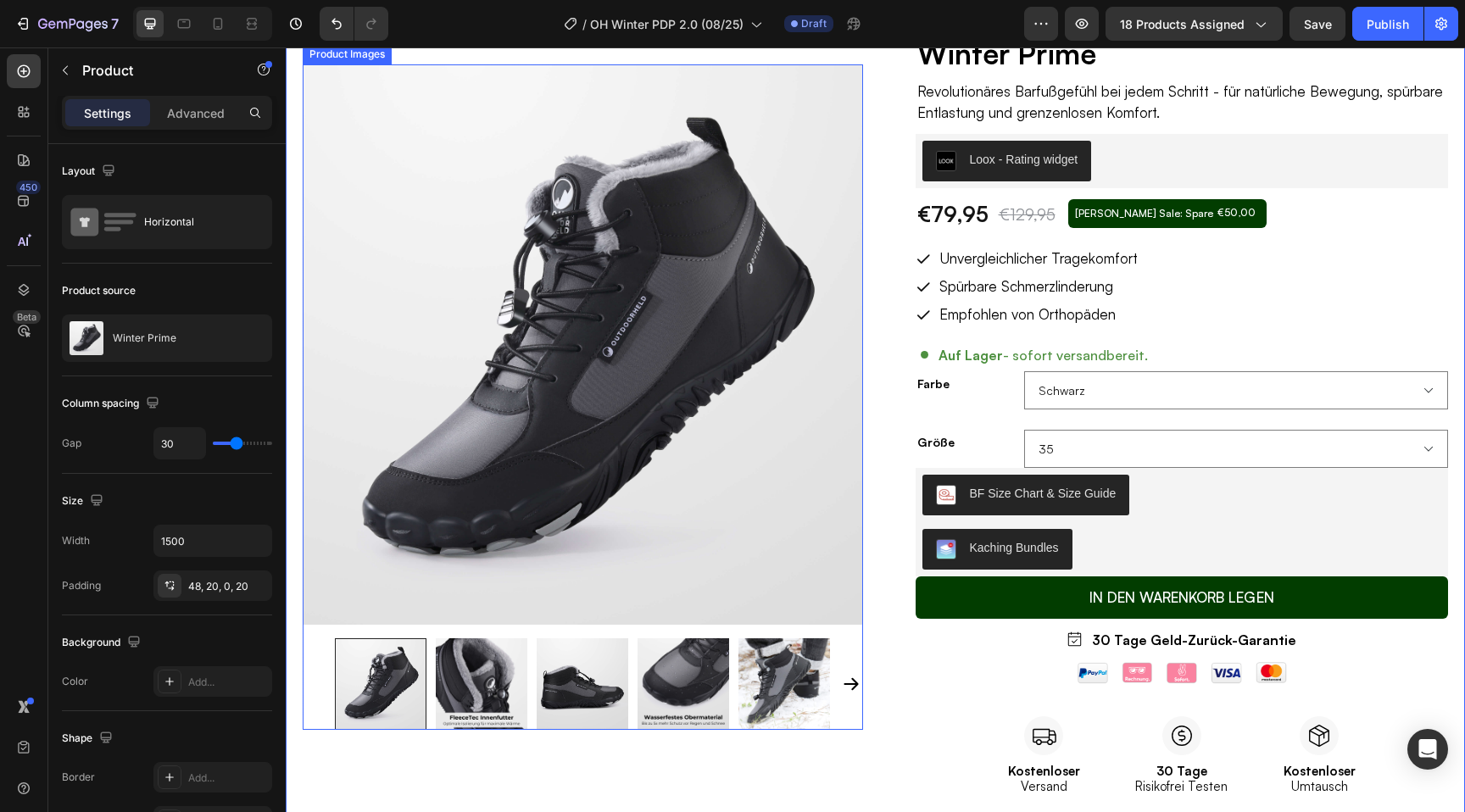
scroll to position [0, 0]
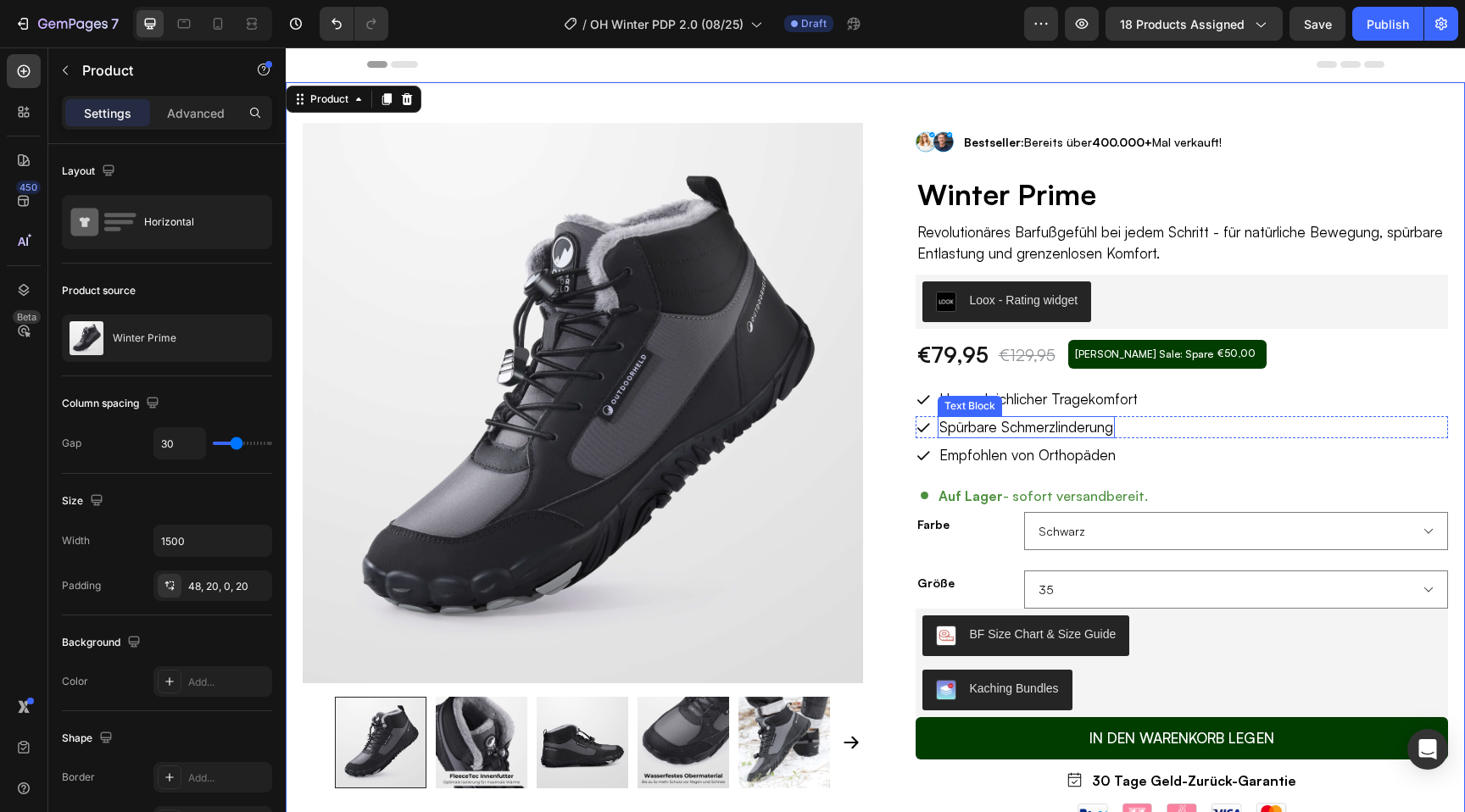
click at [1049, 428] on p "Spürbare Schmerzlinderung" at bounding box center [1026, 427] width 173 height 19
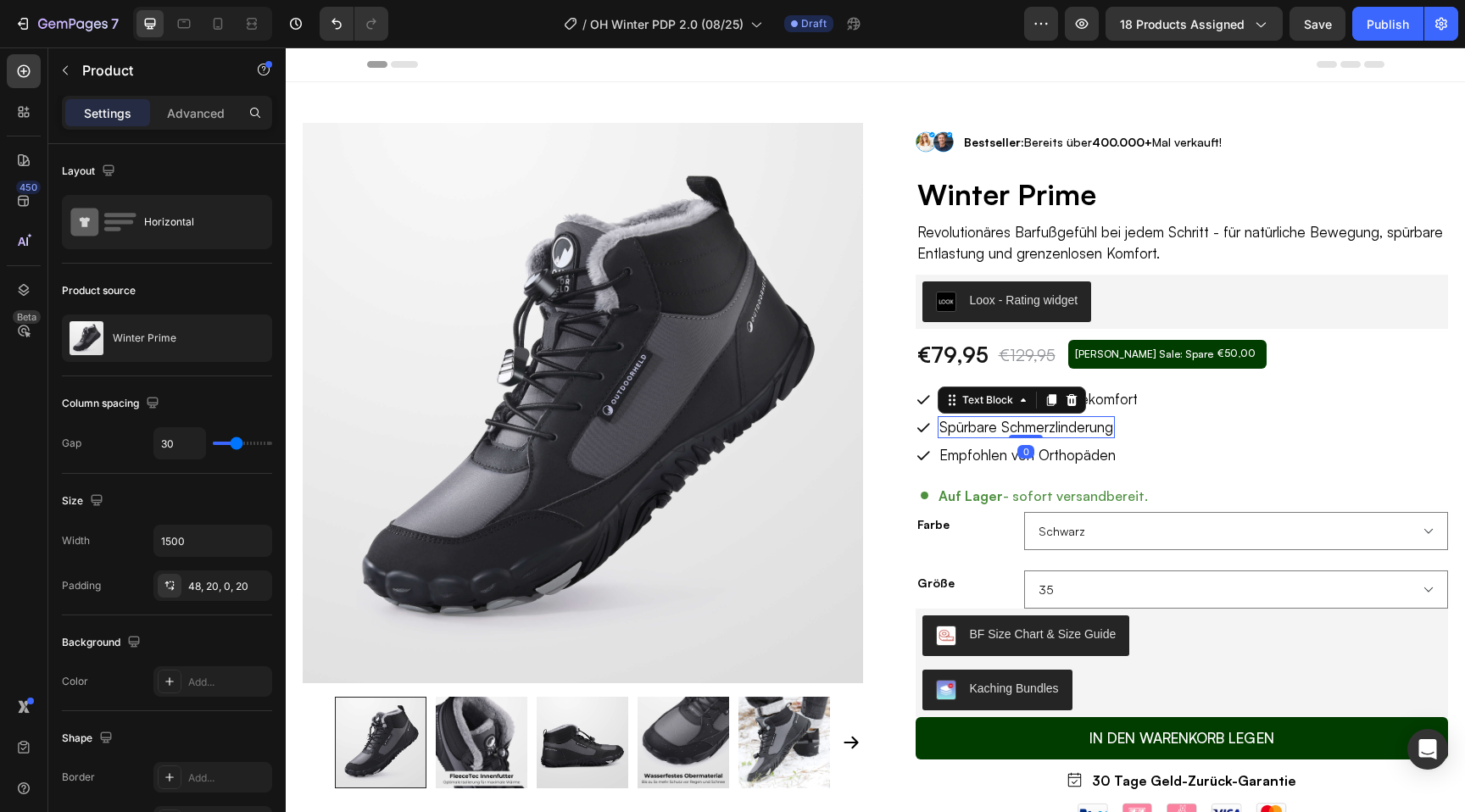
click at [1049, 428] on p "Spürbare Schmerzlinderung" at bounding box center [1026, 427] width 173 height 19
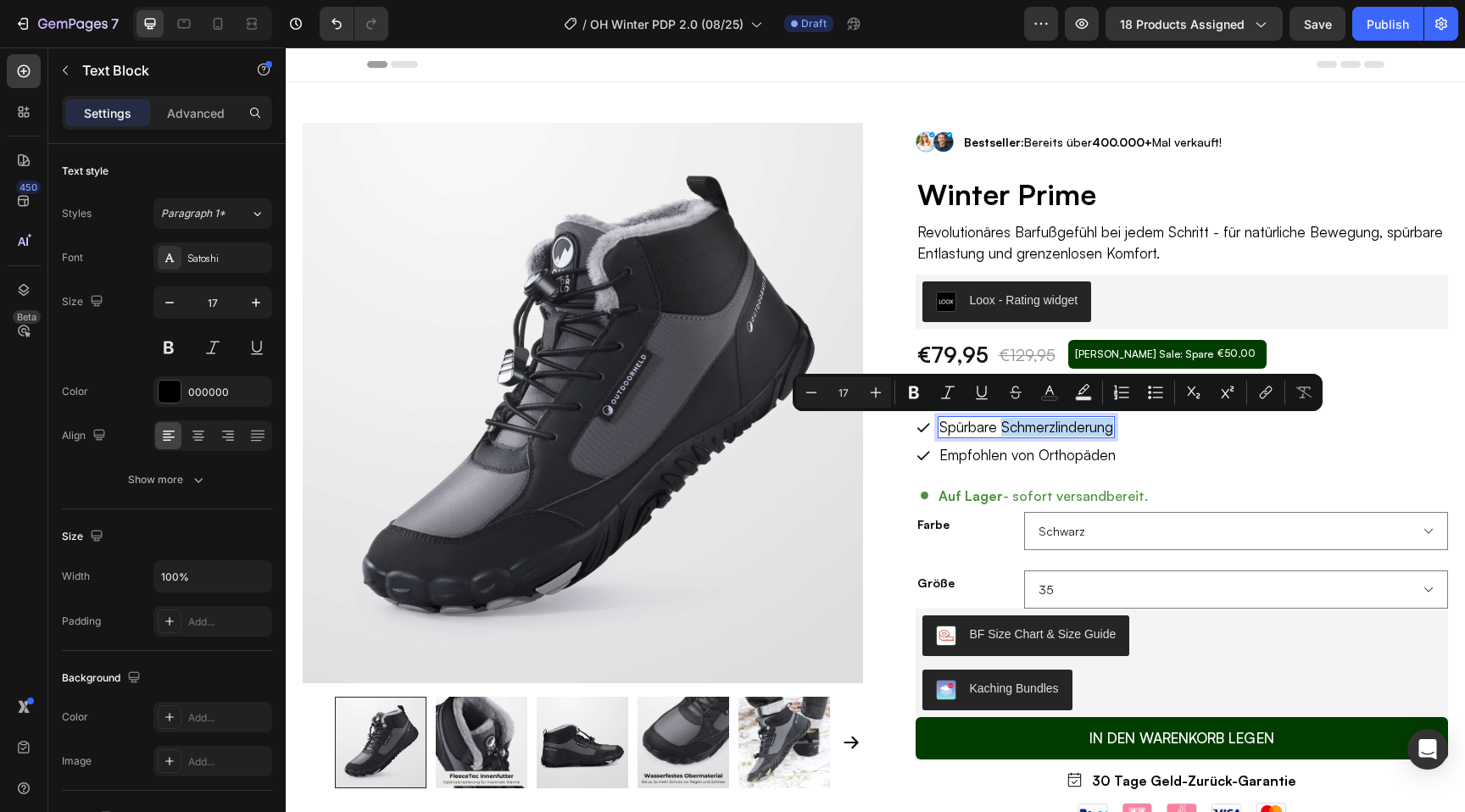
click at [1013, 428] on p "Spürbare Schmerzlinderung" at bounding box center [1026, 427] width 173 height 19
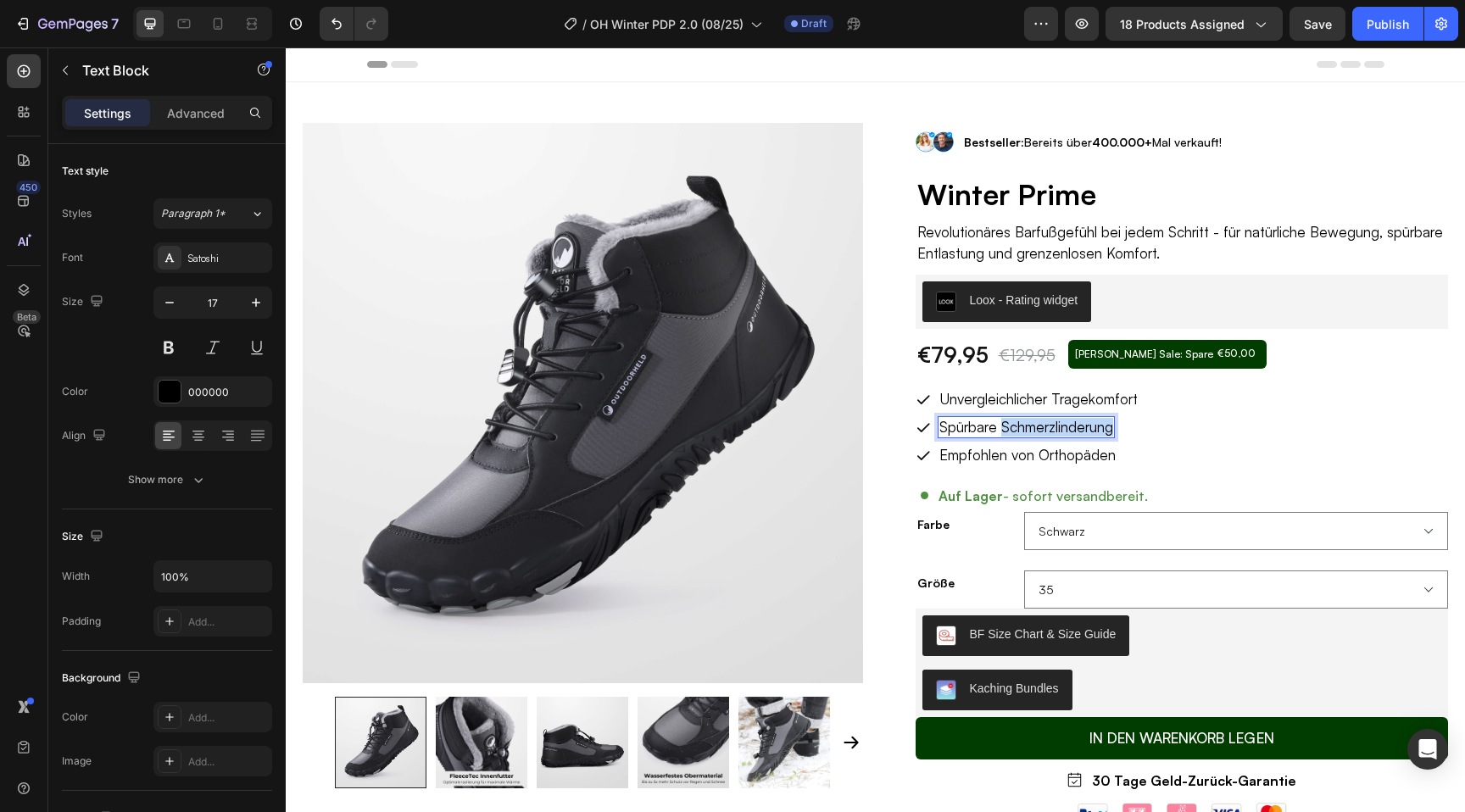
click at [1013, 428] on p "Spürbare Schmerzlinderung" at bounding box center [1026, 427] width 173 height 19
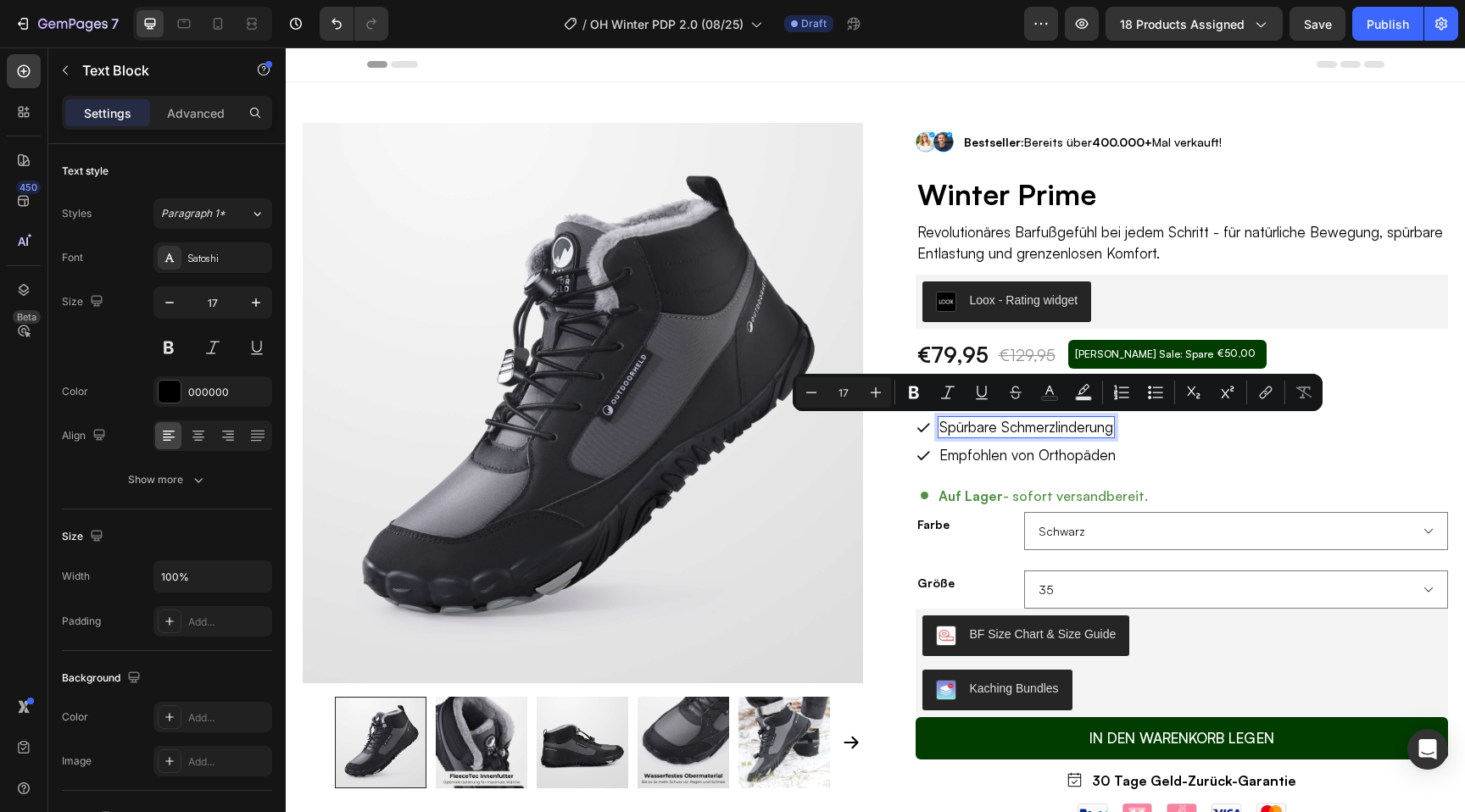
click at [971, 428] on p "Spürbare Schmerzlinderung" at bounding box center [1026, 427] width 173 height 19
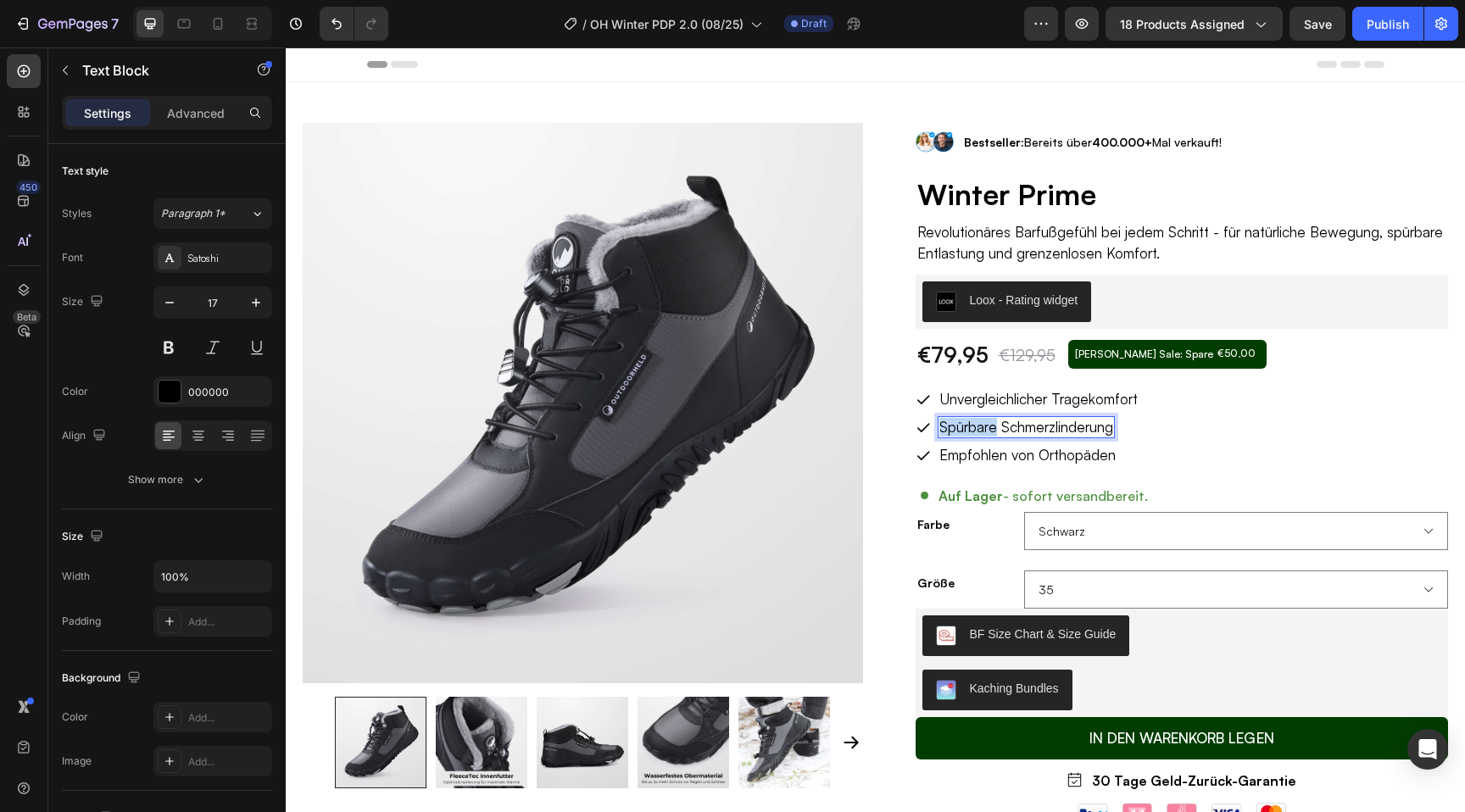
click at [971, 428] on p "Spürbare Schmerzlinderung" at bounding box center [1026, 427] width 173 height 19
click at [1061, 424] on p "Wasserfestes Schmerzlinderung" at bounding box center [1042, 427] width 205 height 19
click at [1018, 426] on p "Wasserfestes Obermaterial" at bounding box center [1026, 427] width 173 height 19
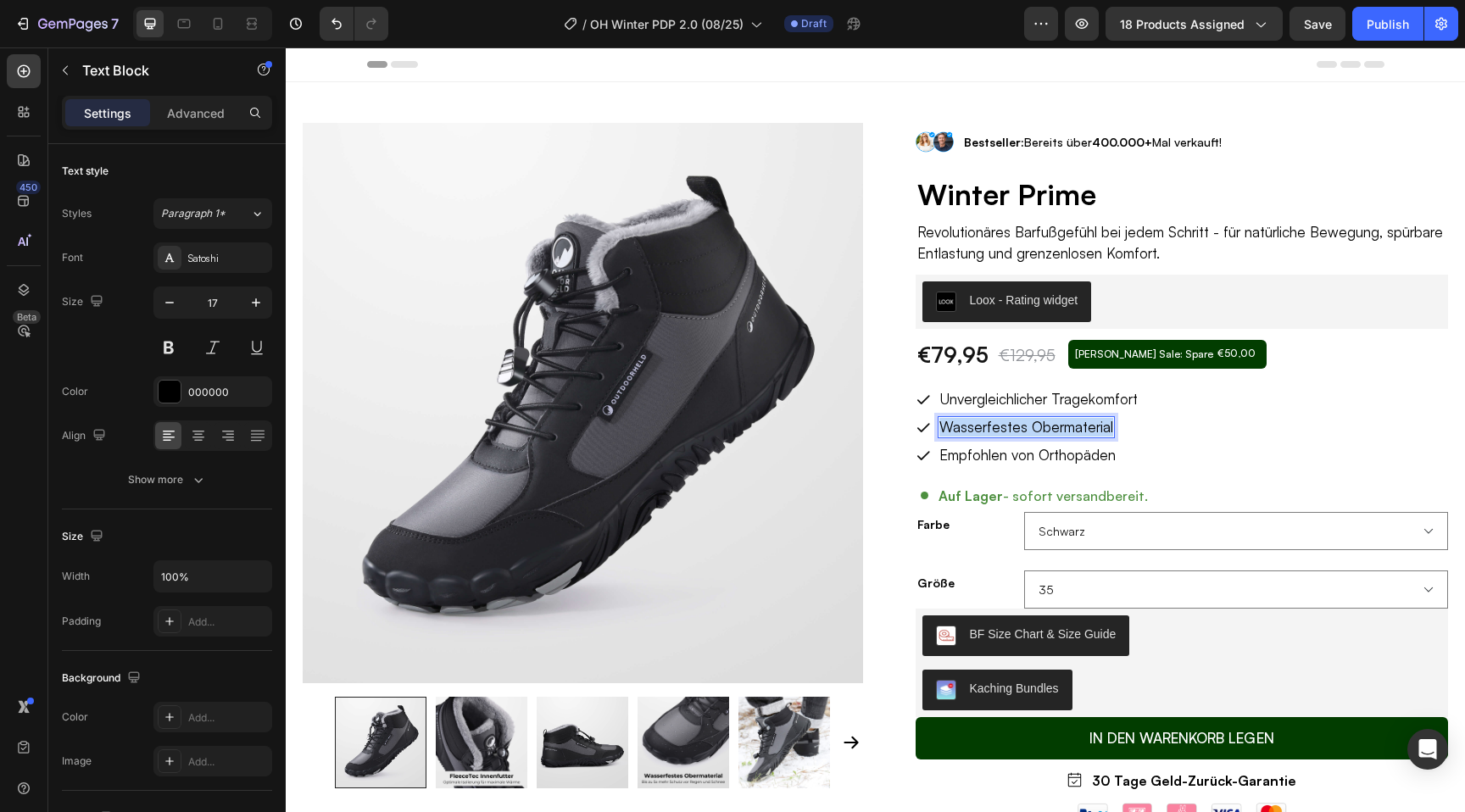
click at [1018, 426] on p "Wasserfestes Obermaterial" at bounding box center [1026, 427] width 173 height 19
click at [1028, 459] on p "Empfohlen von Orthopäden" at bounding box center [1028, 454] width 176 height 19
click at [1030, 428] on p "Isolierte Wärme im Inneren" at bounding box center [1024, 427] width 169 height 19
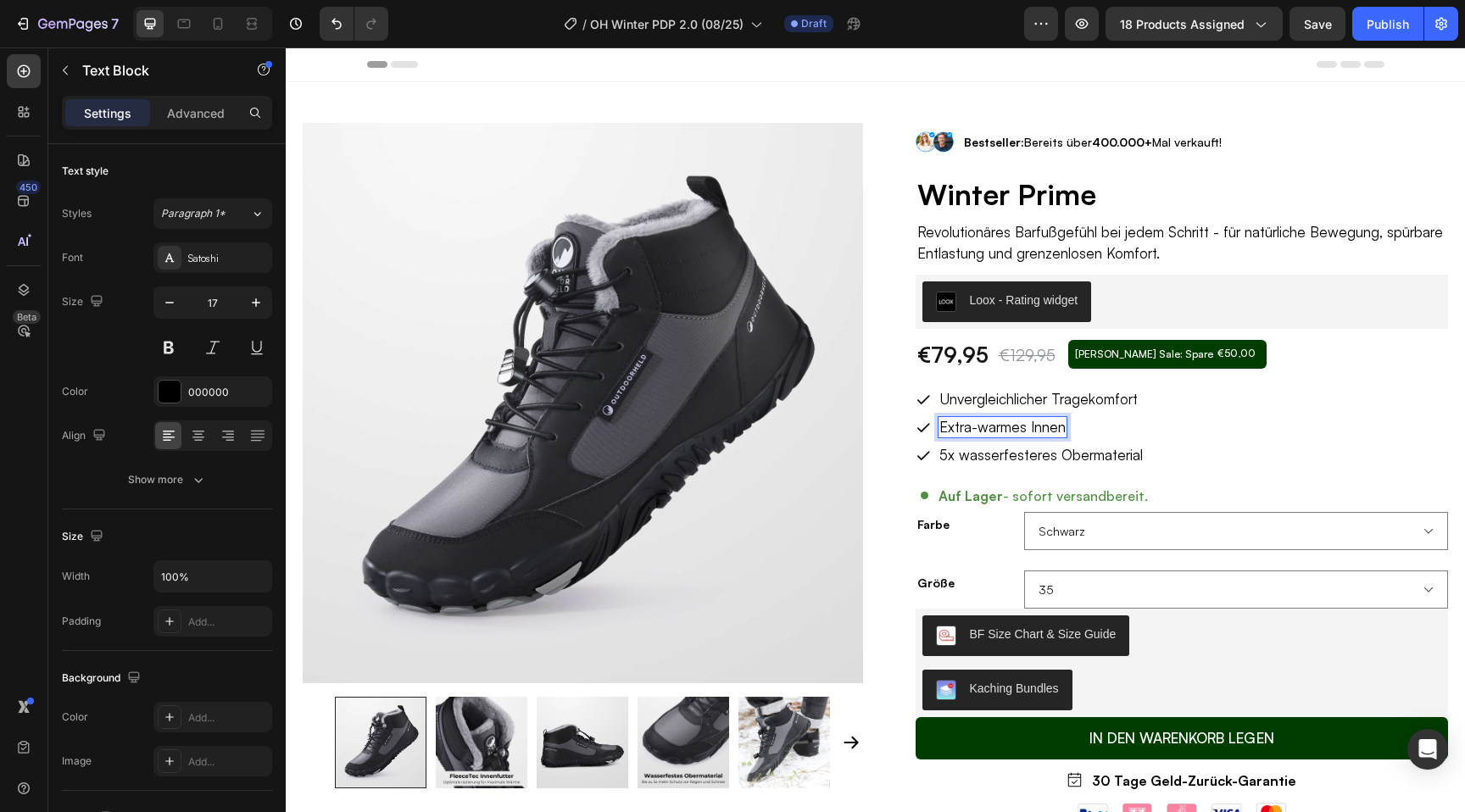
click at [1037, 425] on p "Extra-warmes Innen" at bounding box center [1002, 427] width 126 height 19
click at [1010, 423] on p "Garantiert gewärmt" at bounding box center [1001, 427] width 123 height 19
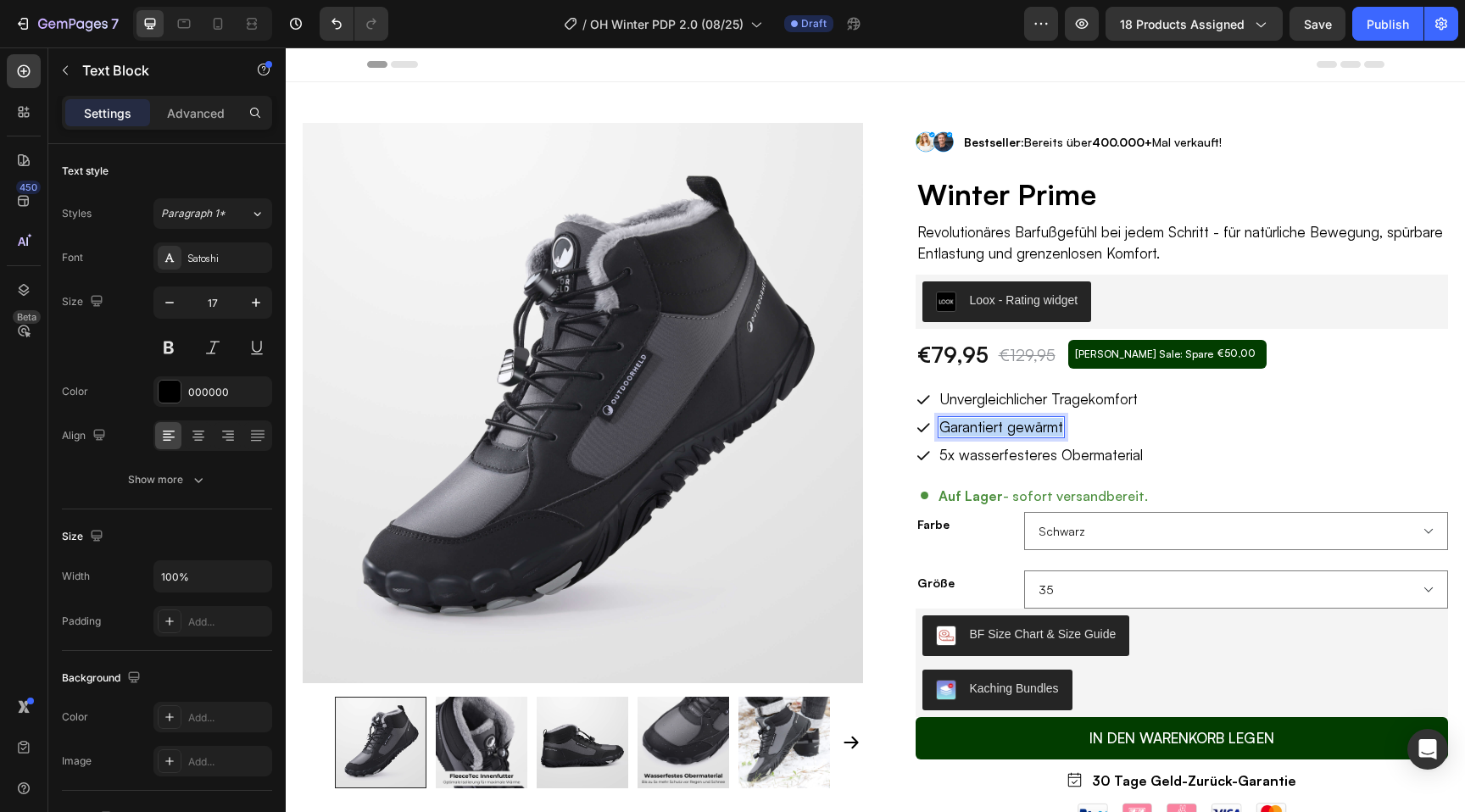
click at [1010, 423] on p "Garantiert gewärmt" at bounding box center [1001, 427] width 123 height 19
click at [954, 425] on p "Gew" at bounding box center [954, 427] width 30 height 19
click at [948, 429] on p "Wärmende" at bounding box center [974, 427] width 70 height 19
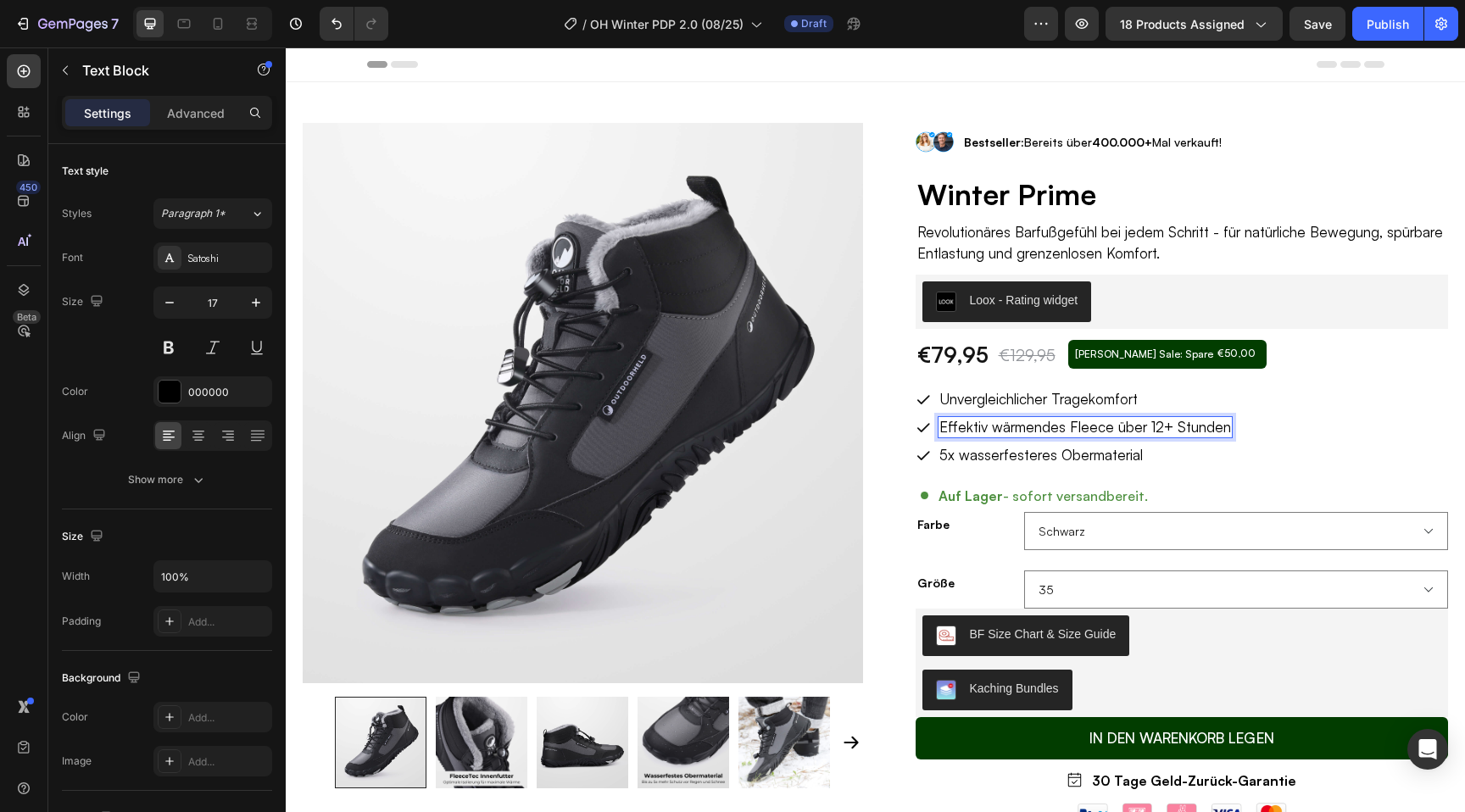
click at [1055, 426] on p "Effektiv wärmendes Fleece über 12+ Stunden" at bounding box center [1086, 427] width 292 height 19
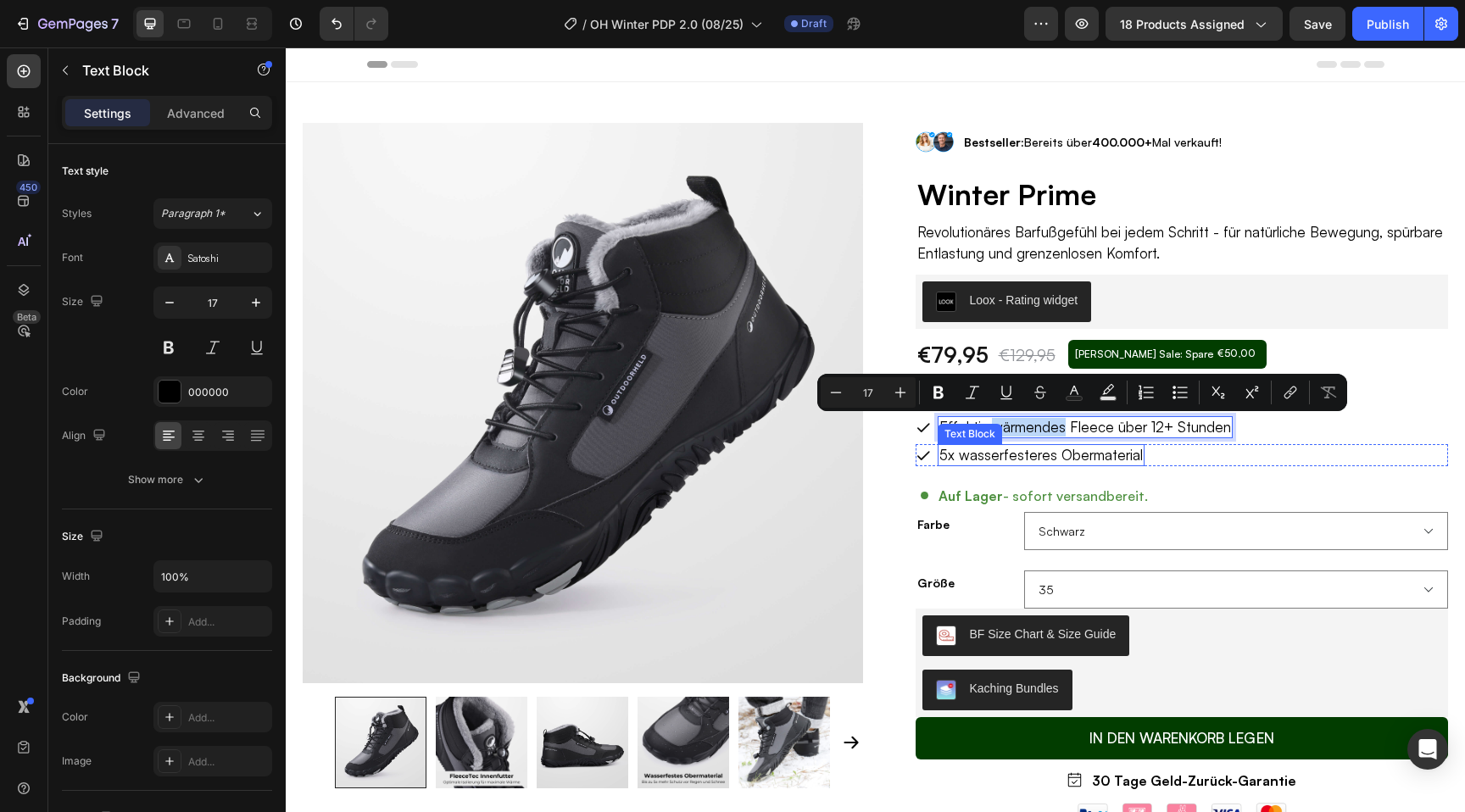
copy p "Effektiv wärmendes Fleece über 12+ Stunden"
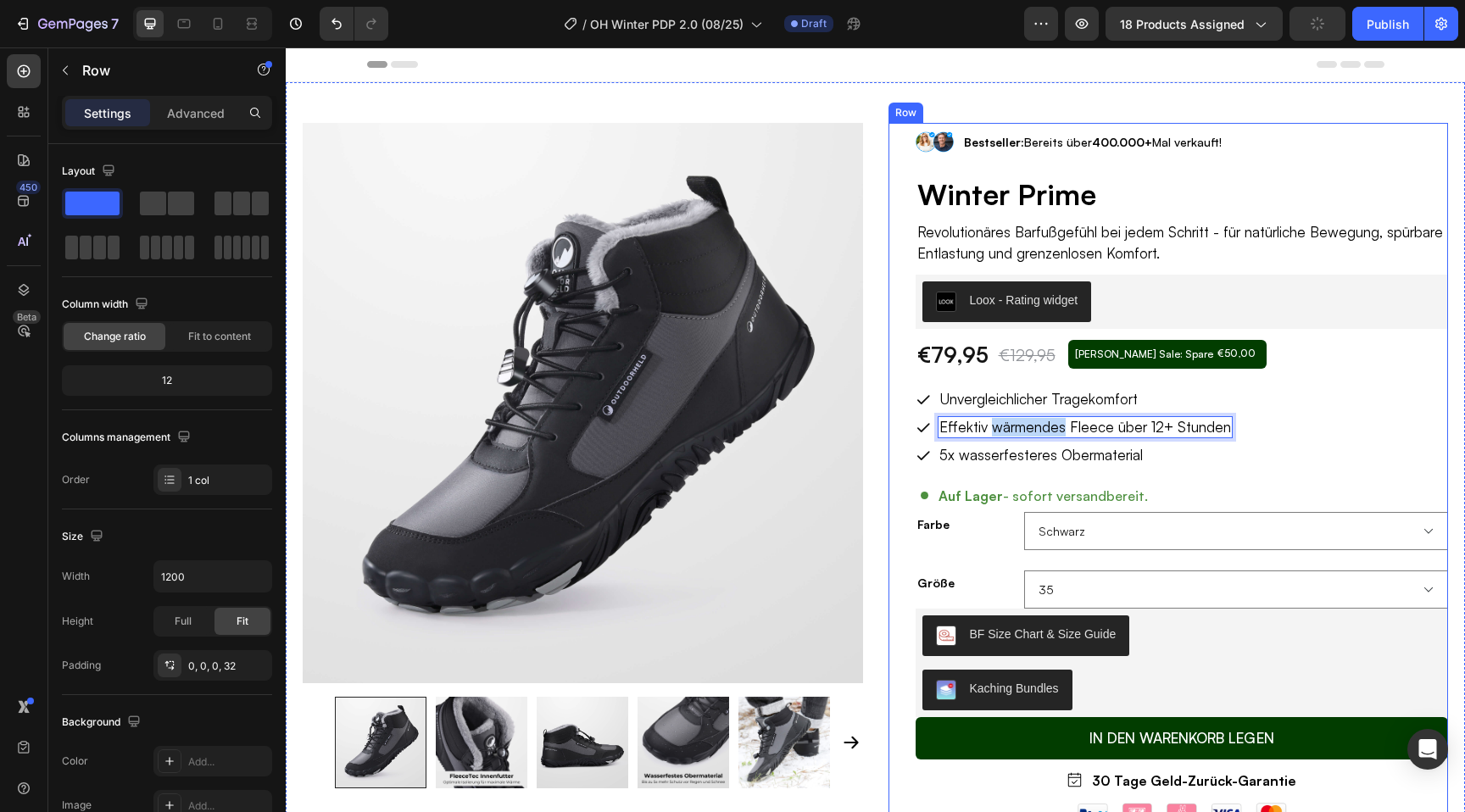
click at [1024, 443] on div "Image Bestseller: Bereits über 400.000+ Mal verkauft! Text Block Row Winter Pri…" at bounding box center [1183, 635] width 533 height 1026
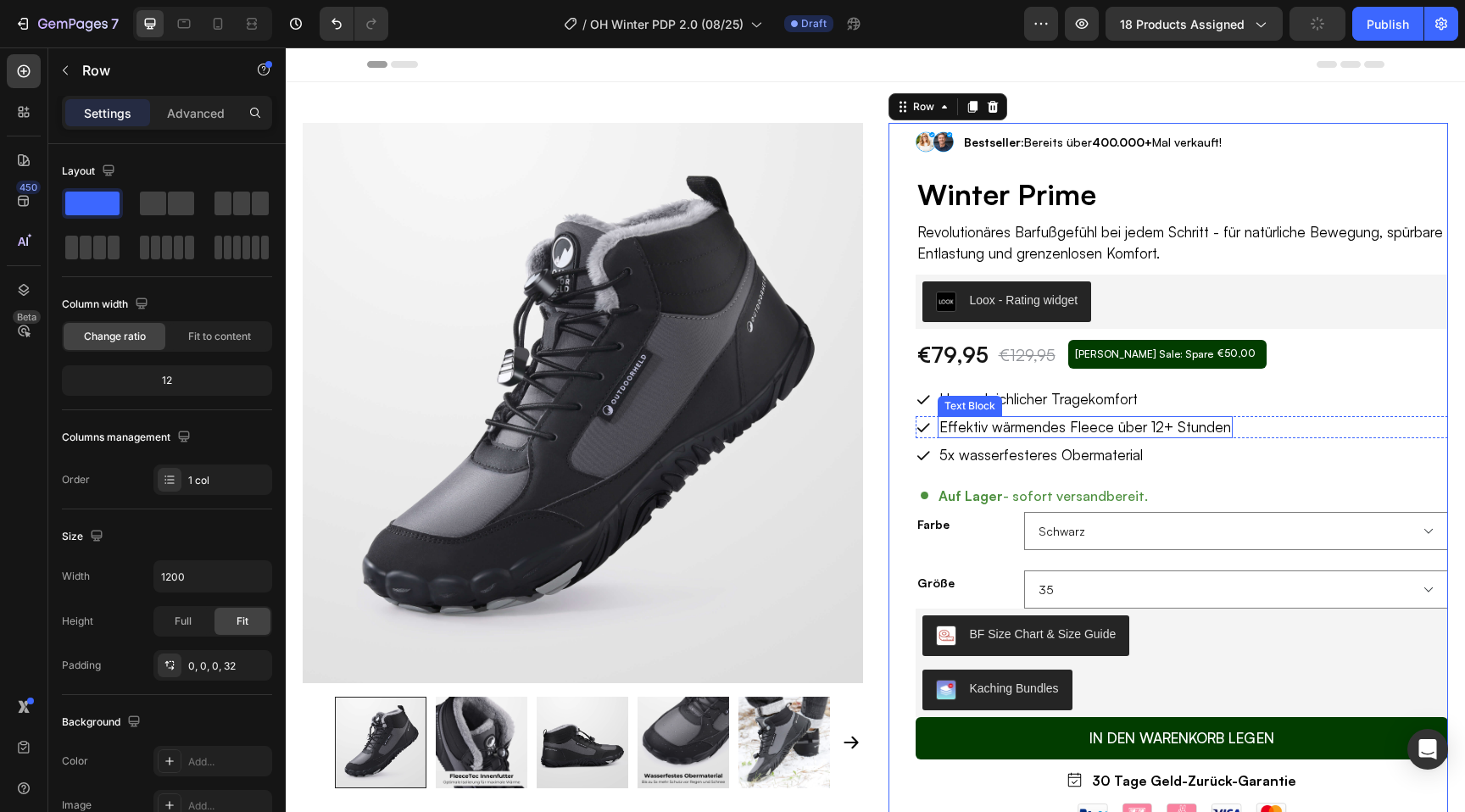
click at [1039, 433] on p "Effektiv wärmendes Fleece über 12+ Stunden" at bounding box center [1086, 427] width 292 height 19
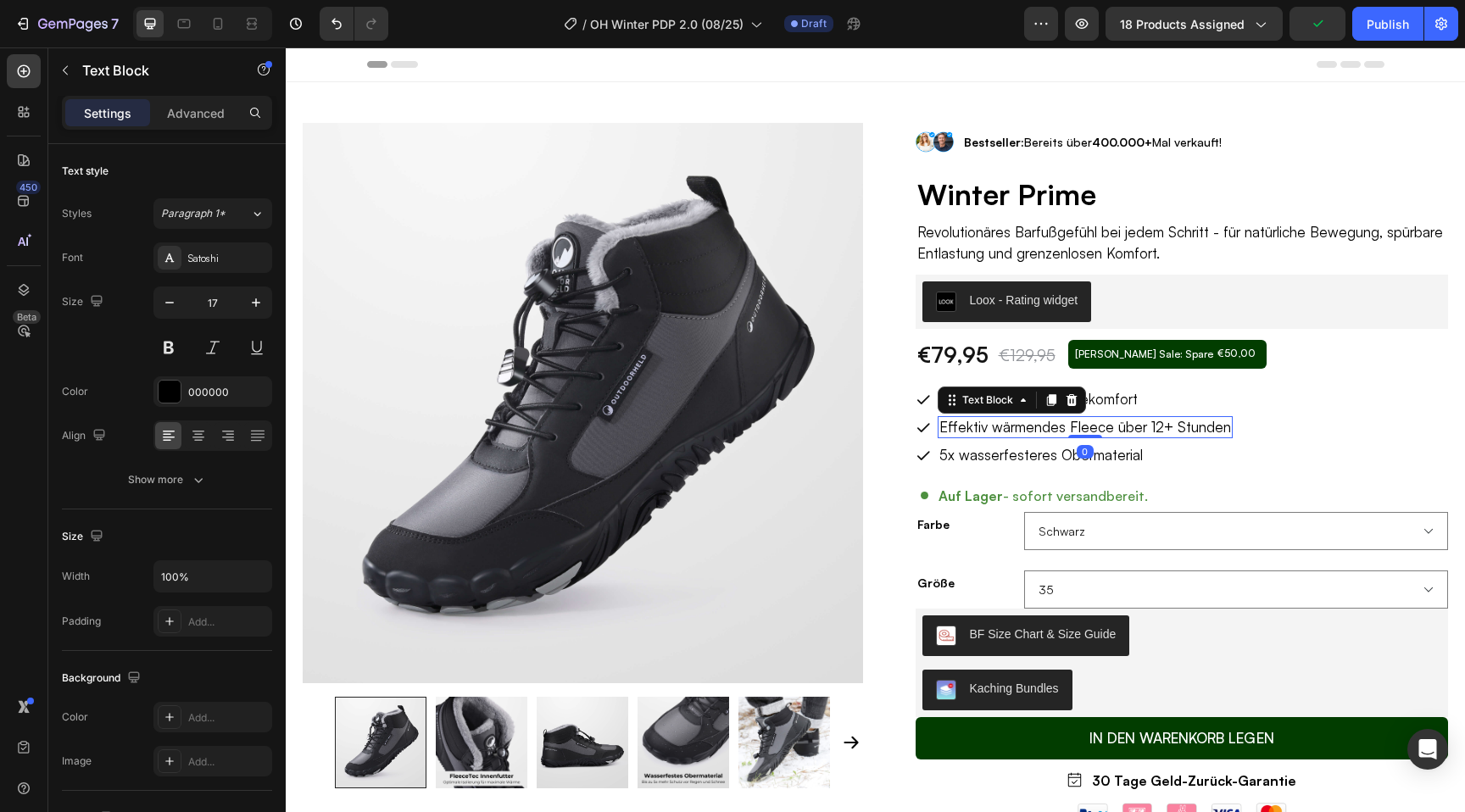
click at [1039, 433] on p "Effektiv wärmendes Fleece über 12+ Stunden" at bounding box center [1086, 427] width 292 height 19
click at [959, 427] on p "5x wasser" at bounding box center [972, 427] width 65 height 19
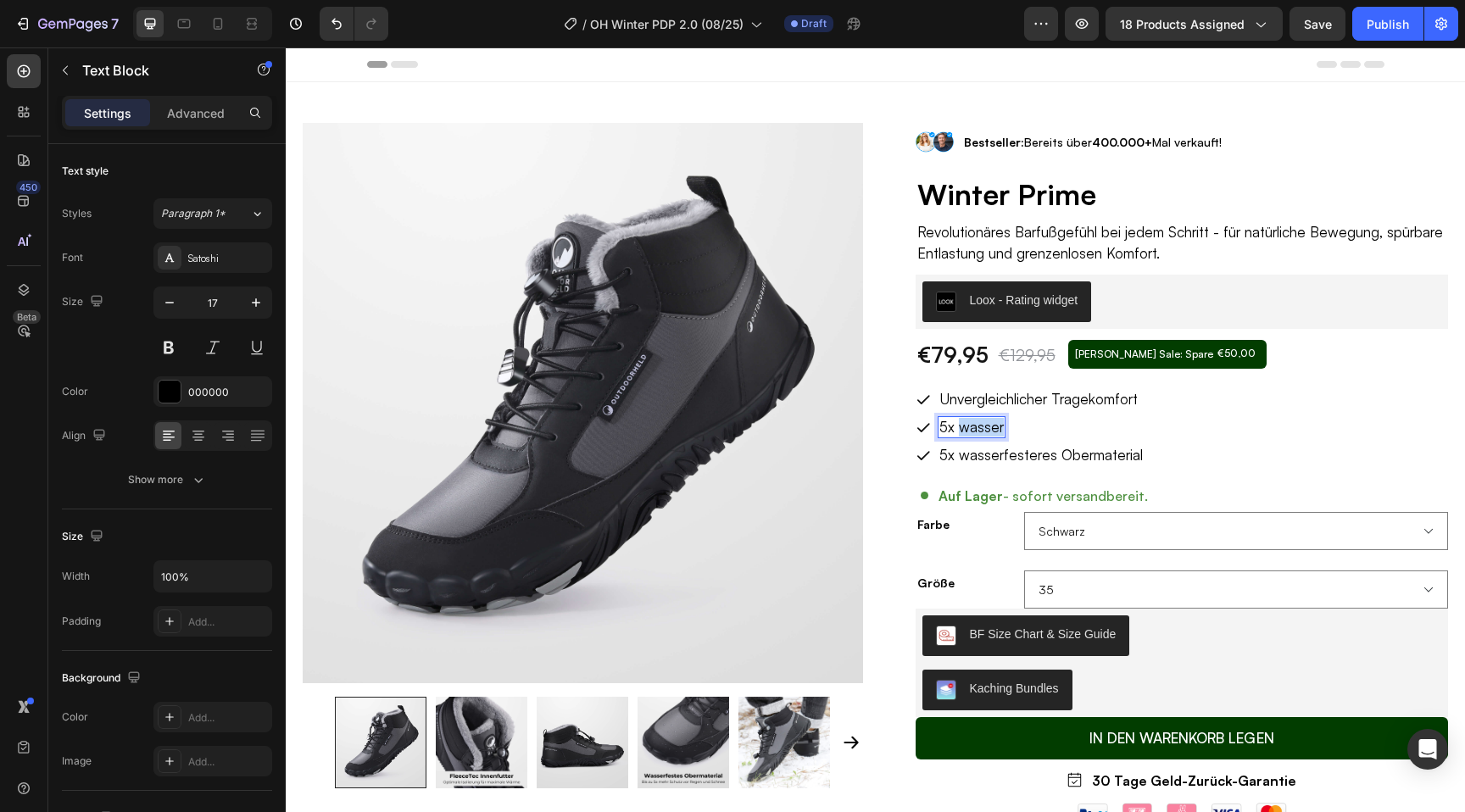
click at [959, 427] on p "5x wasser" at bounding box center [972, 427] width 65 height 19
click at [1042, 427] on p "5x wasserfester als nrm" at bounding box center [1015, 427] width 151 height 19
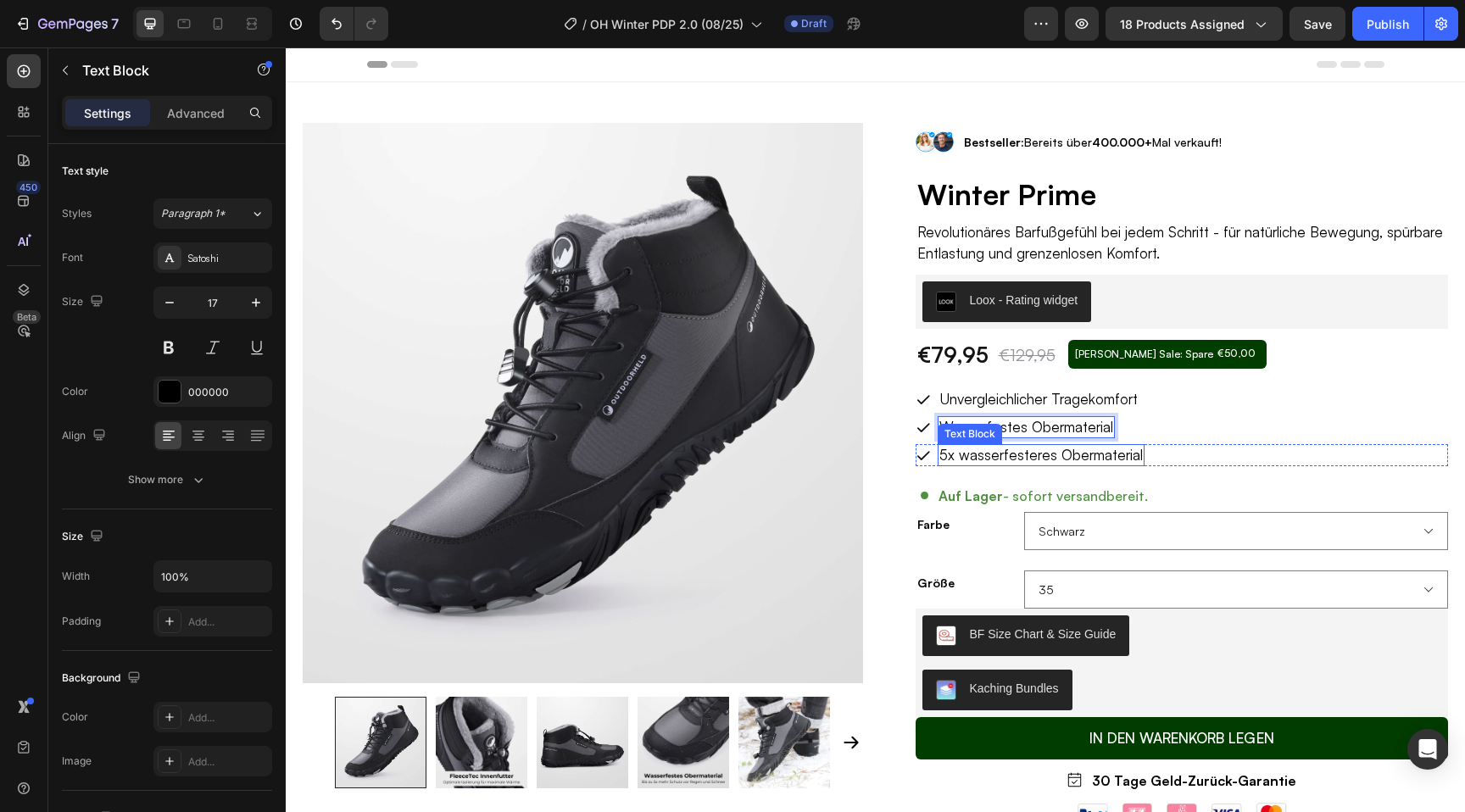
click at [1022, 454] on p "5x wasserfesteres Obermaterial" at bounding box center [1042, 454] width 204 height 19
click at [948, 453] on p "Wärmendes Innenfleece" at bounding box center [1017, 454] width 156 height 19
click at [944, 456] on p "Wärmendes Innenfleece" at bounding box center [1017, 454] width 156 height 19
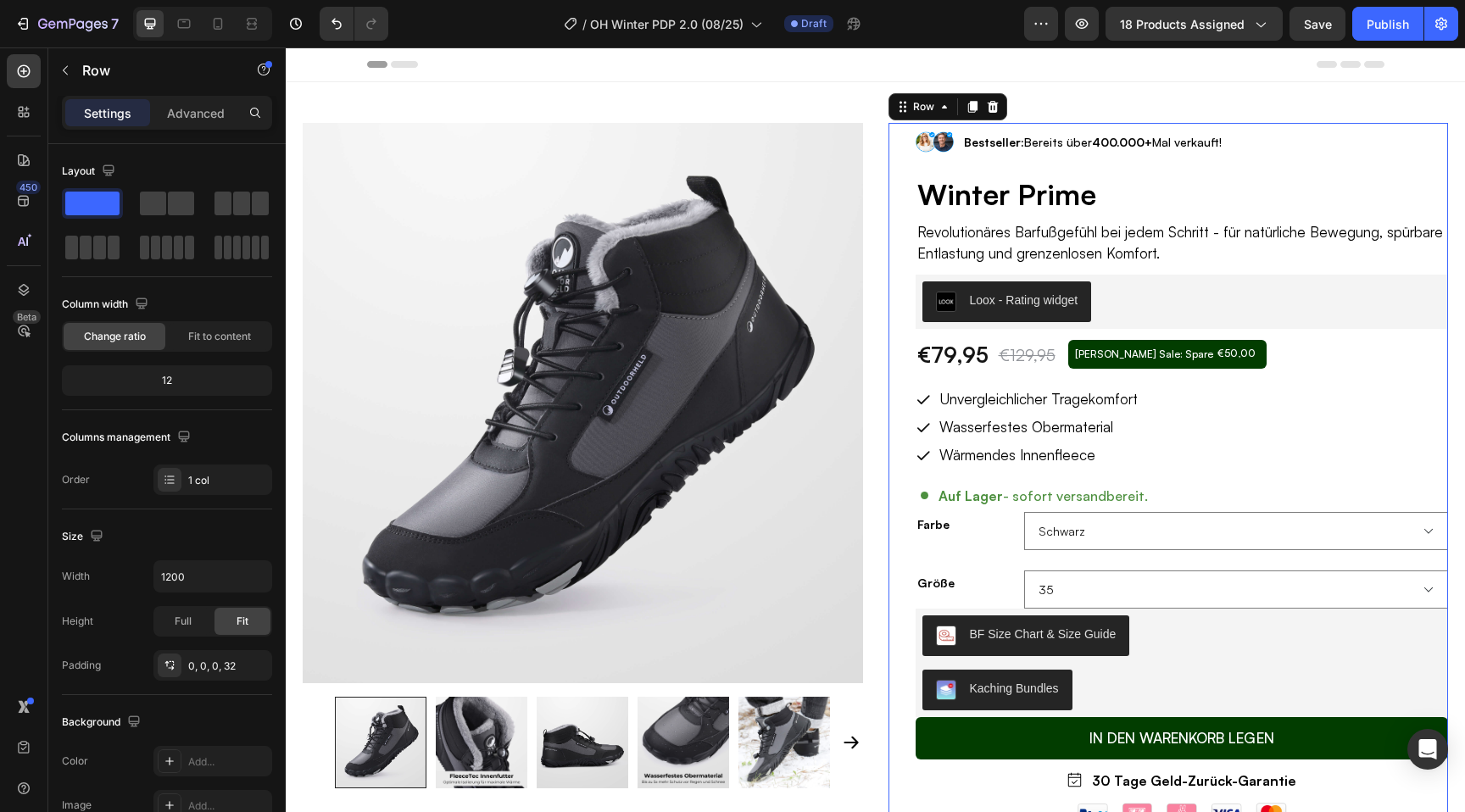
click at [896, 412] on div "Image Bestseller: Bereits über 400.000+ Mal verkauft! Text Block Row Winter Pri…" at bounding box center [1169, 635] width 561 height 1026
click at [986, 459] on p "Wärmendes Innenfleece" at bounding box center [1017, 454] width 156 height 19
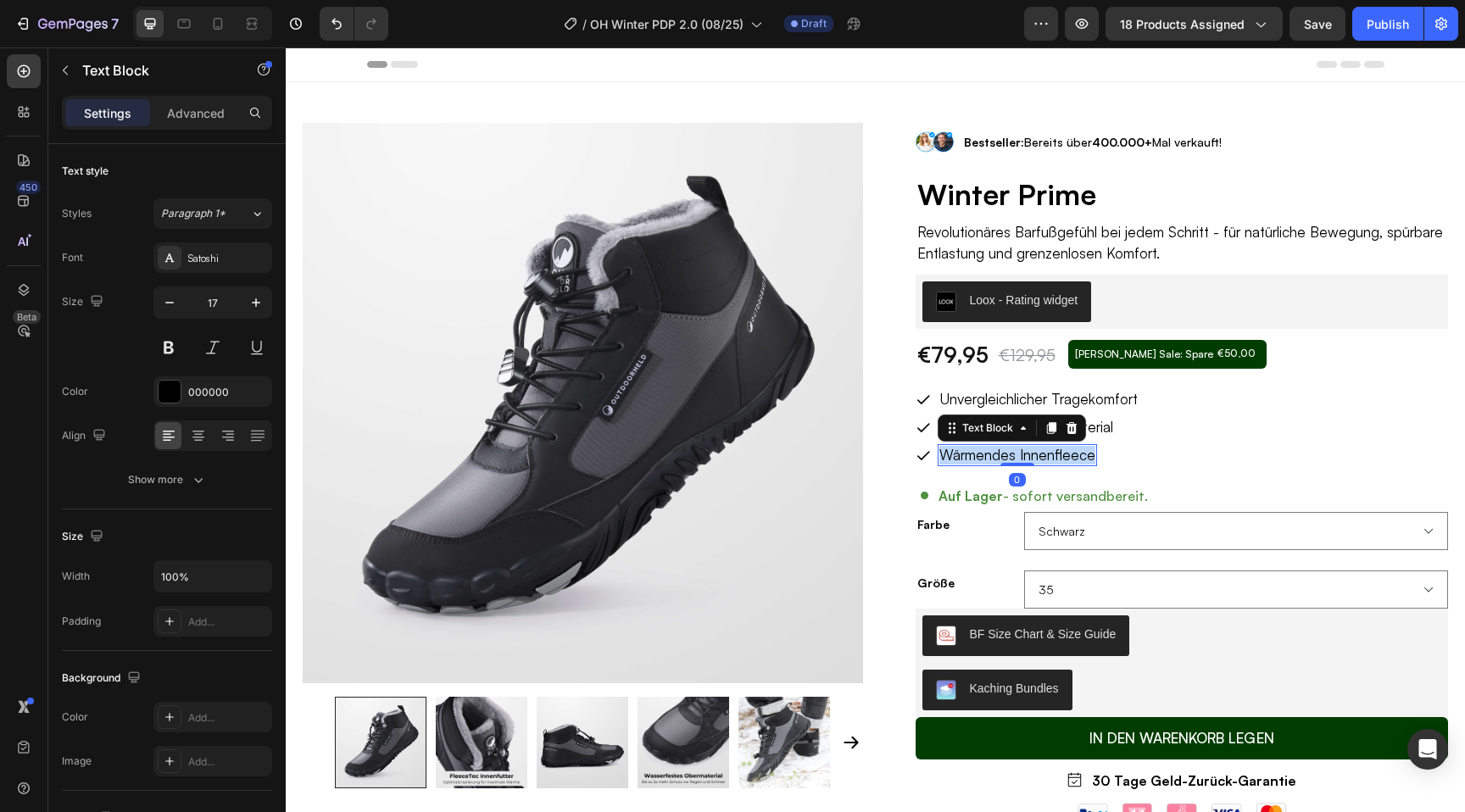
click at [986, 459] on p "Wärmendes Innenfleece" at bounding box center [1017, 454] width 156 height 19
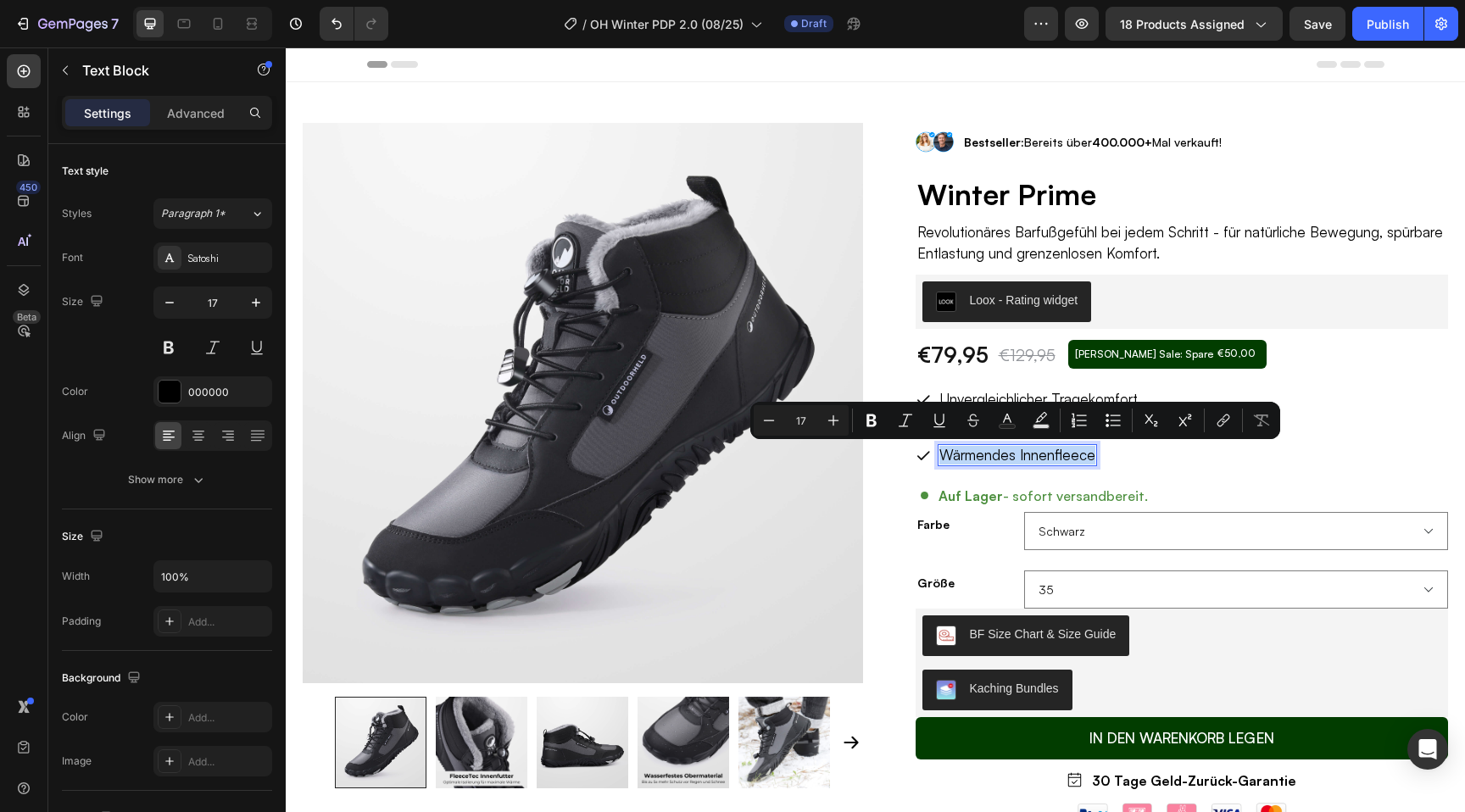
click at [975, 454] on p "Wärmendes Innenfleece" at bounding box center [1017, 454] width 156 height 19
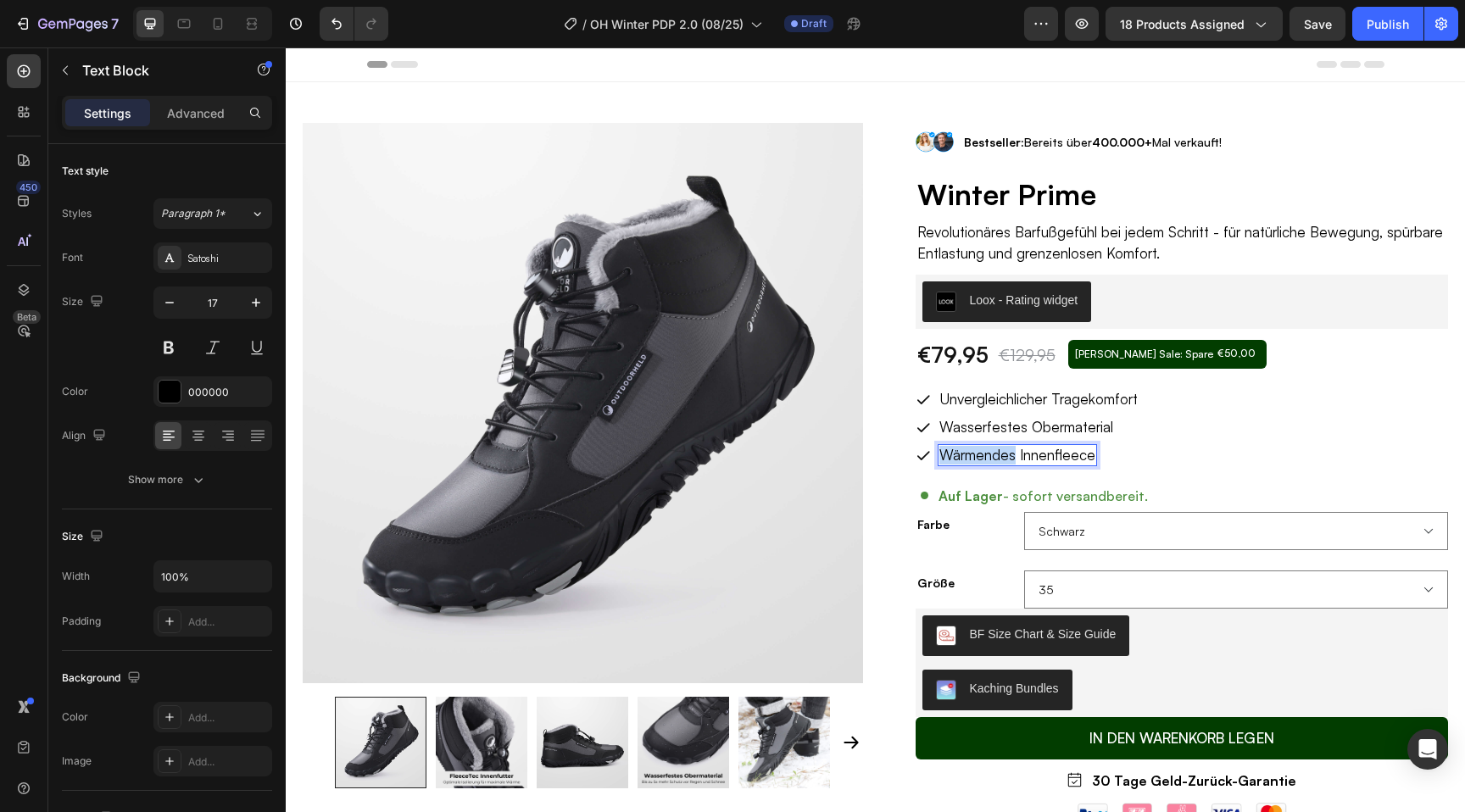
click at [975, 454] on p "Wärmendes Innenfleece" at bounding box center [1017, 454] width 156 height 19
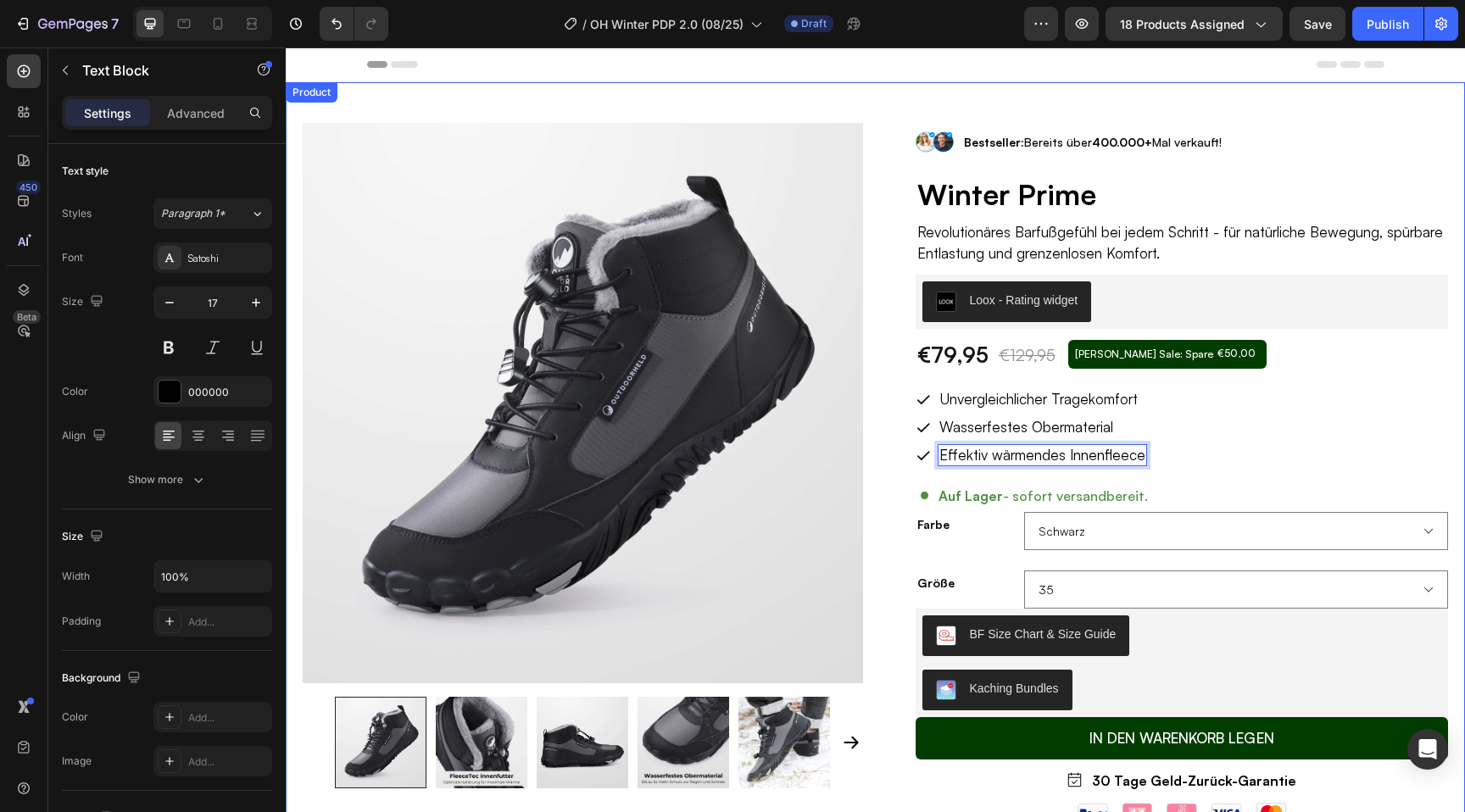
click at [877, 455] on div "Product Images Row Image Bestseller: Bereits über 400.000+ Mal verkauft! Text B…" at bounding box center [876, 615] width 1180 height 1067
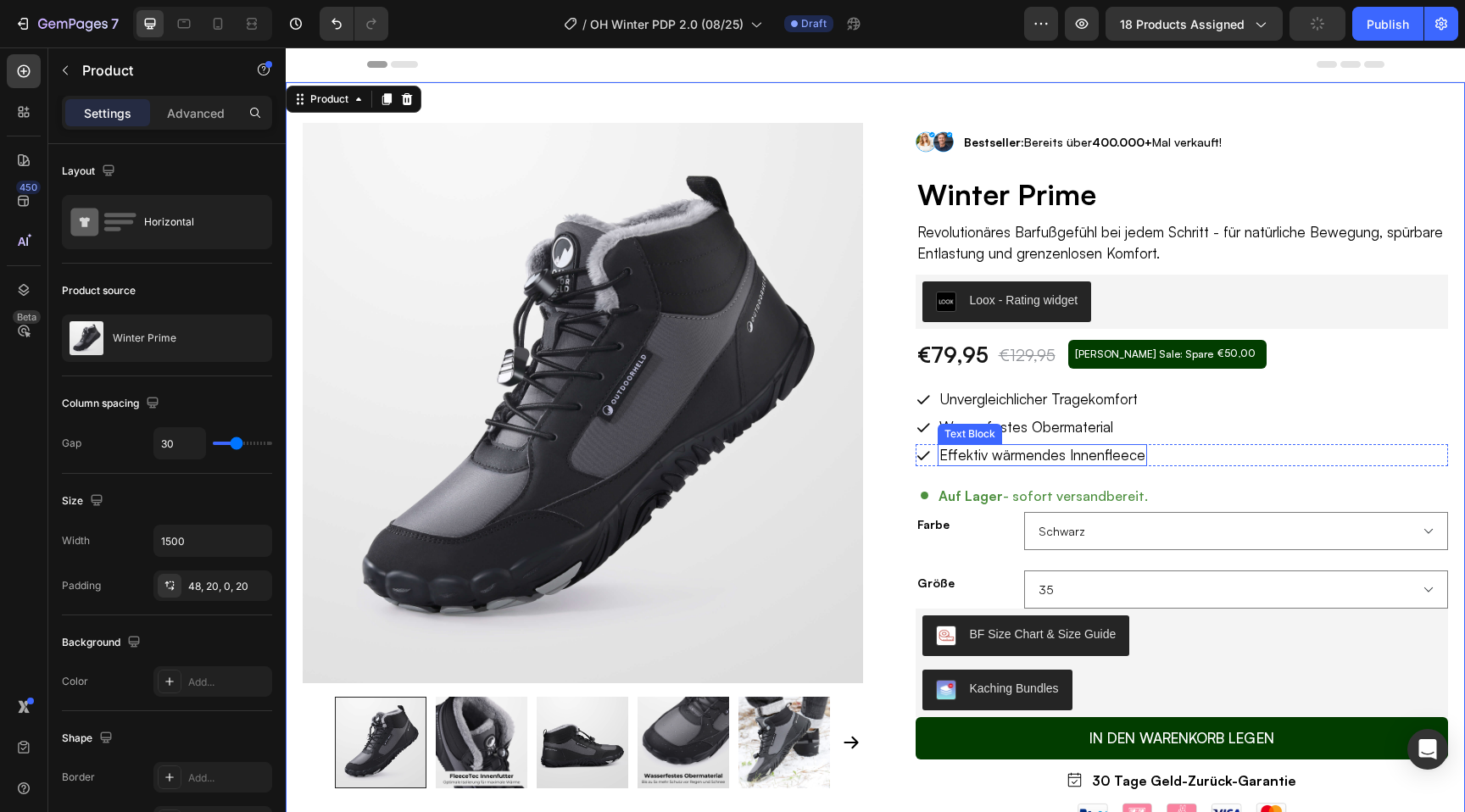
click at [955, 456] on p "Effektiv wärmendes Innenfleece" at bounding box center [1043, 454] width 206 height 19
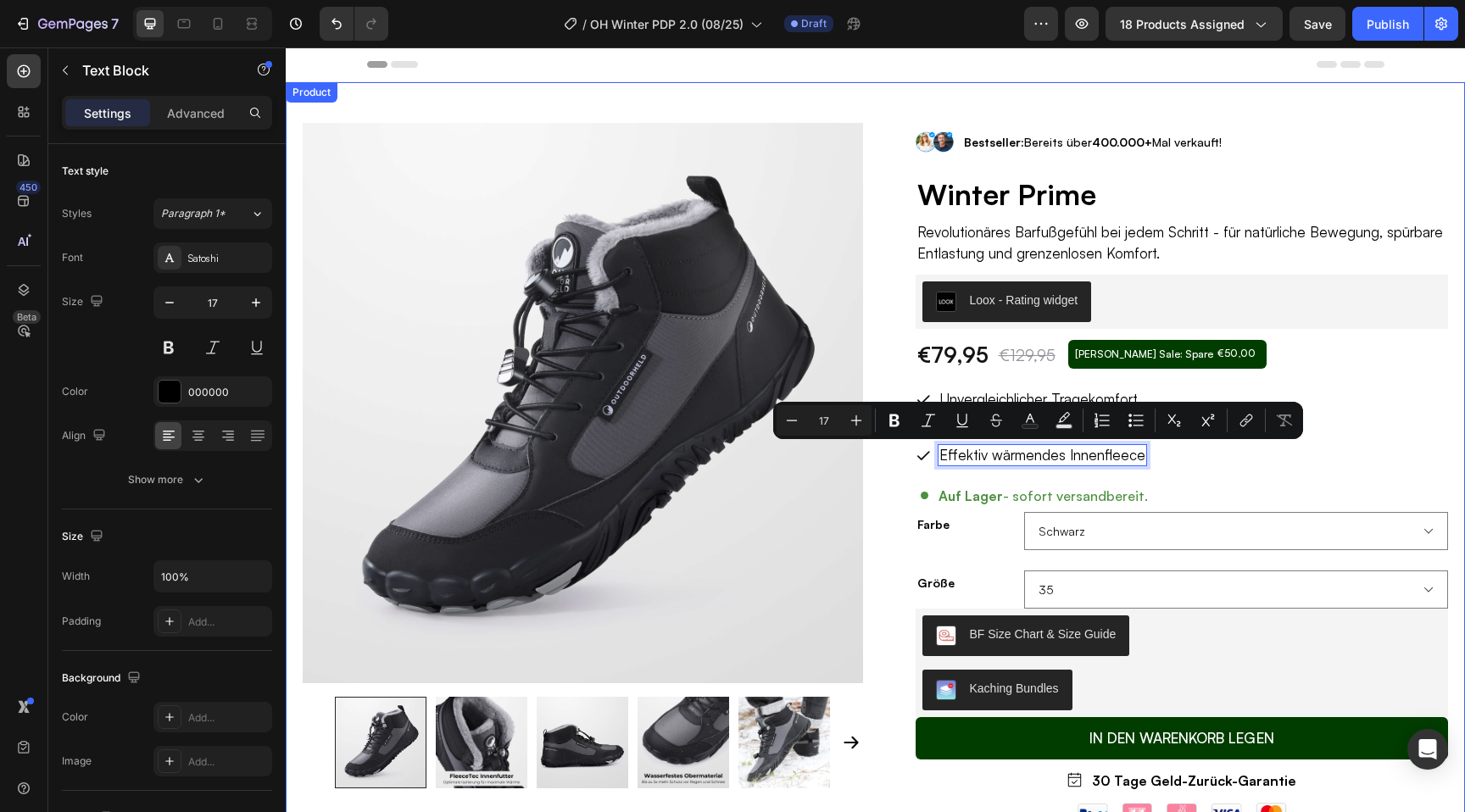
click at [885, 456] on div "Product Images Row Image Bestseller: Bereits über 400.000+ Mal verkauft! Text B…" at bounding box center [876, 615] width 1180 height 1067
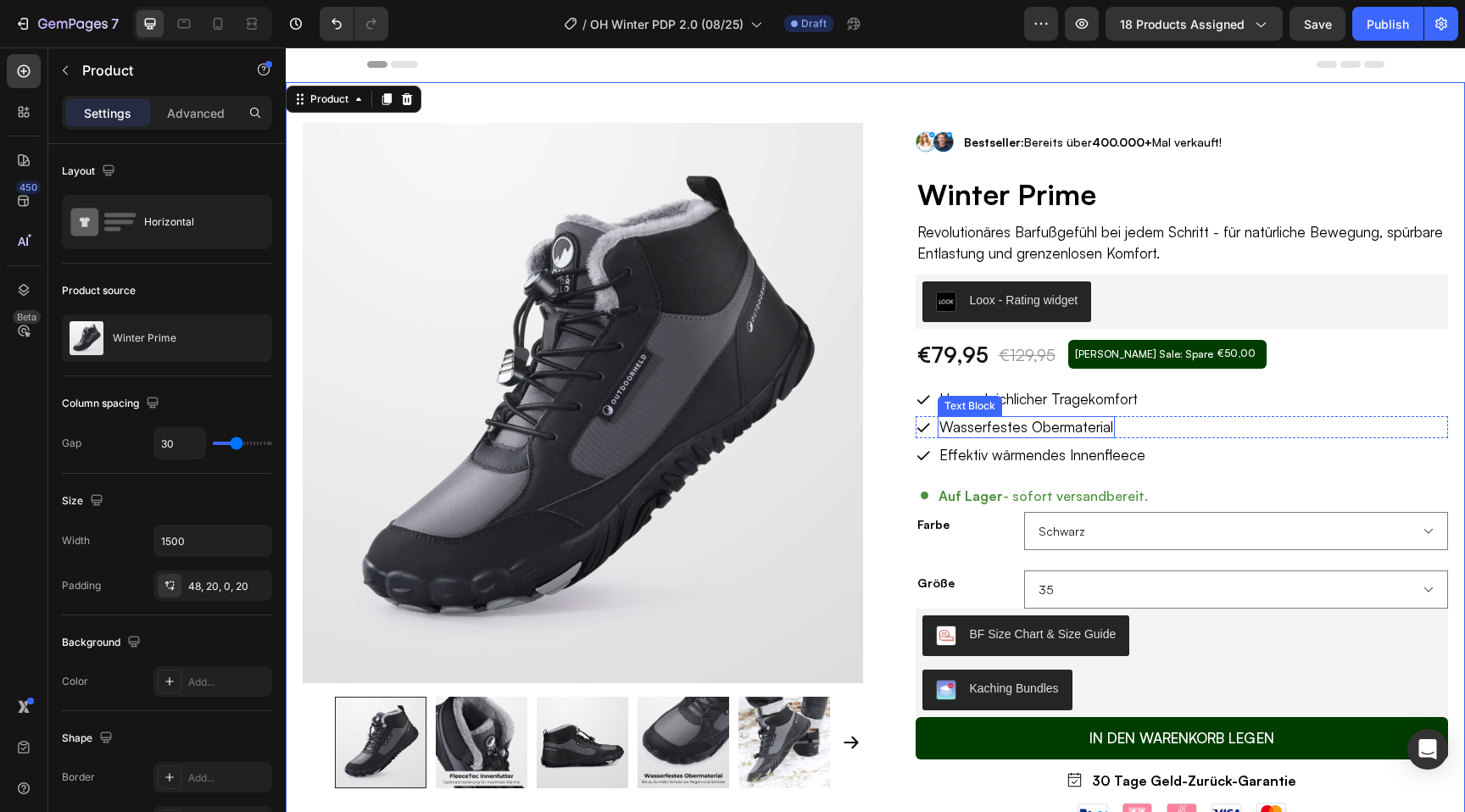
click at [968, 431] on p "Wasserfestes Obermaterial" at bounding box center [1026, 427] width 173 height 19
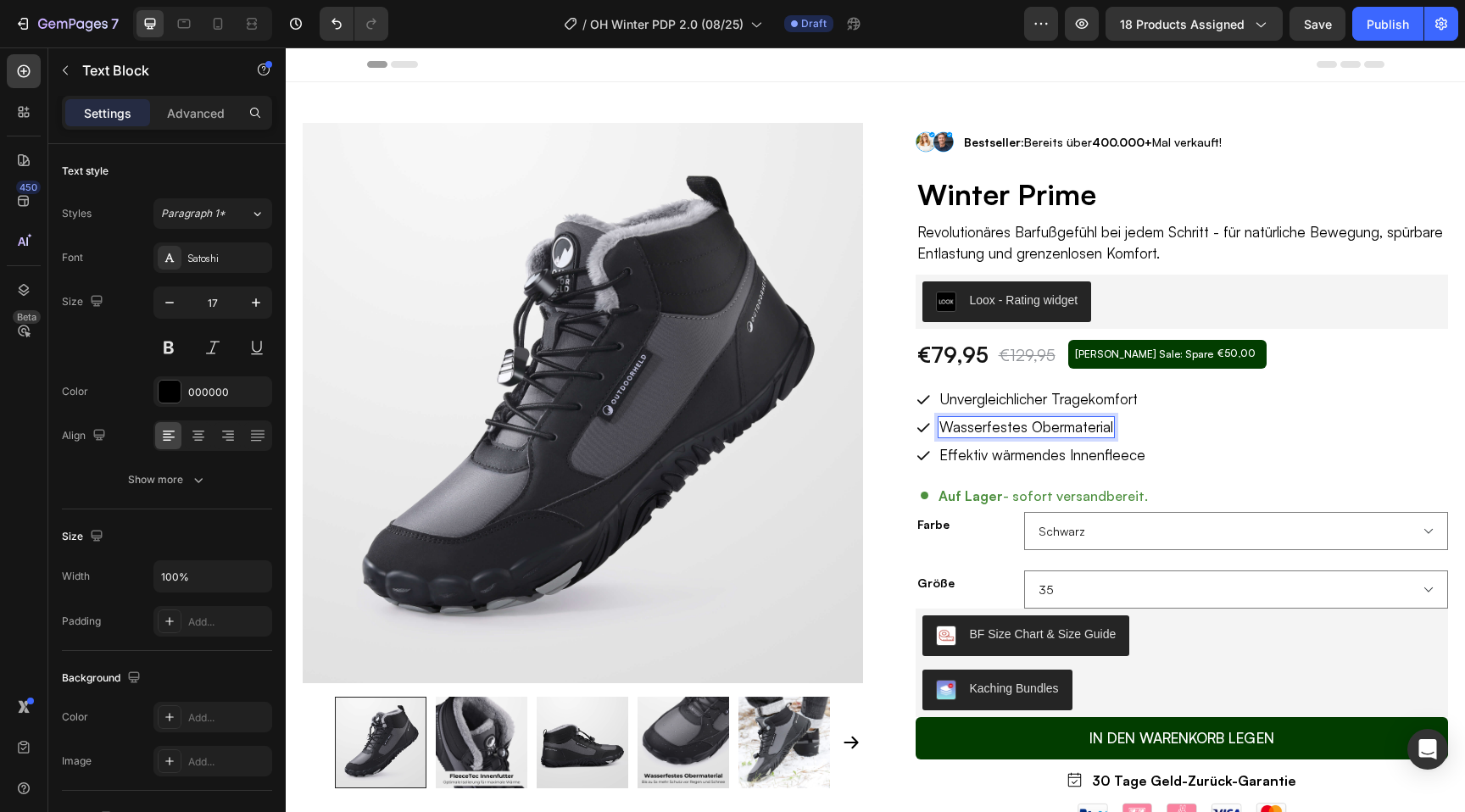
click at [947, 431] on p "Wasserfestes Obermaterial" at bounding box center [1026, 427] width 173 height 19
click at [859, 418] on img at bounding box center [583, 403] width 561 height 560
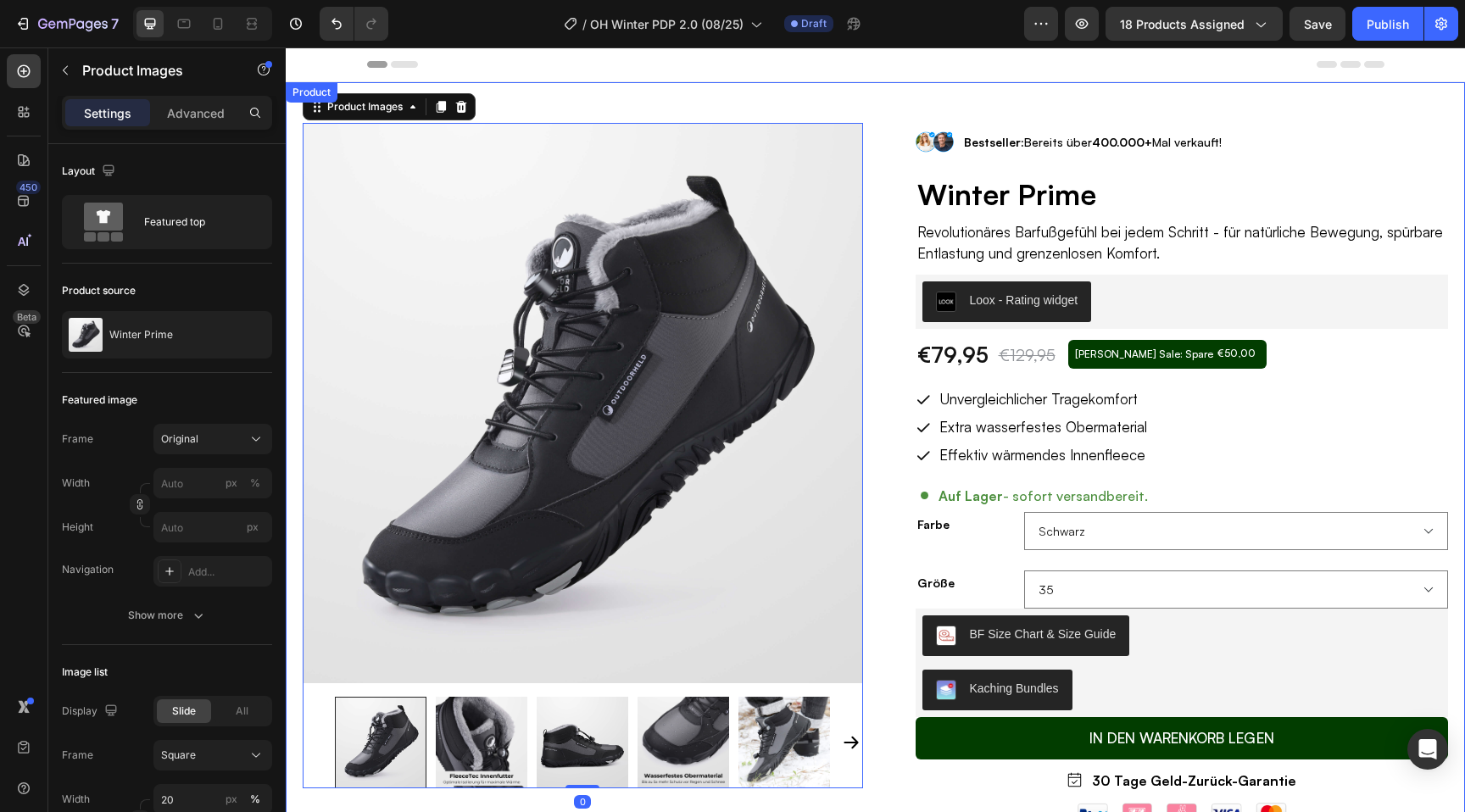
click at [880, 436] on div "Product Images 0 Row Image Bestseller: Bereits über 400.000+ Mal verkauft! Text…" at bounding box center [876, 615] width 1180 height 1067
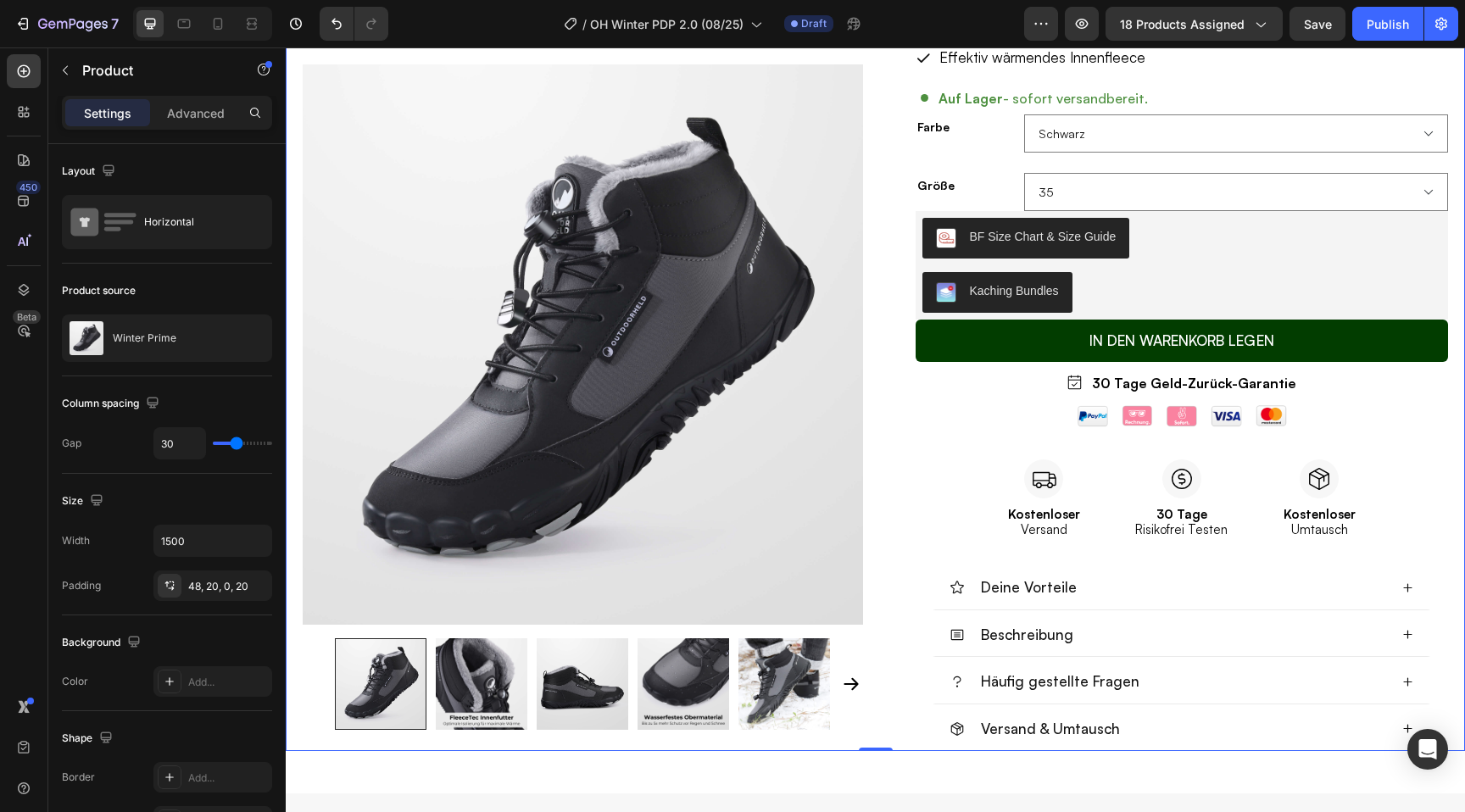
scroll to position [535, 0]
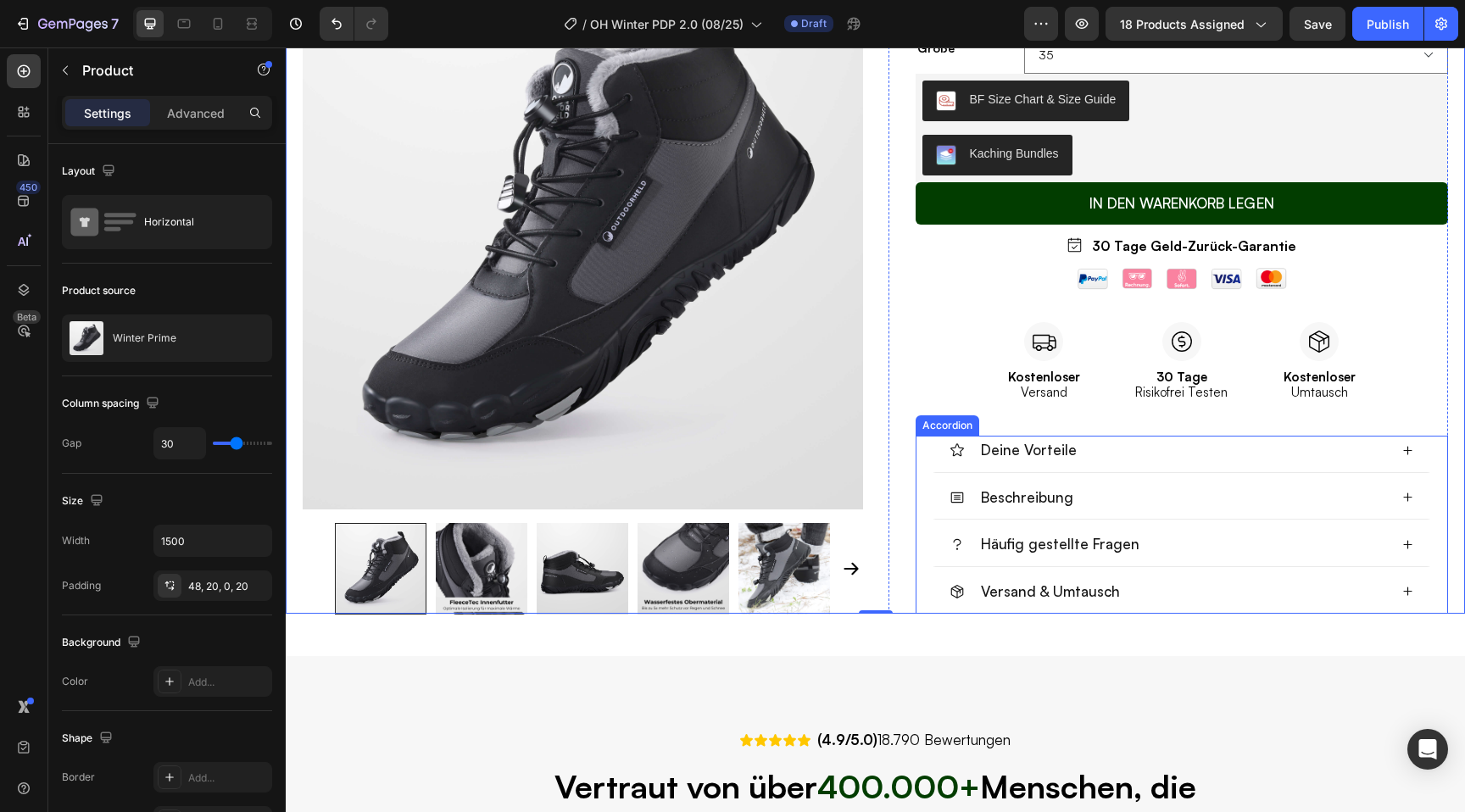
click at [1404, 444] on div "Deine Vorteile" at bounding box center [1181, 454] width 505 height 37
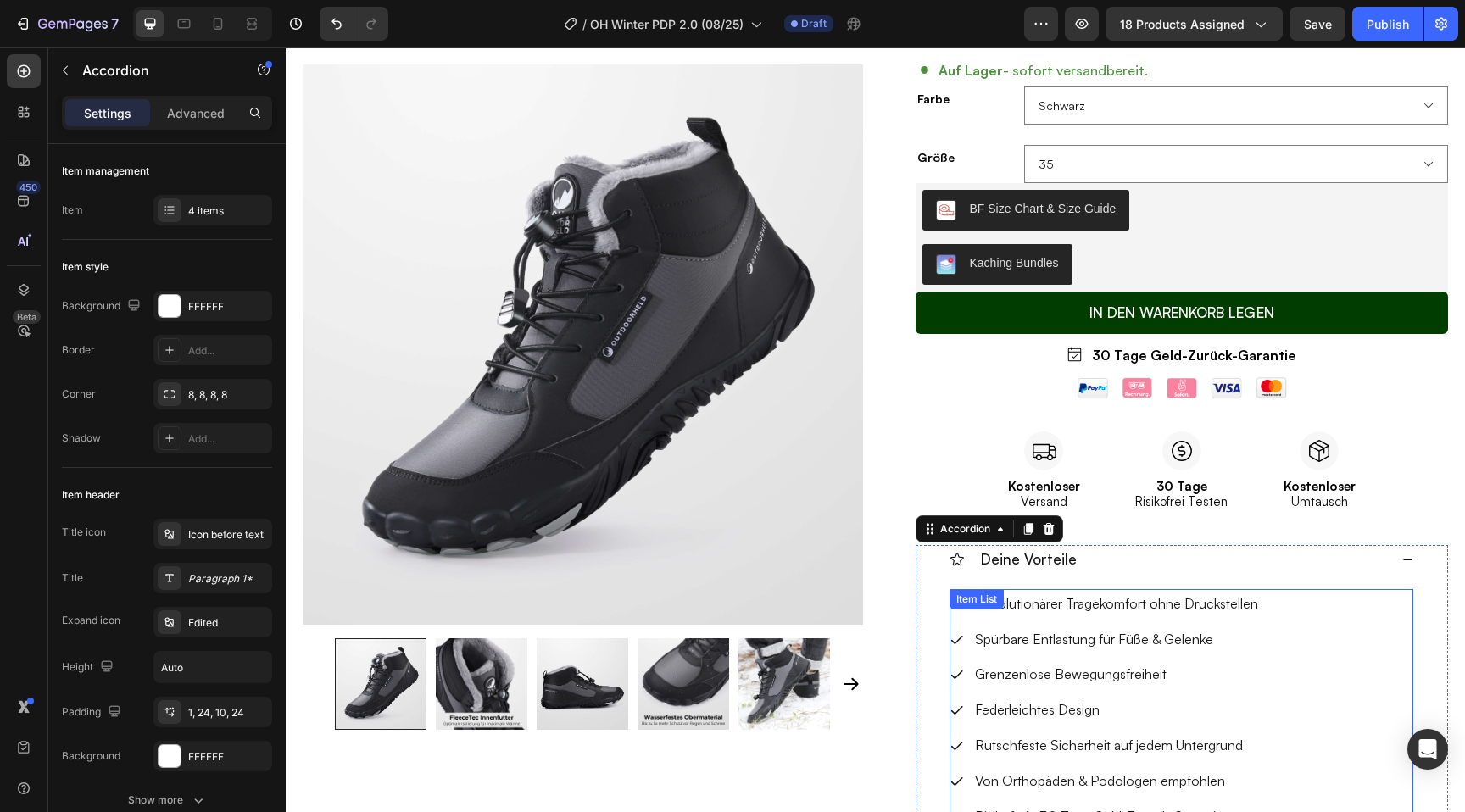
scroll to position [456, 0]
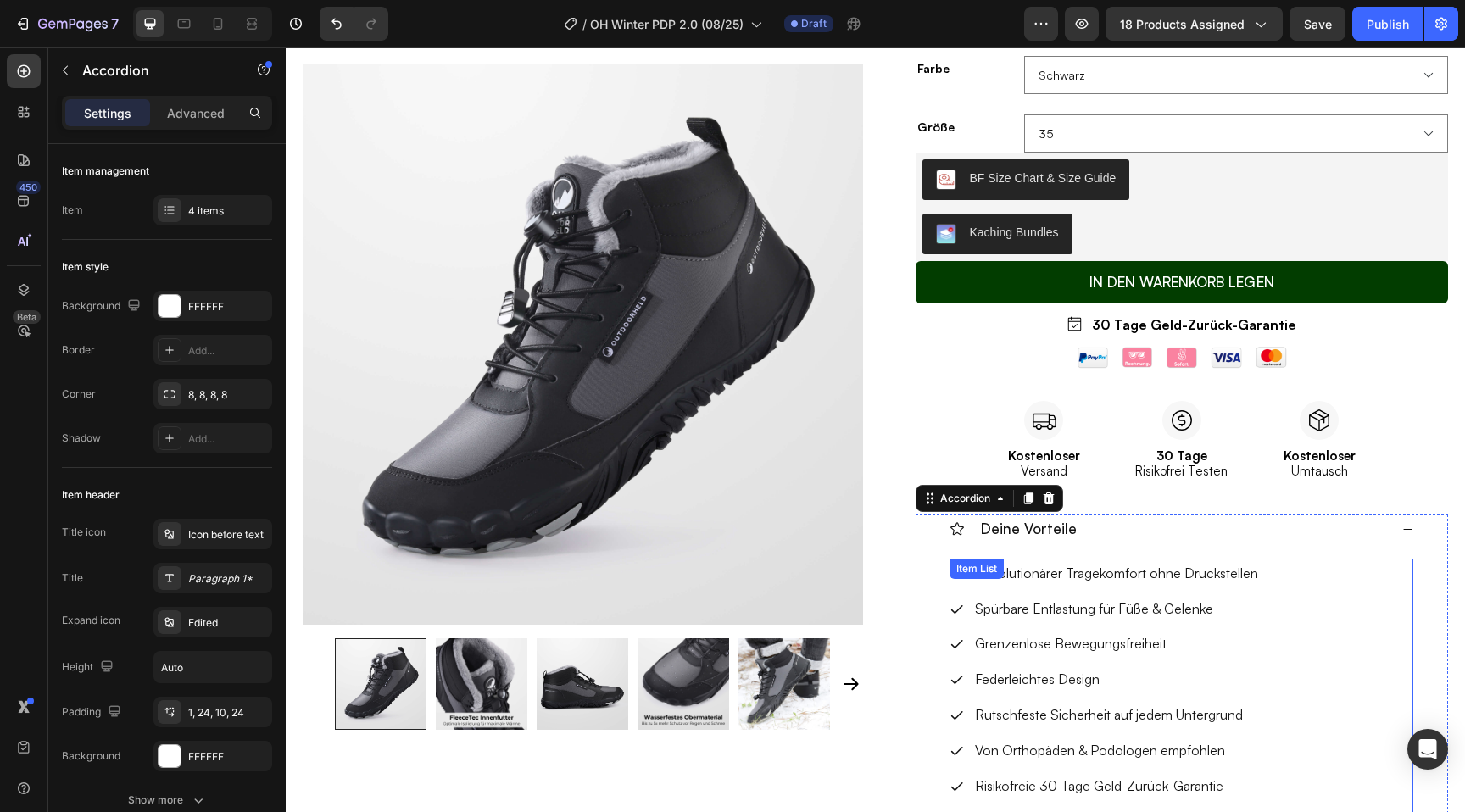
click at [1006, 684] on p "Federleichtes Design" at bounding box center [1116, 679] width 283 height 24
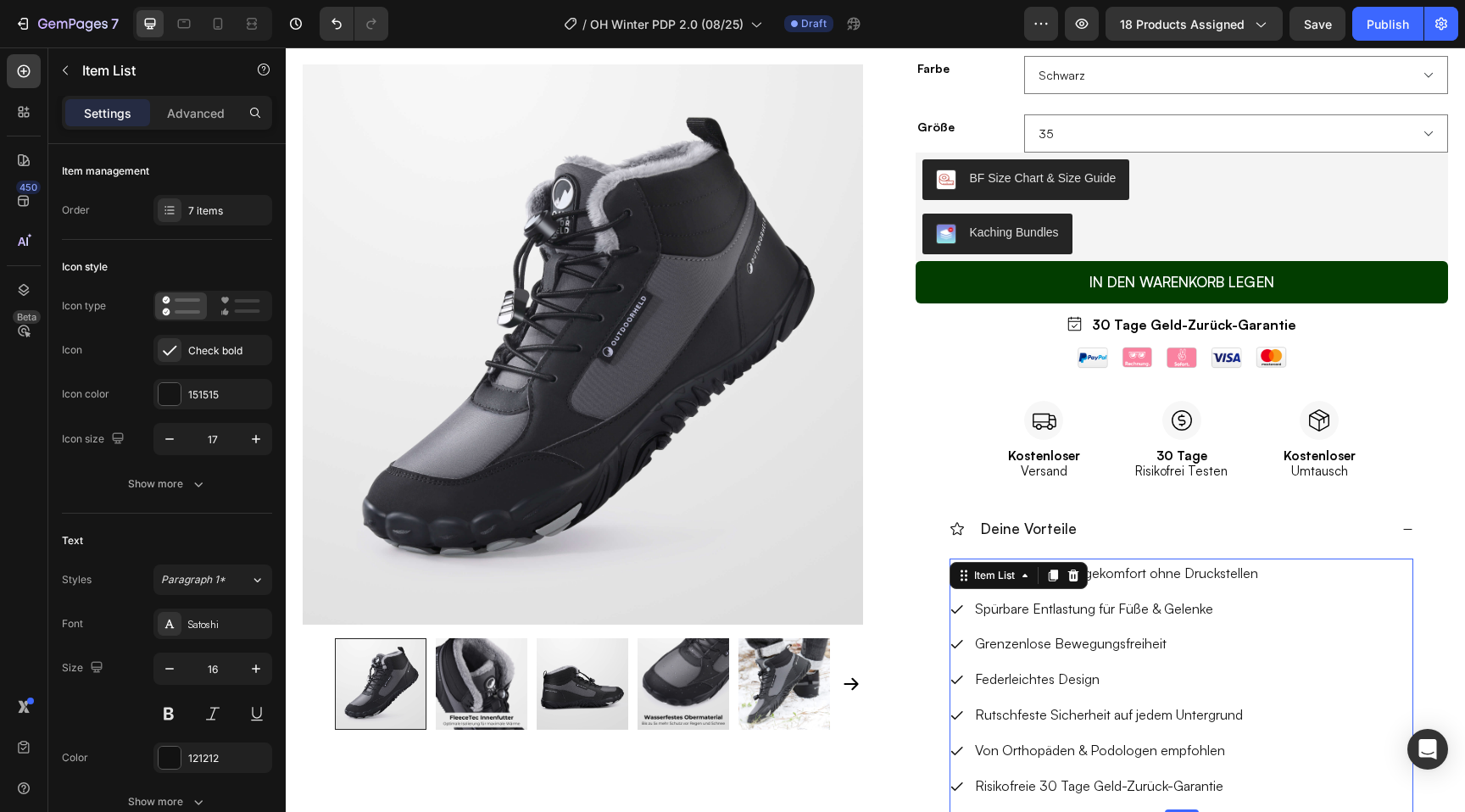
click at [1006, 680] on p "Federleichtes Design" at bounding box center [1116, 679] width 283 height 24
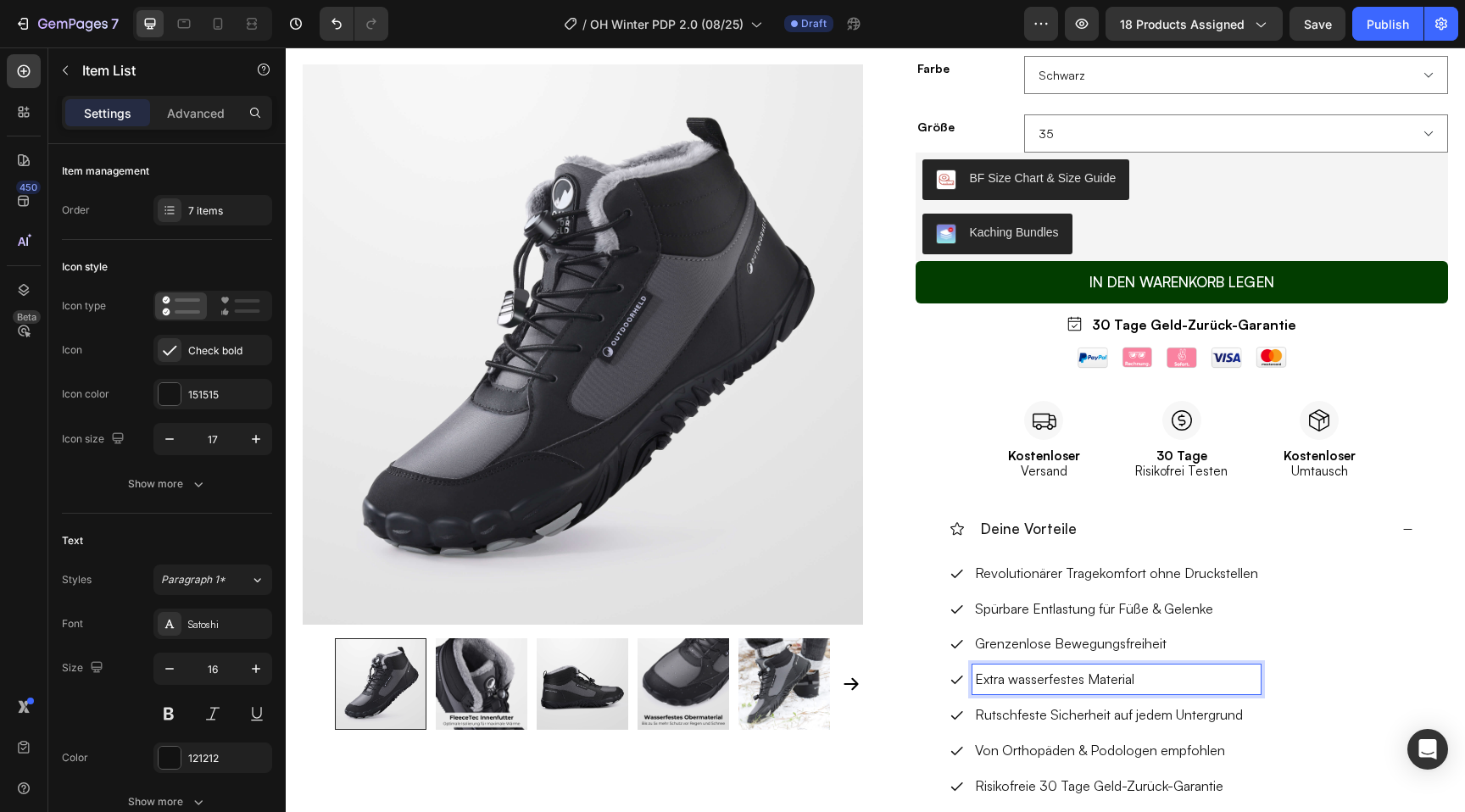
click at [1105, 681] on p "Extra wasserfestes Material" at bounding box center [1116, 679] width 283 height 24
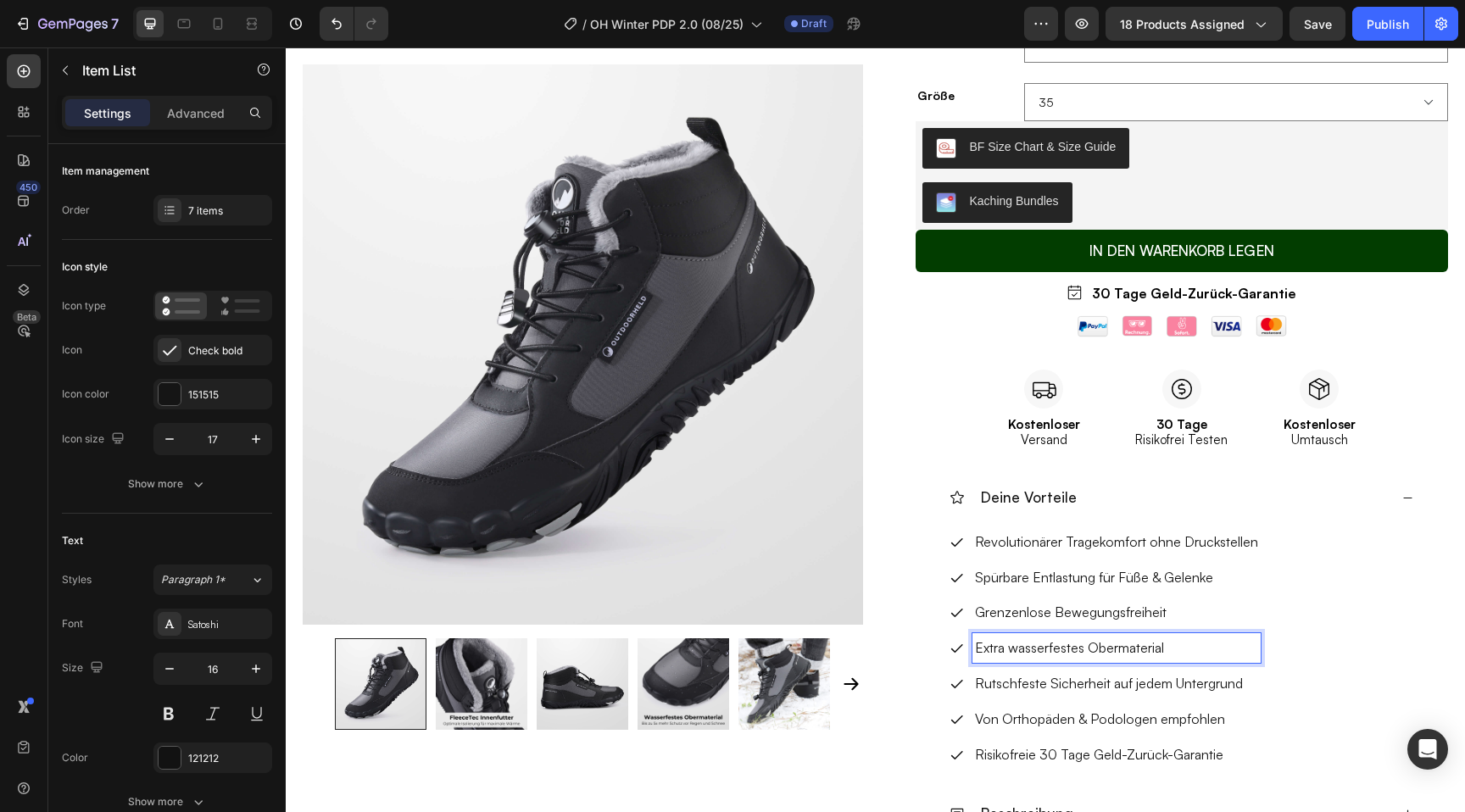
scroll to position [479, 0]
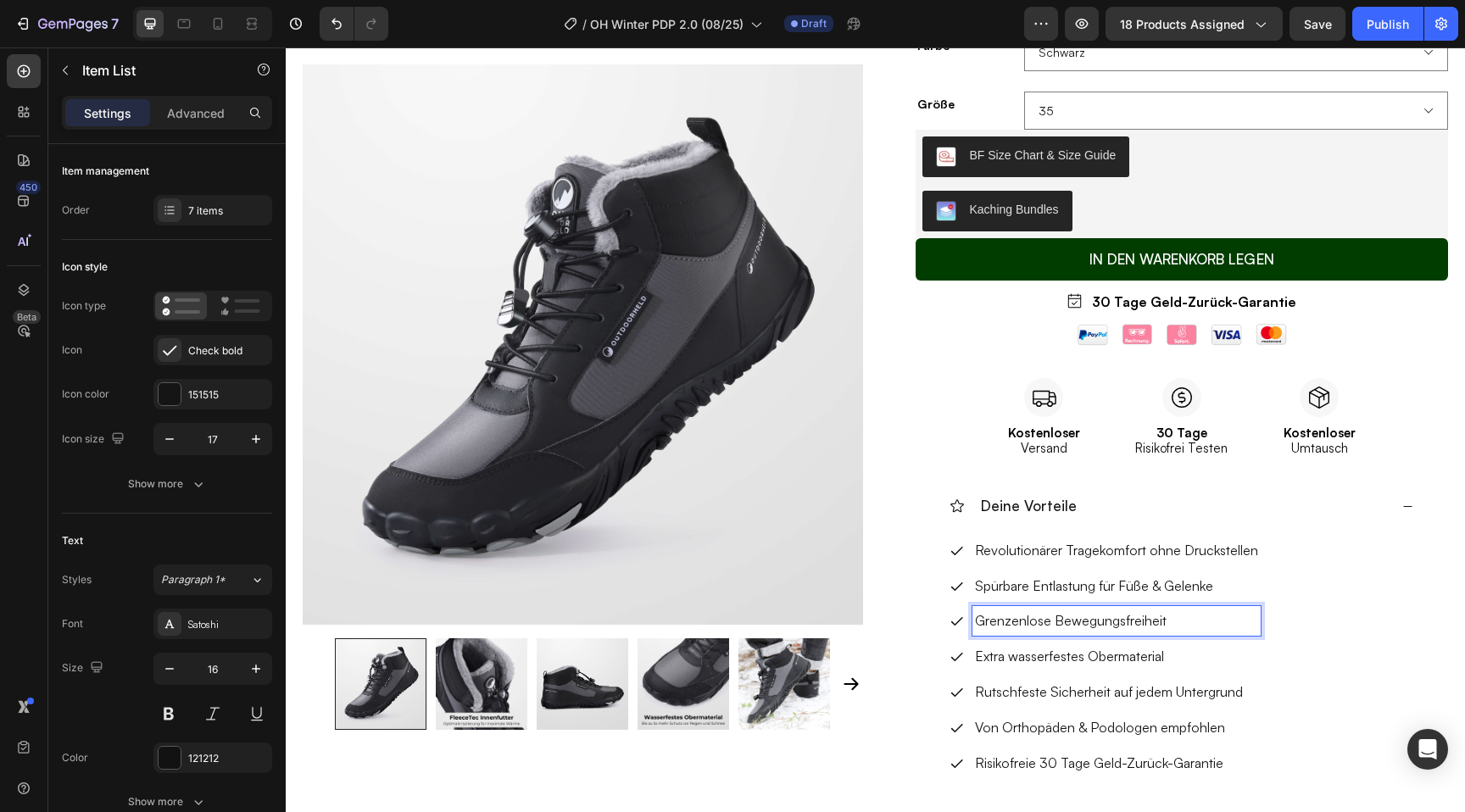
click at [1048, 620] on p "Grenzenlose Bewegungsfreiheit" at bounding box center [1116, 620] width 283 height 24
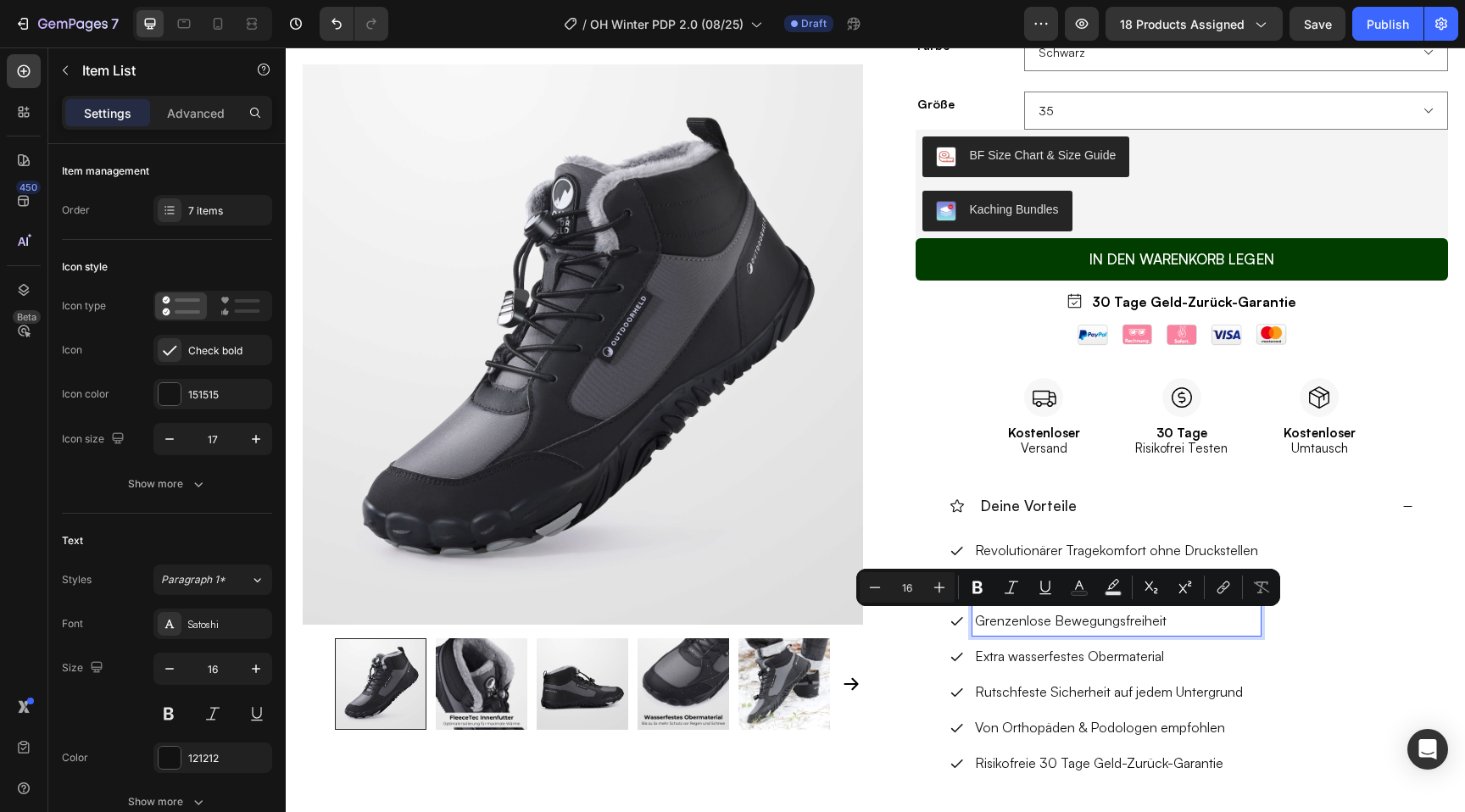
click at [1053, 734] on p "Von Orthopäden & Podologen empfohlen" at bounding box center [1116, 727] width 283 height 24
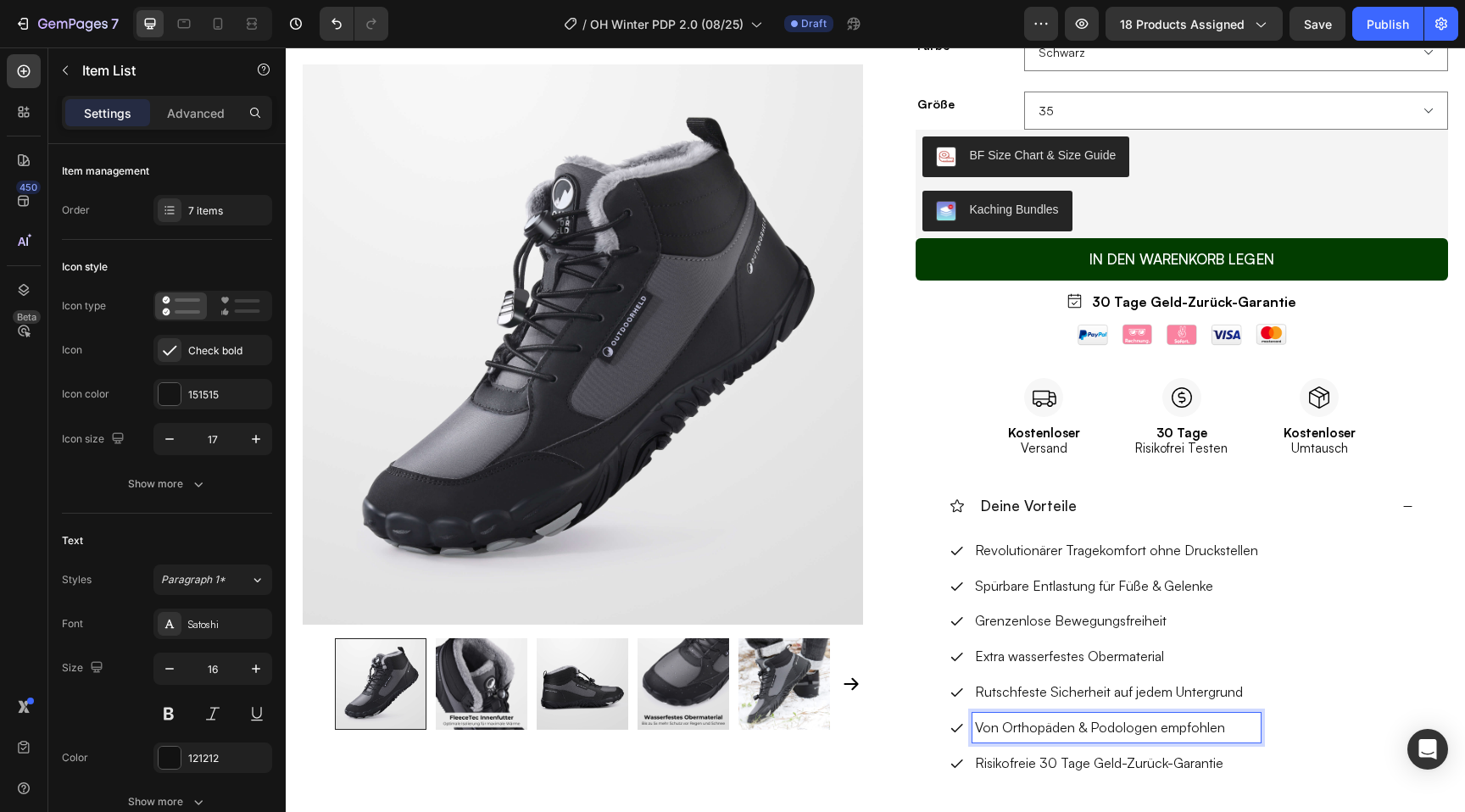
click at [1043, 586] on p "Spürbare Entlastung für Füße & Gelenke" at bounding box center [1116, 586] width 283 height 24
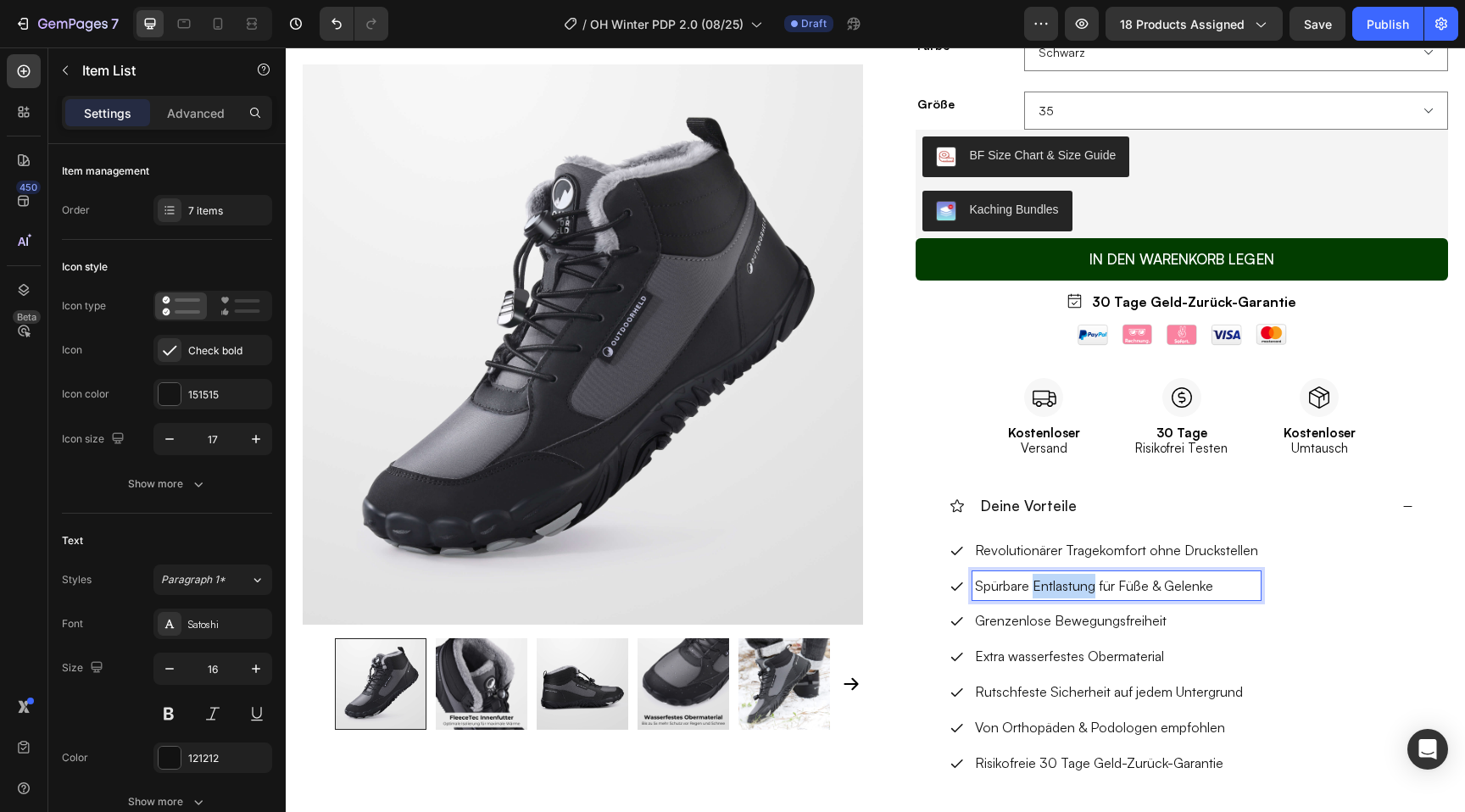
click at [1043, 586] on p "Spürbare Entlastung für Füße & Gelenke" at bounding box center [1116, 586] width 283 height 24
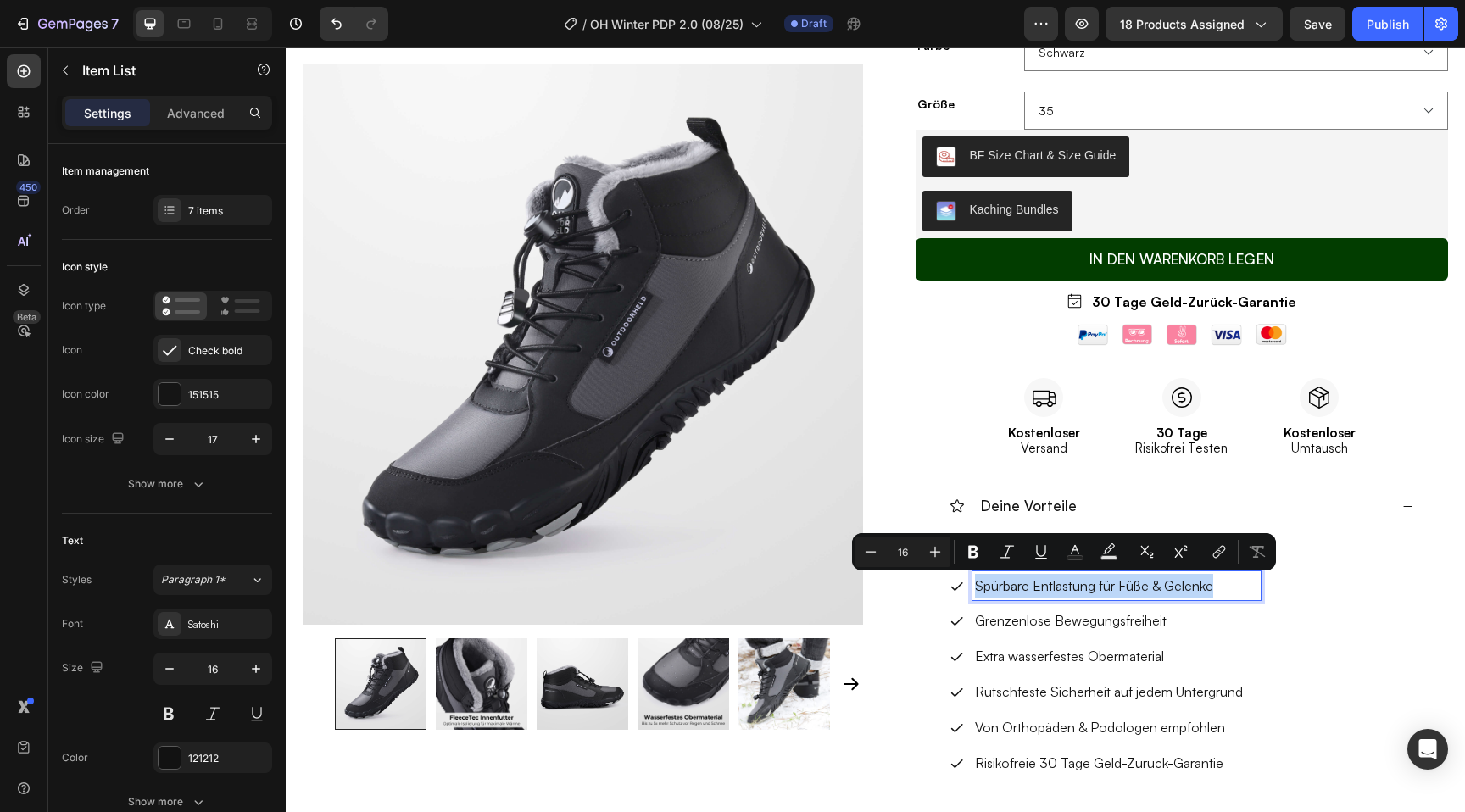
click at [1043, 586] on p "Spürbare Entlastung für Füße & Gelenke" at bounding box center [1116, 586] width 283 height 24
click at [1307, 595] on div "Revolutionärer Tragekomfort ohne Druckstellen Spürbare Entlastung für Füße & Ge…" at bounding box center [1181, 663] width 464 height 255
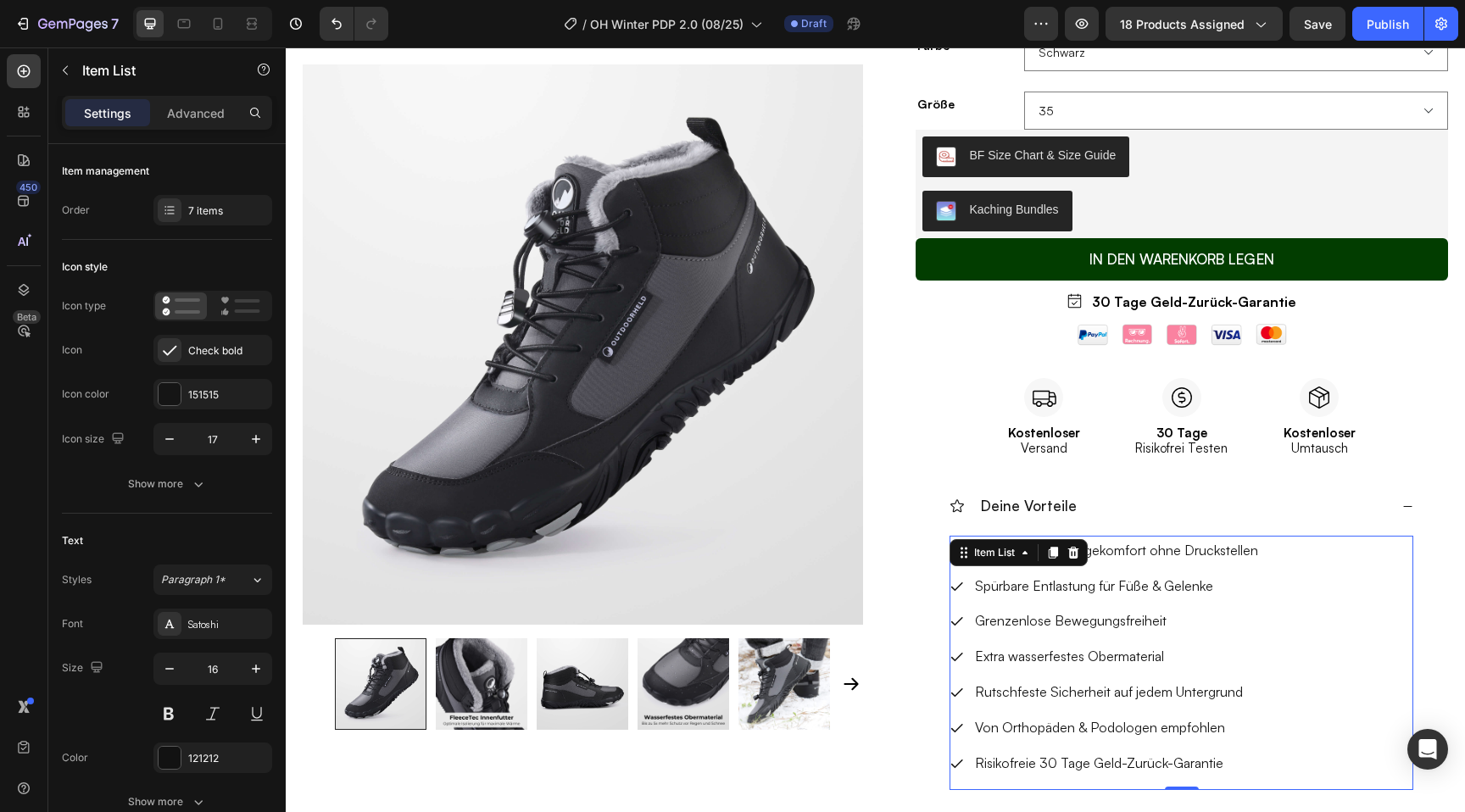
click at [1028, 760] on p "Risikofreie 30 Tage Geld-Zurück-Garantie" at bounding box center [1116, 763] width 283 height 24
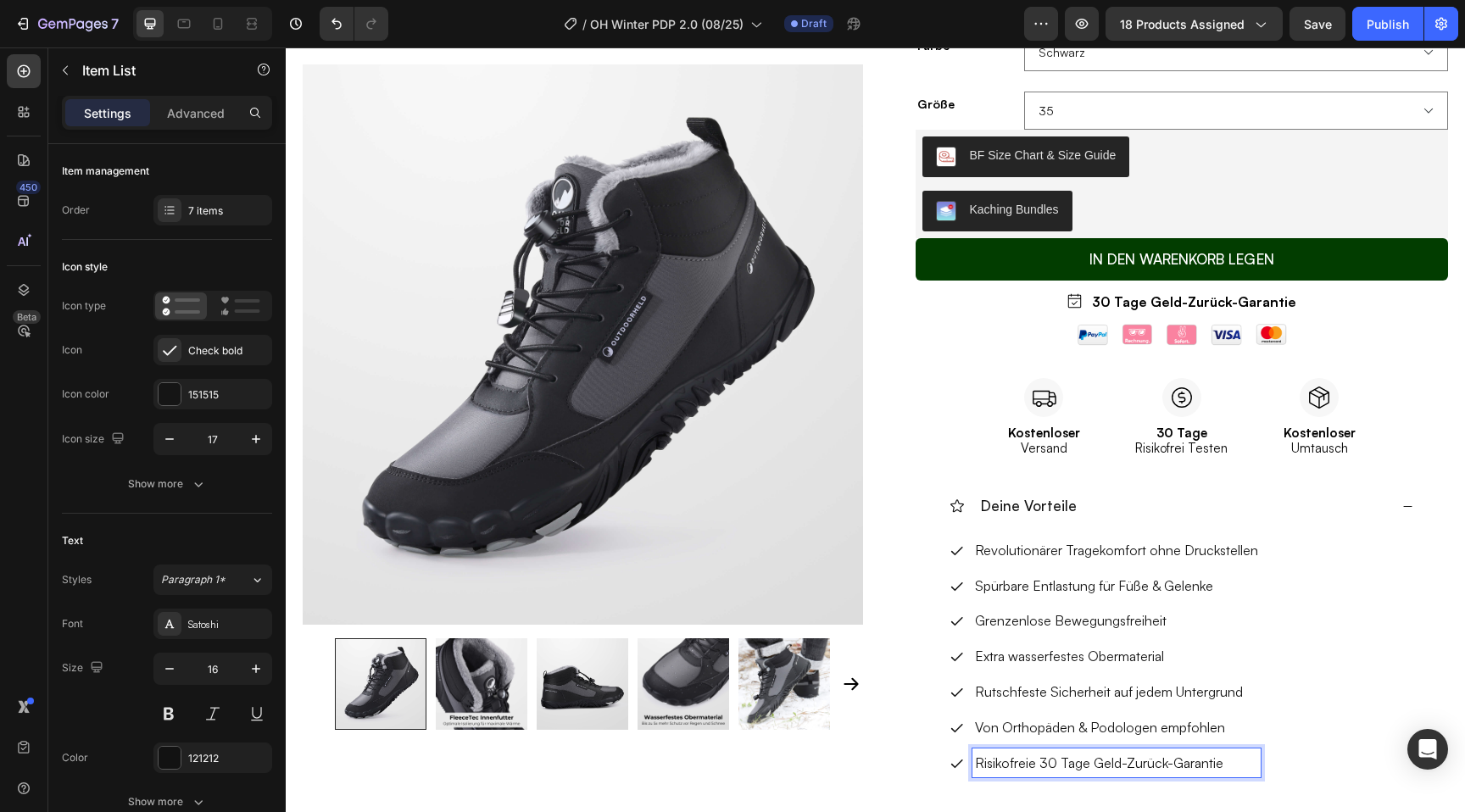
click at [1028, 760] on p "Risikofreie 30 Tage Geld-Zurück-Garantie" at bounding box center [1116, 763] width 283 height 24
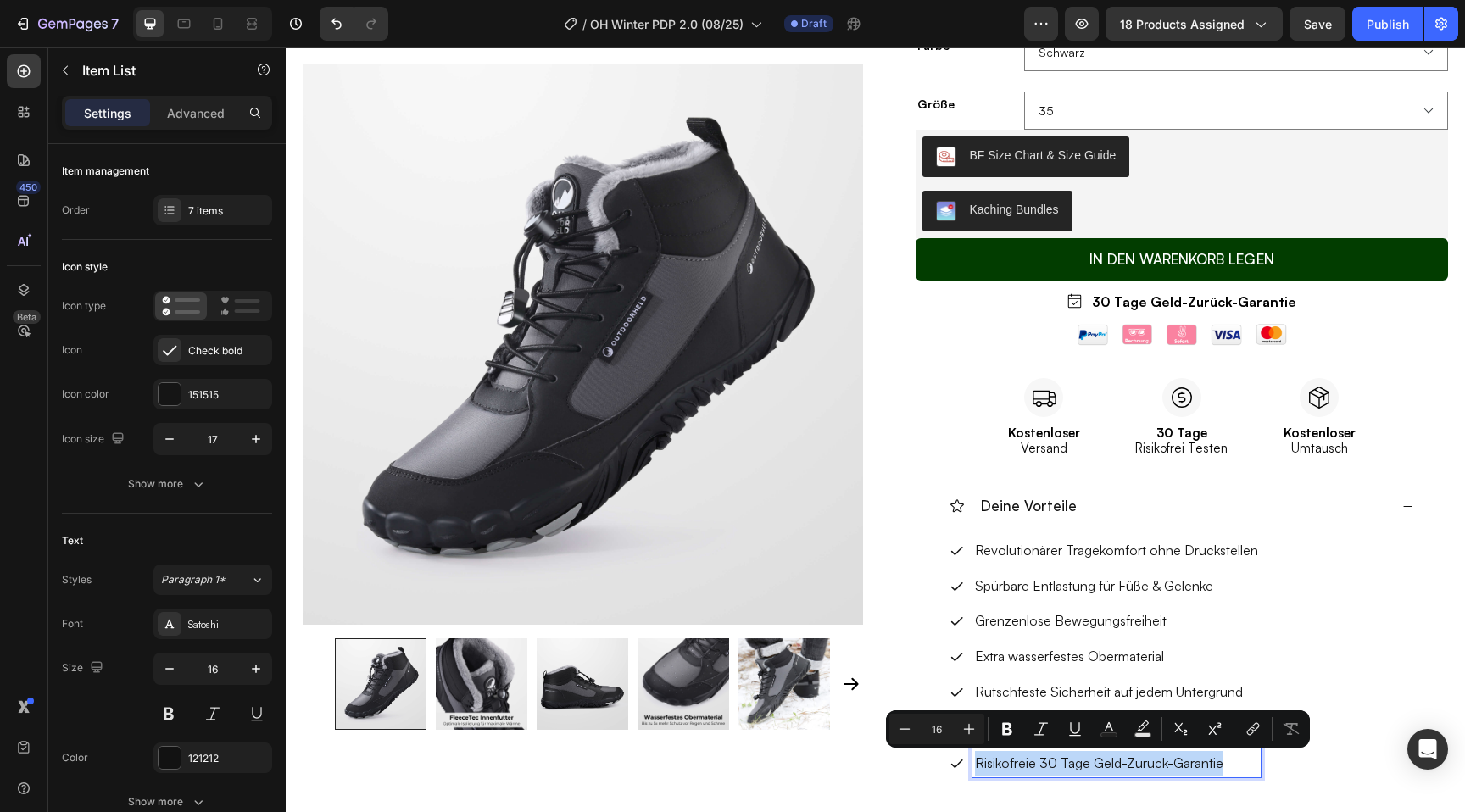
click at [1321, 664] on div "Revolutionärer Tragekomfort ohne Druckstellen Spürbare Entlastung für Füße & Ge…" at bounding box center [1181, 663] width 464 height 255
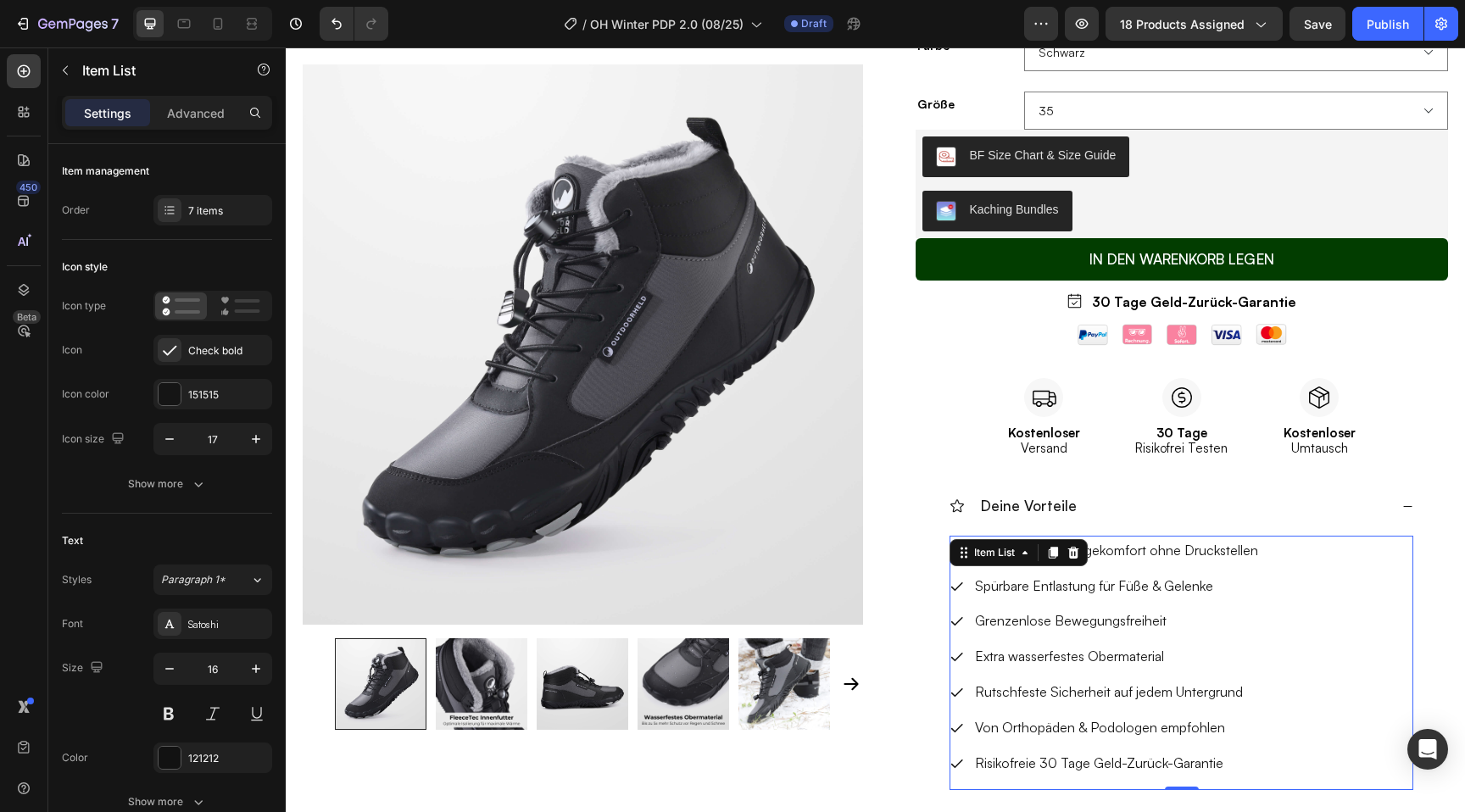
click at [1113, 730] on p "Von Orthopäden & Podologen empfohlen" at bounding box center [1116, 727] width 283 height 24
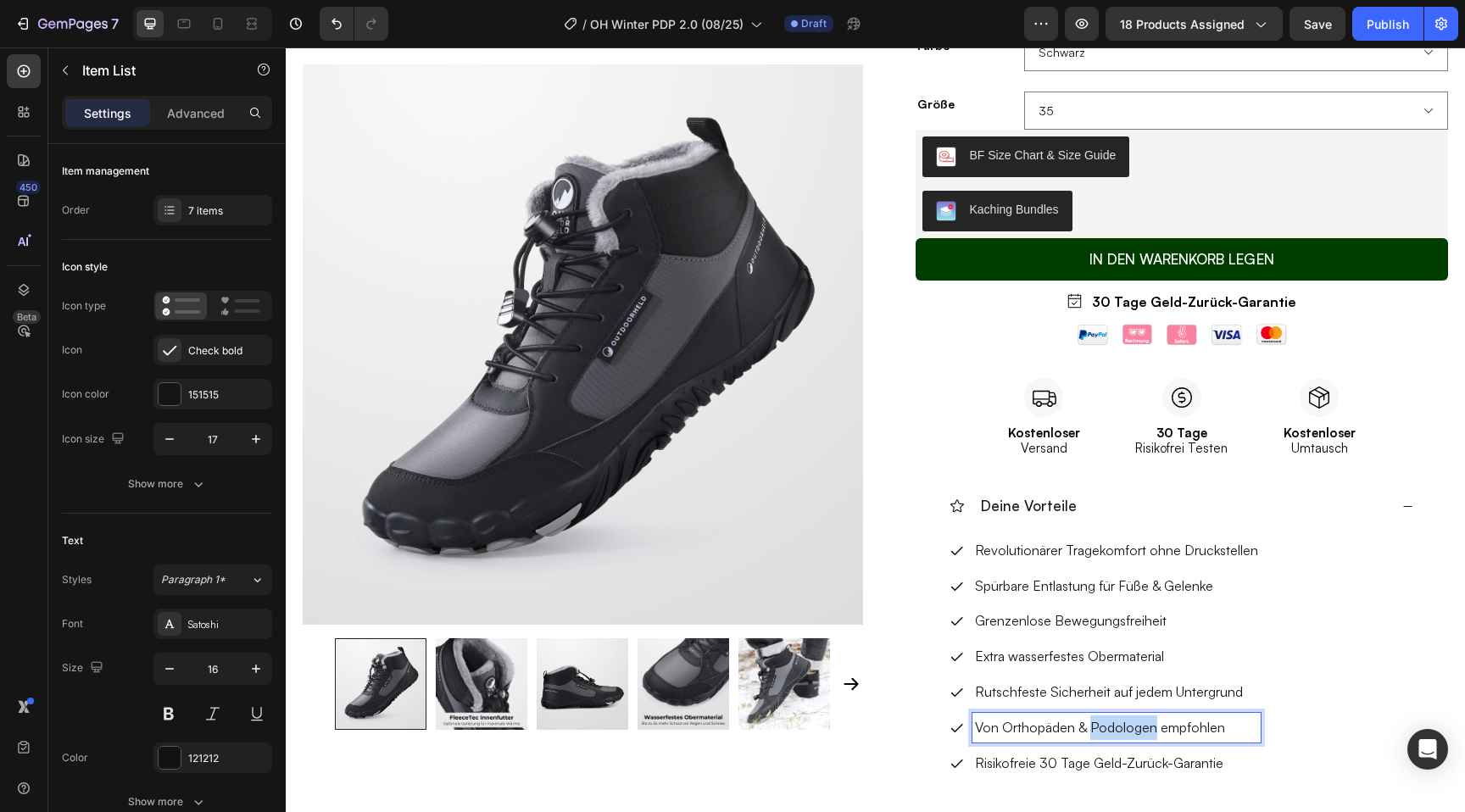
click at [1113, 730] on p "Von Orthopäden & Podologen empfohlen" at bounding box center [1116, 727] width 283 height 24
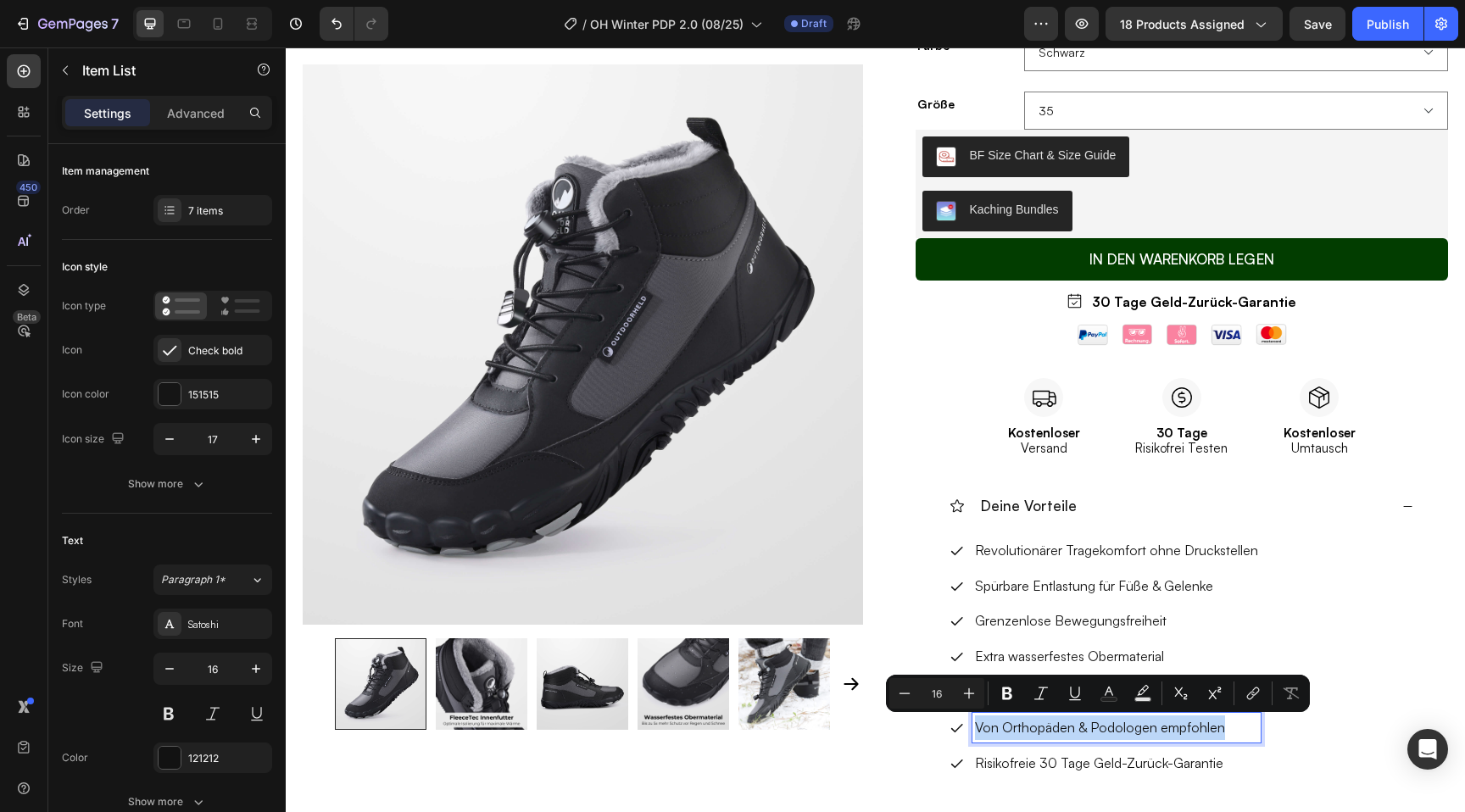
copy p "Von Orthopäden & Podologen empfohlen"
click at [1116, 754] on p "Risikofreie 30 Tage Geld-Zurück-Garantie" at bounding box center [1116, 763] width 283 height 24
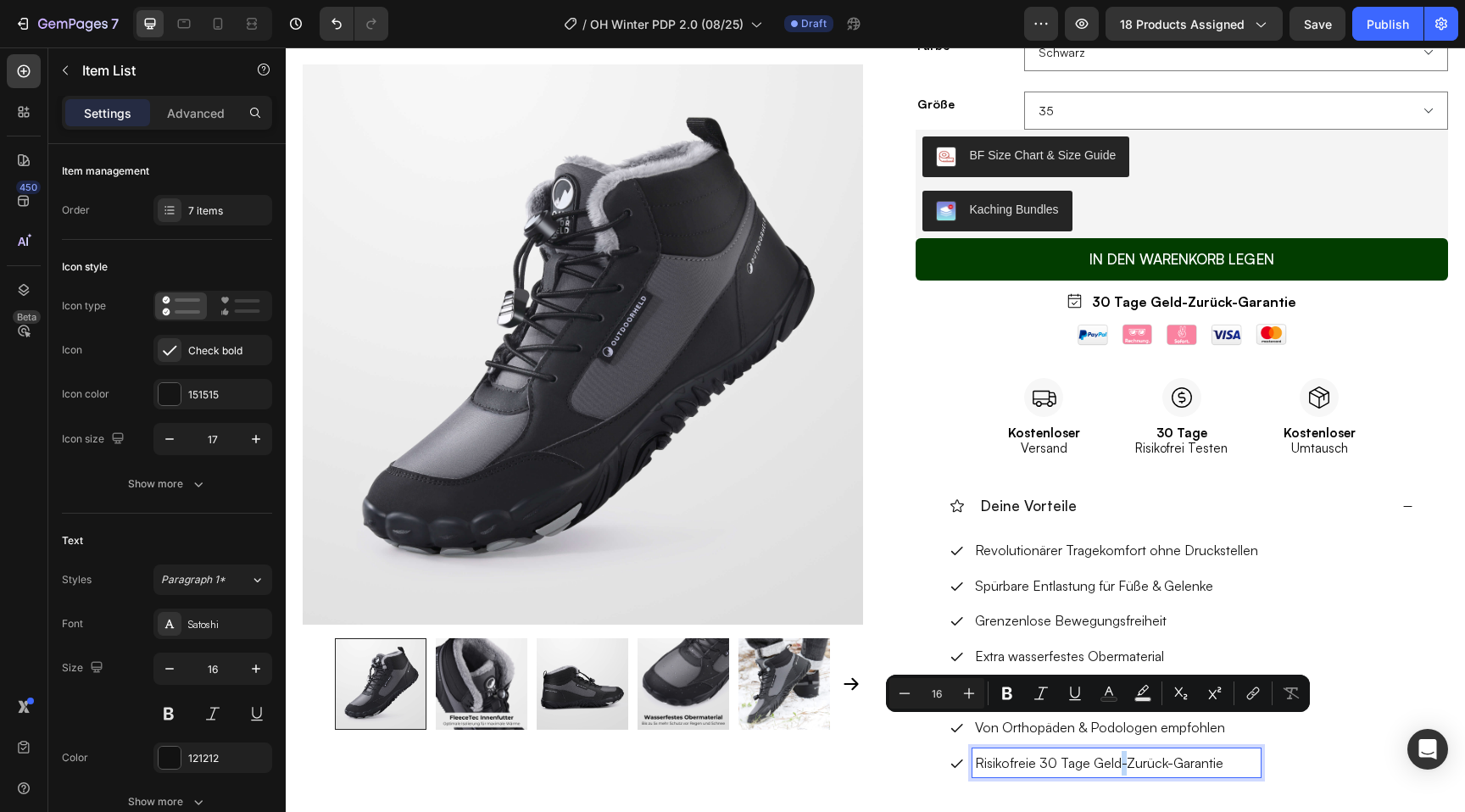
click at [1116, 754] on p "Risikofreie 30 Tage Geld-Zurück-Garantie" at bounding box center [1116, 763] width 283 height 24
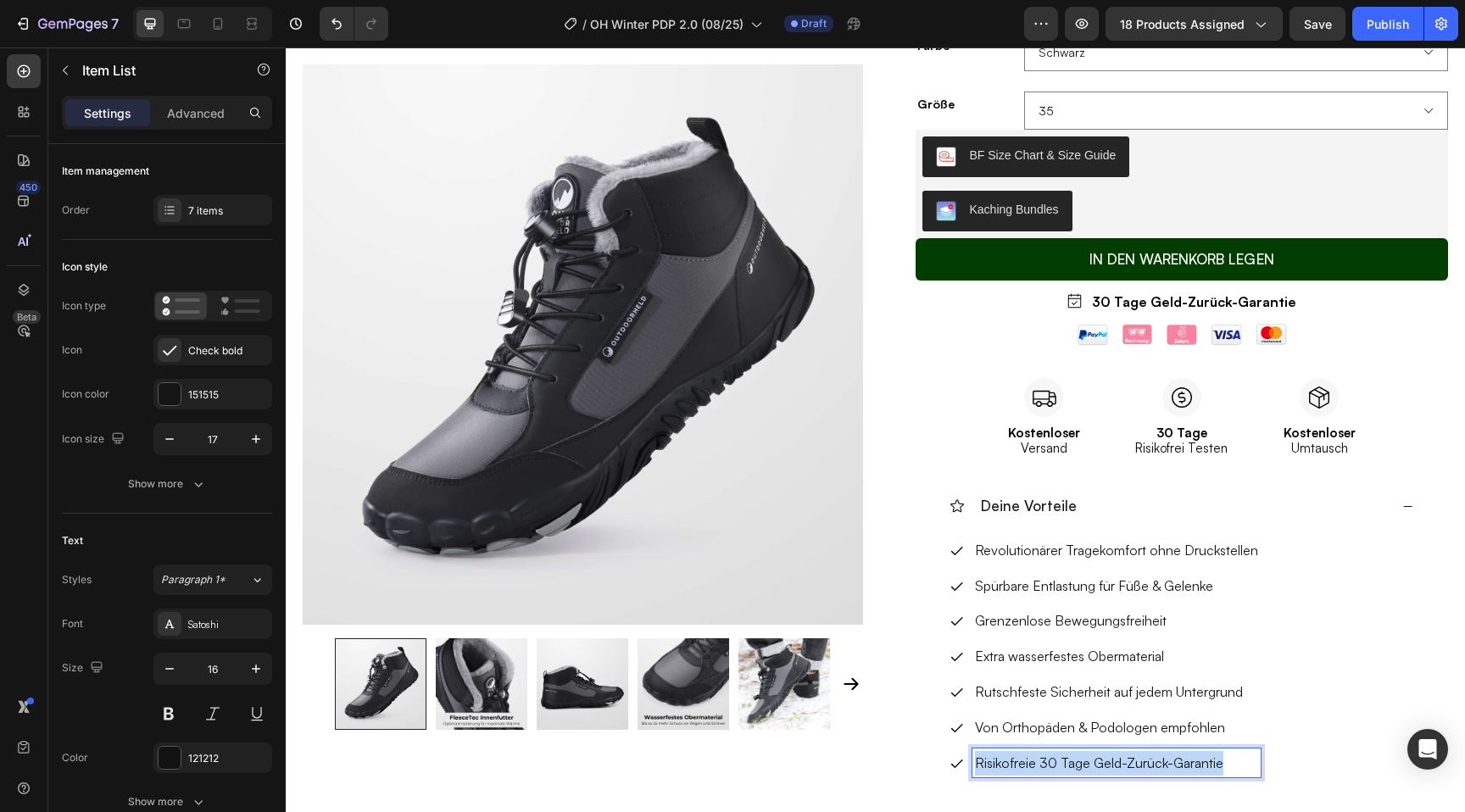
click at [1116, 754] on p "Risikofreie 30 Tage Geld-Zurück-Garantie" at bounding box center [1116, 763] width 283 height 24
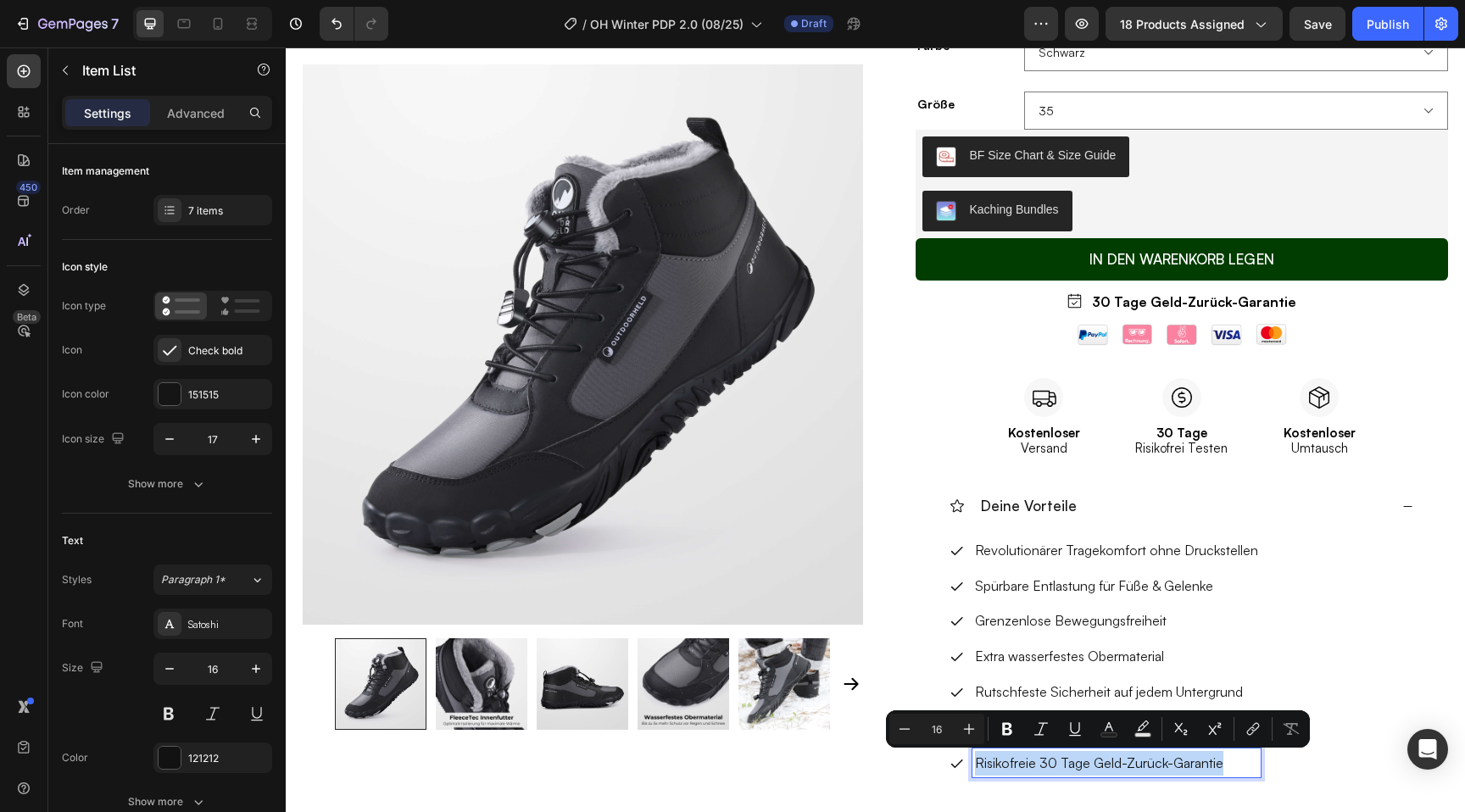
click at [1292, 669] on div "Revolutionärer Tragekomfort ohne Druckstellen Spürbare Entlastung für Füße & Ge…" at bounding box center [1181, 663] width 464 height 255
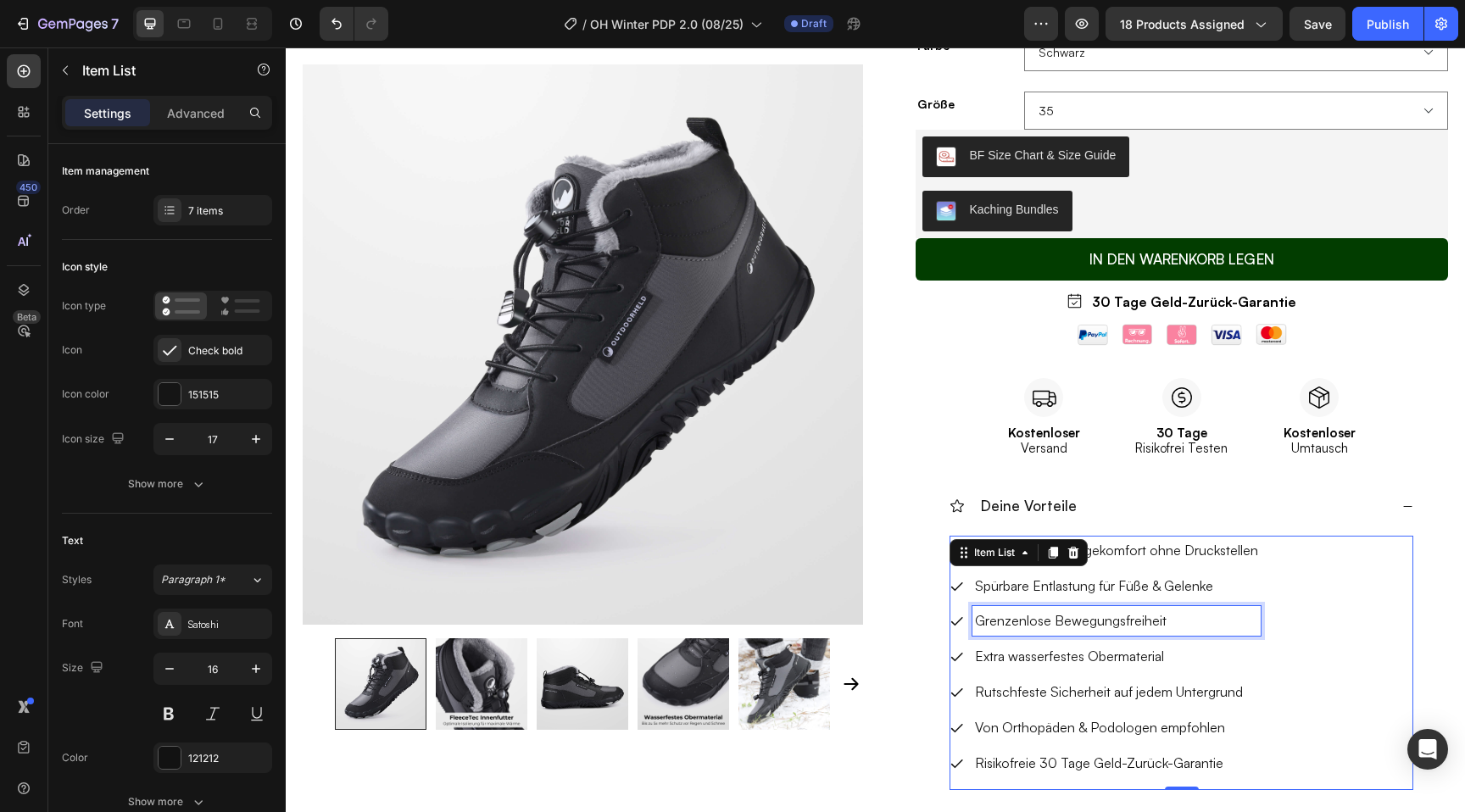
click at [1114, 620] on p "Grenzenlose Bewegungsfreiheit" at bounding box center [1116, 620] width 283 height 24
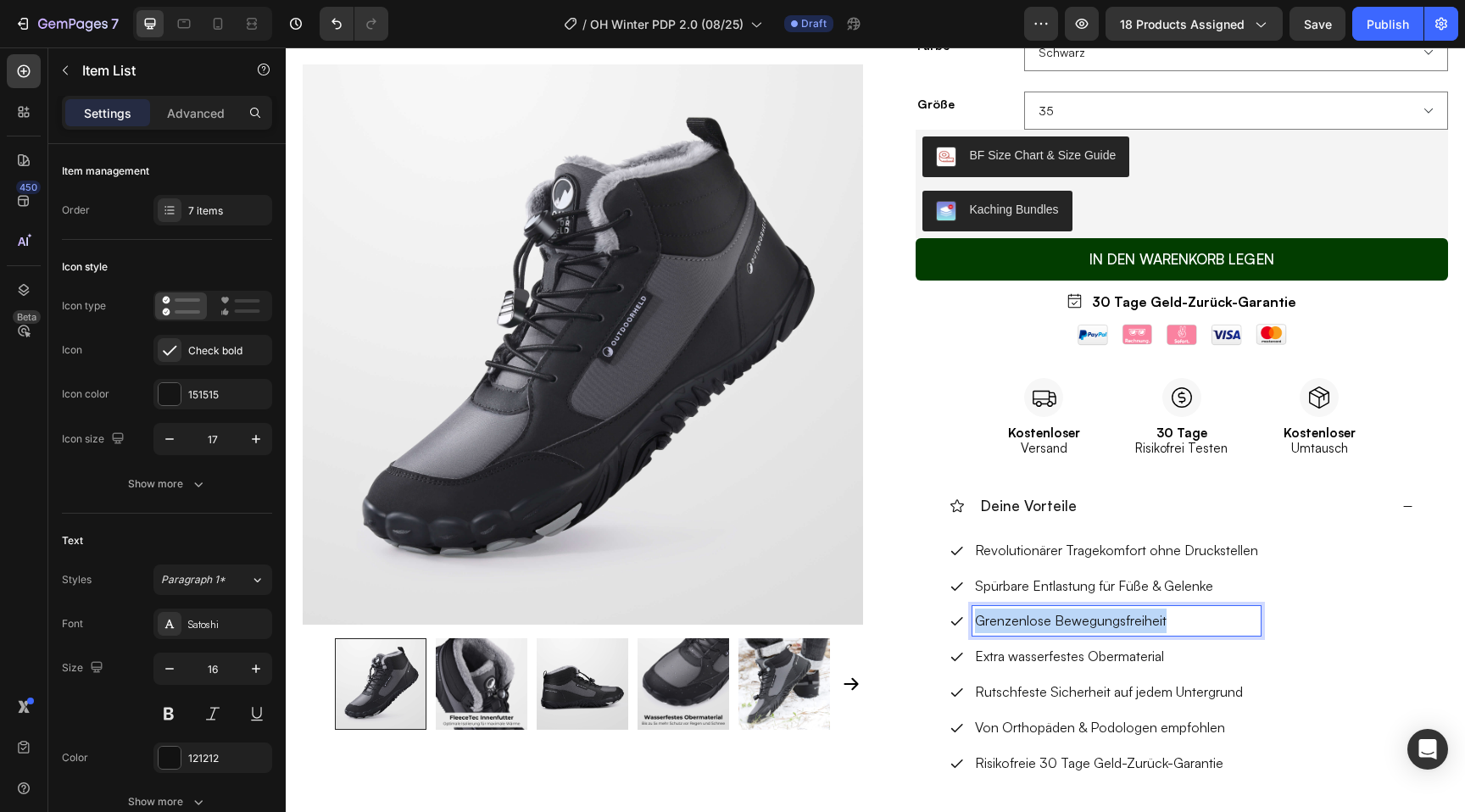
click at [1114, 620] on p "Grenzenlose Bewegungsfreiheit" at bounding box center [1116, 620] width 283 height 24
click at [991, 620] on p "Wärmendes Innenfleece" at bounding box center [1116, 620] width 283 height 24
click at [1396, 616] on div "Revolutionärer Tragekomfort ohne Druckstellen Spürbare Entlastung für Füße & Ge…" at bounding box center [1181, 663] width 464 height 255
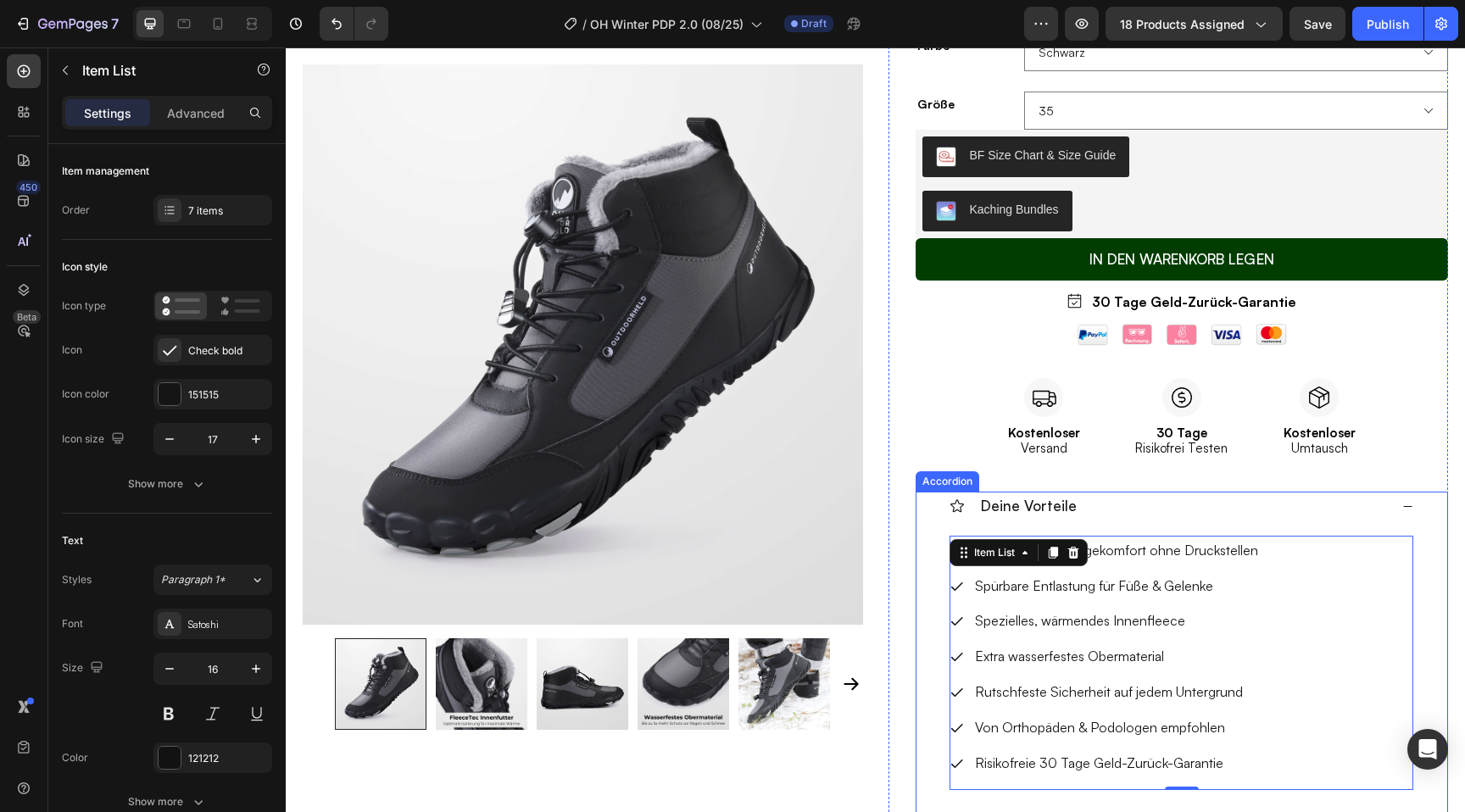
click at [1405, 507] on icon at bounding box center [1407, 505] width 11 height 11
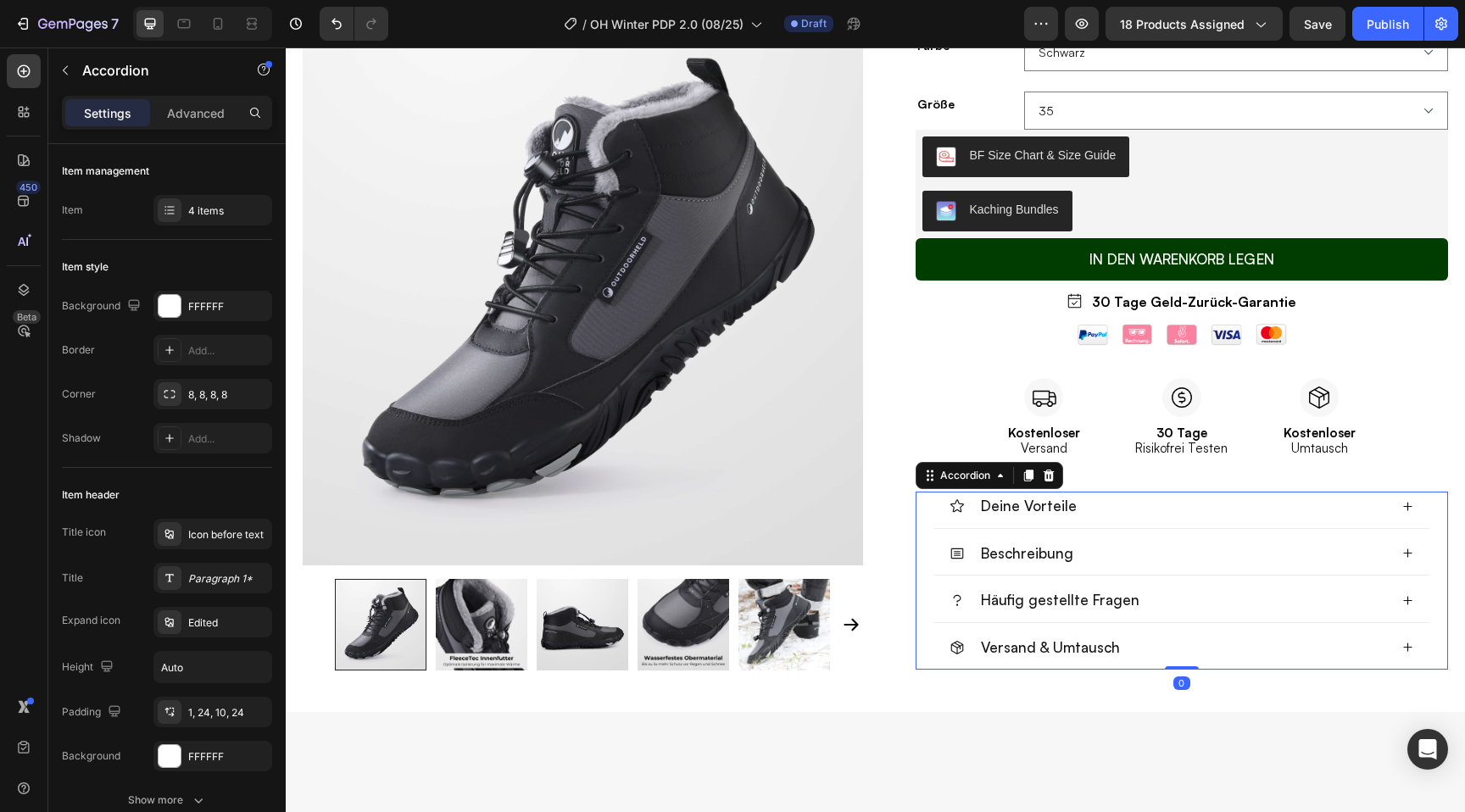
click at [1410, 557] on icon at bounding box center [1407, 552] width 11 height 11
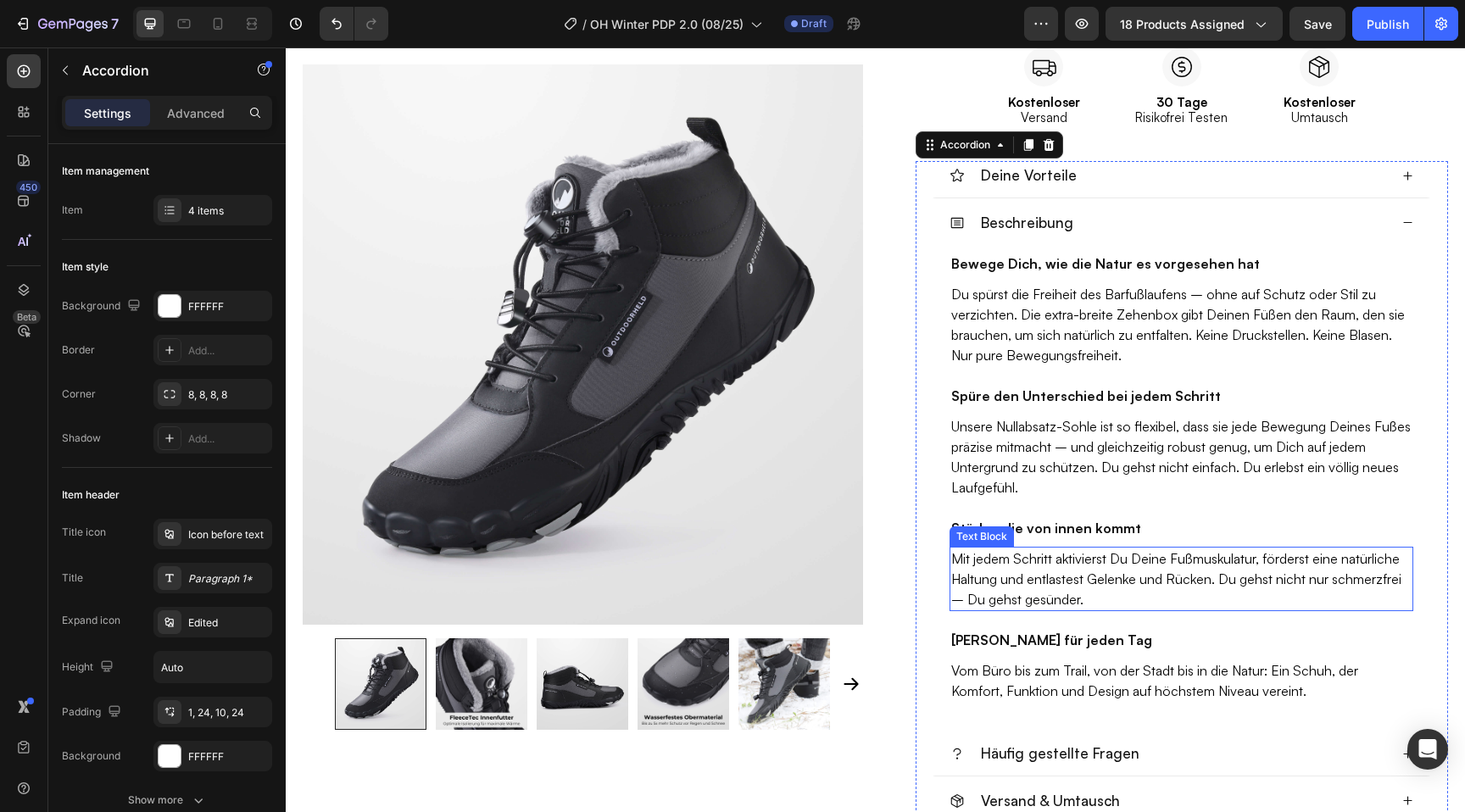
scroll to position [809, 0]
click at [1033, 267] on h2 "Bewege Dich, wie die Natur es vorgesehen hat" at bounding box center [1181, 264] width 464 height 24
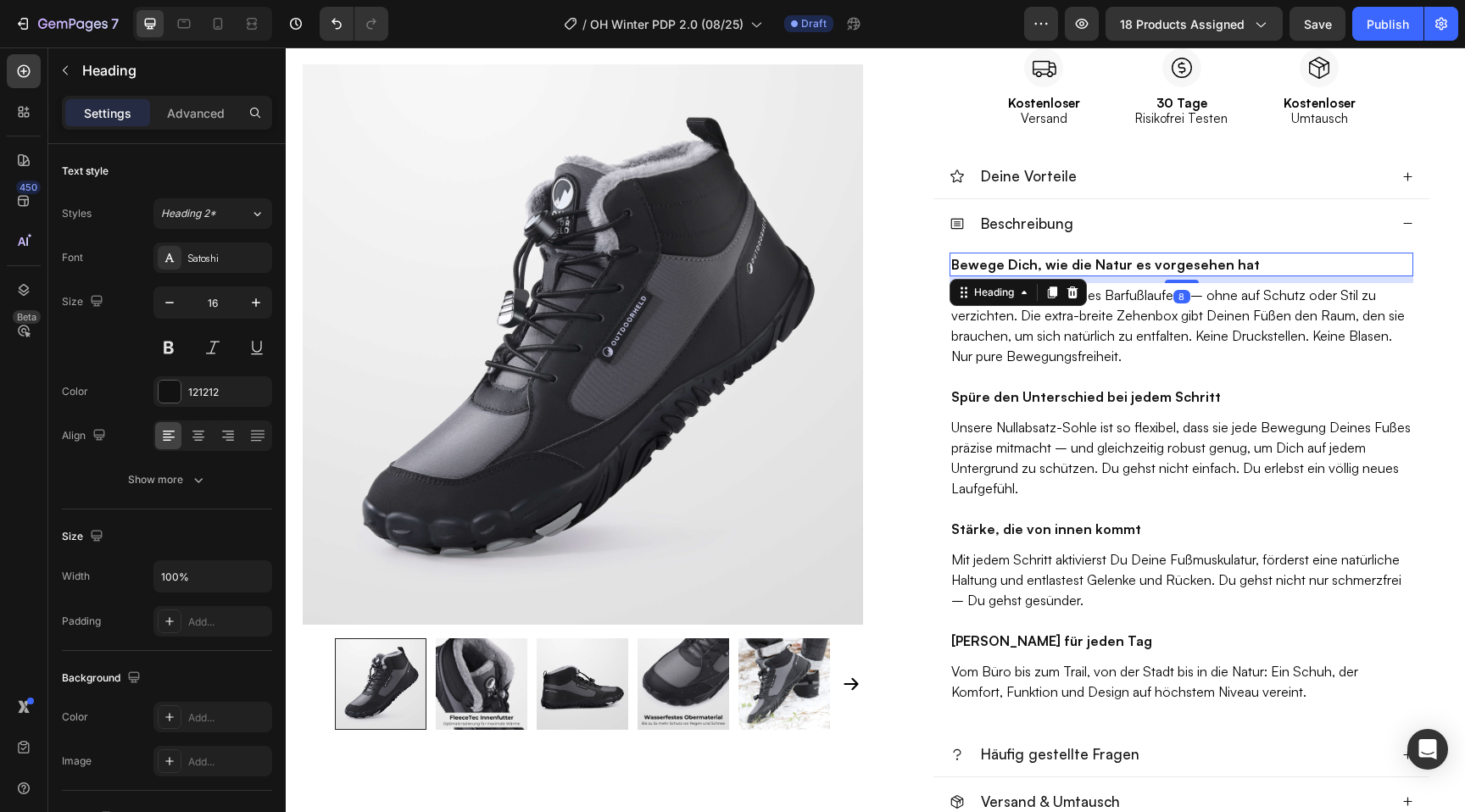
click at [1033, 267] on h2 "Bewege Dich, wie die Natur es vorgesehen hat" at bounding box center [1181, 264] width 464 height 24
click at [1033, 267] on p "Bewege Dich, wie die Natur es vorgesehen hat" at bounding box center [1182, 264] width 461 height 21
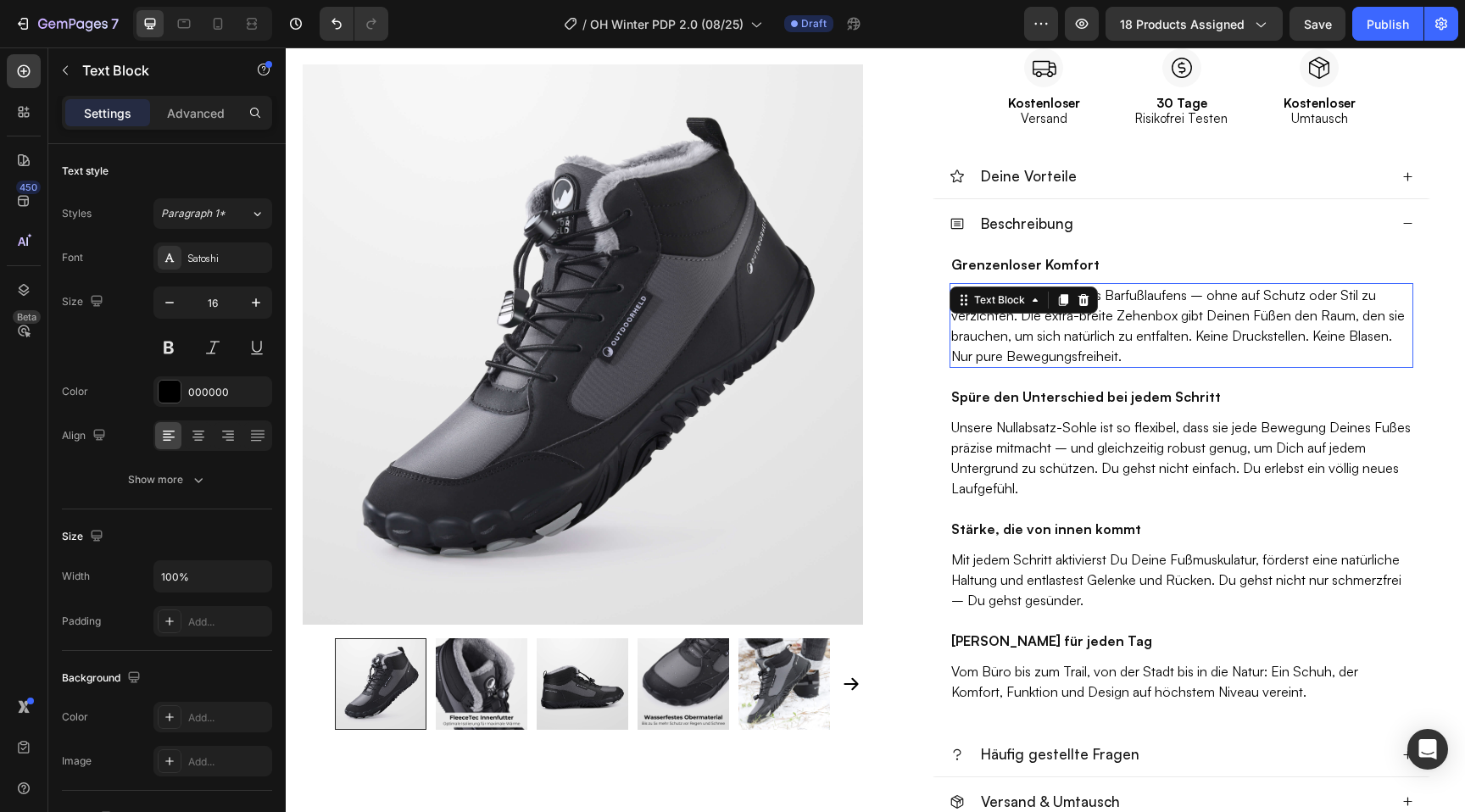
click at [1022, 314] on div "Du spürst die Freiheit des Barfußlaufens – ohne auf Schutz oder Stil zu verzich…" at bounding box center [1181, 325] width 464 height 85
click at [1022, 313] on div "Text Block" at bounding box center [1023, 300] width 148 height 27
click at [1089, 340] on p "Du spürst die Freiheit des Barfußlaufens – ohne auf Schutz oder Stil zu verzich…" at bounding box center [1182, 325] width 461 height 81
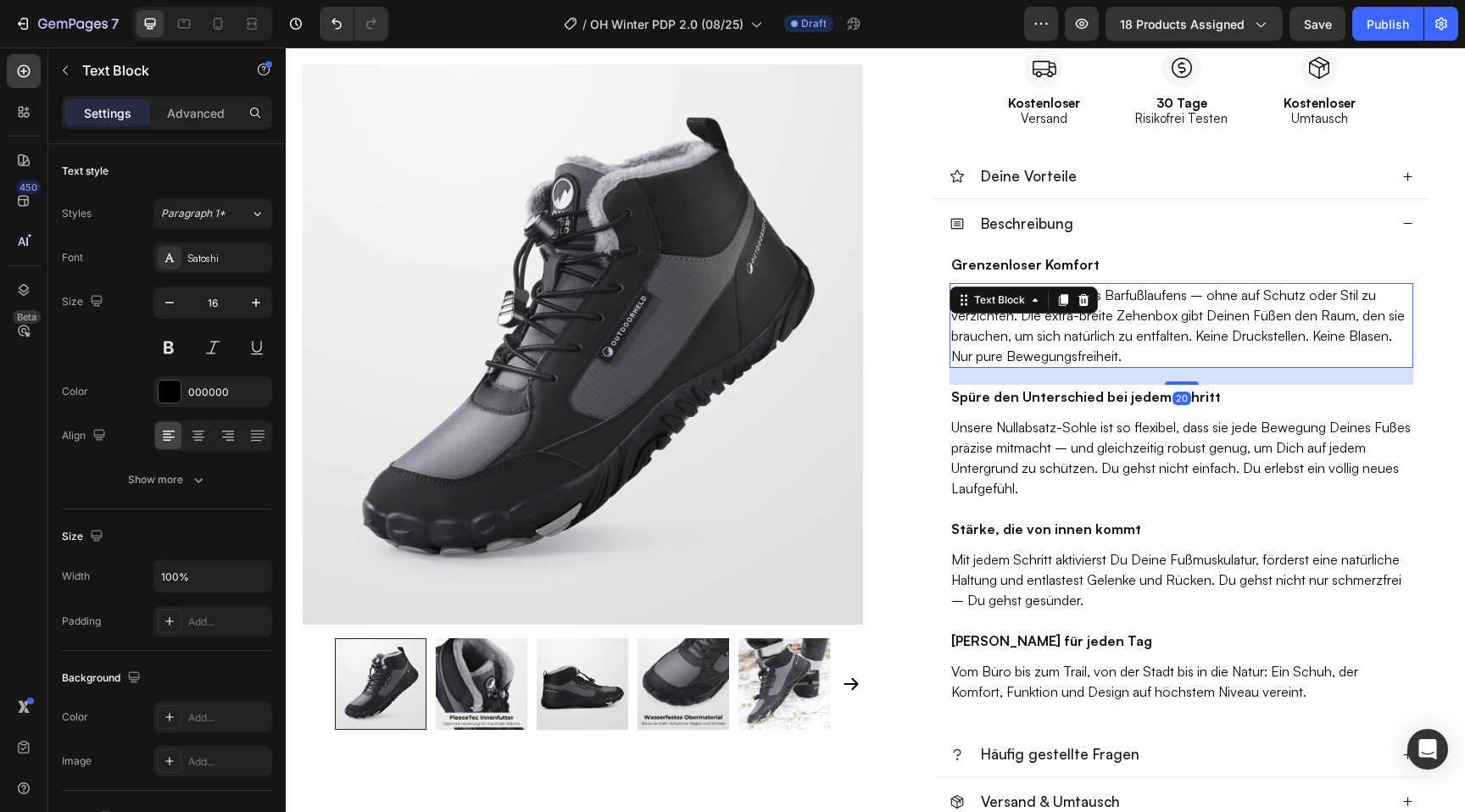
click at [1089, 340] on p "Du spürst die Freiheit des Barfußlaufens – ohne auf Schutz oder Stil zu verzich…" at bounding box center [1182, 325] width 461 height 81
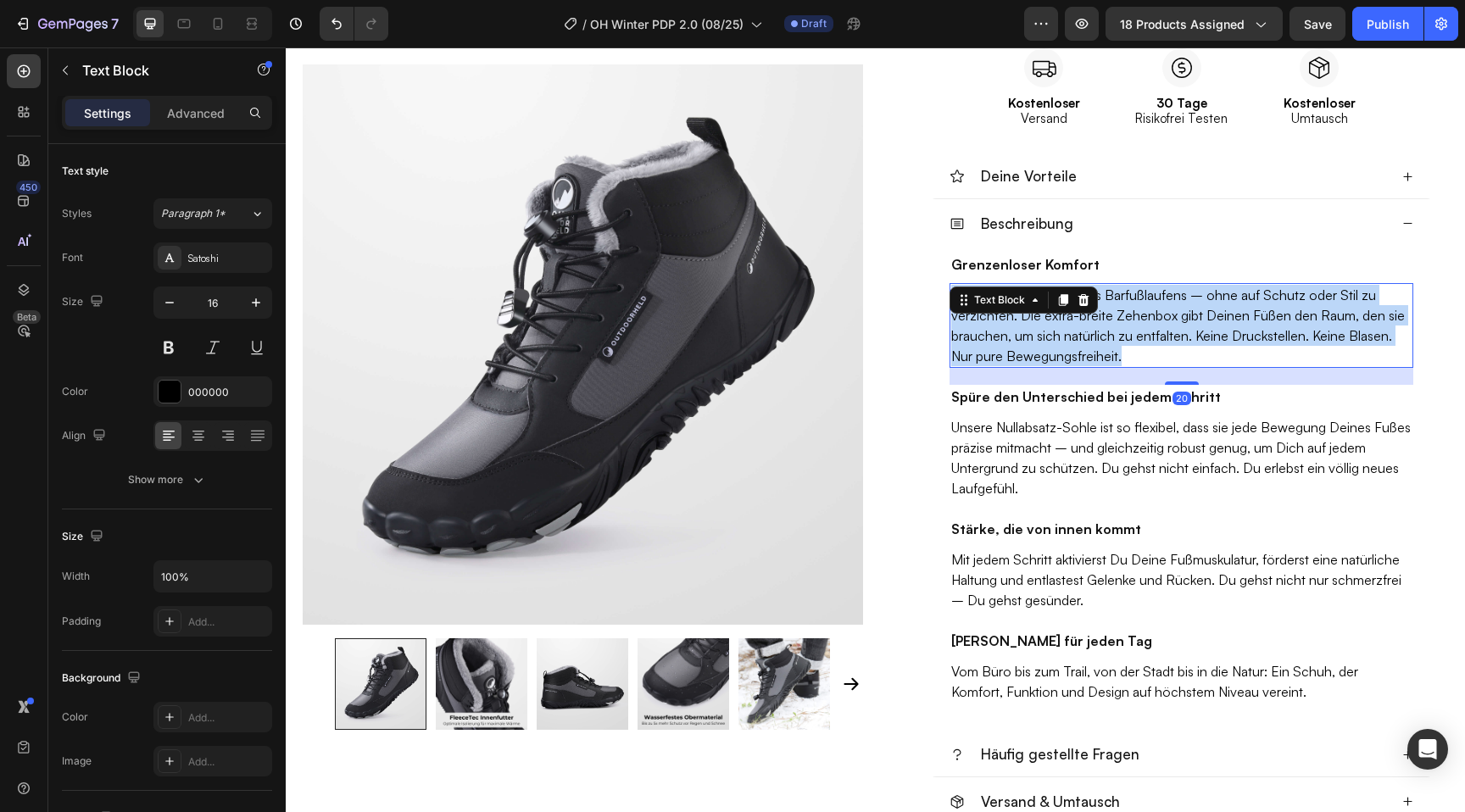
click at [1089, 340] on p "Du spürst die Freiheit des Barfußlaufens – ohne auf Schutz oder Stil zu verzich…" at bounding box center [1182, 325] width 461 height 81
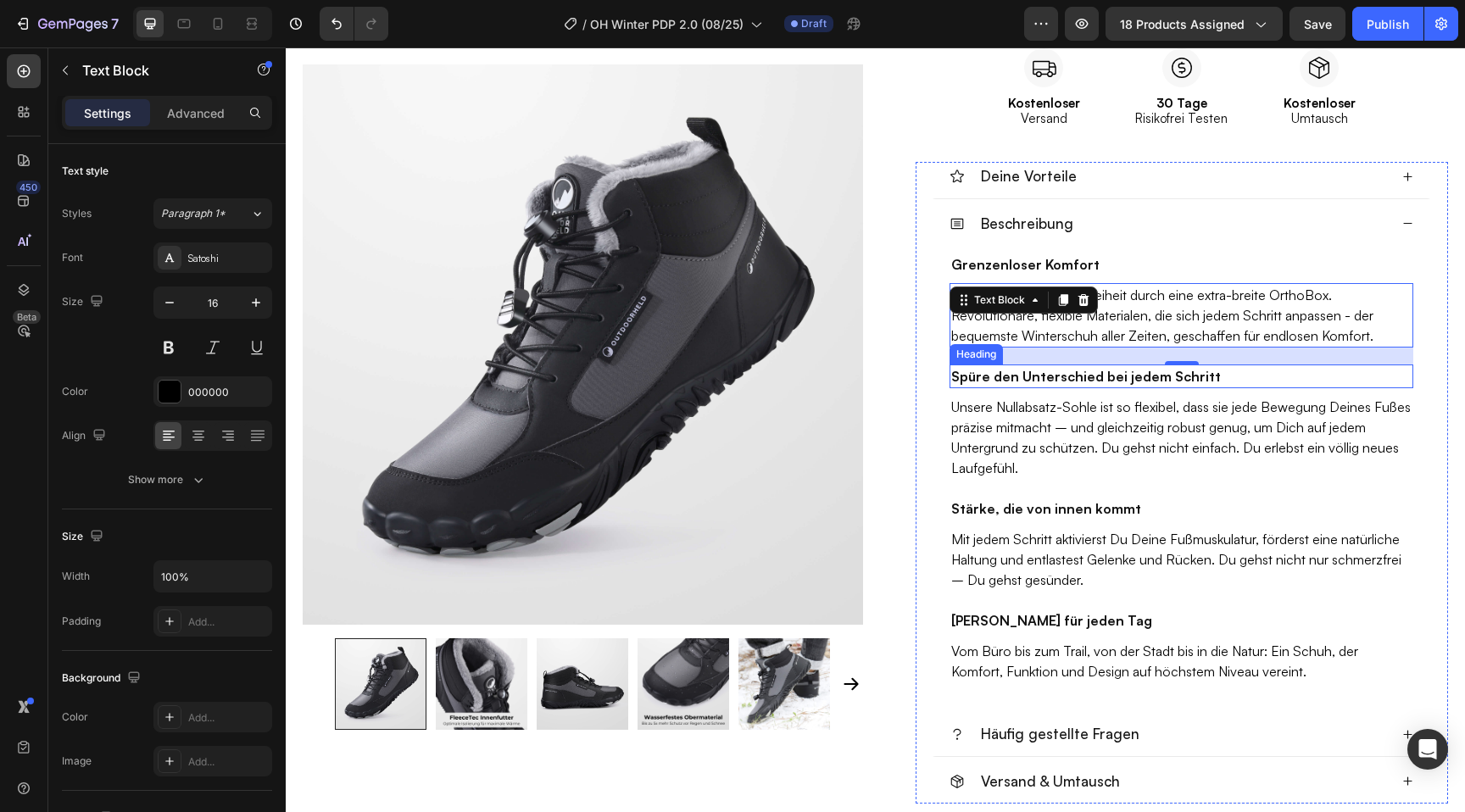
click at [1029, 375] on h2 "Spüre den Unterschied bei jedem Schritt" at bounding box center [1181, 376] width 464 height 24
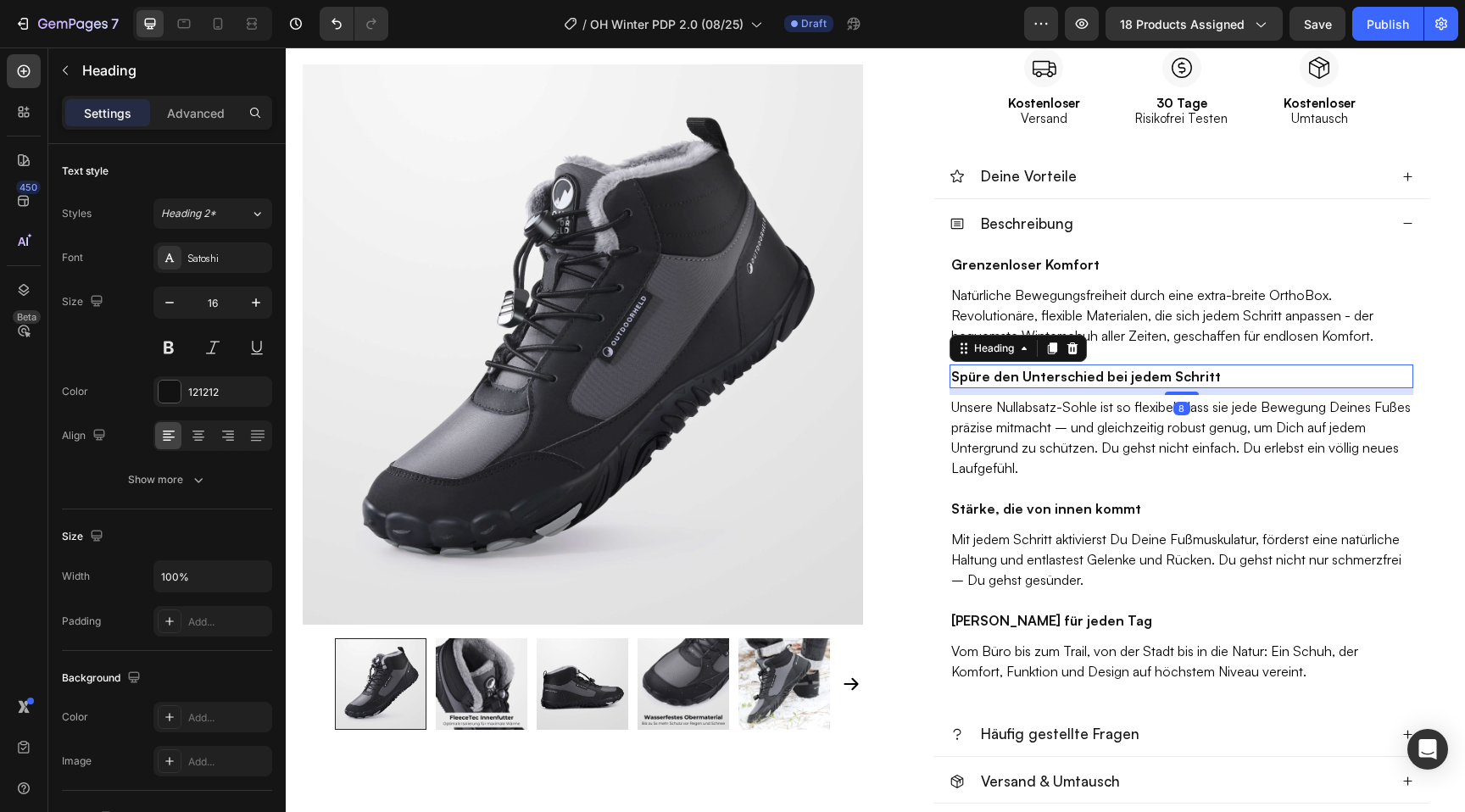
click at [1029, 375] on h2 "Spüre den Unterschied bei jedem Schritt" at bounding box center [1181, 376] width 464 height 24
click at [1029, 375] on p "Spüre den Unterschied bei jedem Schritt" at bounding box center [1182, 376] width 461 height 21
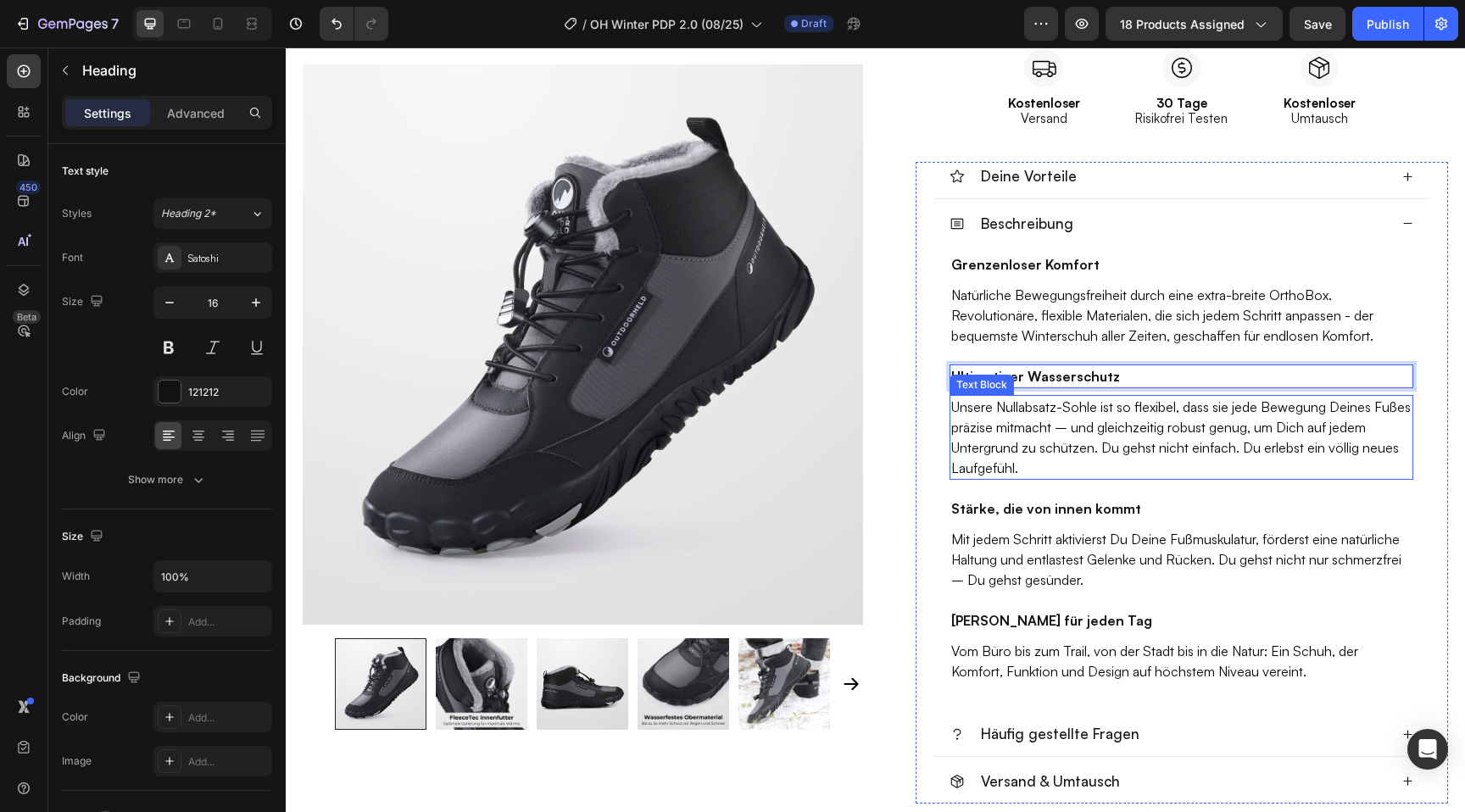
click at [993, 435] on p "Unsere Nullabsatz-Sohle ist so flexibel, dass sie jede Bewegung Deines Fußes pr…" at bounding box center [1182, 437] width 461 height 81
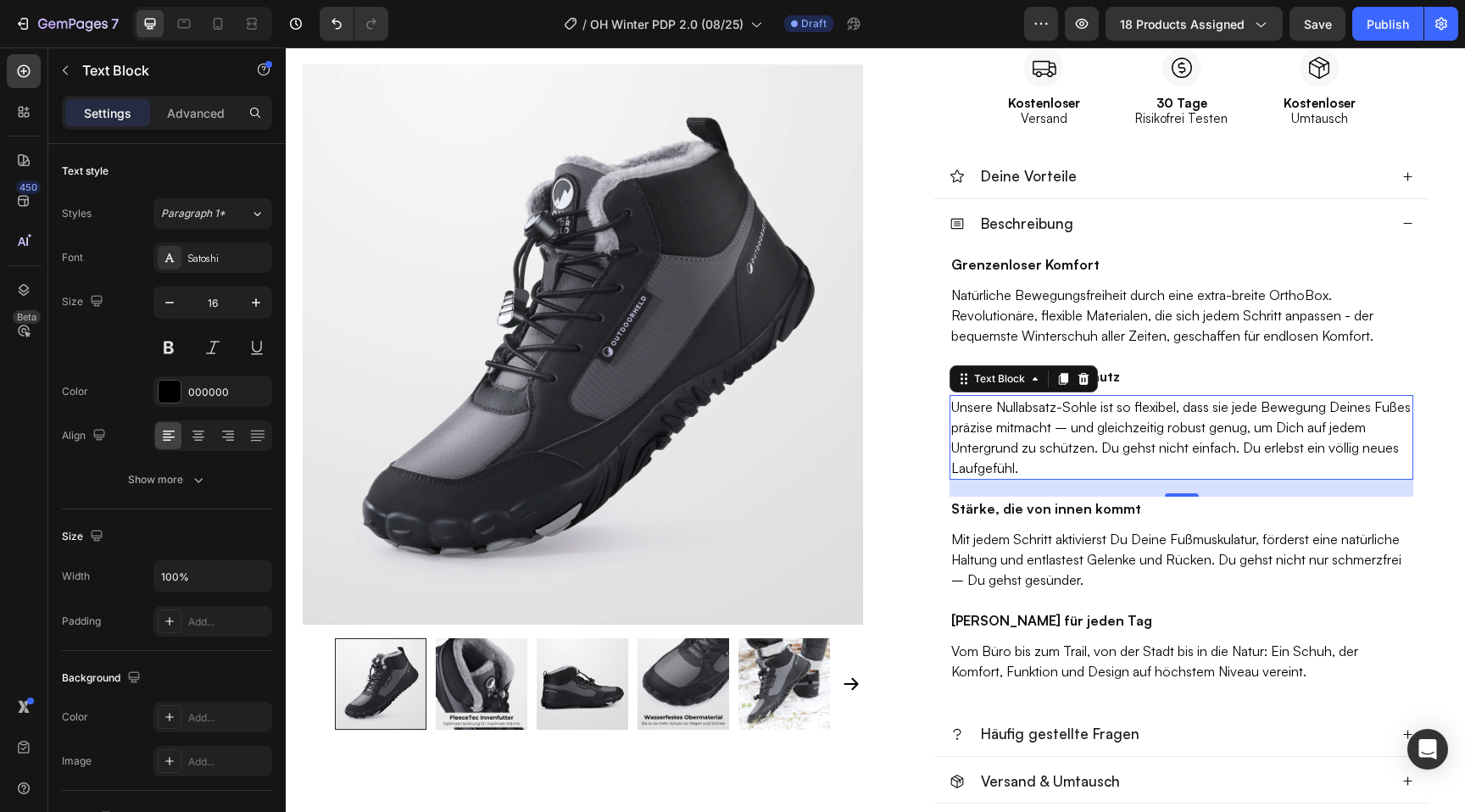
click at [973, 421] on p "Unsere Nullabsatz-Sohle ist so flexibel, dass sie jede Bewegung Deines Fußes pr…" at bounding box center [1182, 437] width 461 height 81
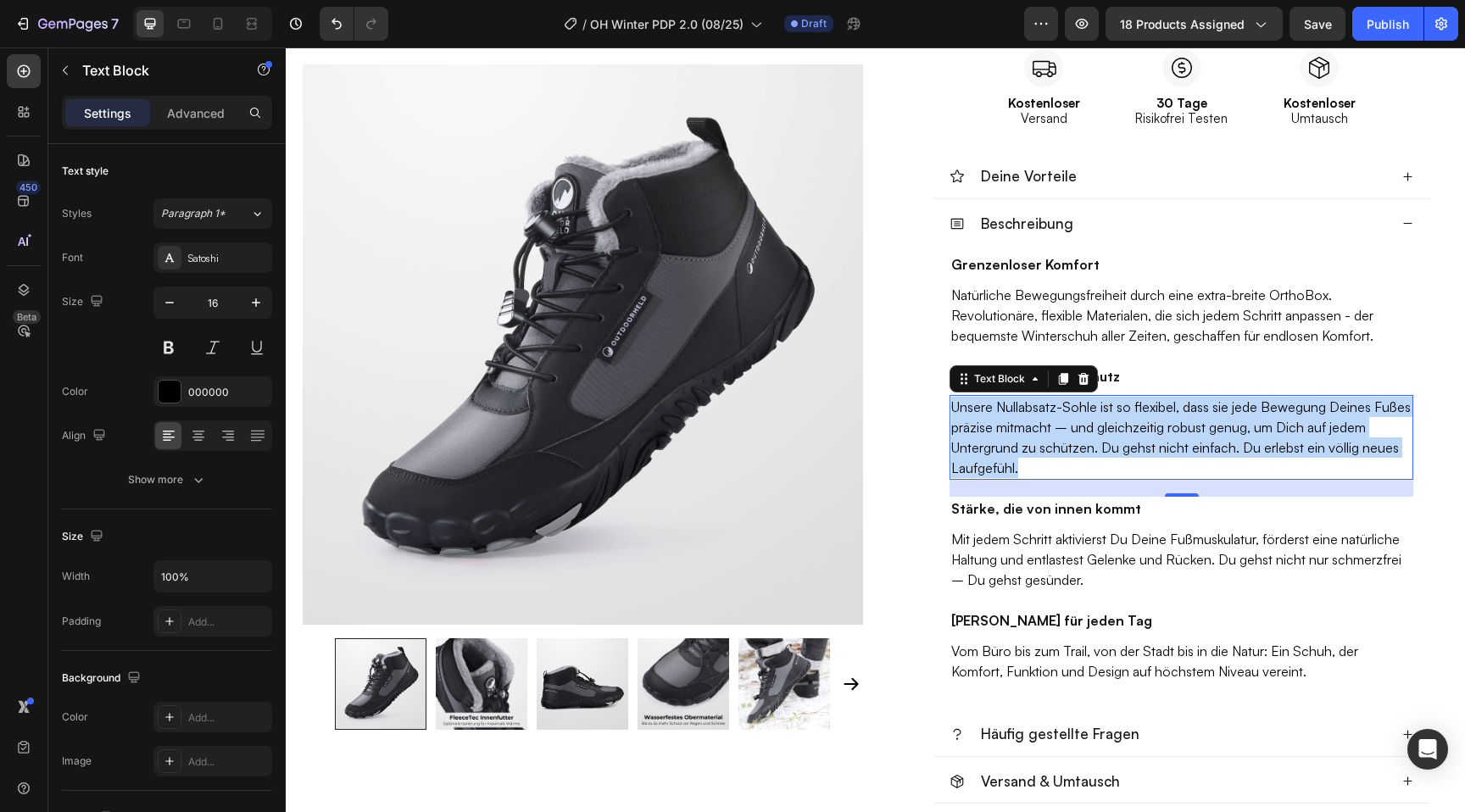
click at [973, 421] on p "Unsere Nullabsatz-Sohle ist so flexibel, dass sie jede Bewegung Deines Fußes pr…" at bounding box center [1182, 437] width 461 height 81
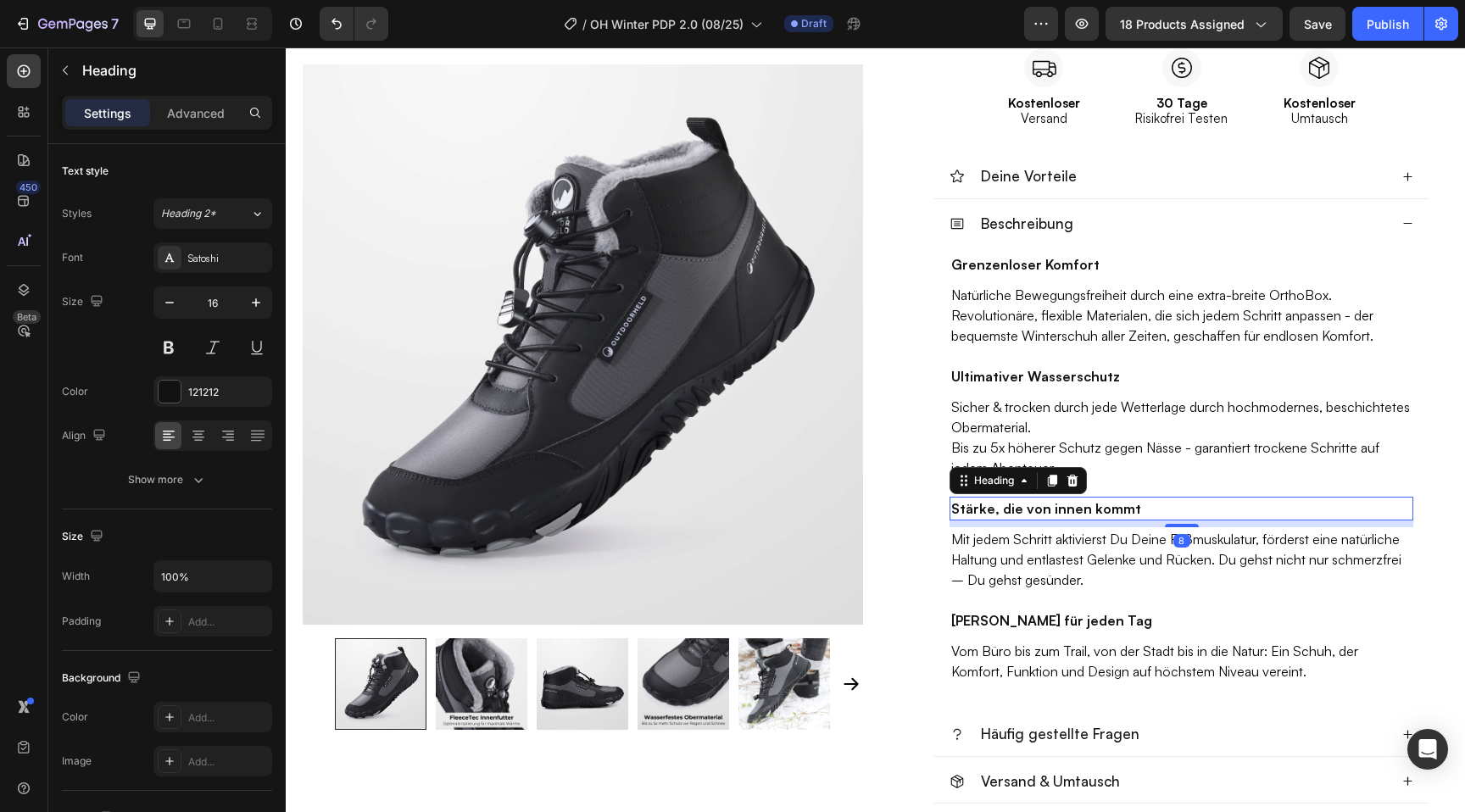
click at [1015, 507] on h2 "Stärke, die von innen kommt" at bounding box center [1181, 508] width 464 height 24
click at [1015, 507] on p "Stärke, die von innen kommt" at bounding box center [1182, 508] width 461 height 21
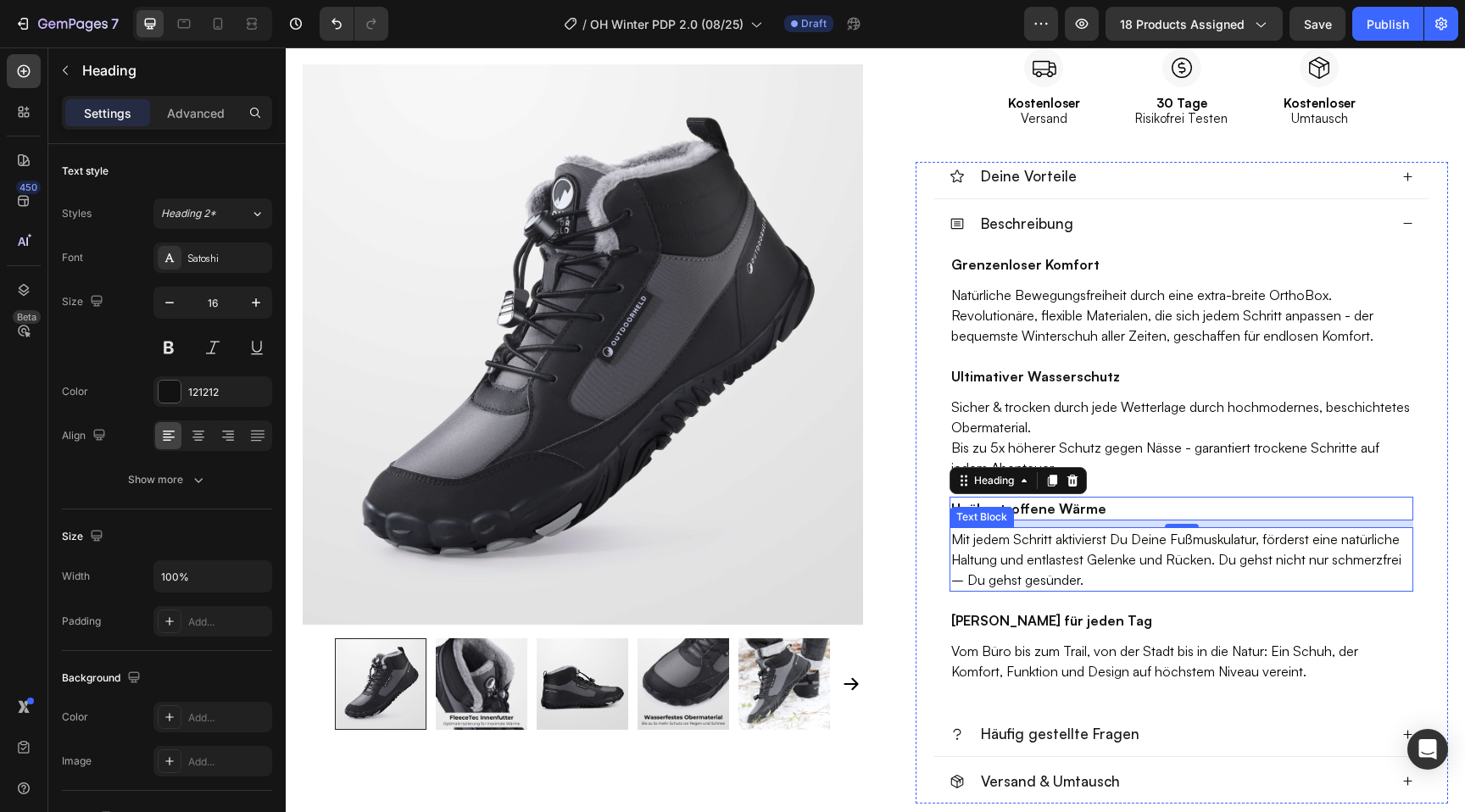
click at [1023, 549] on p "Mit jedem Schritt aktivierst Du Deine Fußmuskulatur, förderst eine natürliche H…" at bounding box center [1182, 559] width 461 height 61
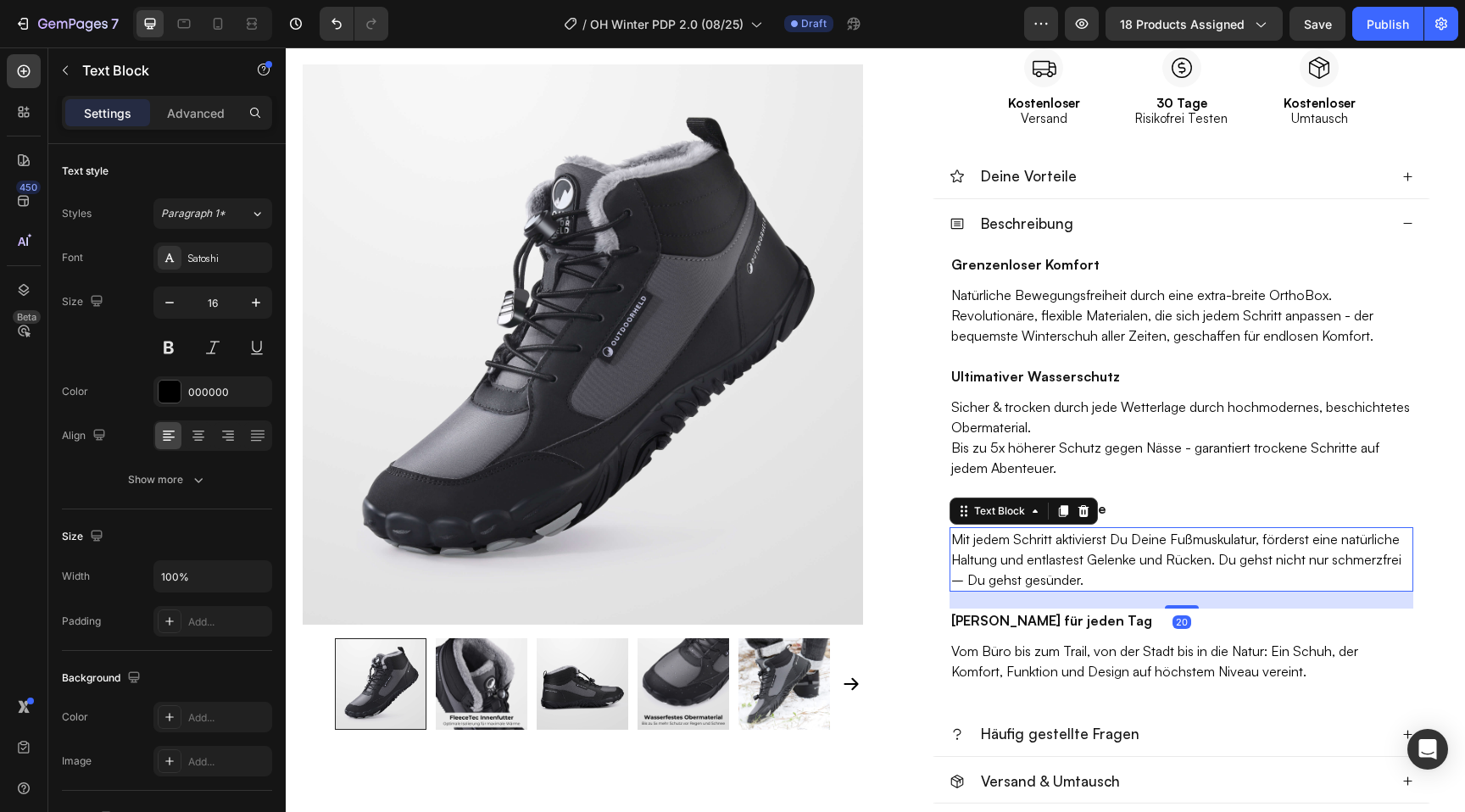
click at [1023, 549] on p "Mit jedem Schritt aktivierst Du Deine Fußmuskulatur, förderst eine natürliche H…" at bounding box center [1182, 559] width 461 height 61
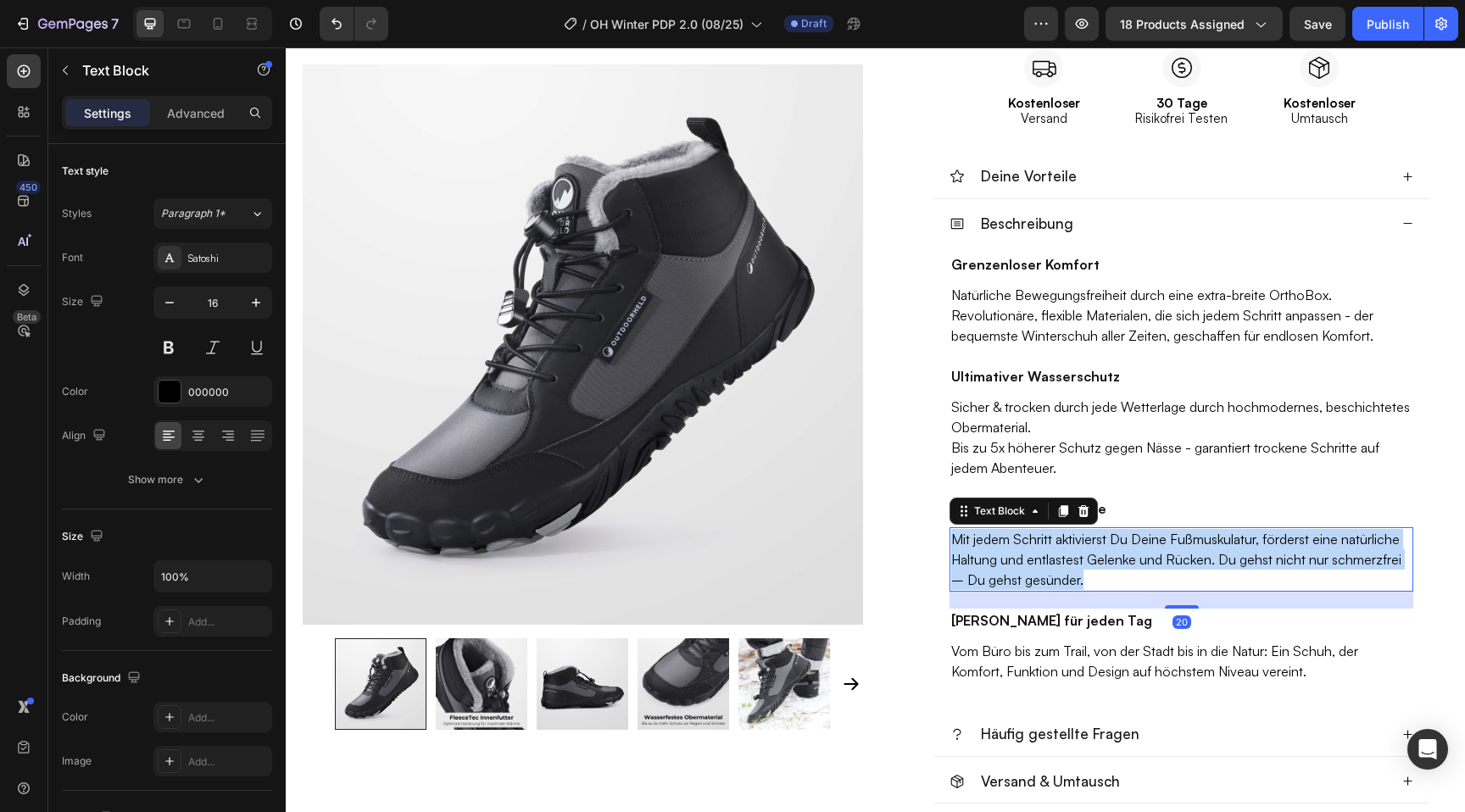
click at [1023, 549] on p "Mit jedem Schritt aktivierst Du Deine Fußmuskulatur, förderst eine natürliche H…" at bounding box center [1182, 559] width 461 height 61
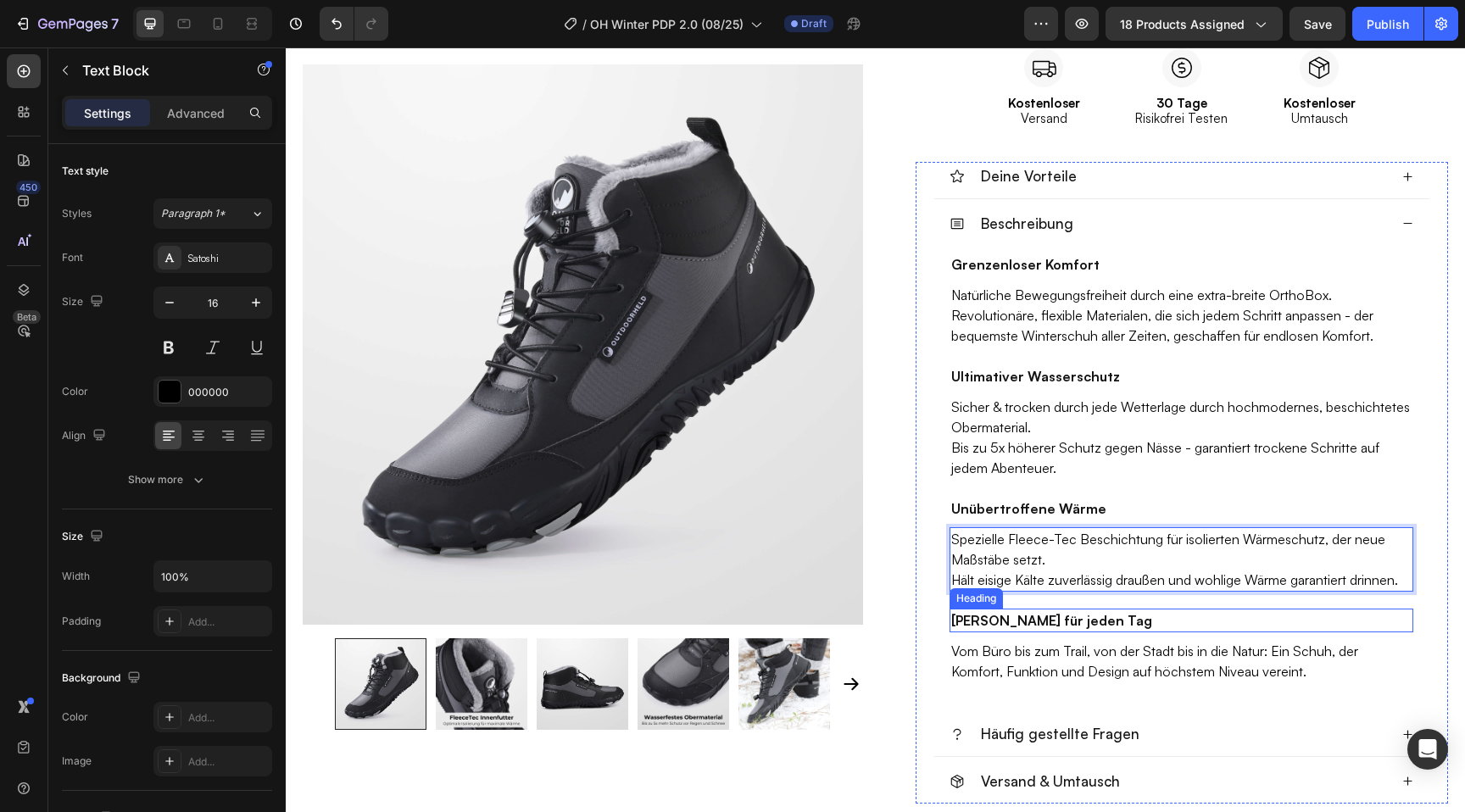
click at [1160, 623] on h2 "Dein Alleskönner für jeden Tag" at bounding box center [1181, 620] width 464 height 24
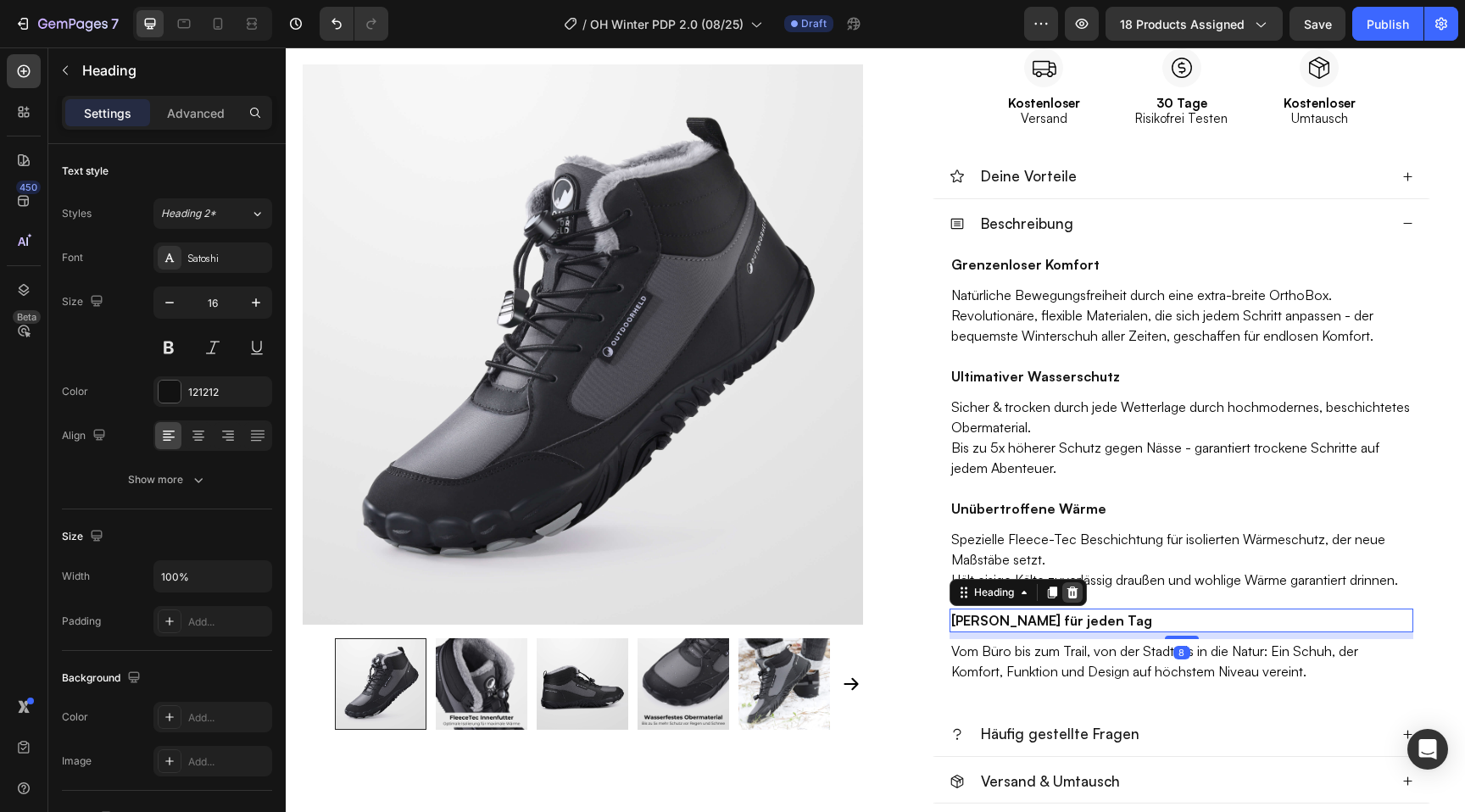
click at [1074, 593] on icon at bounding box center [1072, 593] width 11 height 12
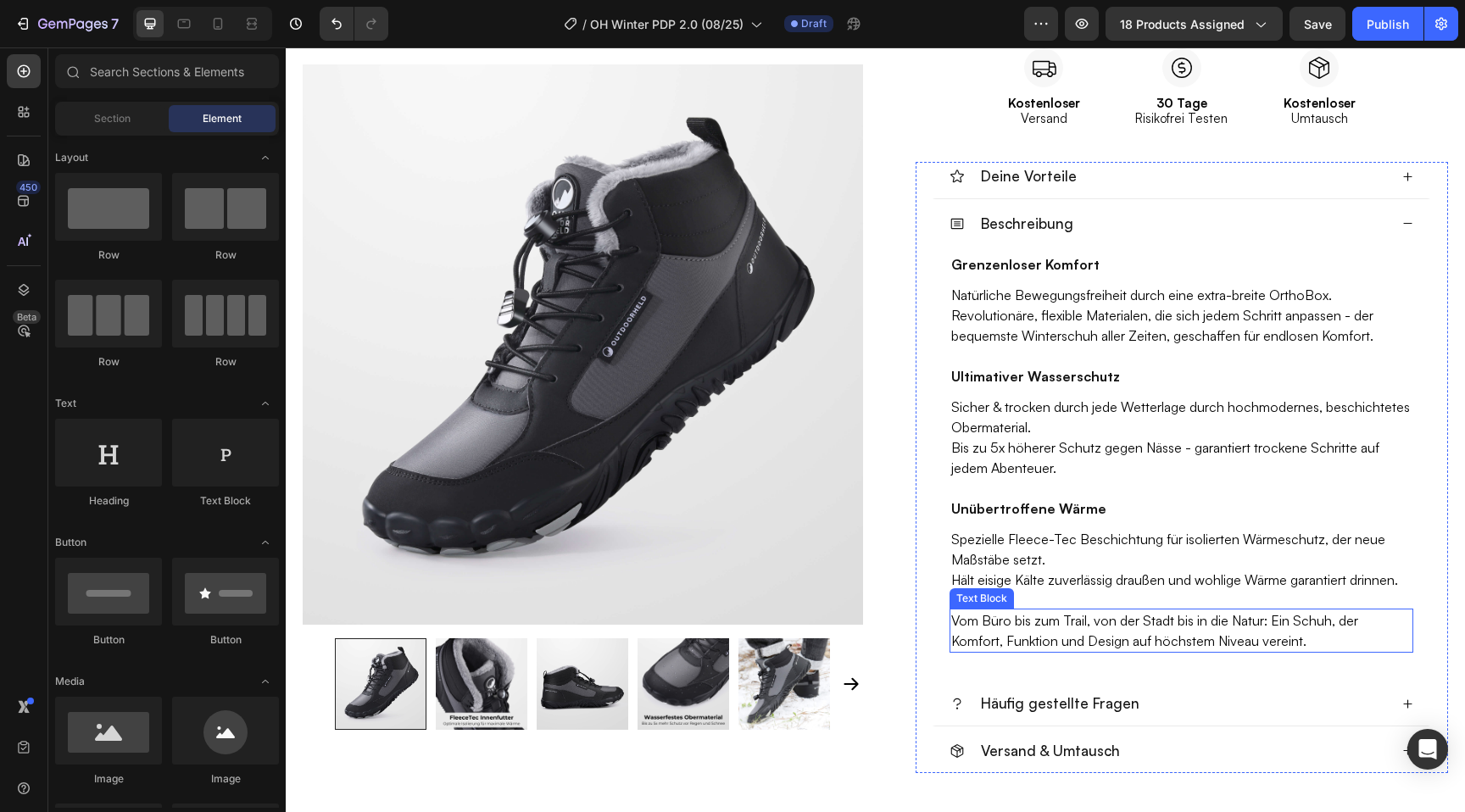
click at [1111, 635] on p "Vom Büro bis zum Trail, von der Stadt bis in die Natur: Ein Schuh, der Komfort,…" at bounding box center [1182, 631] width 461 height 41
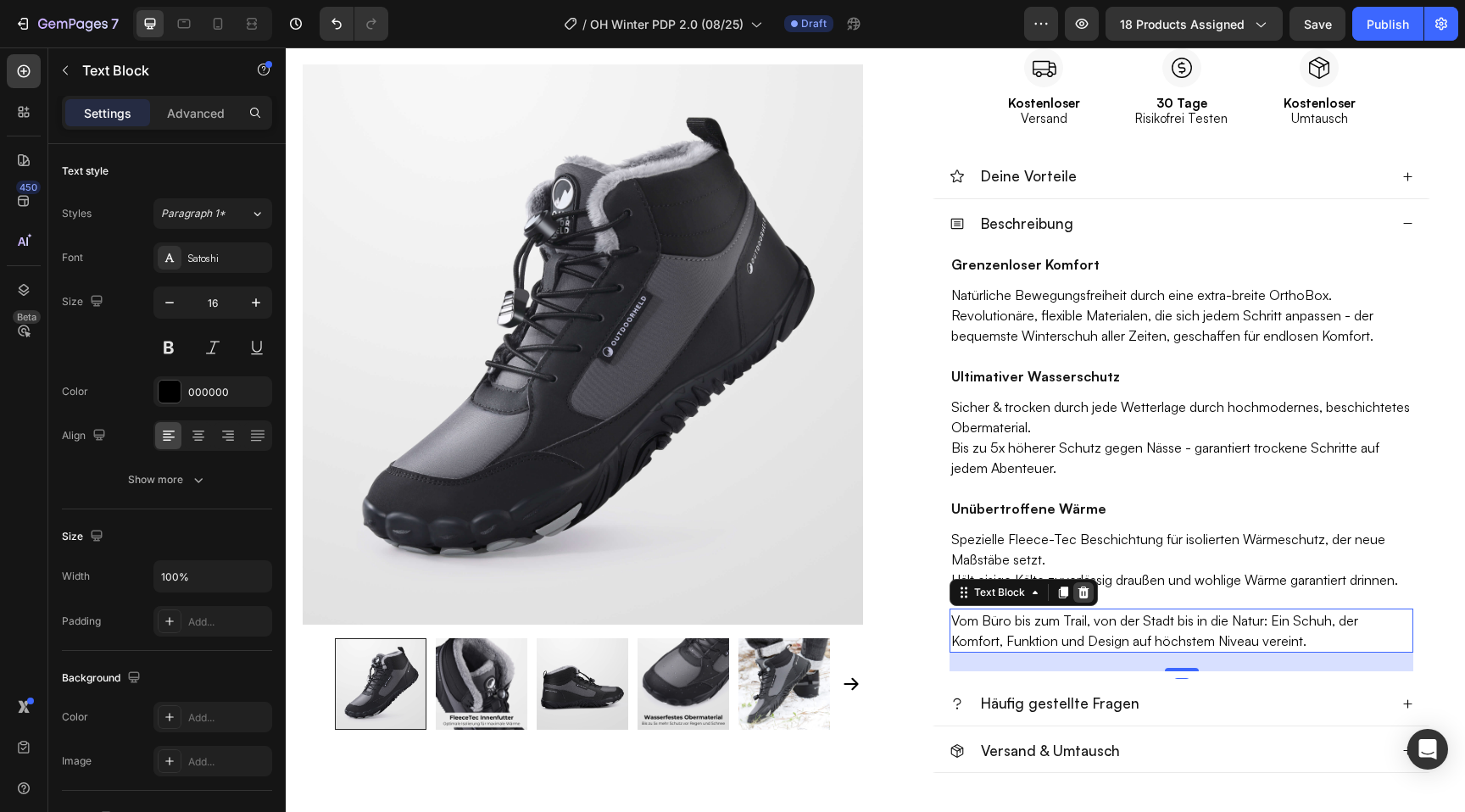
click at [1082, 596] on icon at bounding box center [1084, 593] width 14 height 14
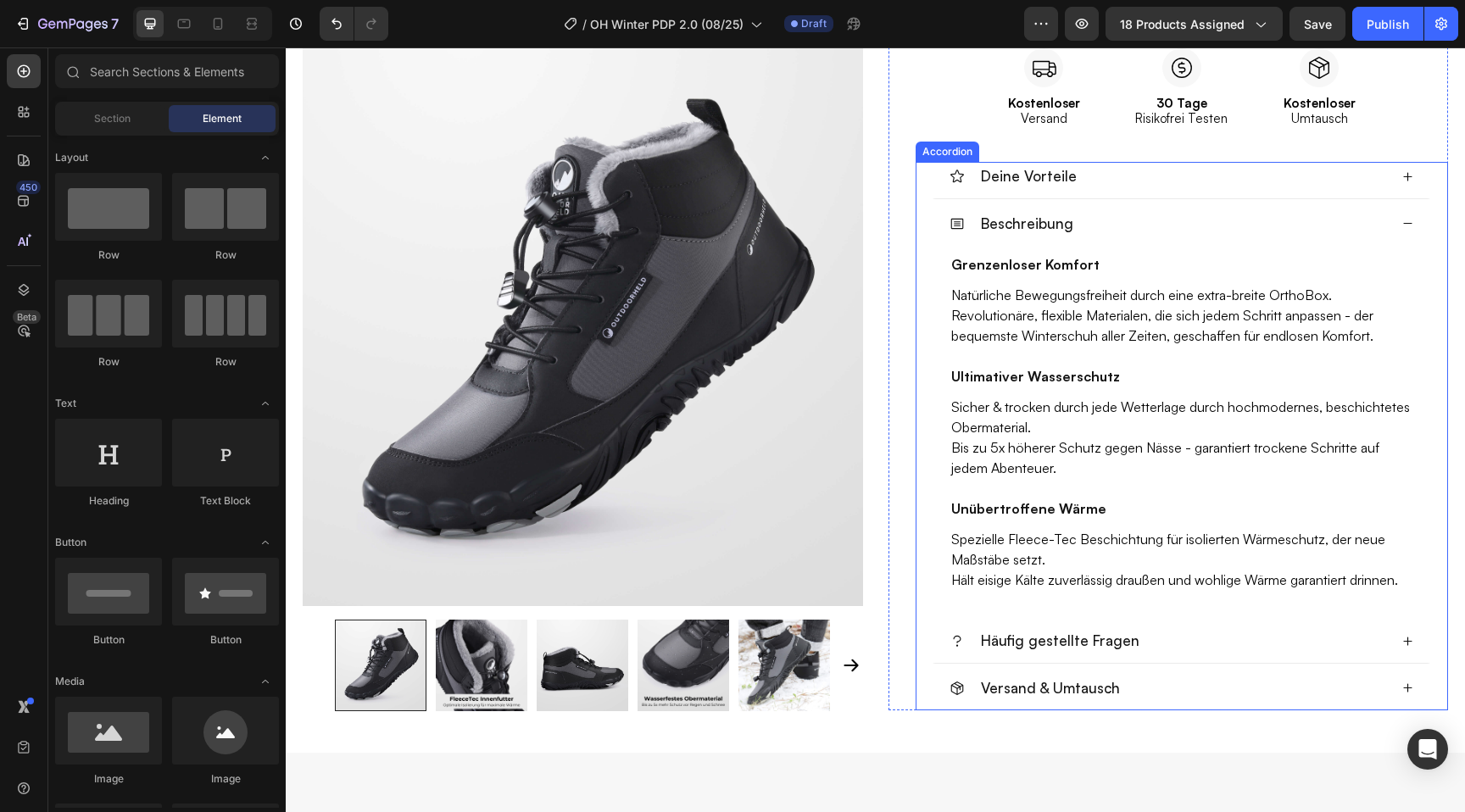
click at [1104, 574] on p "Hält eisige Kälte zuverlässig draußen und wohlige Wärme garantiert drinnen." at bounding box center [1182, 580] width 461 height 21
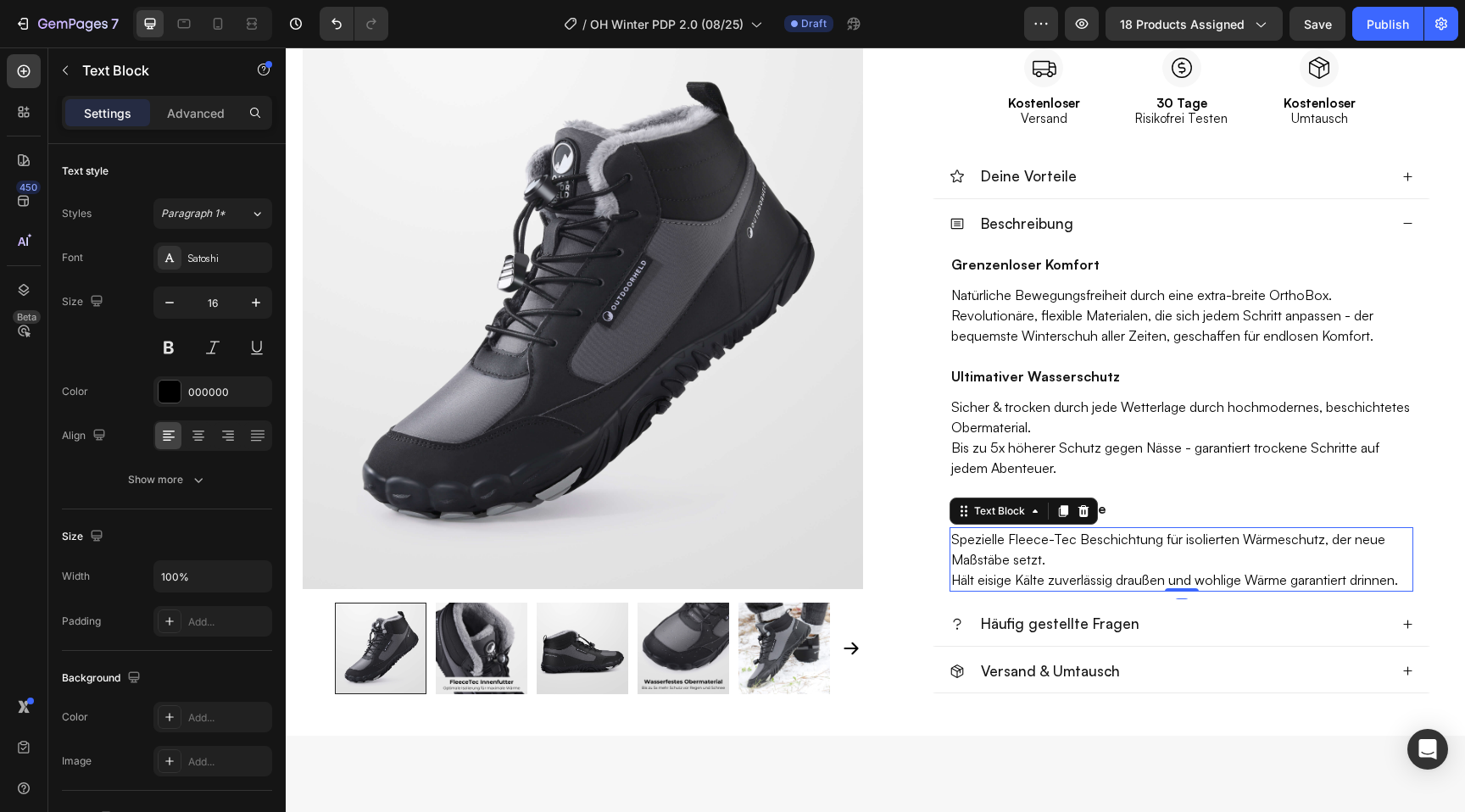
drag, startPoint x: 1174, startPoint y: 607, endPoint x: 1173, endPoint y: 580, distance: 27.0
click at [1173, 580] on div "Spezielle Fleece-Tec Beschichtung für isolierten Wärmeschutz, der neue Maßstäbe…" at bounding box center [1181, 559] width 464 height 65
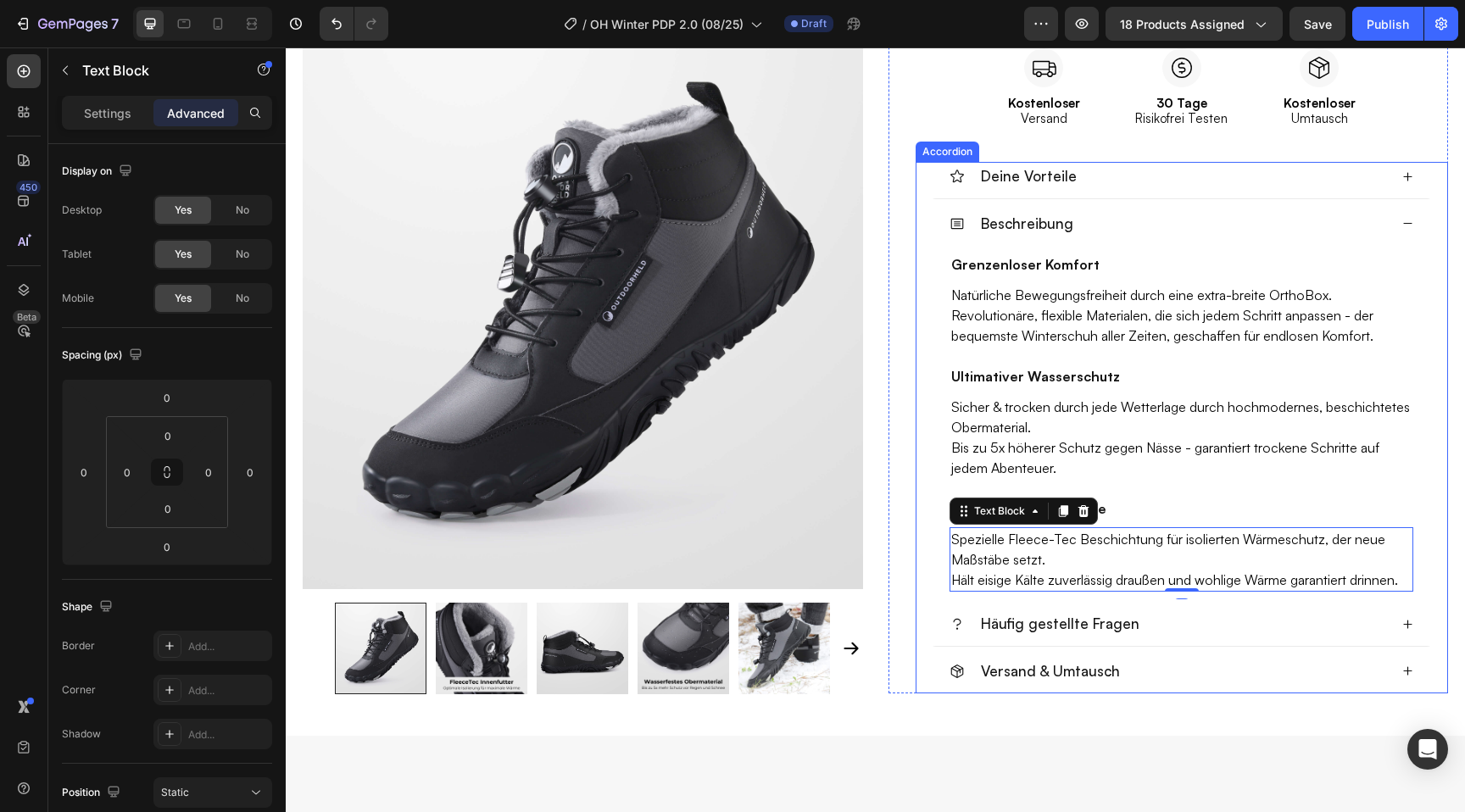
click at [1407, 625] on icon at bounding box center [1408, 624] width 9 height 9
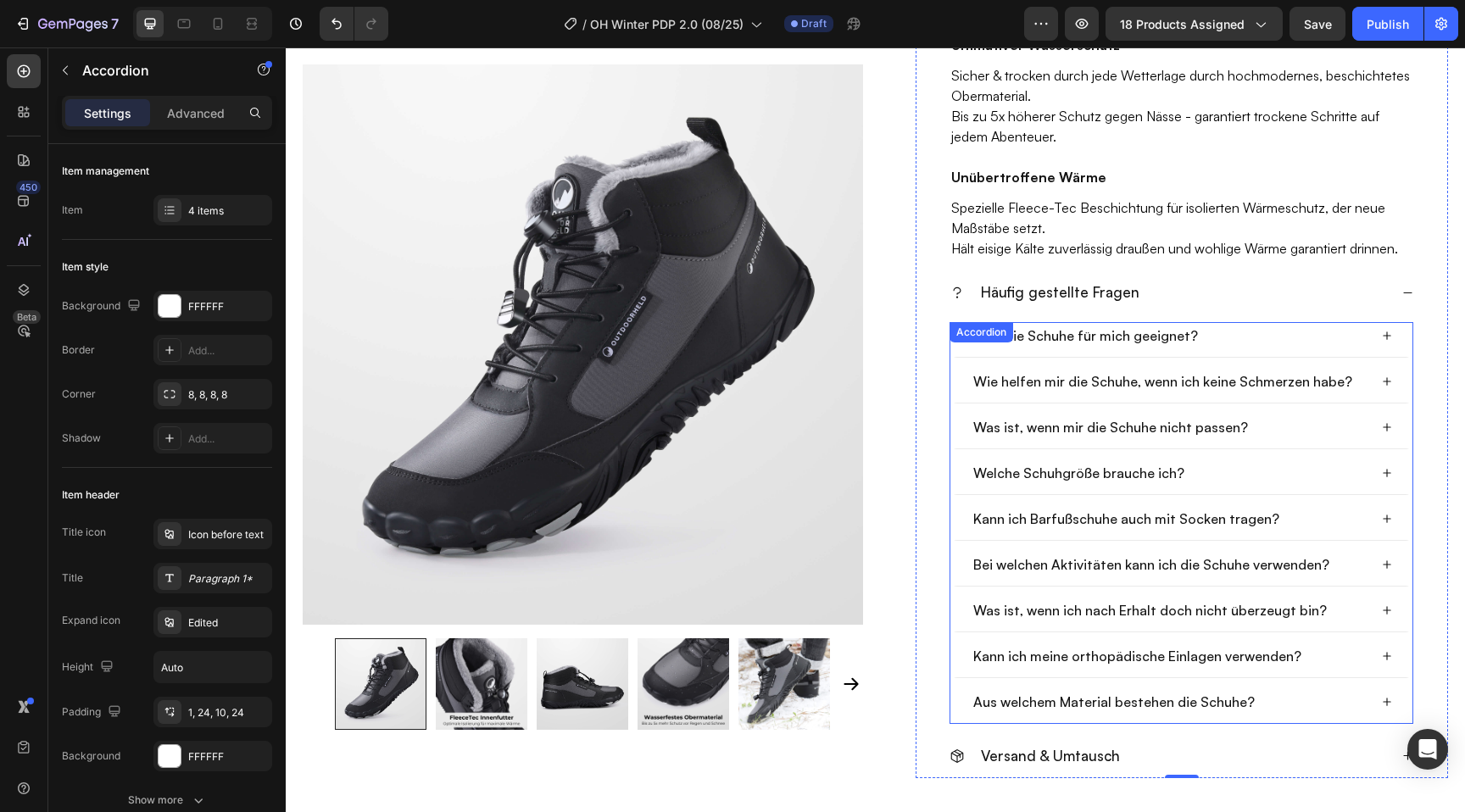
scroll to position [1159, 0]
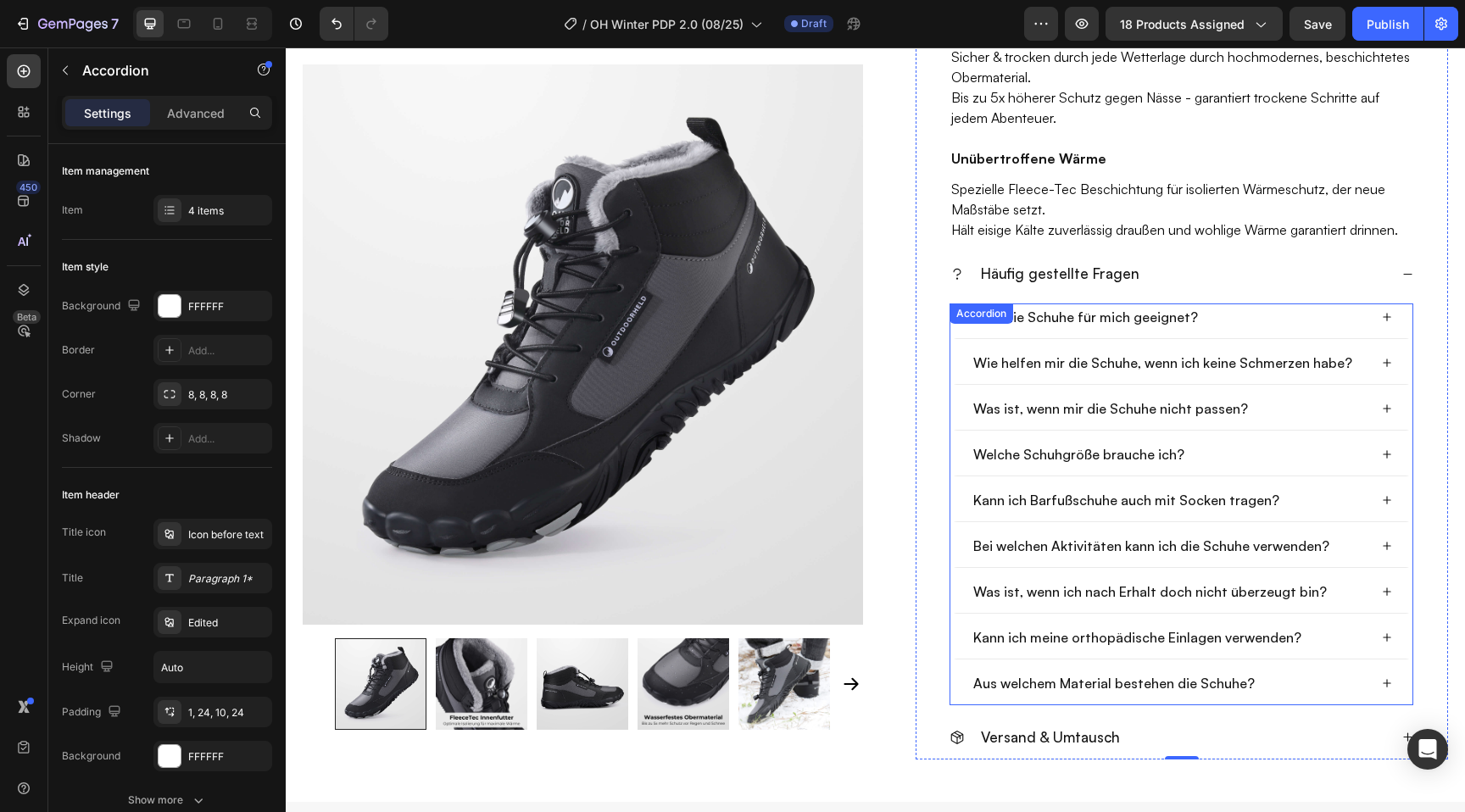
click at [1383, 461] on div "Welche Schuhgröße brauche ich?" at bounding box center [1182, 458] width 463 height 35
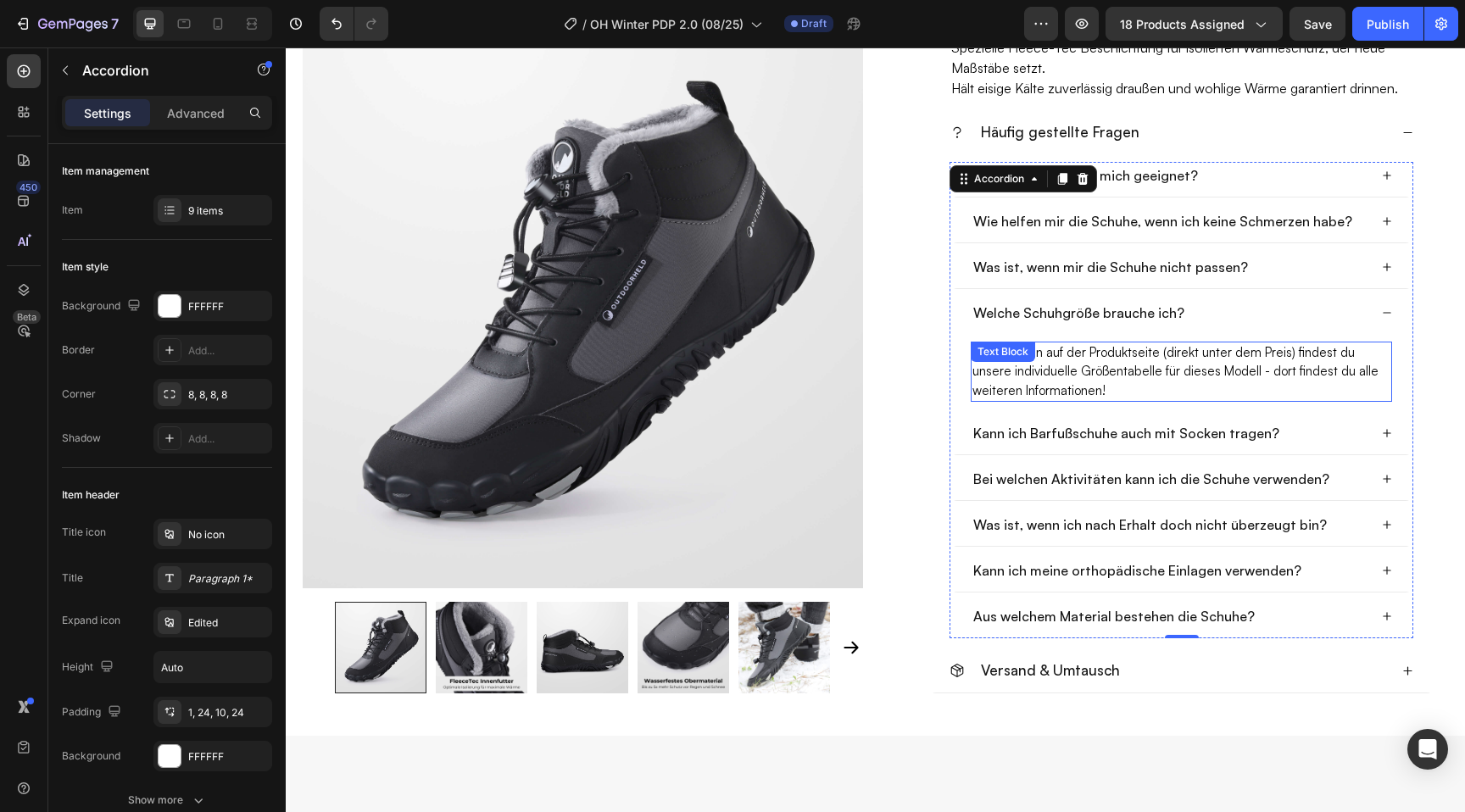
scroll to position [1301, 0]
click at [1173, 353] on p "Weiter oben auf der Produktseite (direkt unter dem Preis) findest du unsere ind…" at bounding box center [1182, 371] width 418 height 58
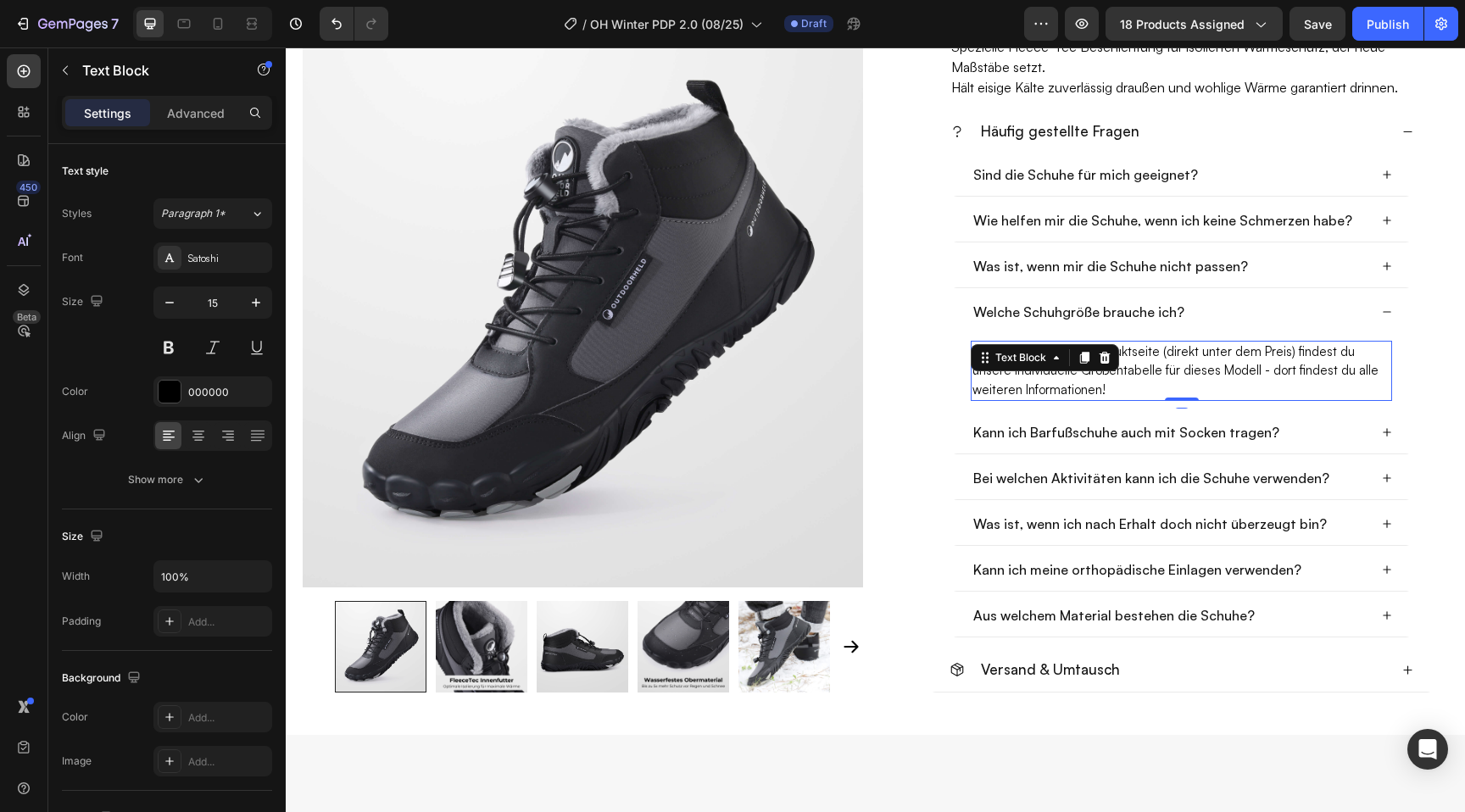
click at [1177, 356] on p "Weiter oben auf der Produktseite (direkt unter dem Preis) findest du unsere ind…" at bounding box center [1182, 371] width 418 height 58
click at [1206, 355] on p "Weiter oben auf der Produktseite (direkt unter dem Preis) findest du unsere ind…" at bounding box center [1182, 371] width 418 height 58
click at [1226, 354] on p "Weiter oben auf der Produktseite (di dem Preis) findest du unsere individuelle …" at bounding box center [1182, 371] width 418 height 58
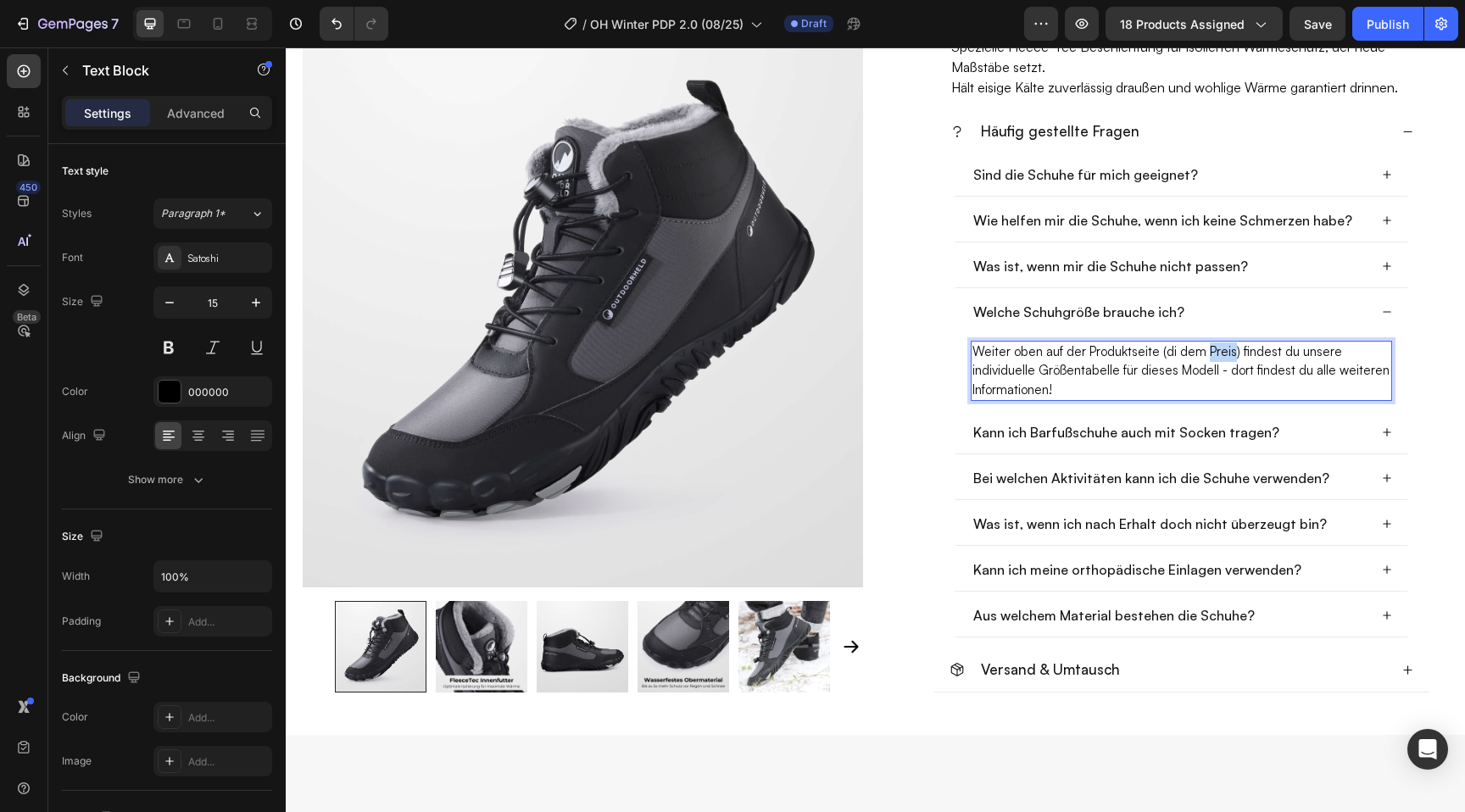
click at [1226, 354] on p "Weiter oben auf der Produktseite (di dem Preis) findest du unsere individuelle …" at bounding box center [1182, 371] width 418 height 58
click at [1136, 387] on p "Weiter oben auf der Produktseite (über der Größenauswahl) findest du unsere ind…" at bounding box center [1182, 371] width 418 height 58
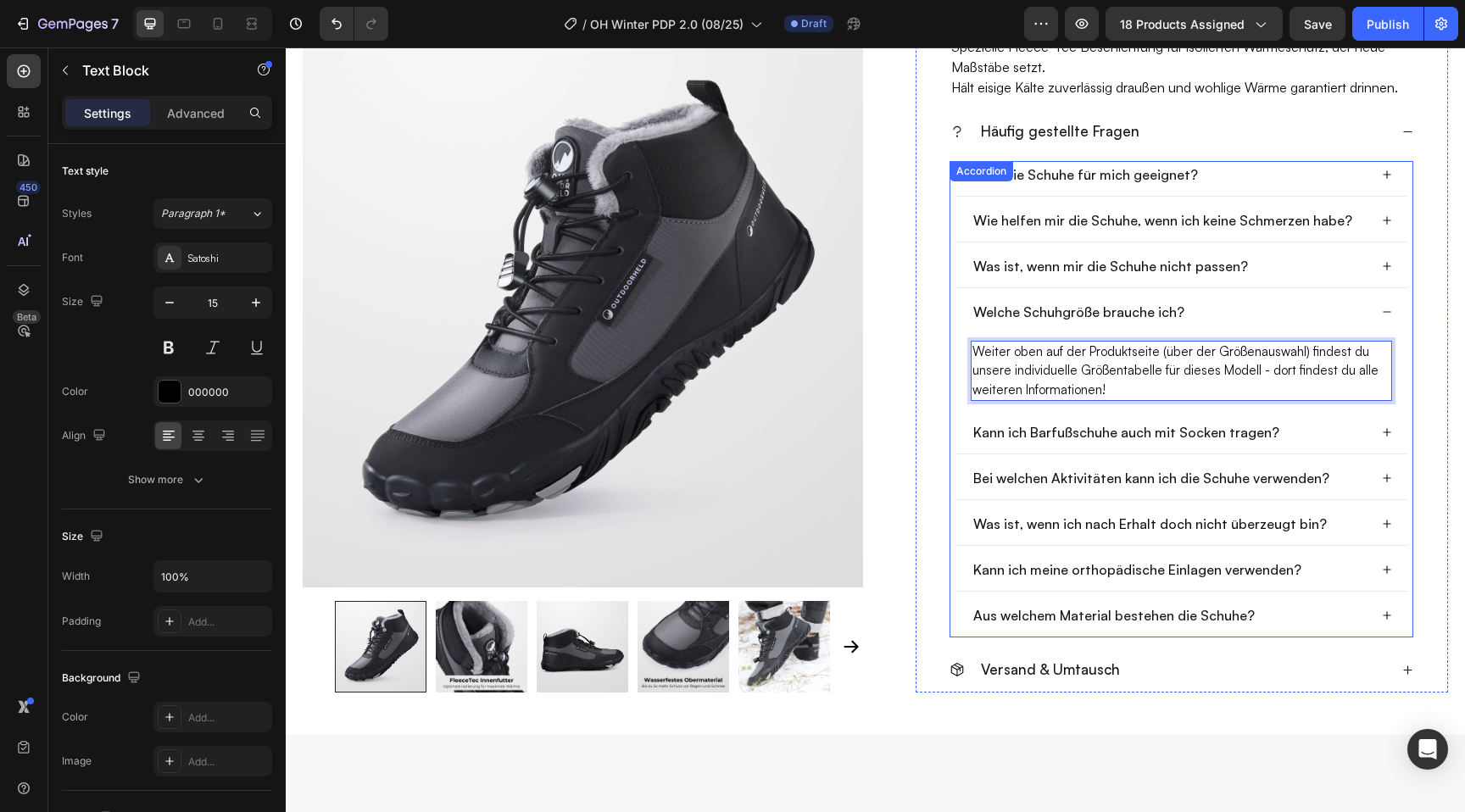
click at [1391, 309] on icon at bounding box center [1388, 311] width 10 height 10
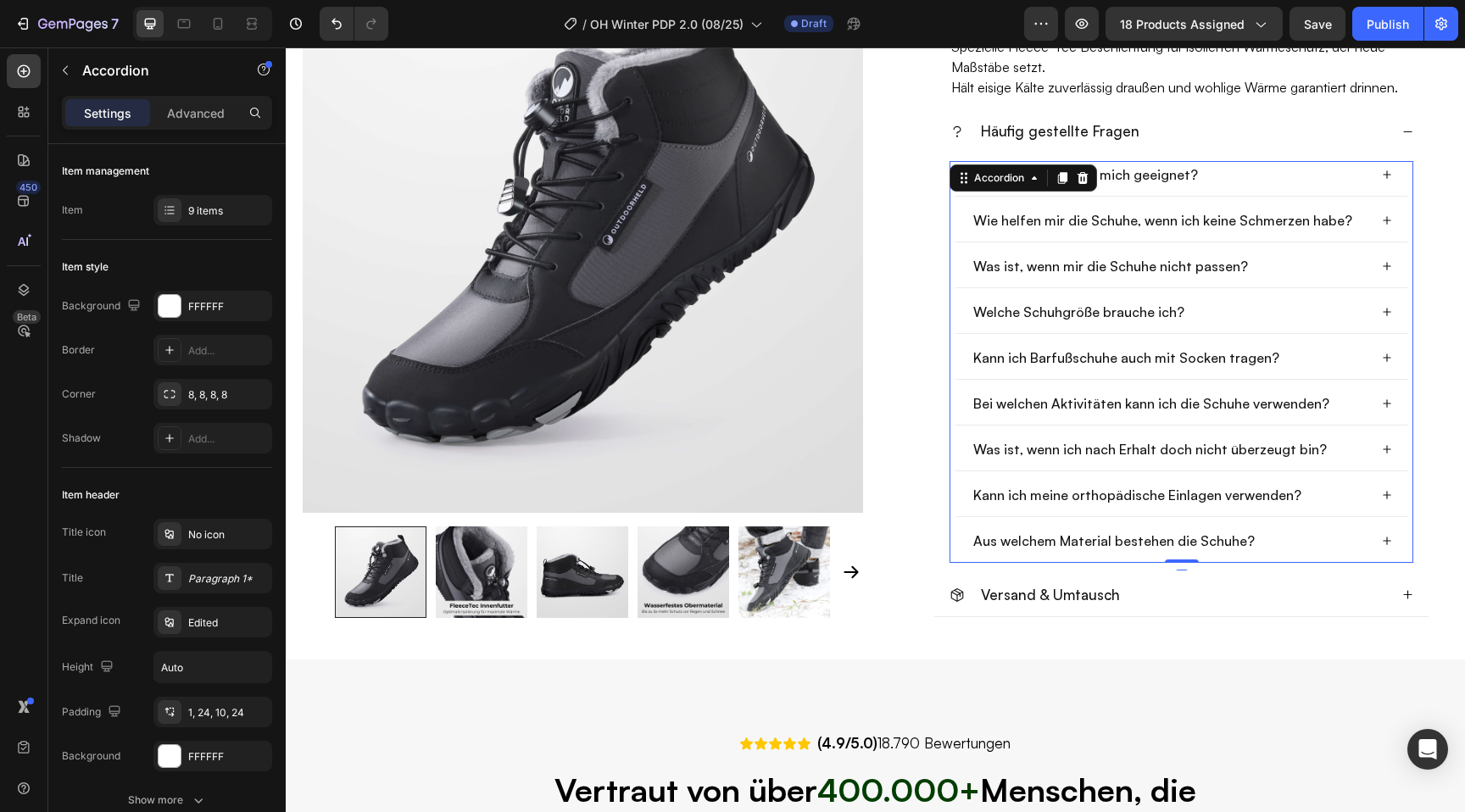
click at [1383, 400] on icon at bounding box center [1388, 404] width 10 height 10
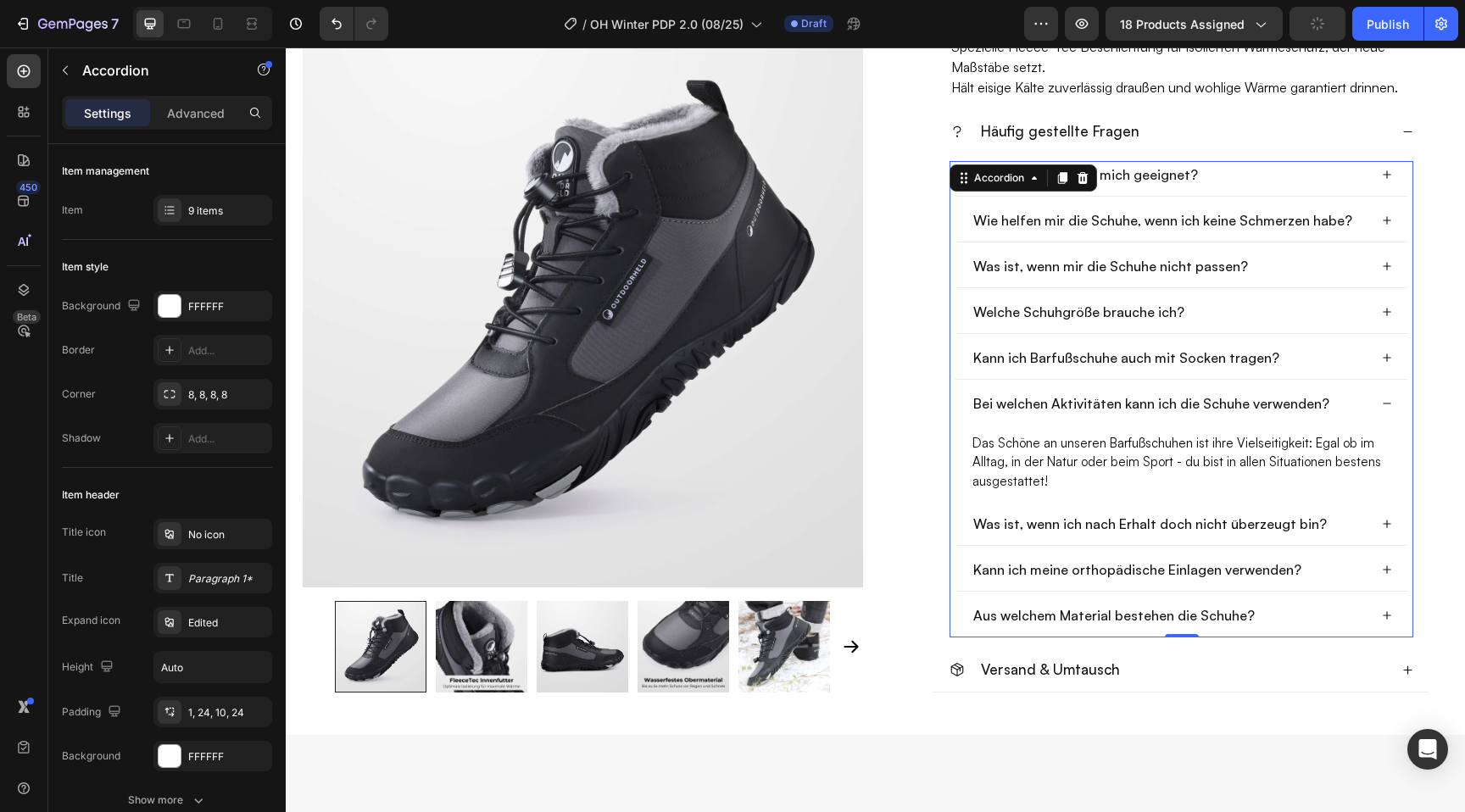
click at [1383, 400] on icon at bounding box center [1388, 404] width 10 height 10
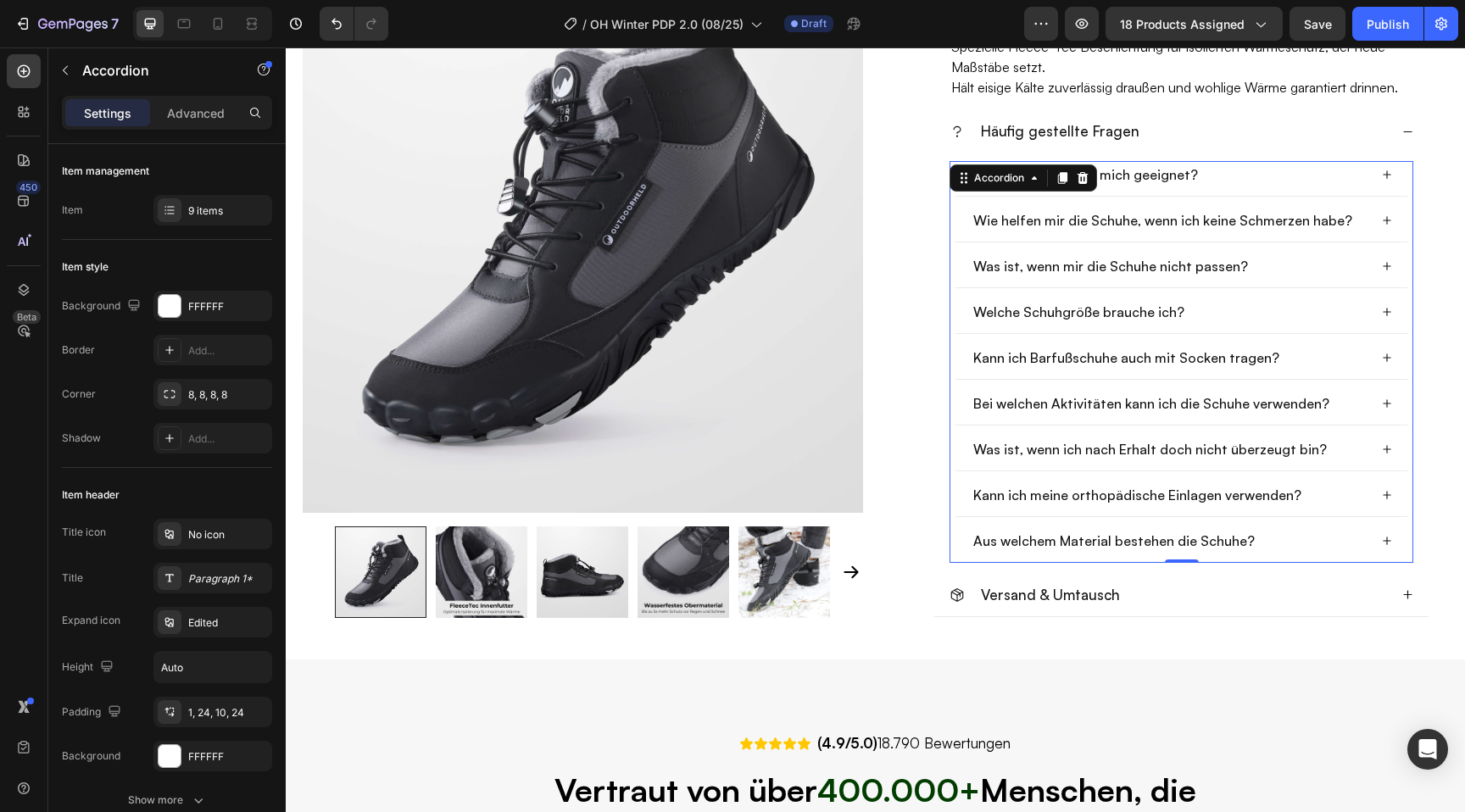
click at [1391, 166] on div "Sind die Schuhe für mich geeignet?" at bounding box center [1182, 178] width 463 height 35
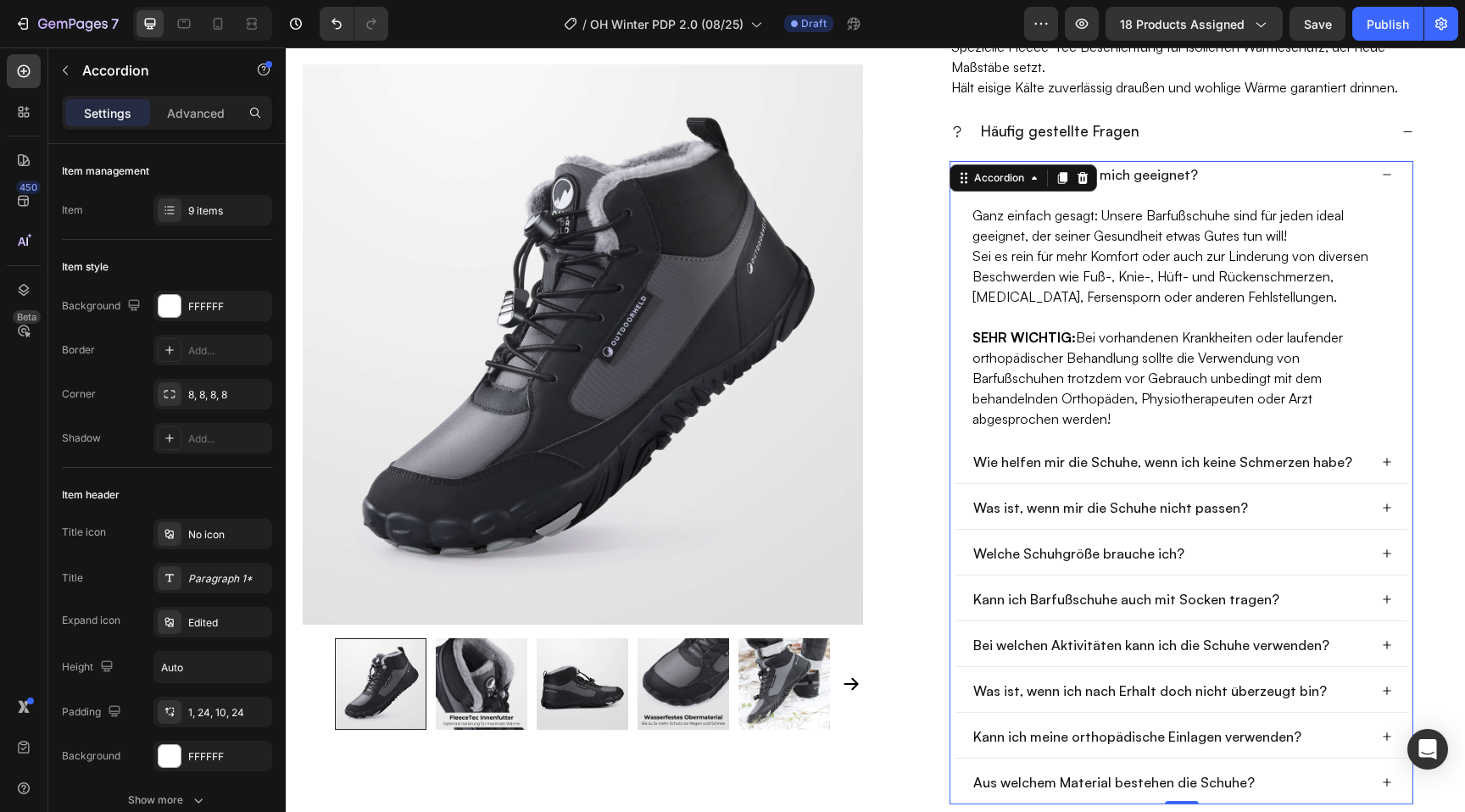
click at [1391, 166] on div "Sind die Schuhe für mich geeignet?" at bounding box center [1182, 177] width 463 height 34
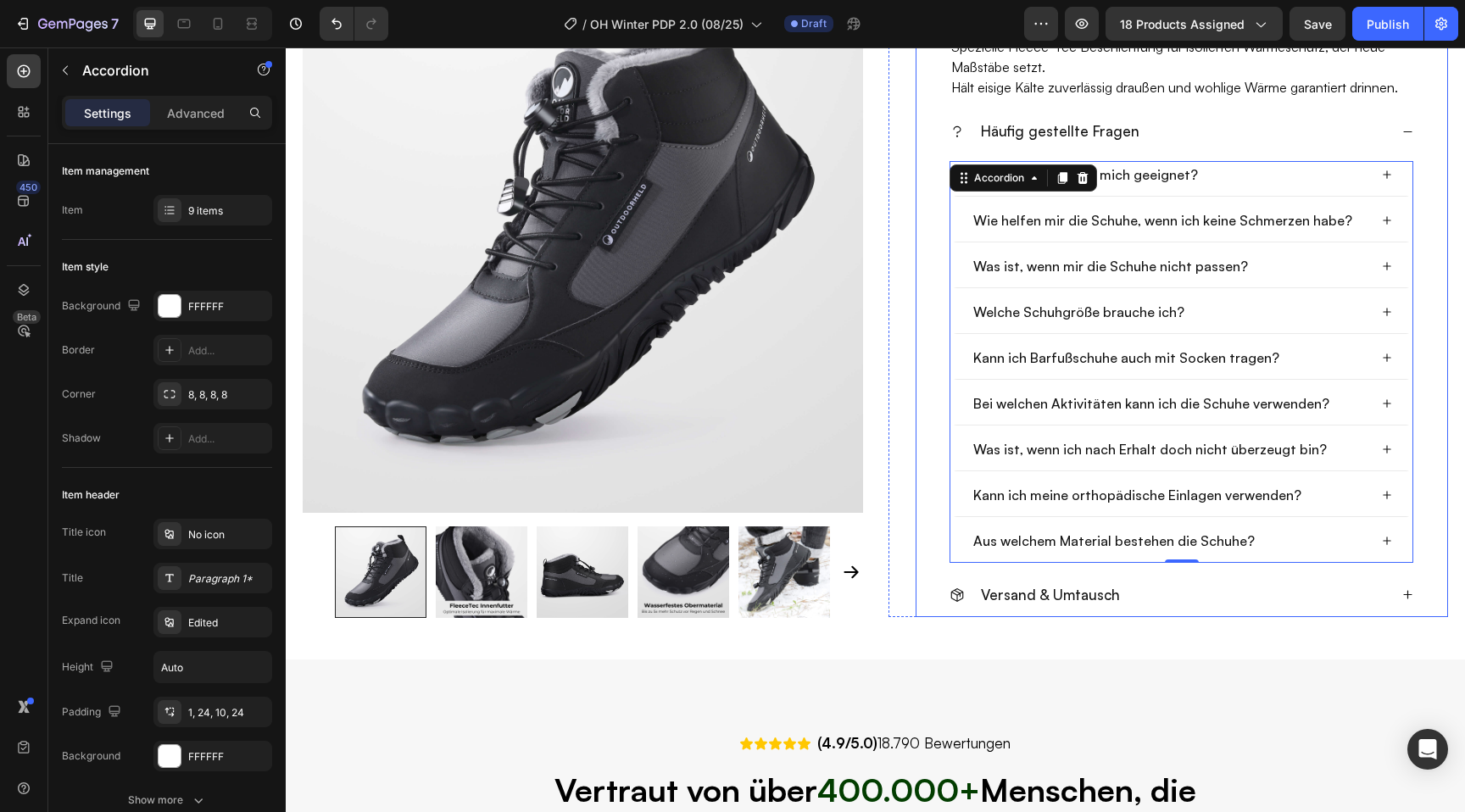
click at [1401, 137] on div "Häufig gestellte Fragen" at bounding box center [1181, 134] width 505 height 36
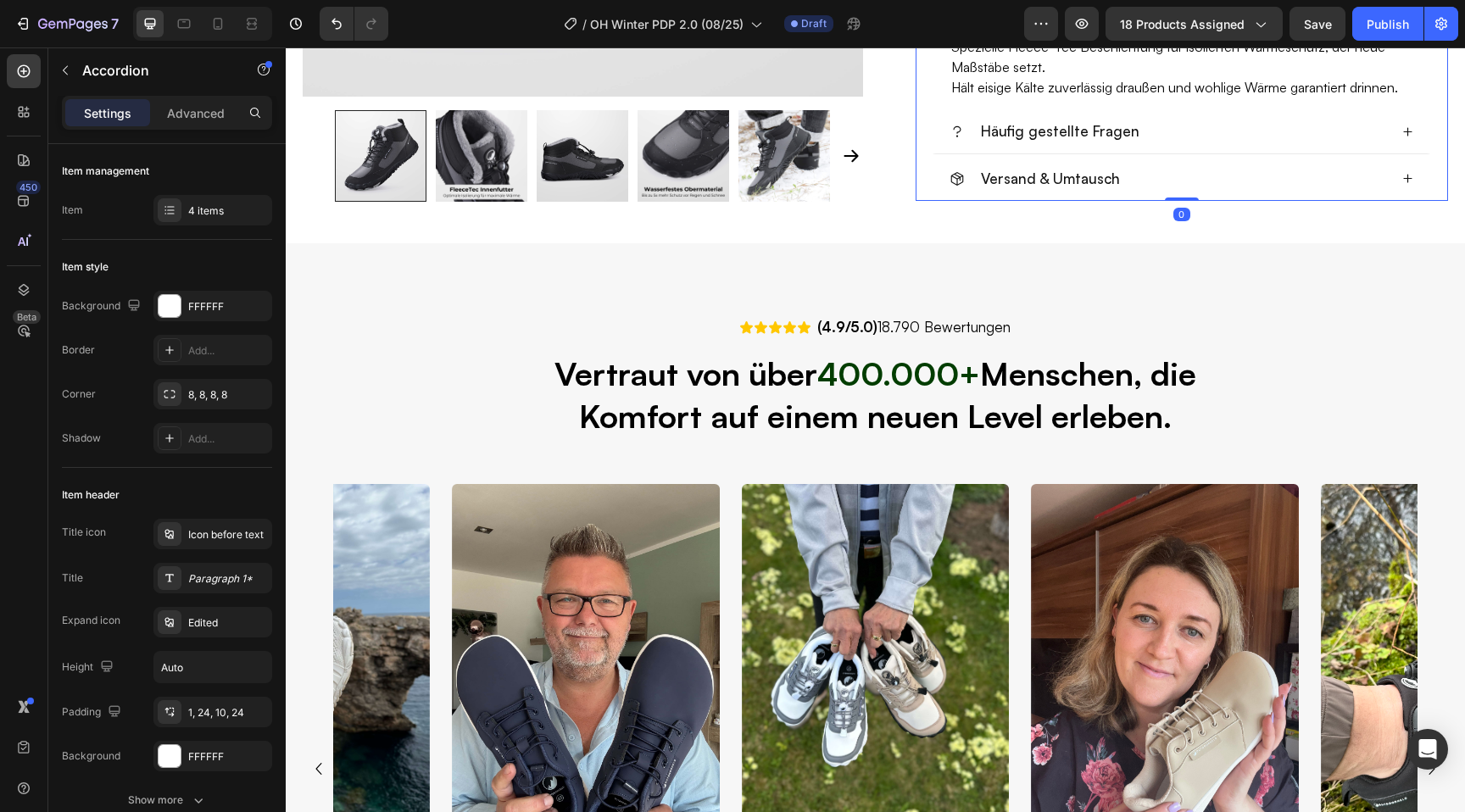
click at [1402, 183] on icon at bounding box center [1407, 178] width 11 height 11
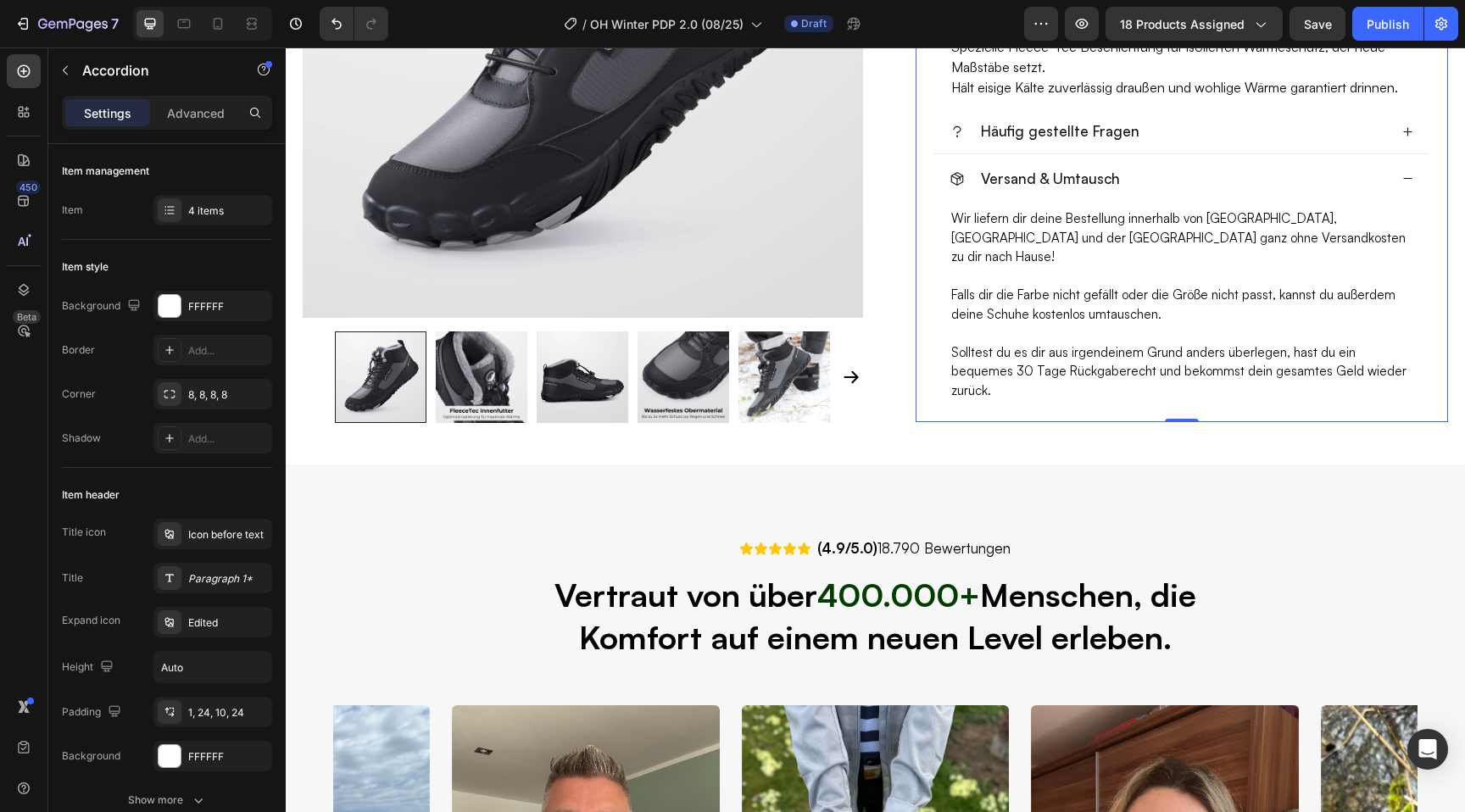
click at [1402, 183] on icon at bounding box center [1407, 178] width 11 height 11
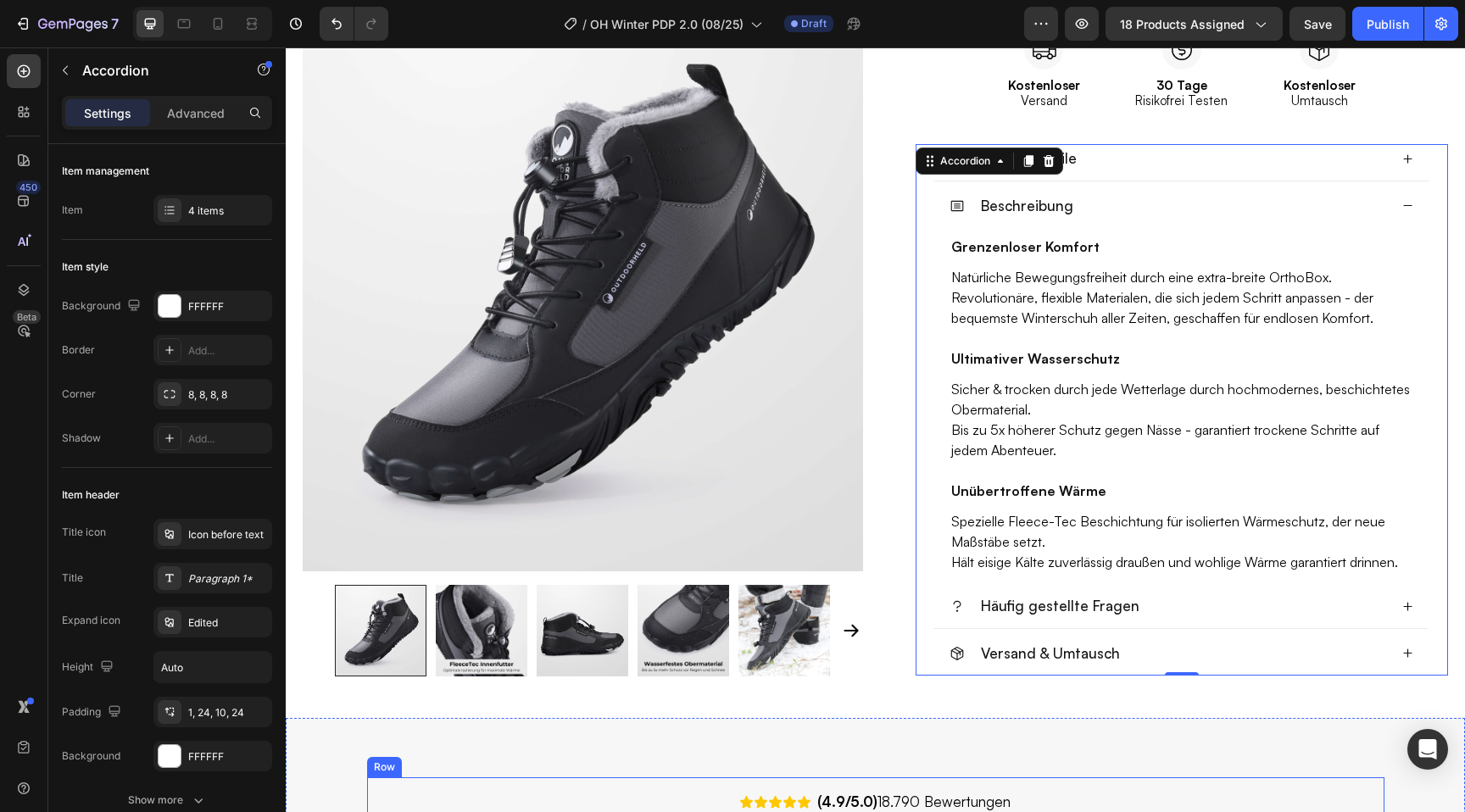
scroll to position [803, 0]
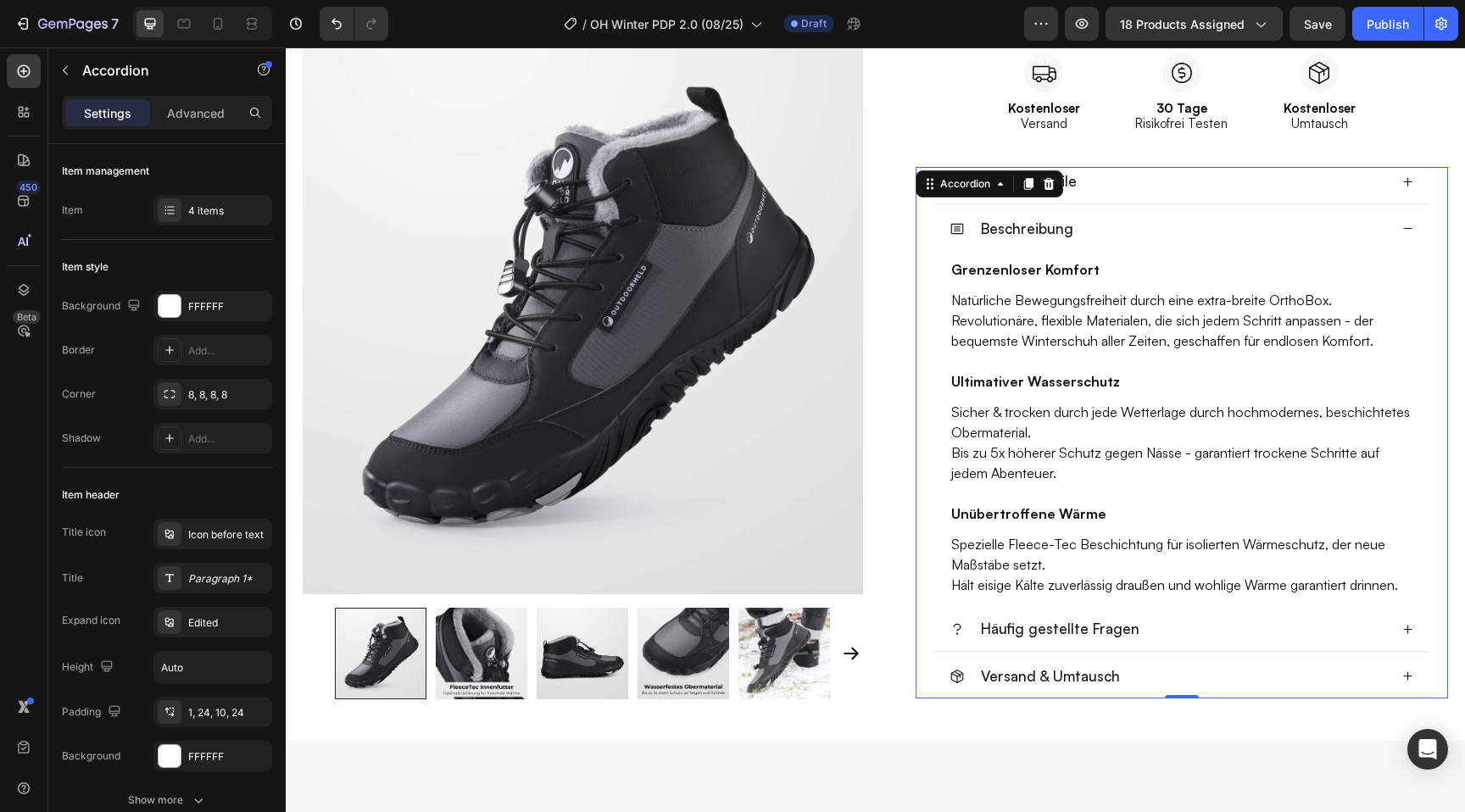
click at [1418, 228] on div "Beschreibung" at bounding box center [1181, 232] width 505 height 36
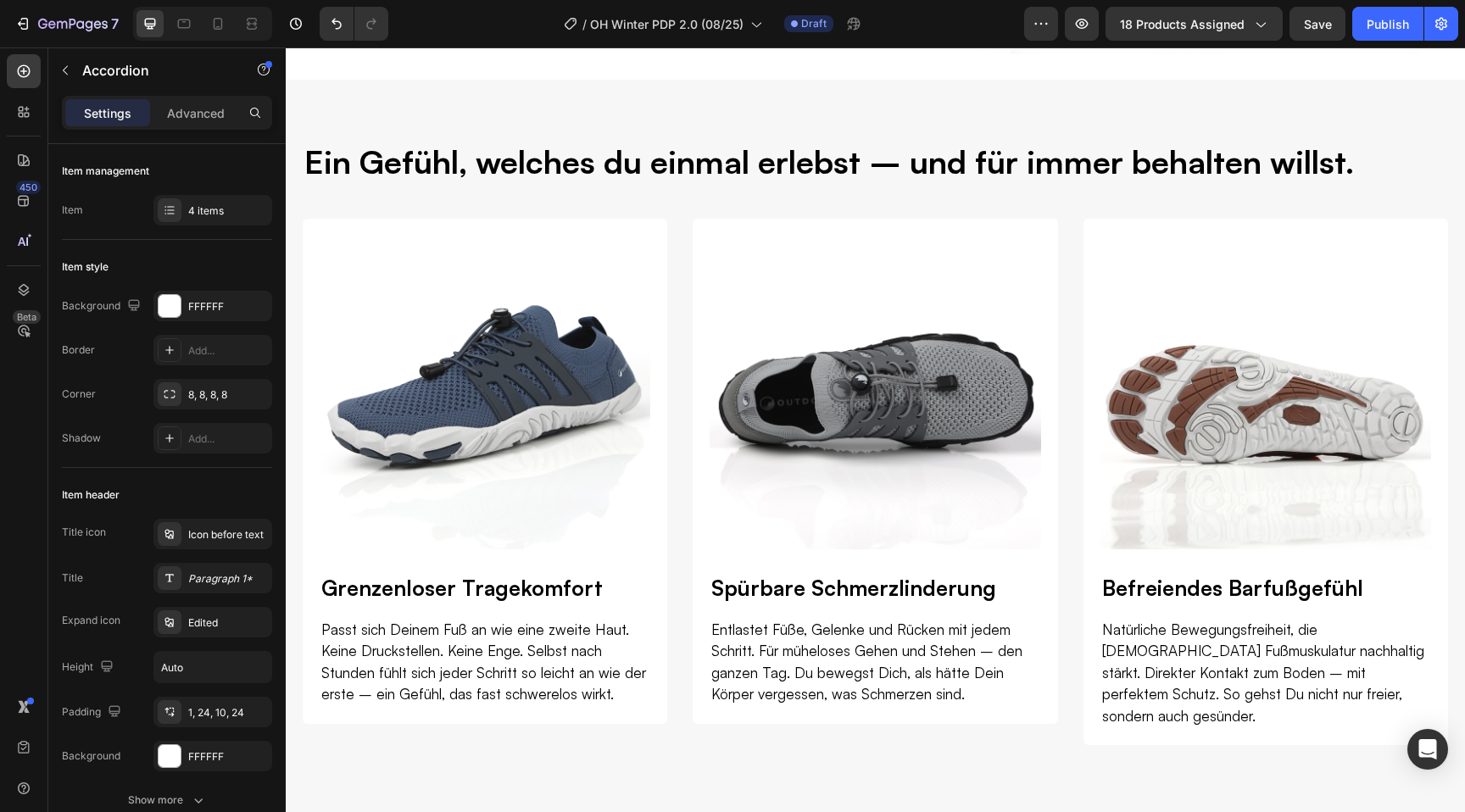
scroll to position [2596, 0]
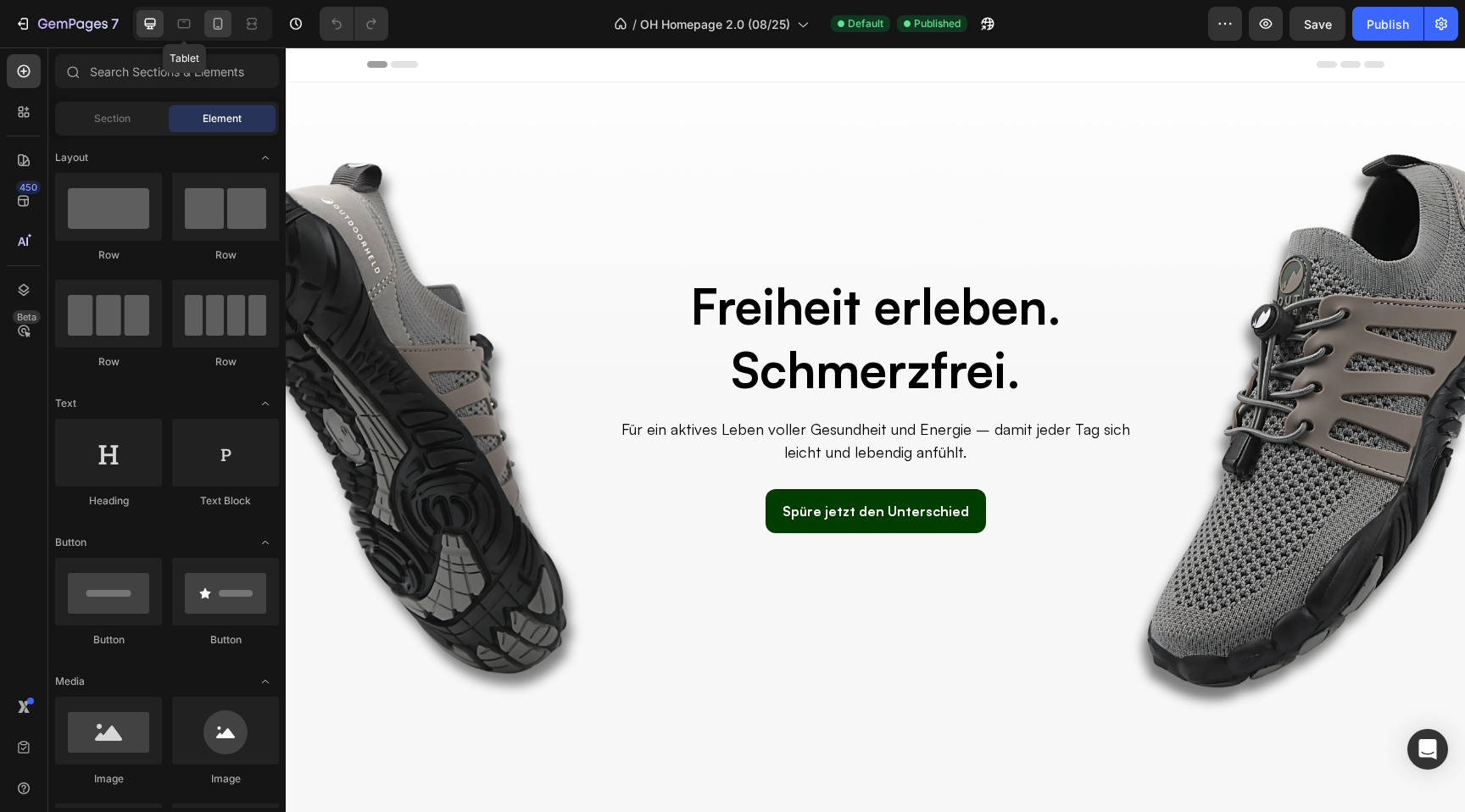
click at [213, 20] on icon at bounding box center [218, 24] width 17 height 17
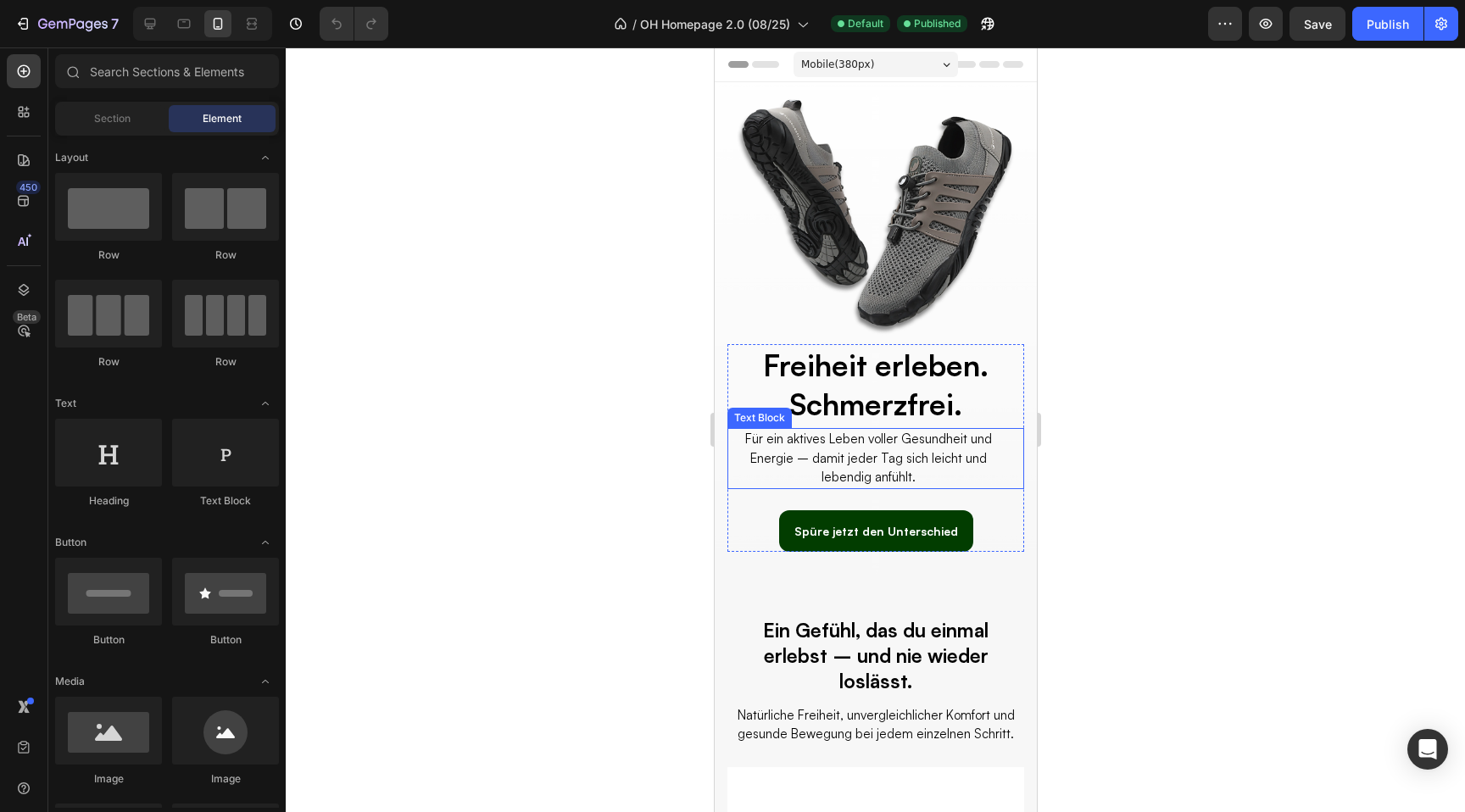
click at [821, 475] on p "Für ein aktives Leben voller Gesundheit und Energie – damit jeder Tag sich leic…" at bounding box center [867, 458] width 279 height 58
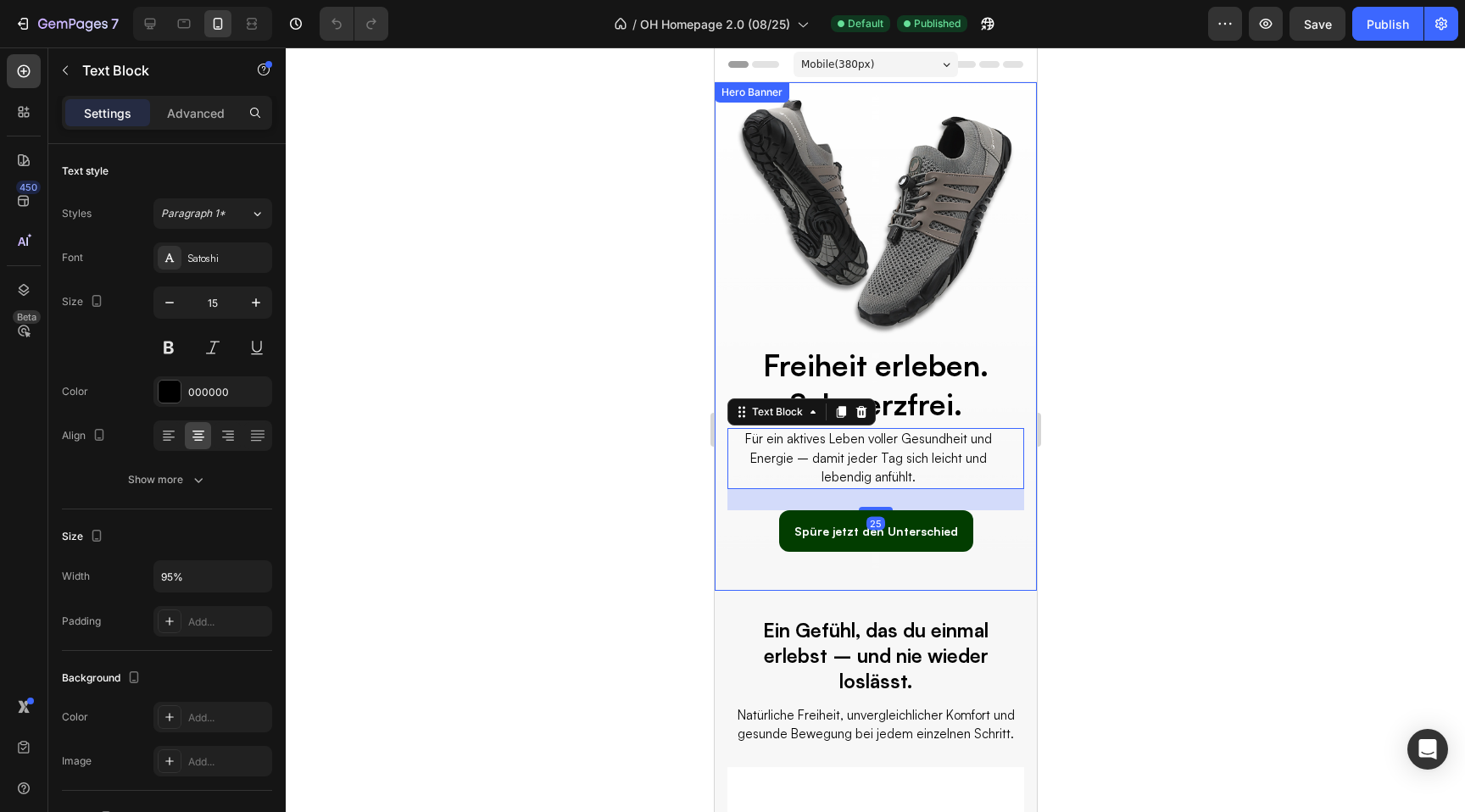
click at [199, 130] on div "Settings Advanced" at bounding box center [167, 119] width 237 height 48
click at [198, 124] on div "Advanced" at bounding box center [196, 113] width 85 height 27
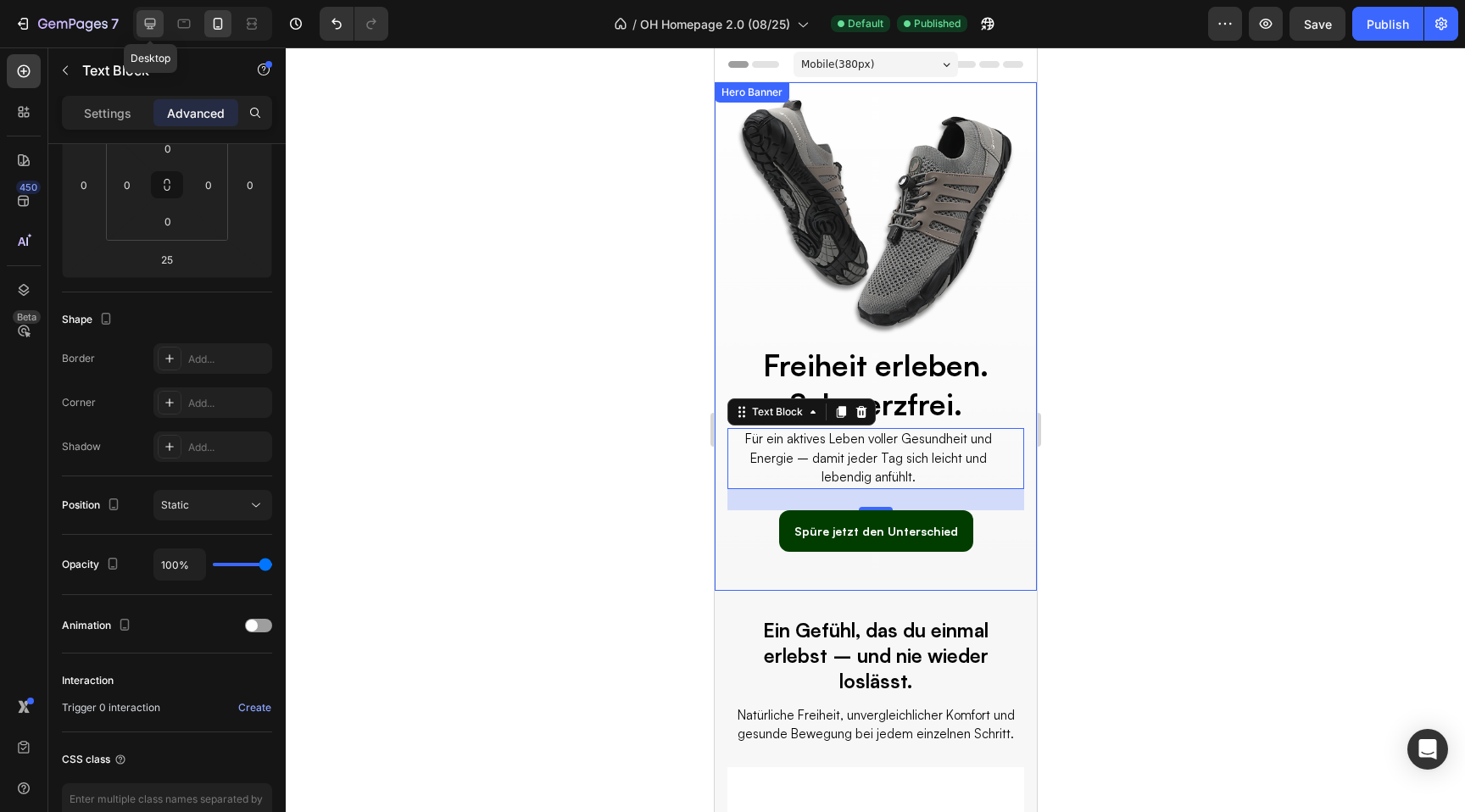
click at [148, 29] on icon at bounding box center [150, 24] width 17 height 17
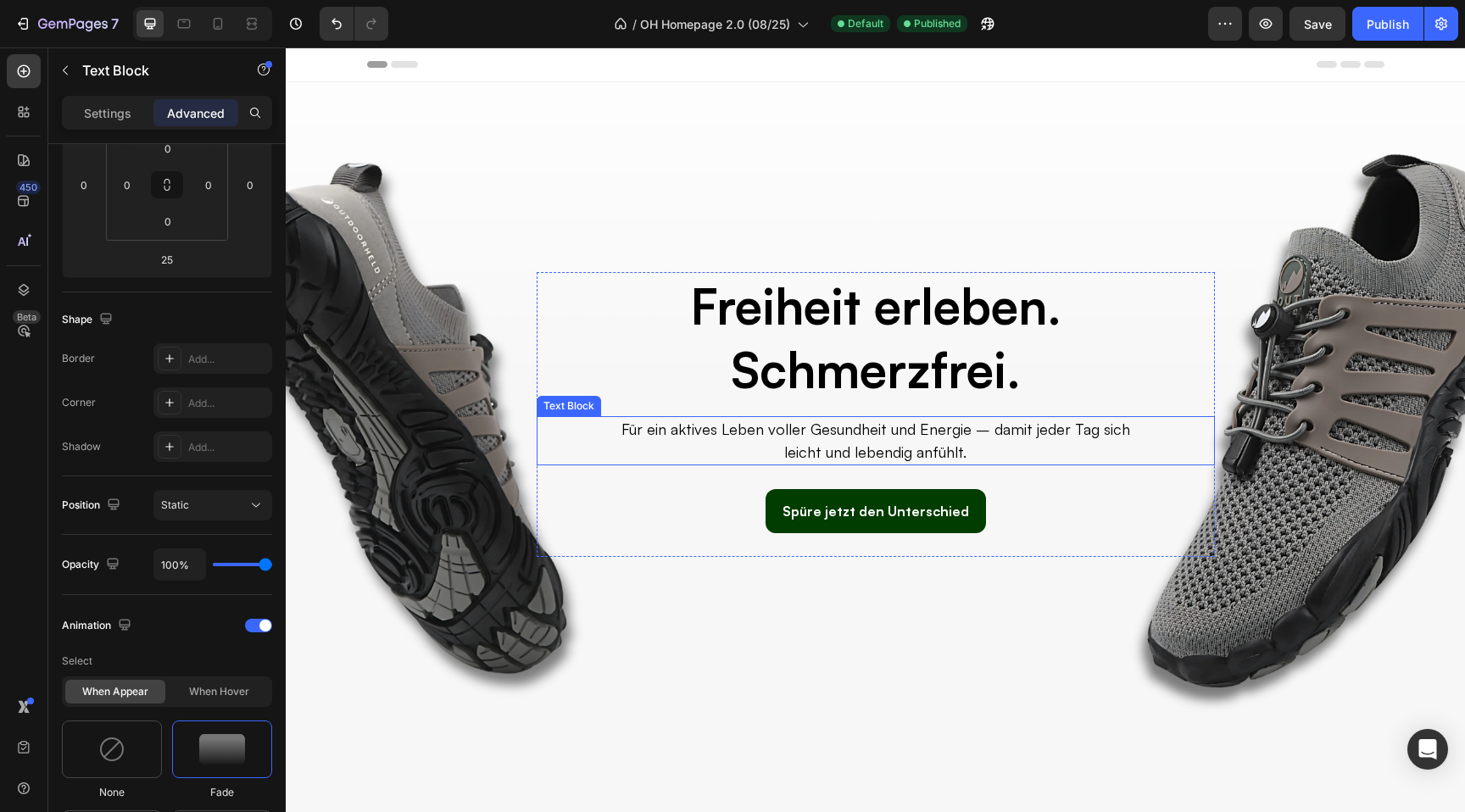
click at [744, 425] on p "Für ein aktives Leben voller Gesundheit und Energie – damit jeder Tag sich leic…" at bounding box center [876, 441] width 539 height 46
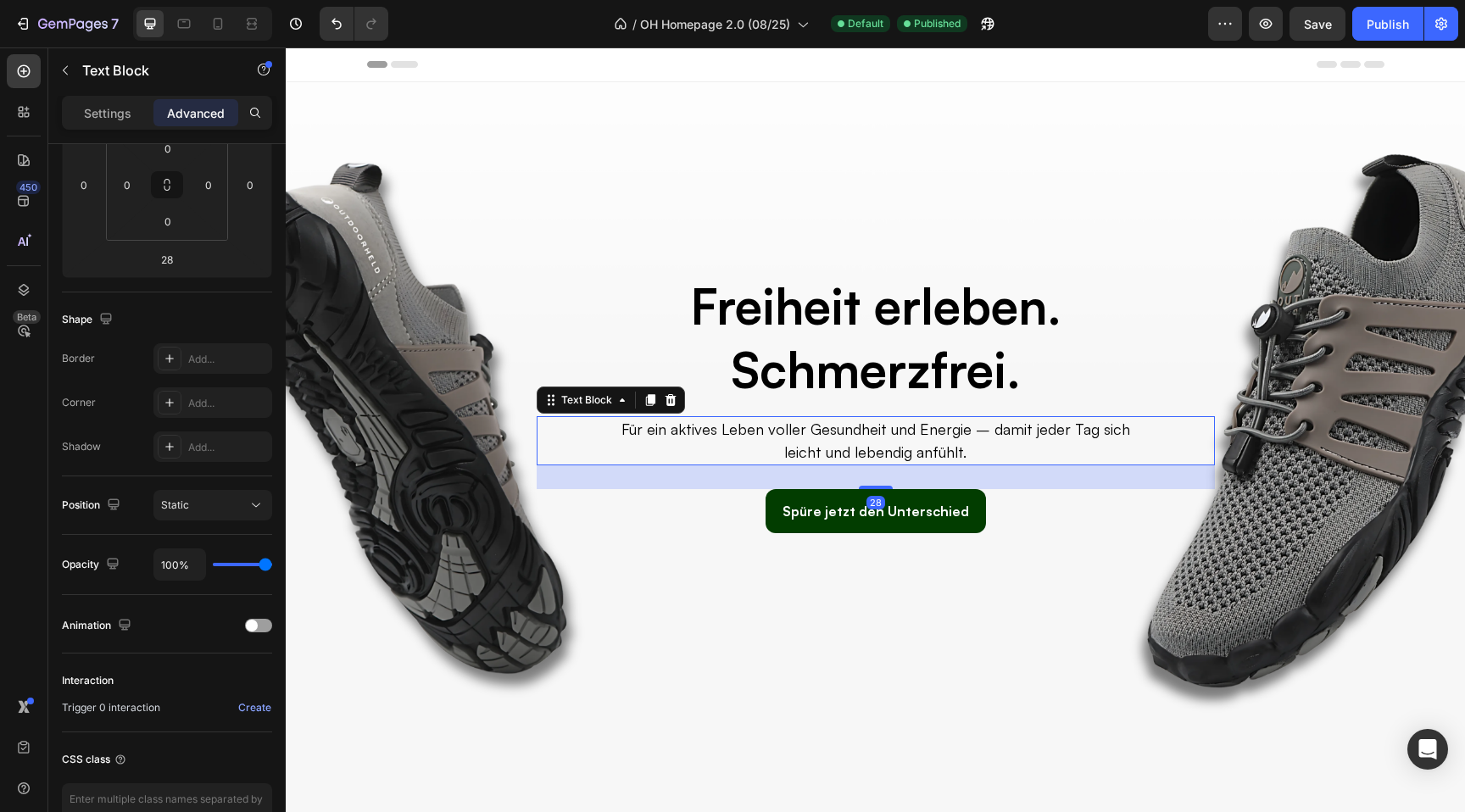
click at [246, 37] on div at bounding box center [203, 24] width 139 height 34
click at [185, 32] on div at bounding box center [184, 24] width 27 height 27
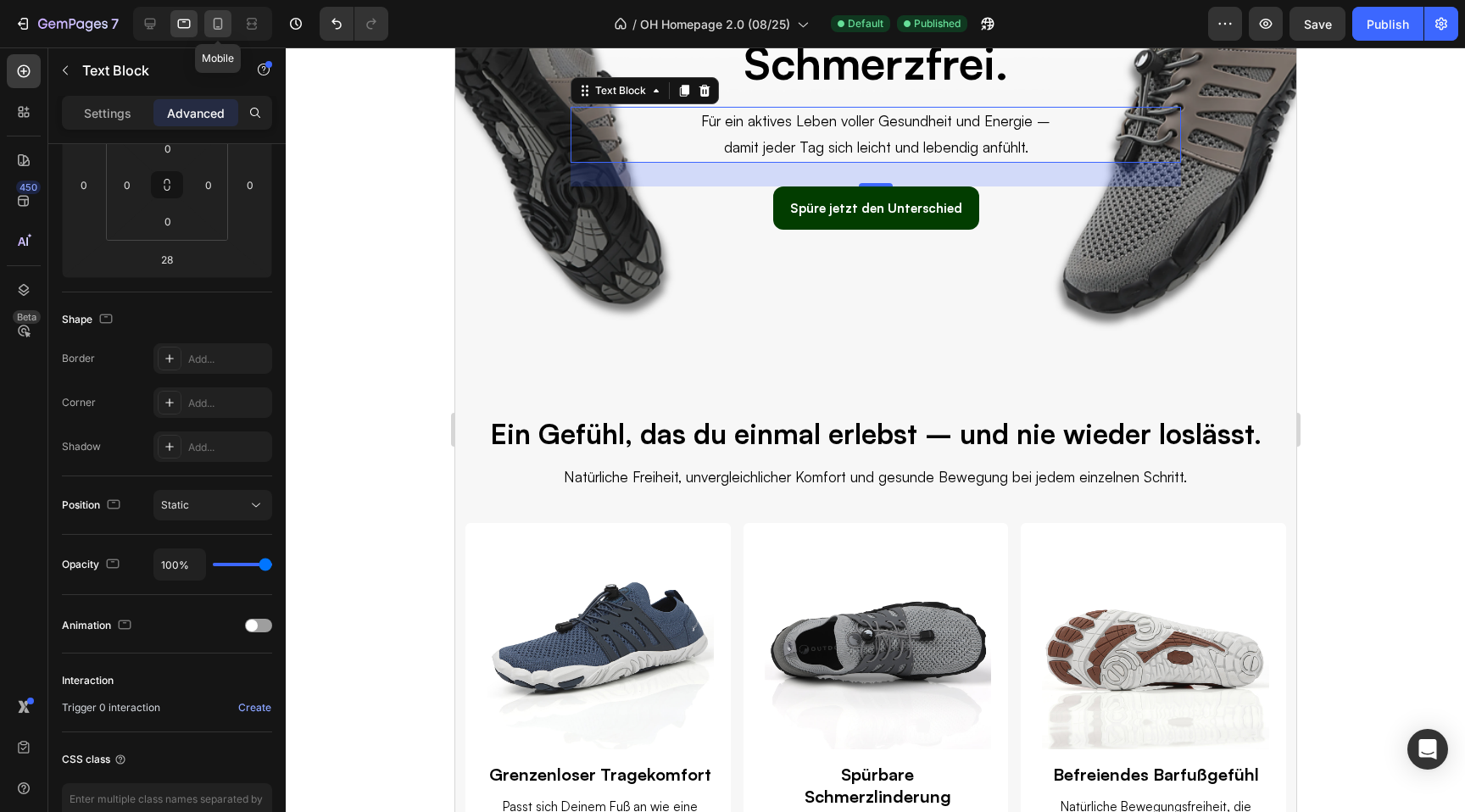
click at [219, 23] on icon at bounding box center [218, 24] width 17 height 17
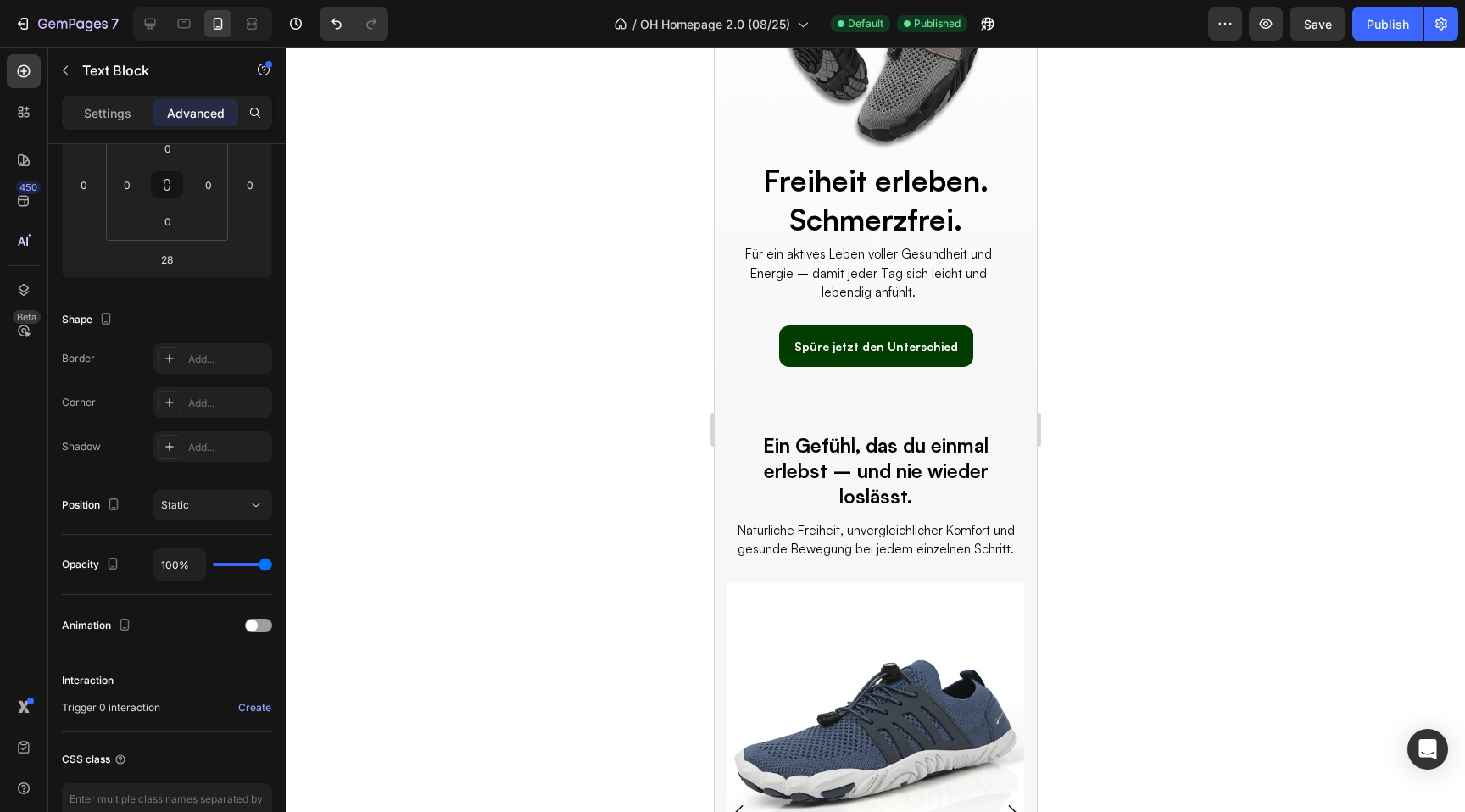
scroll to position [125, 0]
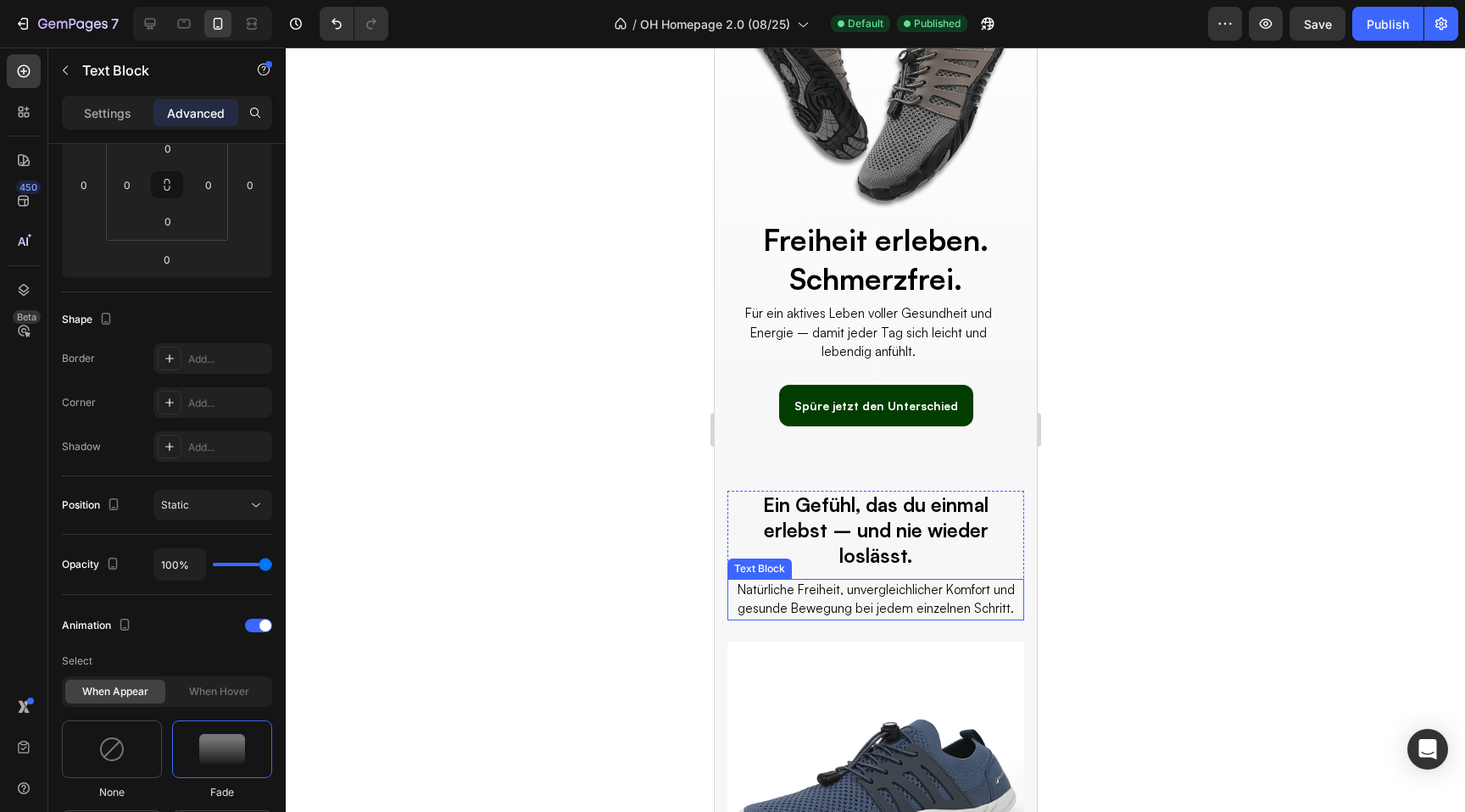
click at [822, 599] on p "Natürliche Freiheit, unvergleichlicher Komfort und gesunde Bewegung bei jedem e…" at bounding box center [874, 599] width 293 height 38
click at [265, 630] on span at bounding box center [266, 626] width 12 height 12
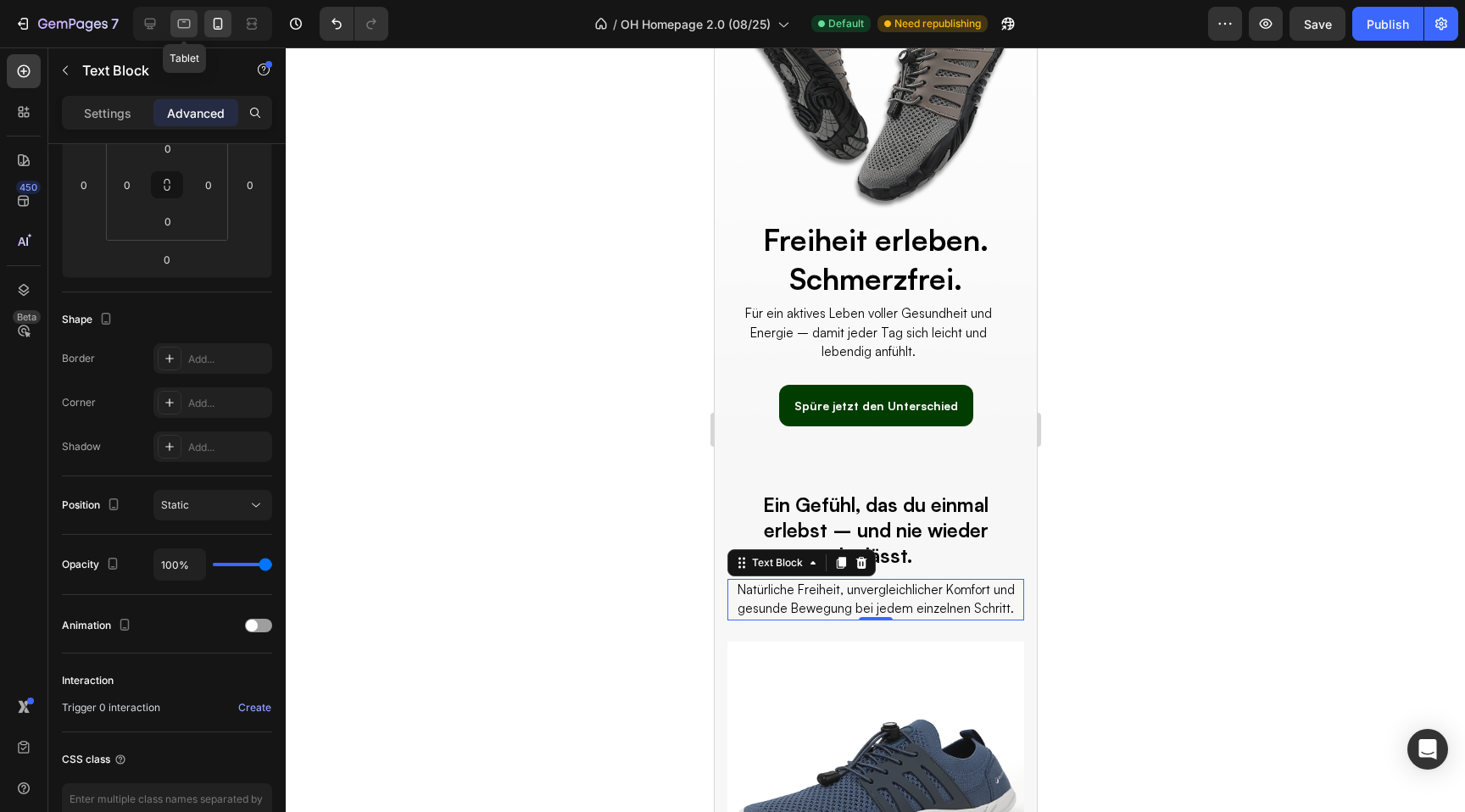
click at [183, 18] on icon at bounding box center [183, 24] width 17 height 17
type input "25"
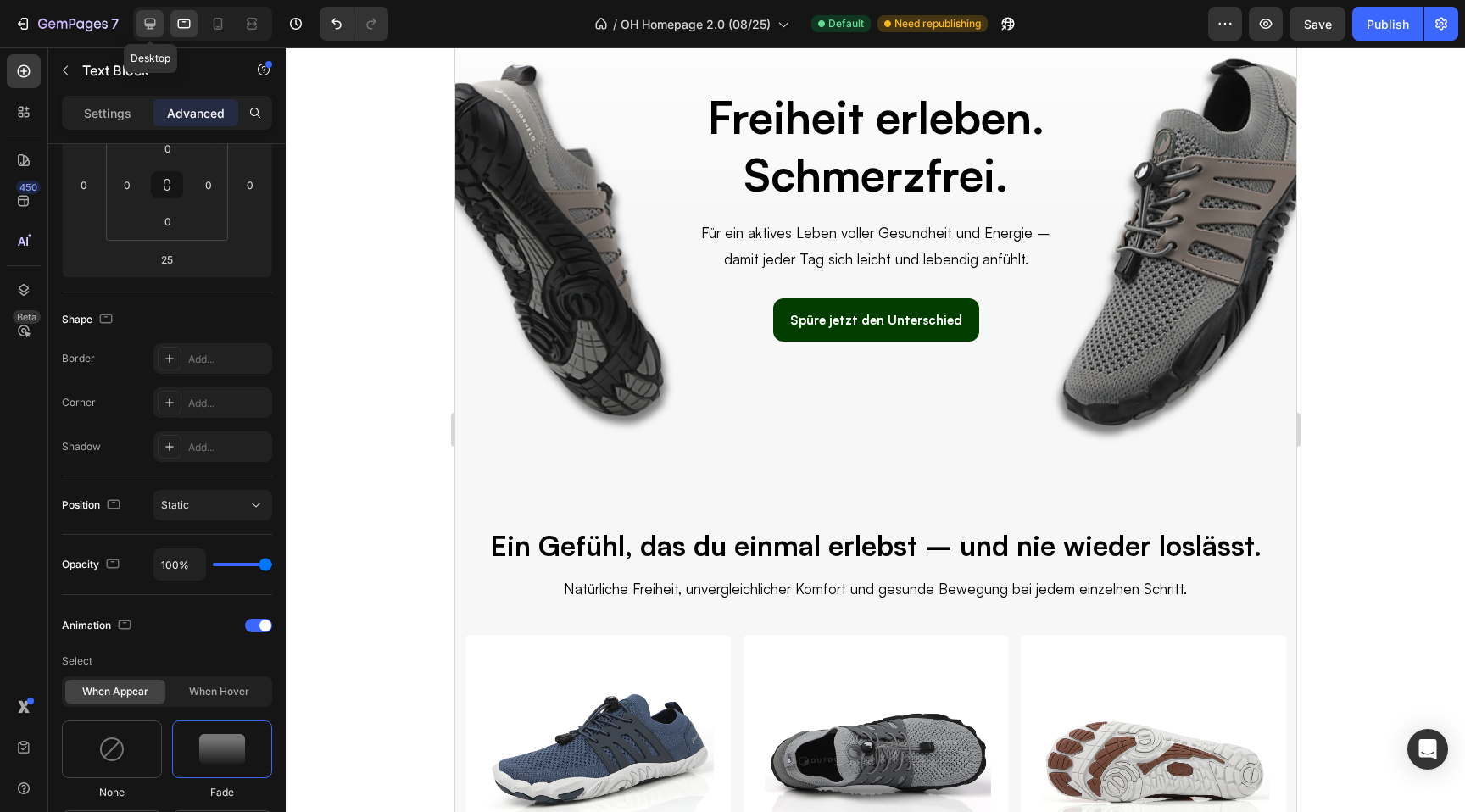
click at [151, 16] on icon at bounding box center [150, 24] width 17 height 17
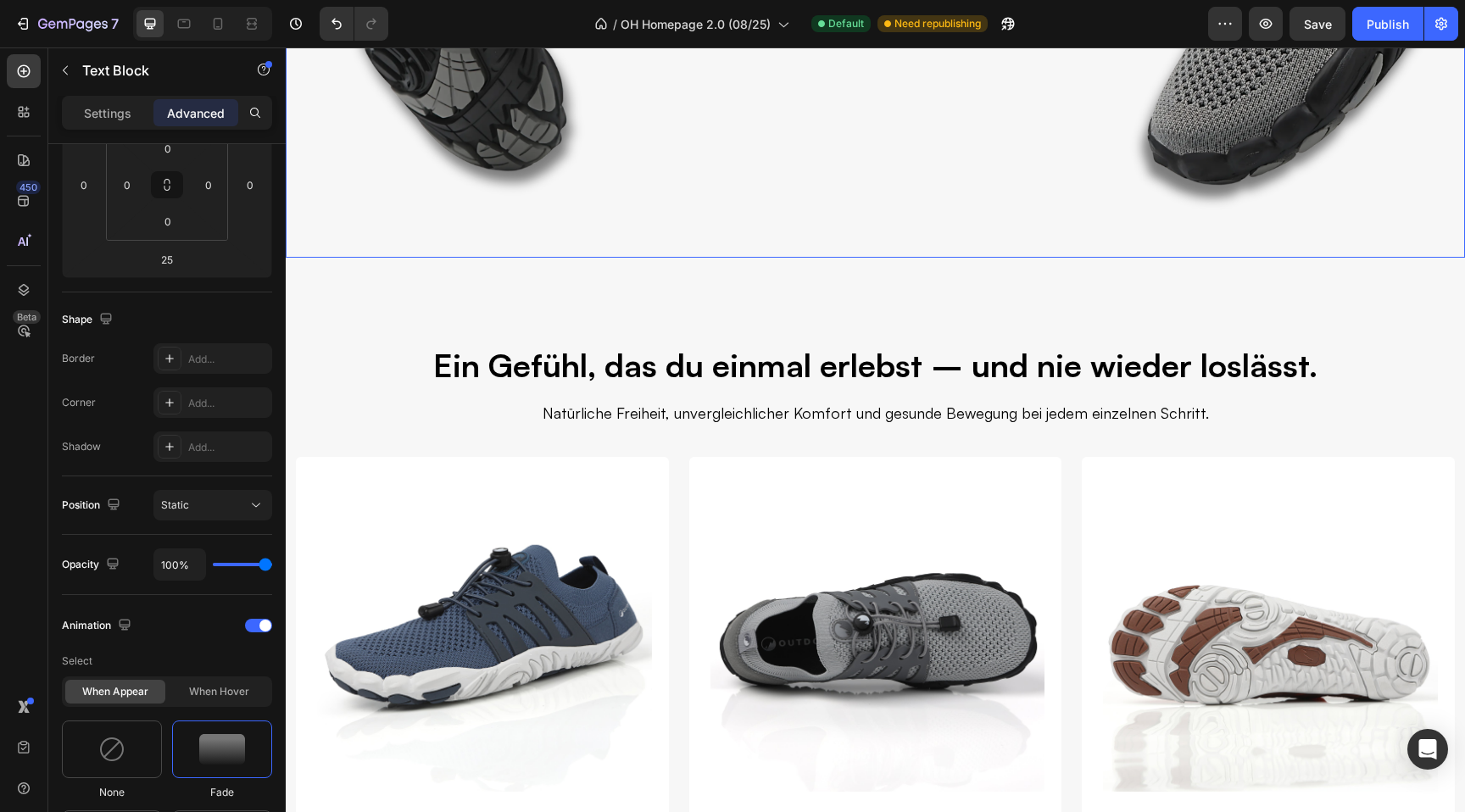
scroll to position [546, 0]
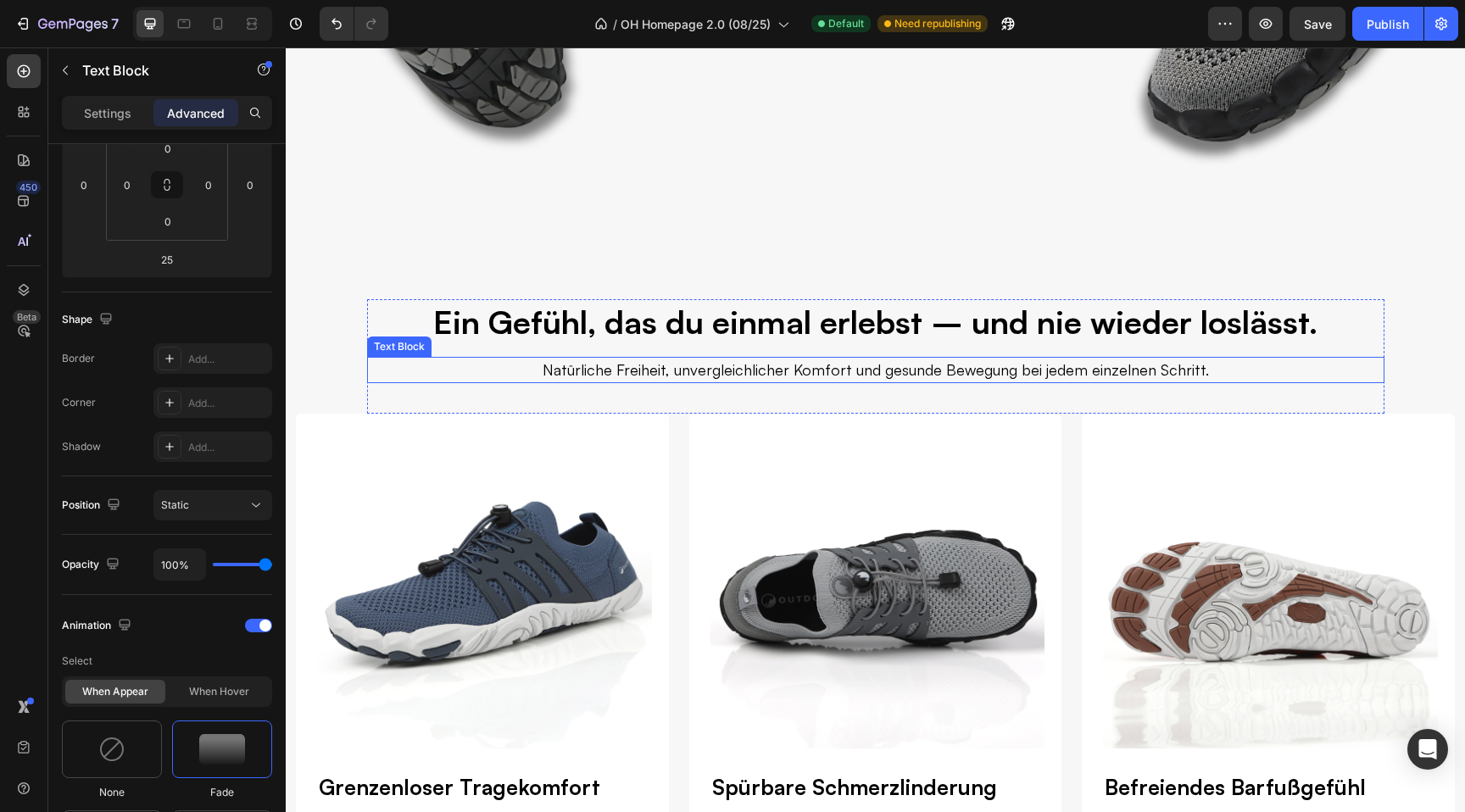
click at [624, 362] on p "Natürliche Freiheit, unvergleichlicher Komfort und gesunde Bewegung bei jedem e…" at bounding box center [875, 369] width 810 height 23
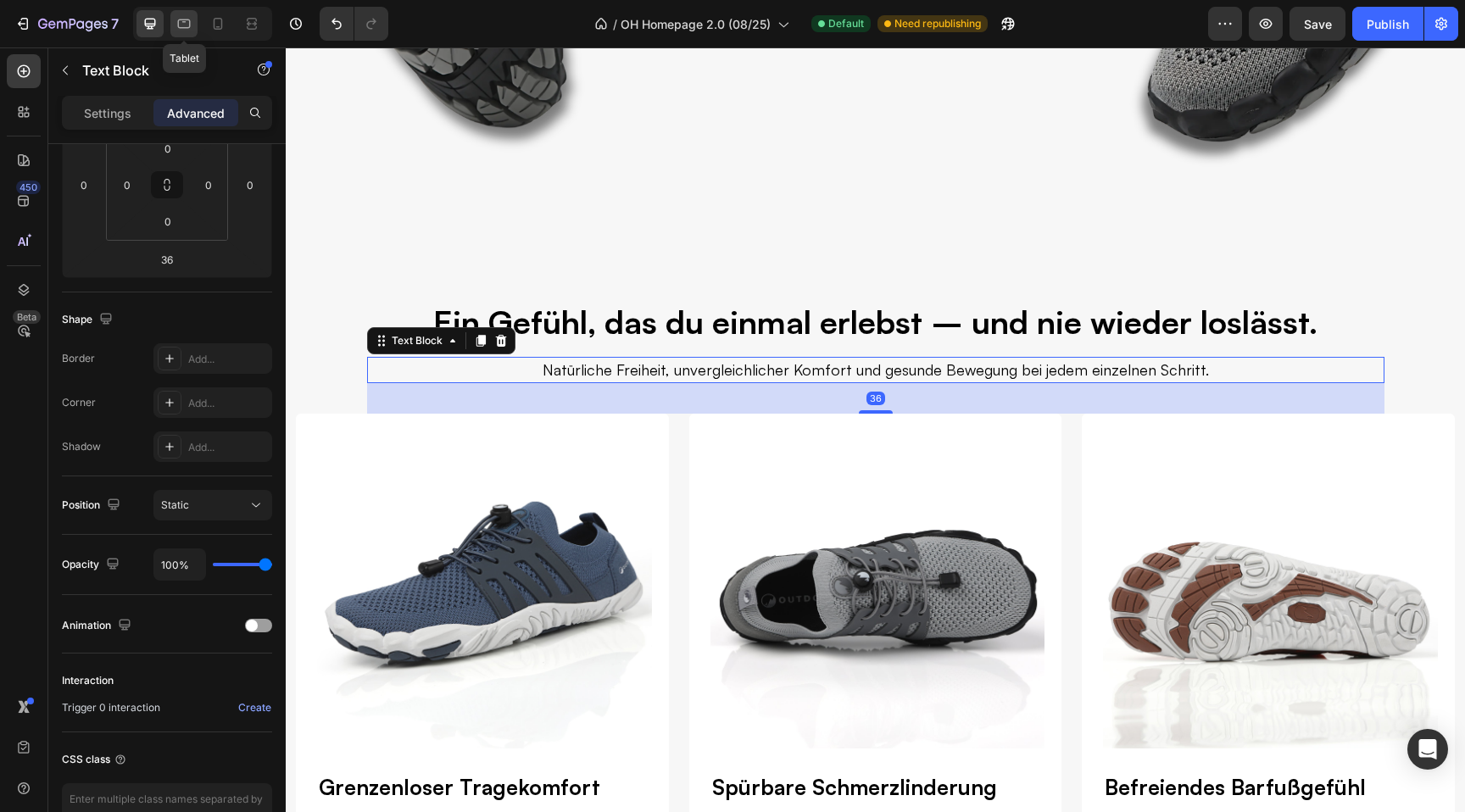
click at [177, 16] on icon at bounding box center [183, 24] width 17 height 17
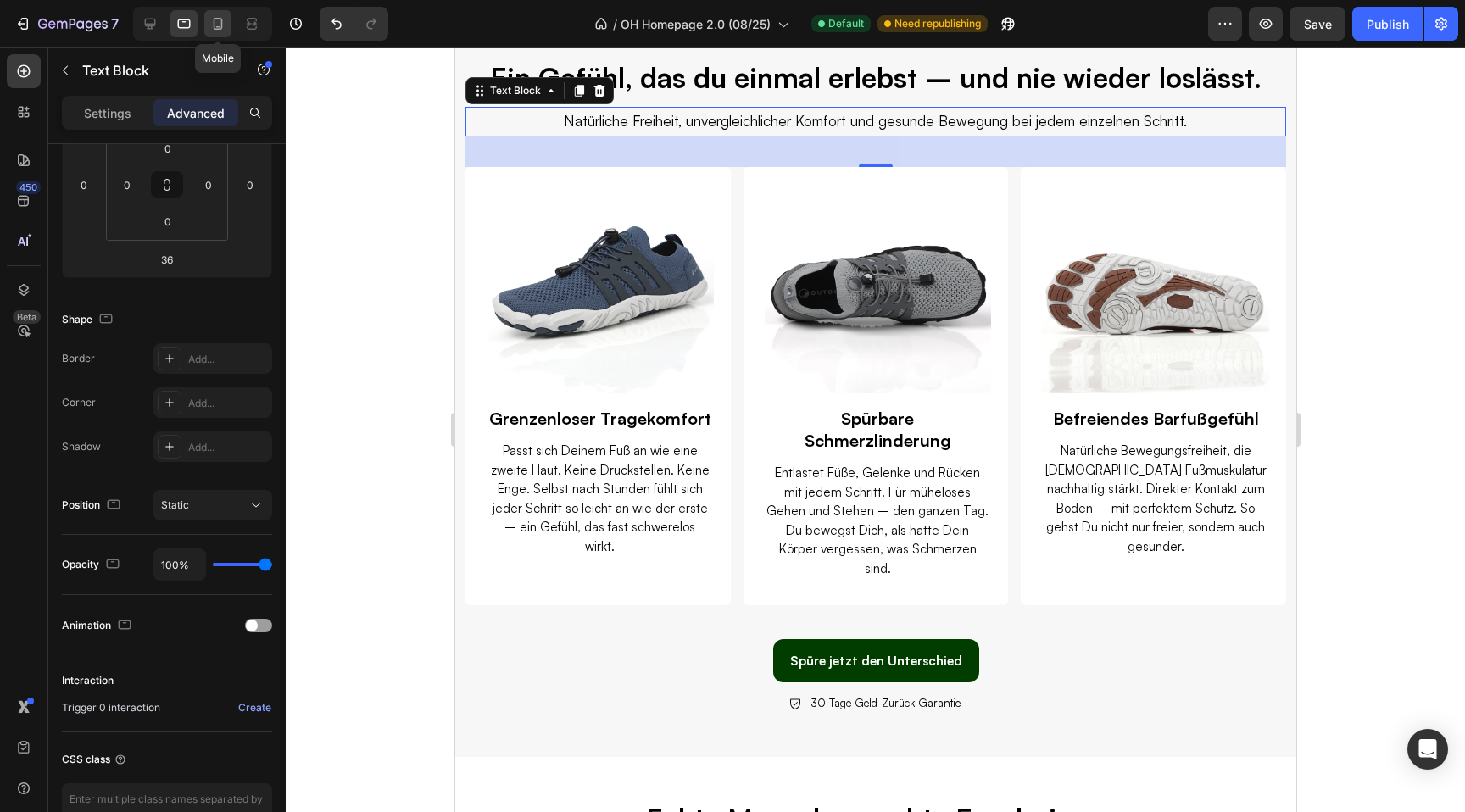
click at [218, 18] on icon at bounding box center [219, 24] width 10 height 12
type input "28"
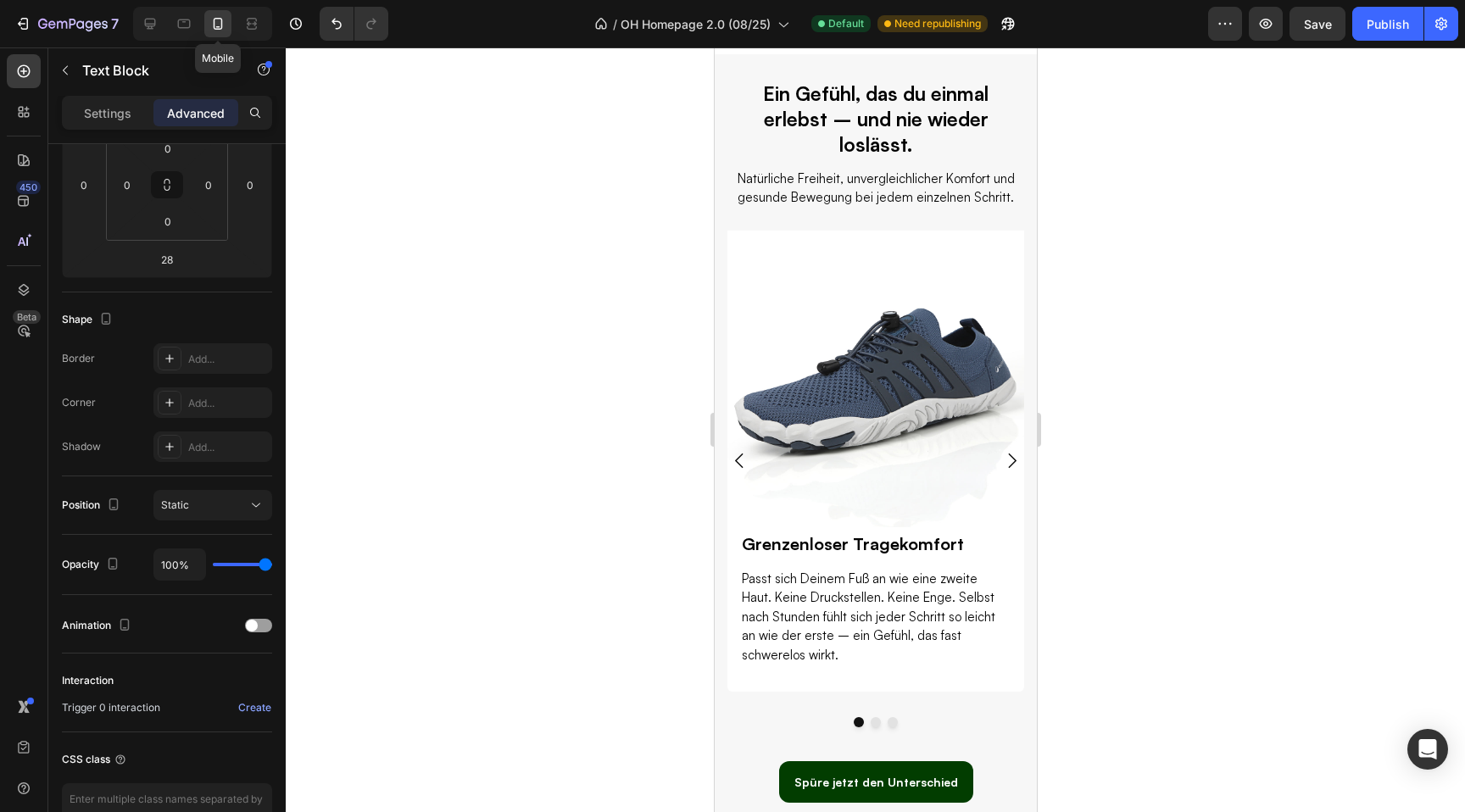
scroll to position [482, 0]
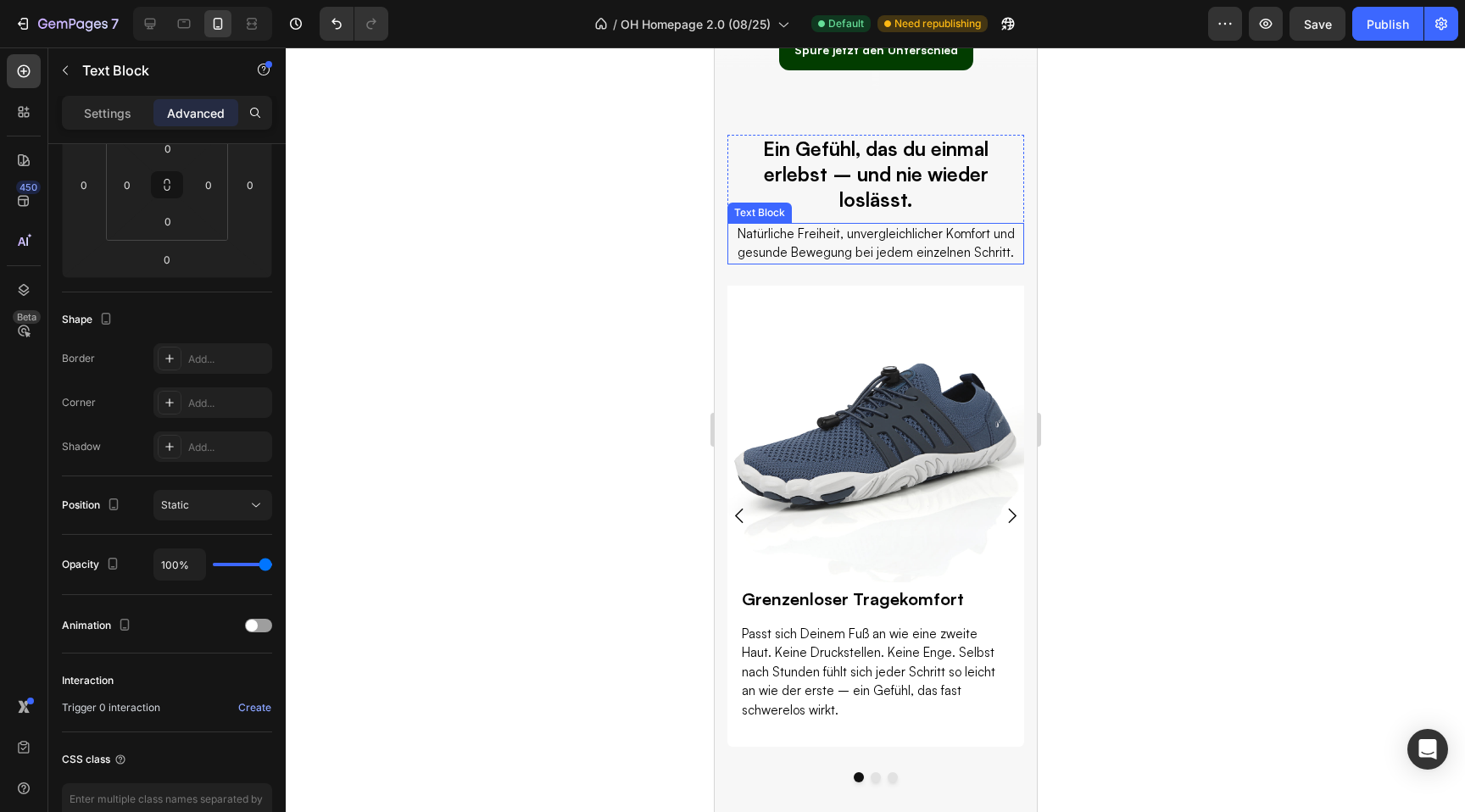
click at [869, 248] on p "Natürliche Freiheit, unvergleichlicher Komfort und gesunde Bewegung bei jedem e…" at bounding box center [874, 243] width 293 height 38
click at [183, 28] on icon at bounding box center [183, 24] width 17 height 17
type input "25"
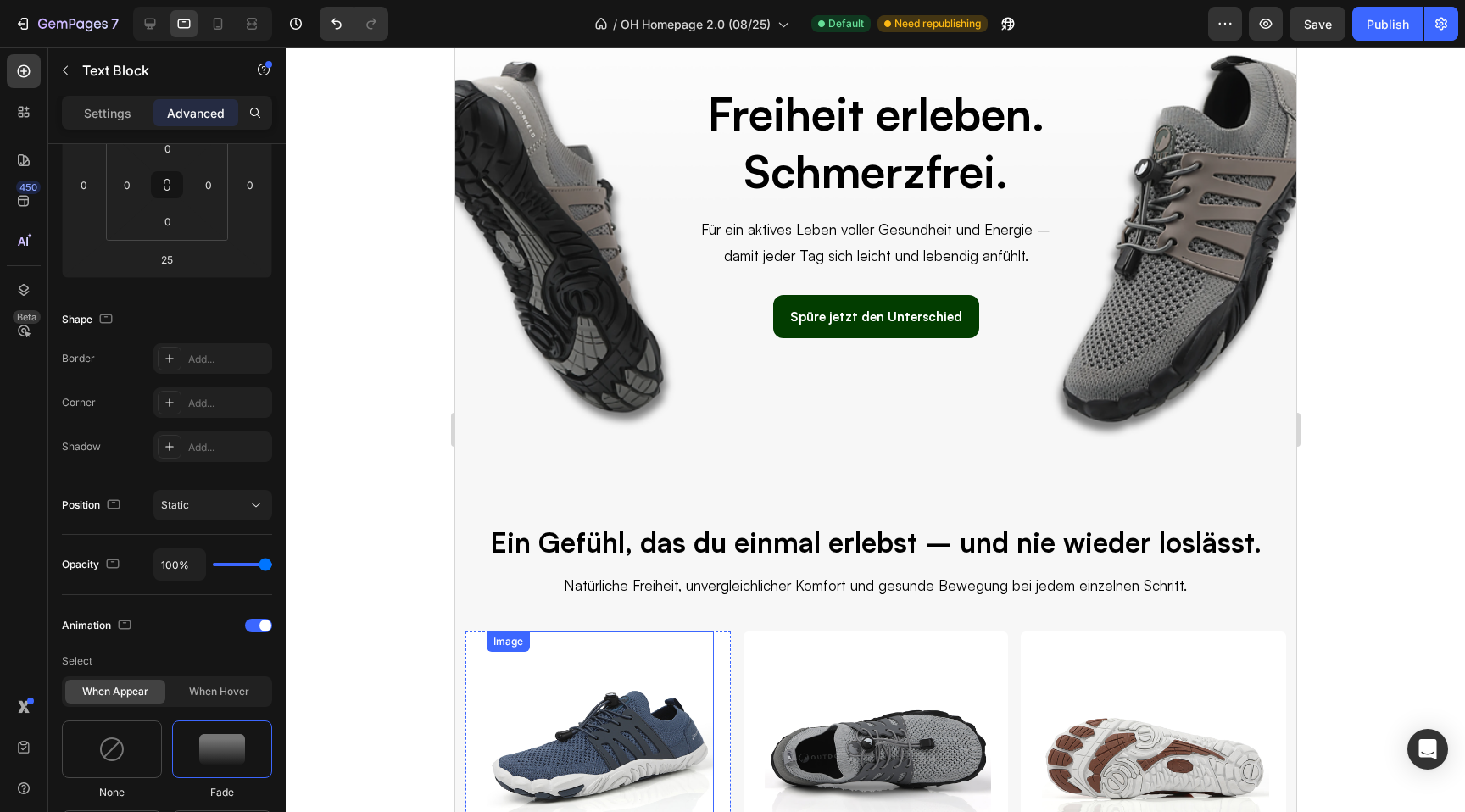
scroll to position [35, 0]
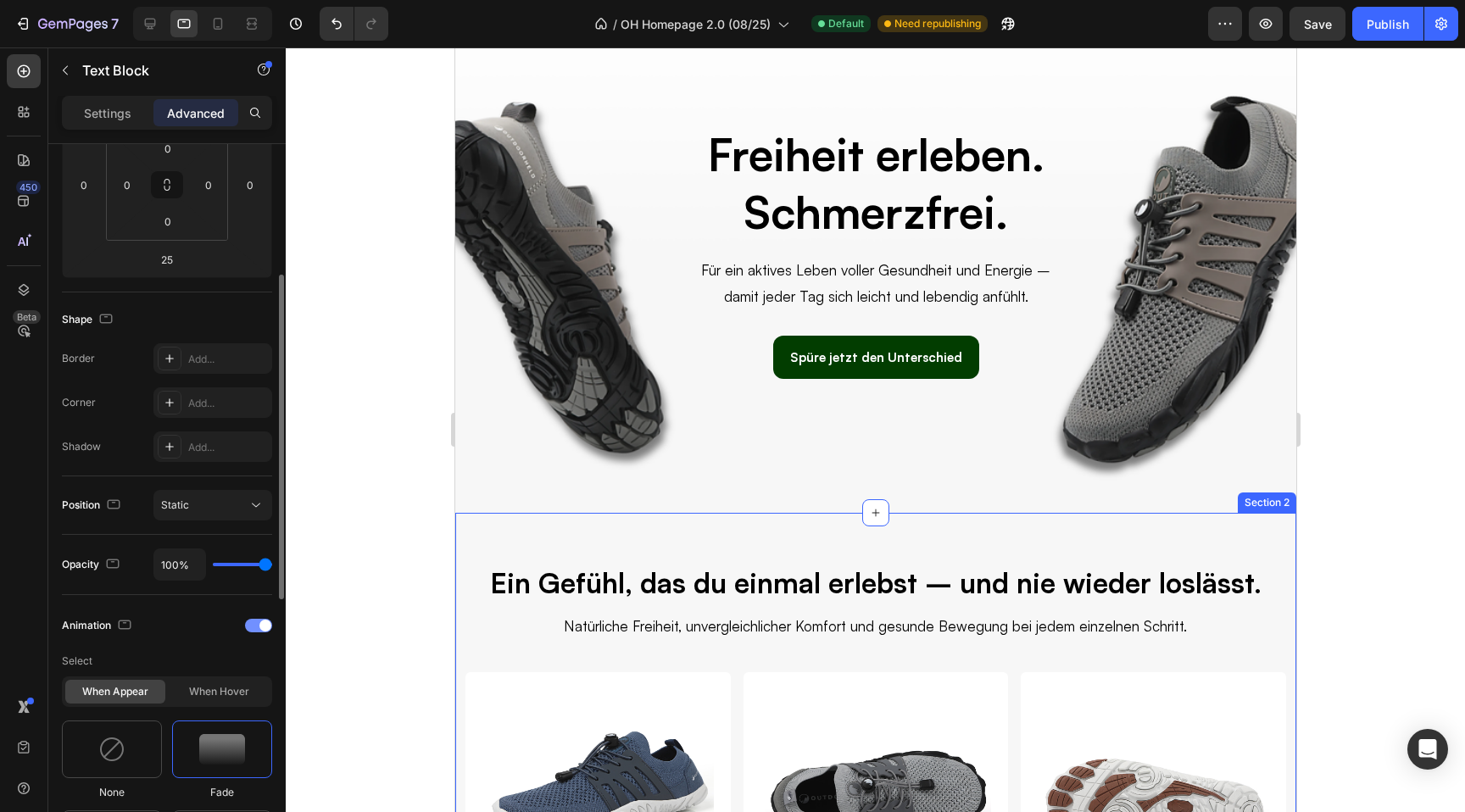
click at [258, 628] on div at bounding box center [259, 626] width 27 height 14
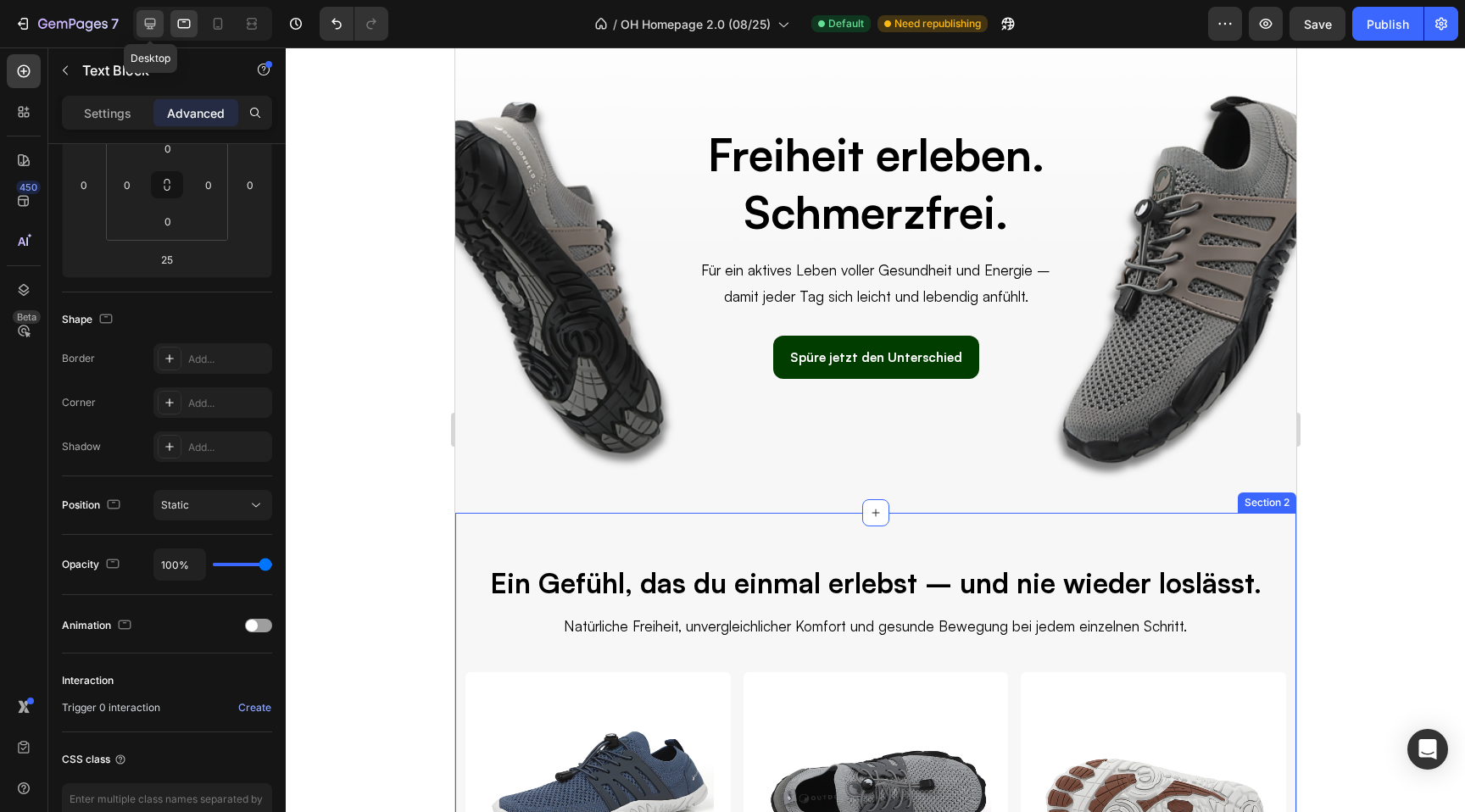
click at [151, 24] on icon at bounding box center [150, 24] width 17 height 17
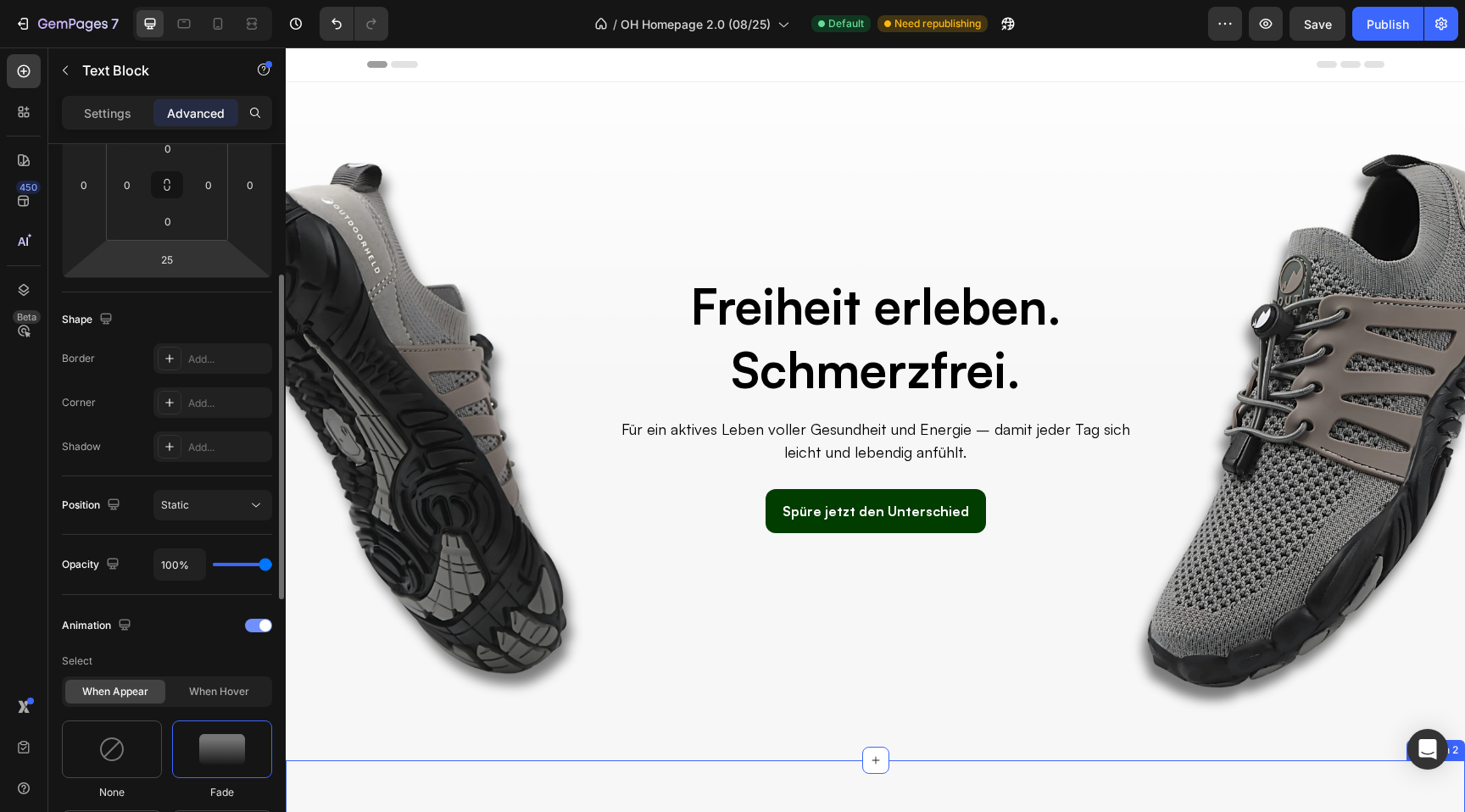
click at [255, 632] on div at bounding box center [259, 626] width 27 height 14
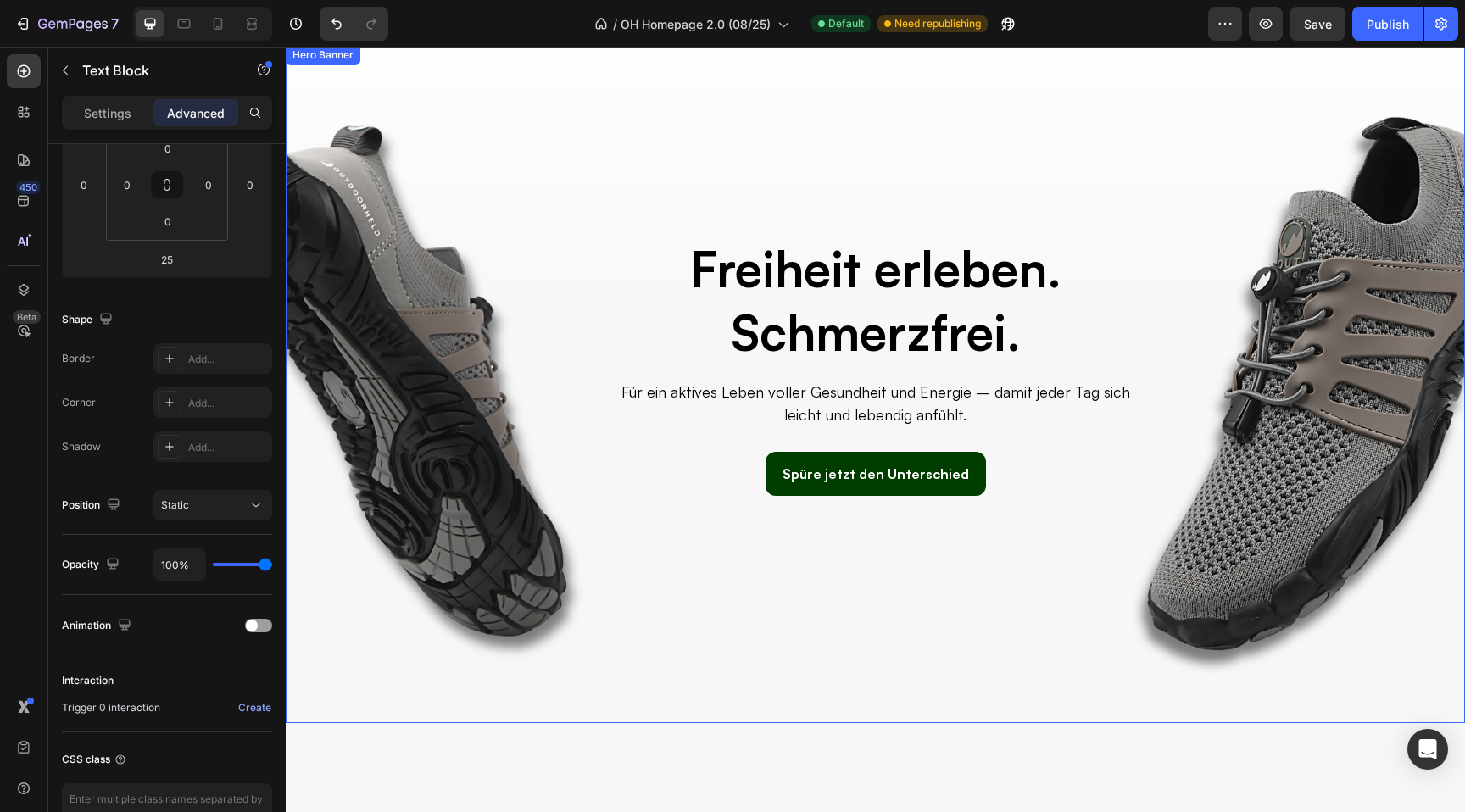
scroll to position [44, 0]
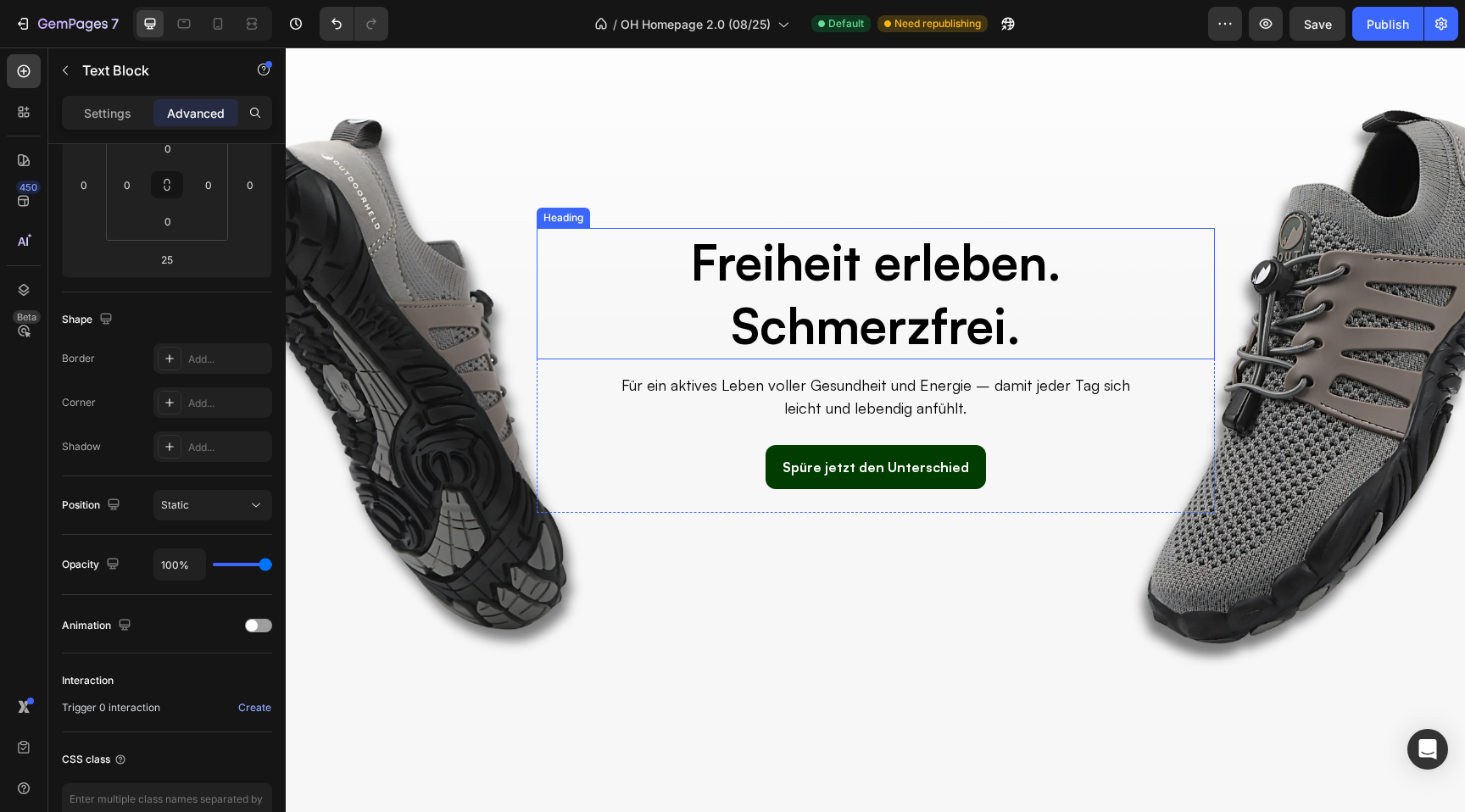
click at [848, 274] on h2 "Freiheit erleben. Schmerzfrei." at bounding box center [876, 294] width 678 height 131
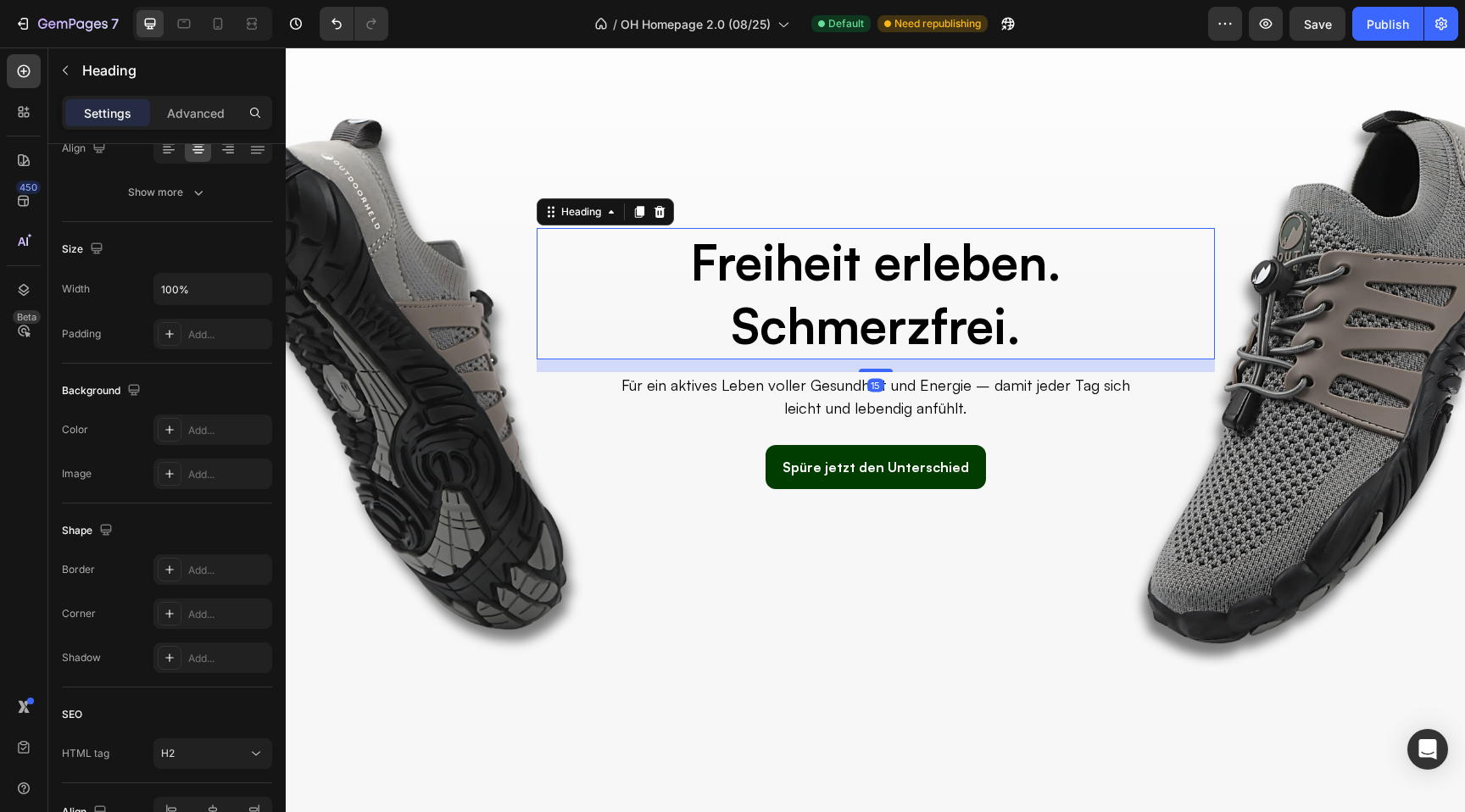
scroll to position [0, 0]
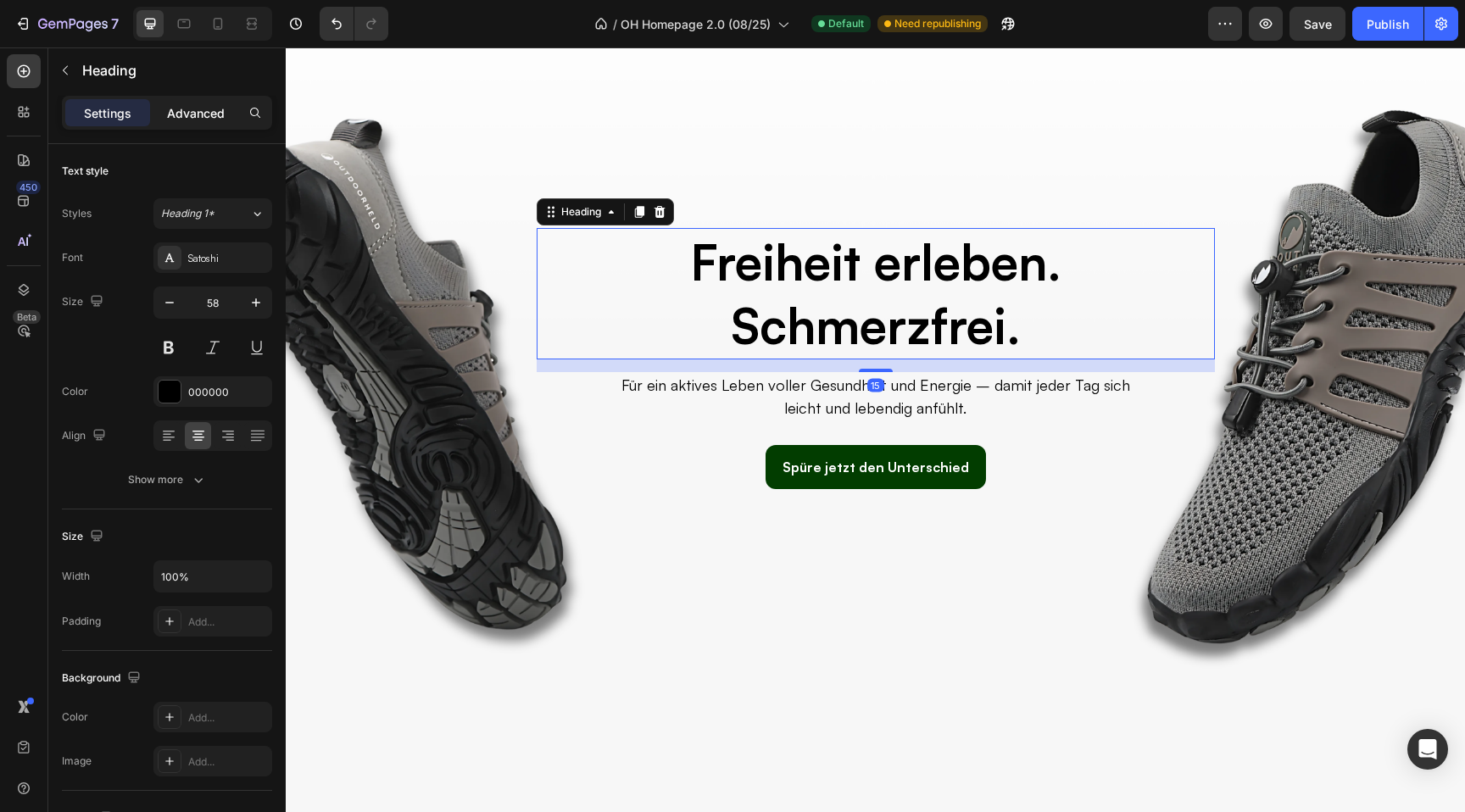
click at [202, 106] on p "Advanced" at bounding box center [195, 113] width 58 height 18
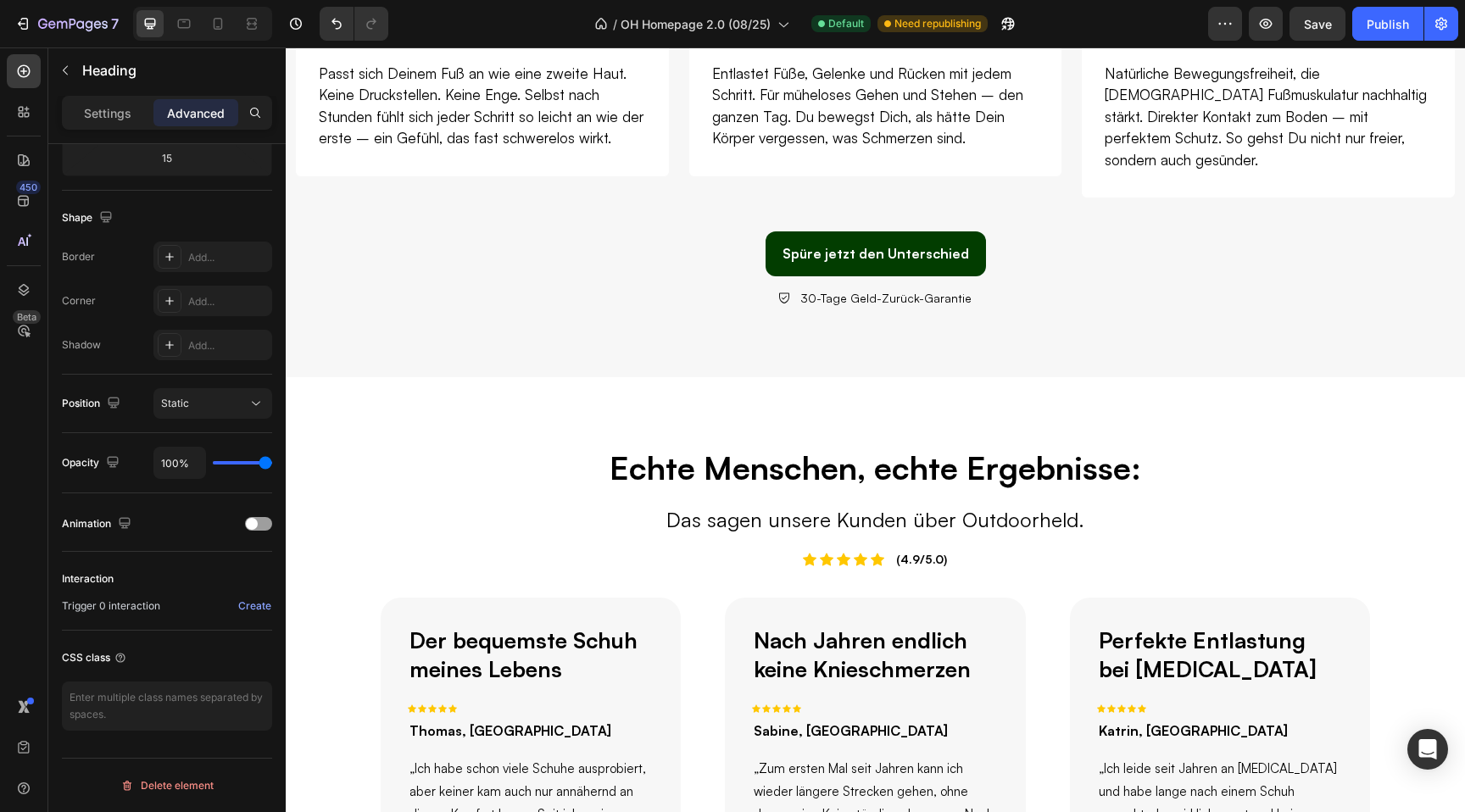
scroll to position [1366, 0]
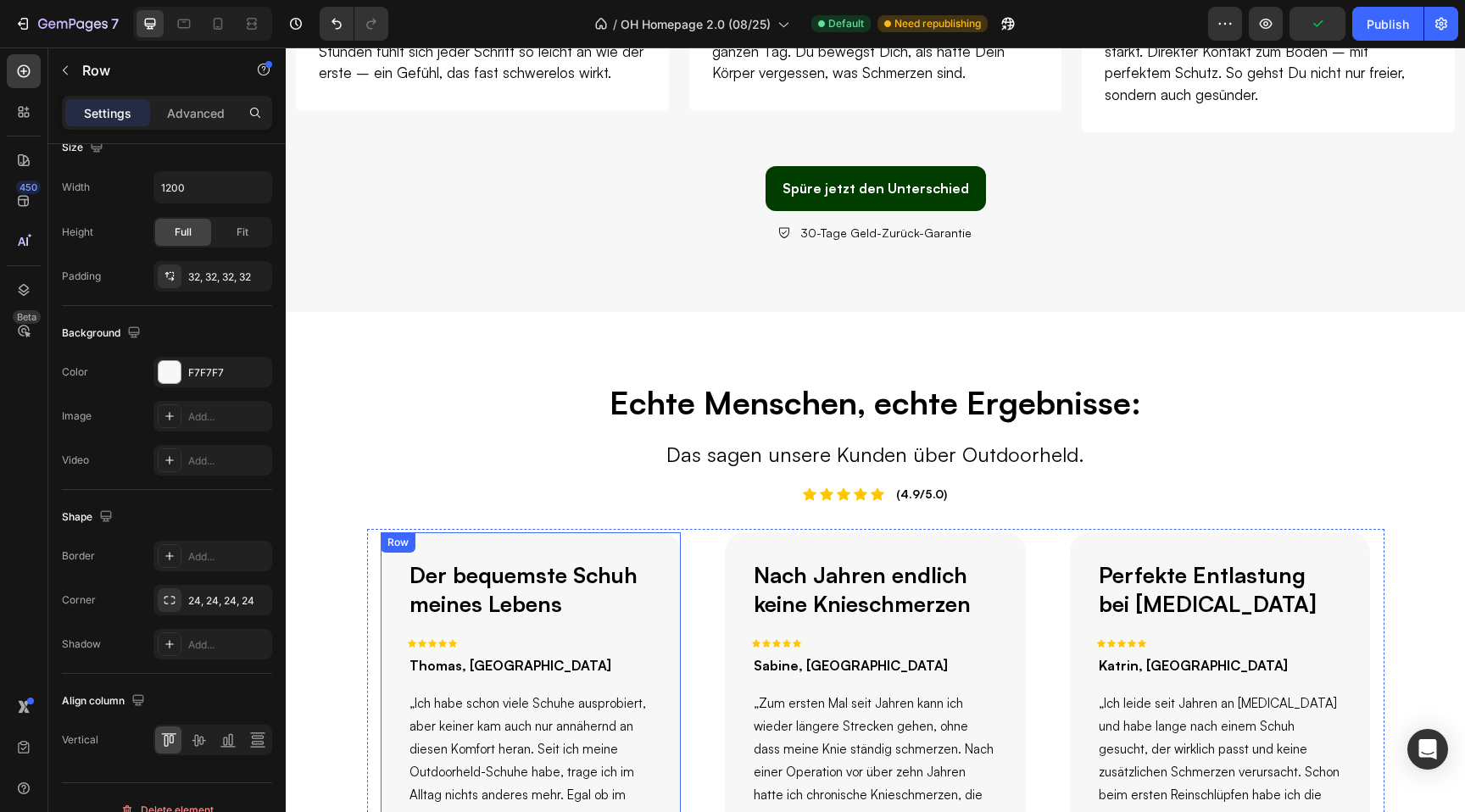
click at [666, 652] on div "Der bequemste Schuh meines Lebens Text Block Icon Icon Icon Icon Icon Row [PERS…" at bounding box center [531, 719] width 301 height 374
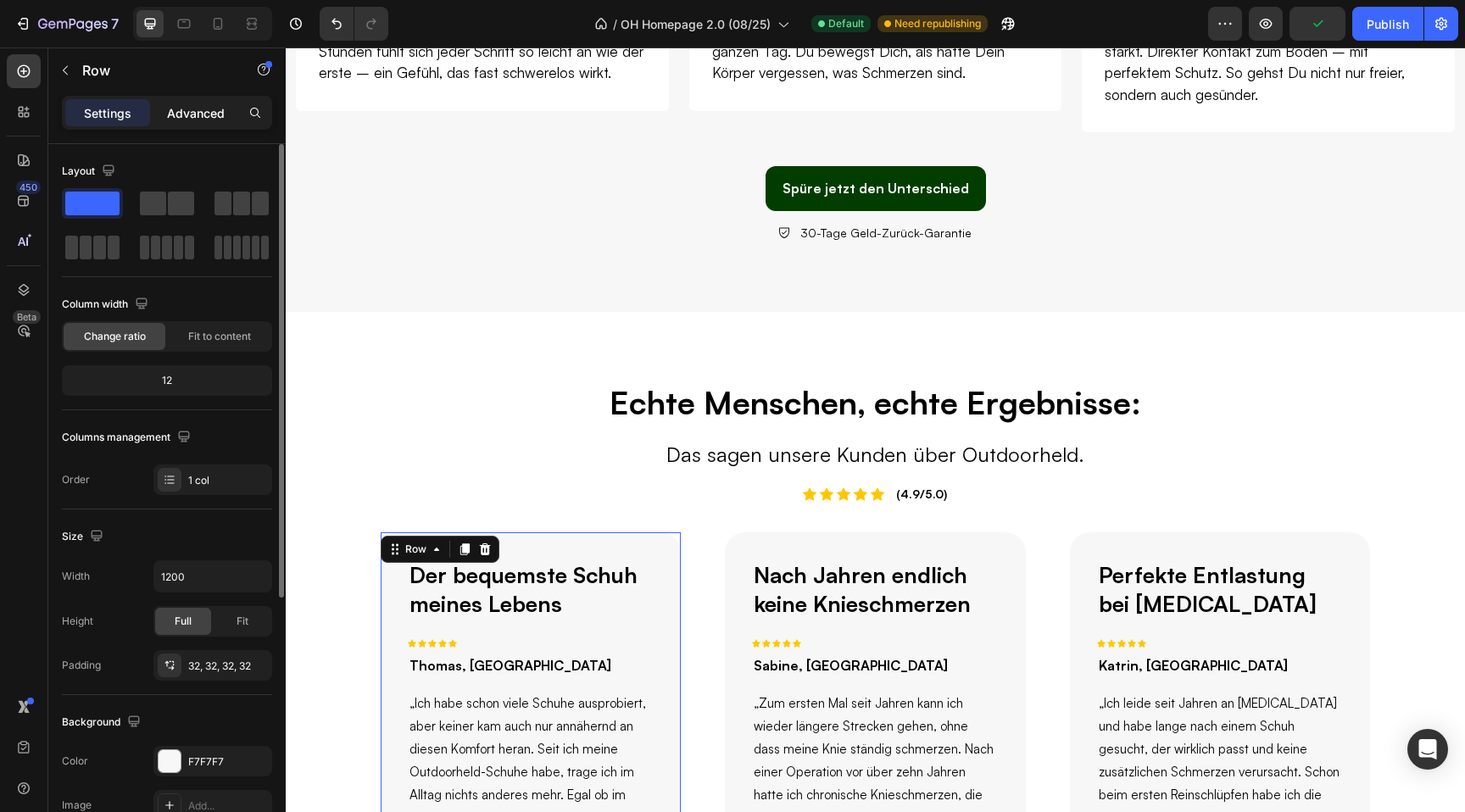
click at [197, 116] on p "Advanced" at bounding box center [195, 113] width 58 height 18
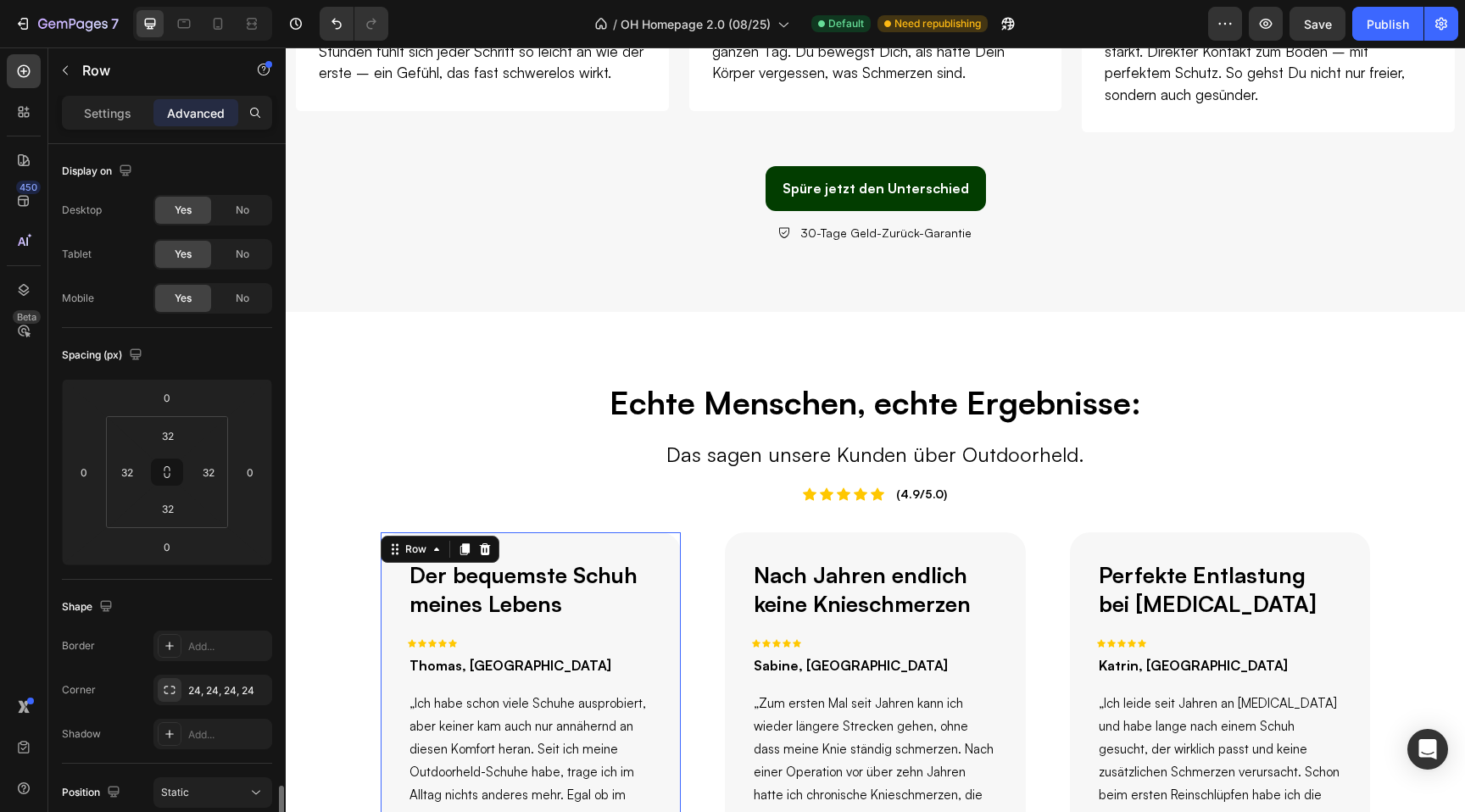
scroll to position [389, 0]
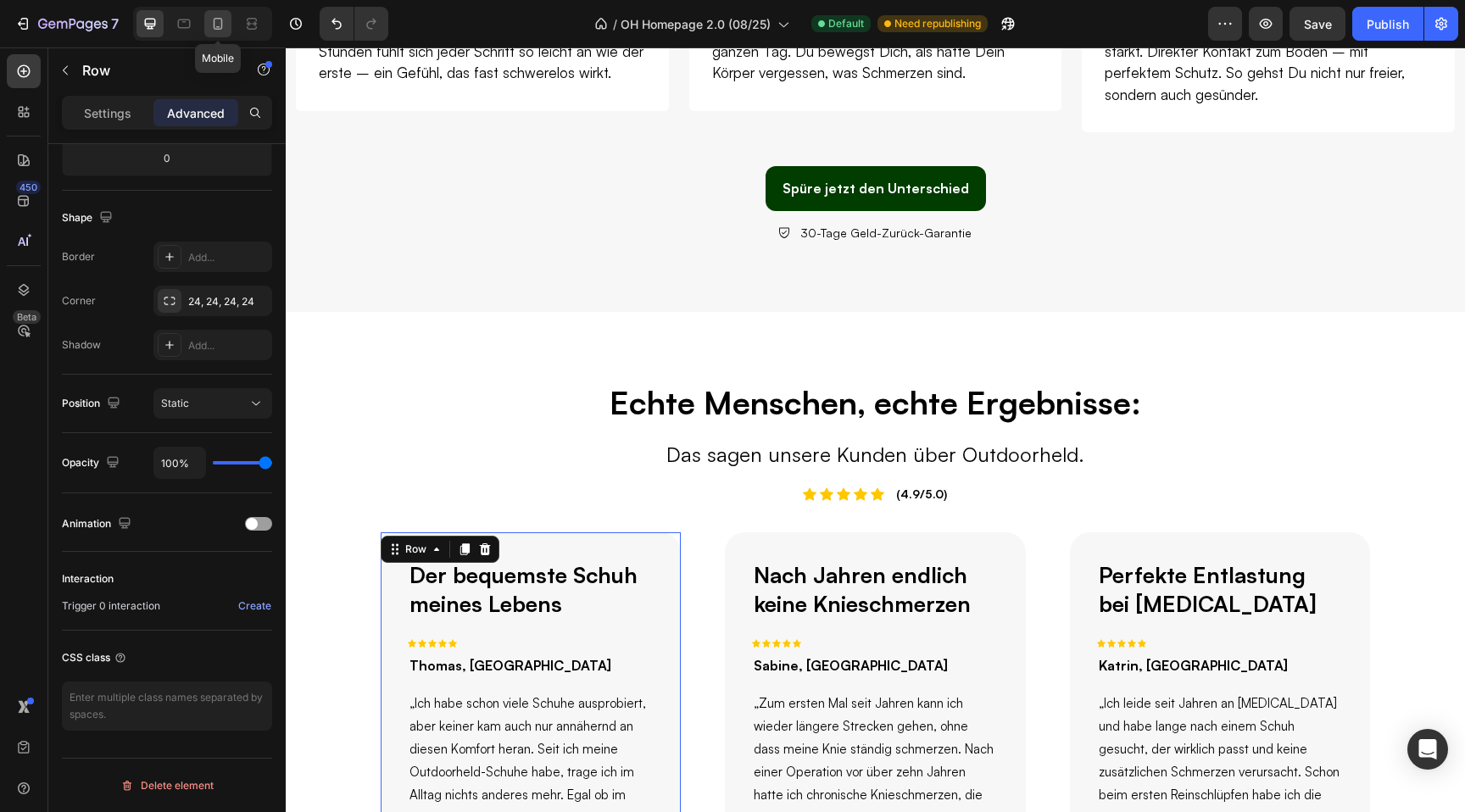
click at [216, 17] on icon at bounding box center [218, 24] width 17 height 17
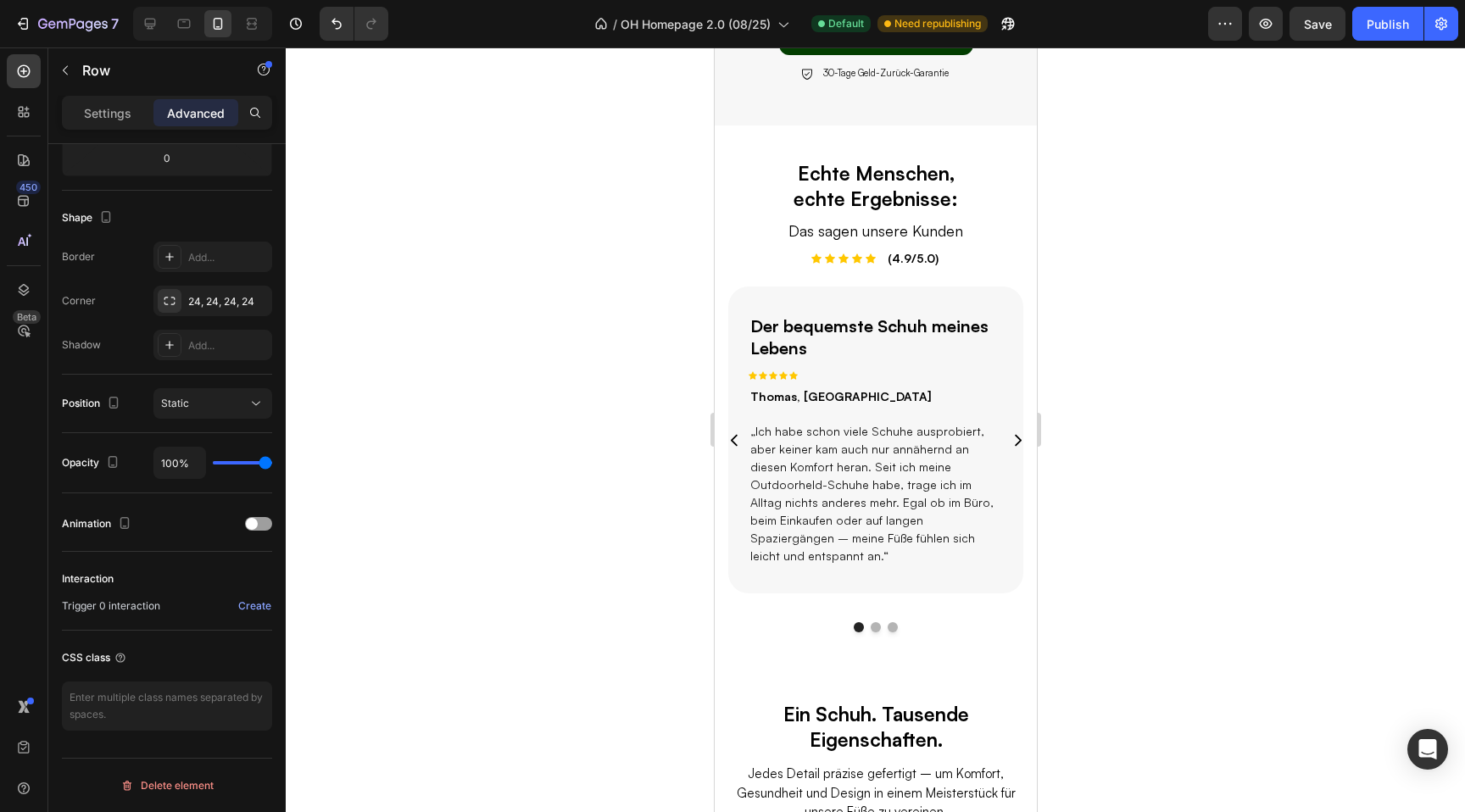
scroll to position [1375, 0]
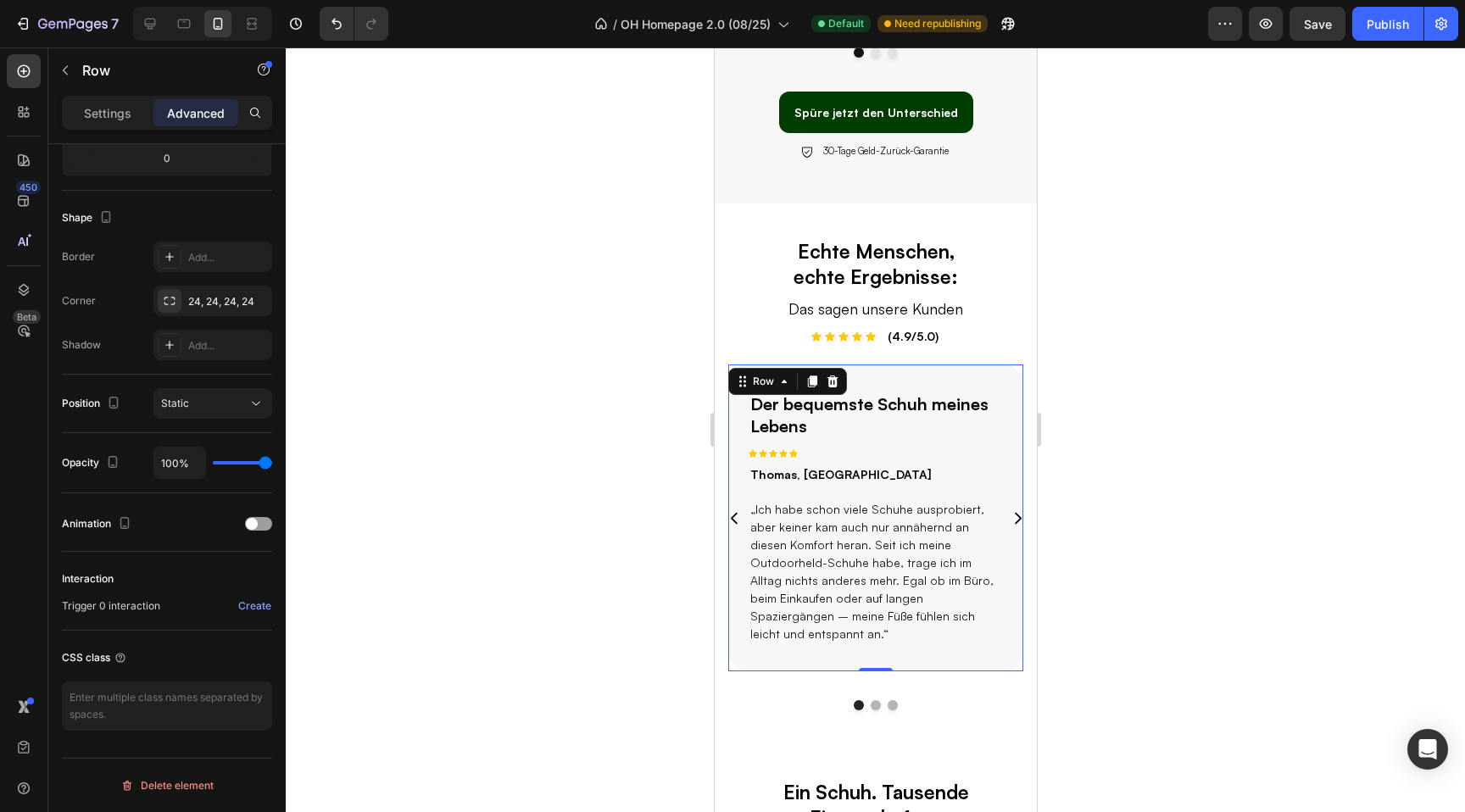
click at [857, 378] on div "Der bequemste Schuh meines Lebens Text Block Icon Icon Icon Icon Icon Row [PERS…" at bounding box center [874, 517] width 295 height 307
click at [765, 667] on div "Der bequemste Schuh meines Lebens Text Block Icon Icon Icon Icon Icon Row [PERS…" at bounding box center [875, 536] width 322 height 350
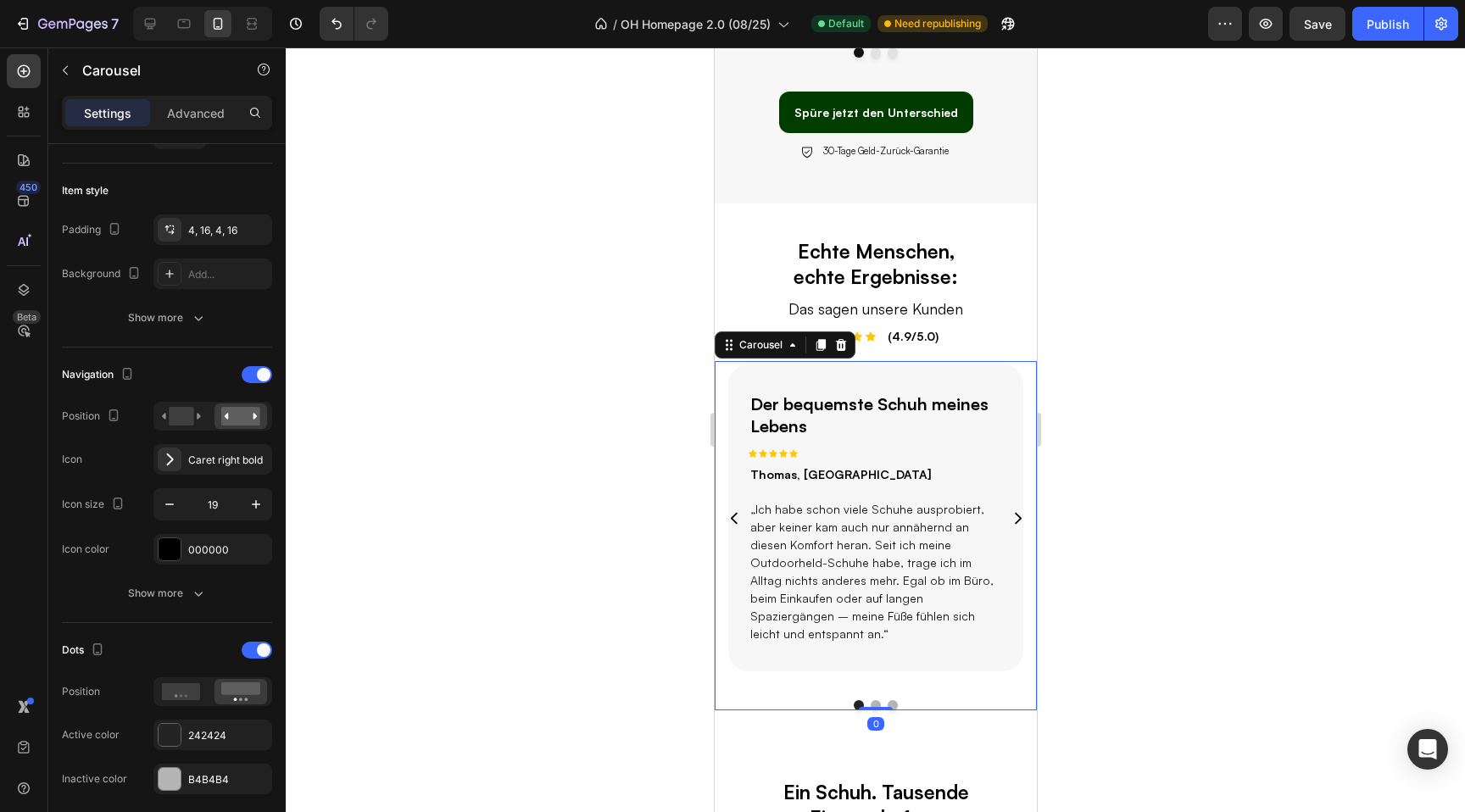
scroll to position [0, 0]
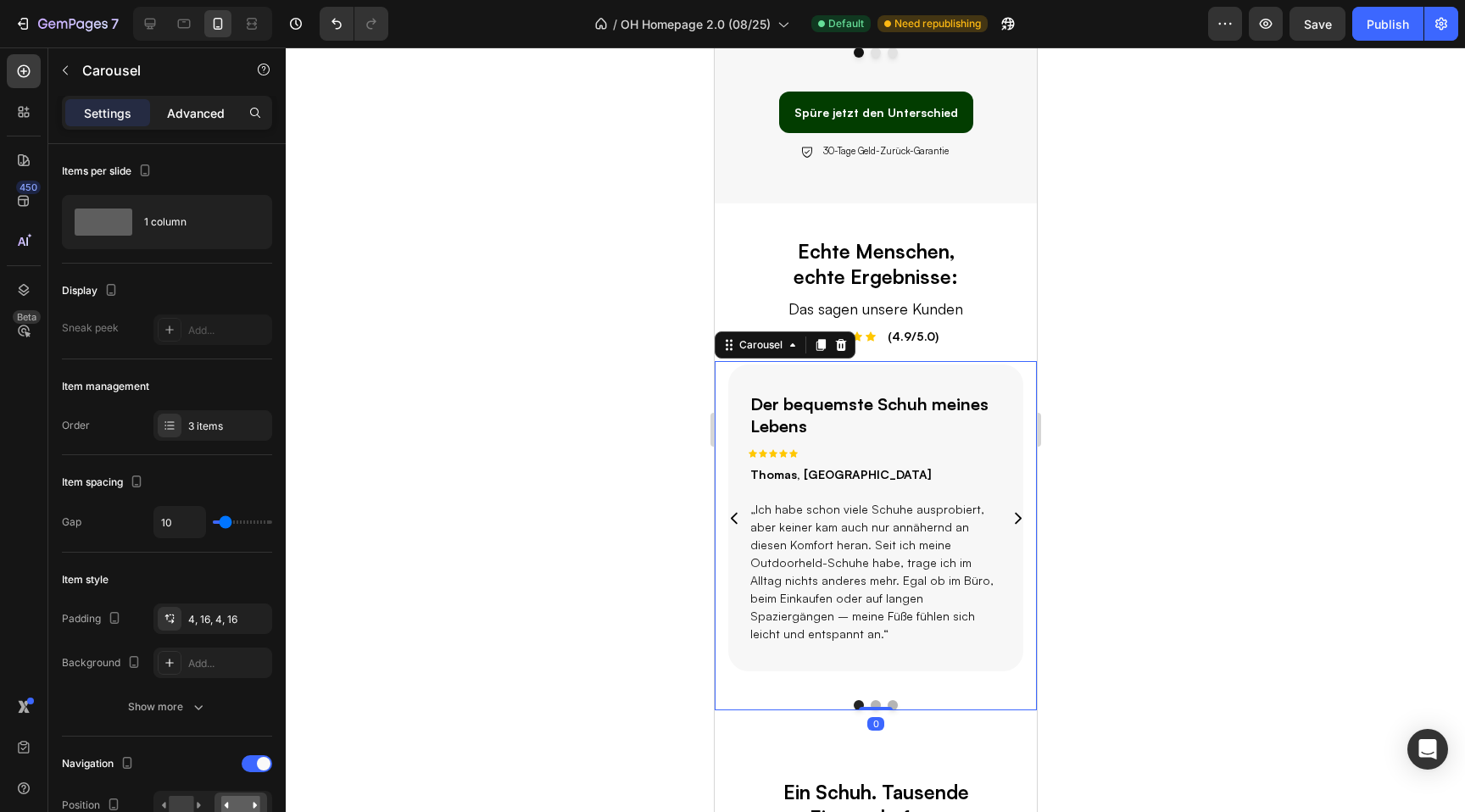
click at [172, 119] on p "Advanced" at bounding box center [195, 113] width 58 height 18
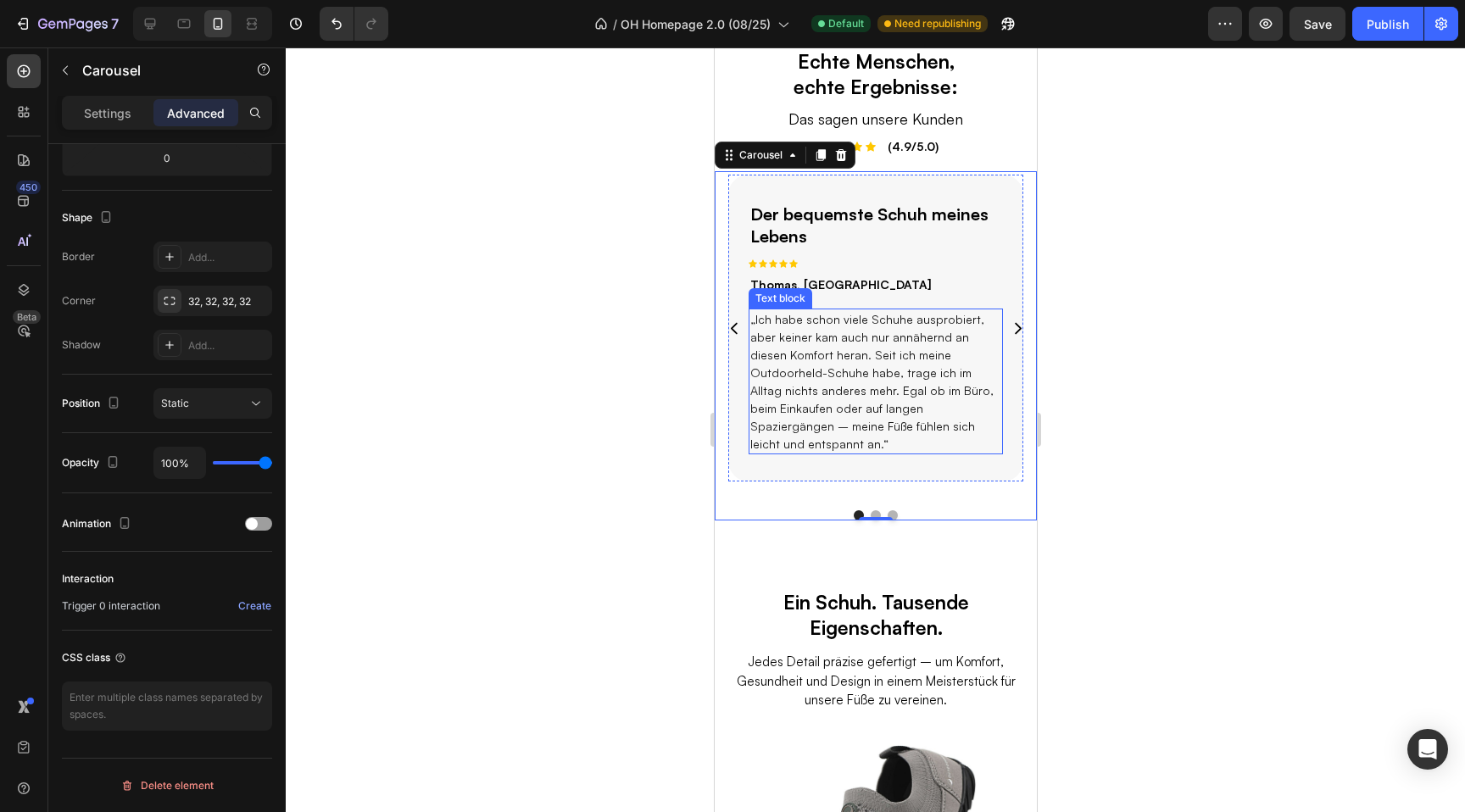
scroll to position [1594, 0]
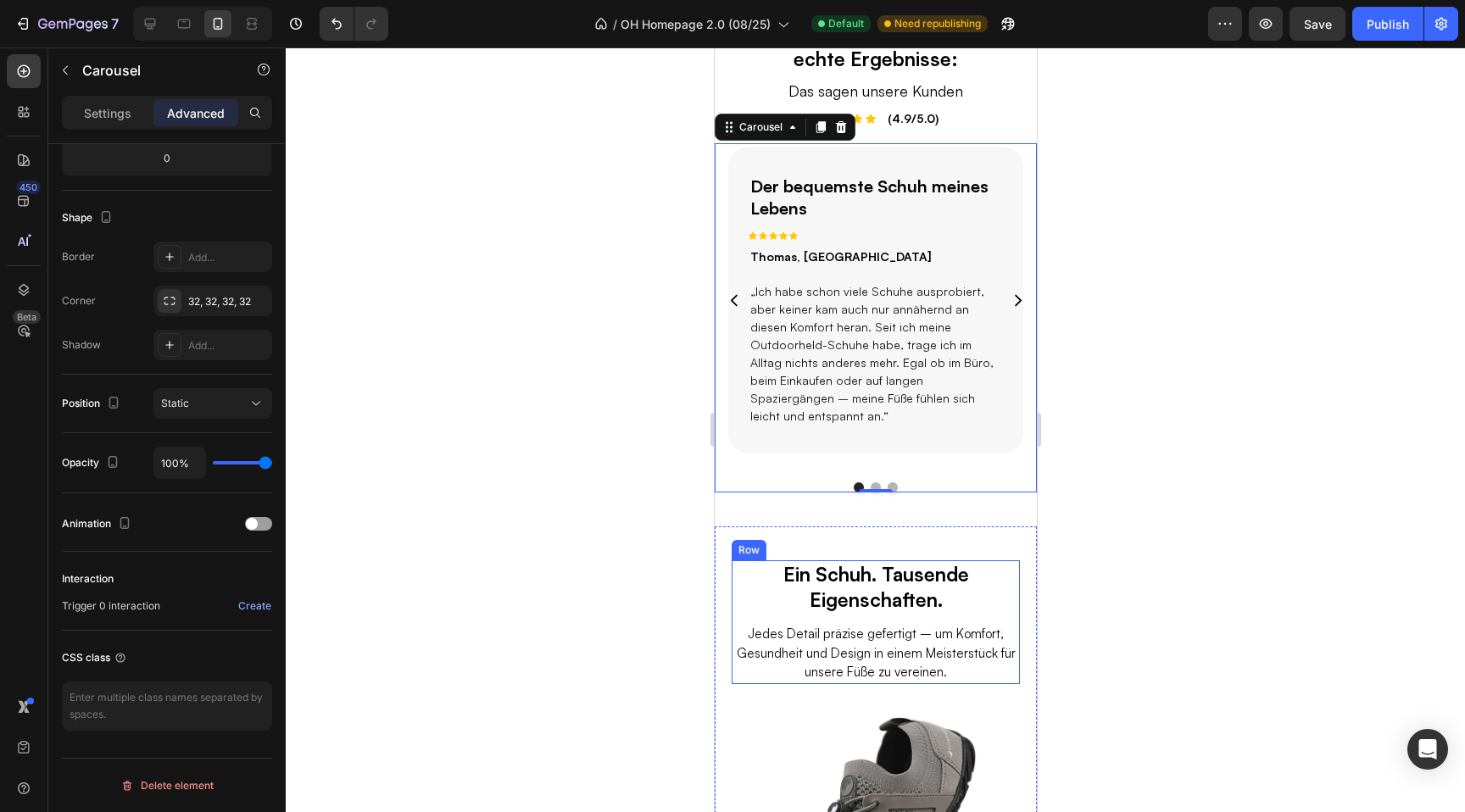
click at [840, 627] on p "Jedes Detail präzise gefertigt – um Komfort, Gesundheit und Design in einem Mei…" at bounding box center [875, 653] width 285 height 58
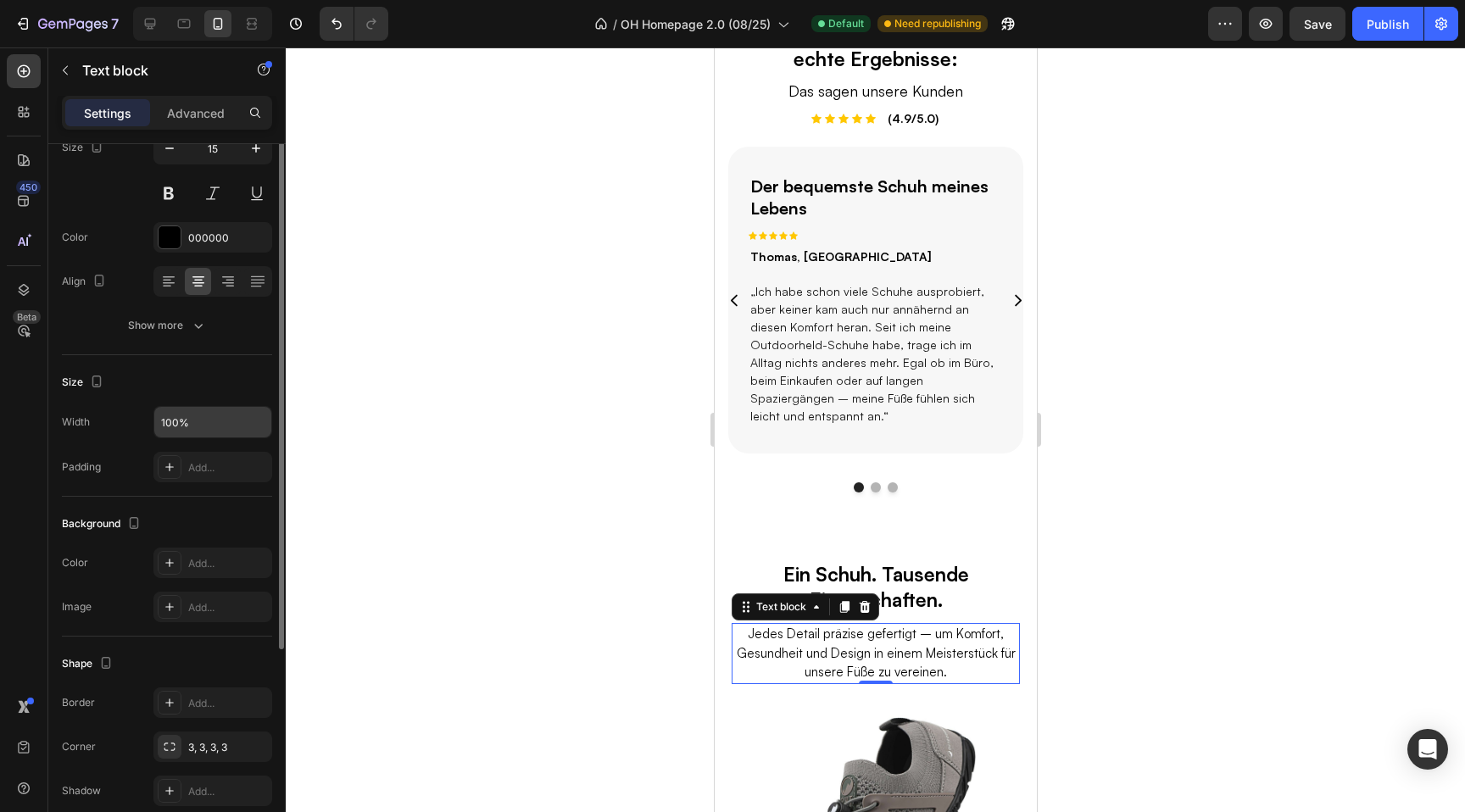
scroll to position [0, 0]
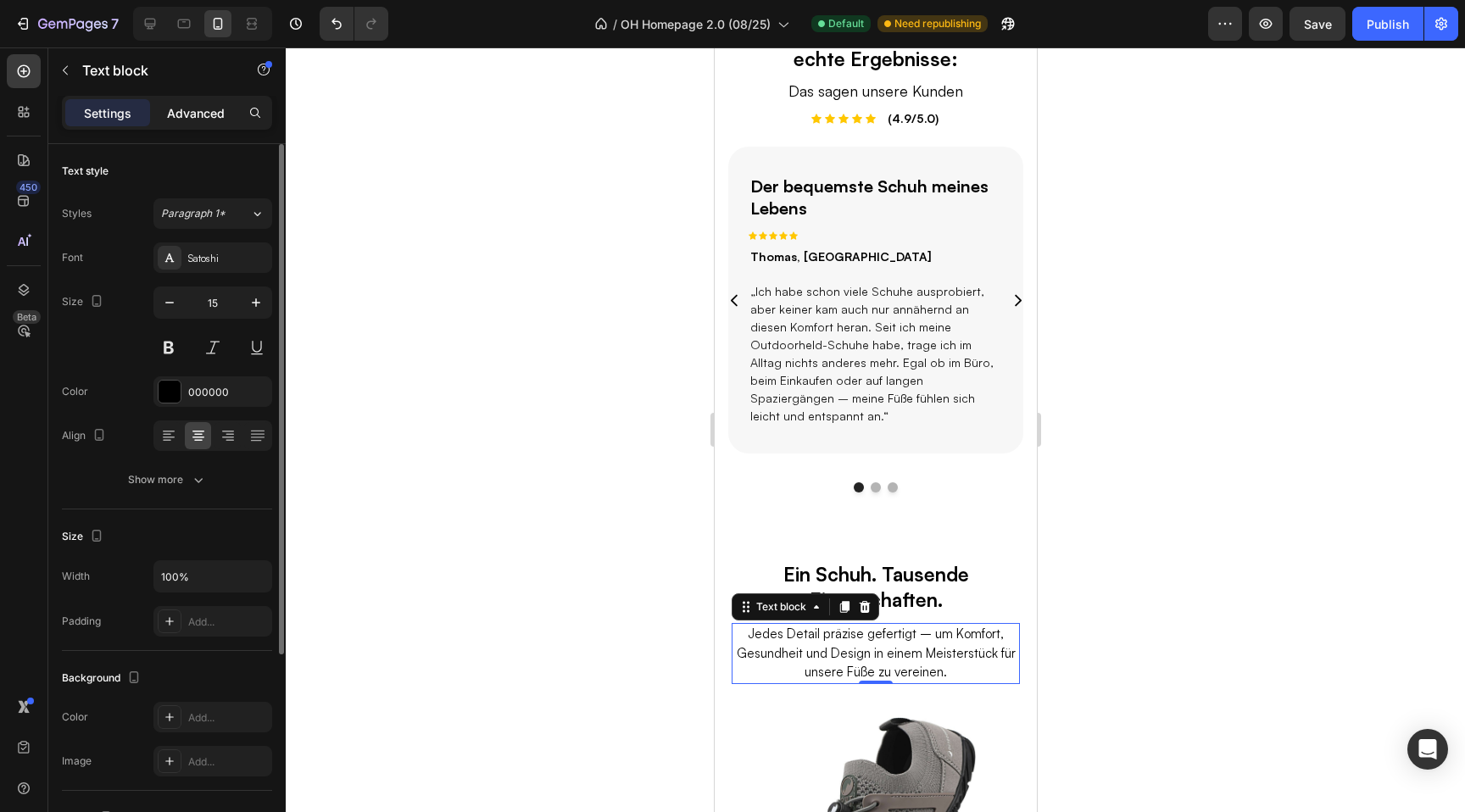
click at [193, 113] on p "Advanced" at bounding box center [195, 113] width 58 height 18
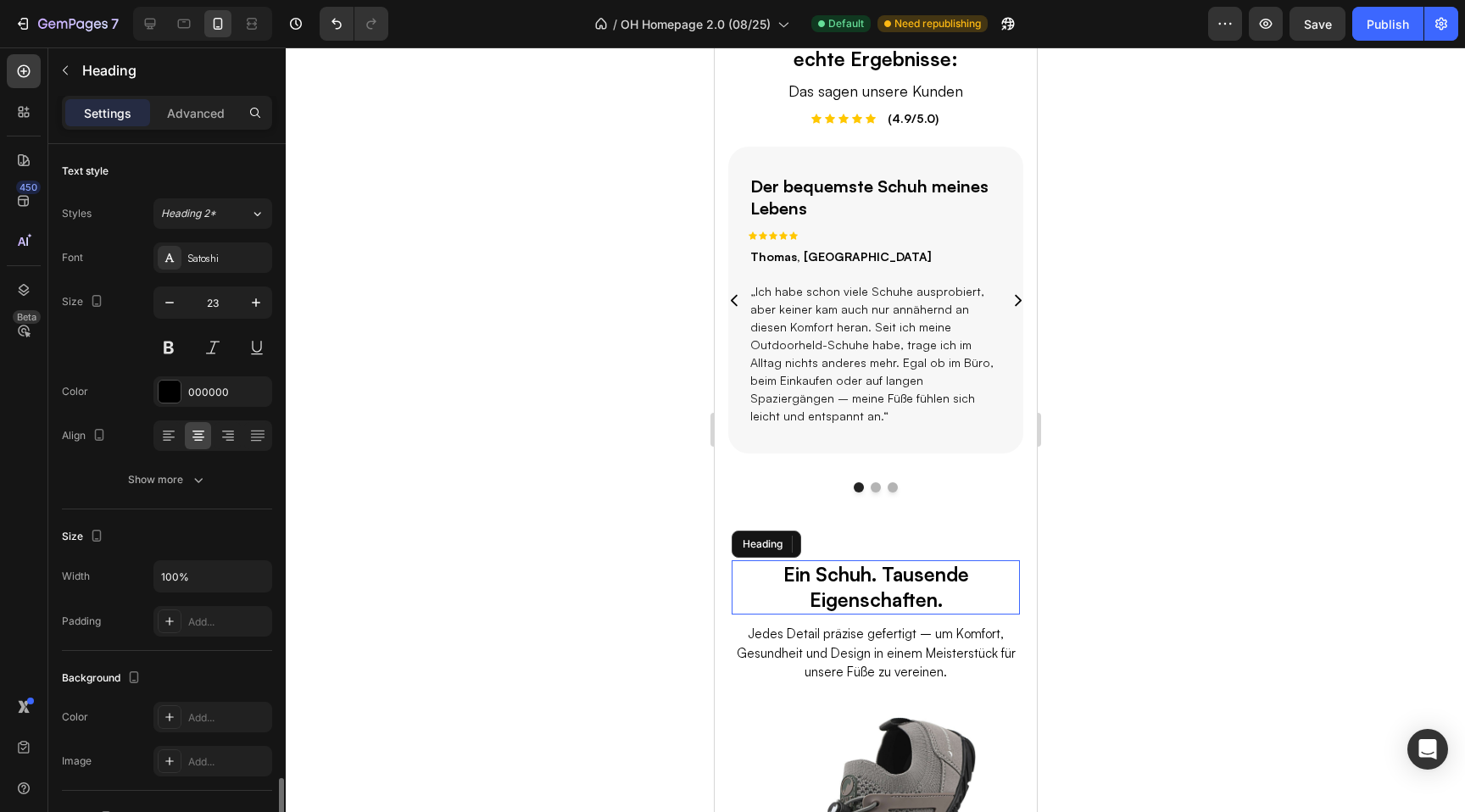
click at [894, 561] on h2 "Ein Schuh. Tausende Eigenschaften." at bounding box center [875, 587] width 288 height 54
click at [193, 130] on div "Settings Advanced" at bounding box center [167, 119] width 237 height 48
click at [190, 117] on p "Advanced" at bounding box center [195, 113] width 58 height 18
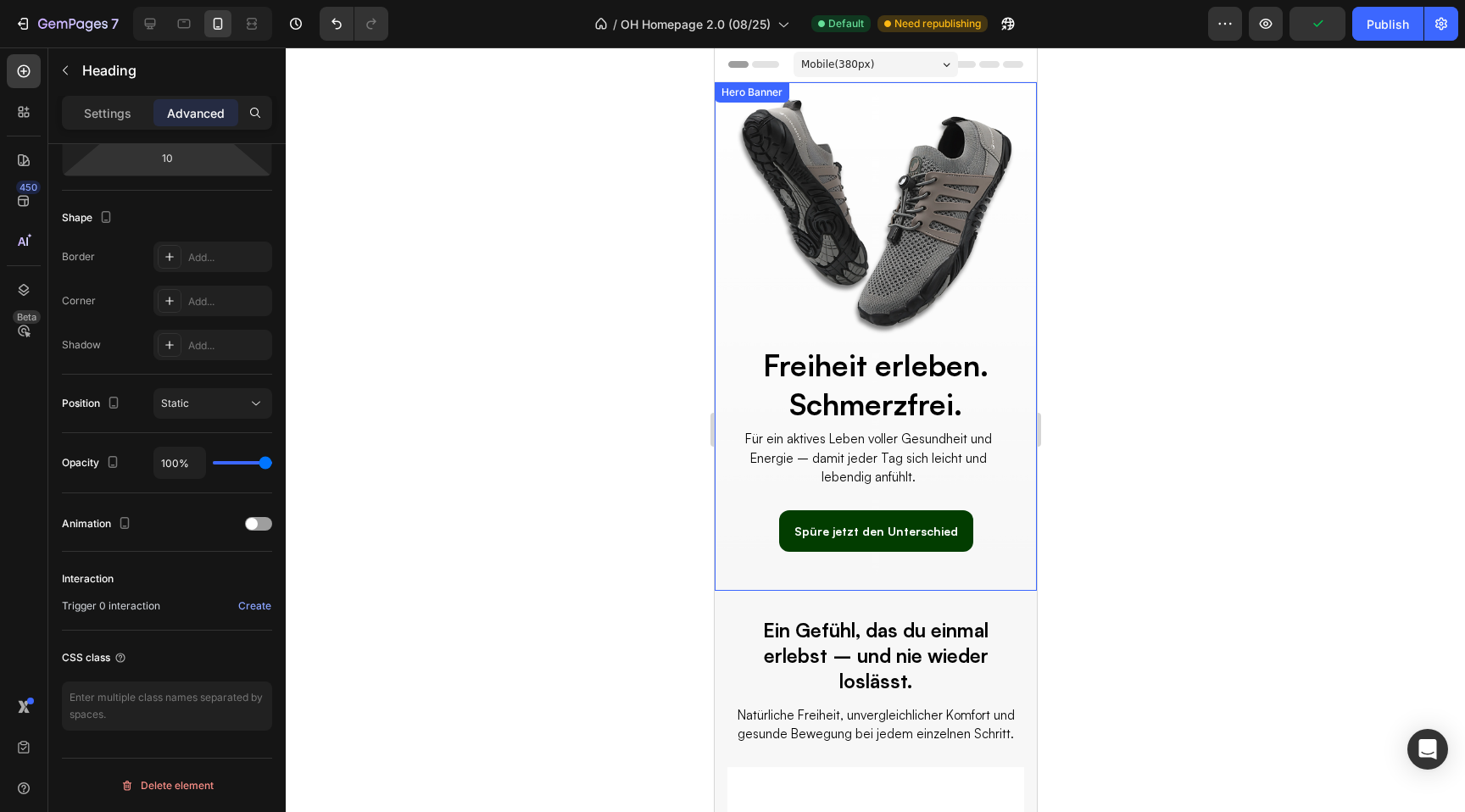
click at [838, 234] on div "Overlay" at bounding box center [875, 336] width 322 height 508
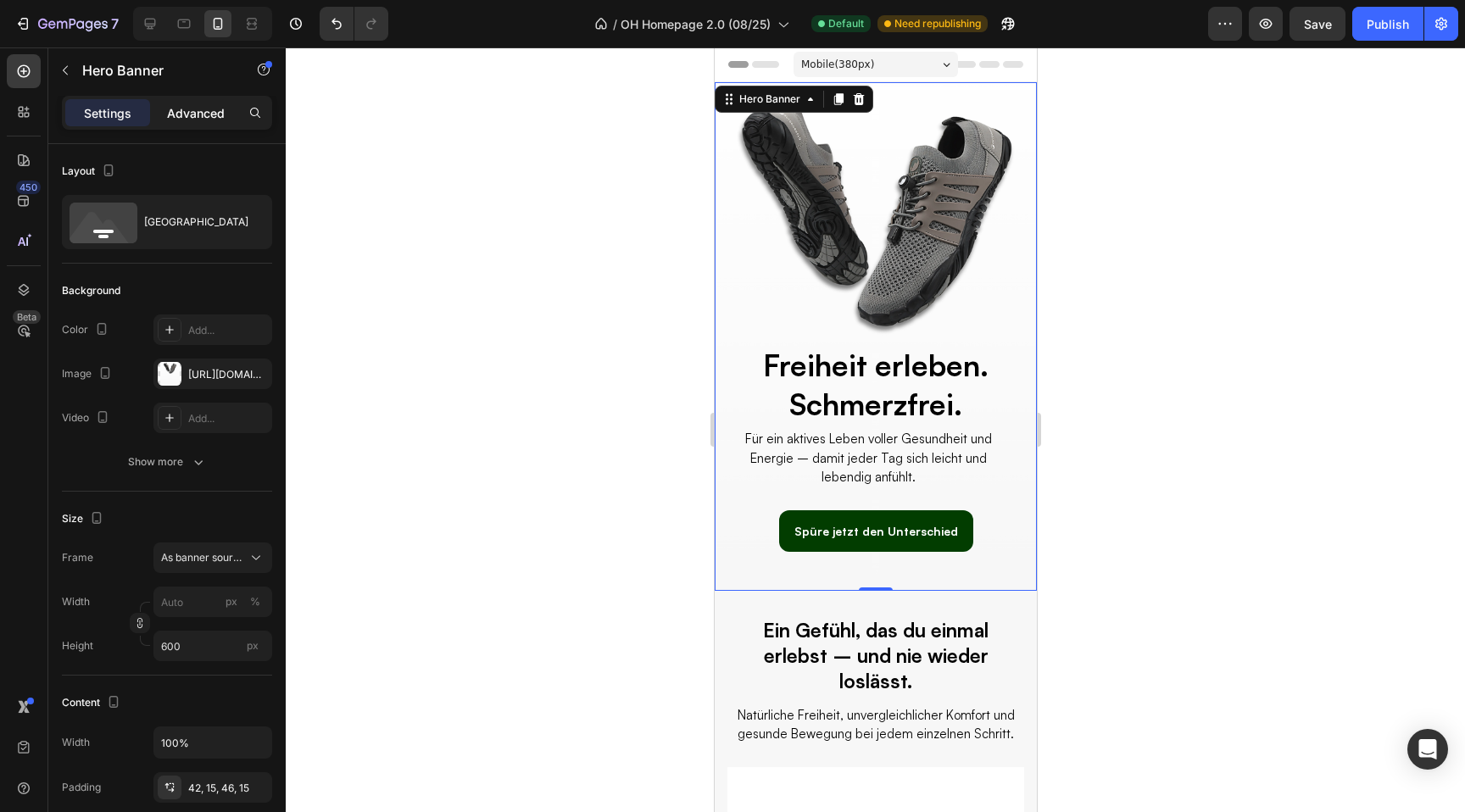
click at [182, 104] on p "Advanced" at bounding box center [195, 113] width 58 height 18
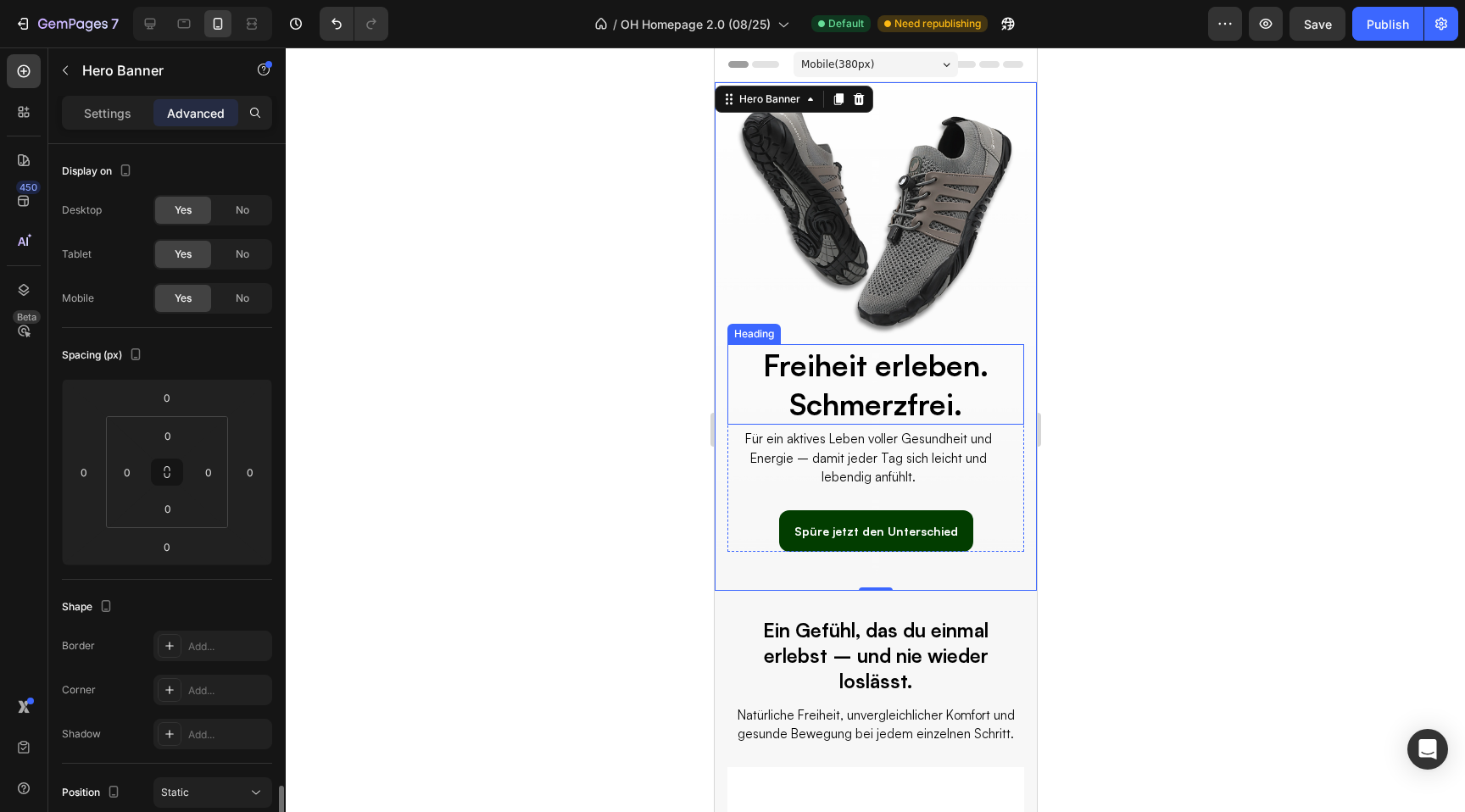
scroll to position [389, 0]
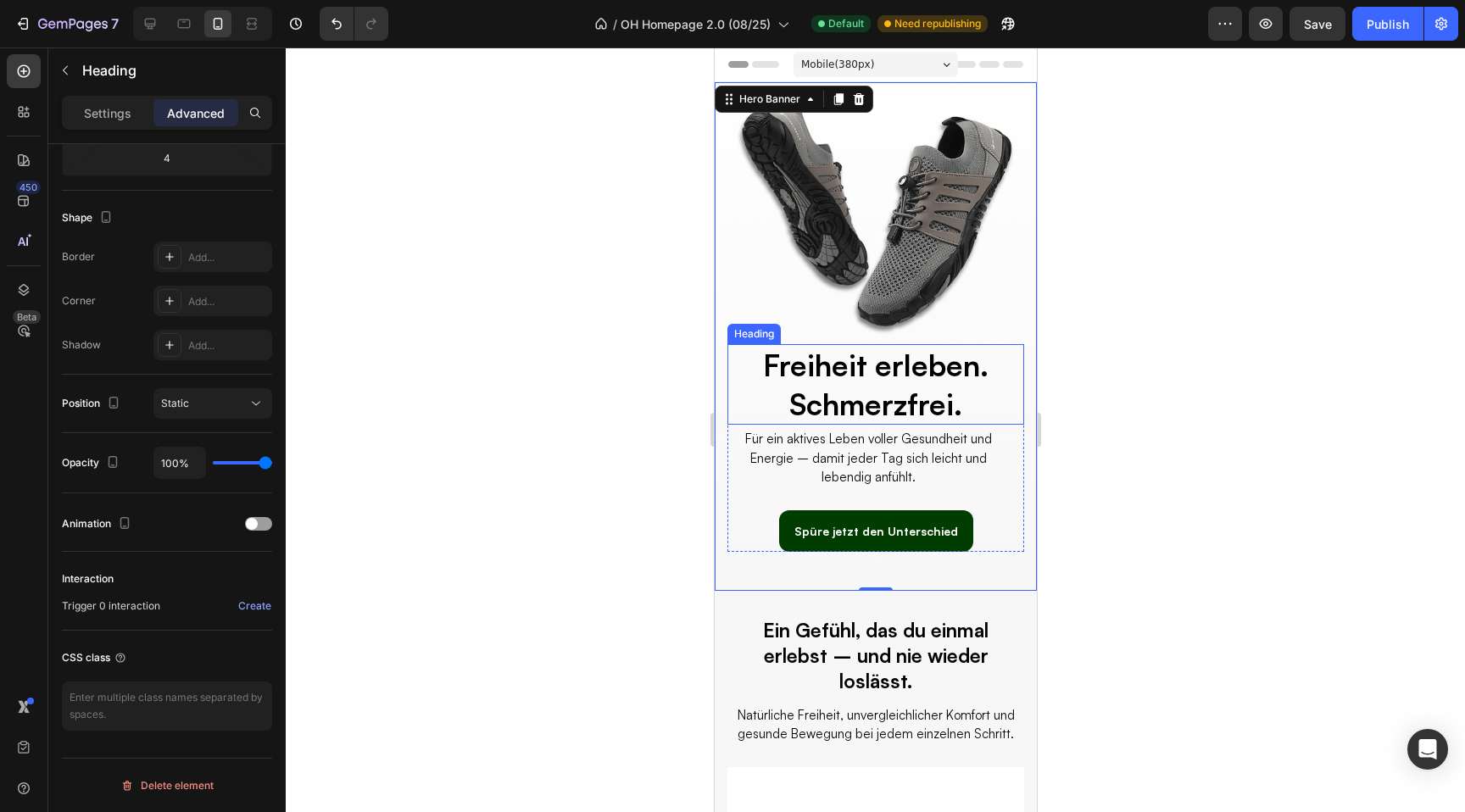
click at [815, 391] on h2 "Freiheit erleben. Schmerzfrei." at bounding box center [875, 384] width 297 height 80
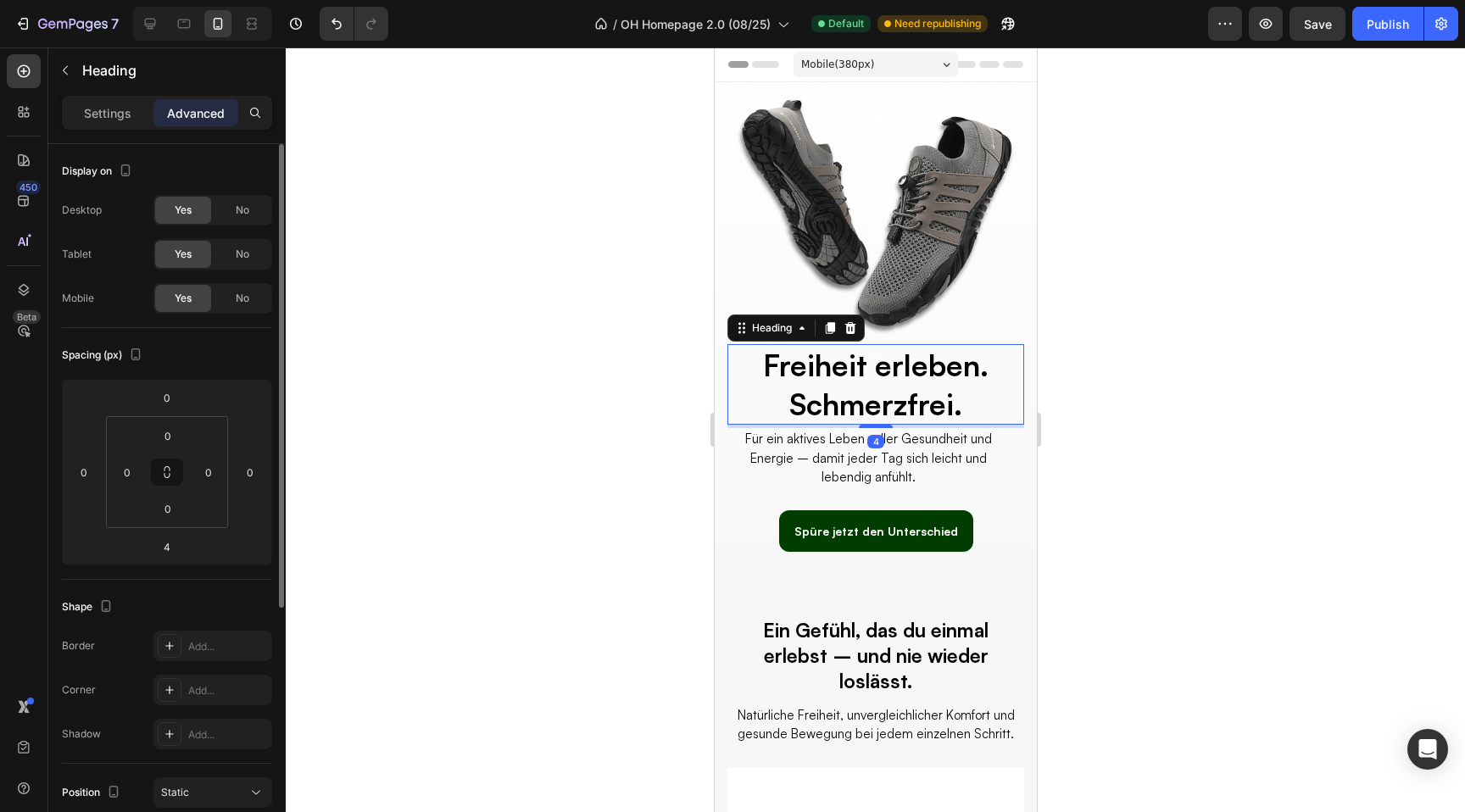
click at [199, 98] on div "Settings Advanced" at bounding box center [167, 113] width 211 height 34
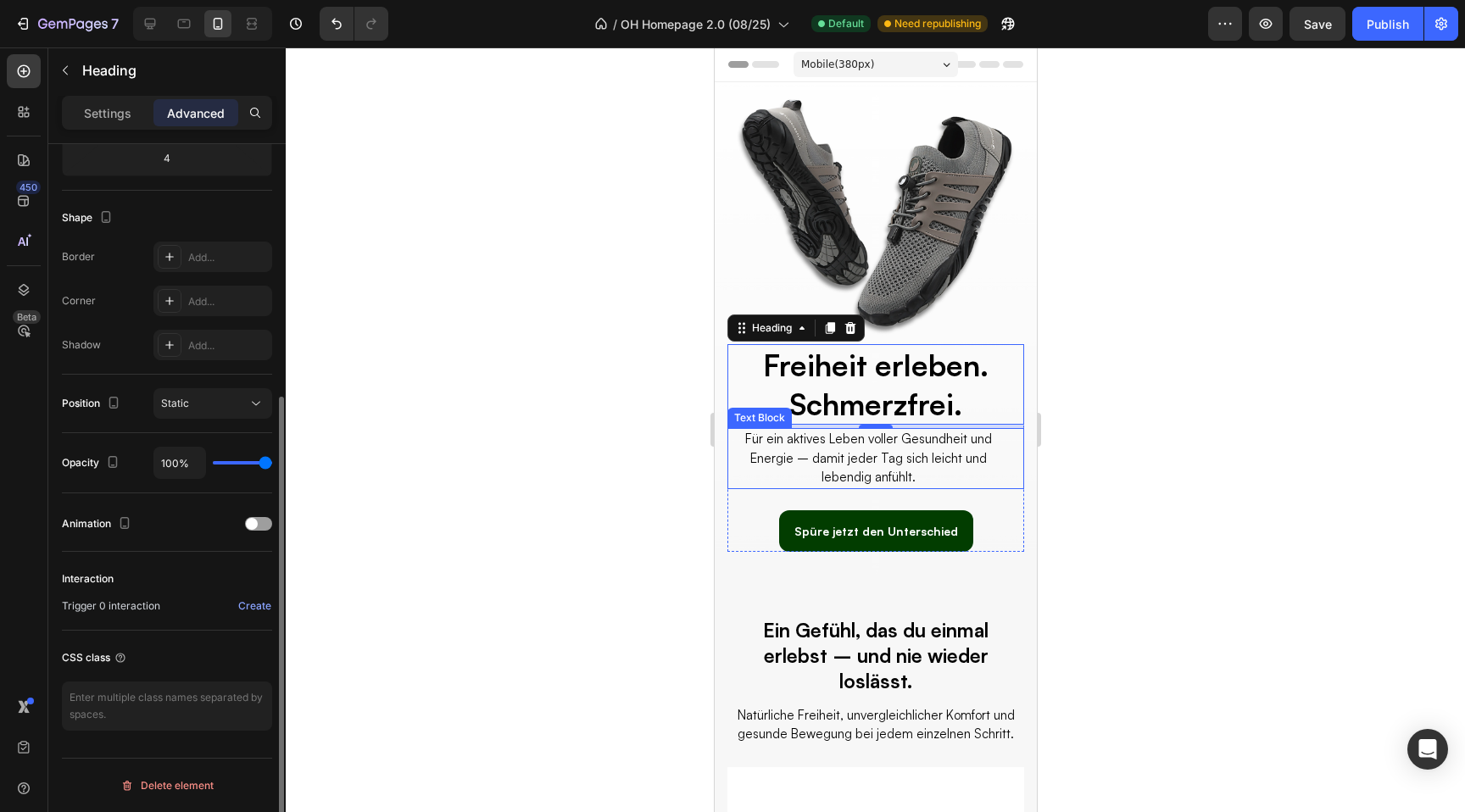
click at [898, 451] on p "Für ein aktives Leben voller Gesundheit und Energie – damit jeder Tag sich leic…" at bounding box center [867, 458] width 279 height 58
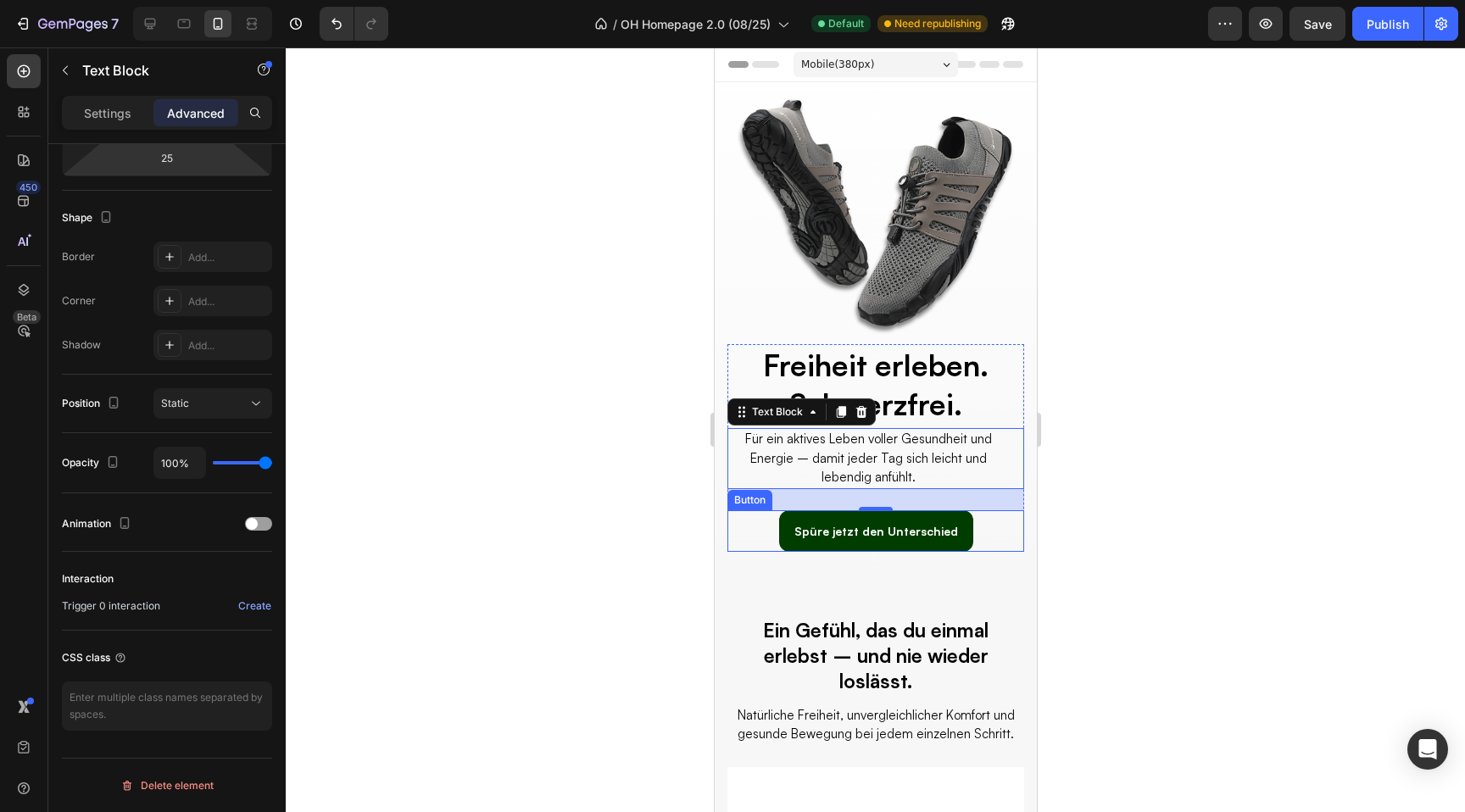
click at [765, 539] on div "Spüre jetzt den Unterschied Button" at bounding box center [875, 531] width 297 height 41
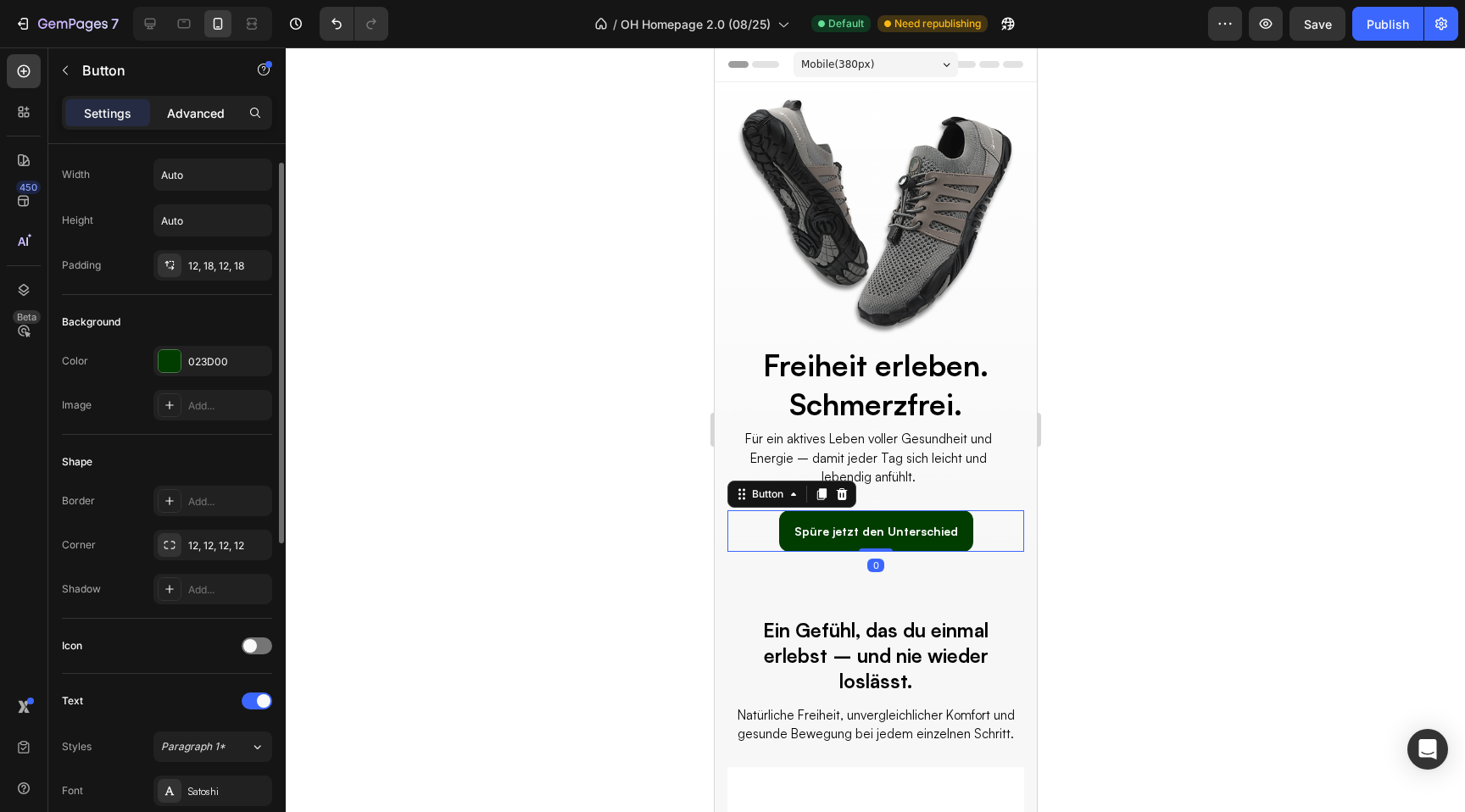
click at [194, 125] on div "Advanced" at bounding box center [196, 113] width 85 height 27
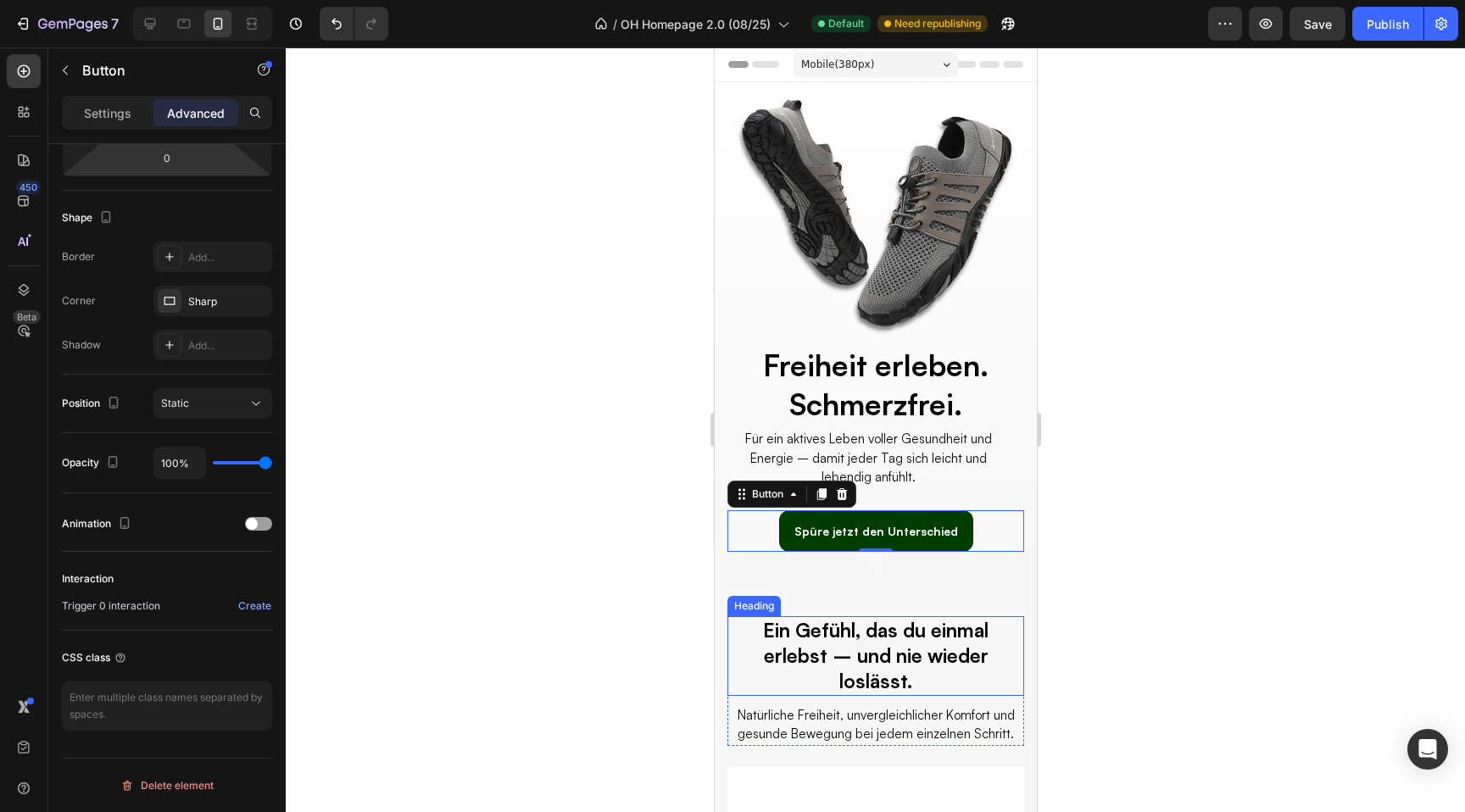
click at [790, 638] on h2 "Ein Gefühl, das du einmal erlebst – und nie wieder loslässt." at bounding box center [875, 655] width 297 height 79
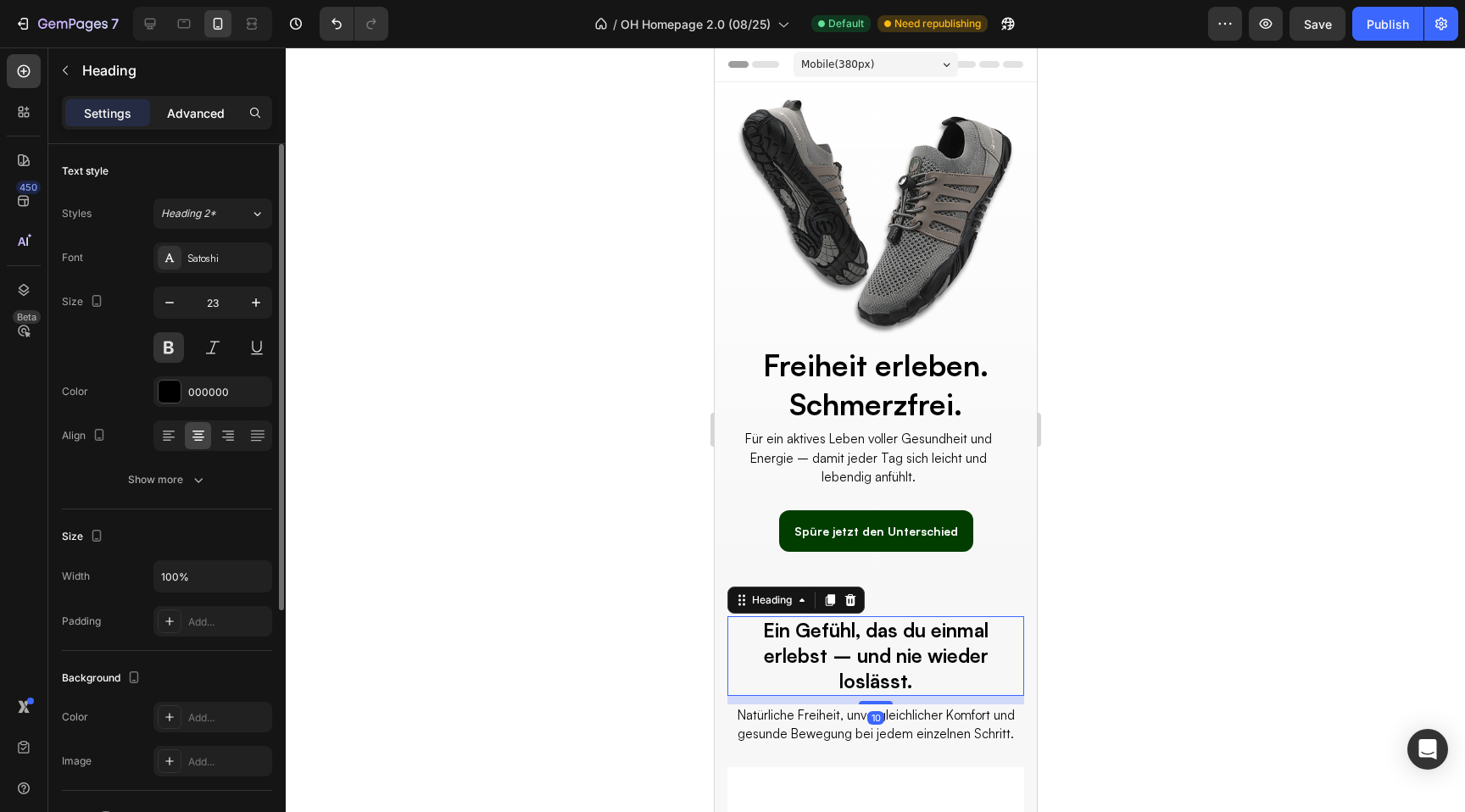
click at [182, 113] on p "Advanced" at bounding box center [195, 113] width 58 height 18
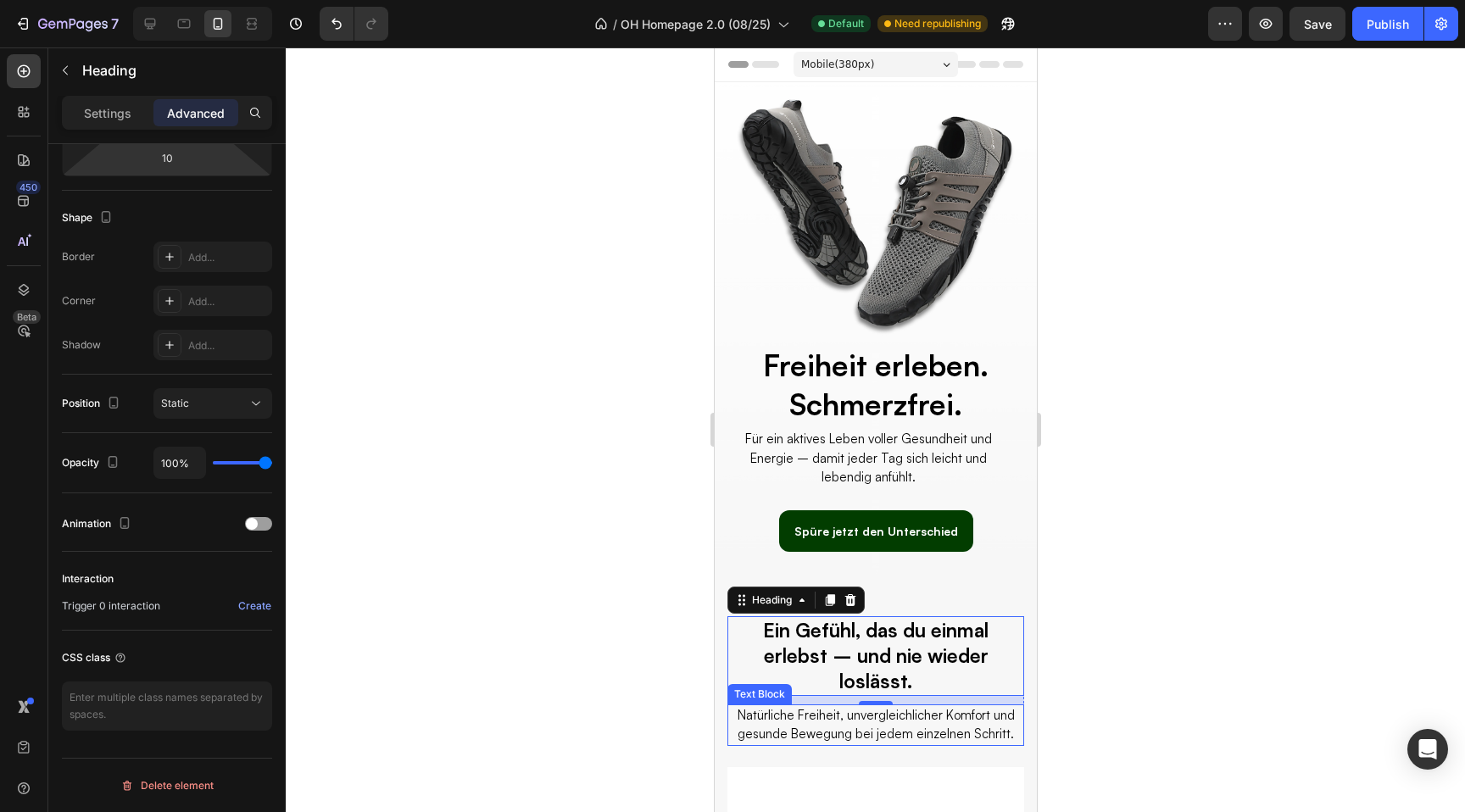
click at [929, 711] on p "Natürliche Freiheit, unvergleichlicher Komfort und gesunde Bewegung bei jedem e…" at bounding box center [874, 725] width 293 height 38
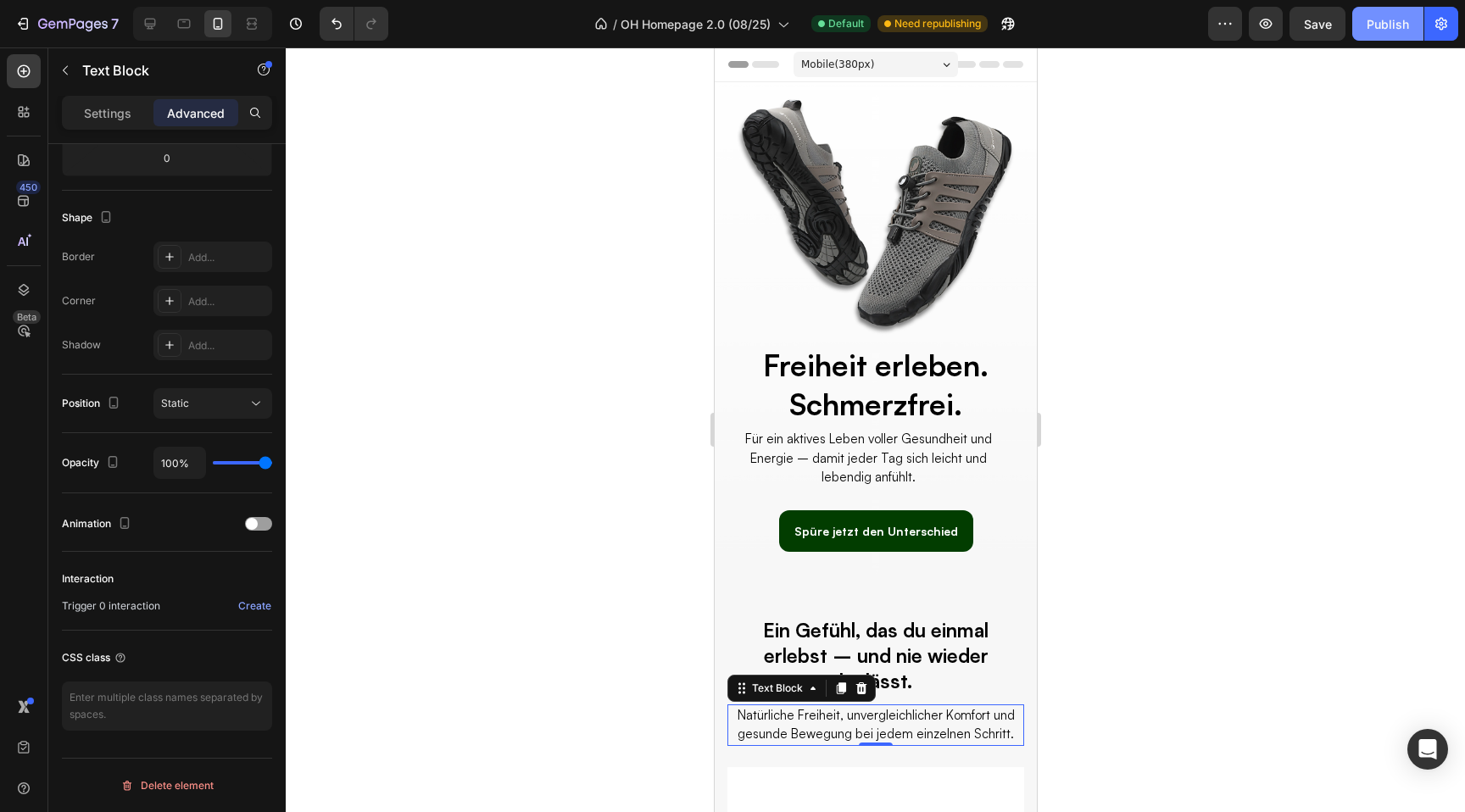
click at [1389, 22] on div "Publish" at bounding box center [1388, 24] width 42 height 18
click at [572, 323] on div at bounding box center [876, 429] width 1180 height 765
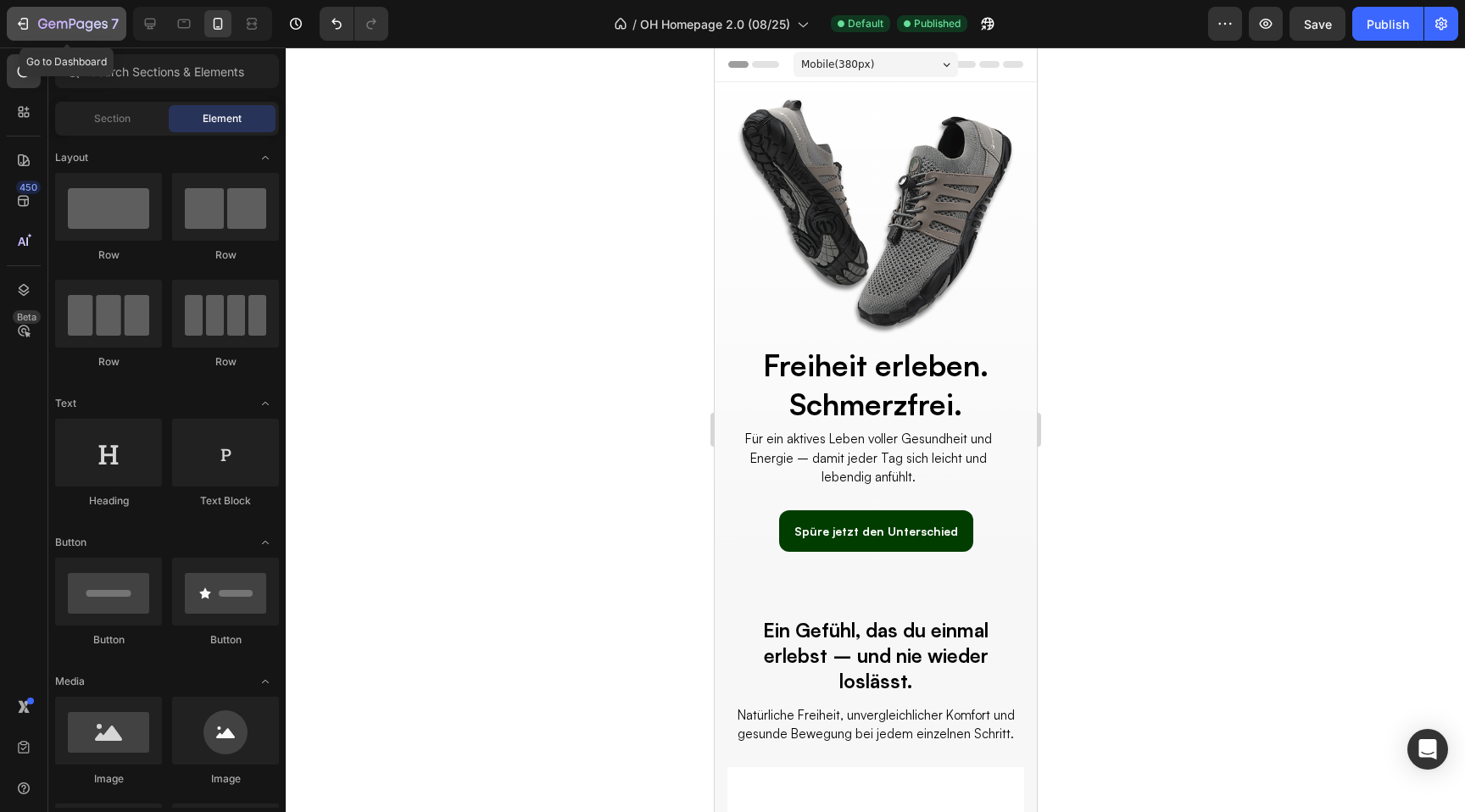
click at [69, 20] on icon "button" at bounding box center [73, 24] width 70 height 15
